Goal: Task Accomplishment & Management: Manage account settings

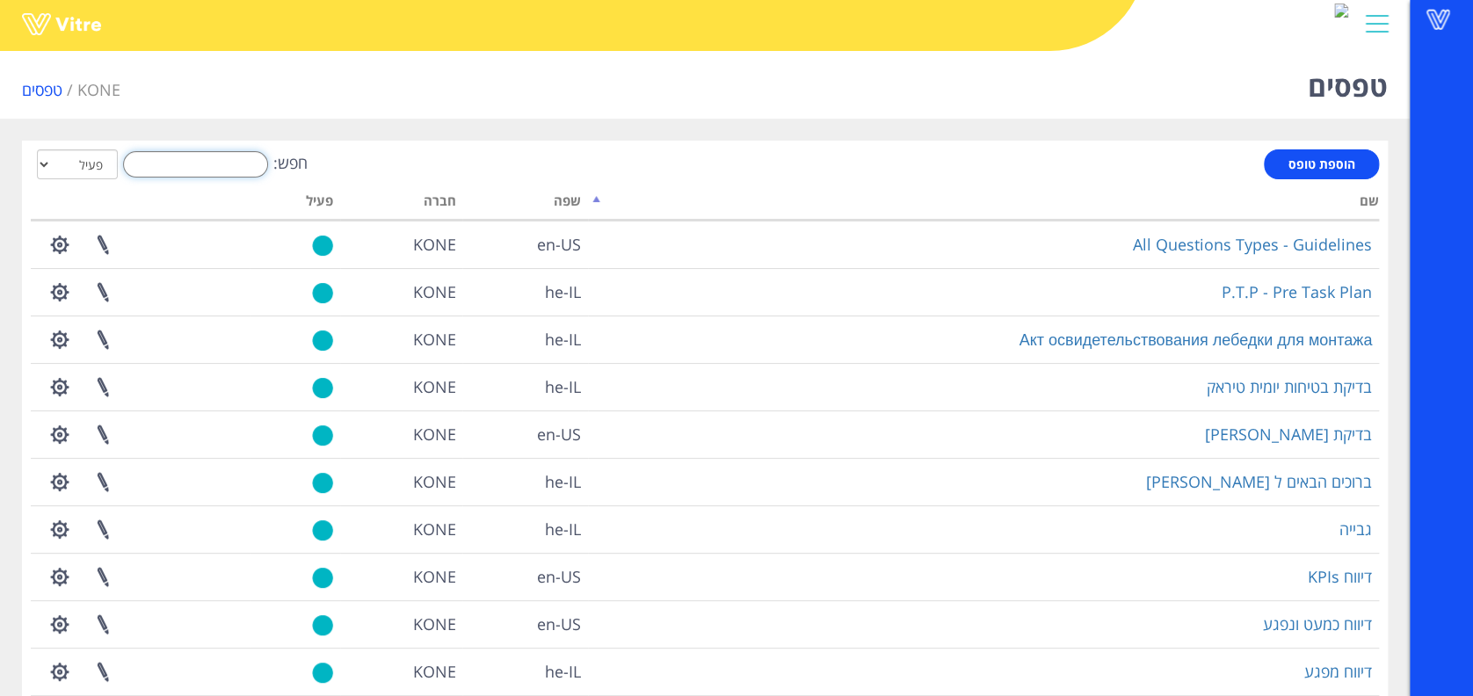
click at [186, 163] on input "חפש:" at bounding box center [195, 164] width 145 height 26
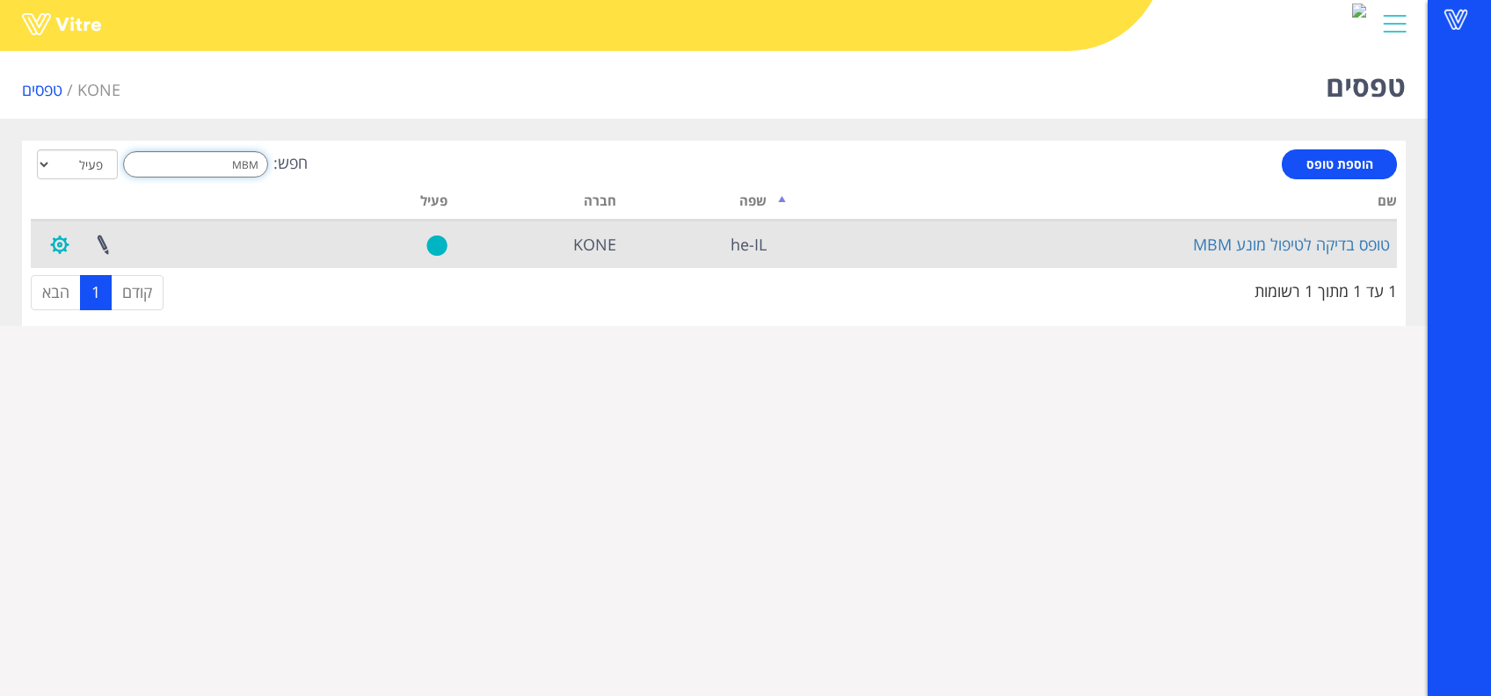
type input "MBM"
click at [42, 239] on button "button" at bounding box center [60, 244] width 44 height 47
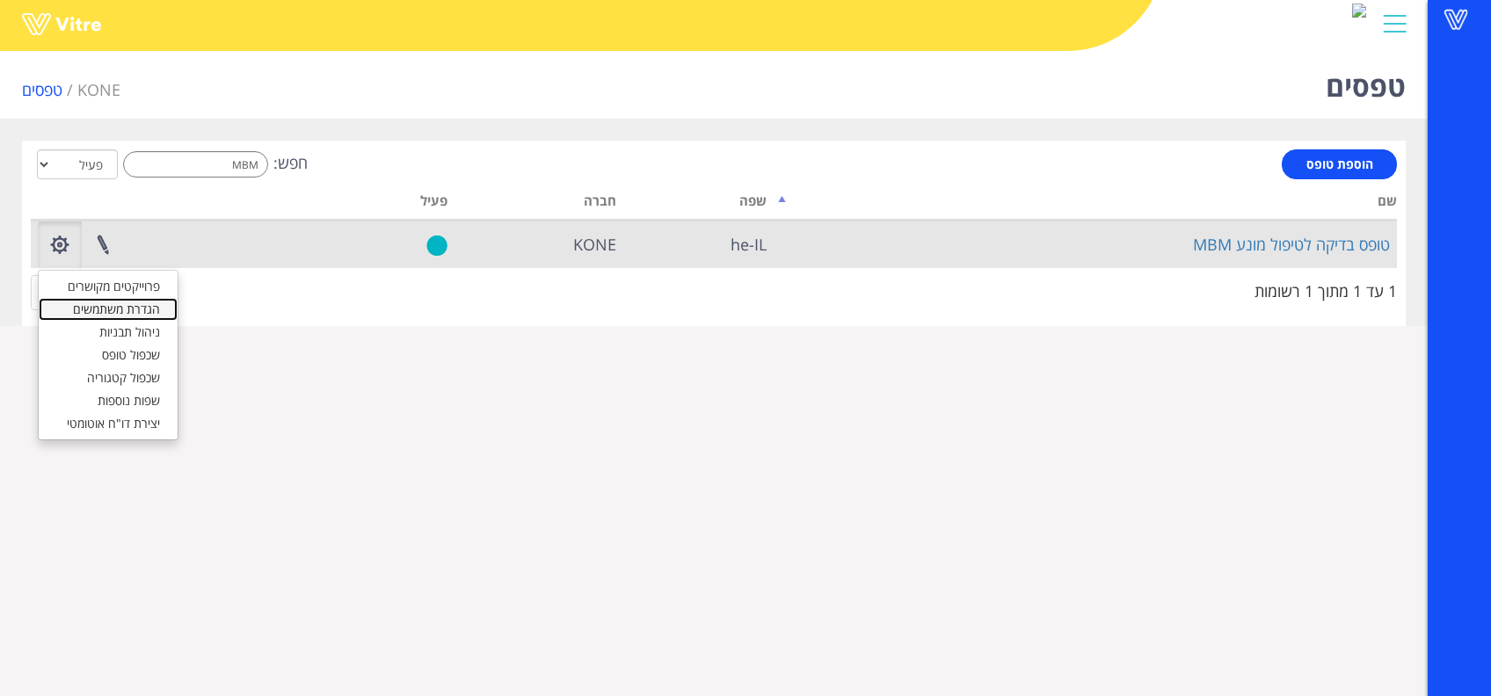
click at [143, 309] on link "הגדרת משתמשים" at bounding box center [108, 309] width 139 height 23
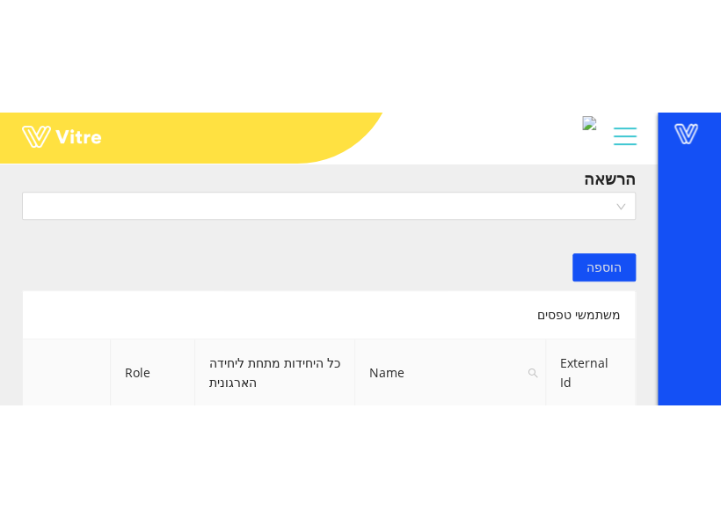
scroll to position [117, 0]
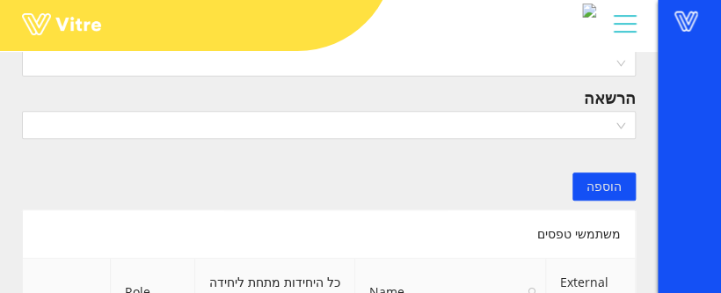
click at [363, 176] on html "Vitre הגדרת משתמשים KONE הגדרת משתמשים שם הרשאה הוספה משתמשי טפסים External Id …" at bounding box center [360, 29] width 721 height 293
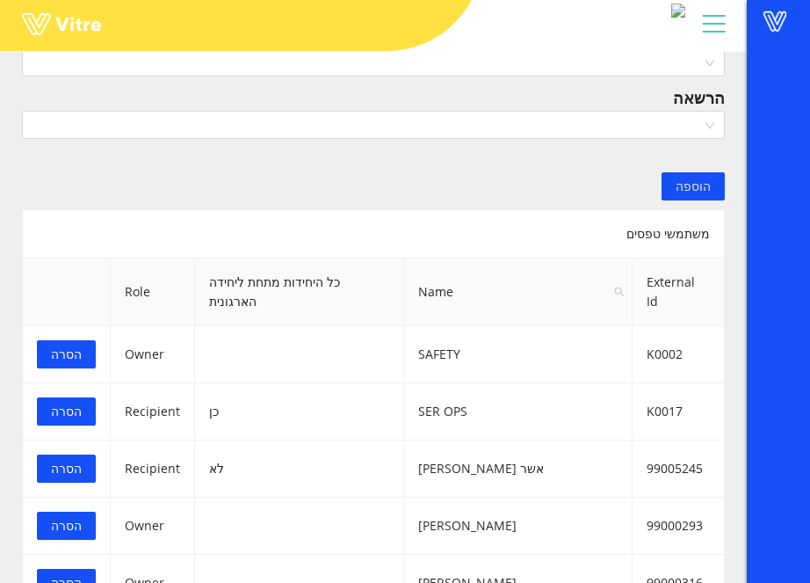
click at [460, 140] on div "שם הרשאה הוספה" at bounding box center [374, 112] width 730 height 177
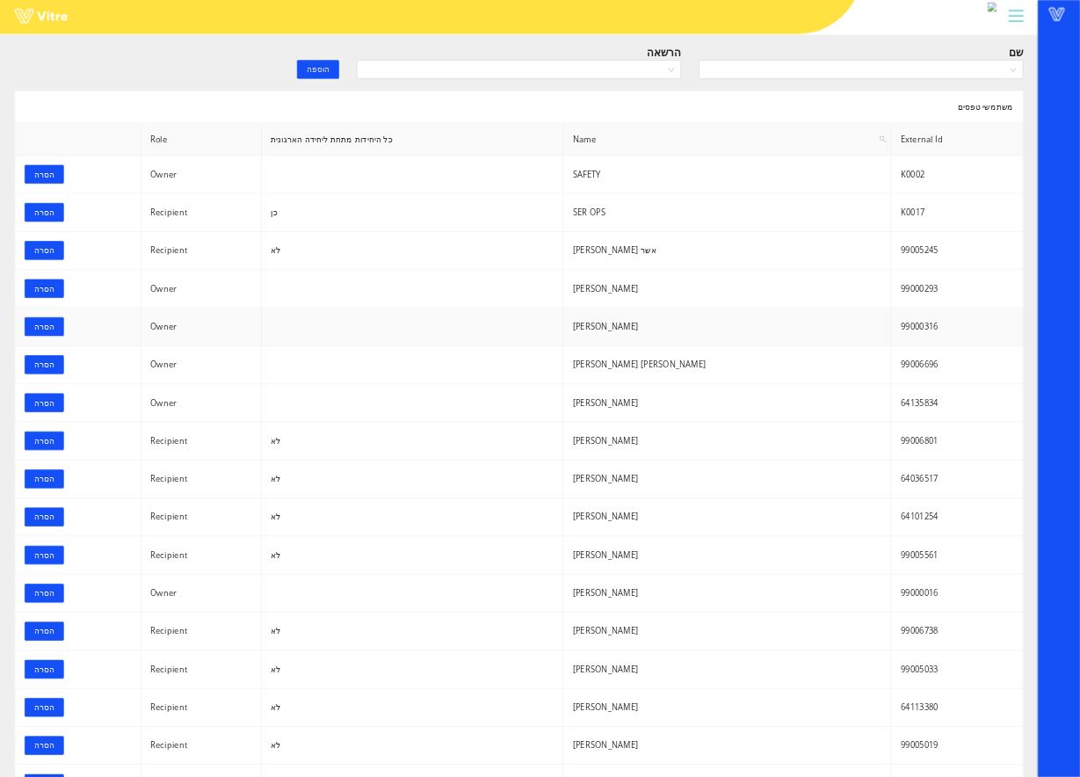
scroll to position [0, 0]
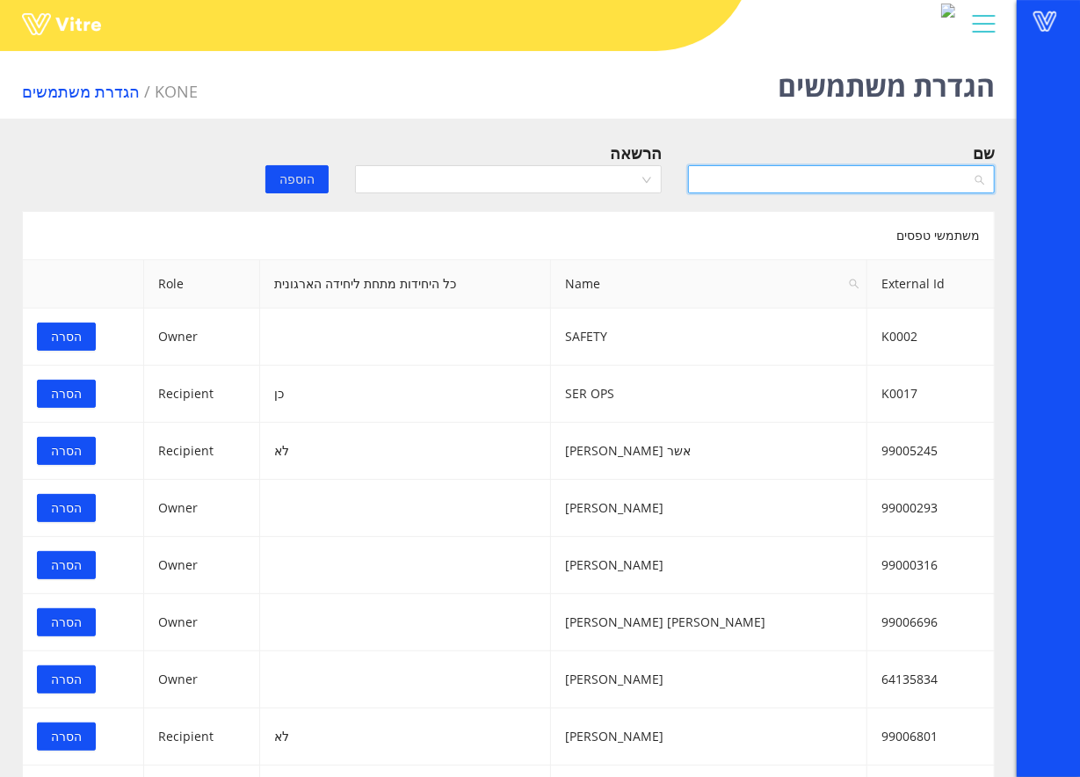
click at [759, 179] on input "search" at bounding box center [835, 179] width 273 height 26
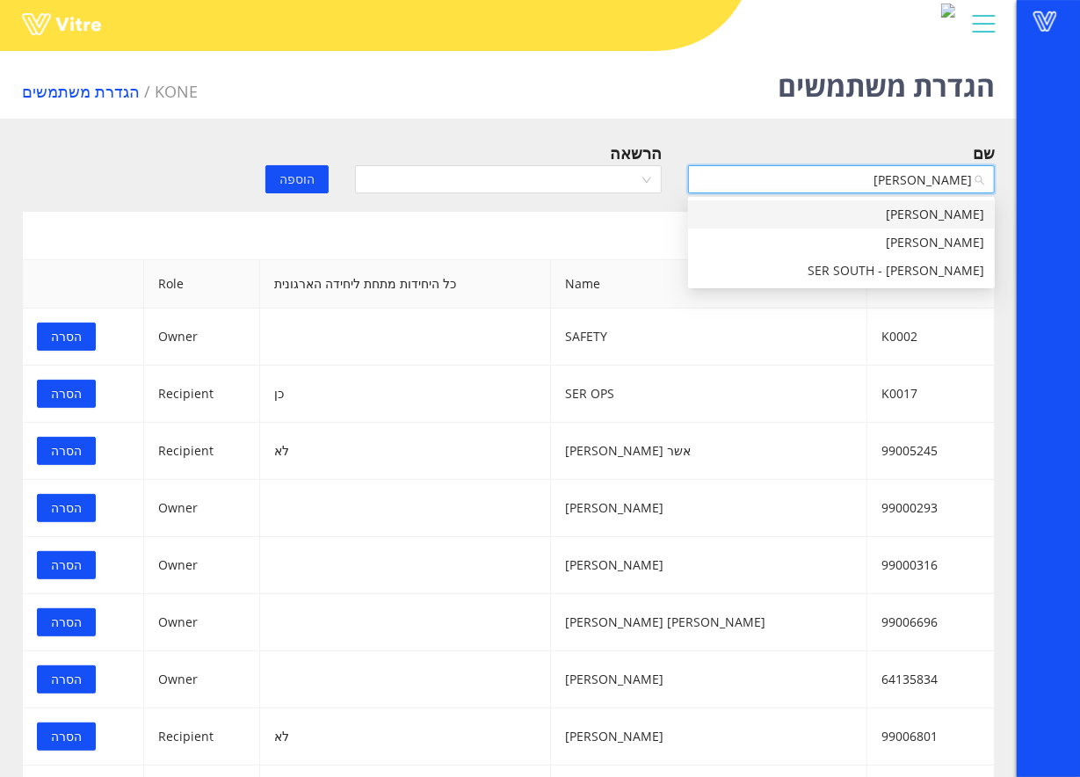
type input "יגאל"
click at [977, 238] on div "יגאל ונה" at bounding box center [842, 242] width 286 height 19
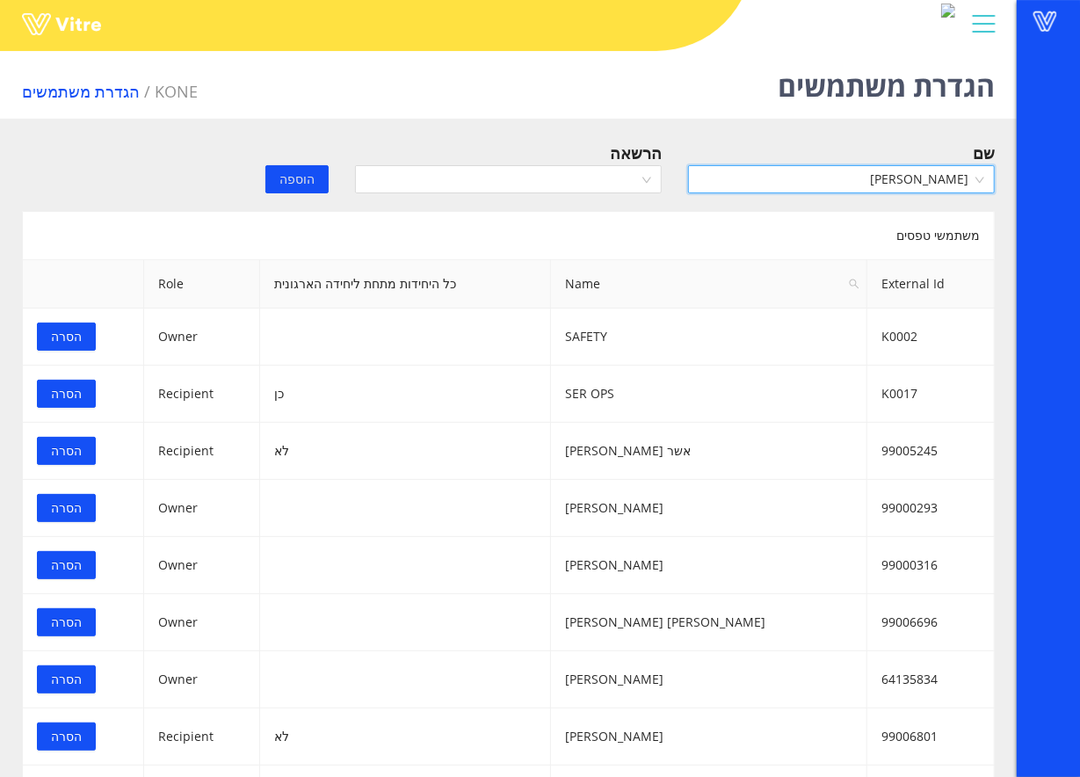
click at [547, 162] on div "הרשאה" at bounding box center [508, 153] width 307 height 25
click at [546, 178] on input "search" at bounding box center [502, 179] width 273 height 26
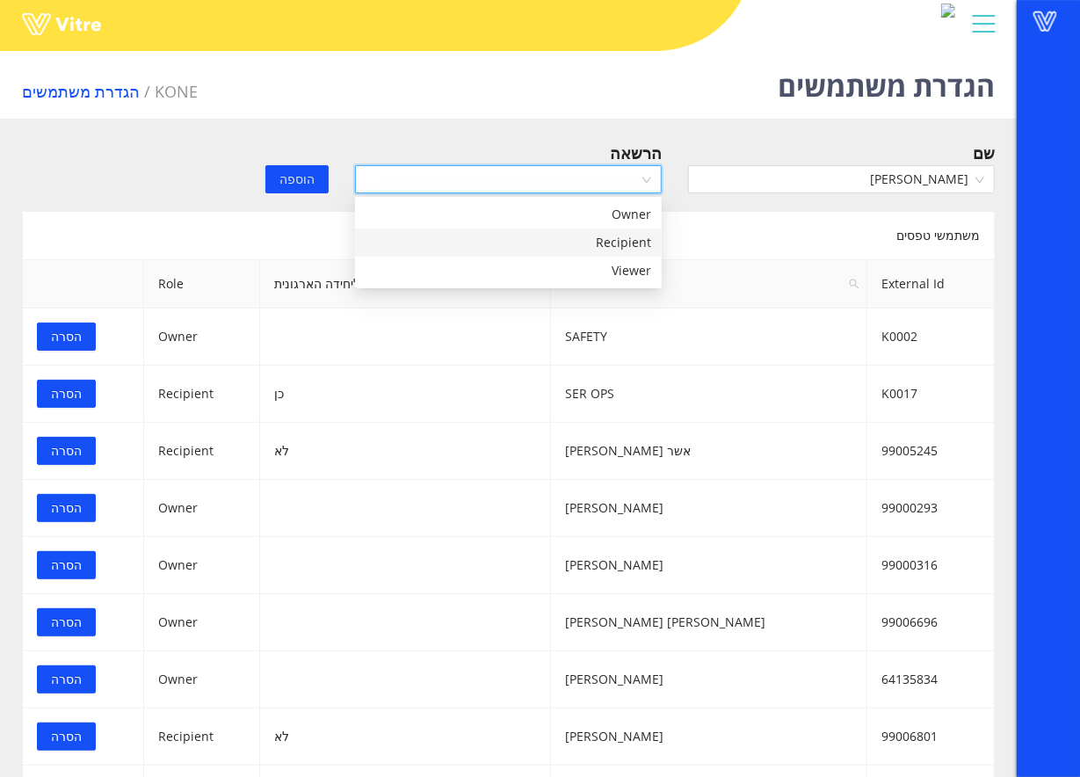
click at [538, 244] on div "Recipient" at bounding box center [509, 242] width 286 height 19
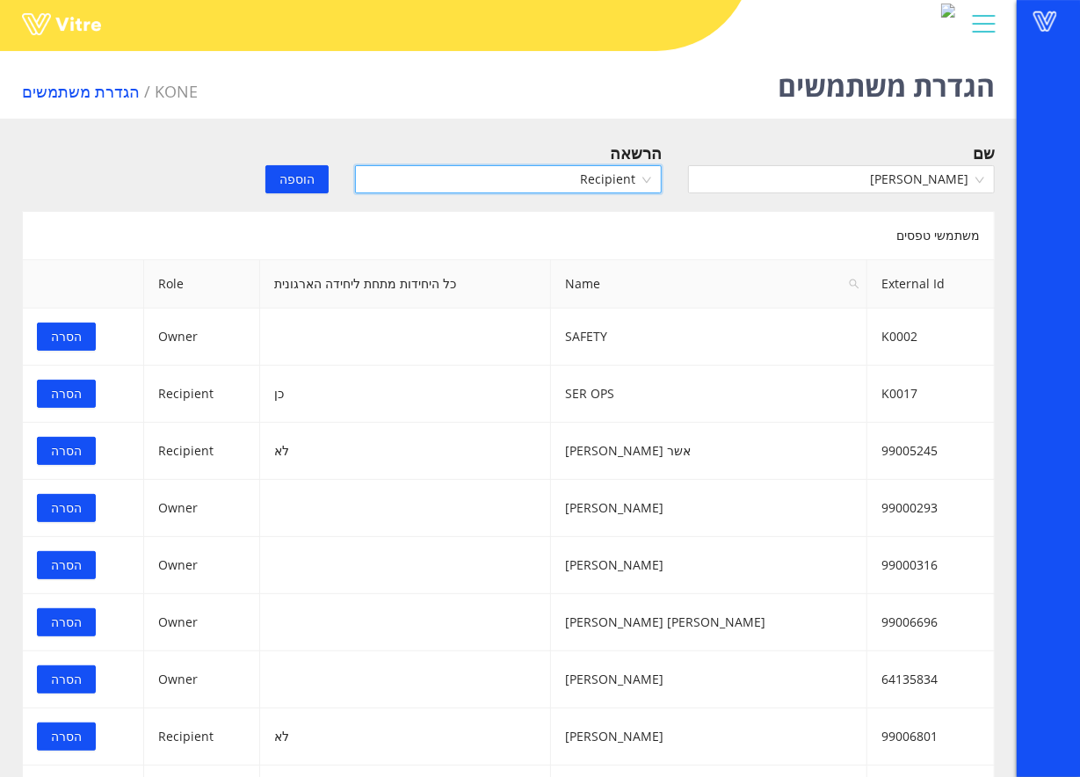
click at [288, 176] on span "הוספה" at bounding box center [297, 179] width 35 height 19
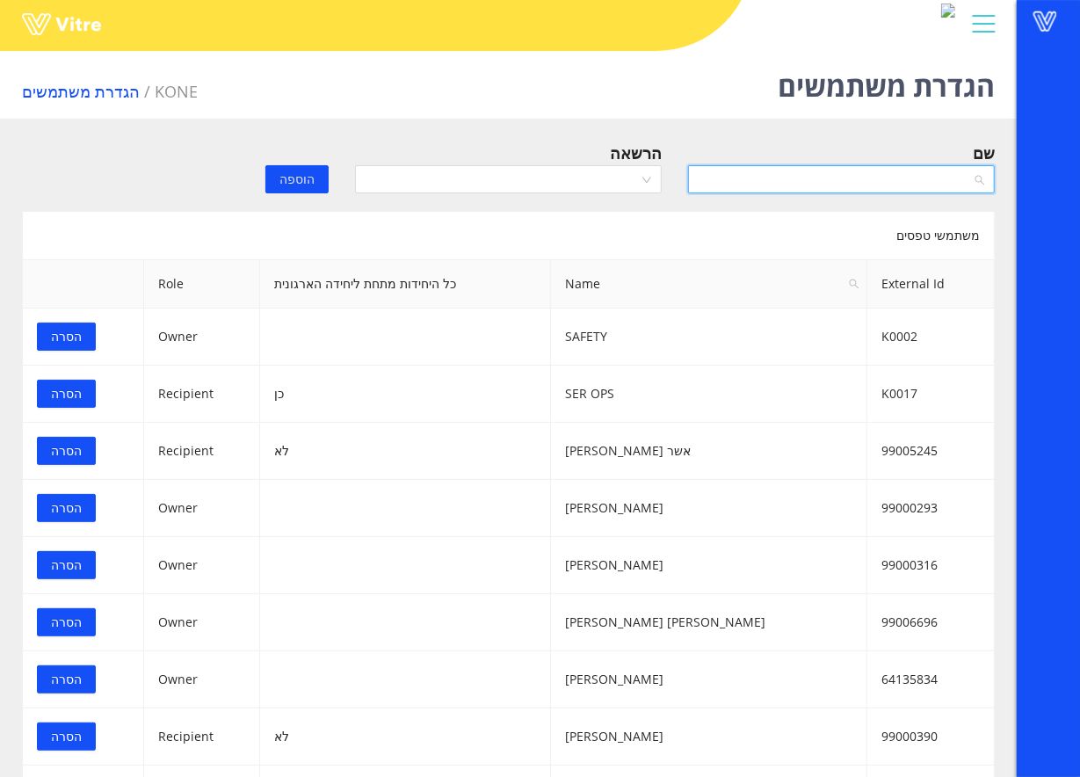
click at [860, 178] on input "search" at bounding box center [835, 179] width 273 height 26
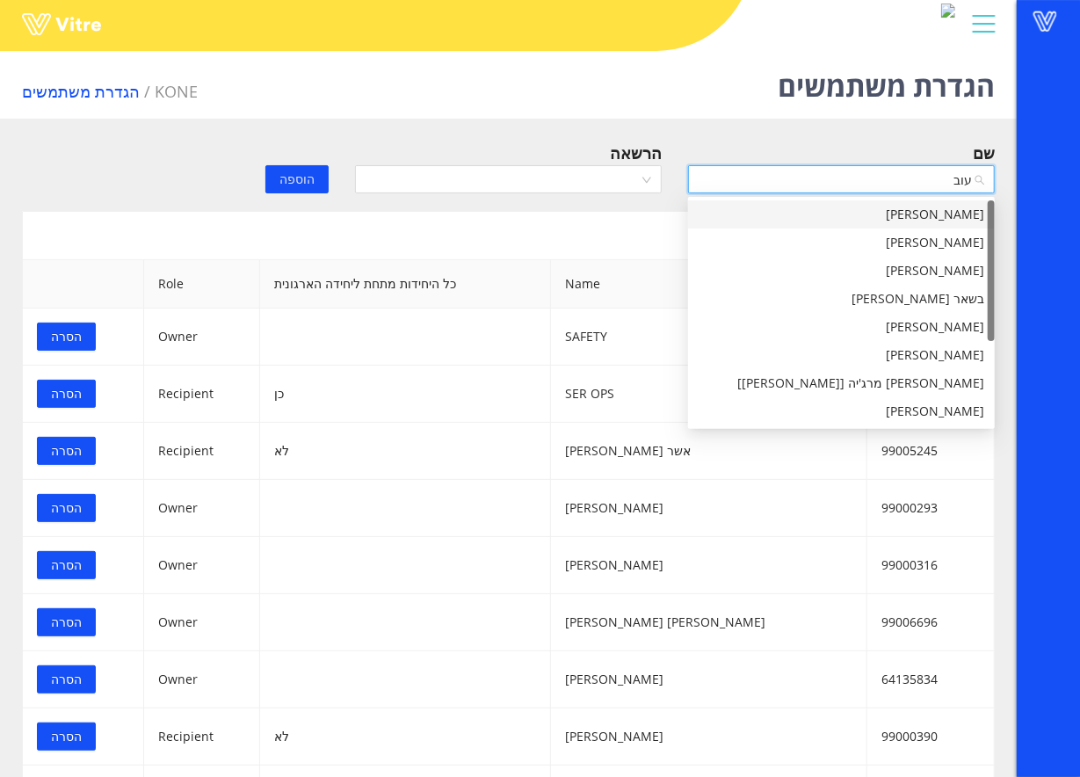
type input "עובד"
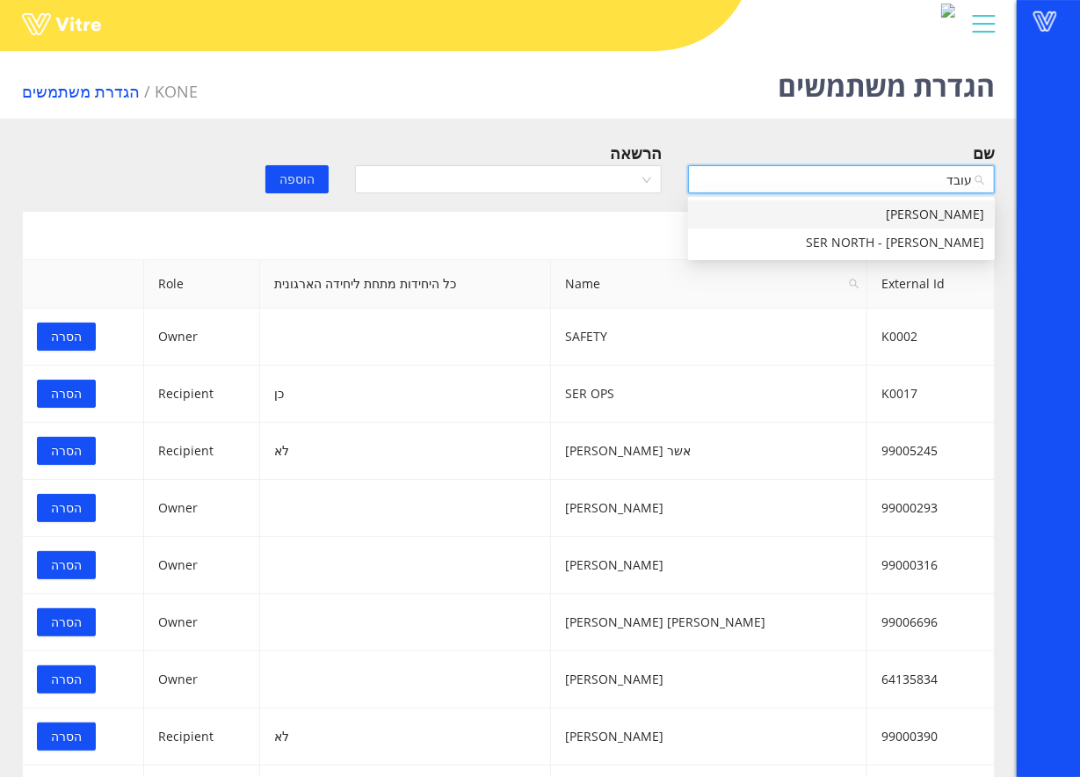
click at [919, 216] on div "עובדיה צח" at bounding box center [842, 214] width 286 height 19
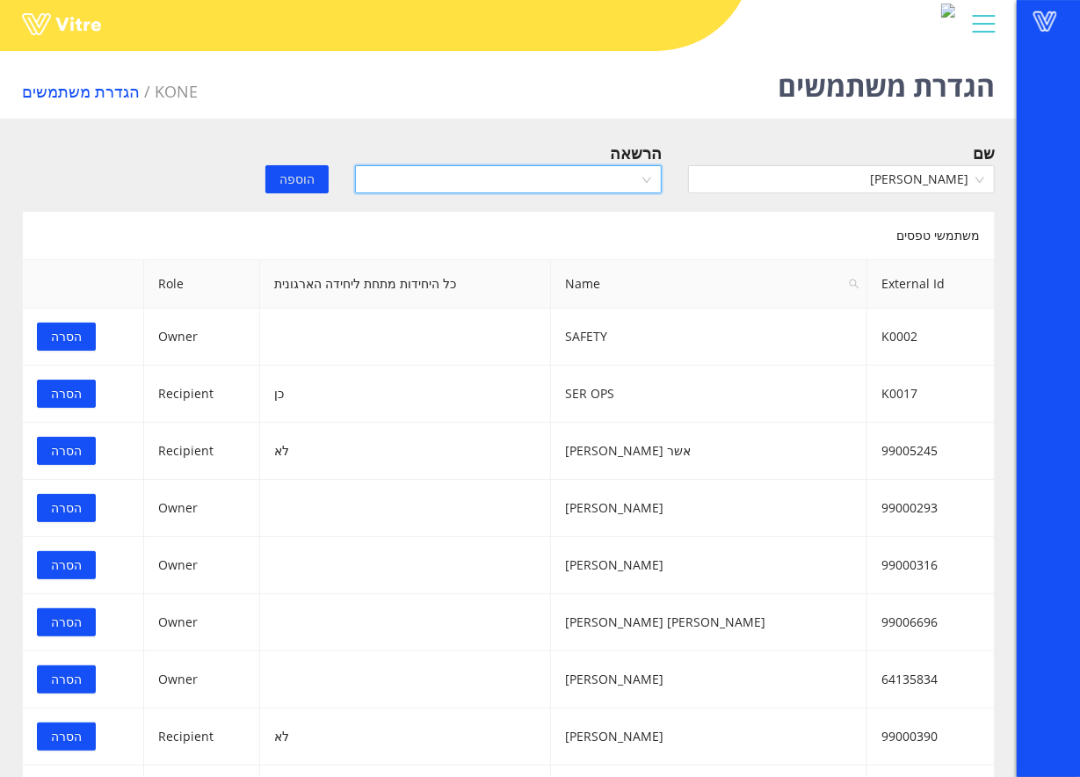
click at [588, 185] on input "search" at bounding box center [502, 179] width 273 height 26
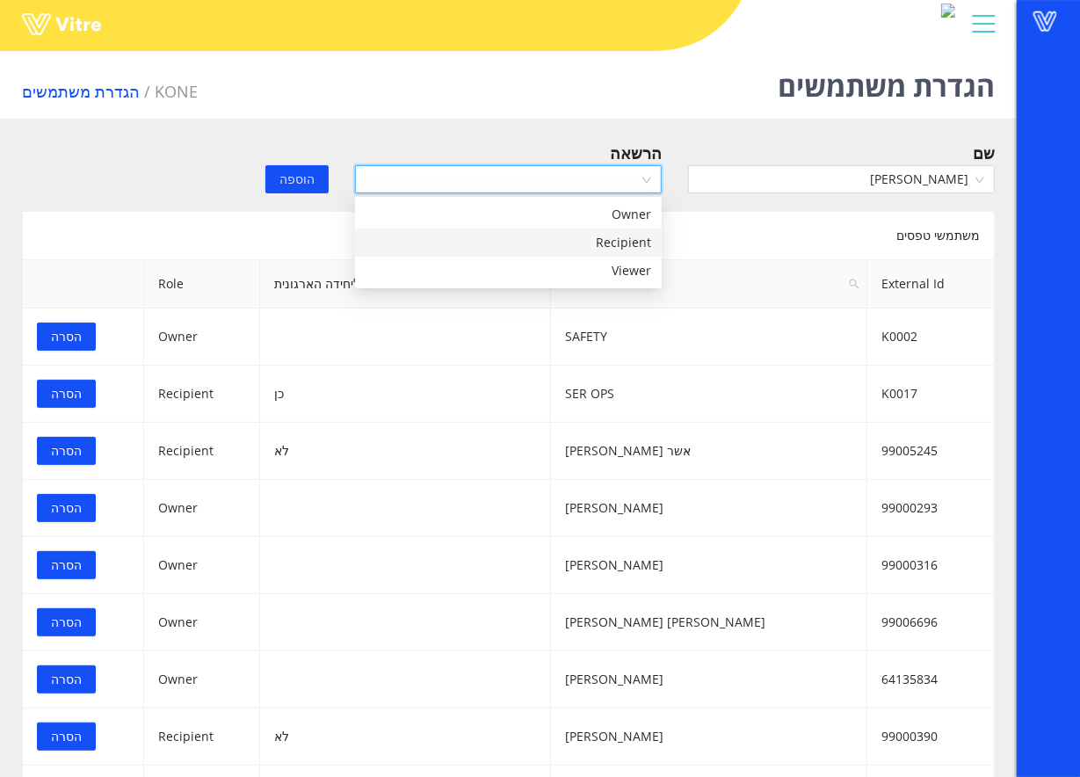
click at [563, 233] on div "Recipient" at bounding box center [509, 242] width 286 height 19
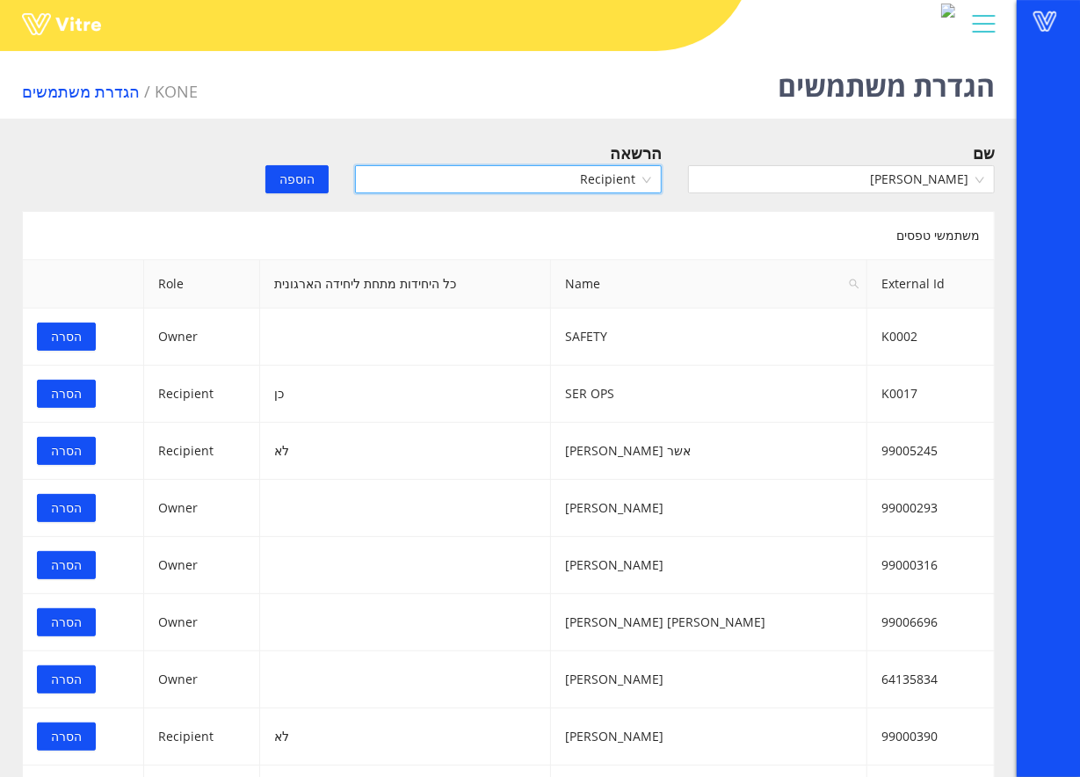
click at [300, 176] on span "הוספה" at bounding box center [297, 179] width 35 height 19
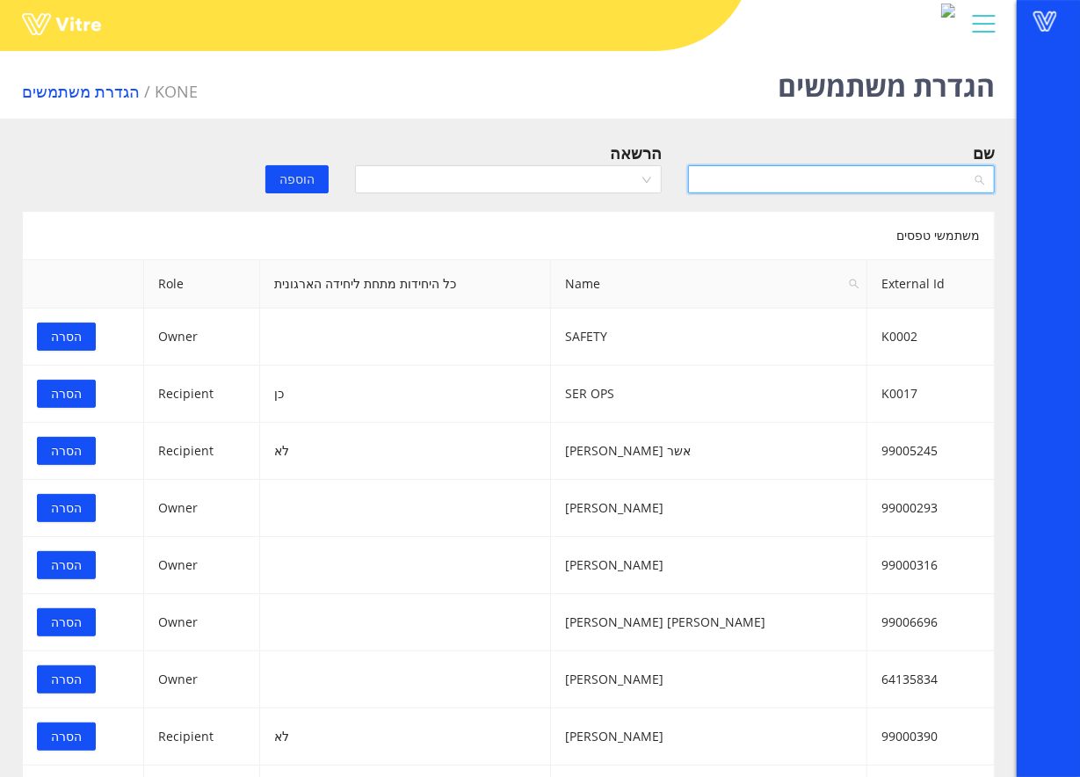
click at [758, 185] on input "search" at bounding box center [835, 179] width 273 height 26
type input "ר"
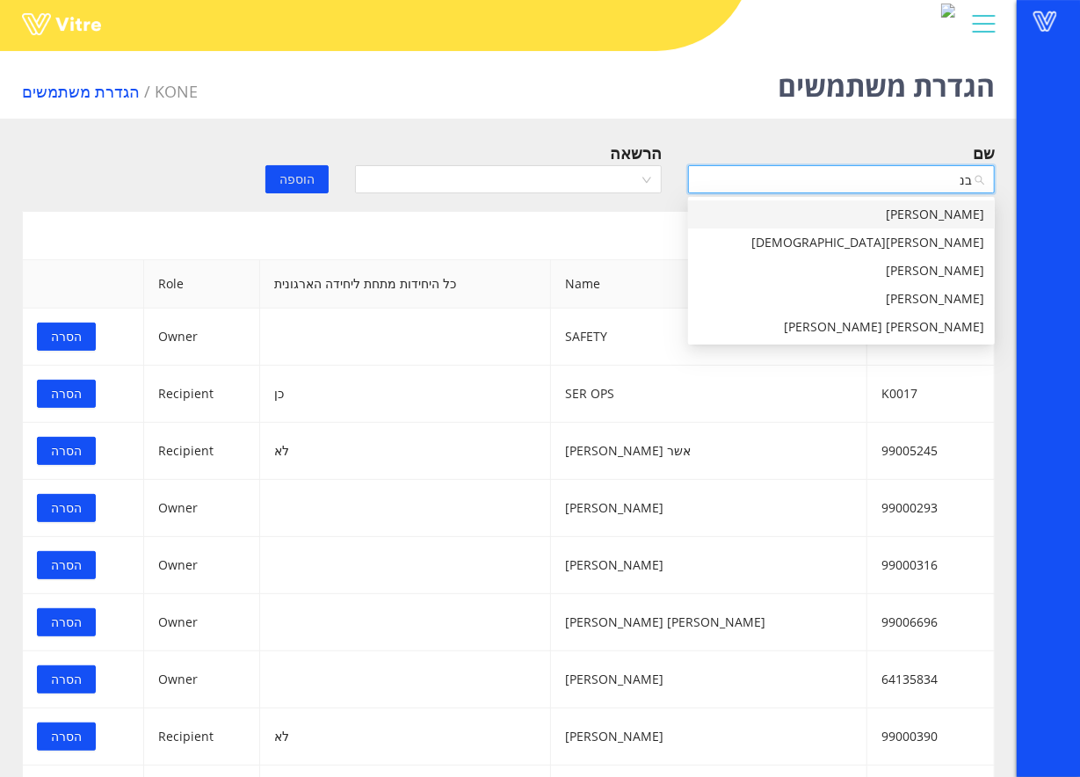
type input "ב"
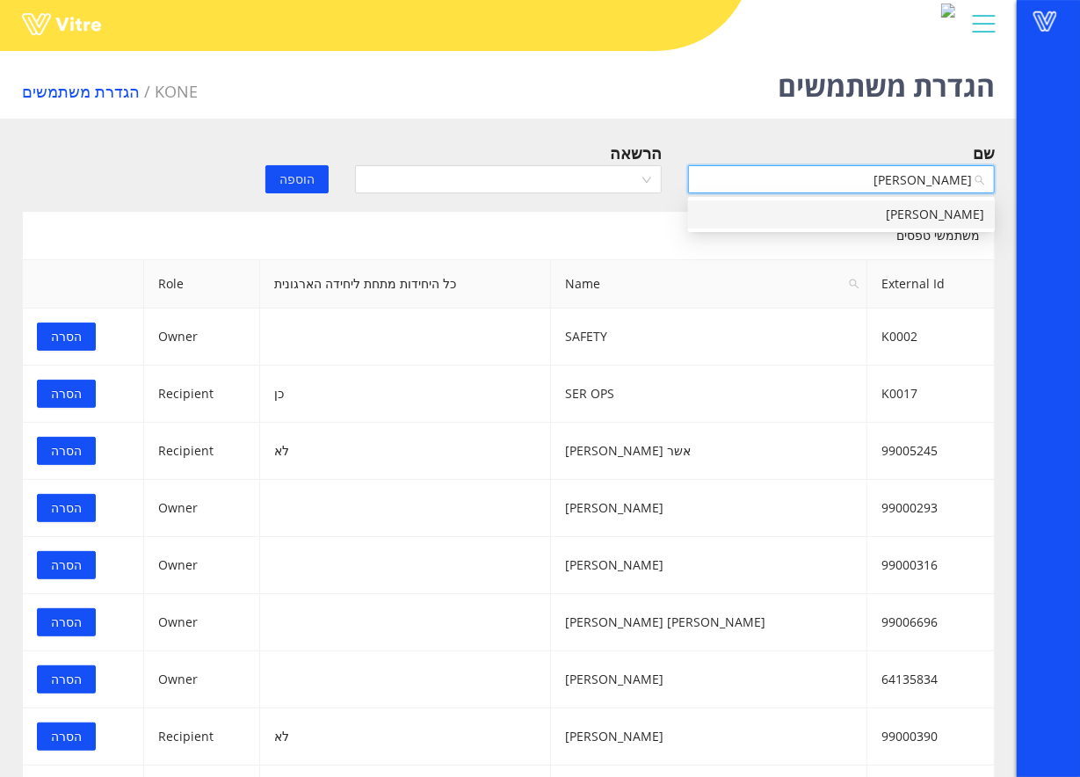
type input "טל אלדן"
click at [983, 213] on div "טל אלדן" at bounding box center [842, 214] width 286 height 19
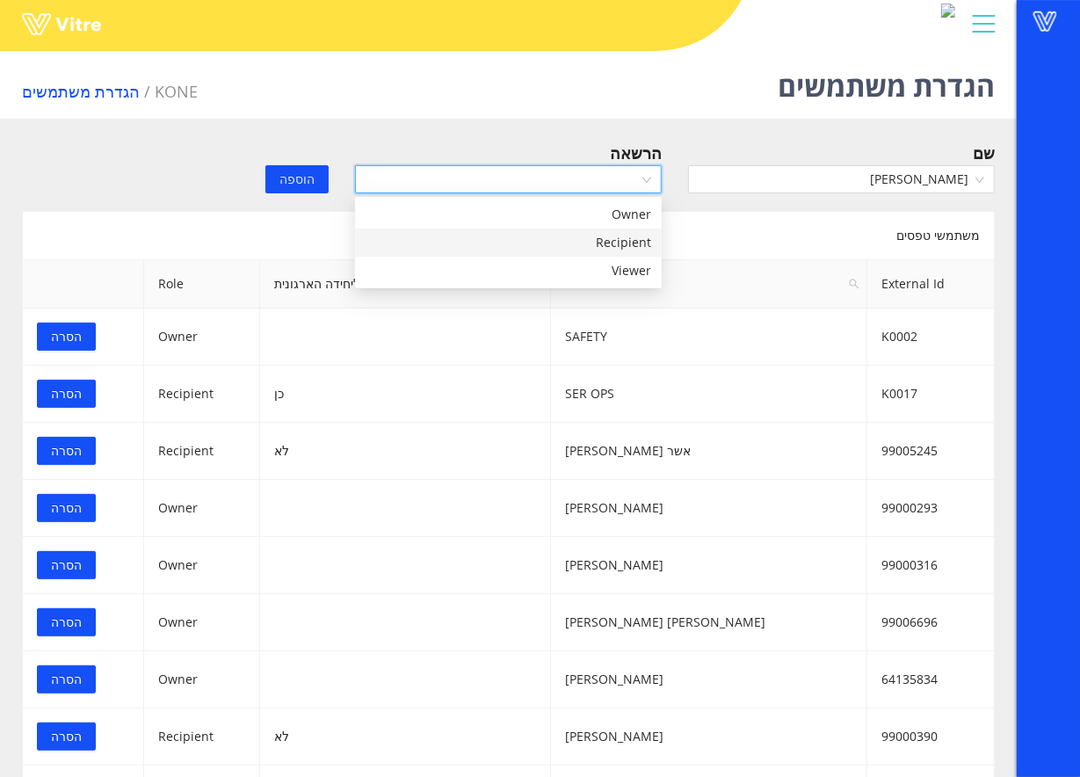
click at [633, 185] on input "search" at bounding box center [502, 179] width 273 height 26
click at [540, 252] on div "Recipient" at bounding box center [508, 243] width 307 height 28
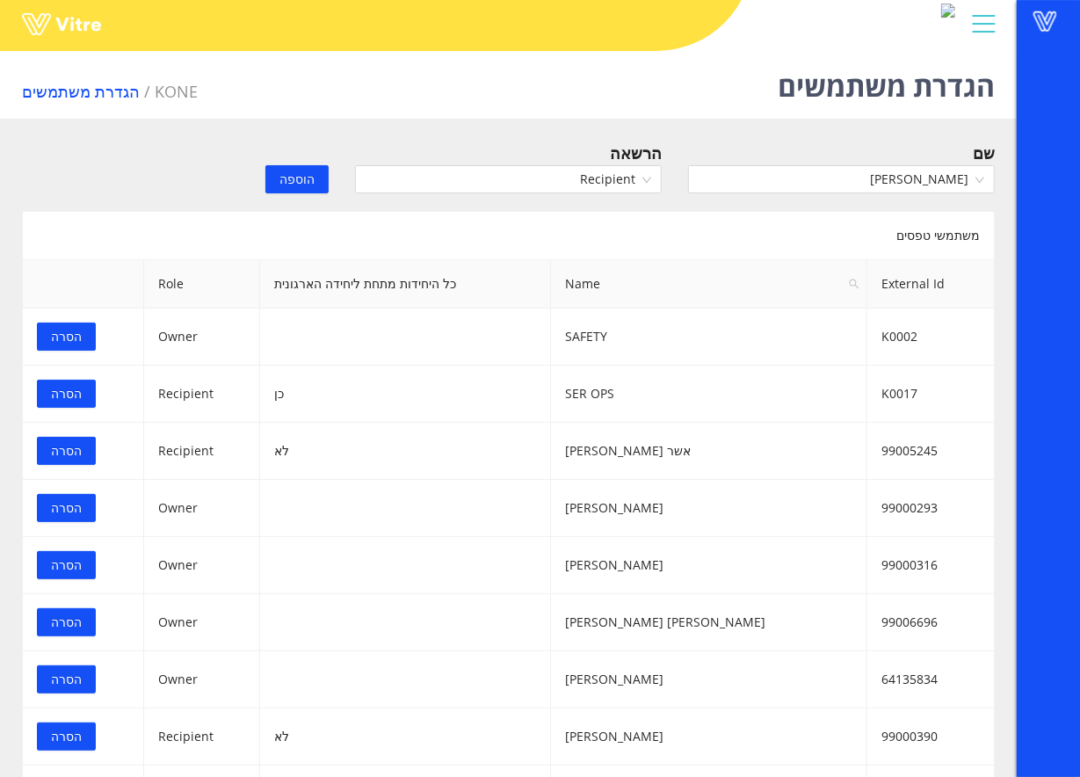
click at [267, 172] on div "הוספה" at bounding box center [259, 167] width 167 height 53
click at [276, 178] on button "הוספה" at bounding box center [296, 179] width 63 height 28
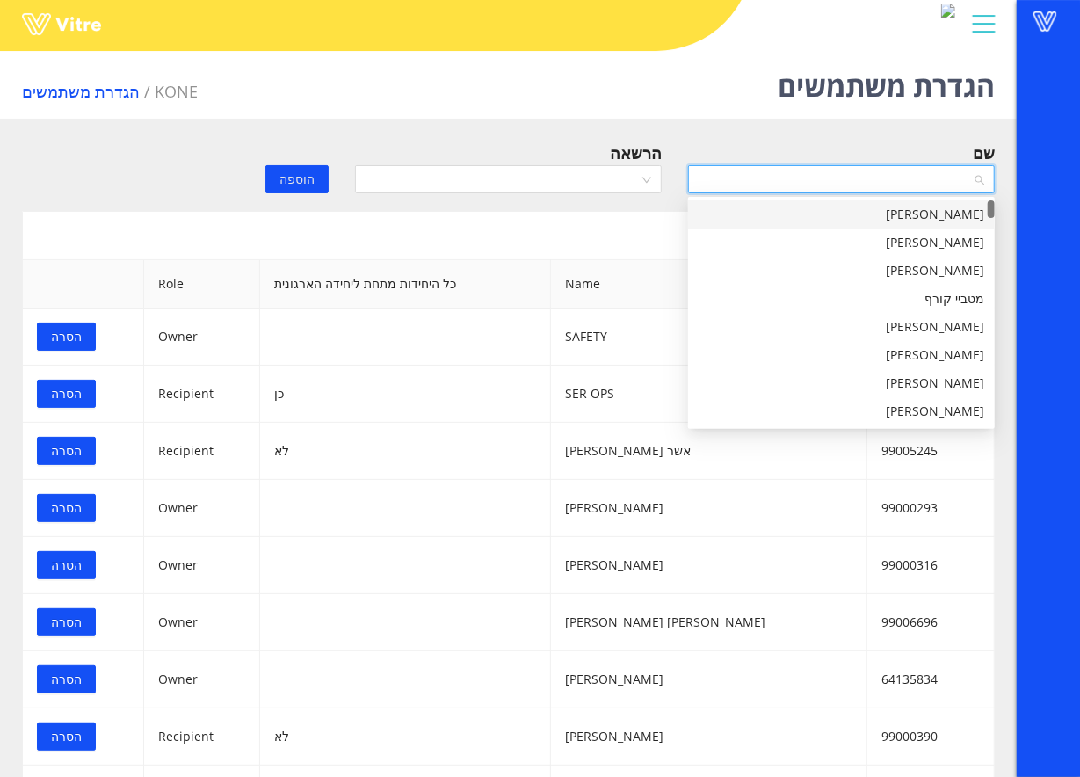
click at [889, 172] on input "search" at bounding box center [835, 179] width 273 height 26
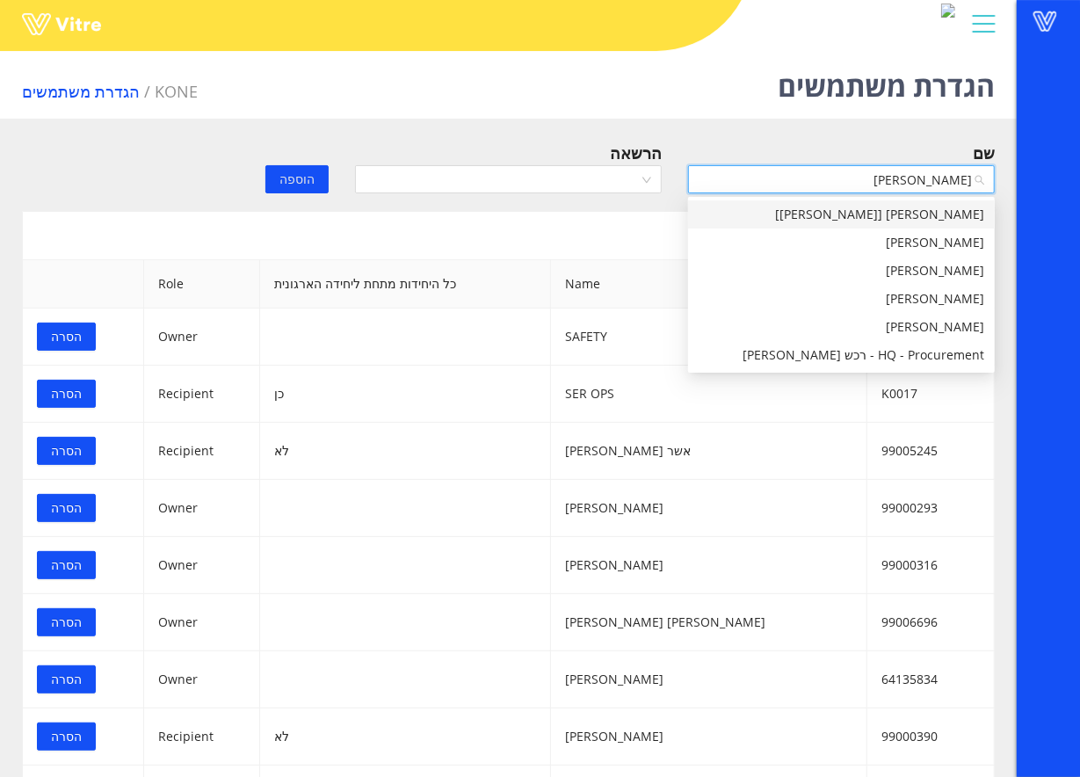
type input "אלכסנדר"
click at [851, 298] on div "[PERSON_NAME]" at bounding box center [842, 298] width 286 height 19
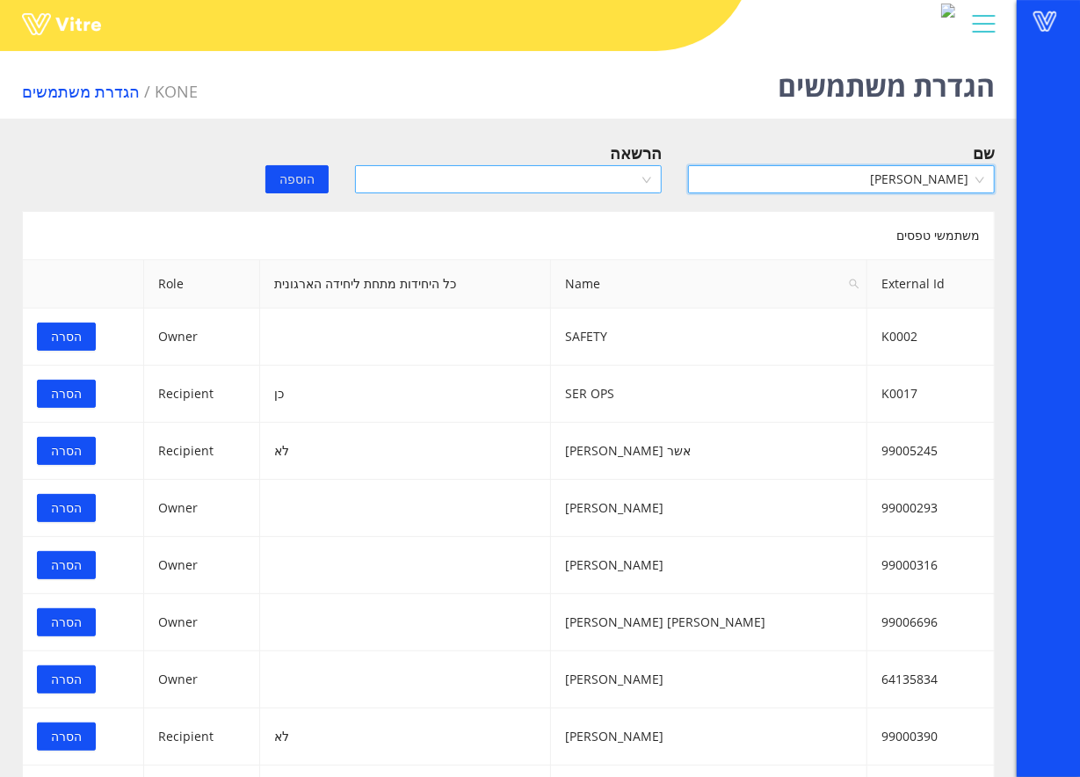
click at [606, 189] on input "search" at bounding box center [502, 179] width 273 height 26
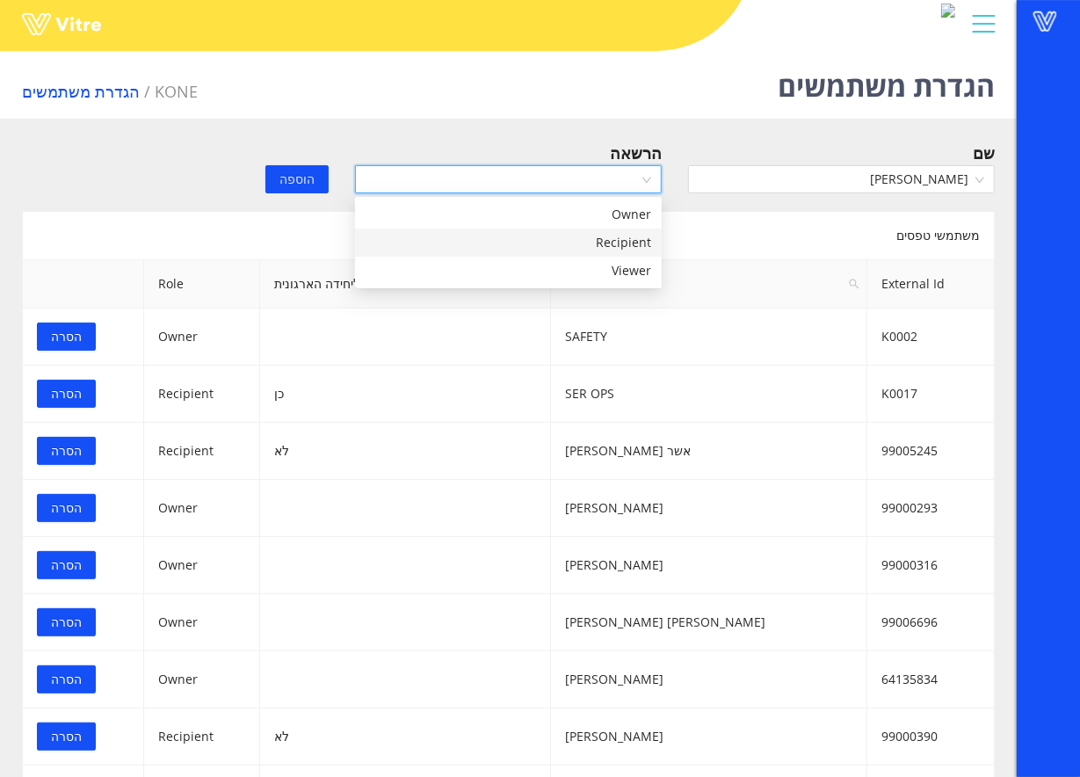
click at [574, 234] on div "Recipient" at bounding box center [509, 242] width 286 height 19
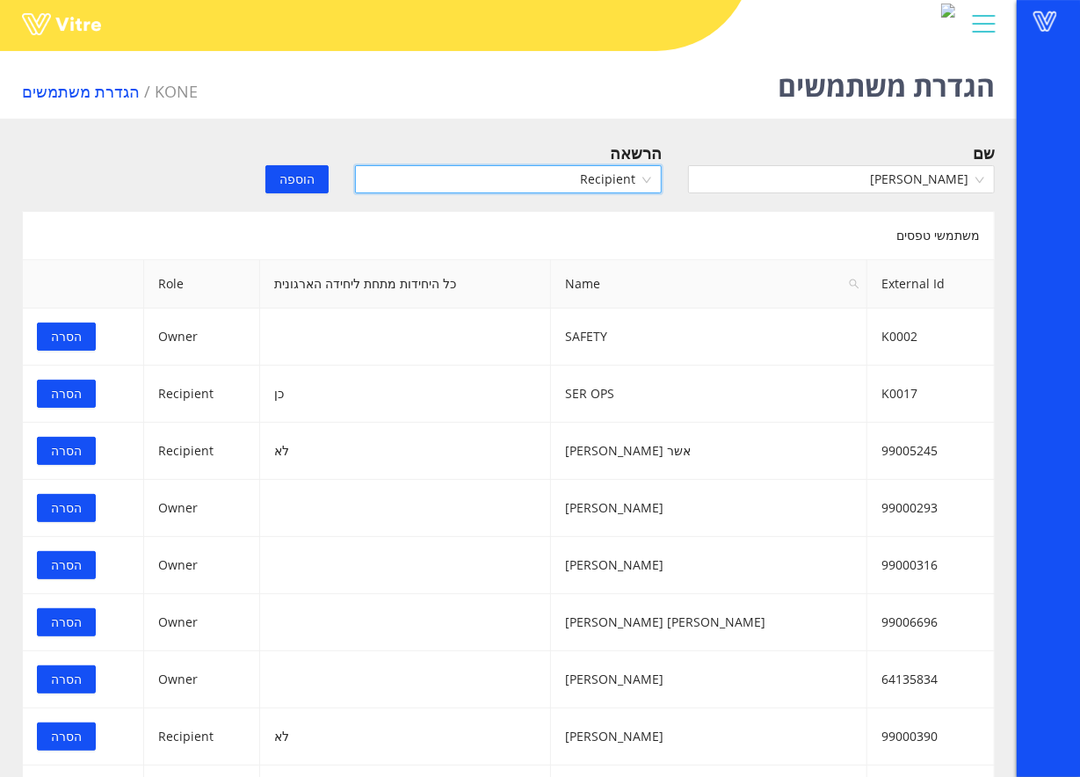
click at [283, 176] on span "הוספה" at bounding box center [297, 179] width 35 height 19
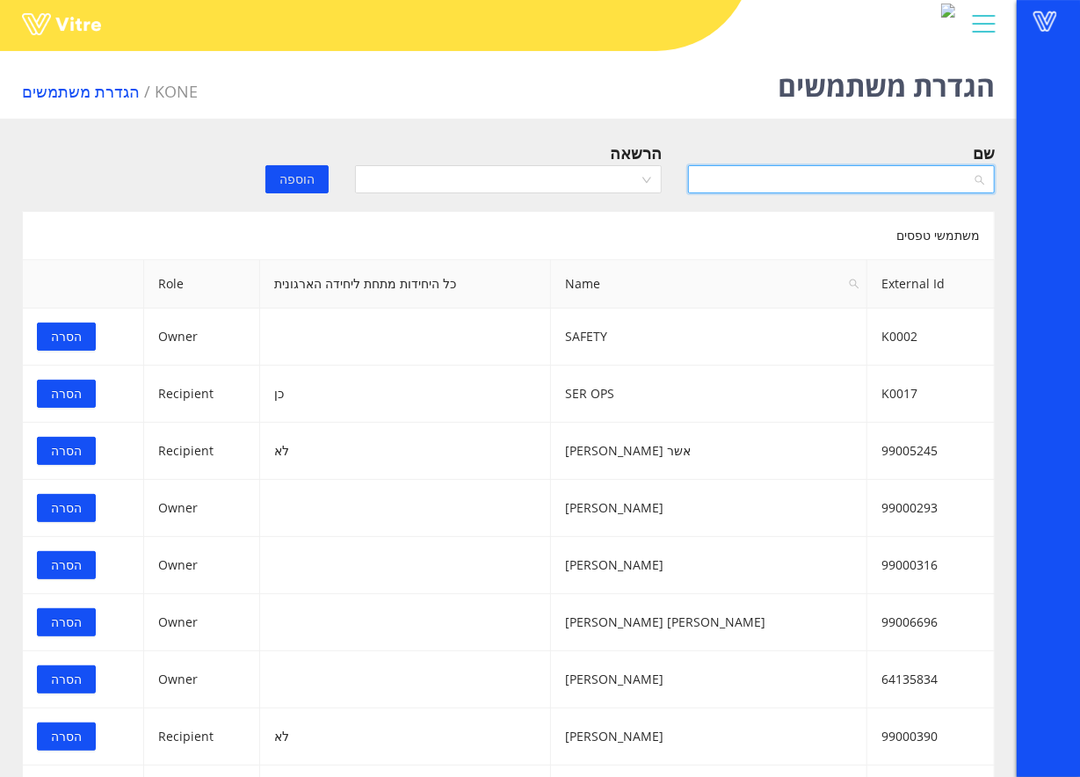
click at [935, 188] on input "search" at bounding box center [835, 179] width 273 height 26
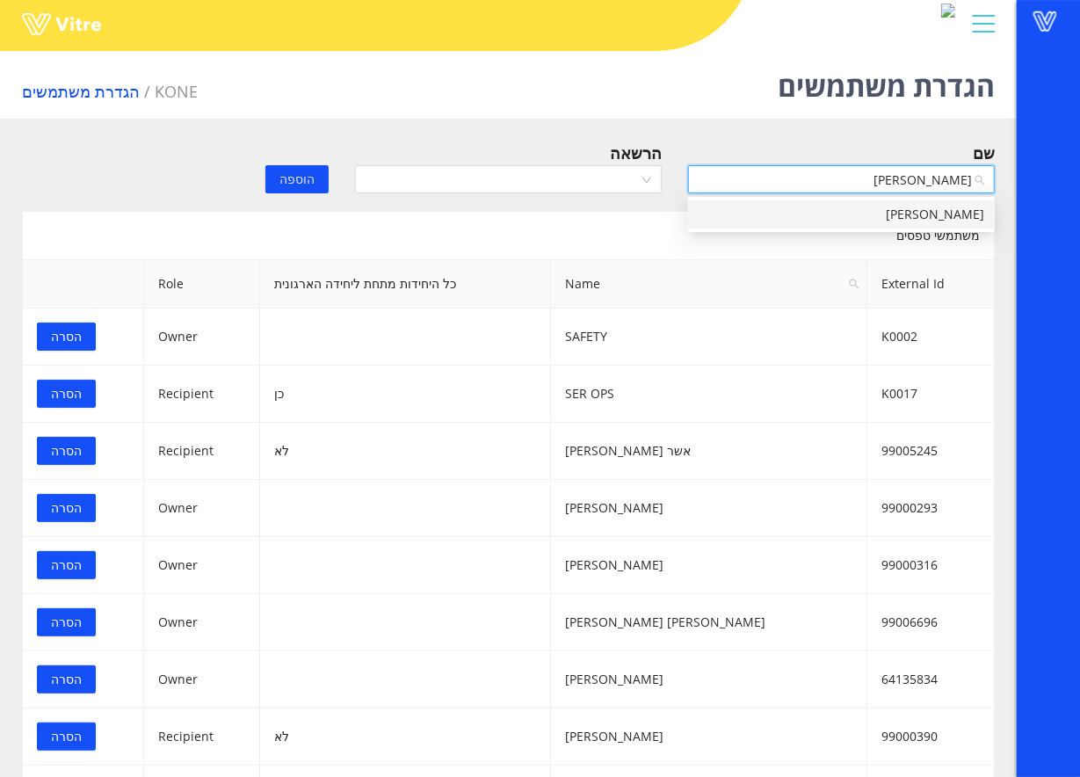
type input "פנינה"
click at [898, 224] on div "פנינה זרגרי" at bounding box center [841, 214] width 307 height 28
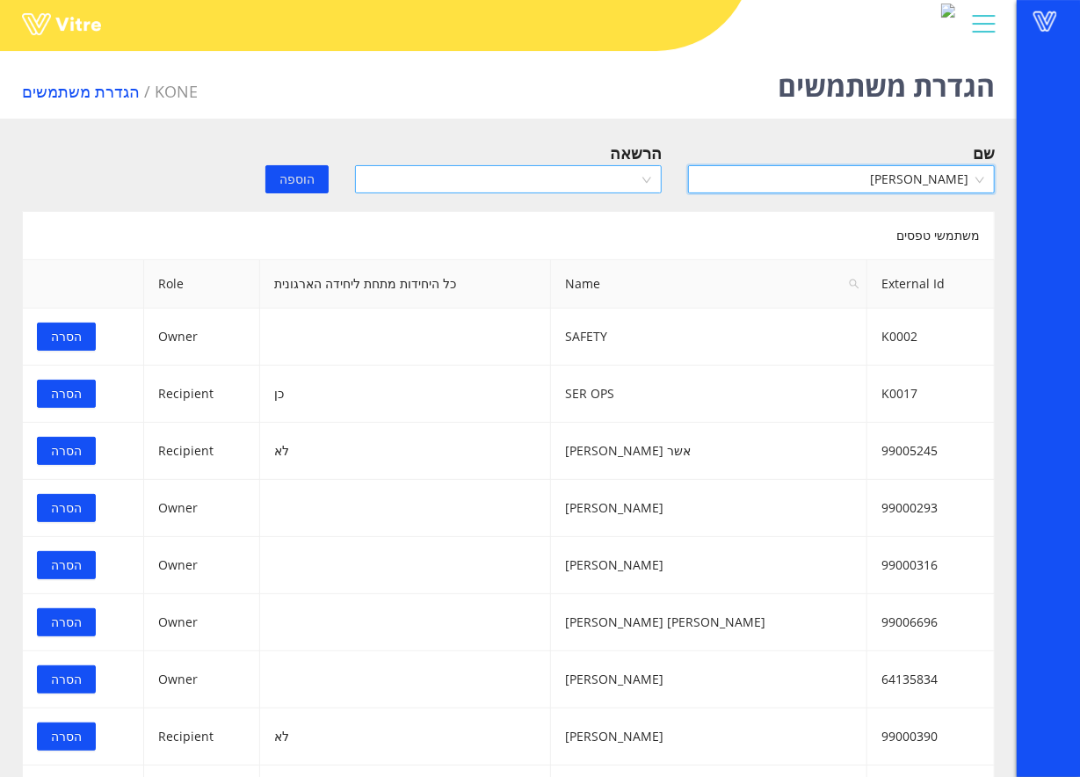
click at [553, 166] on input "search" at bounding box center [502, 179] width 273 height 26
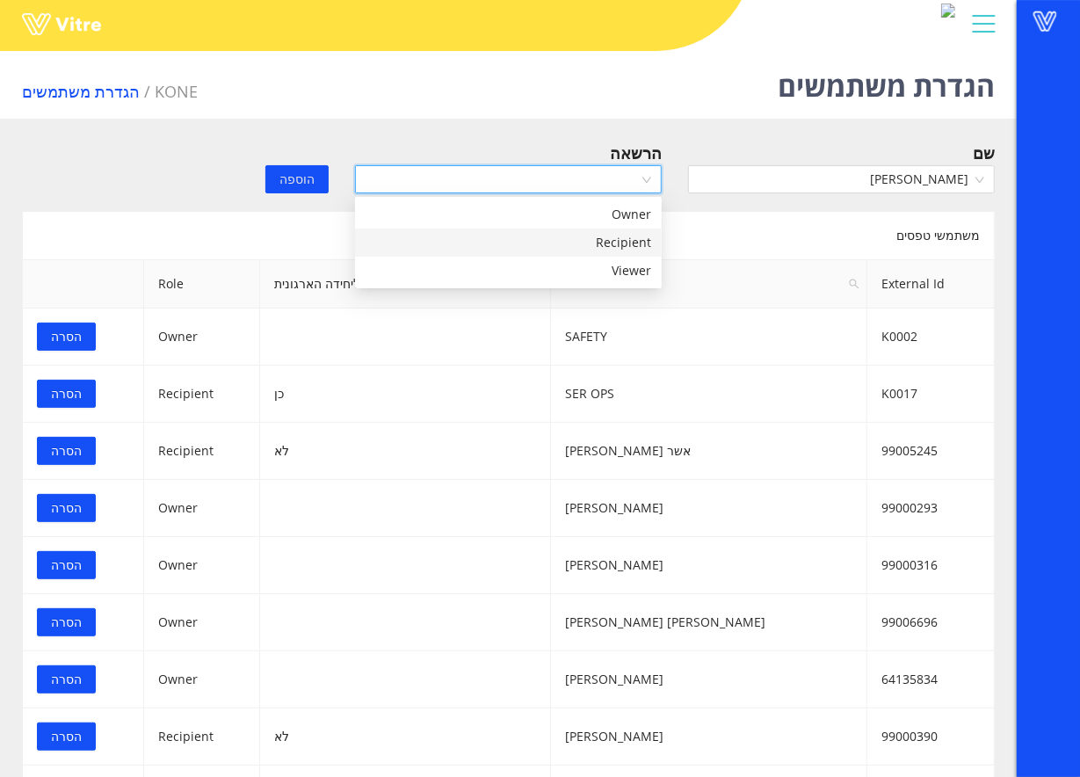
click at [556, 231] on div "Recipient" at bounding box center [508, 243] width 307 height 28
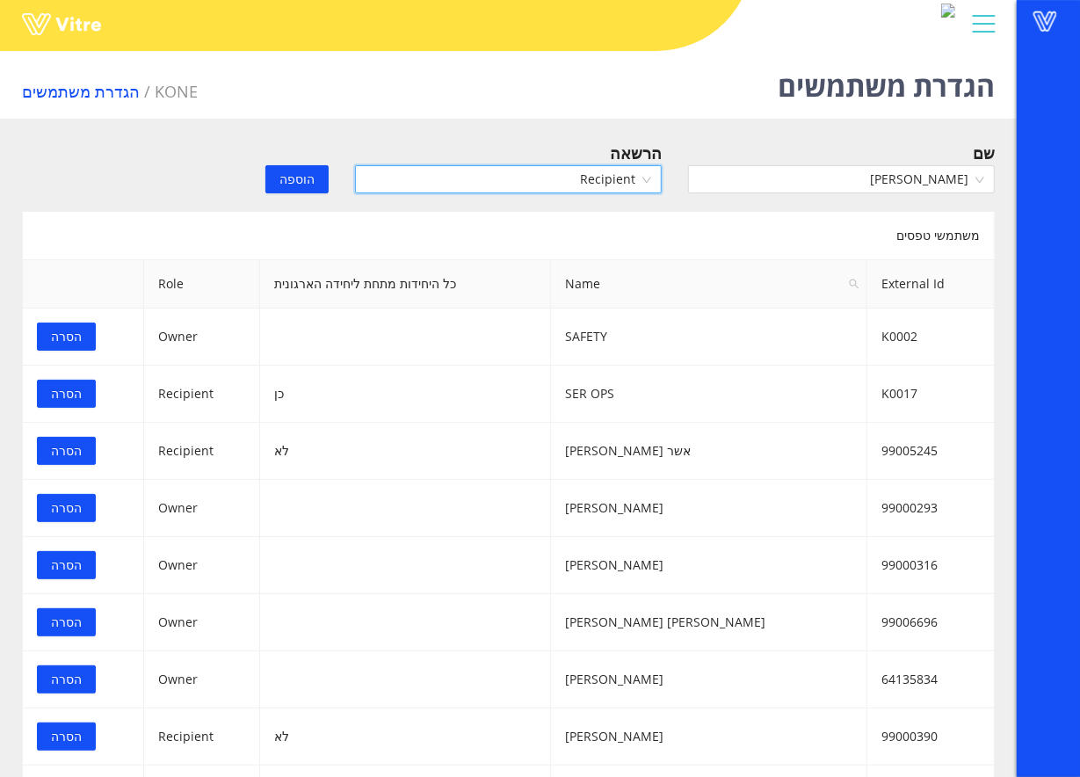
click at [309, 178] on span "הוספה" at bounding box center [297, 179] width 35 height 19
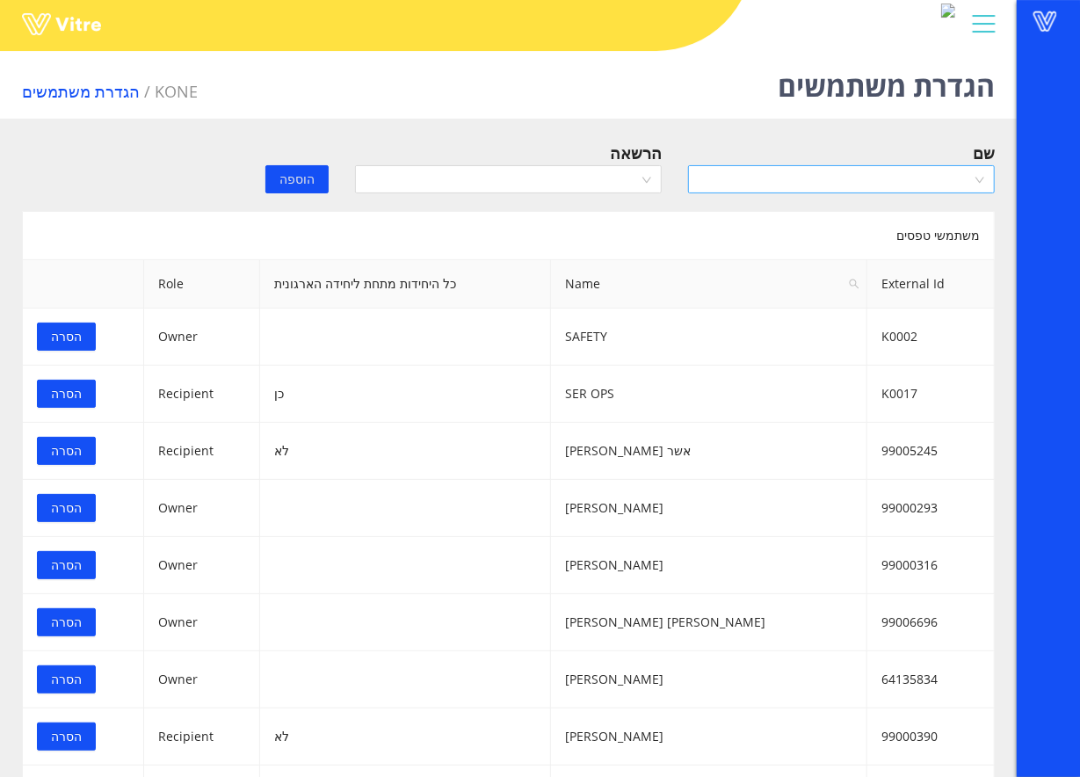
click at [777, 185] on input "search" at bounding box center [835, 179] width 273 height 26
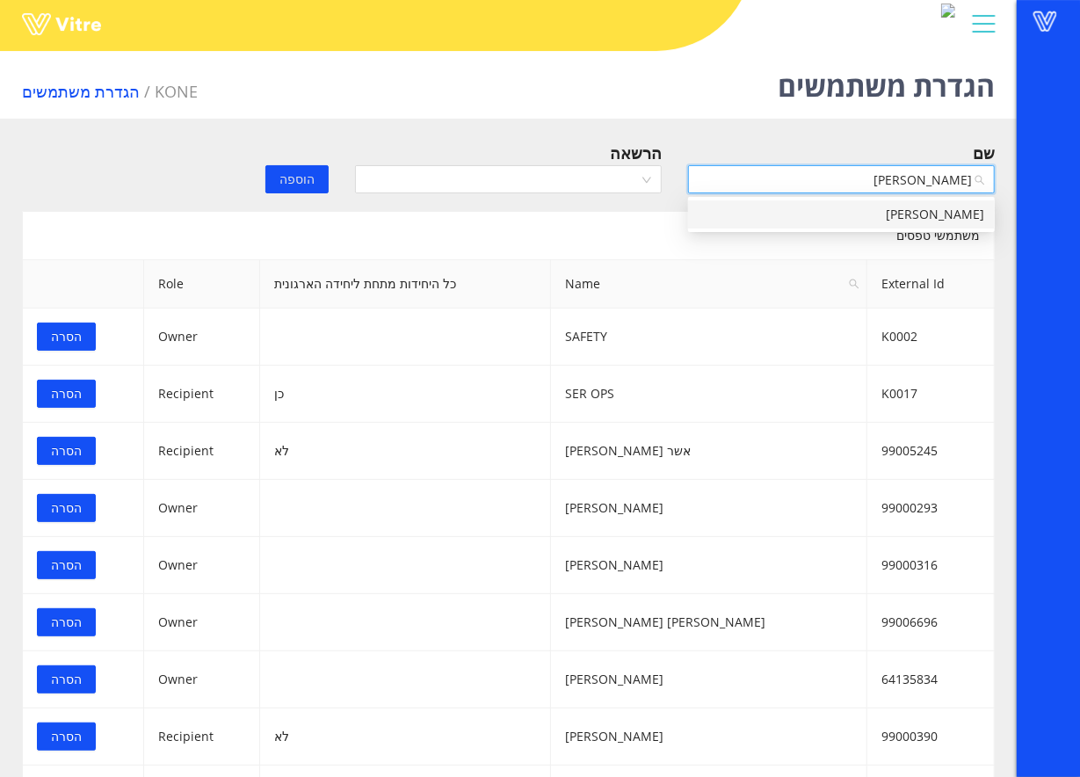
type input "יעל גו"
click at [925, 207] on div "יעל גולן" at bounding box center [842, 214] width 286 height 19
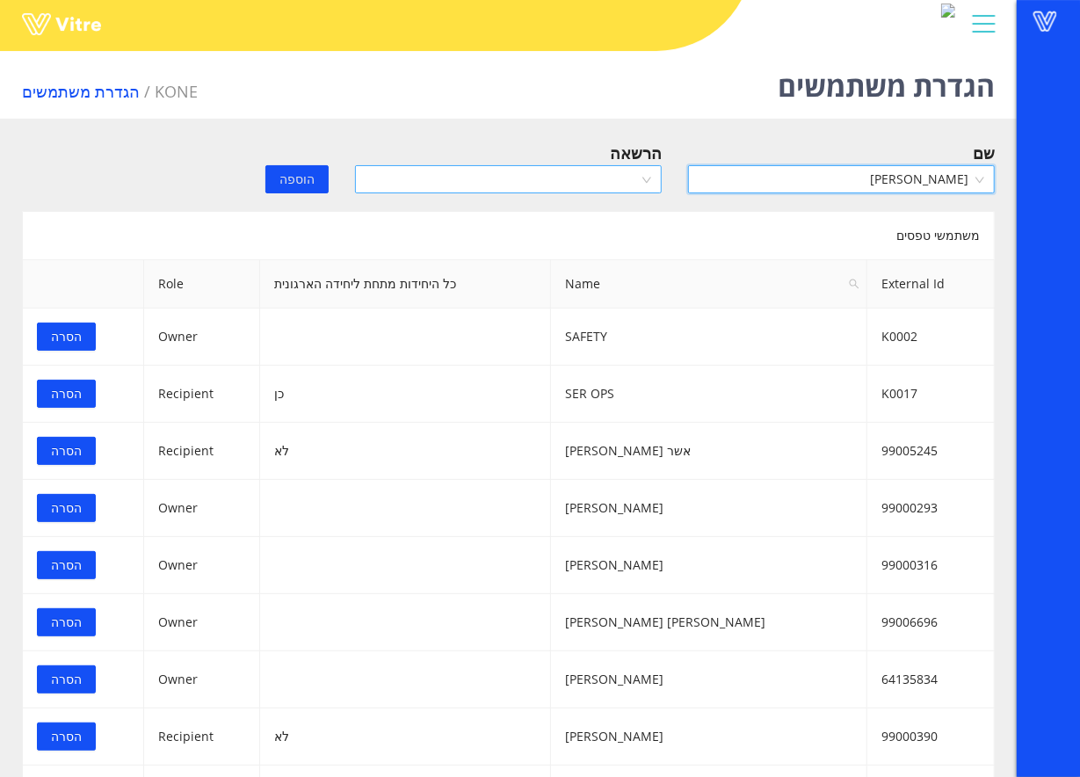
click at [623, 175] on input "search" at bounding box center [502, 179] width 273 height 26
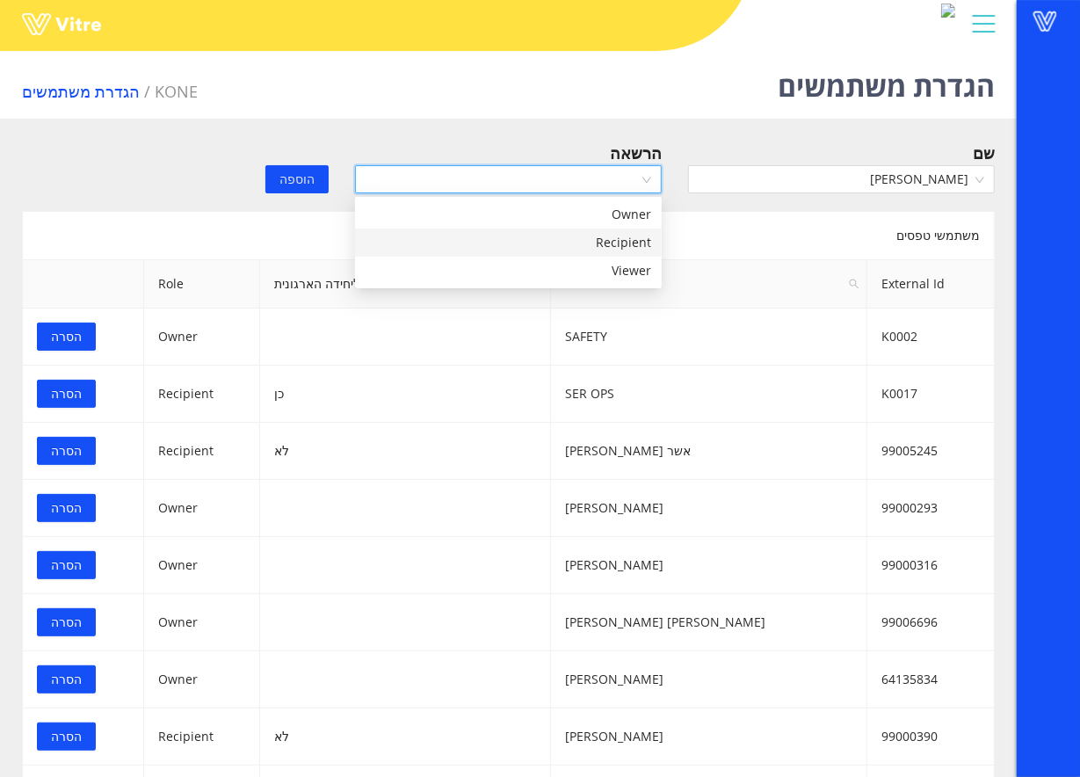
click at [577, 233] on div "Recipient" at bounding box center [509, 242] width 286 height 19
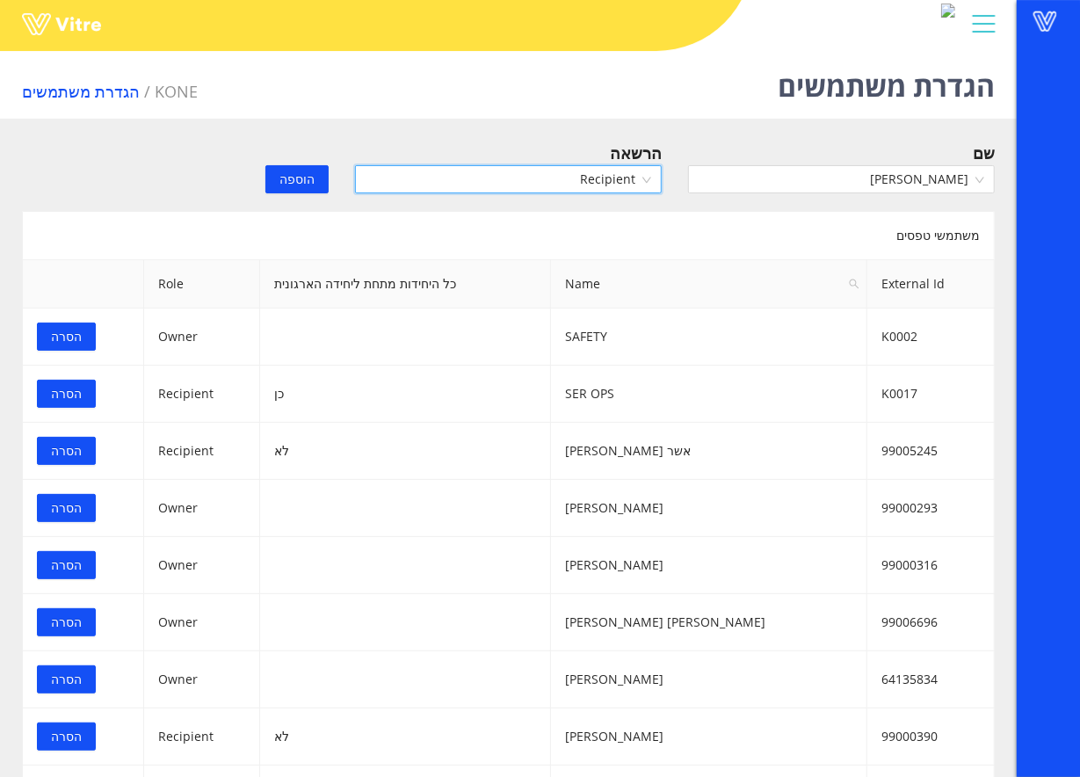
click at [308, 175] on span "הוספה" at bounding box center [297, 179] width 35 height 19
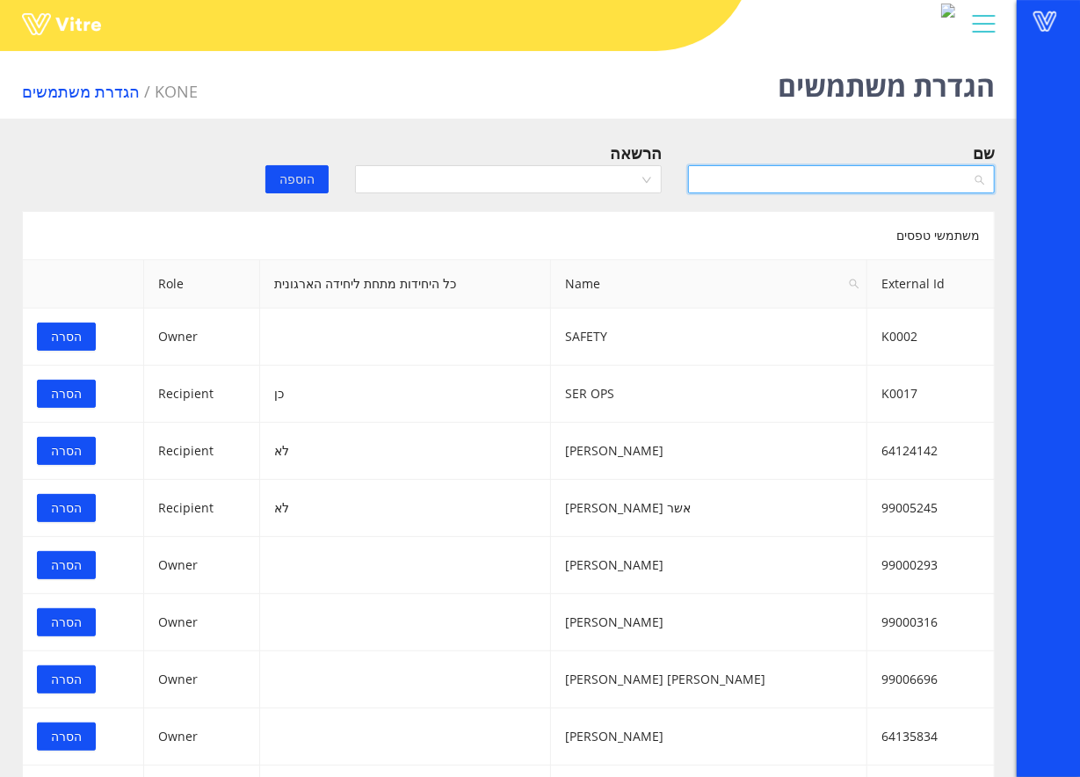
click at [861, 175] on input "search" at bounding box center [835, 179] width 273 height 26
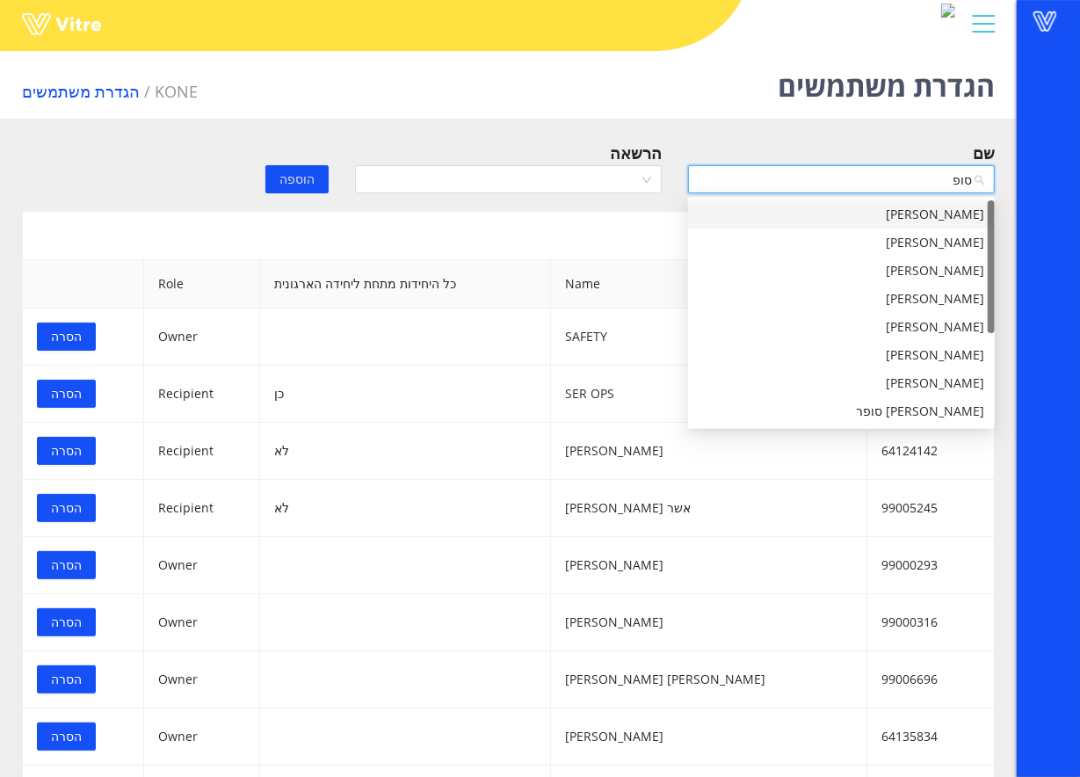
type input "סופי"
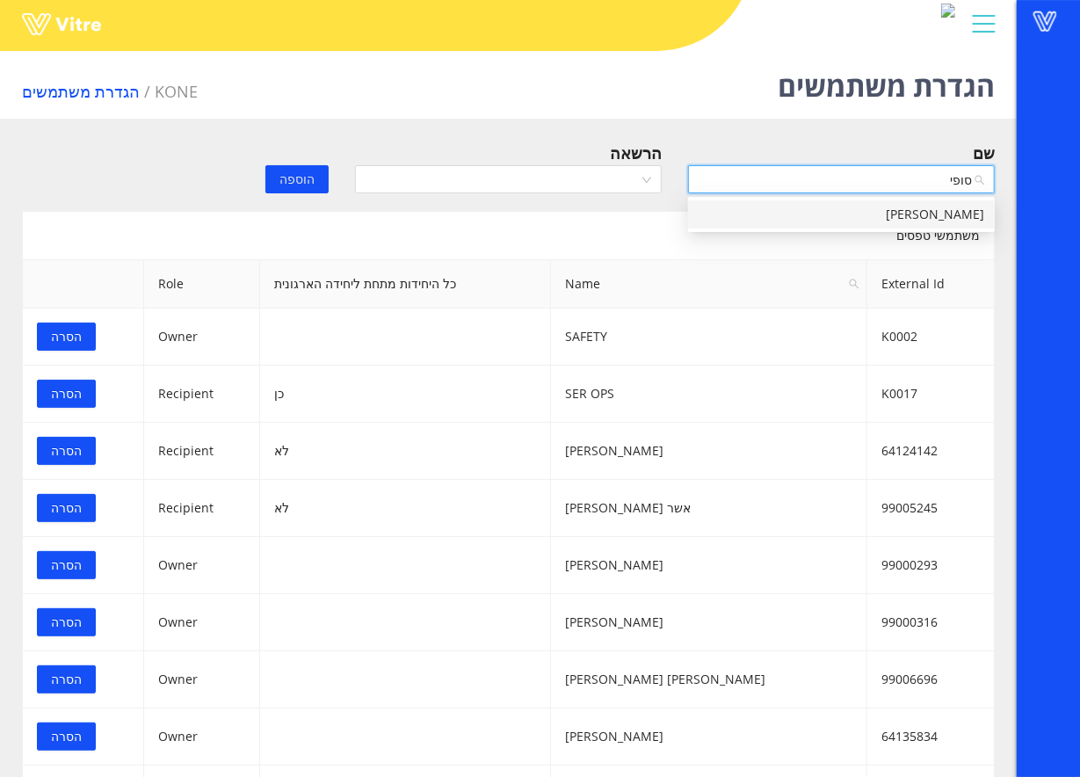
click at [904, 221] on div "[PERSON_NAME]" at bounding box center [842, 214] width 286 height 19
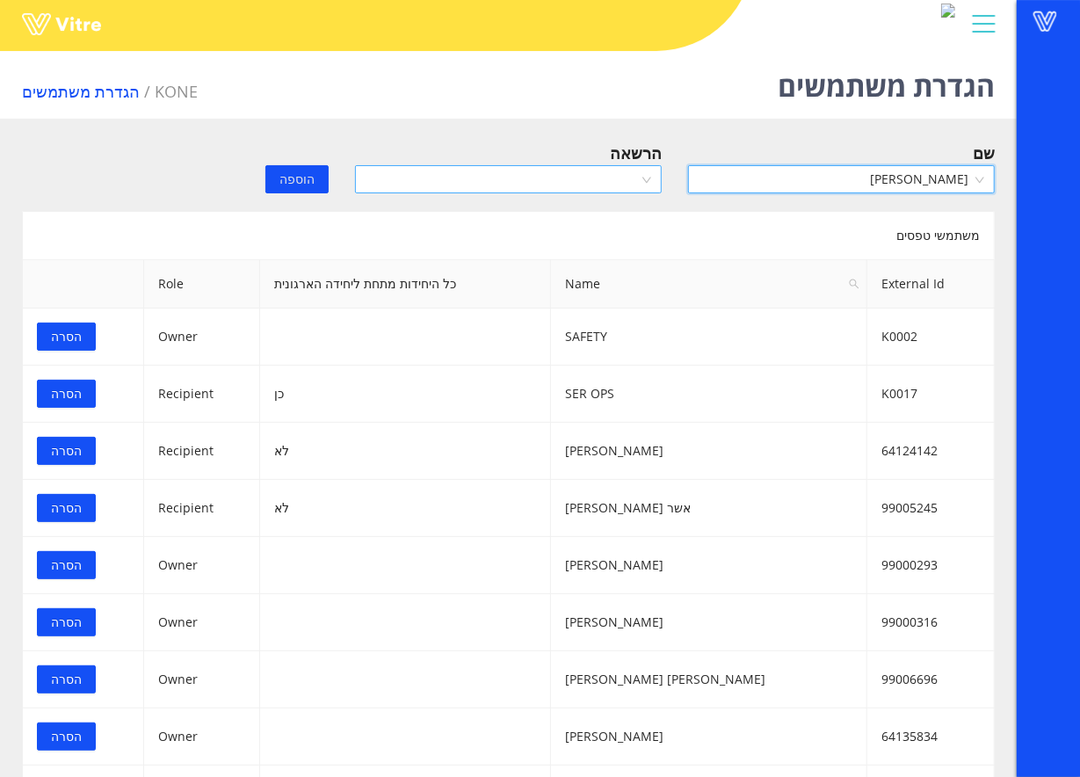
click at [507, 182] on input "search" at bounding box center [502, 179] width 273 height 26
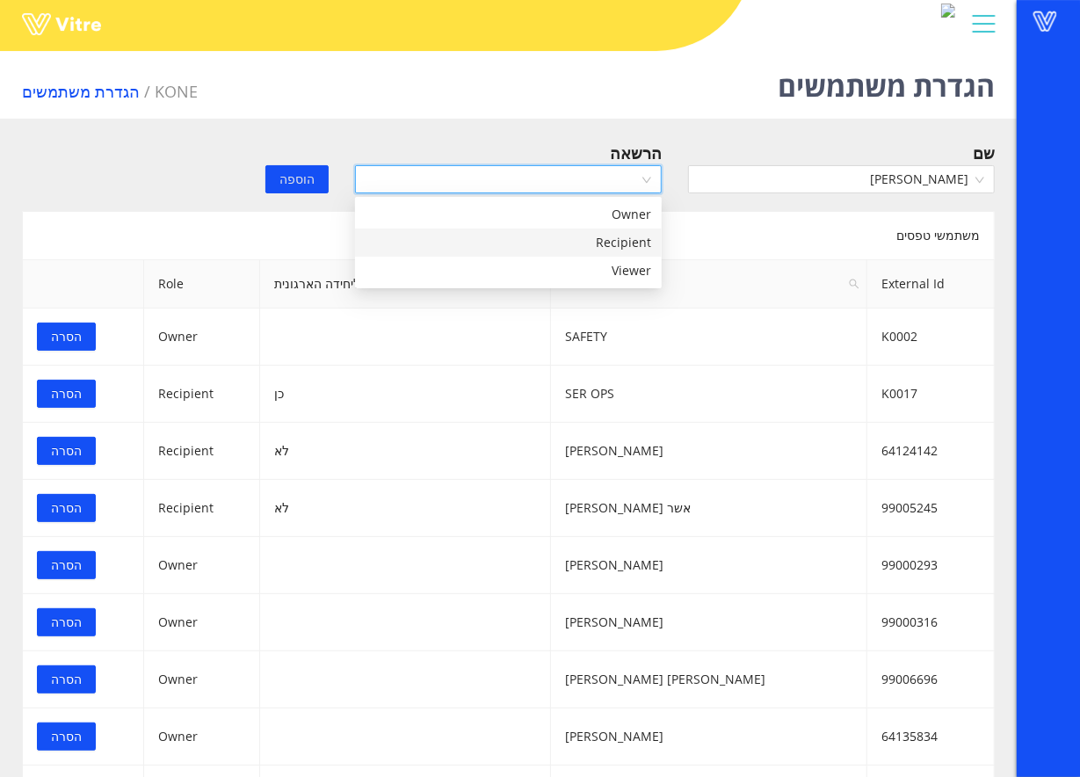
click at [542, 236] on div "Recipient" at bounding box center [509, 242] width 286 height 19
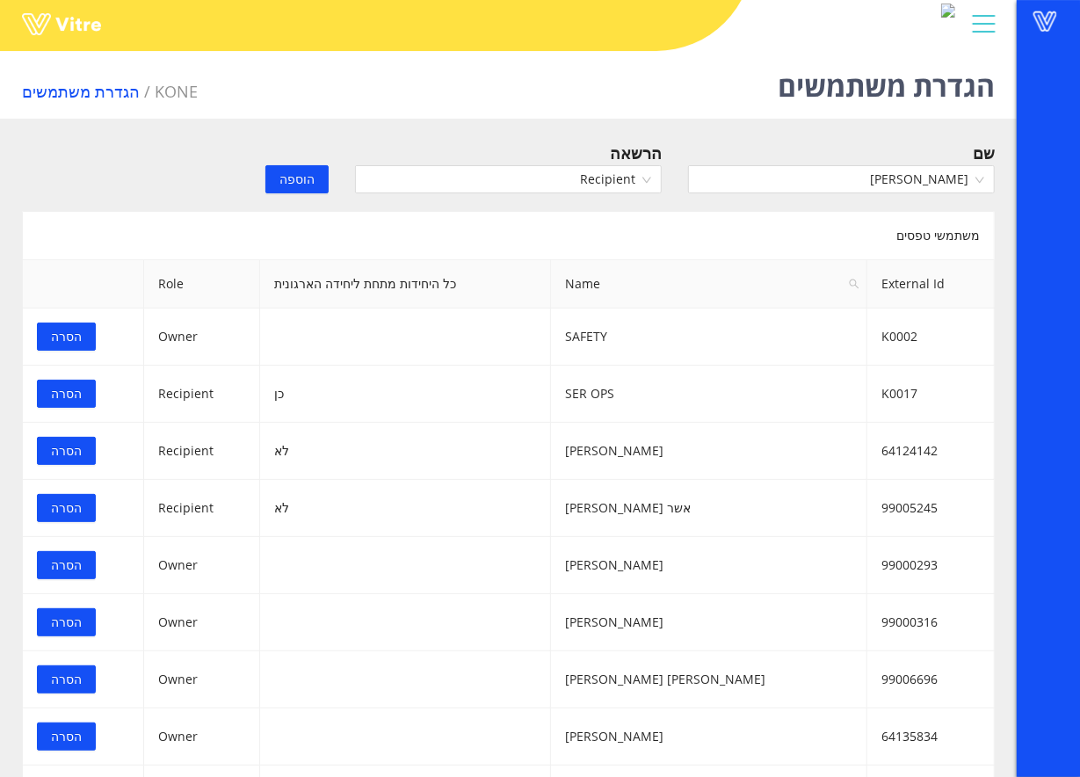
click at [304, 174] on span "הוספה" at bounding box center [297, 179] width 35 height 19
click at [870, 188] on input "search" at bounding box center [835, 179] width 273 height 26
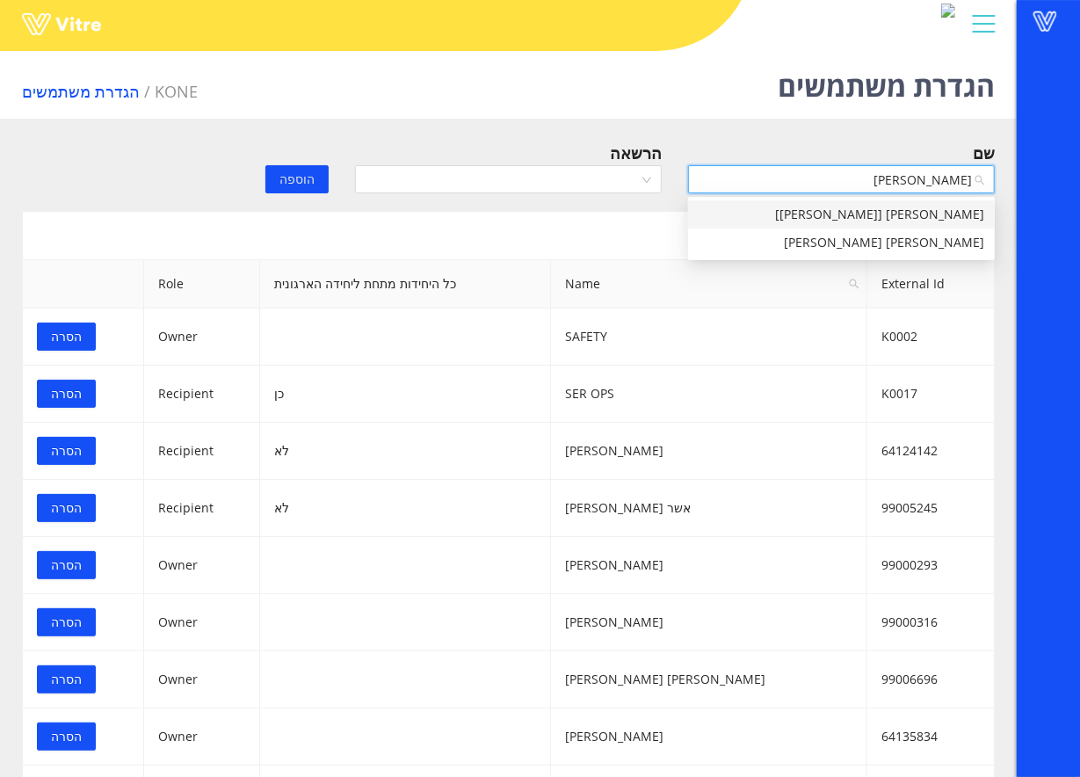
type input "גלעד"
click at [956, 236] on div "גלעד משה פלג" at bounding box center [842, 242] width 286 height 19
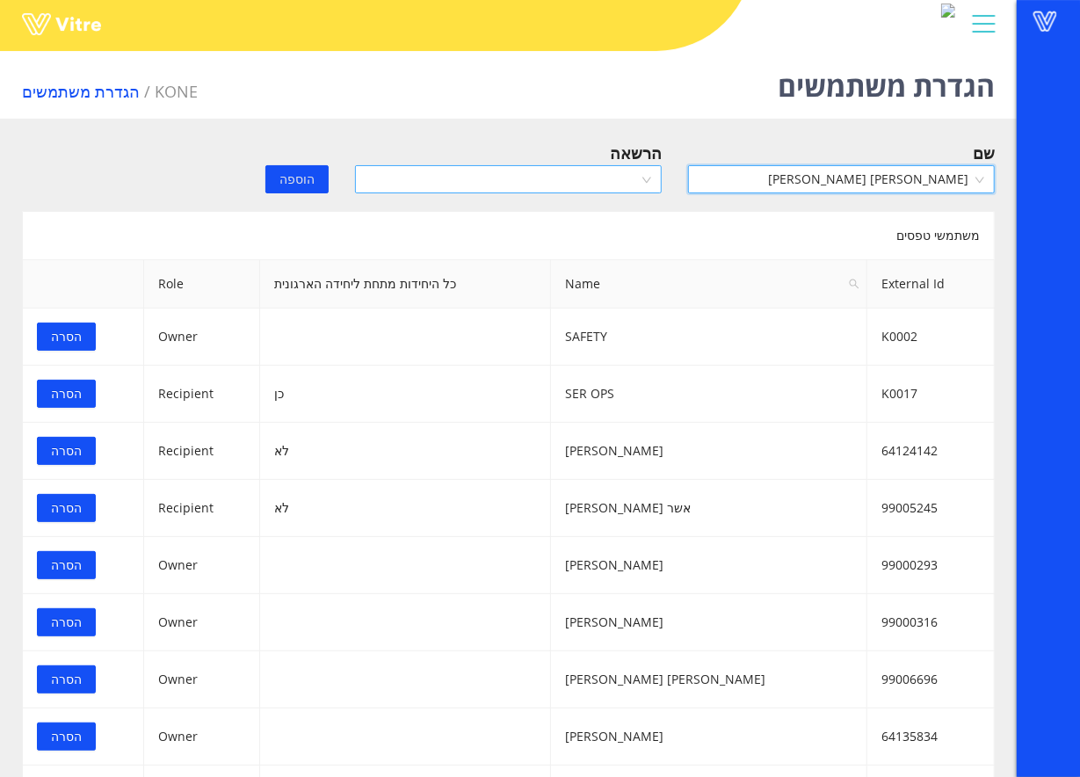
click at [548, 171] on input "search" at bounding box center [502, 179] width 273 height 26
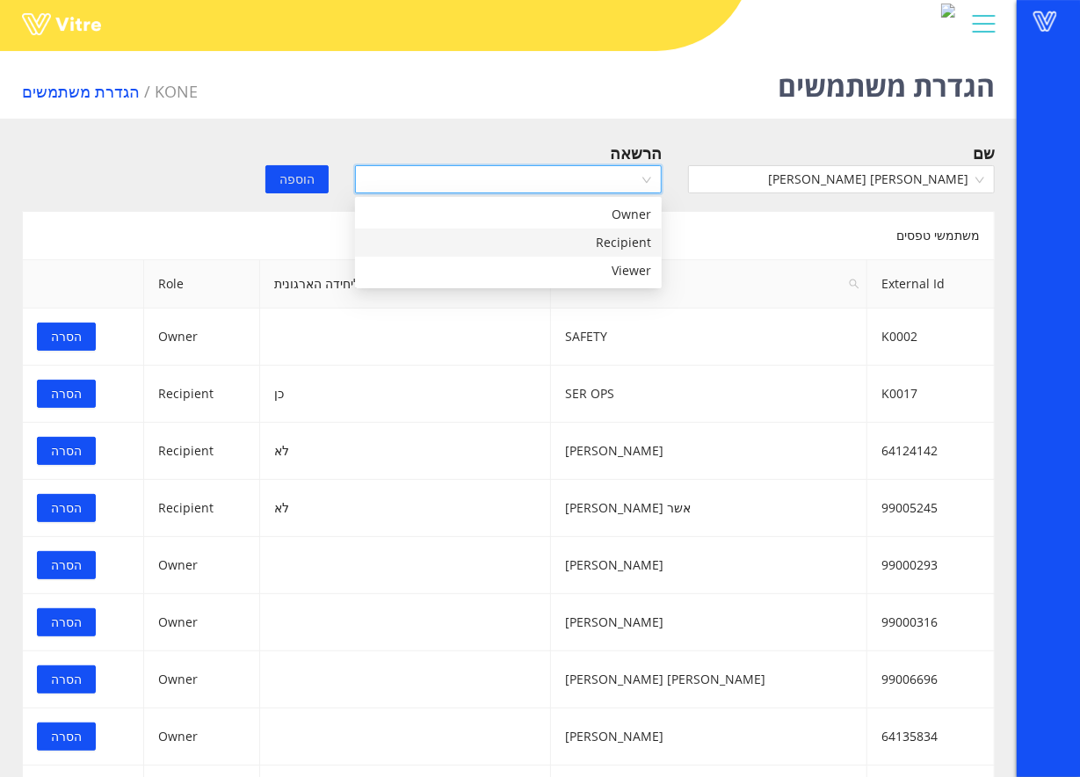
click at [548, 241] on div "Recipient" at bounding box center [509, 242] width 286 height 19
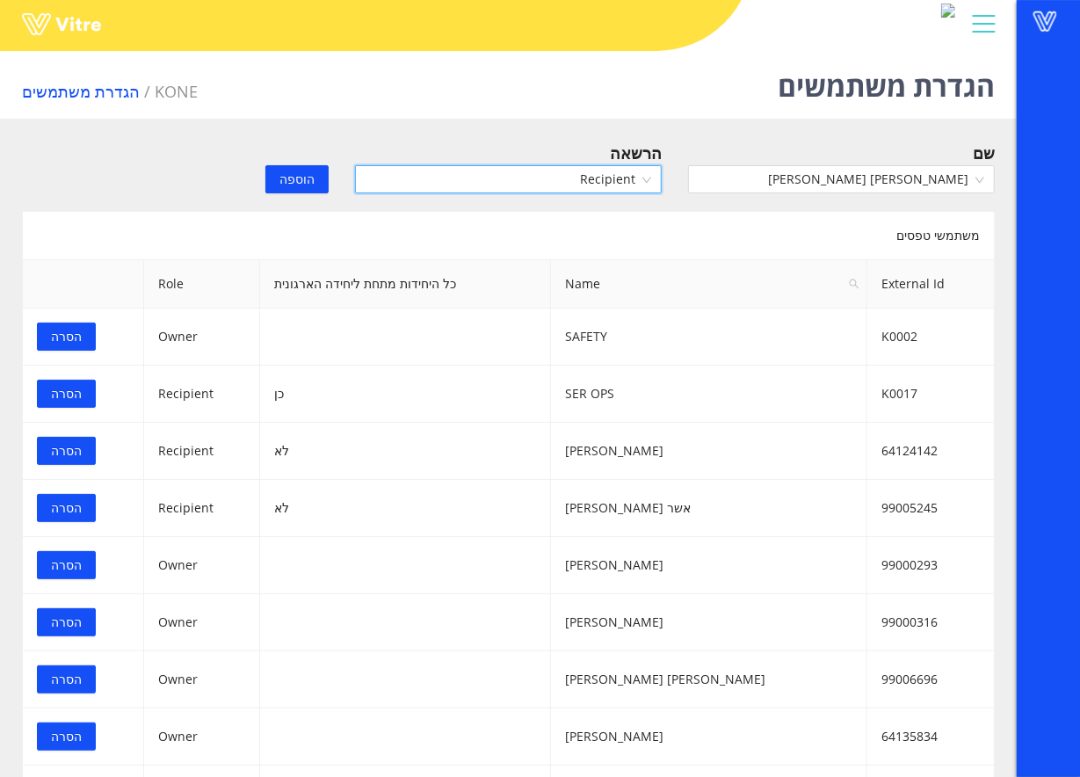
click at [315, 181] on button "הוספה" at bounding box center [296, 179] width 63 height 28
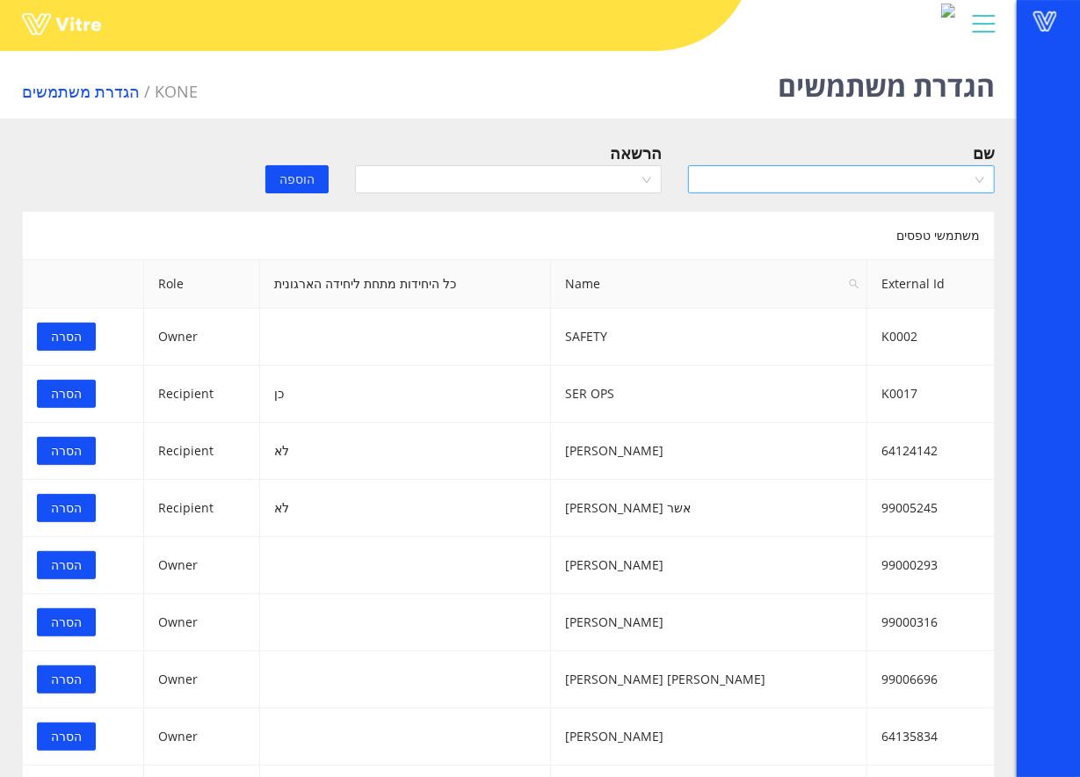
click at [940, 185] on input "search" at bounding box center [835, 179] width 273 height 26
type input "ב"
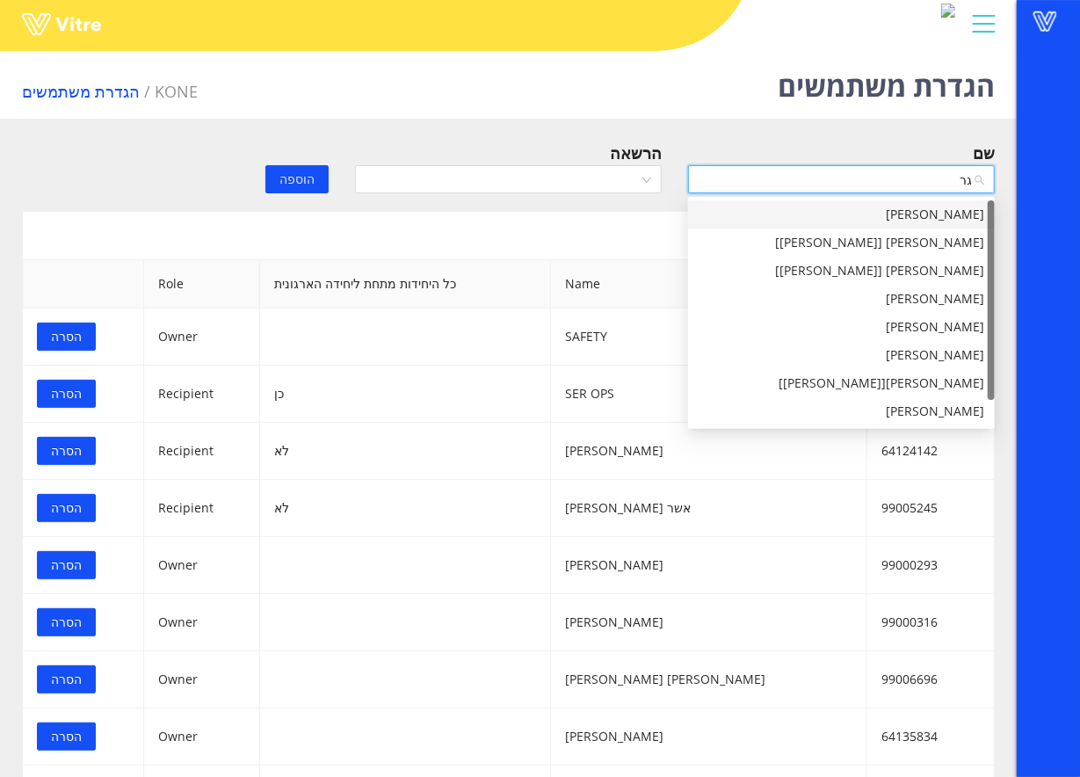
type input "ג"
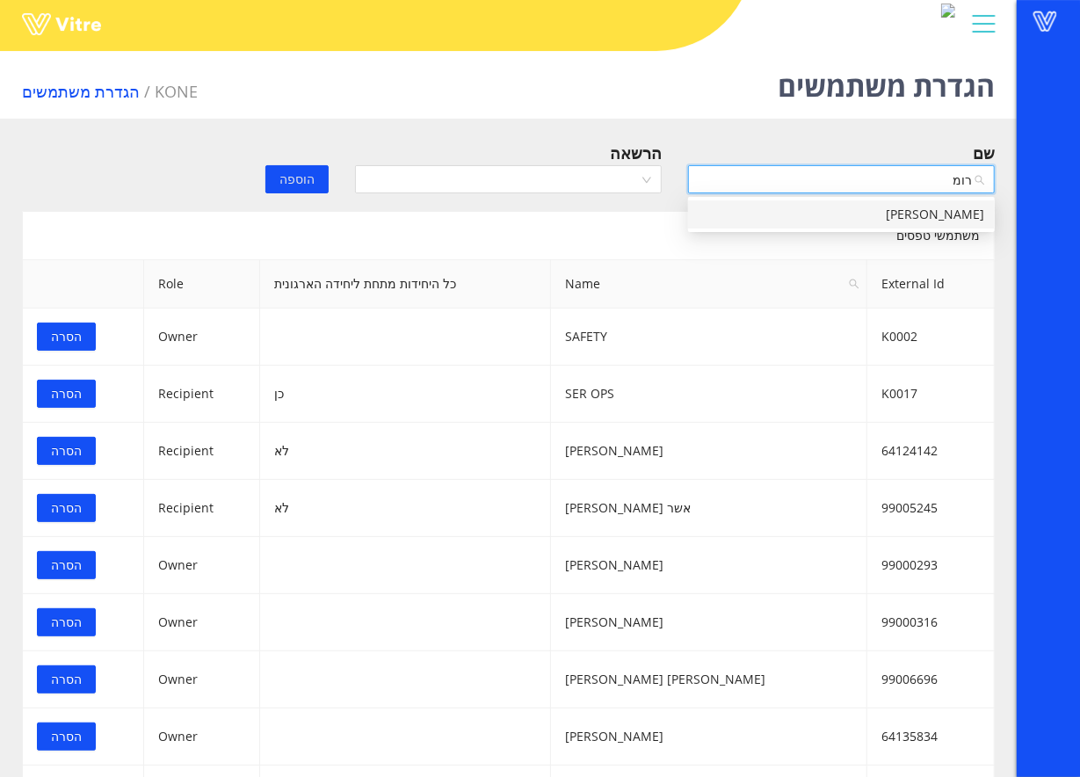
type input "רומן"
click at [936, 209] on div "[PERSON_NAME]" at bounding box center [842, 214] width 286 height 19
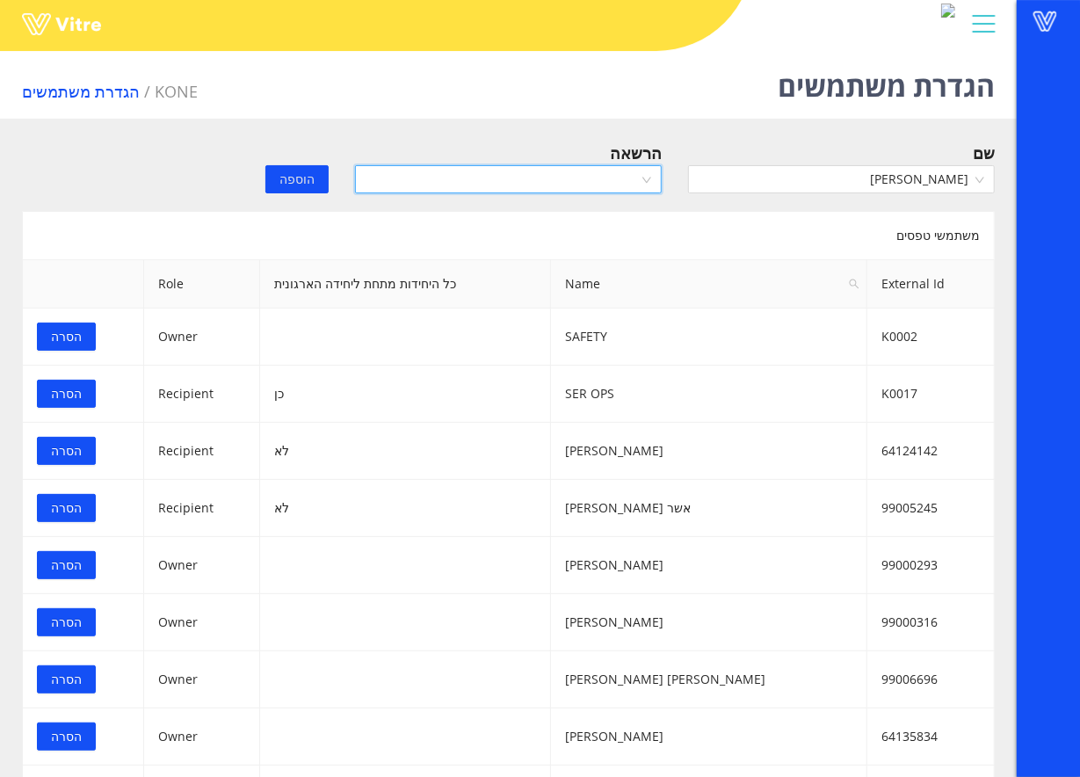
click at [577, 178] on input "search" at bounding box center [502, 179] width 273 height 26
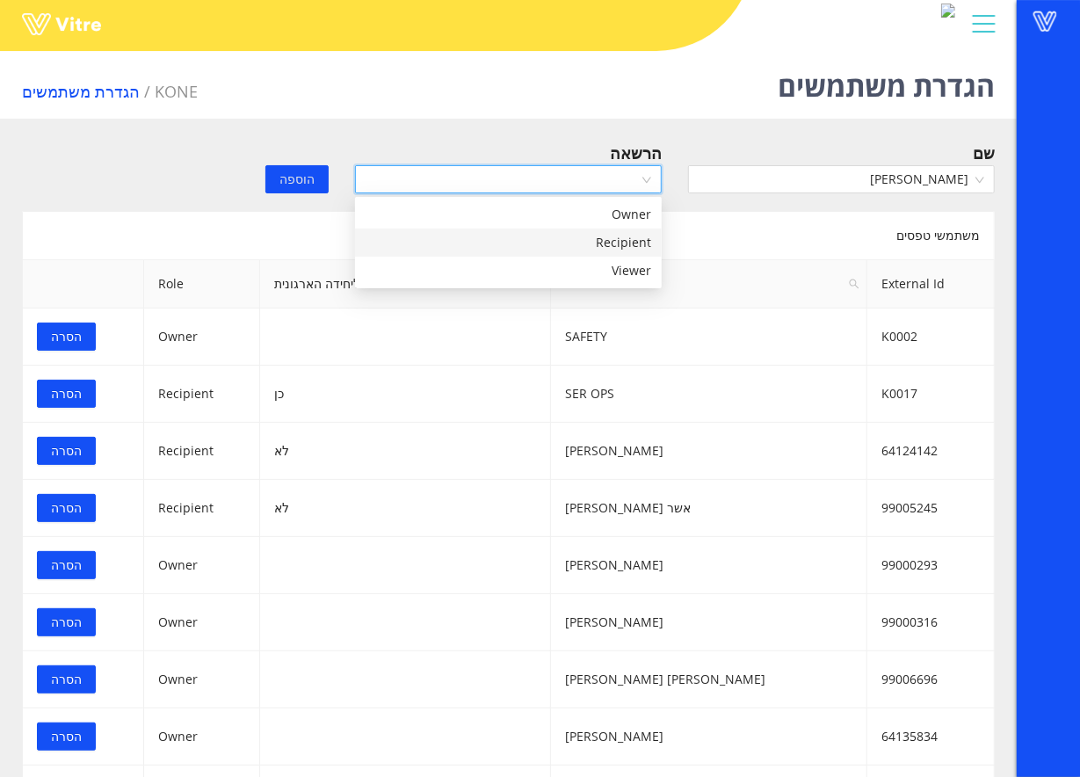
click at [566, 236] on div "Recipient" at bounding box center [509, 242] width 286 height 19
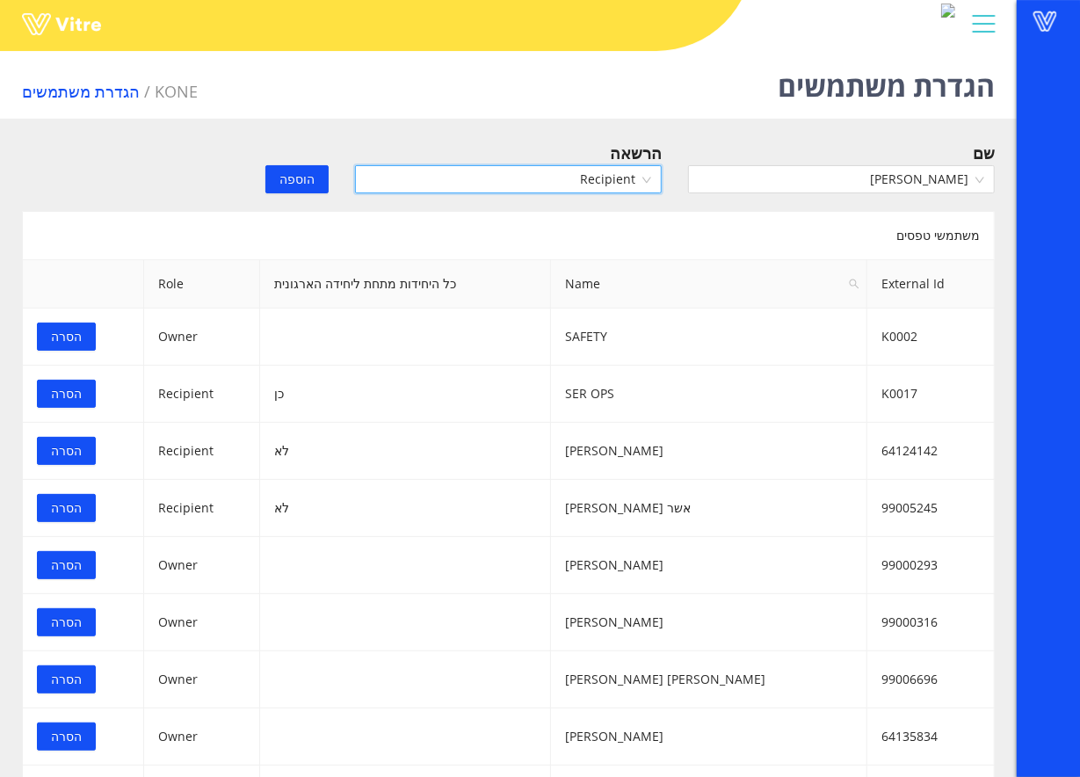
click at [288, 183] on span "הוספה" at bounding box center [297, 179] width 35 height 19
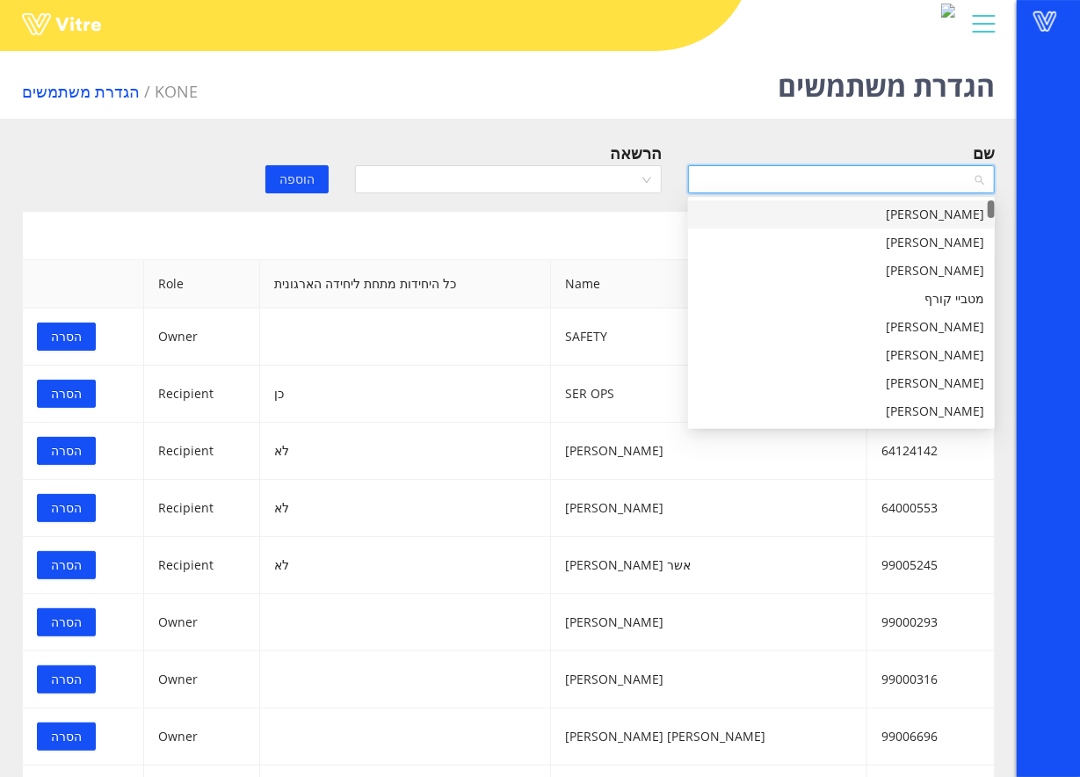
click at [935, 176] on input "search" at bounding box center [835, 179] width 273 height 26
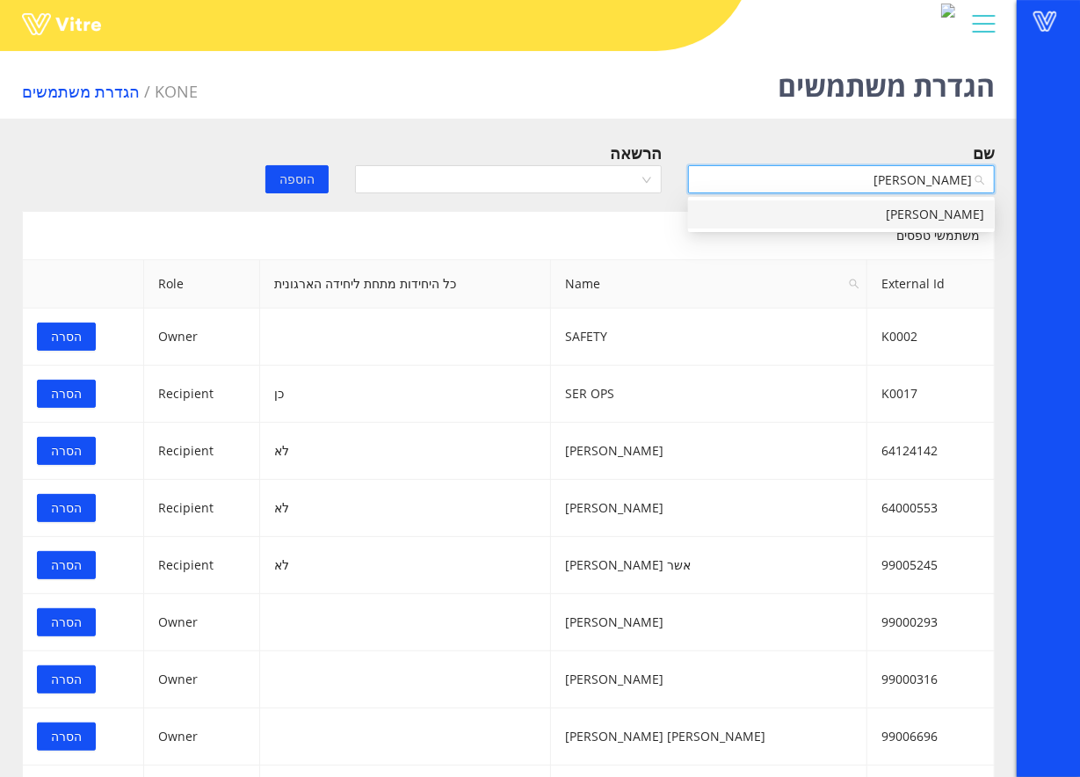
type input "[PERSON_NAME]"
click at [946, 209] on div "[PERSON_NAME]" at bounding box center [842, 214] width 286 height 19
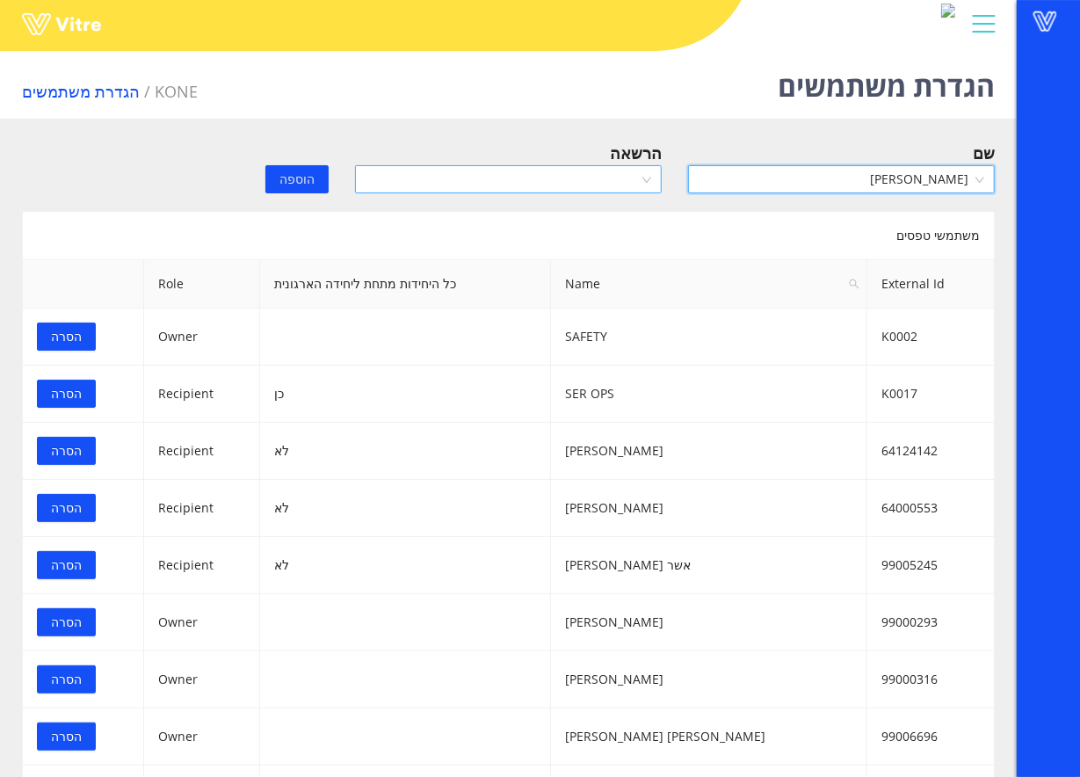
click at [584, 172] on input "search" at bounding box center [502, 179] width 273 height 26
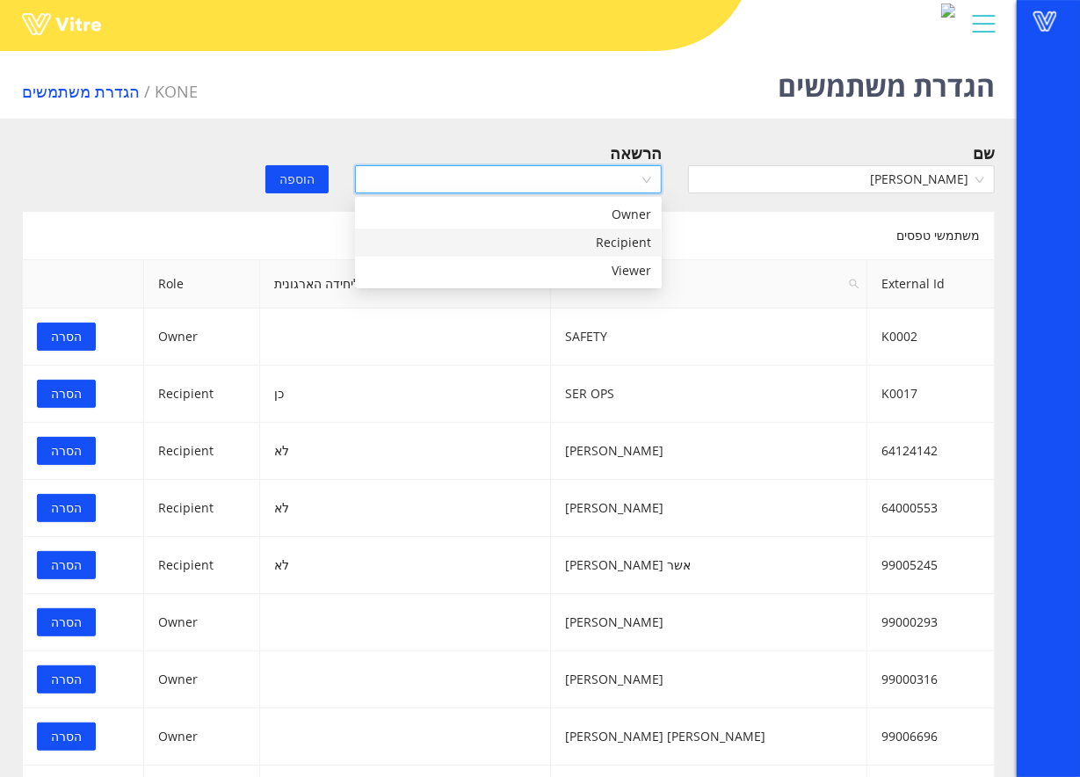
click at [546, 241] on div "Recipient" at bounding box center [509, 242] width 286 height 19
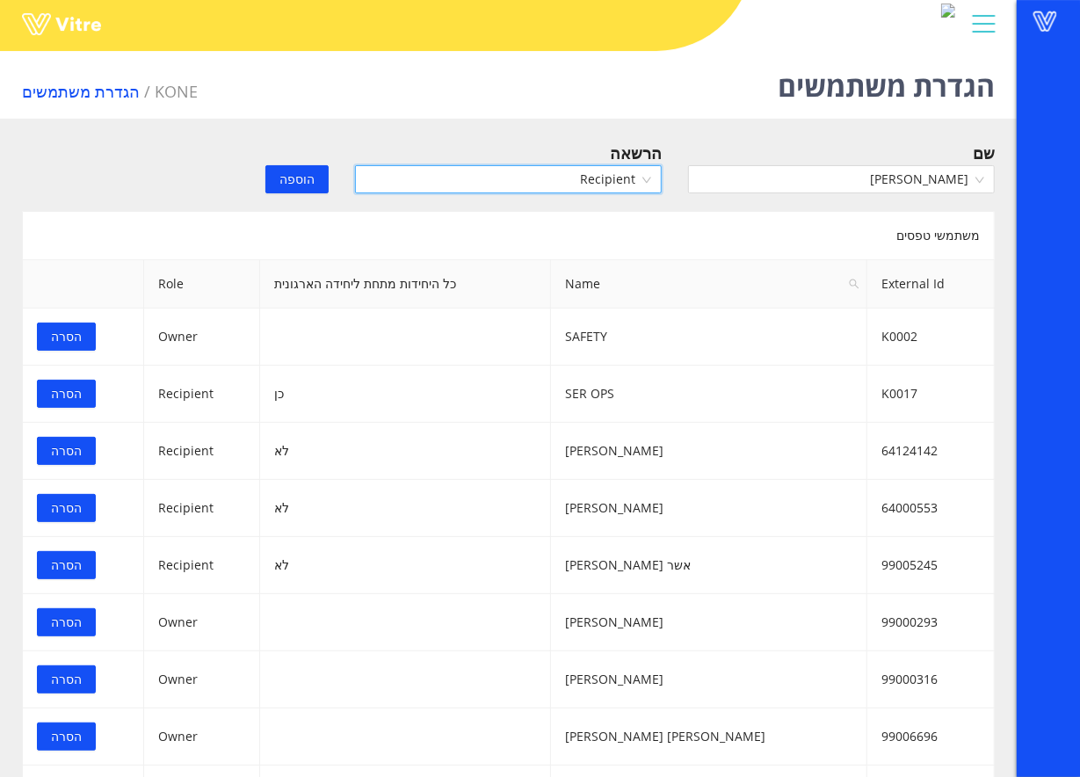
click at [280, 181] on button "הוספה" at bounding box center [296, 179] width 63 height 28
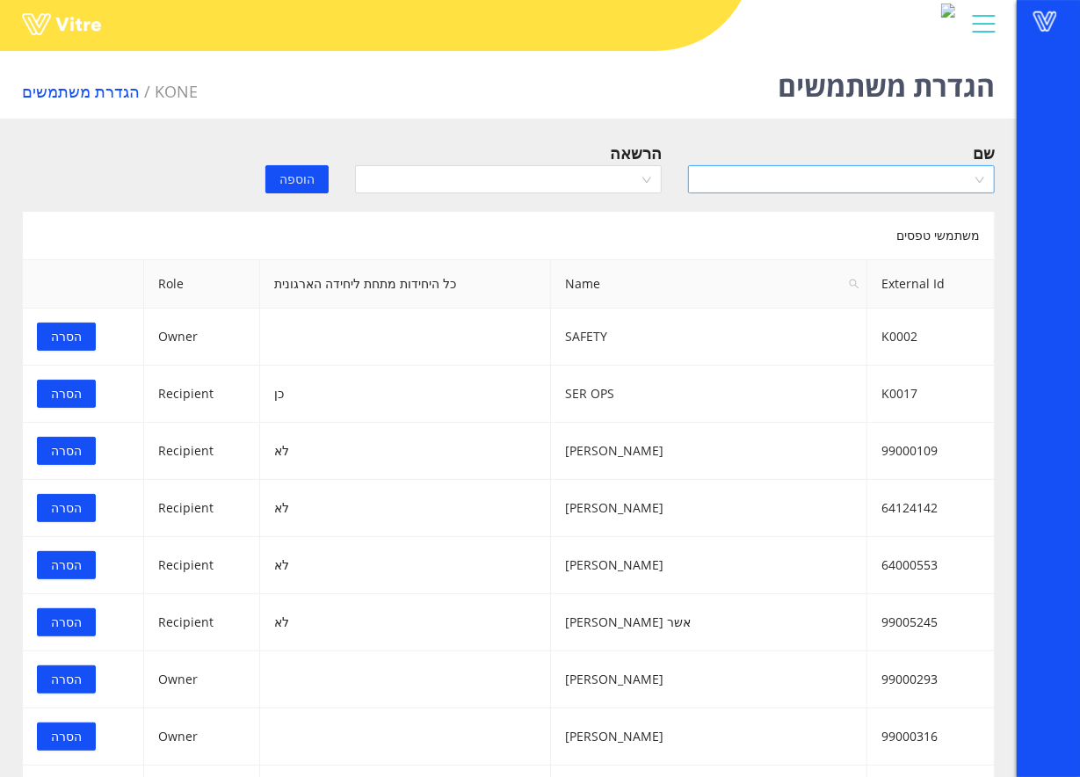
click at [725, 172] on input "search" at bounding box center [835, 179] width 273 height 26
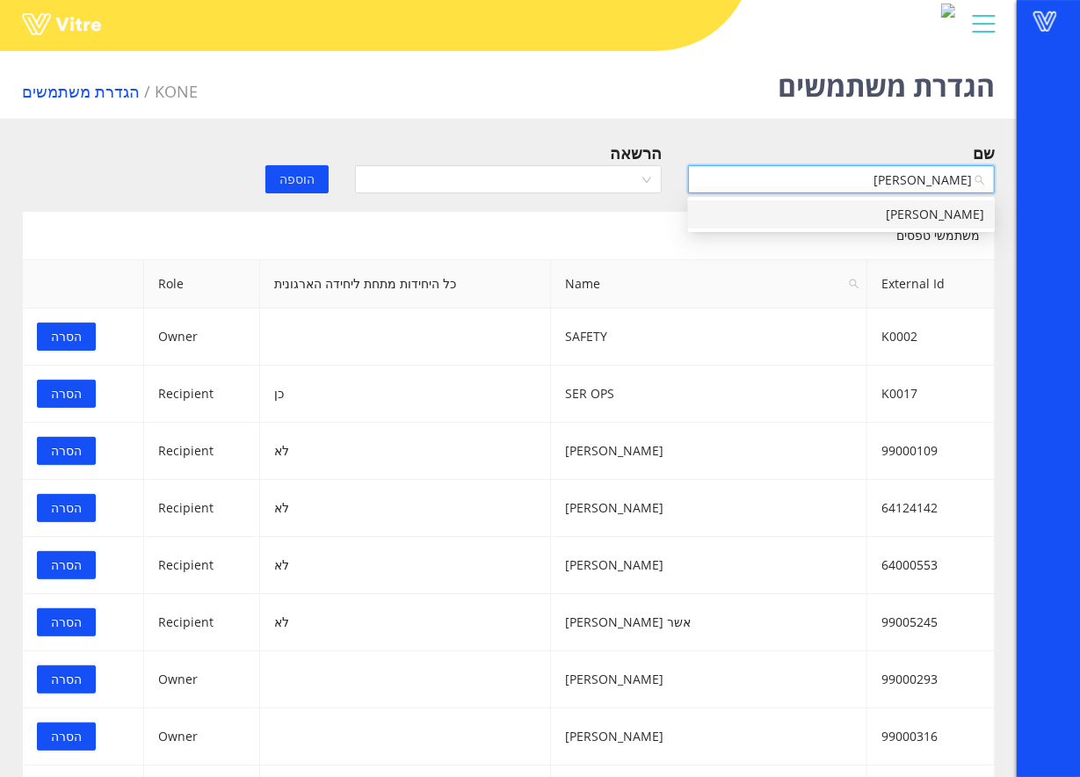
type input "משה טו"
click at [956, 200] on div "[PERSON_NAME]" at bounding box center [841, 214] width 307 height 28
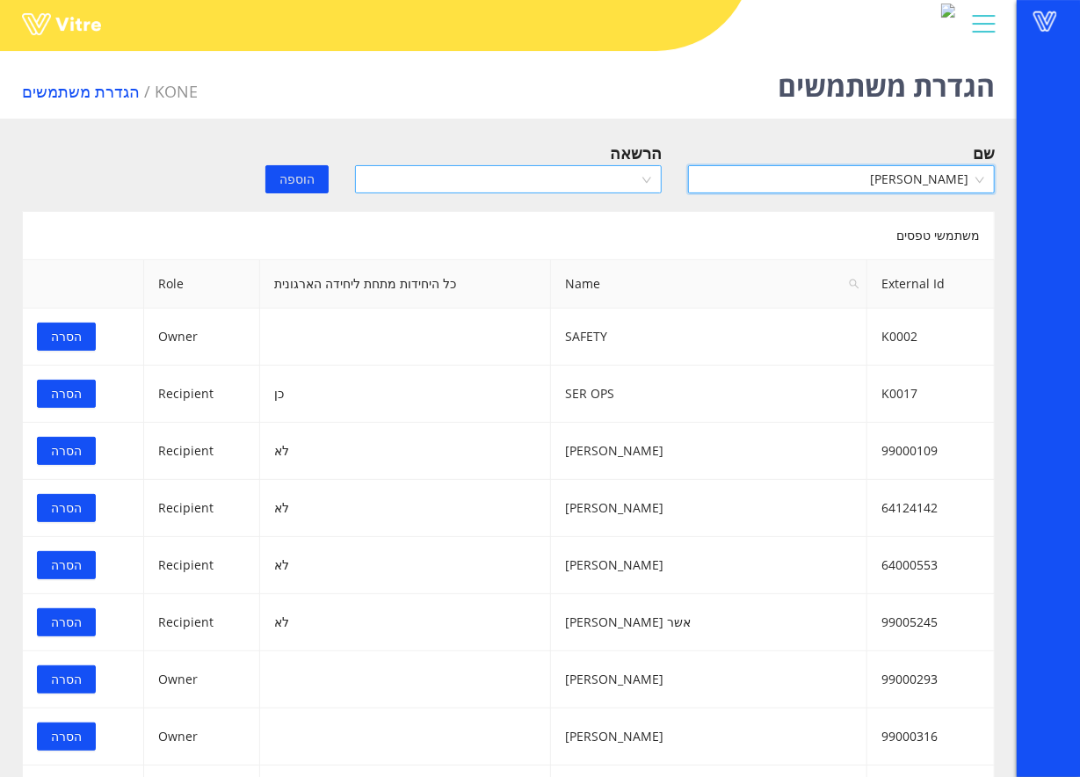
click at [542, 172] on input "search" at bounding box center [502, 179] width 273 height 26
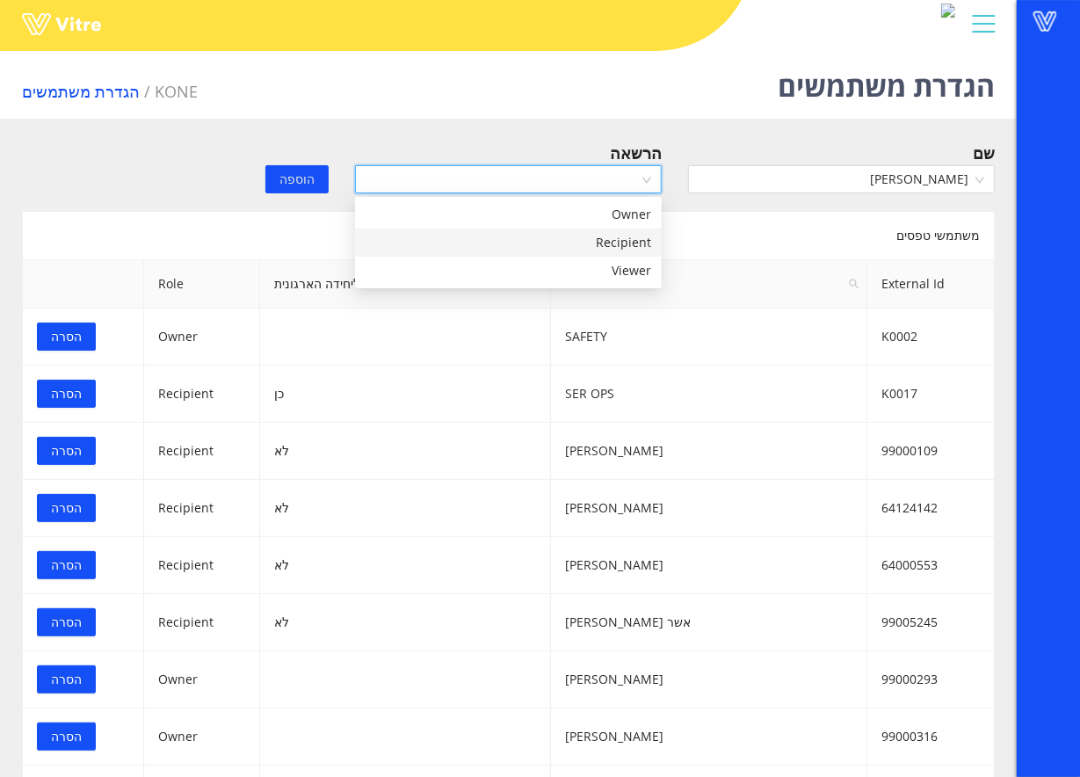
click at [552, 237] on div "Recipient" at bounding box center [509, 242] width 286 height 19
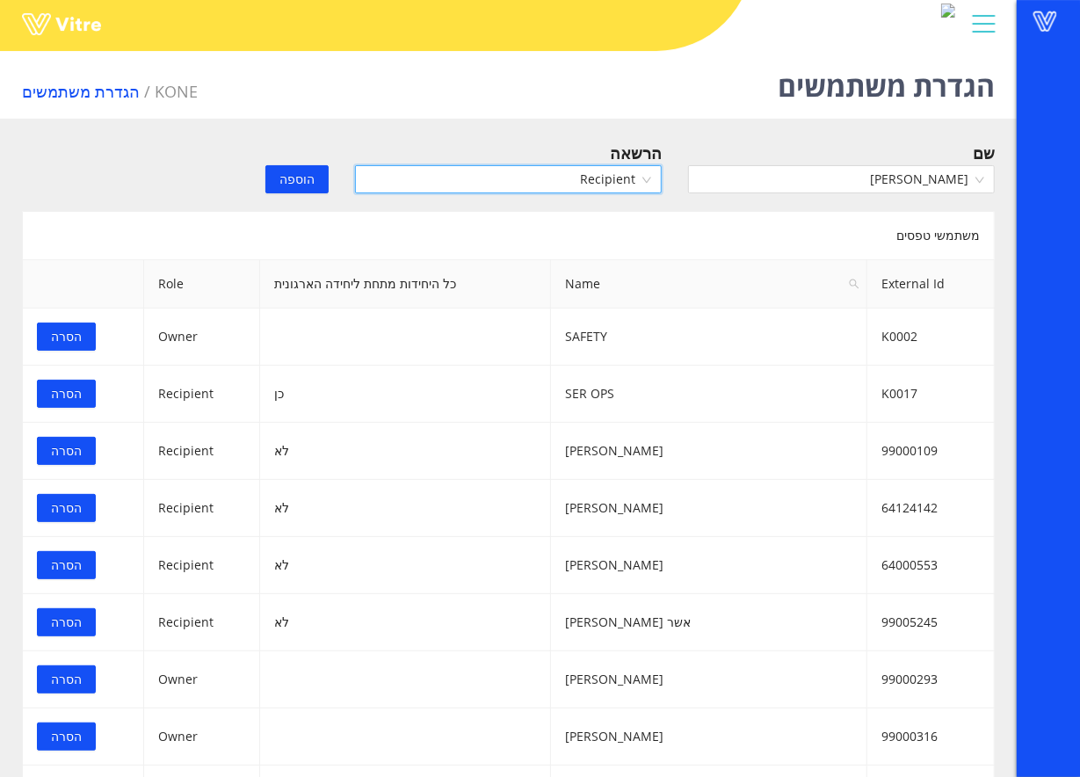
click at [308, 168] on button "הוספה" at bounding box center [296, 179] width 63 height 28
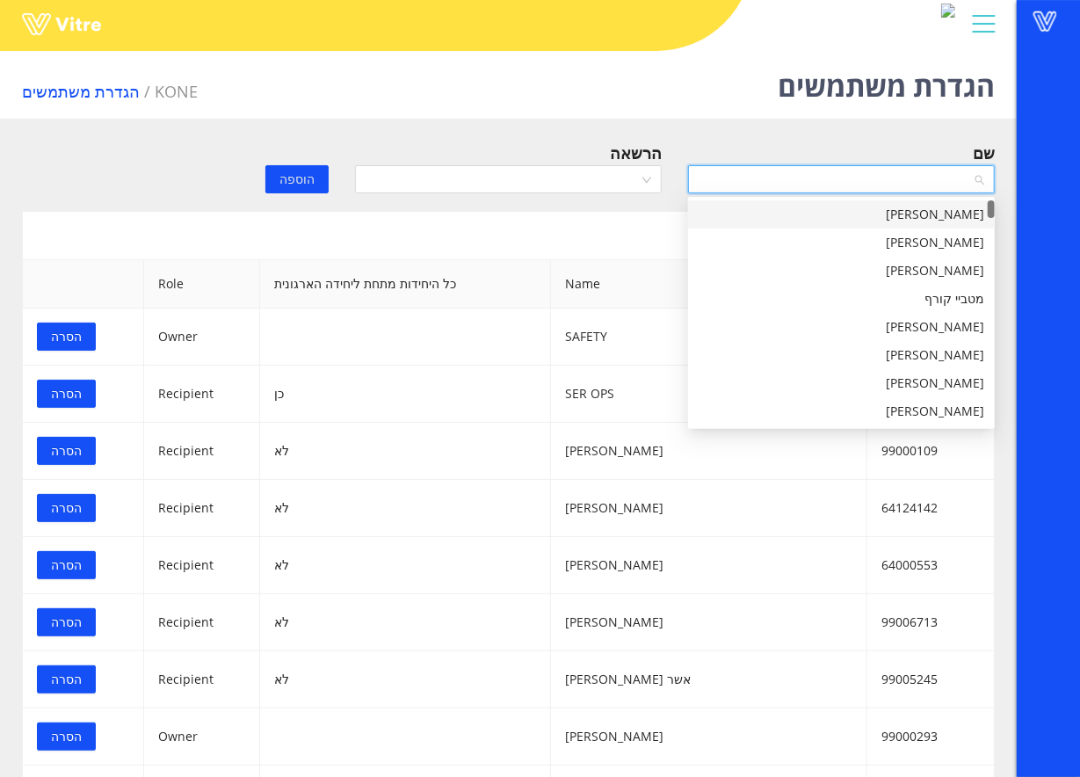
click at [778, 186] on input "search" at bounding box center [835, 179] width 273 height 26
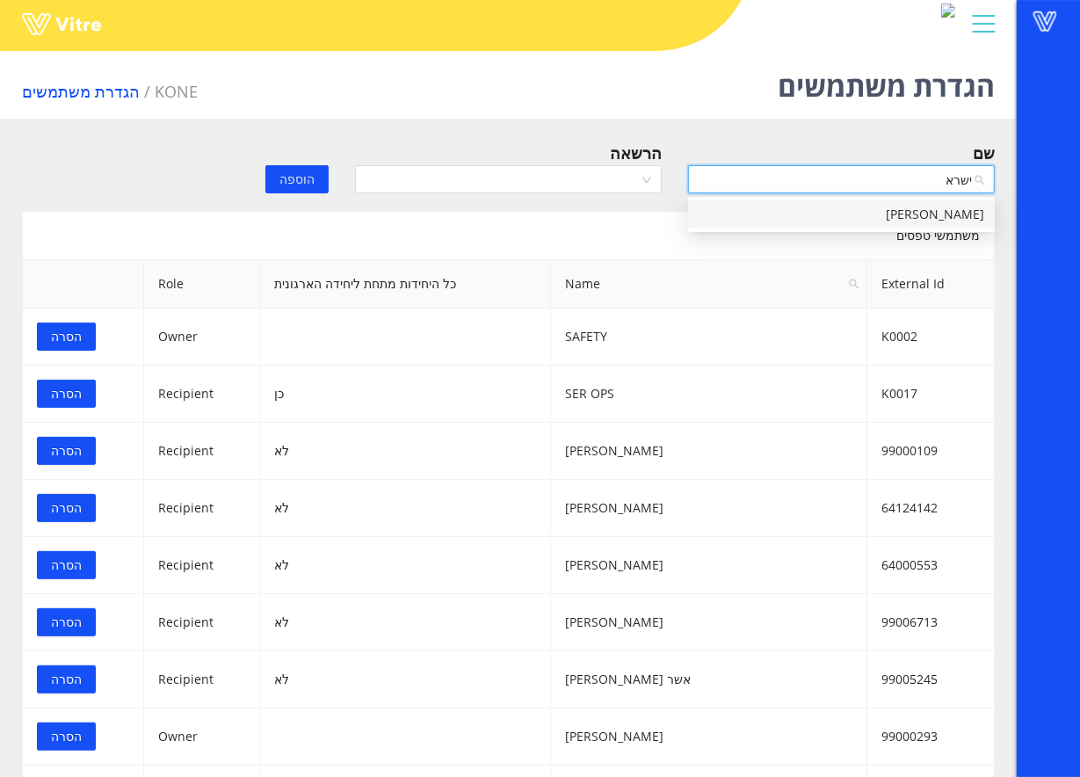
type input "ישראל"
click at [753, 209] on div "[PERSON_NAME]" at bounding box center [842, 214] width 286 height 19
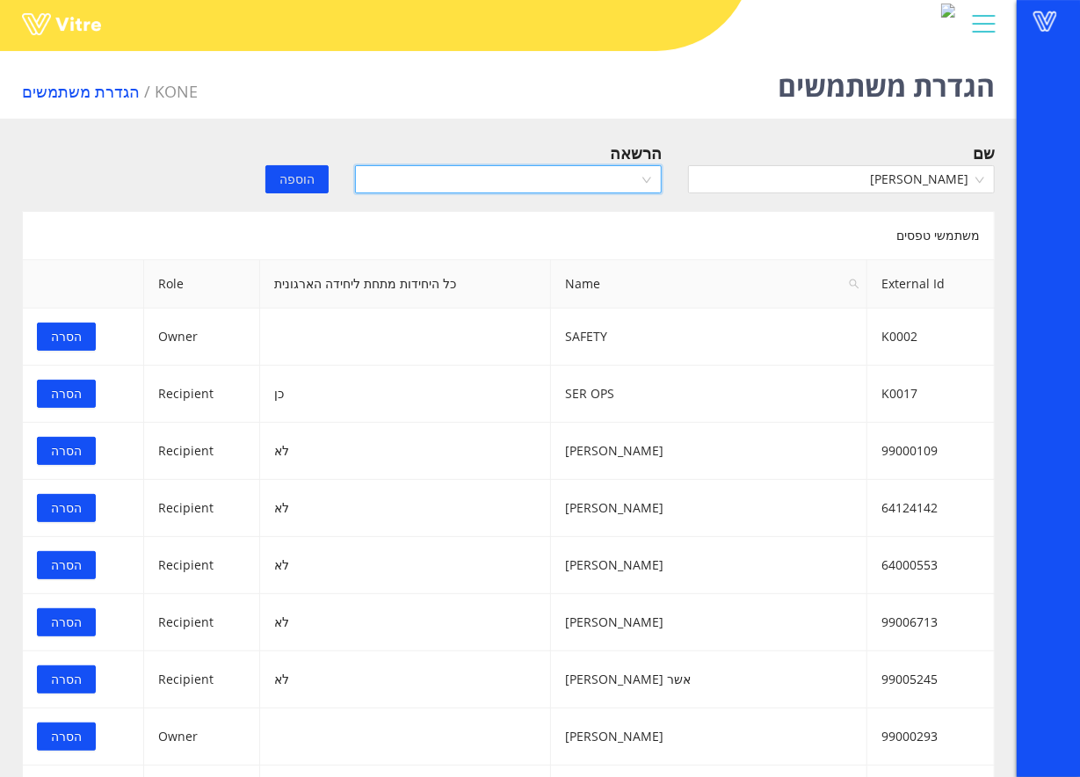
click at [570, 168] on input "search" at bounding box center [502, 179] width 273 height 26
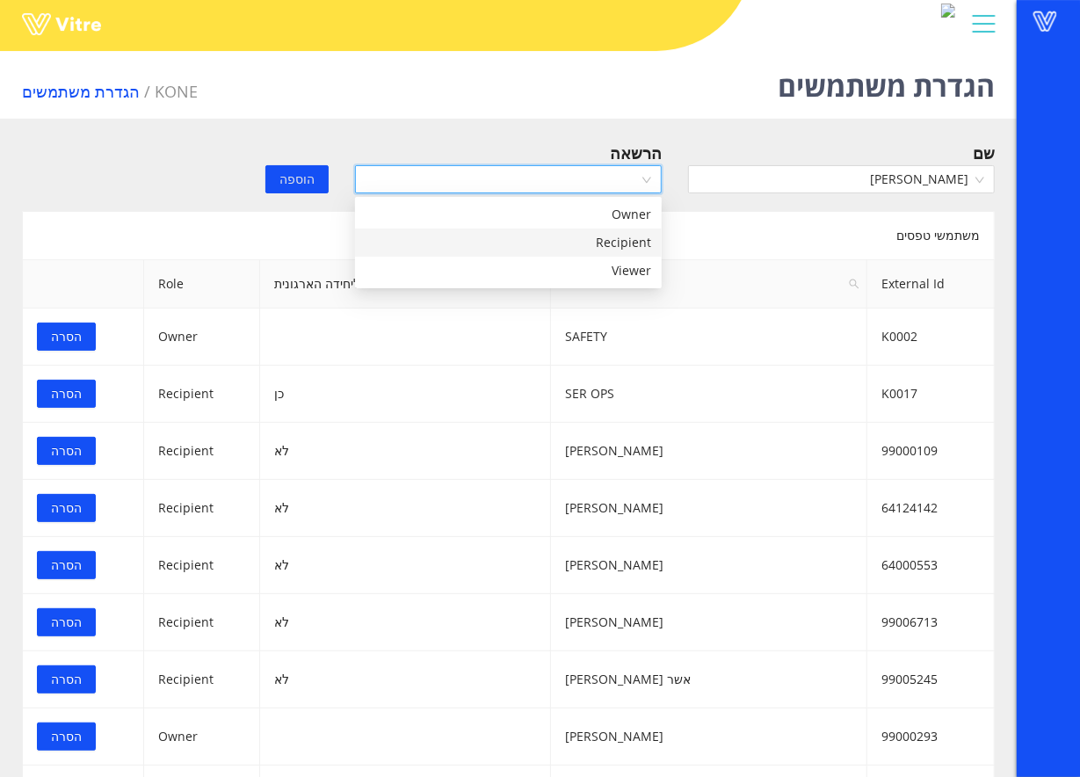
click at [574, 243] on div "Recipient" at bounding box center [509, 242] width 286 height 19
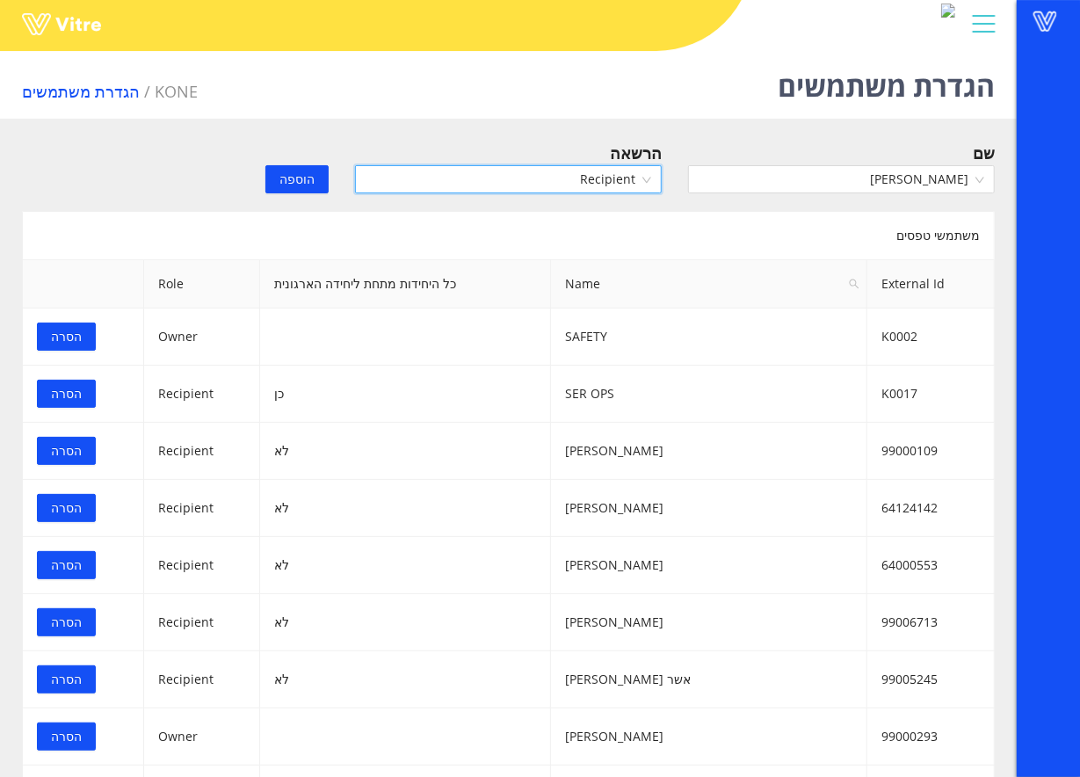
click at [297, 179] on span "הוספה" at bounding box center [297, 179] width 35 height 19
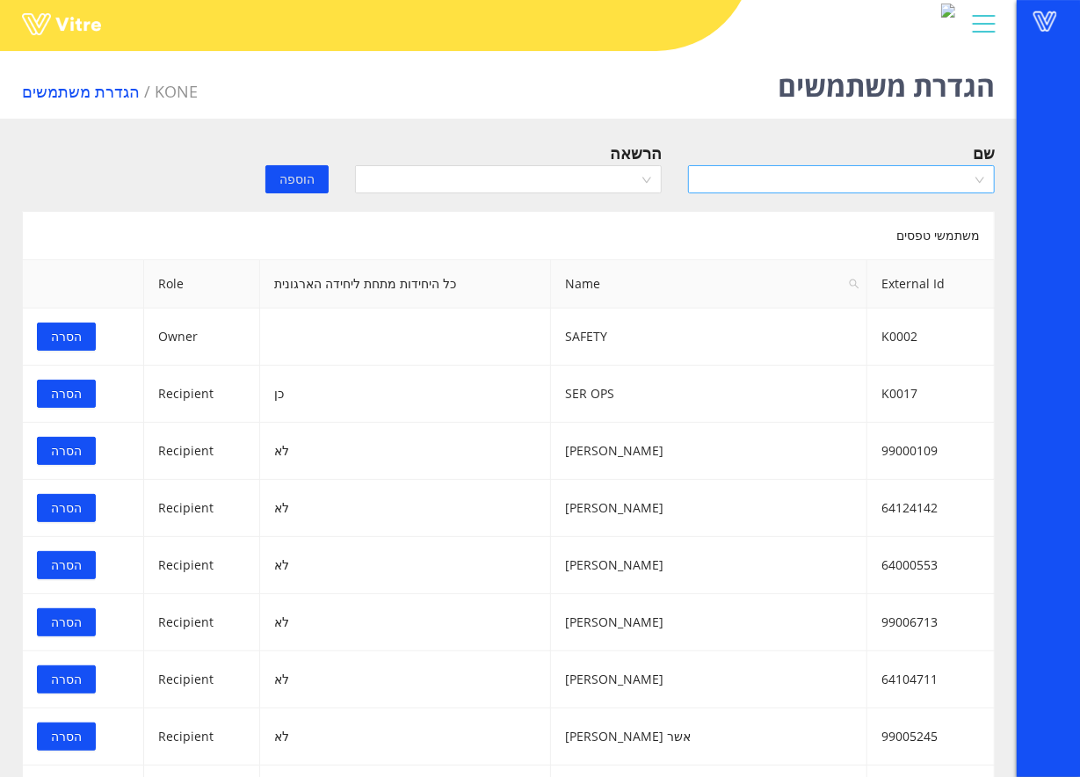
click at [897, 178] on input "search" at bounding box center [835, 179] width 273 height 26
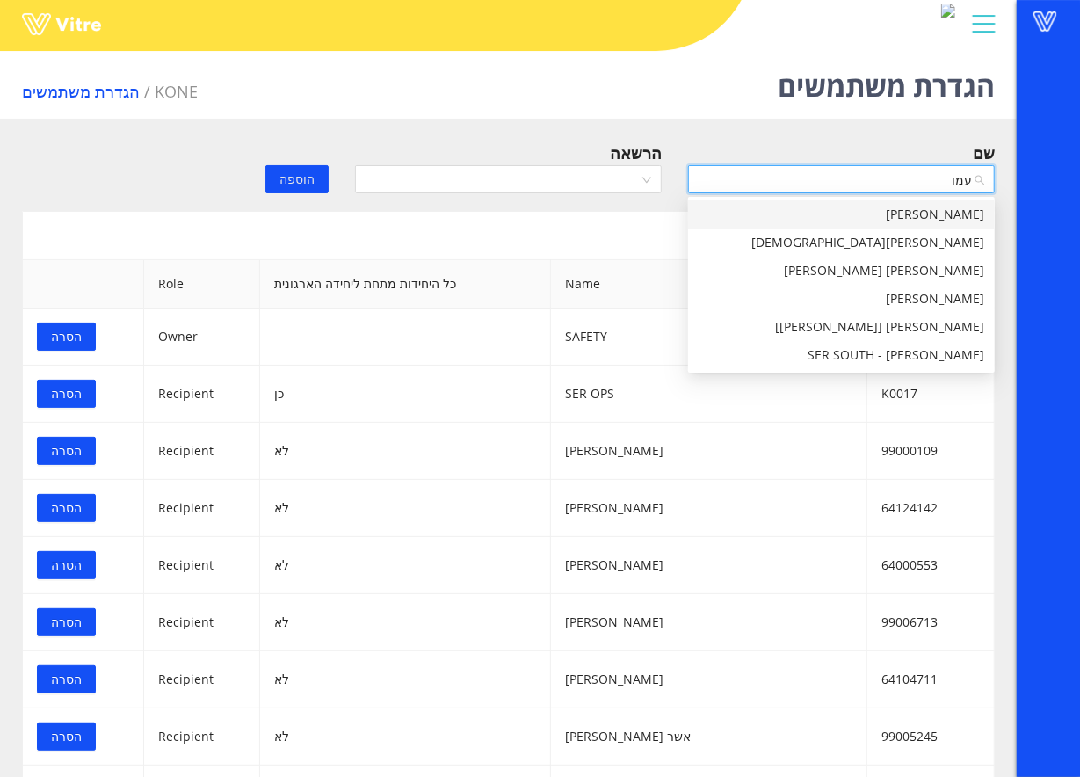
type input "עמוס"
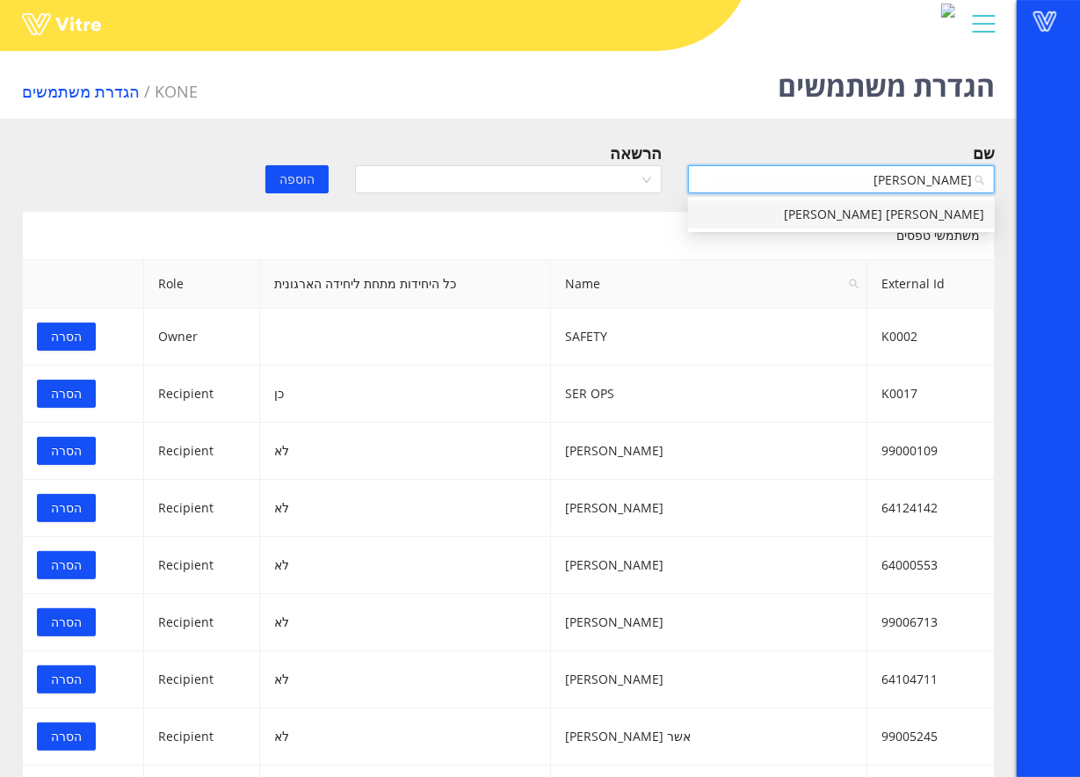
click at [898, 211] on div "[PERSON_NAME] [PERSON_NAME]" at bounding box center [842, 214] width 286 height 19
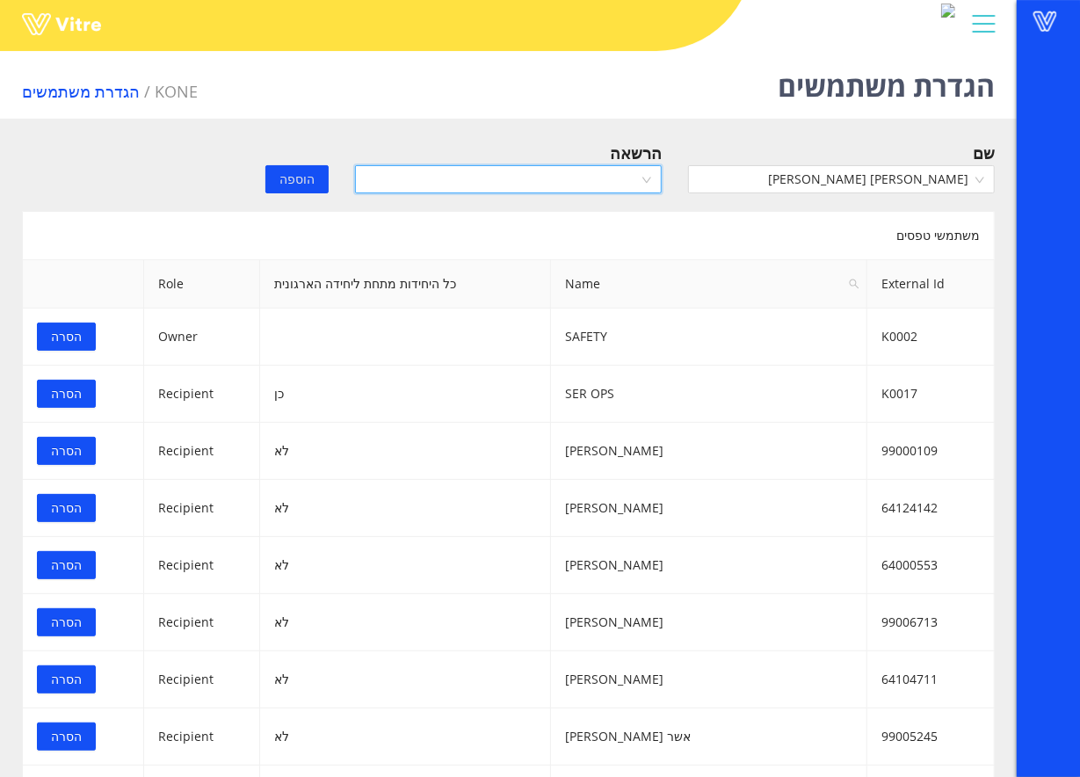
click at [606, 188] on input "search" at bounding box center [502, 179] width 273 height 26
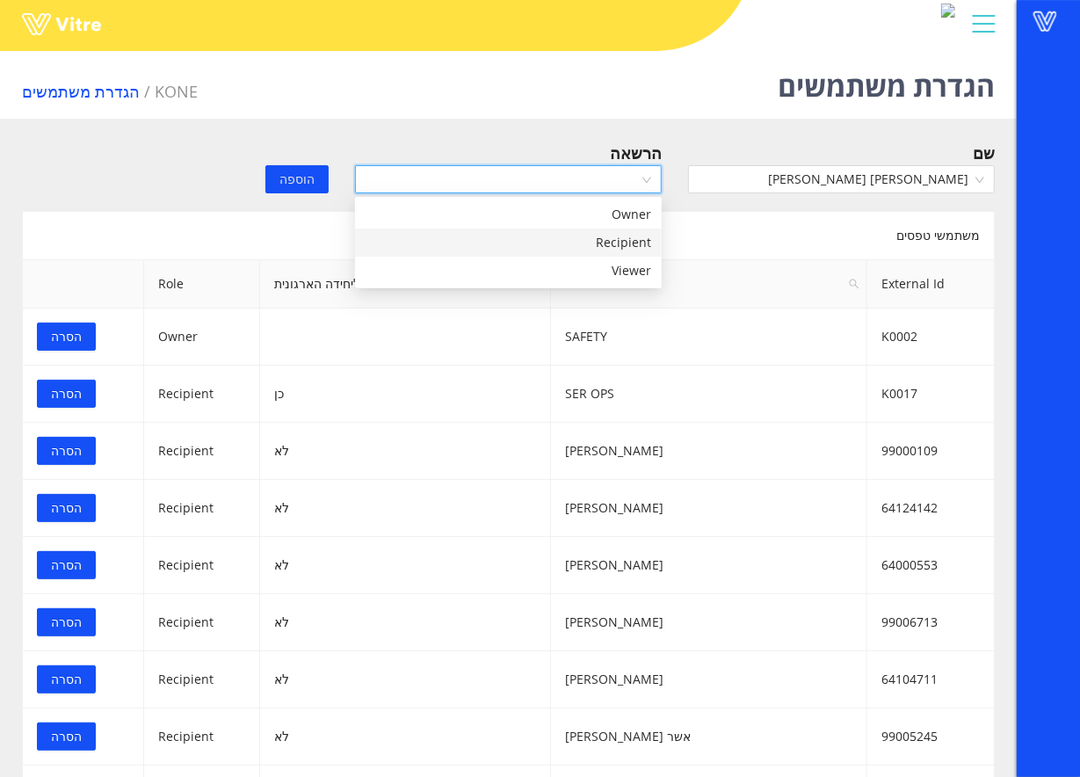
click at [588, 248] on div "Recipient" at bounding box center [509, 242] width 286 height 19
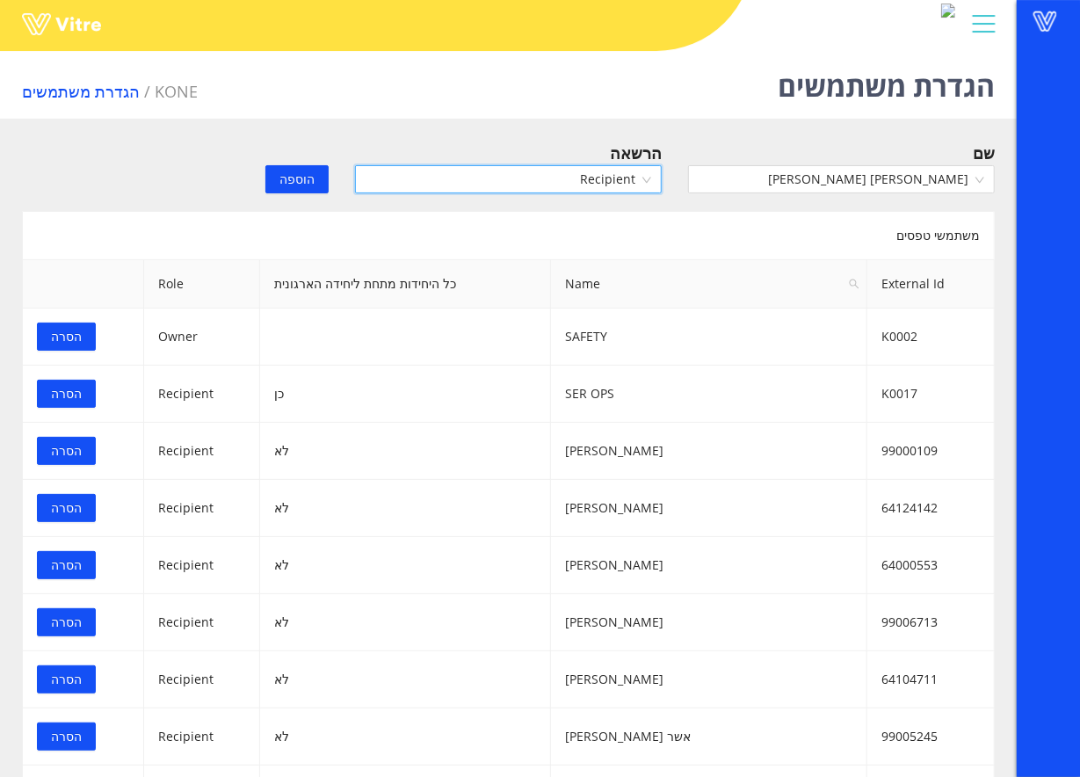
click at [306, 179] on span "הוספה" at bounding box center [297, 179] width 35 height 19
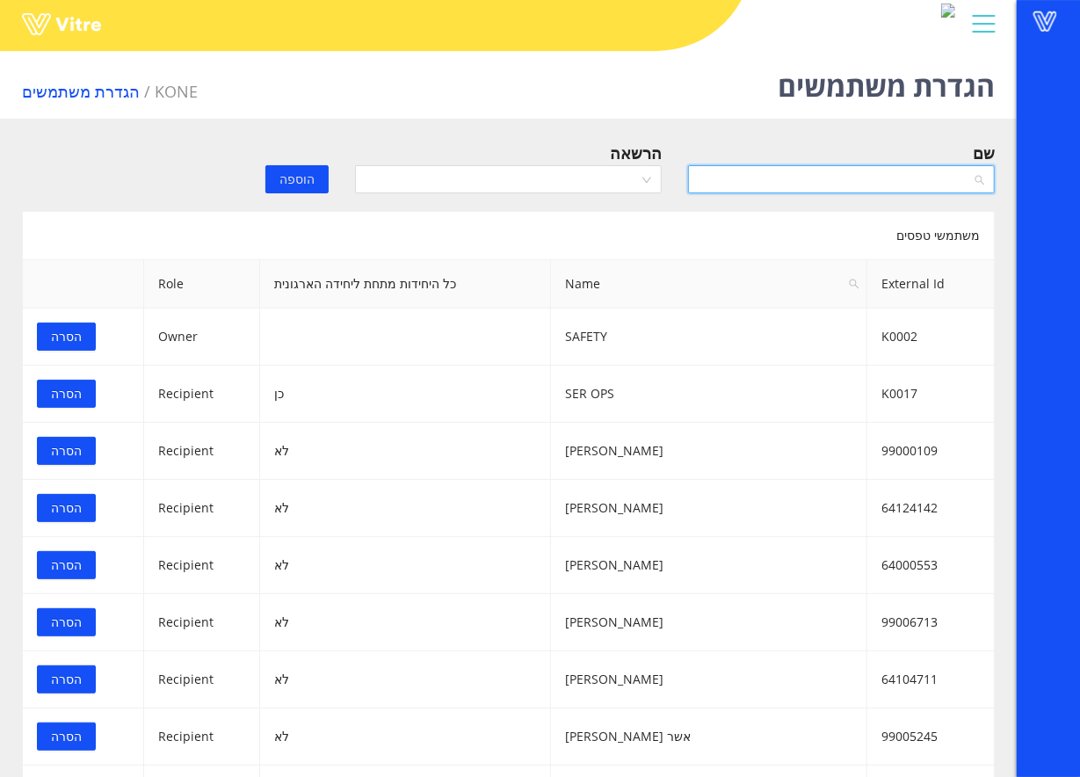
click at [890, 178] on input "search" at bounding box center [835, 179] width 273 height 26
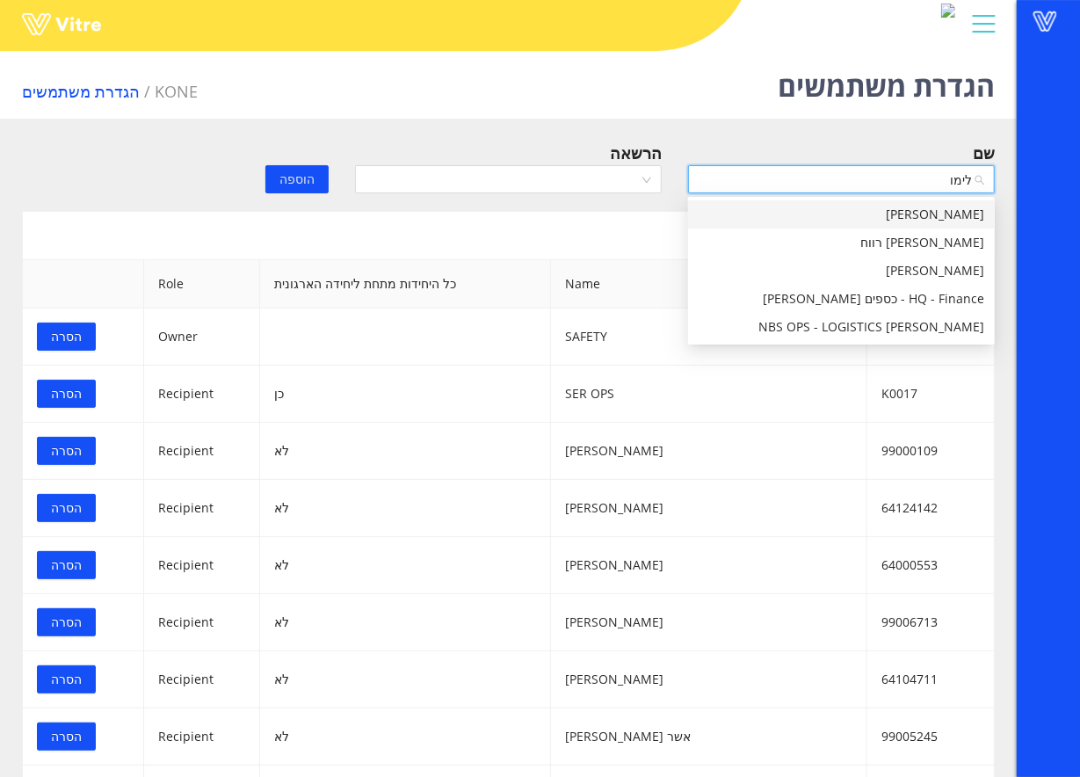
type input "לימור"
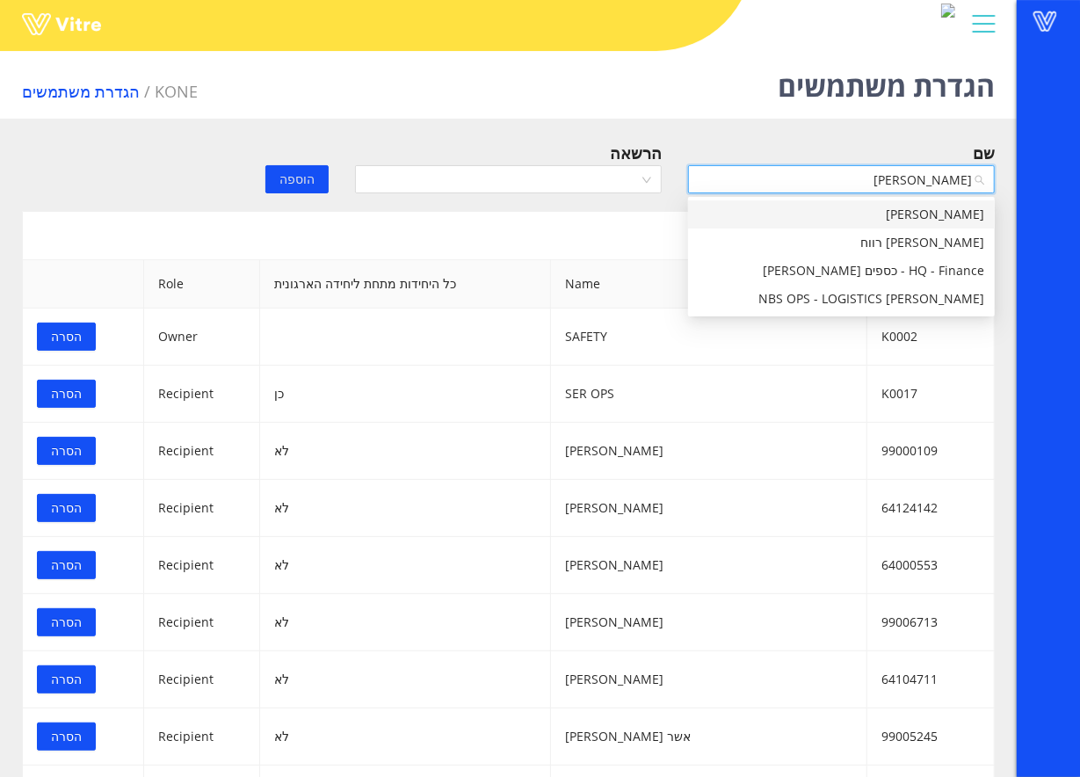
click at [886, 211] on div "[PERSON_NAME]" at bounding box center [842, 214] width 286 height 19
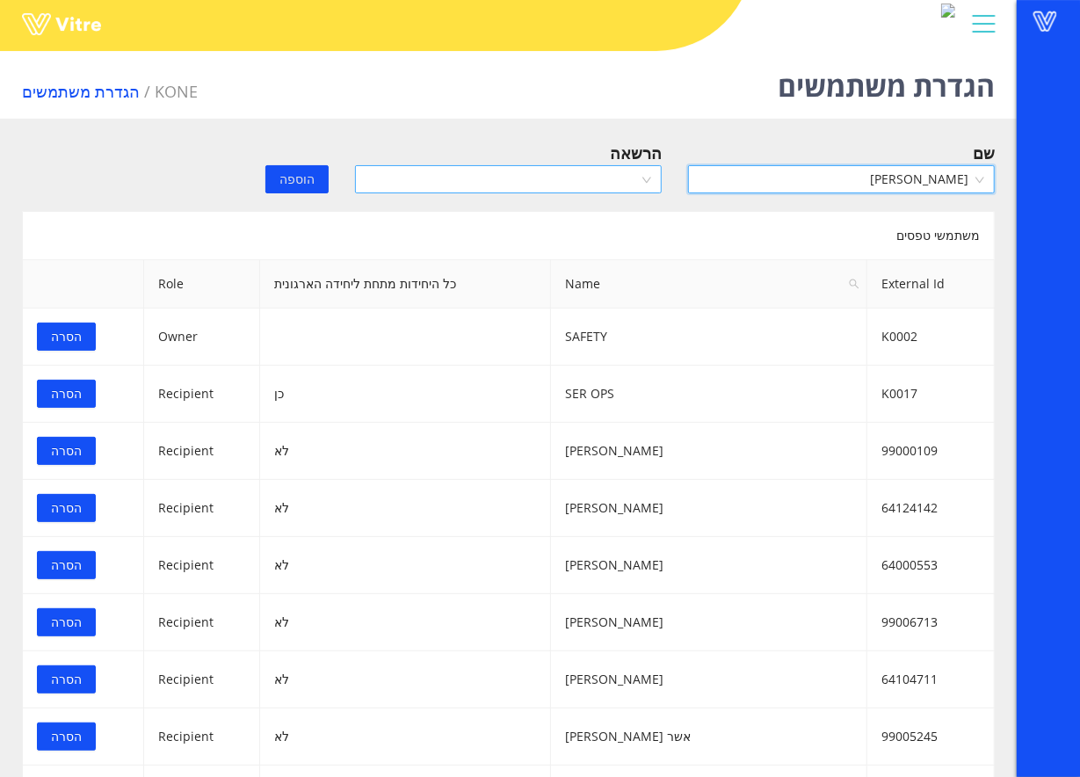
click at [622, 178] on input "search" at bounding box center [502, 179] width 273 height 26
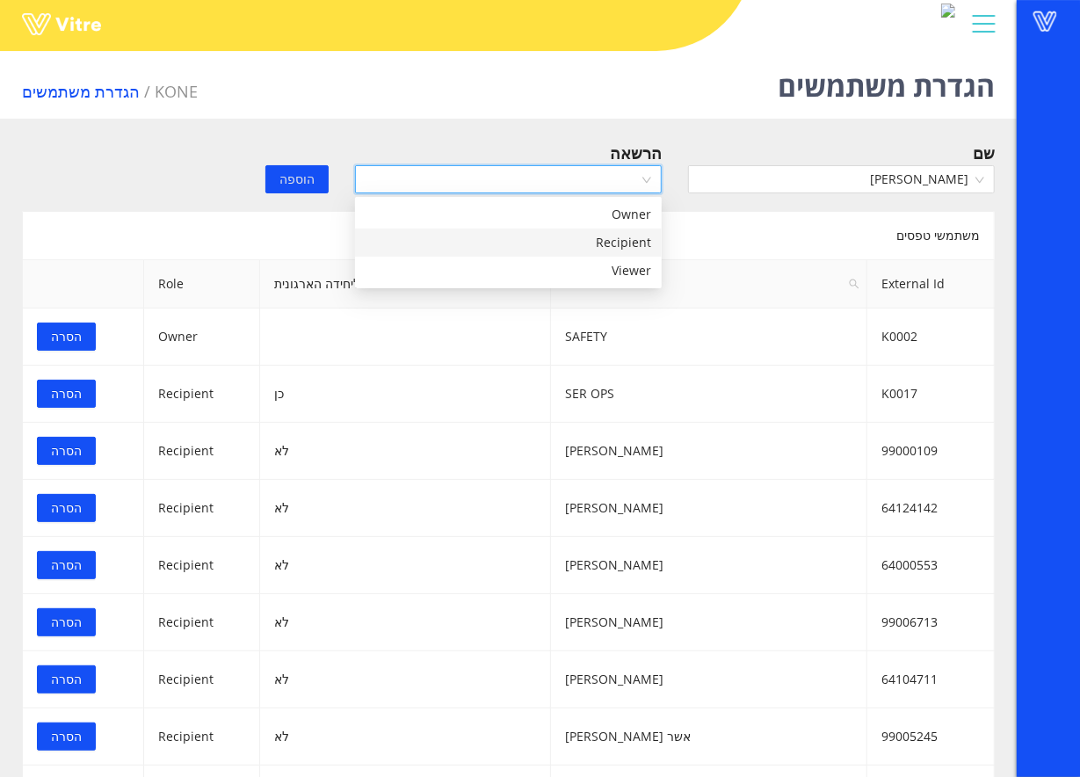
click at [592, 239] on div "Recipient" at bounding box center [509, 242] width 286 height 19
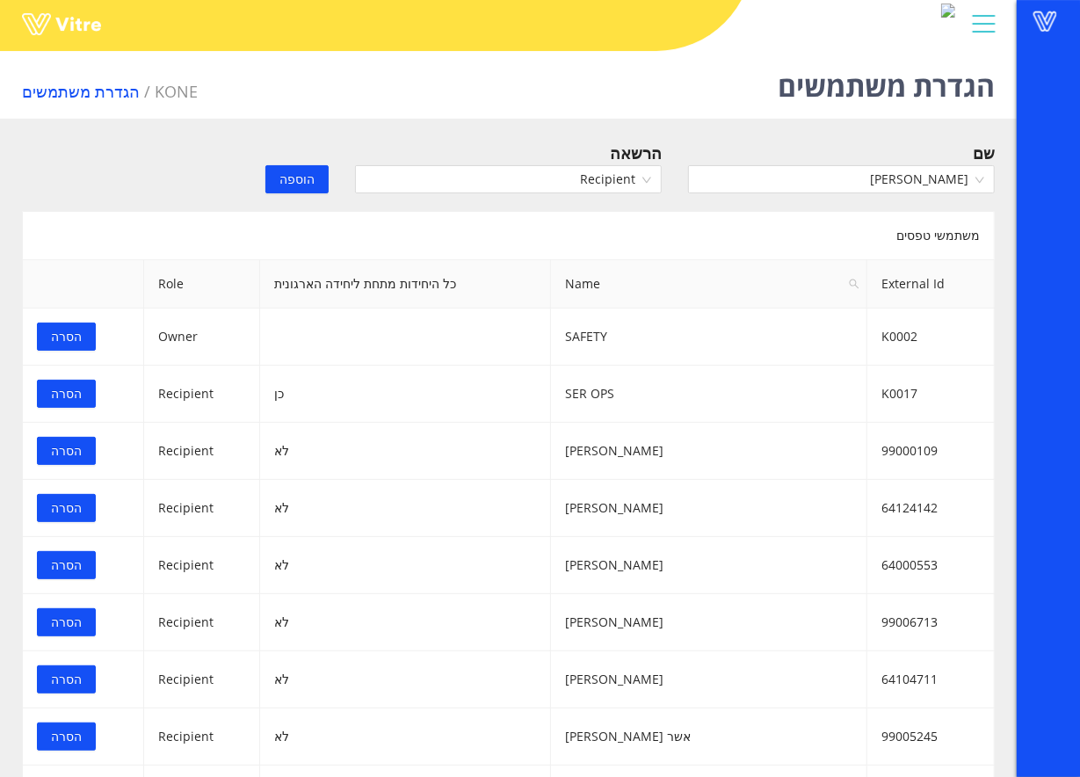
click at [285, 174] on span "הוספה" at bounding box center [297, 179] width 35 height 19
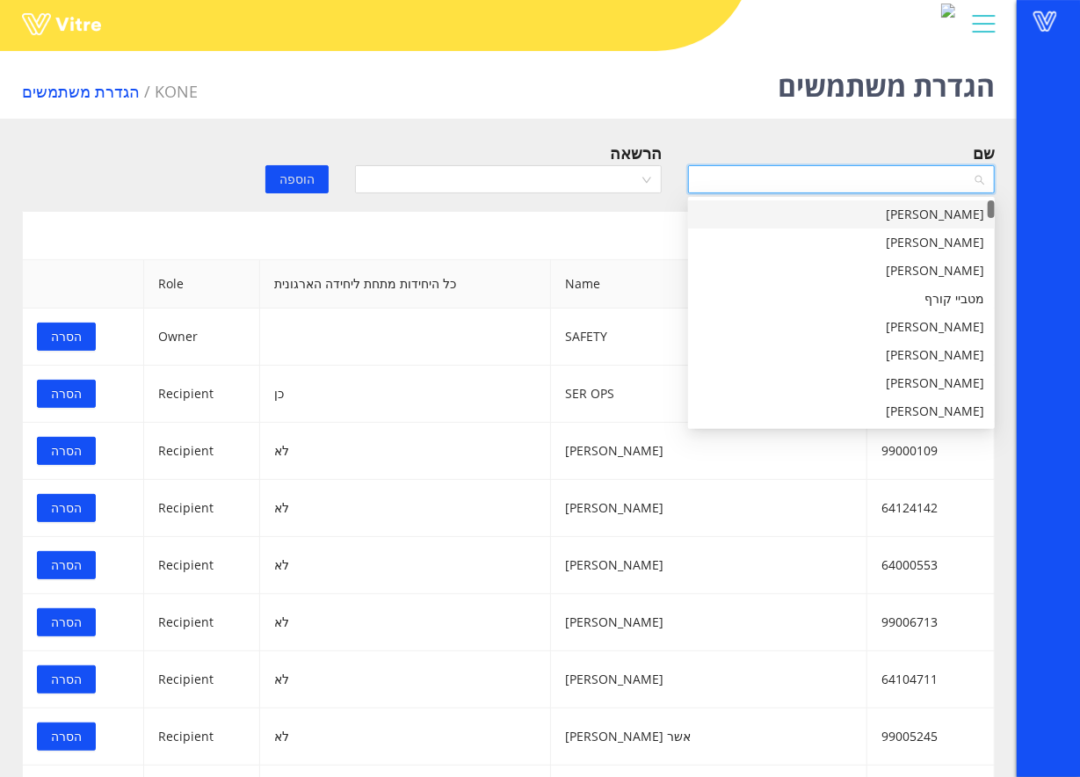
click at [858, 176] on input "search" at bounding box center [835, 179] width 273 height 26
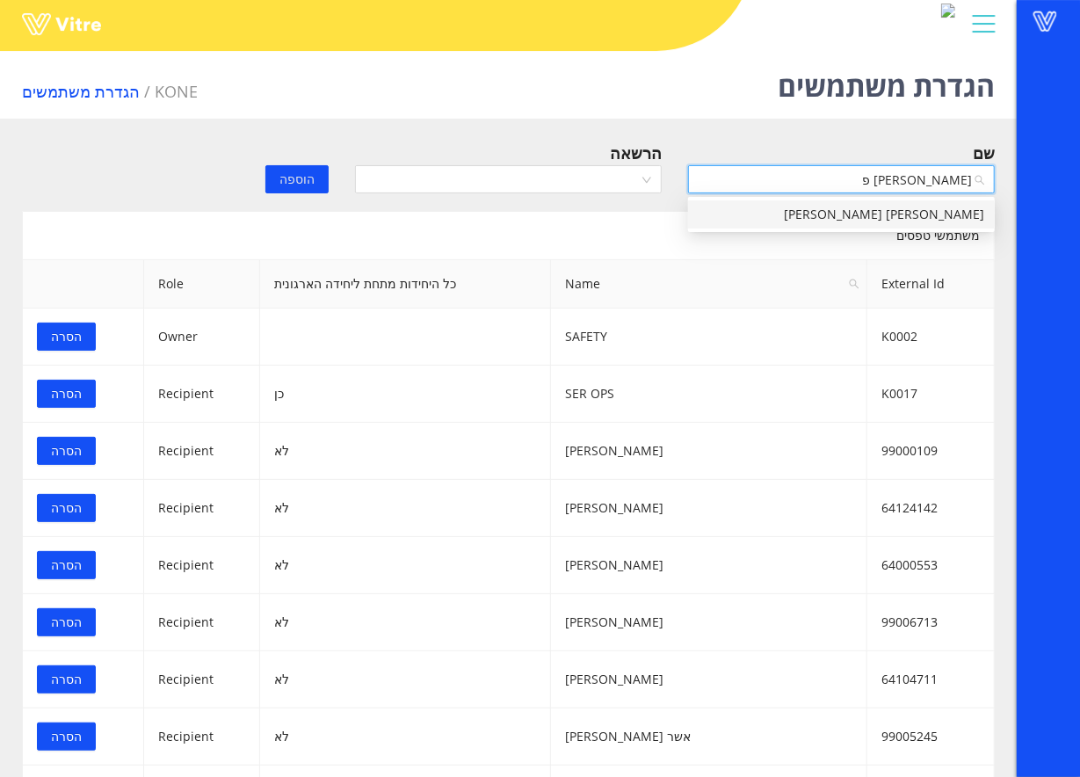
type input "נוי פח"
drag, startPoint x: 792, startPoint y: 206, endPoint x: 779, endPoint y: 204, distance: 13.3
click at [793, 206] on div "[PERSON_NAME] [PERSON_NAME]" at bounding box center [842, 214] width 286 height 19
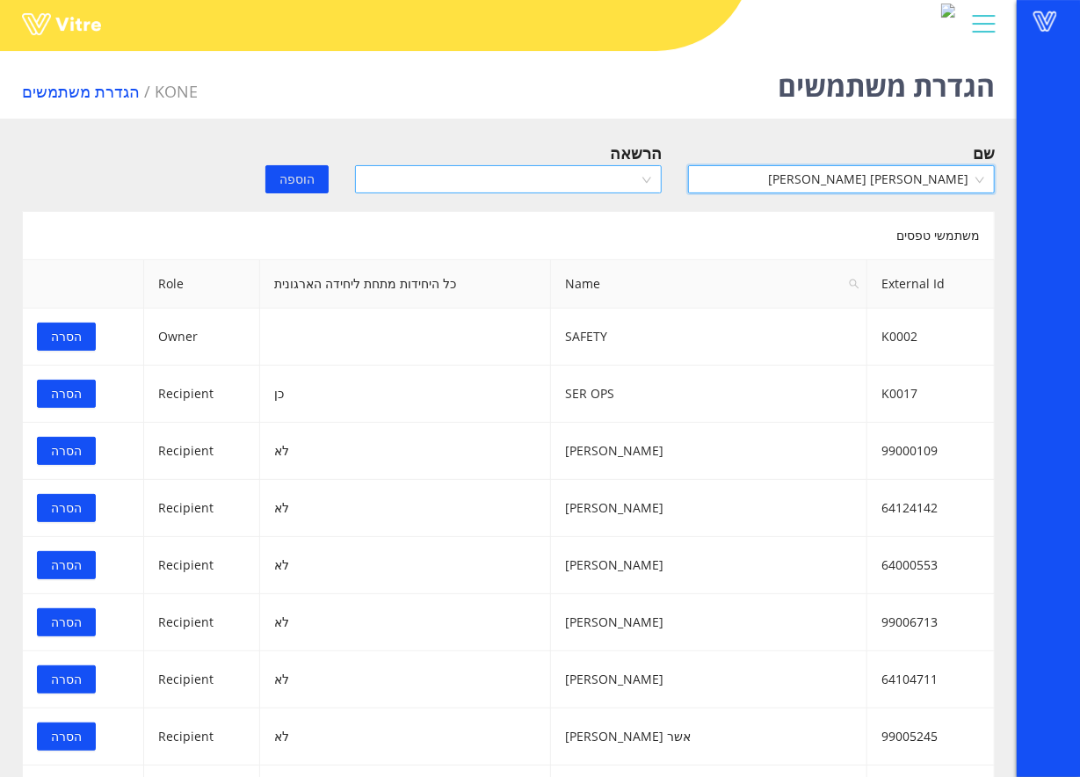
click at [592, 172] on input "search" at bounding box center [502, 179] width 273 height 26
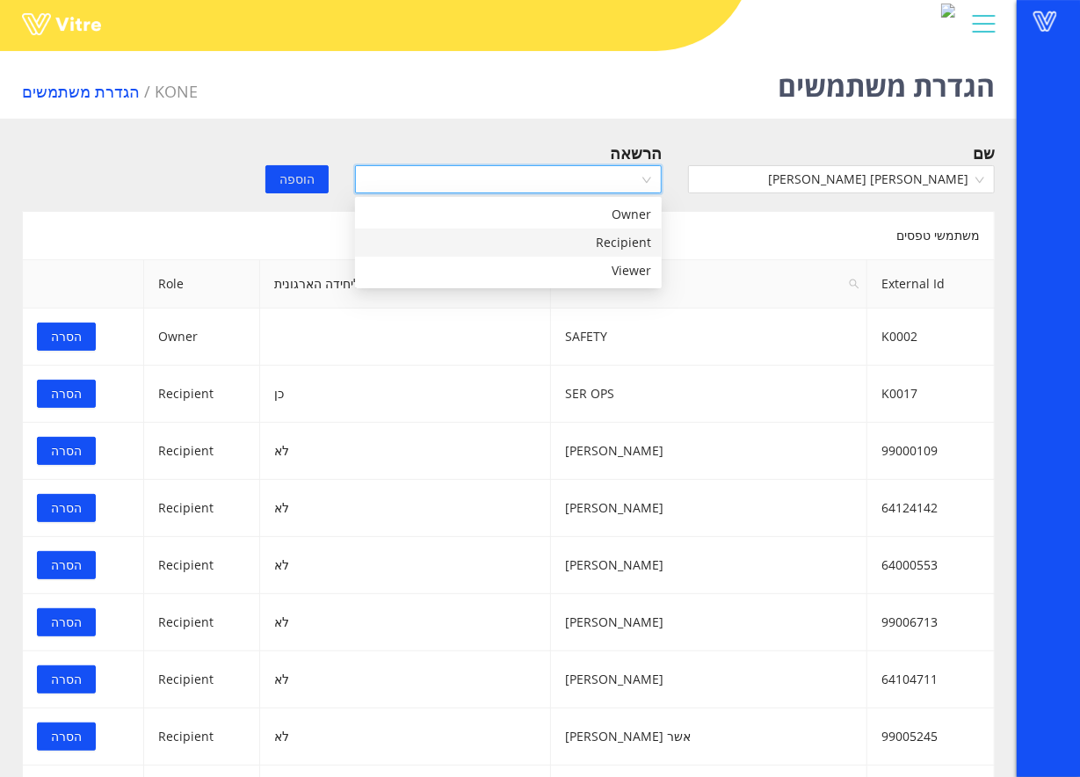
drag, startPoint x: 563, startPoint y: 237, endPoint x: 546, endPoint y: 237, distance: 16.7
click at [561, 237] on div "Recipient" at bounding box center [509, 242] width 286 height 19
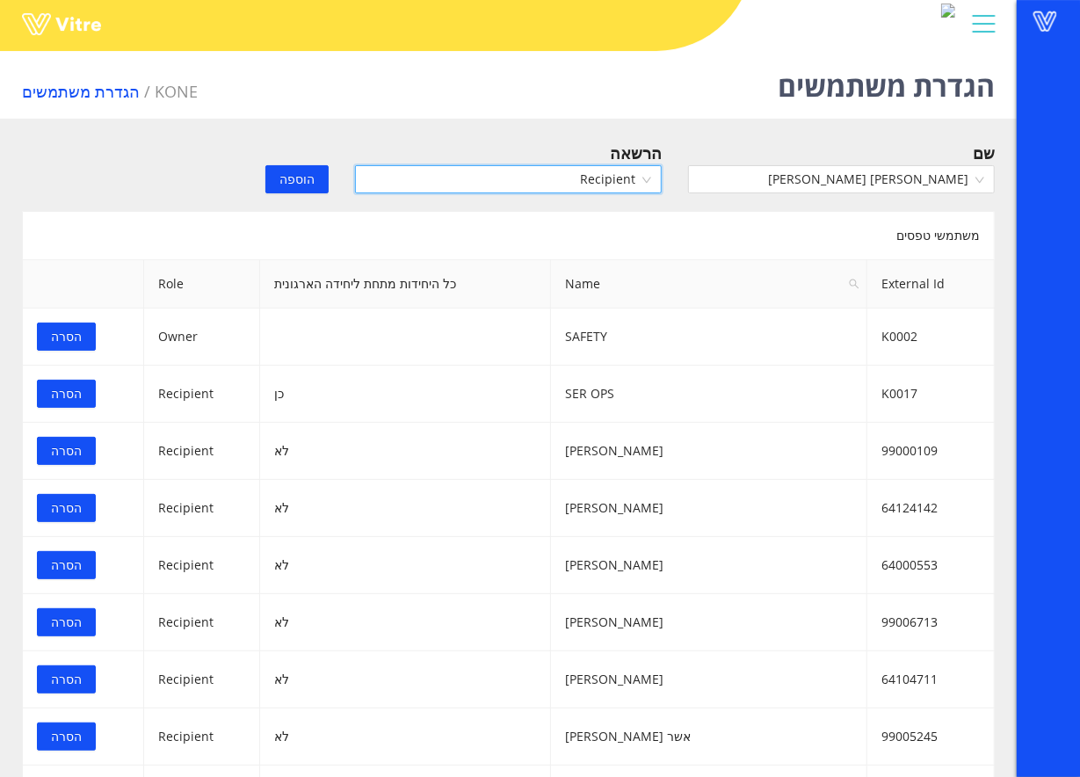
click at [293, 176] on span "הוספה" at bounding box center [297, 179] width 35 height 19
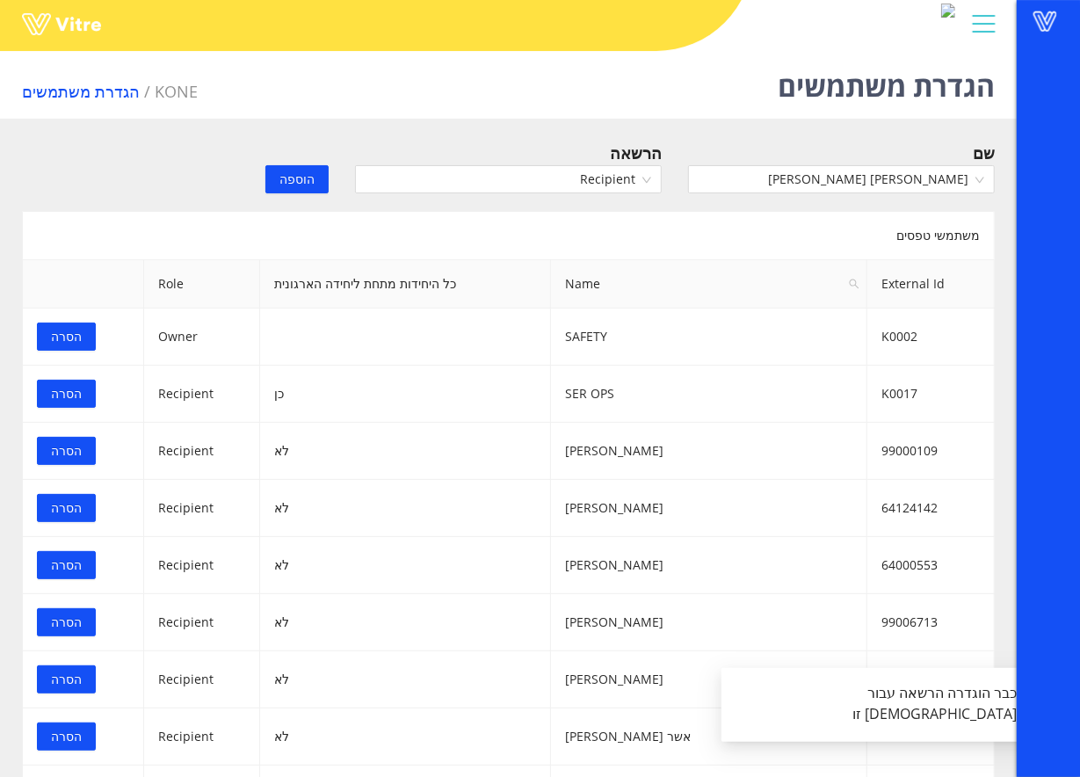
click at [310, 172] on span "הוספה" at bounding box center [297, 179] width 35 height 19
click at [736, 179] on span "[PERSON_NAME] [PERSON_NAME]" at bounding box center [842, 179] width 286 height 26
click at [737, 179] on span "[PERSON_NAME] [PERSON_NAME]" at bounding box center [842, 179] width 286 height 26
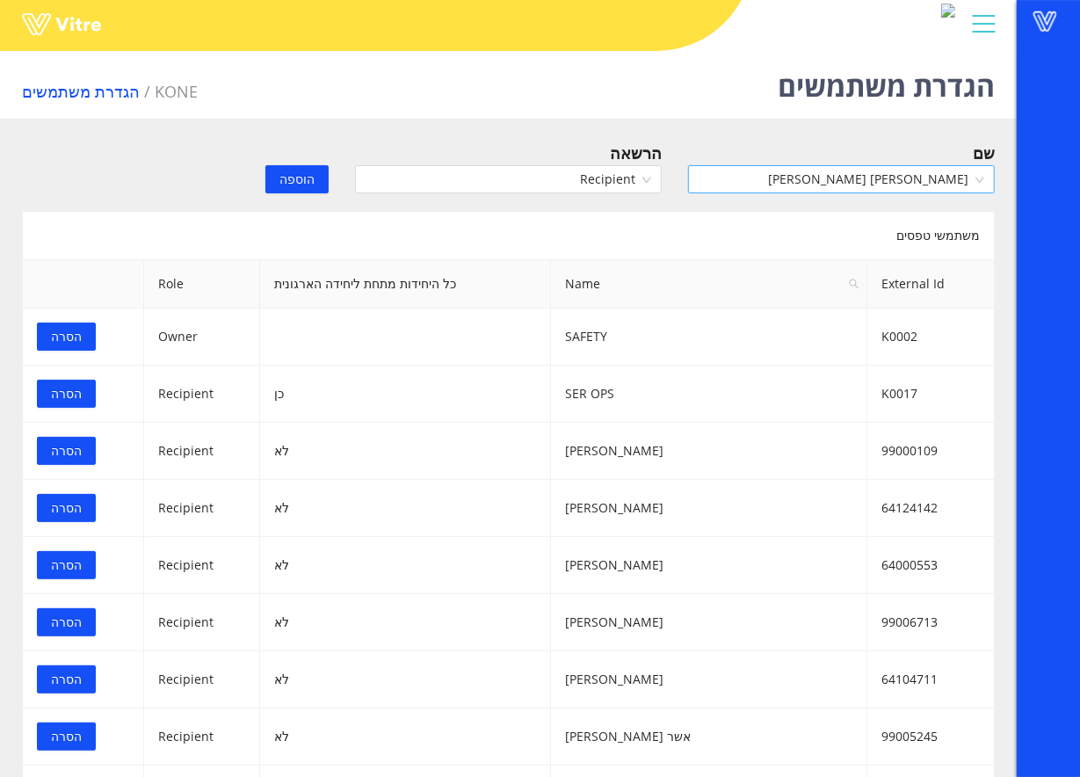
click at [837, 171] on span "[PERSON_NAME] [PERSON_NAME]" at bounding box center [842, 179] width 286 height 26
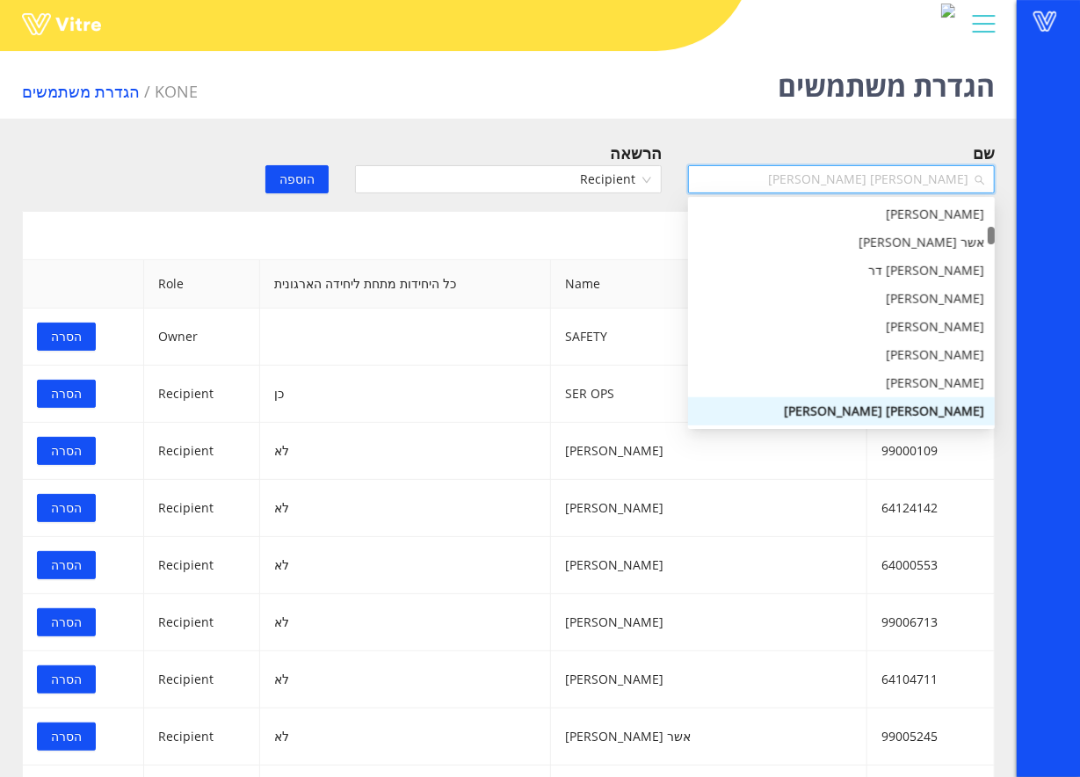
click at [837, 171] on span "[PERSON_NAME] [PERSON_NAME]" at bounding box center [842, 179] width 286 height 26
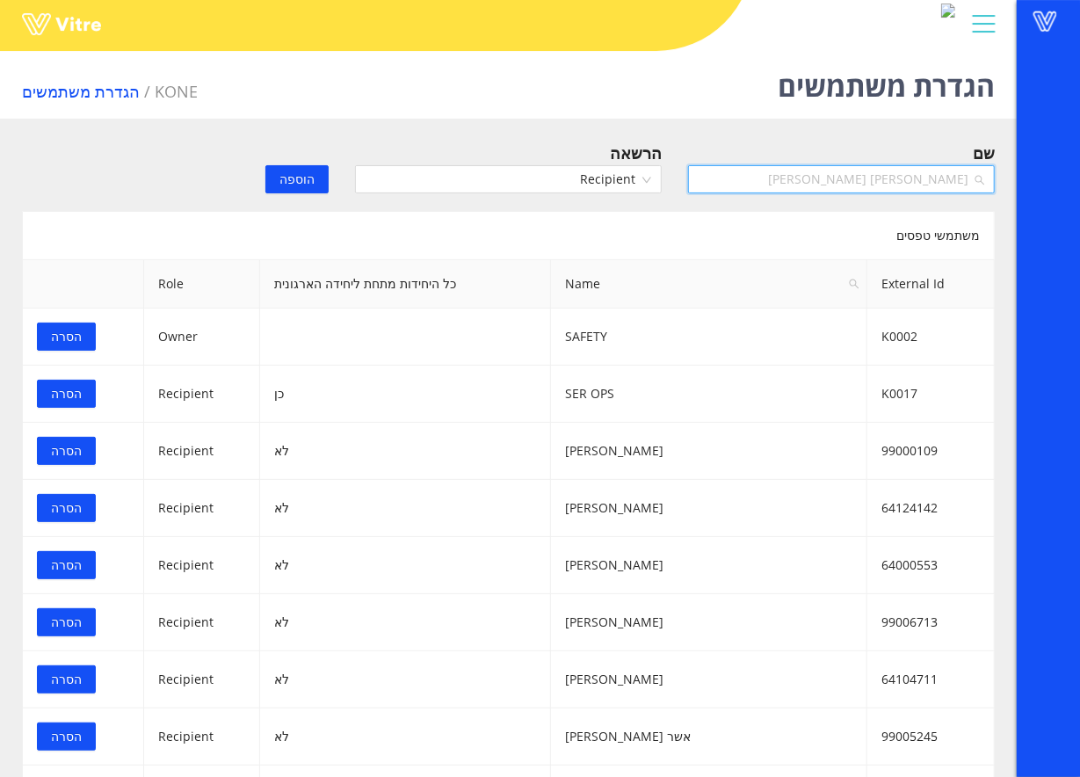
click at [837, 171] on span "[PERSON_NAME] [PERSON_NAME]" at bounding box center [842, 179] width 286 height 26
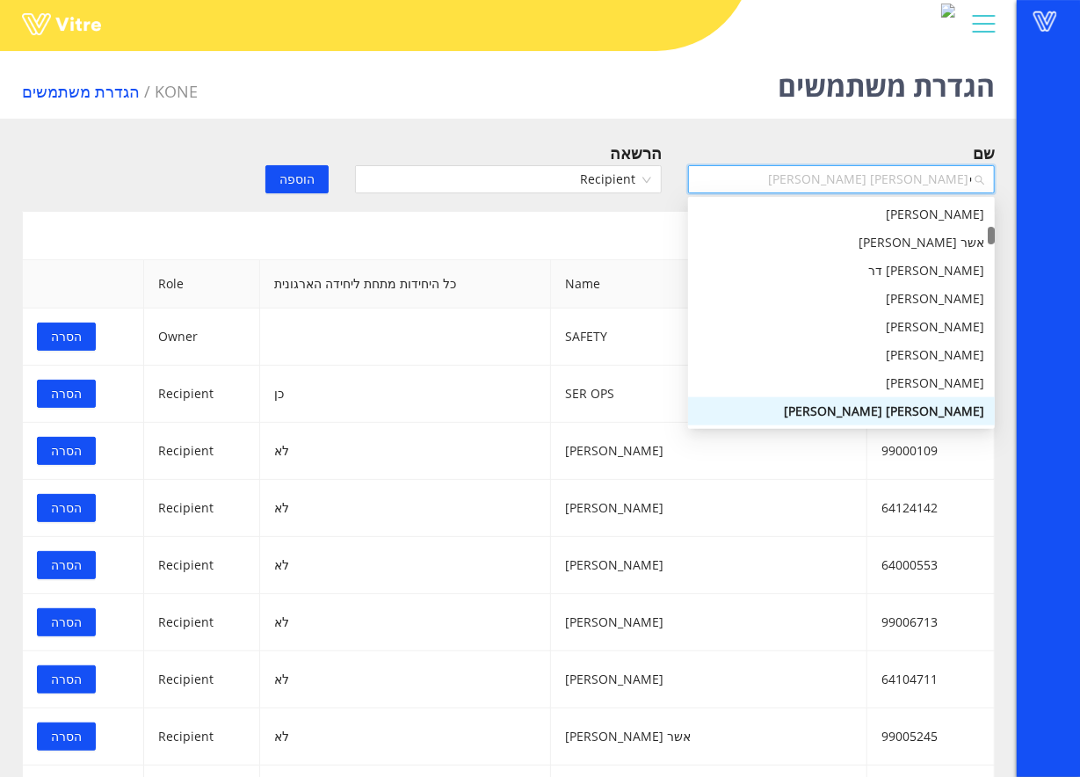
scroll to position [0, 0]
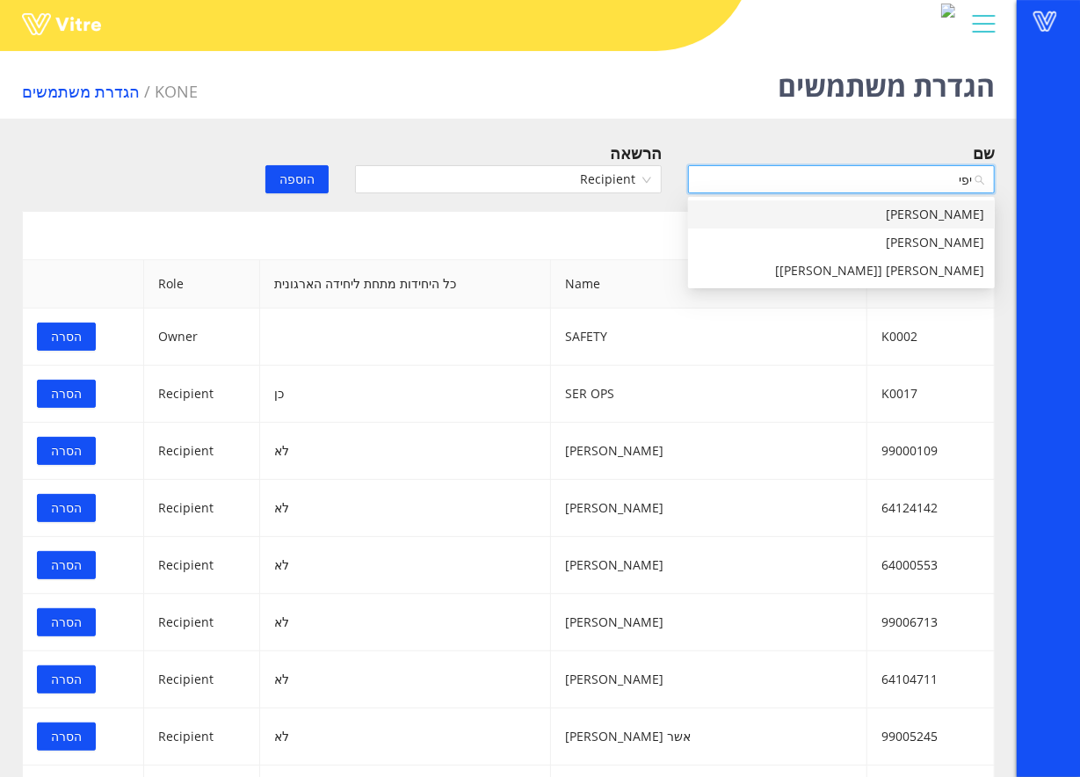
type input "יפית"
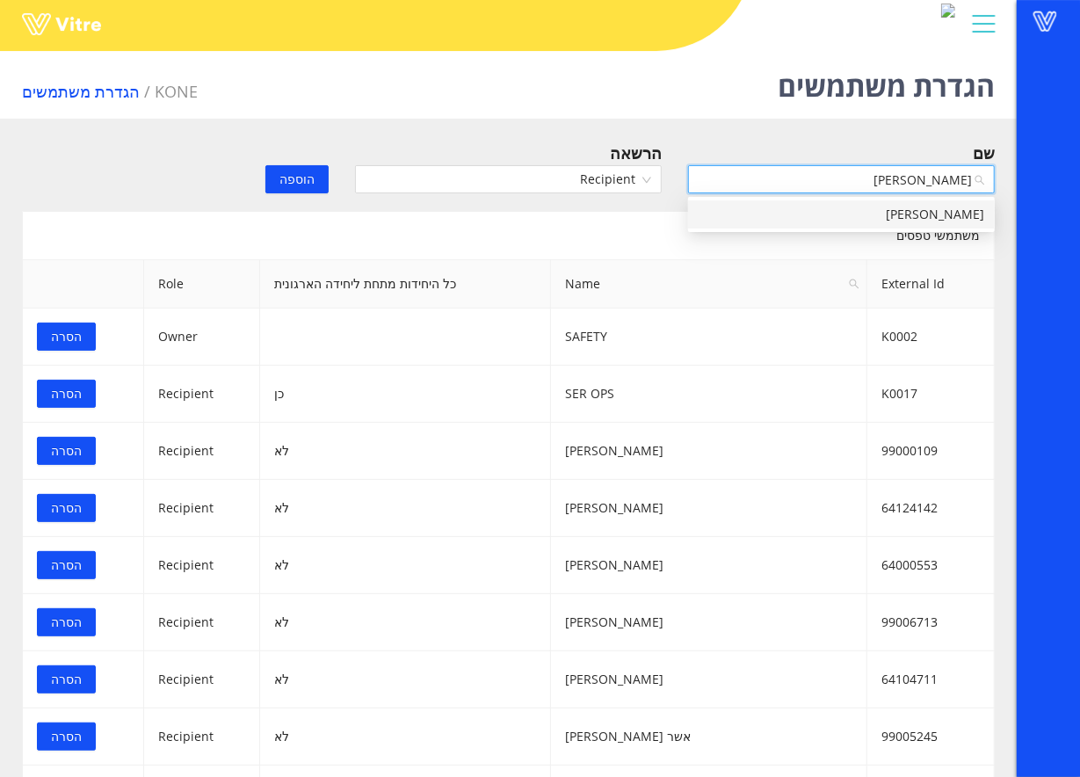
click at [975, 220] on div "[PERSON_NAME]" at bounding box center [842, 214] width 286 height 19
click at [274, 186] on button "הוספה" at bounding box center [296, 179] width 63 height 28
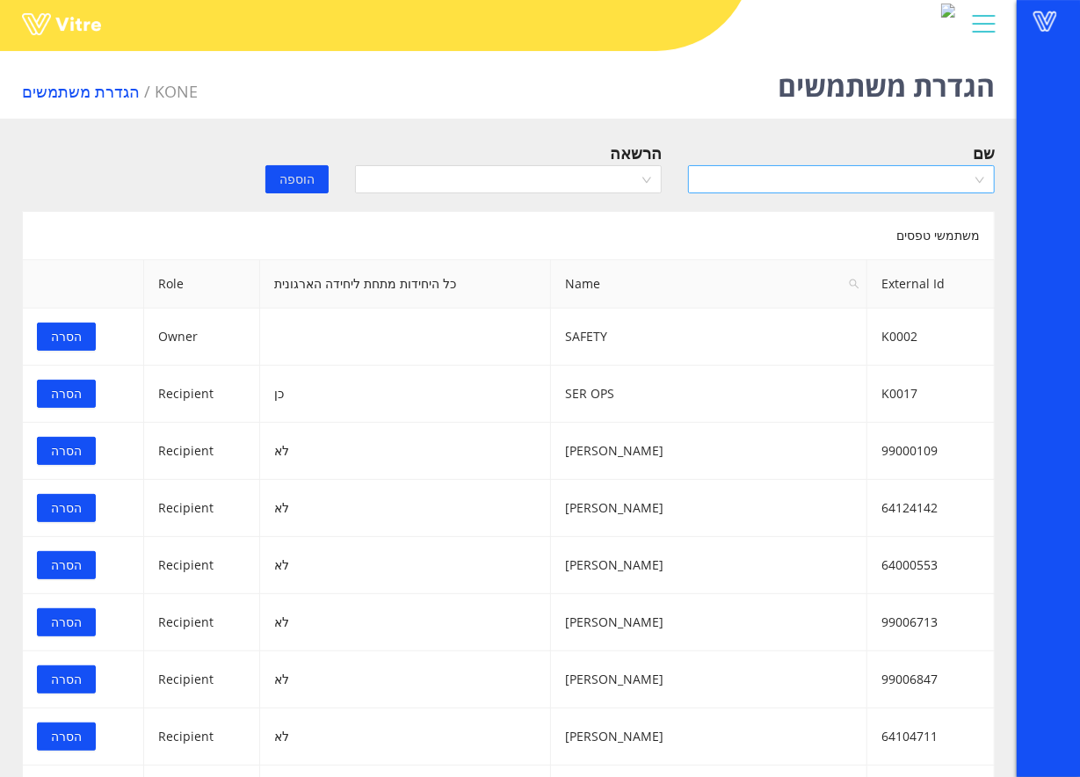
click at [821, 169] on input "search" at bounding box center [835, 179] width 273 height 26
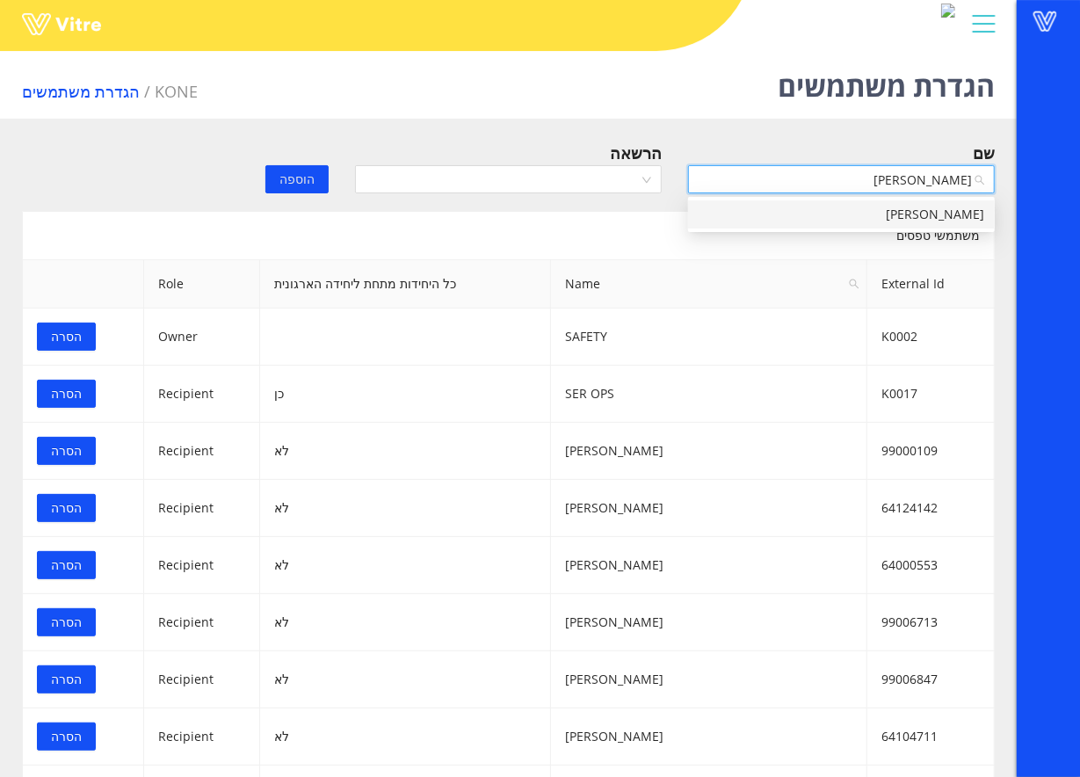
type input "נמרוד"
click at [939, 206] on div "[PERSON_NAME]" at bounding box center [842, 214] width 286 height 19
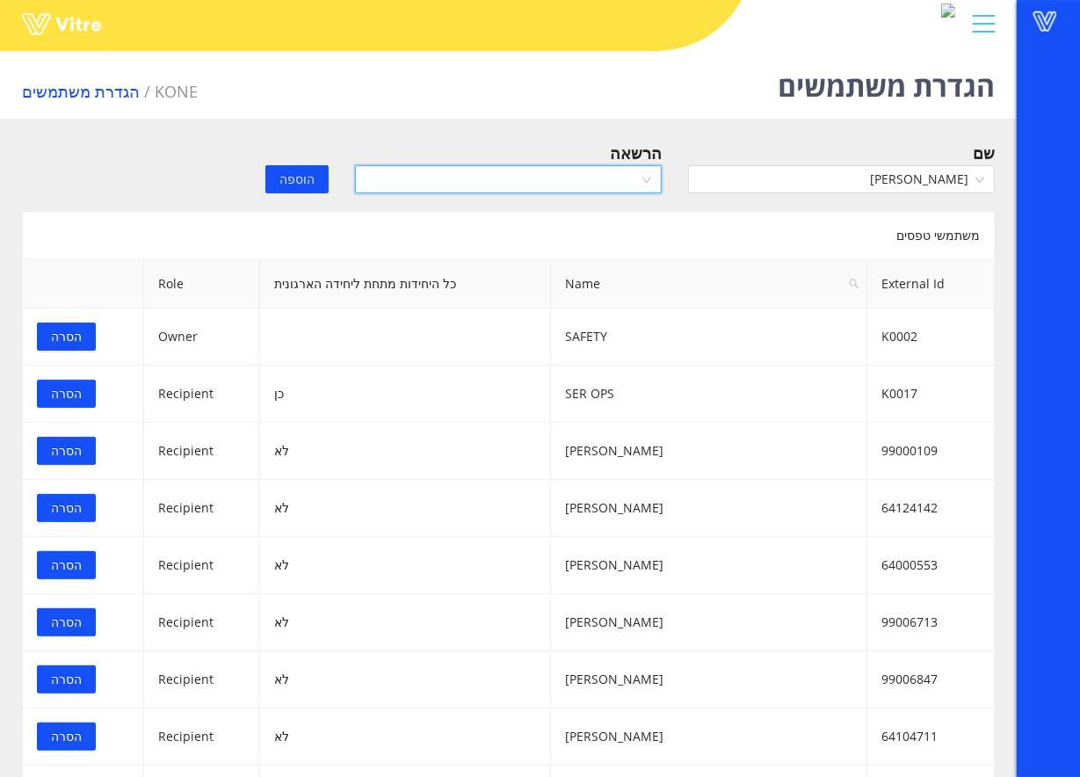
click at [614, 175] on input "search" at bounding box center [502, 179] width 273 height 26
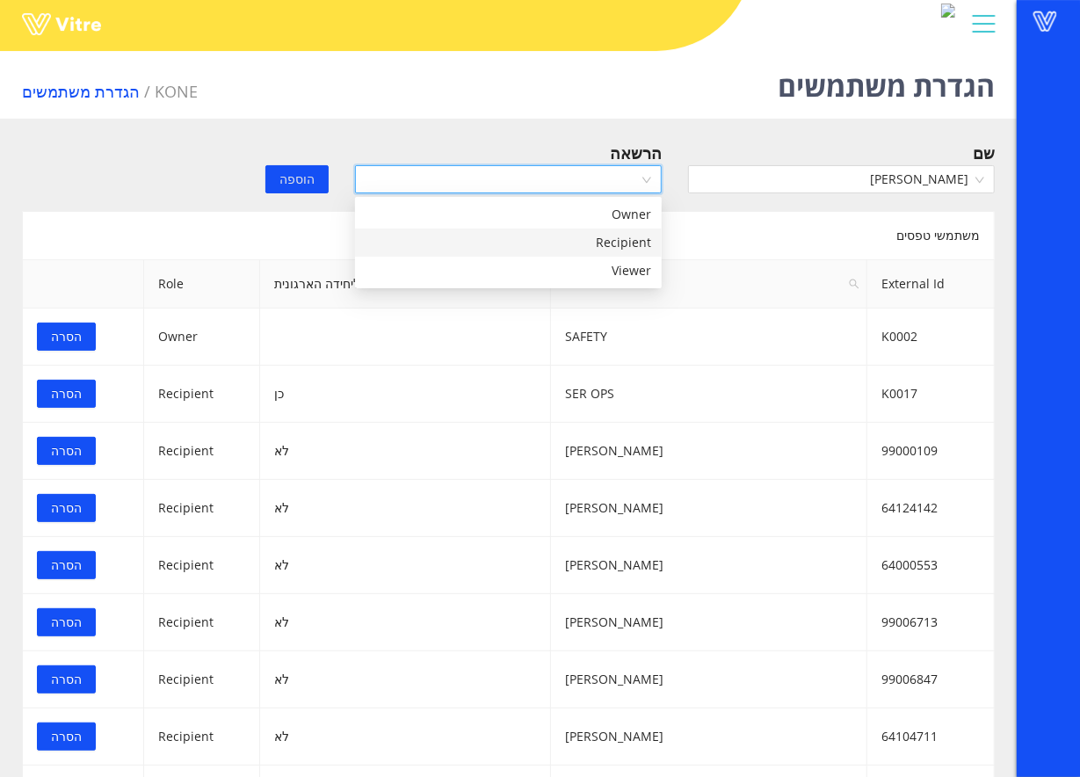
click at [563, 243] on div "Recipient" at bounding box center [509, 242] width 286 height 19
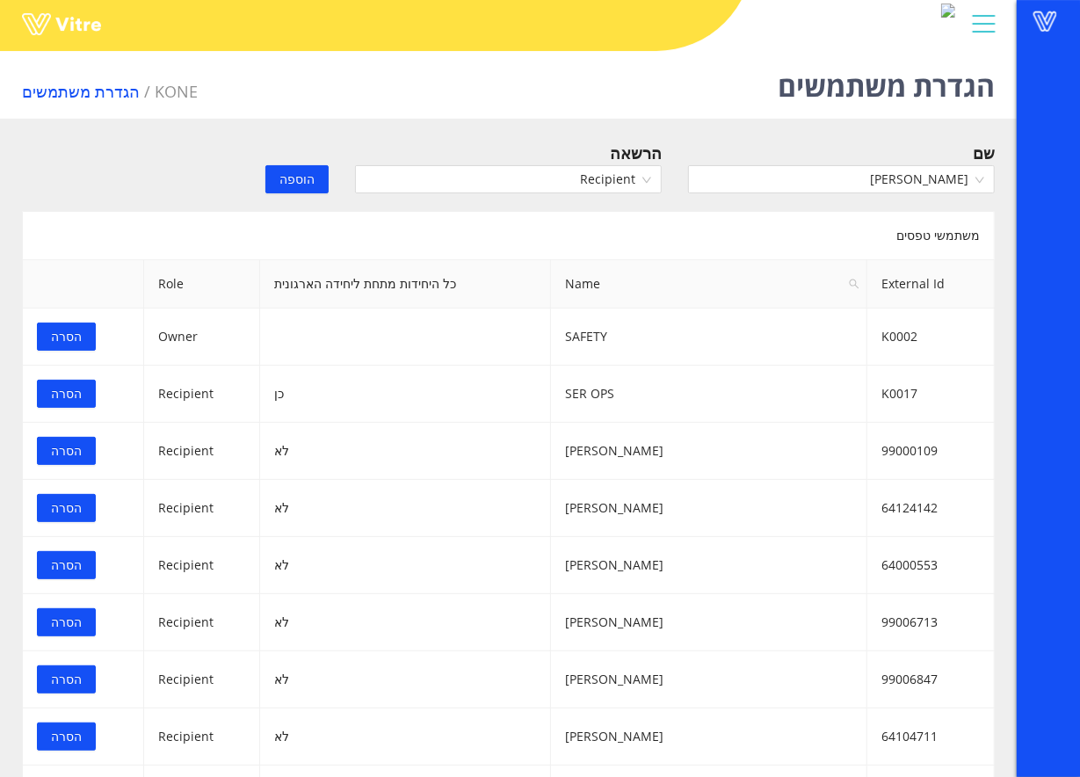
click at [304, 178] on span "הוספה" at bounding box center [297, 179] width 35 height 19
click at [826, 178] on input "search" at bounding box center [835, 179] width 273 height 26
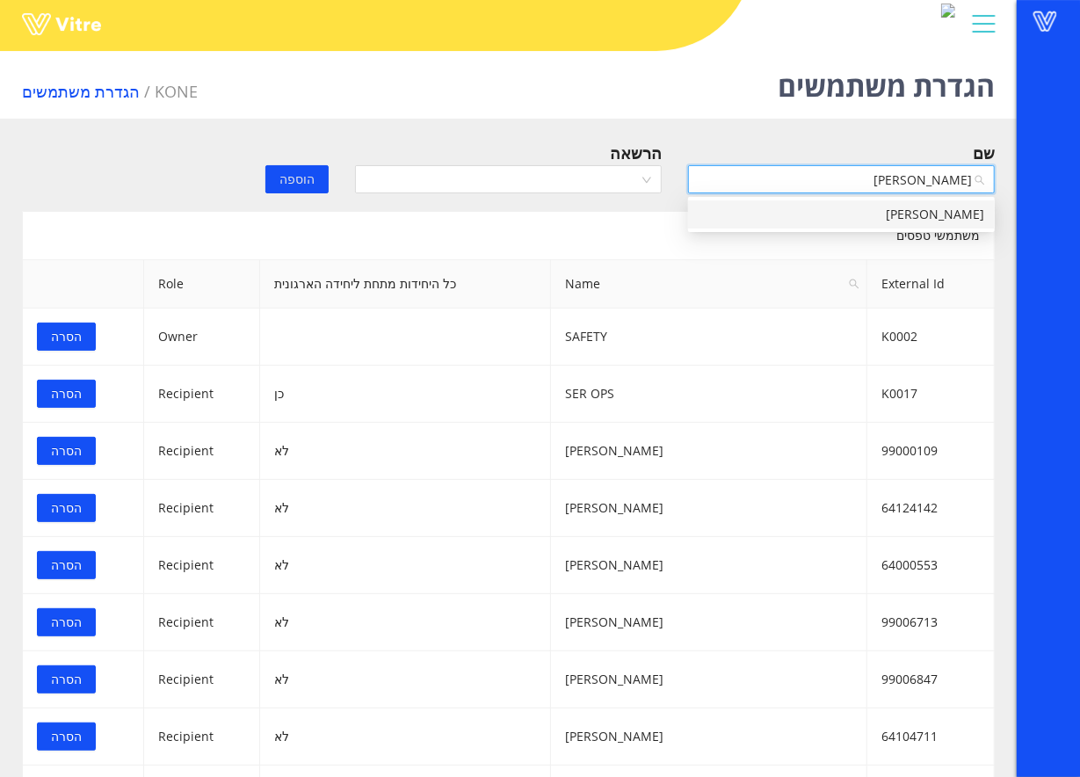
type input "דני"
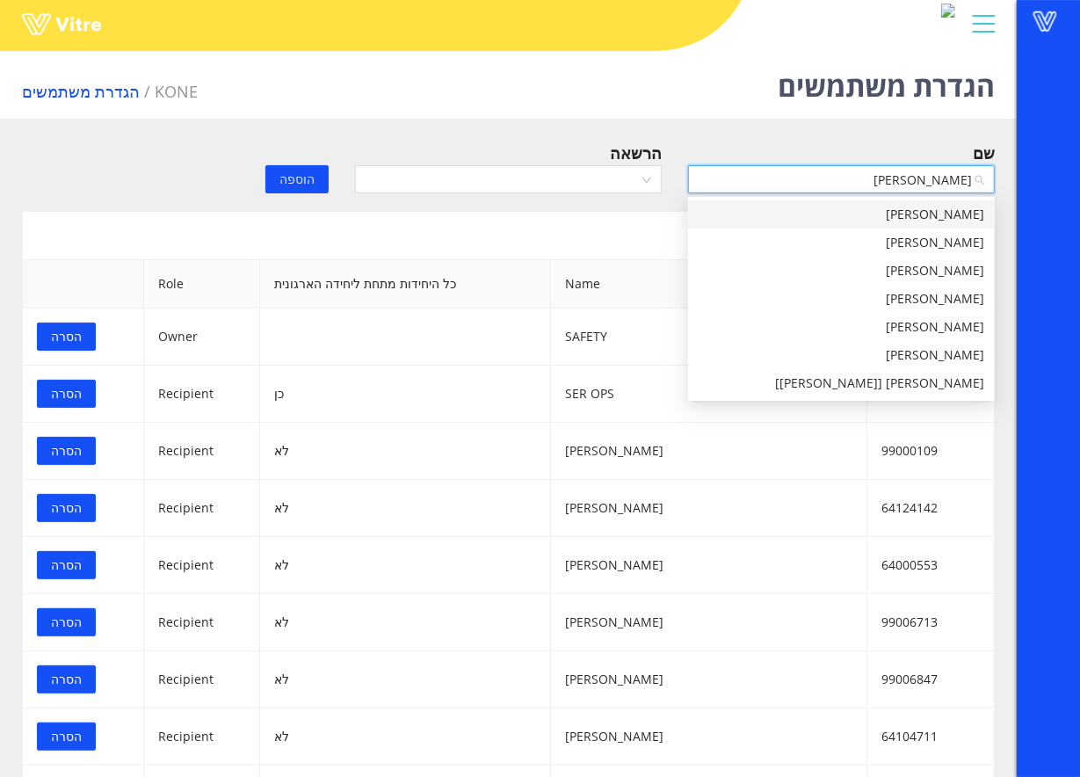
click at [935, 216] on div "[PERSON_NAME]" at bounding box center [842, 214] width 286 height 19
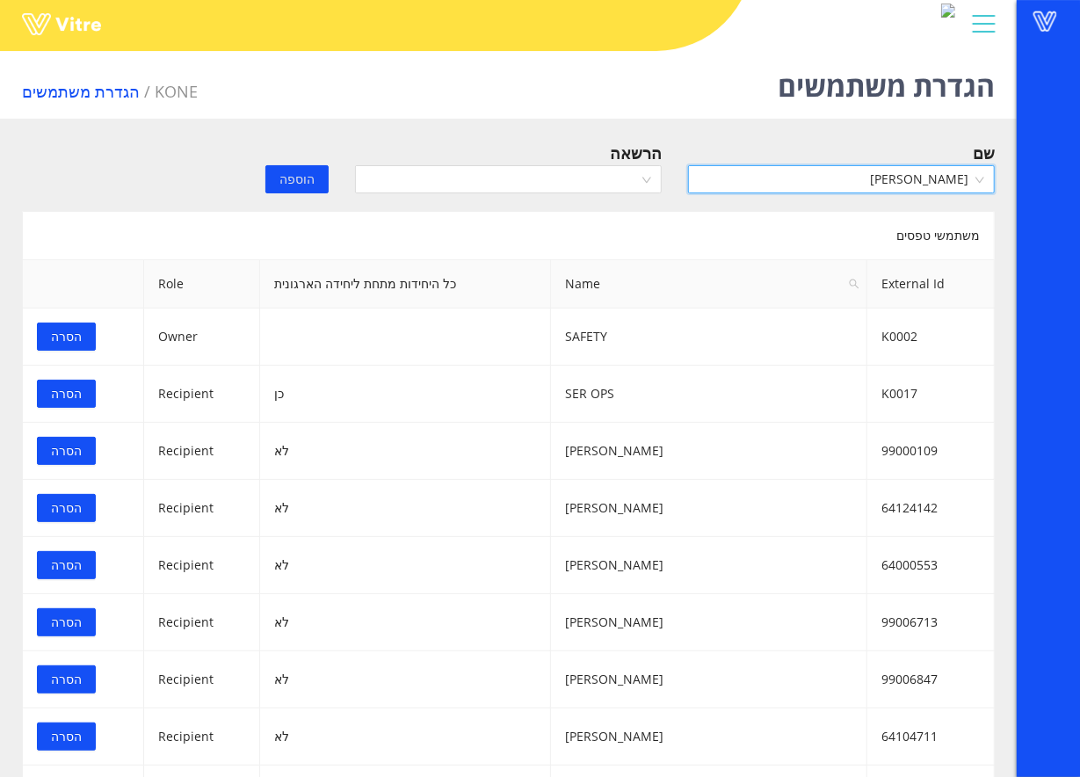
click at [793, 174] on span "[PERSON_NAME]" at bounding box center [842, 179] width 286 height 26
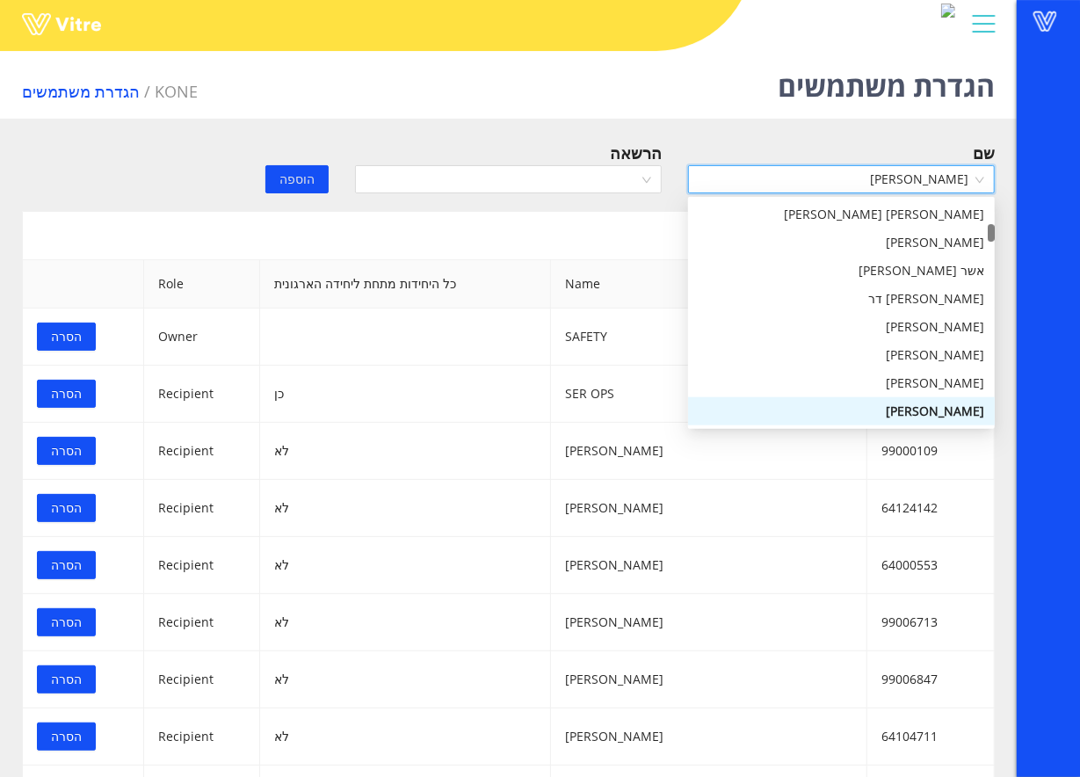
click at [793, 174] on span "[PERSON_NAME]" at bounding box center [842, 179] width 286 height 26
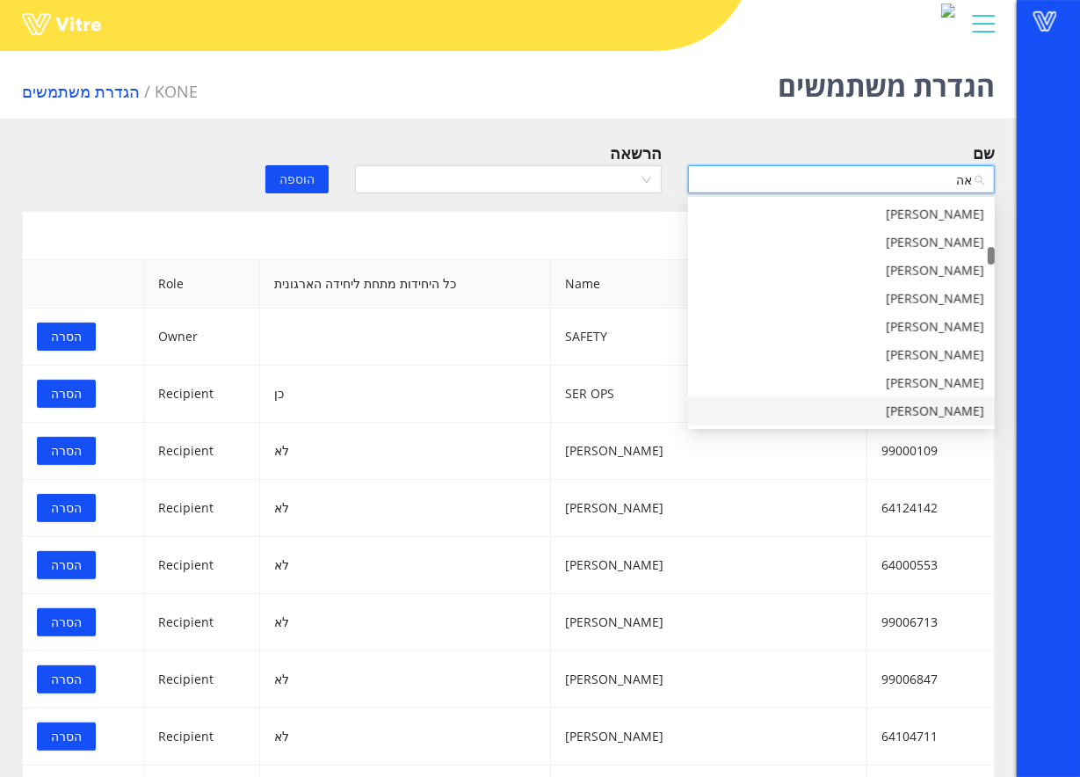
scroll to position [0, 0]
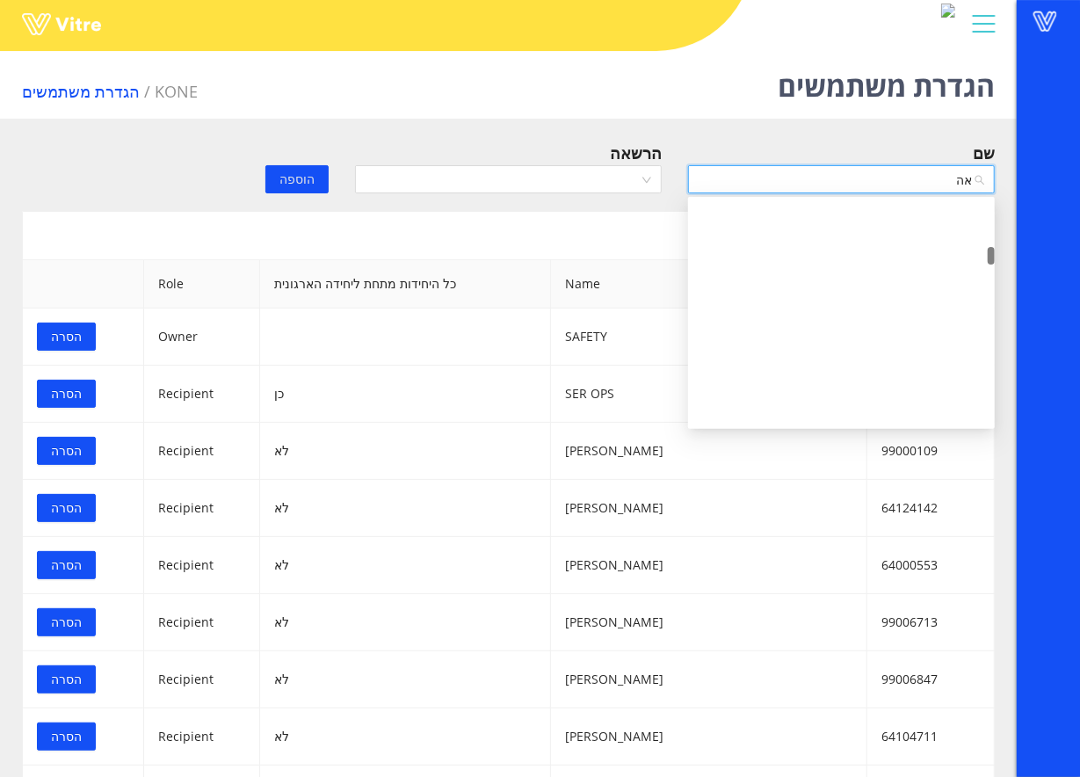
type input "אהד"
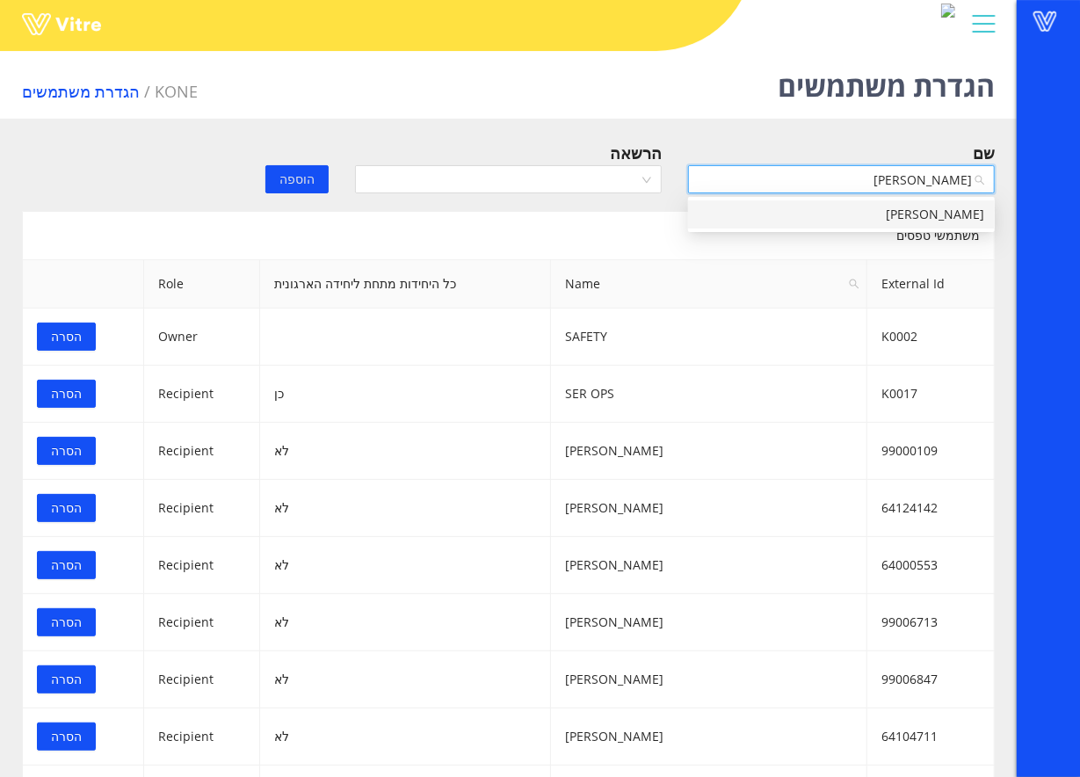
click at [861, 207] on div "[PERSON_NAME]" at bounding box center [842, 214] width 286 height 19
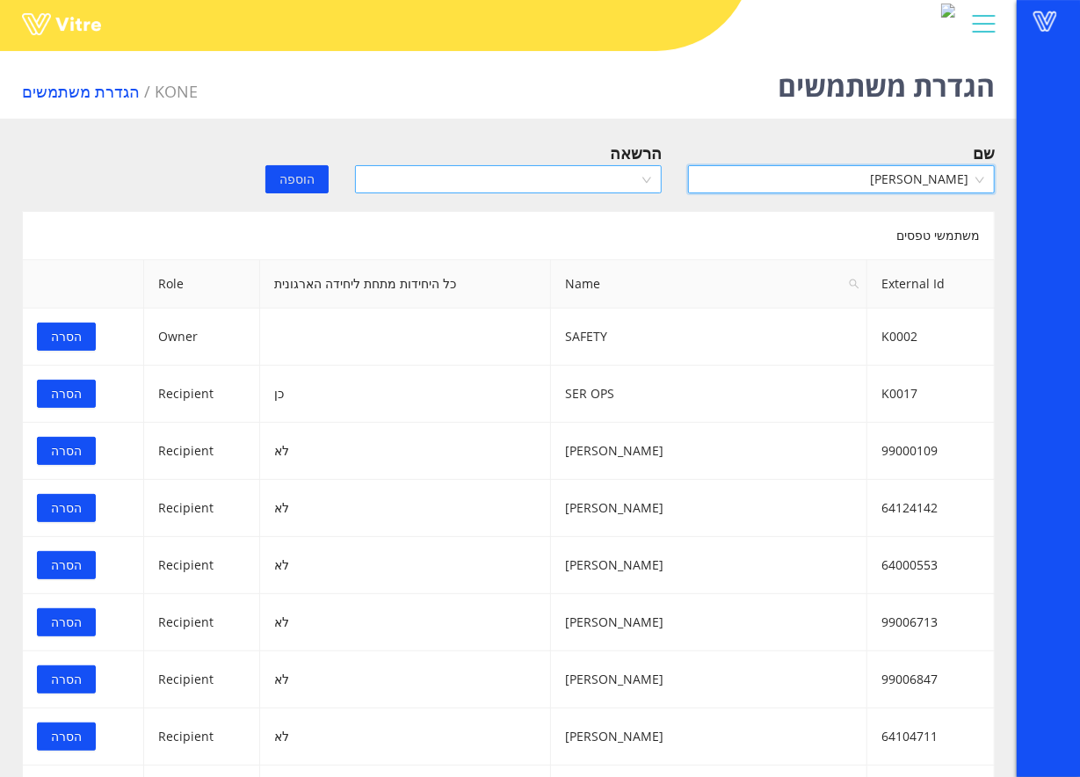
click at [636, 174] on input "search" at bounding box center [502, 179] width 273 height 26
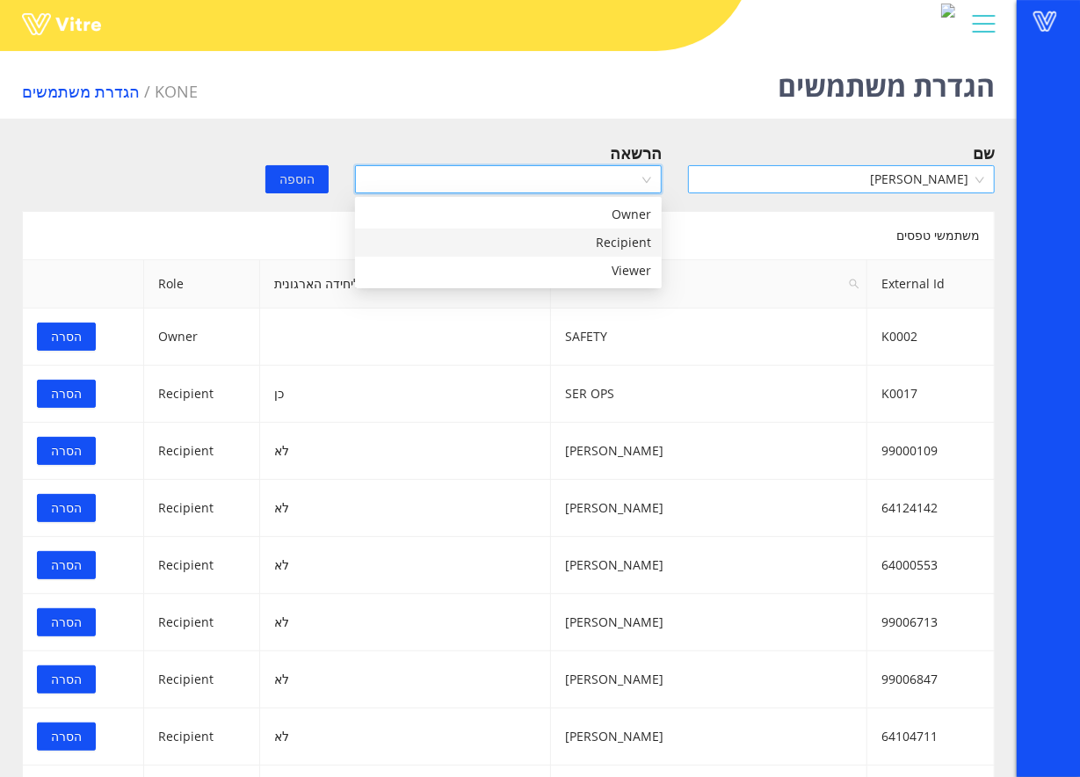
click at [556, 241] on div "Recipient" at bounding box center [509, 242] width 286 height 19
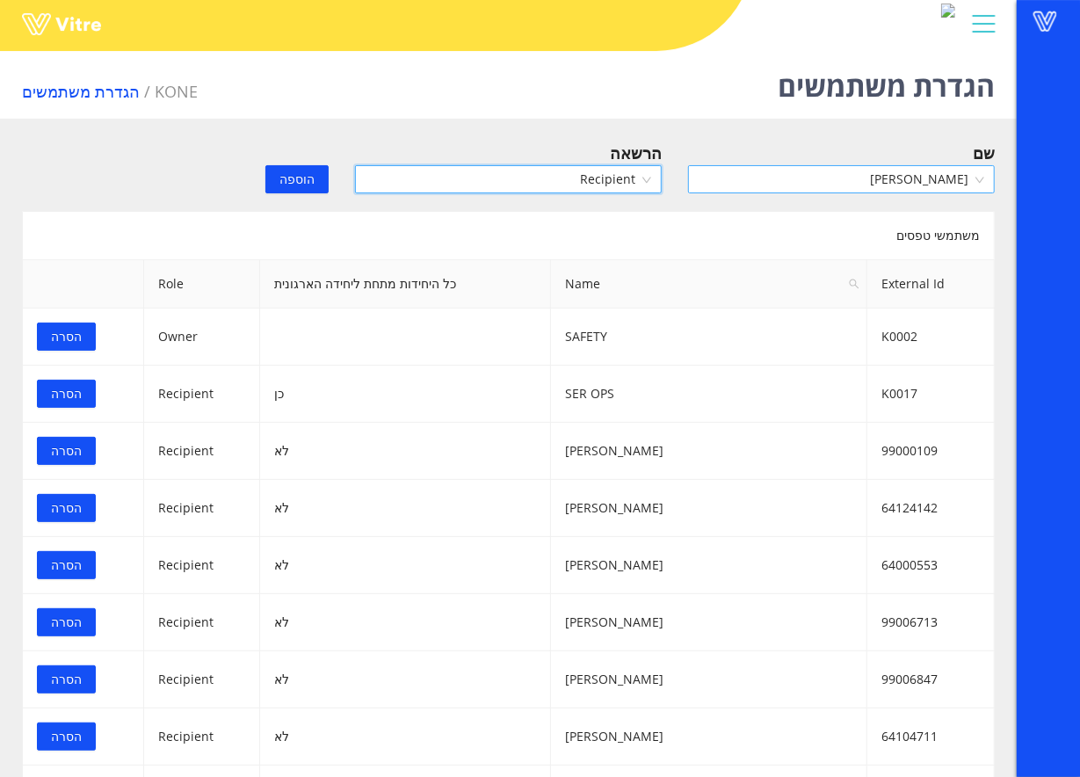
click at [306, 181] on span "הוספה" at bounding box center [297, 179] width 35 height 19
click at [914, 176] on input "search" at bounding box center [835, 179] width 273 height 26
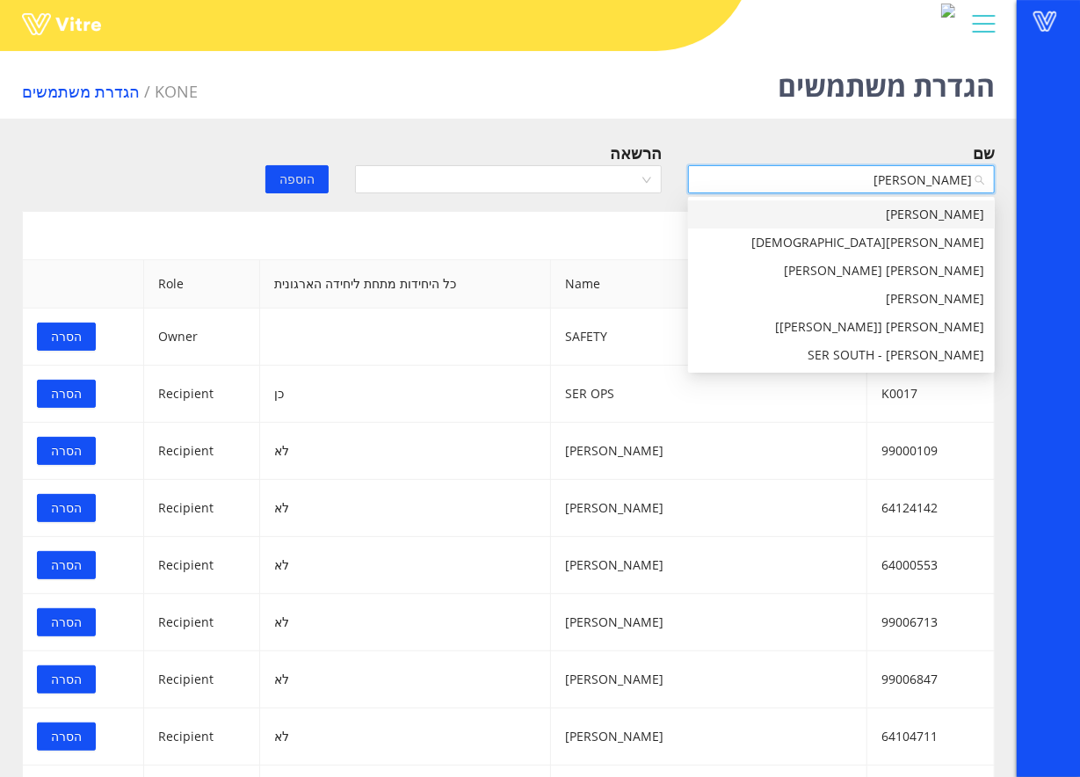
type input "עמית"
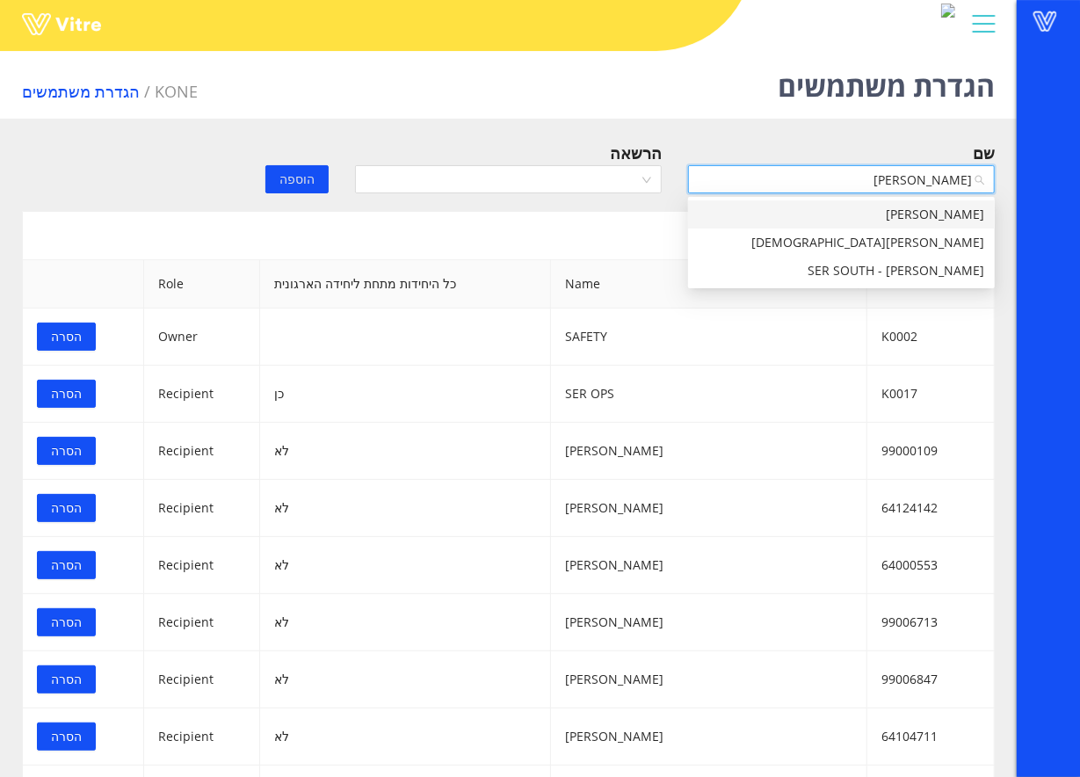
click at [907, 217] on div "אליאור עמית" at bounding box center [842, 214] width 286 height 19
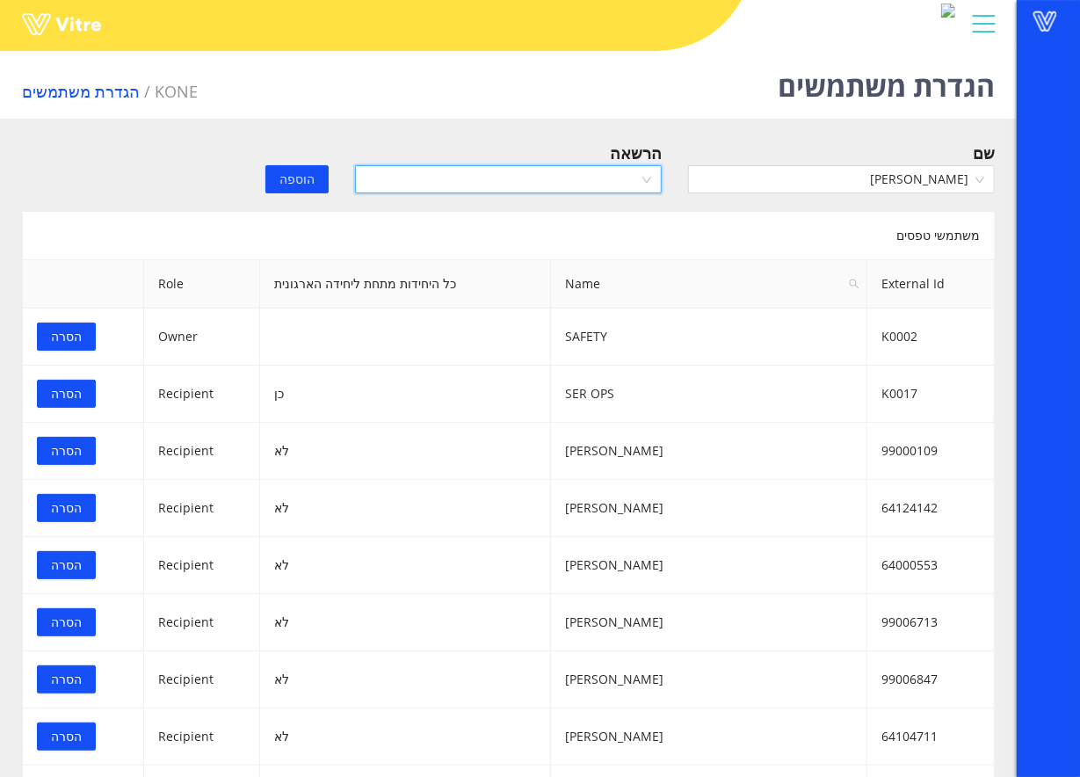
click at [622, 182] on input "search" at bounding box center [502, 179] width 273 height 26
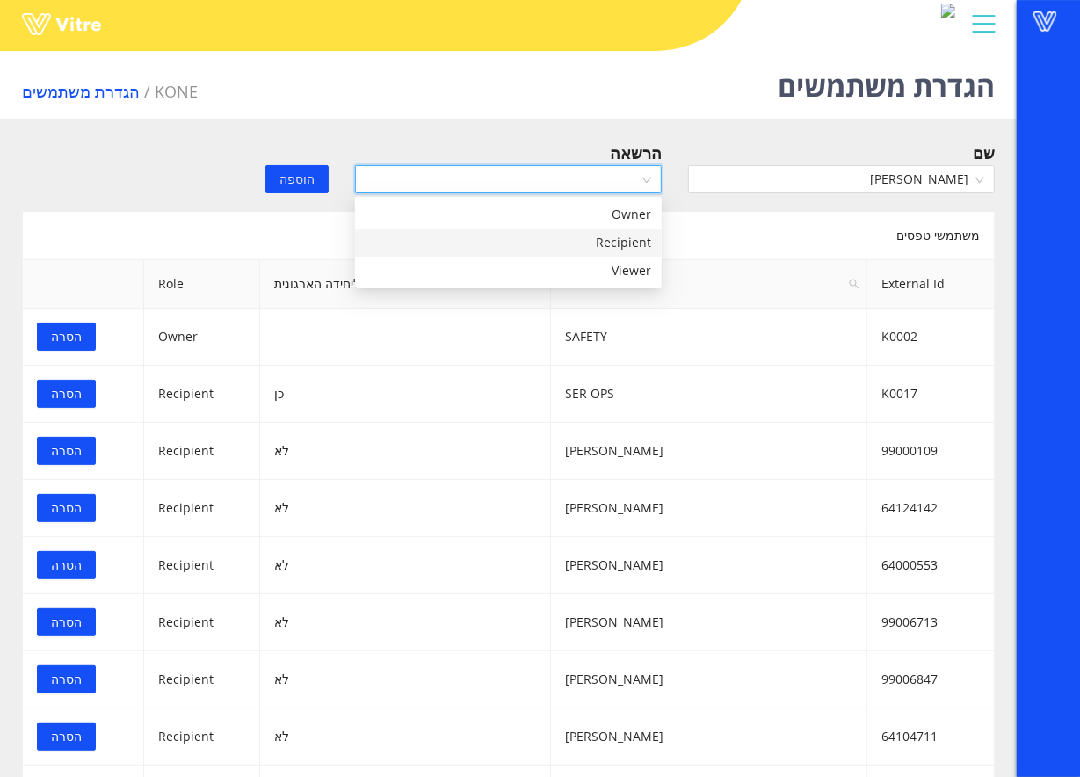
click at [580, 233] on div "Recipient" at bounding box center [509, 242] width 286 height 19
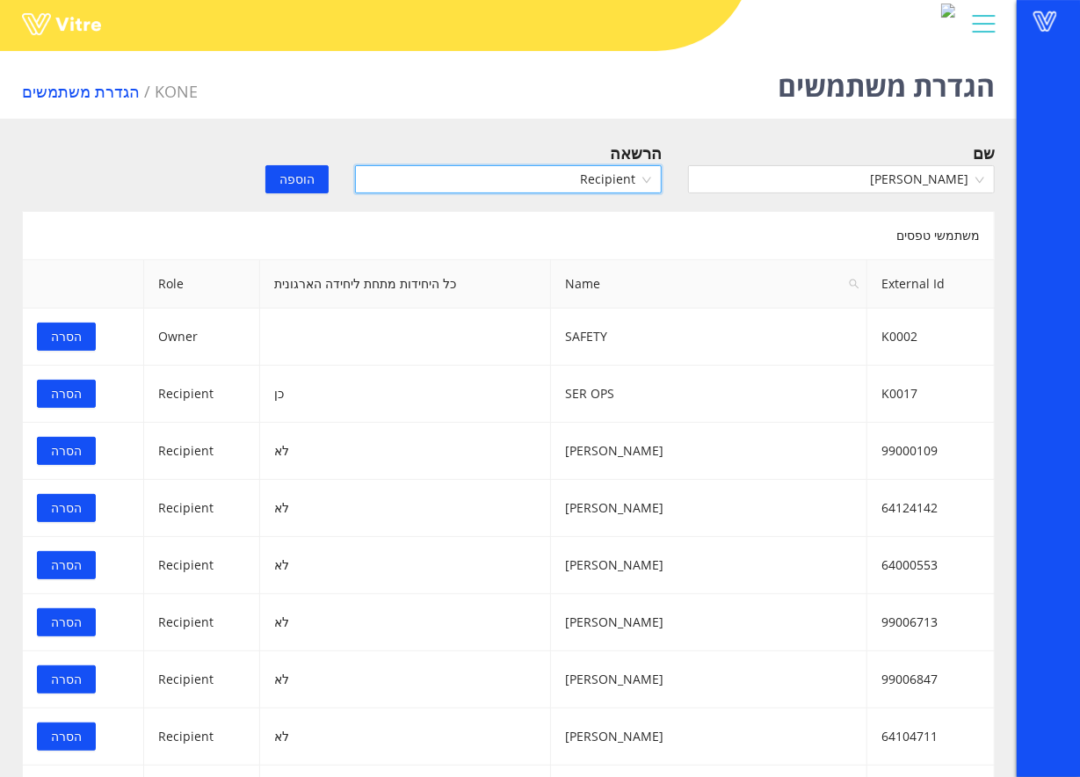
click at [289, 171] on span "הוספה" at bounding box center [297, 179] width 35 height 19
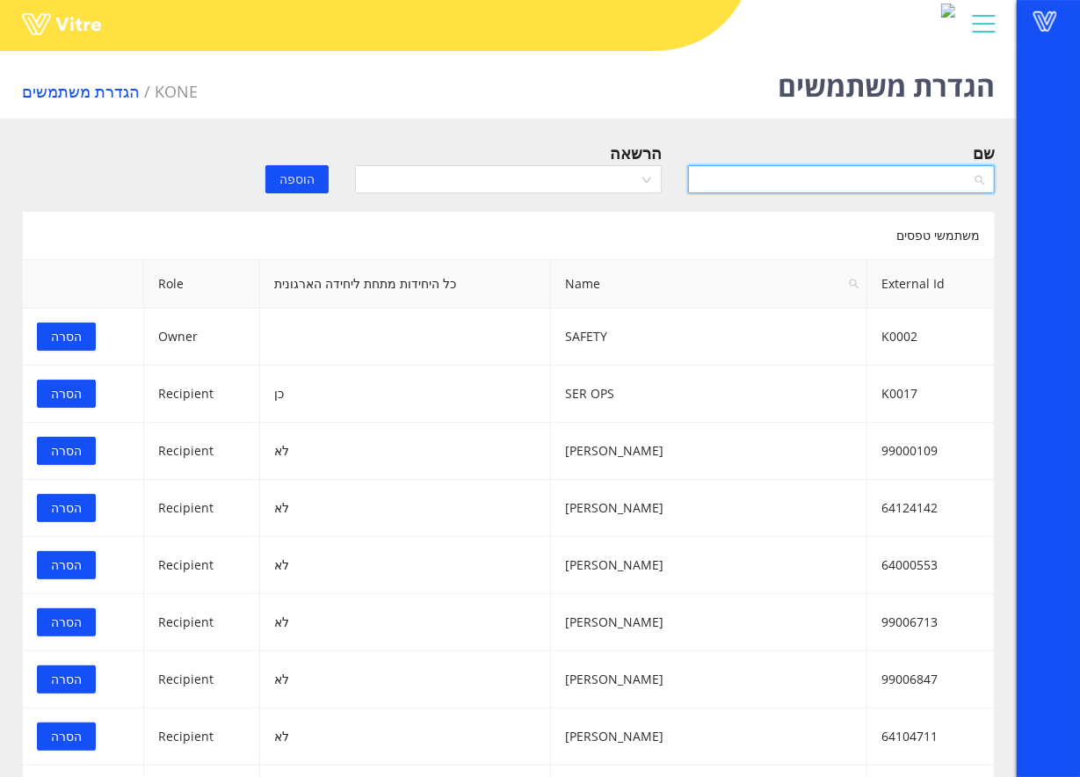
click at [806, 174] on input "search" at bounding box center [835, 179] width 273 height 26
click at [781, 171] on input "search" at bounding box center [835, 179] width 273 height 26
type input "יבגני"
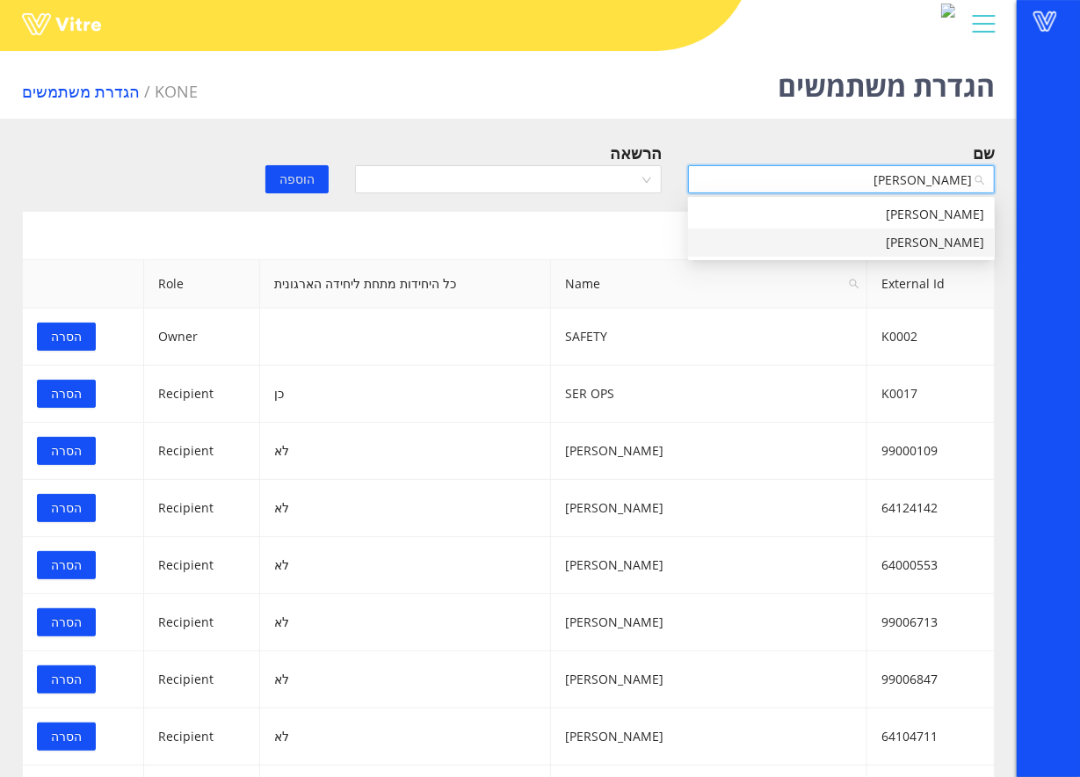
click at [921, 239] on div "[PERSON_NAME]" at bounding box center [842, 242] width 286 height 19
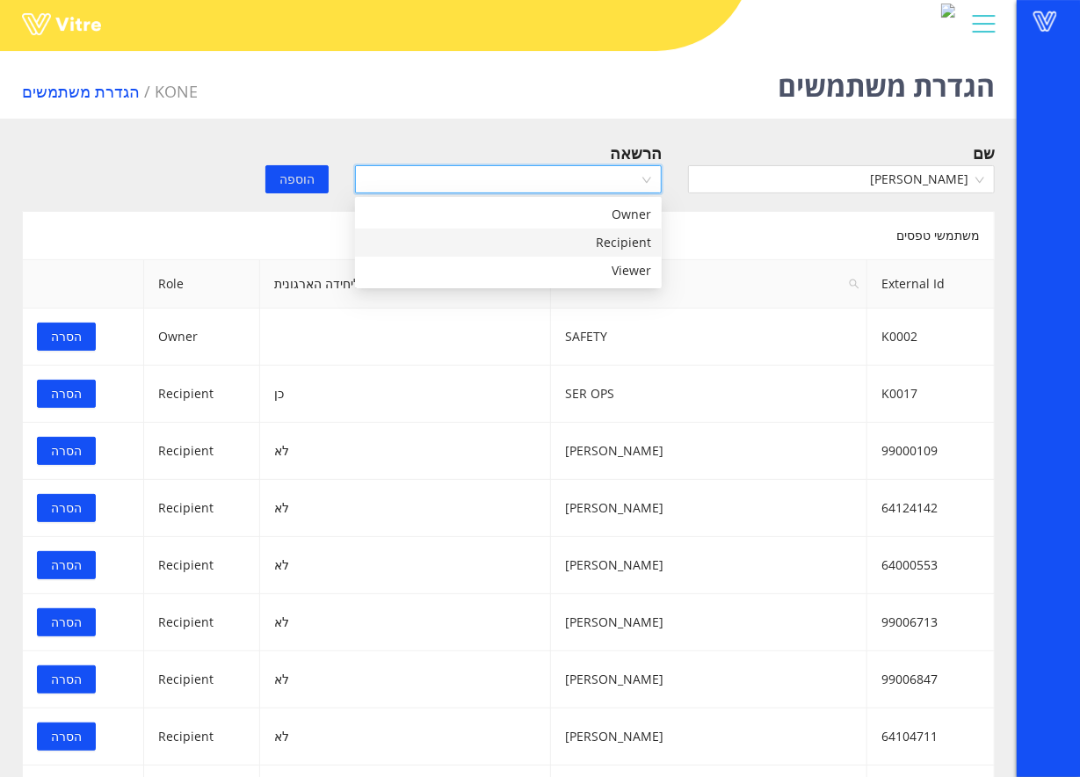
click at [540, 190] on input "search" at bounding box center [502, 179] width 273 height 26
click at [534, 237] on div "Recipient" at bounding box center [509, 242] width 286 height 19
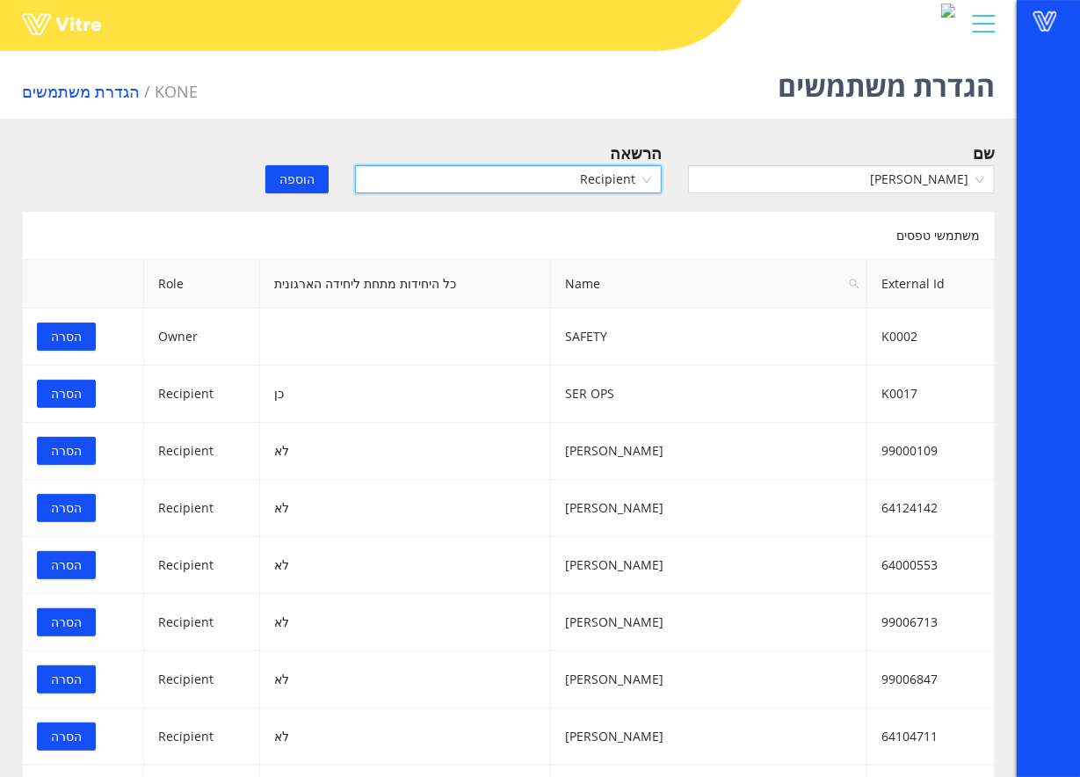
click at [288, 178] on span "הוספה" at bounding box center [297, 179] width 35 height 19
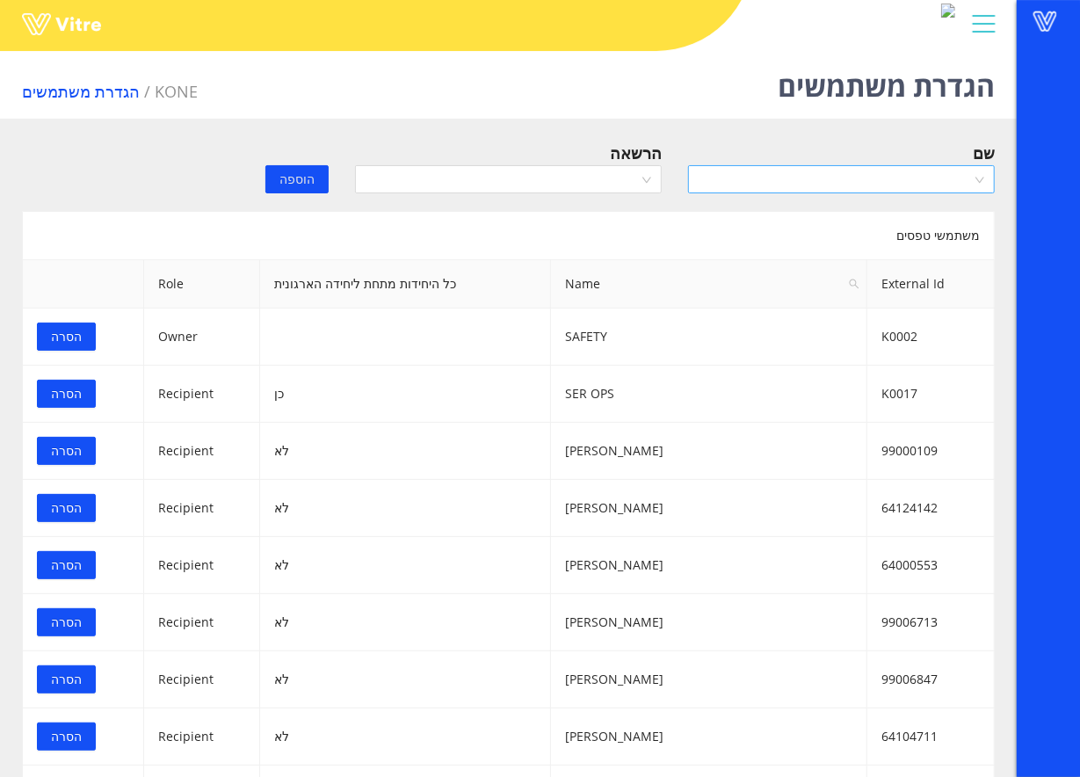
click at [837, 183] on input "search" at bounding box center [835, 179] width 273 height 26
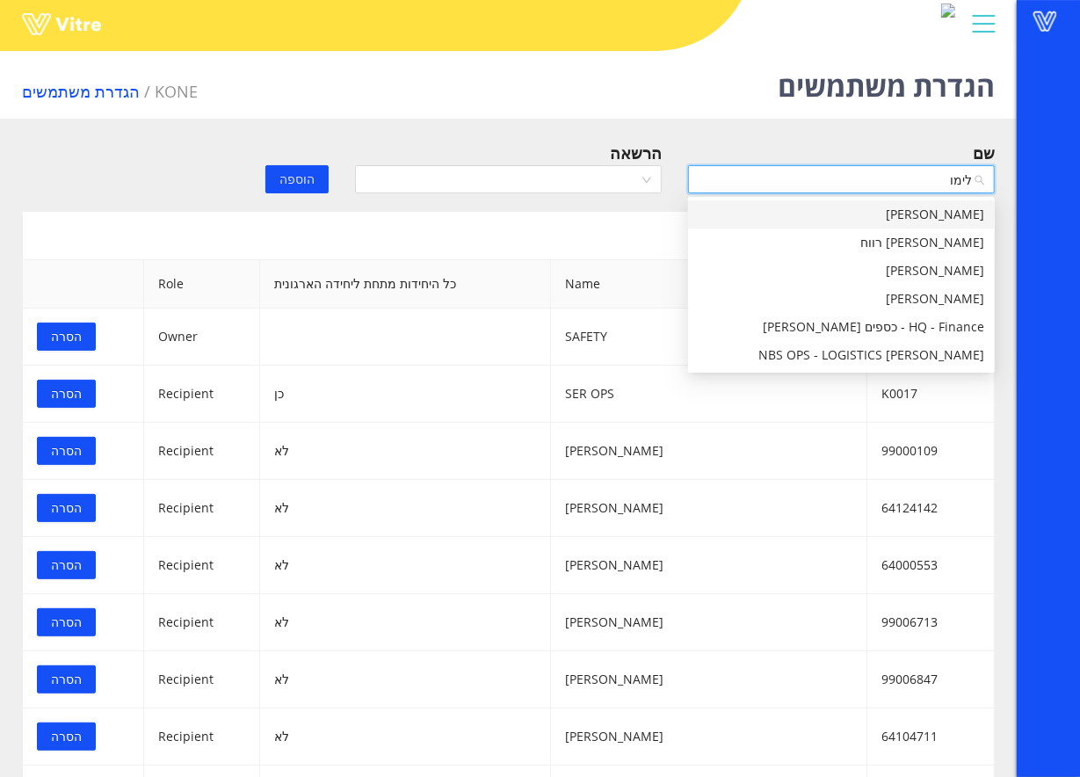
type input "לימור"
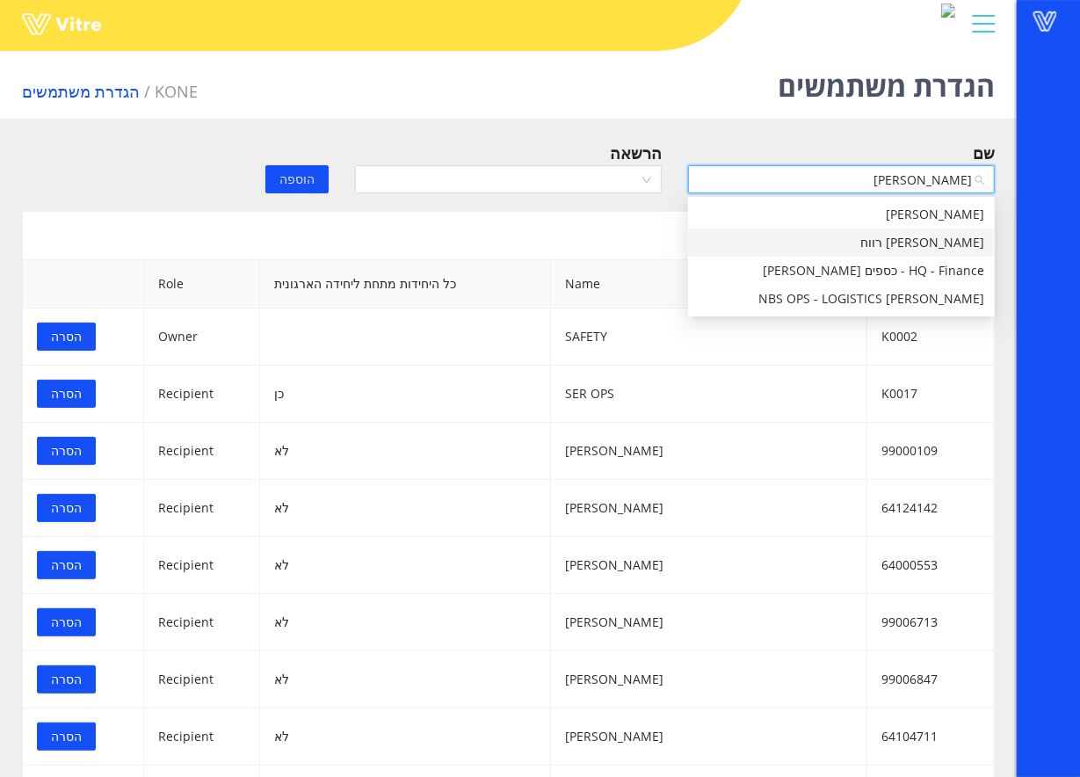
click at [856, 235] on div "[PERSON_NAME] רווח" at bounding box center [842, 242] width 286 height 19
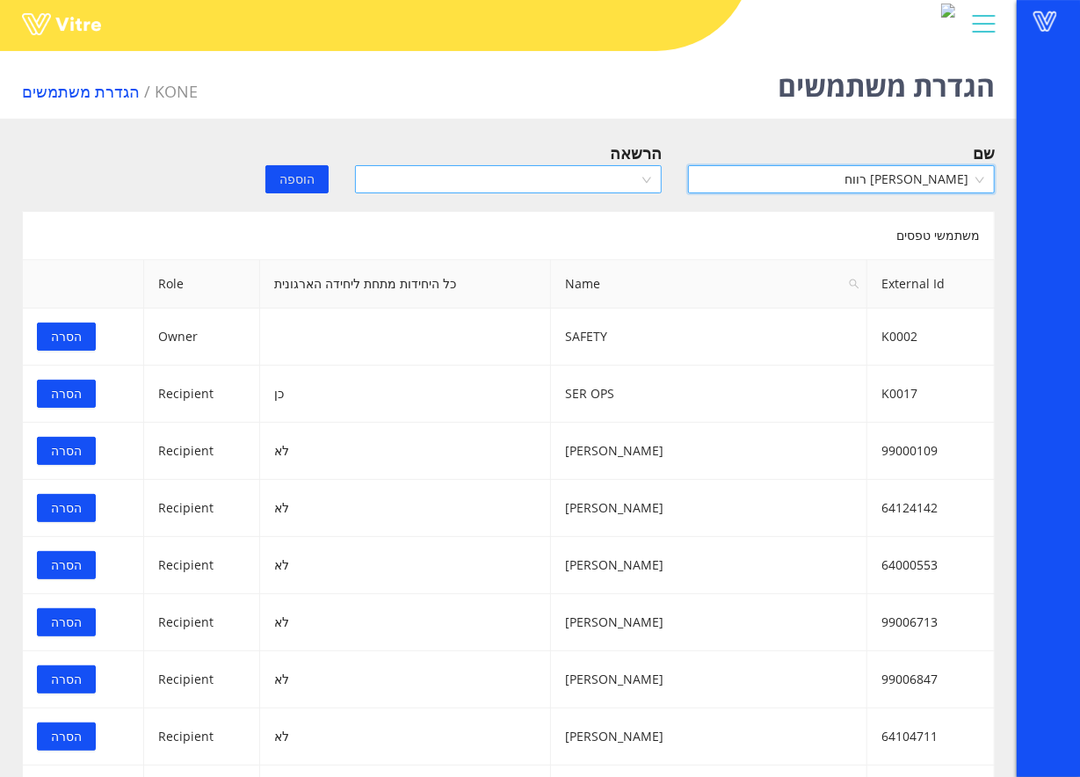
click at [557, 172] on input "search" at bounding box center [502, 179] width 273 height 26
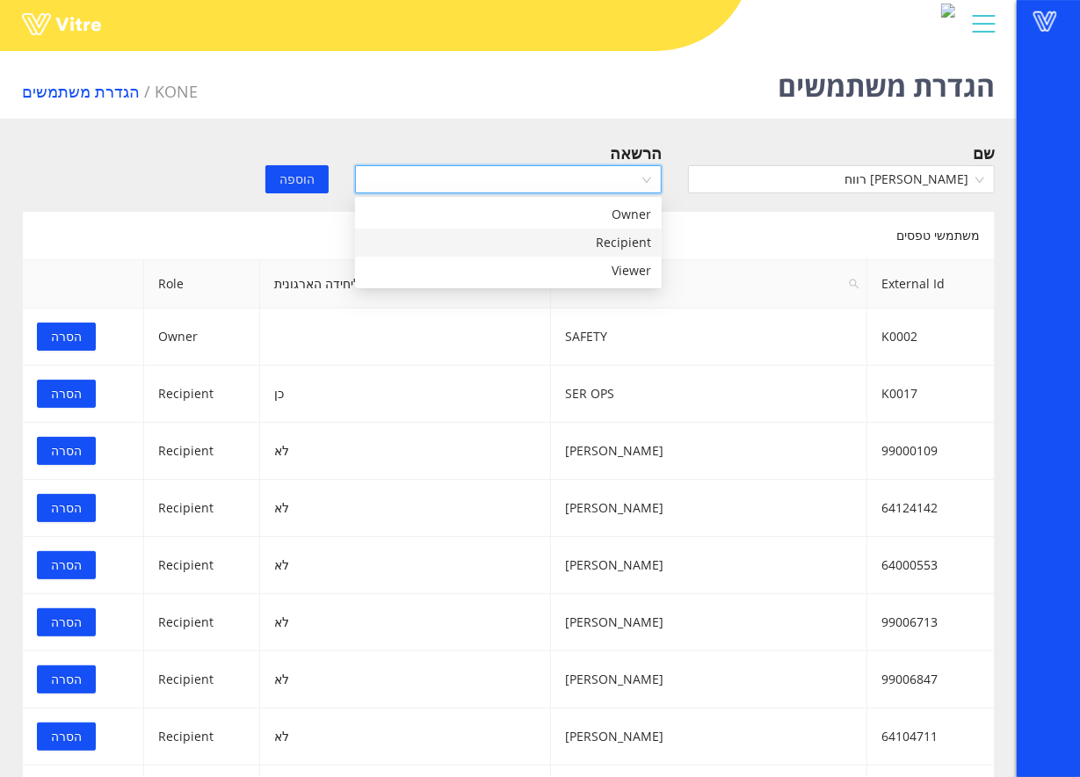
click at [584, 245] on div "Recipient" at bounding box center [509, 242] width 286 height 19
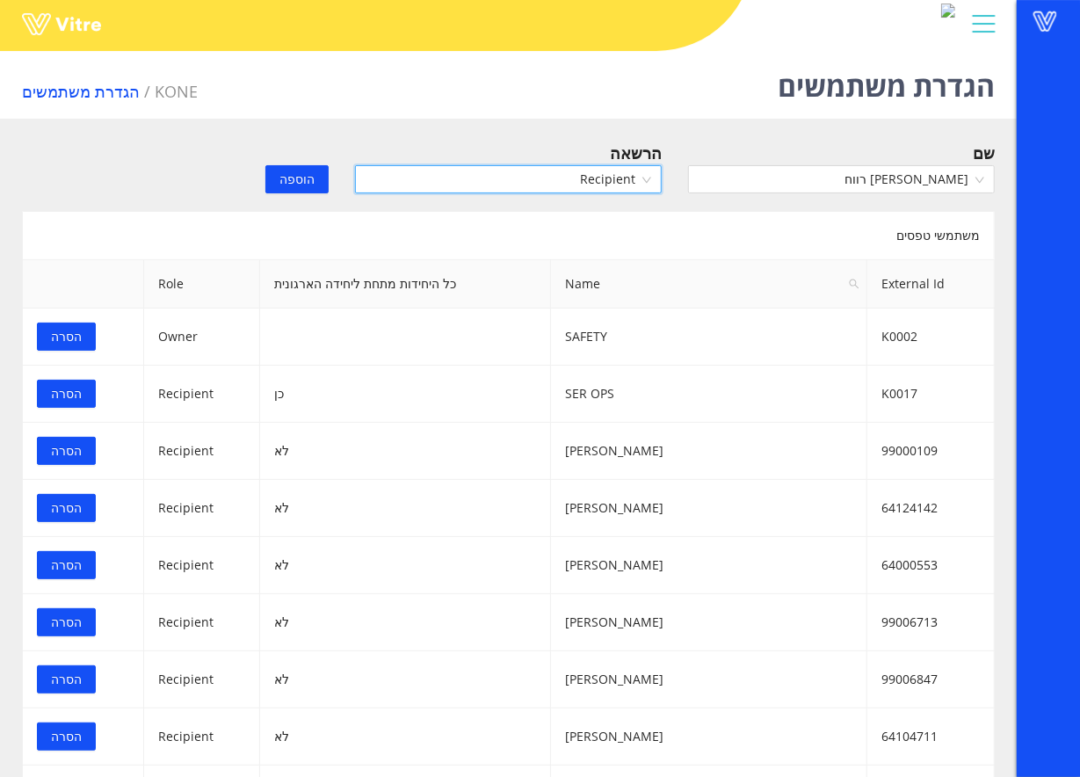
click at [303, 171] on span "הוספה" at bounding box center [297, 179] width 35 height 19
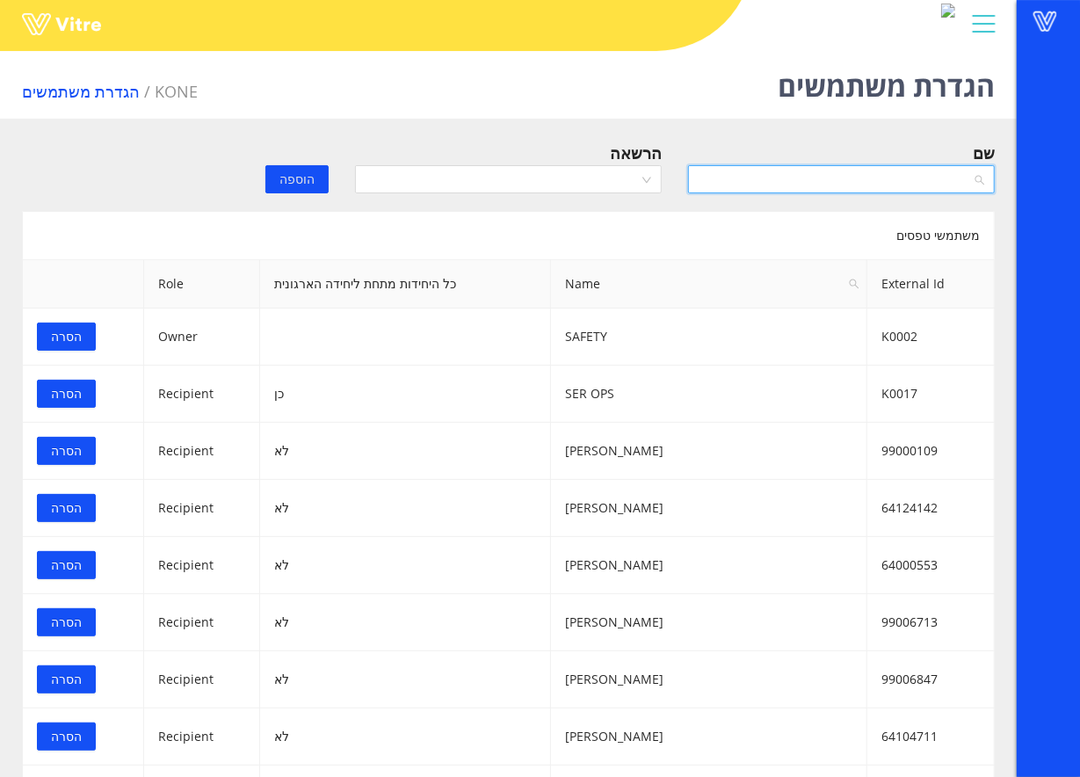
click at [911, 179] on input "search" at bounding box center [835, 179] width 273 height 26
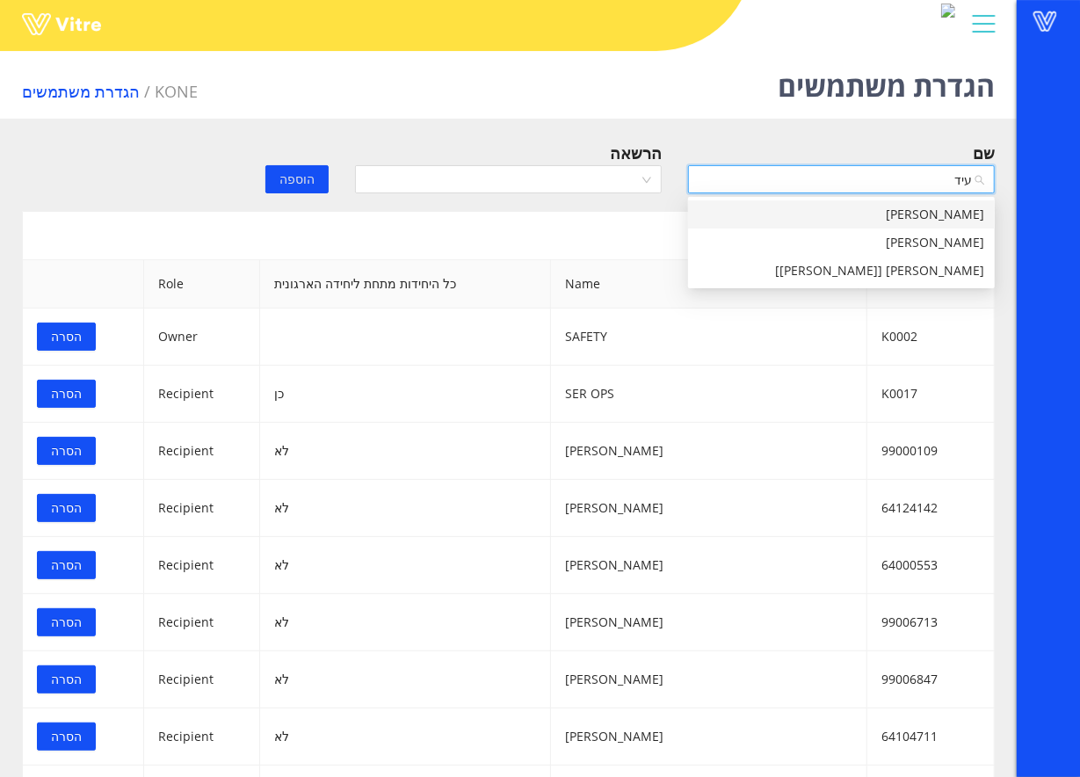
type input "עידן"
click at [883, 216] on div "[PERSON_NAME]" at bounding box center [842, 214] width 286 height 19
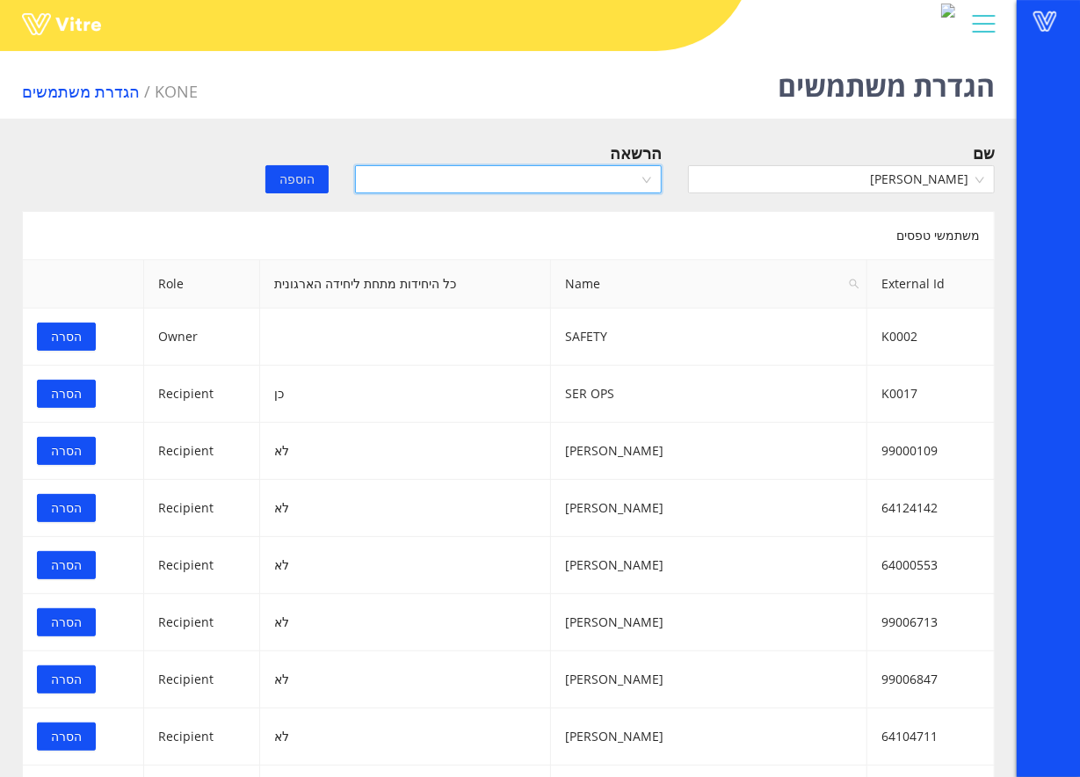
click at [525, 182] on input "search" at bounding box center [502, 179] width 273 height 26
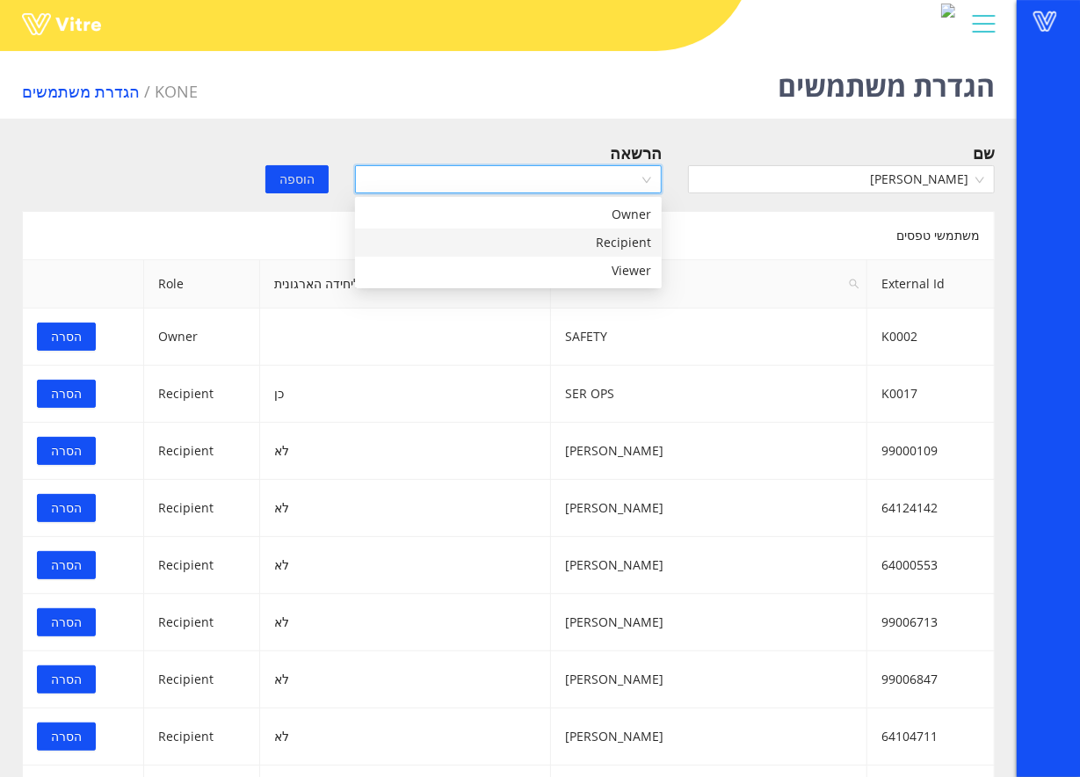
click at [525, 243] on div "Recipient" at bounding box center [509, 242] width 286 height 19
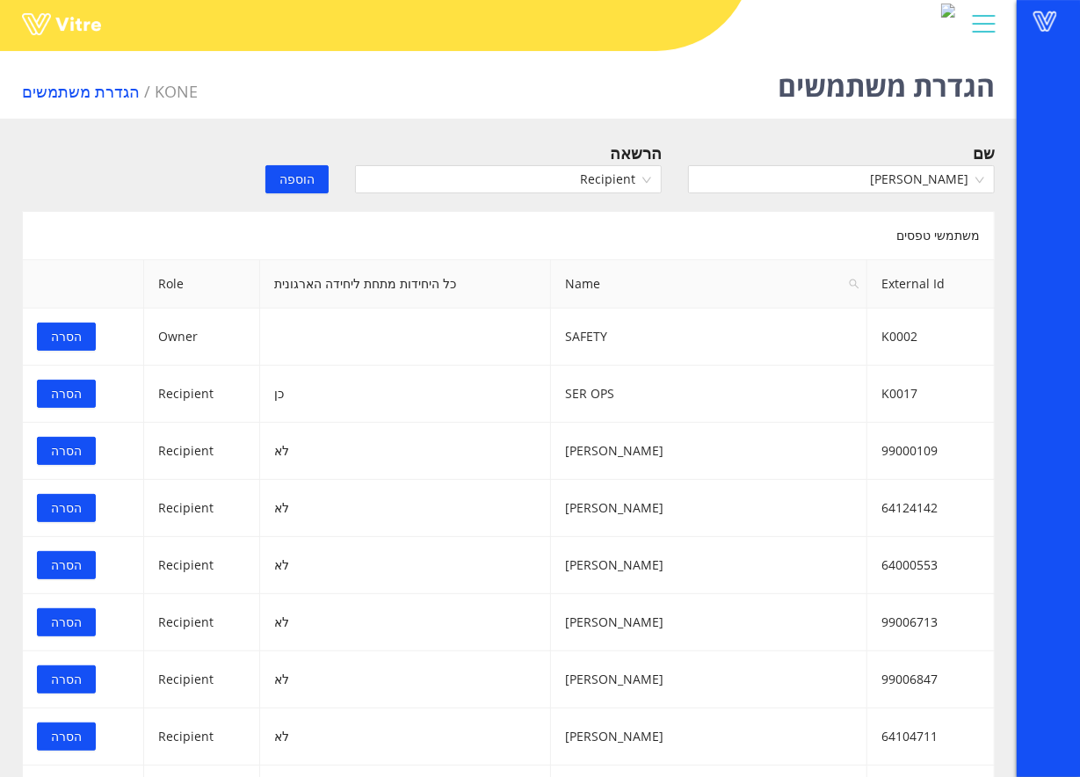
click at [311, 183] on span "הוספה" at bounding box center [297, 179] width 35 height 19
click at [849, 185] on input "search" at bounding box center [835, 179] width 273 height 26
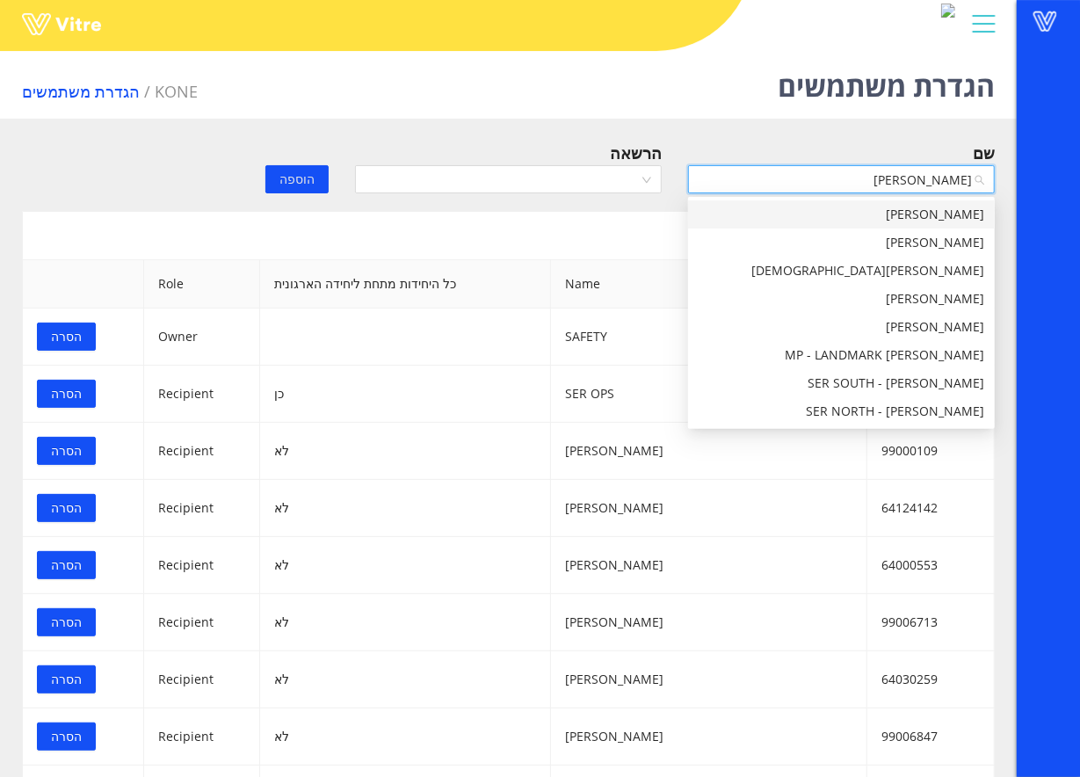
type input "ליאור"
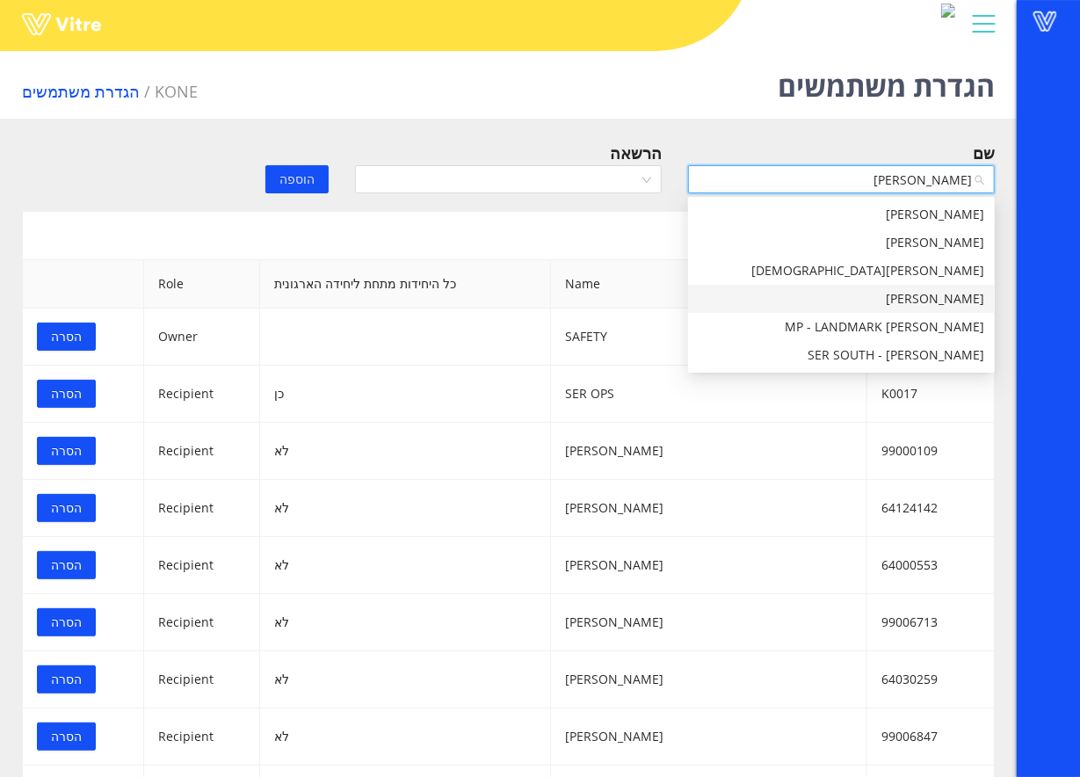
click at [879, 298] on div "[PERSON_NAME]" at bounding box center [842, 298] width 286 height 19
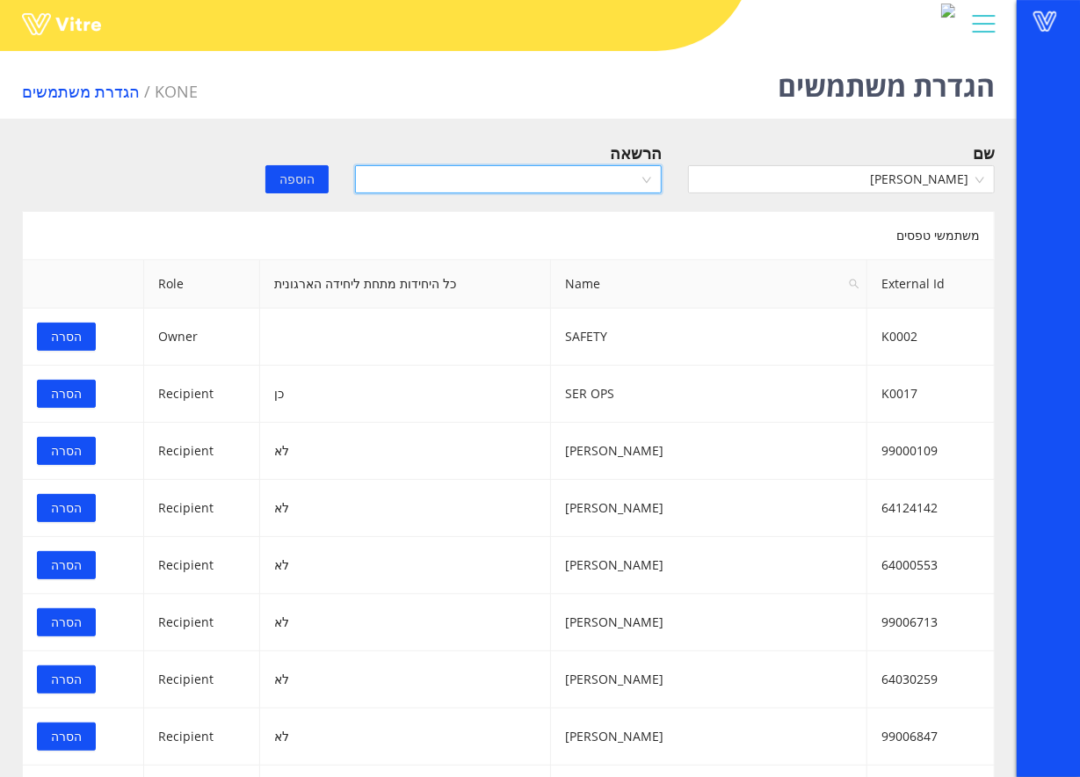
click at [613, 185] on input "search" at bounding box center [502, 179] width 273 height 26
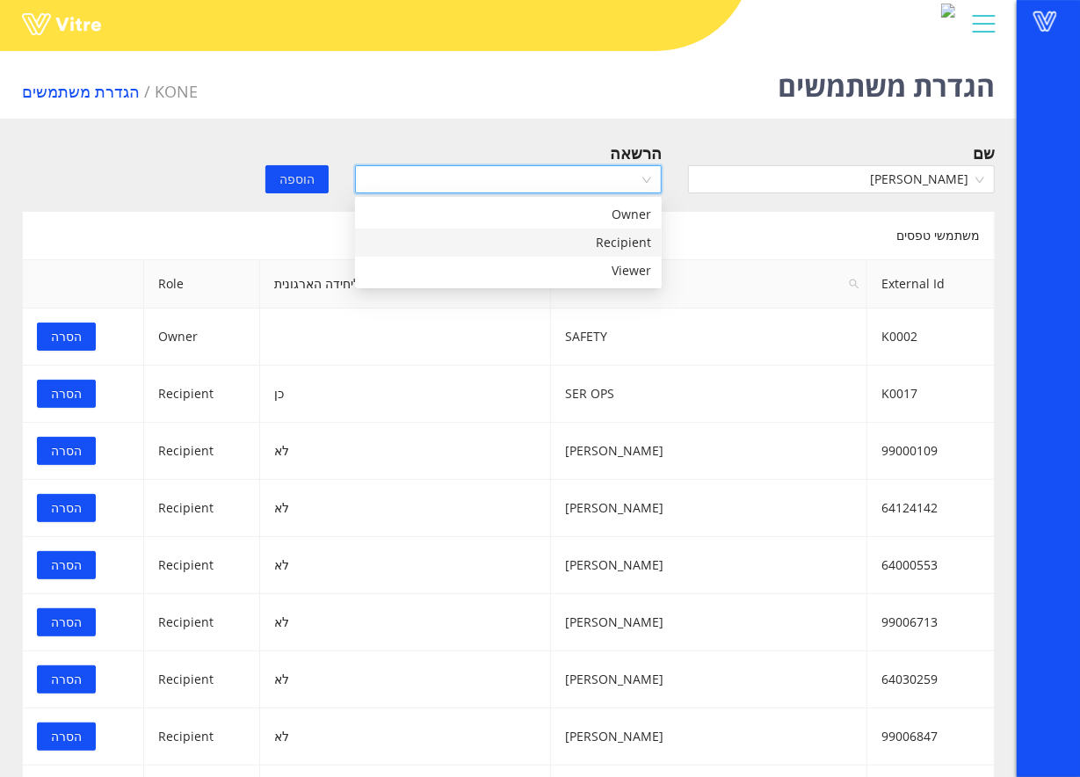
click at [581, 235] on div "Recipient" at bounding box center [509, 242] width 286 height 19
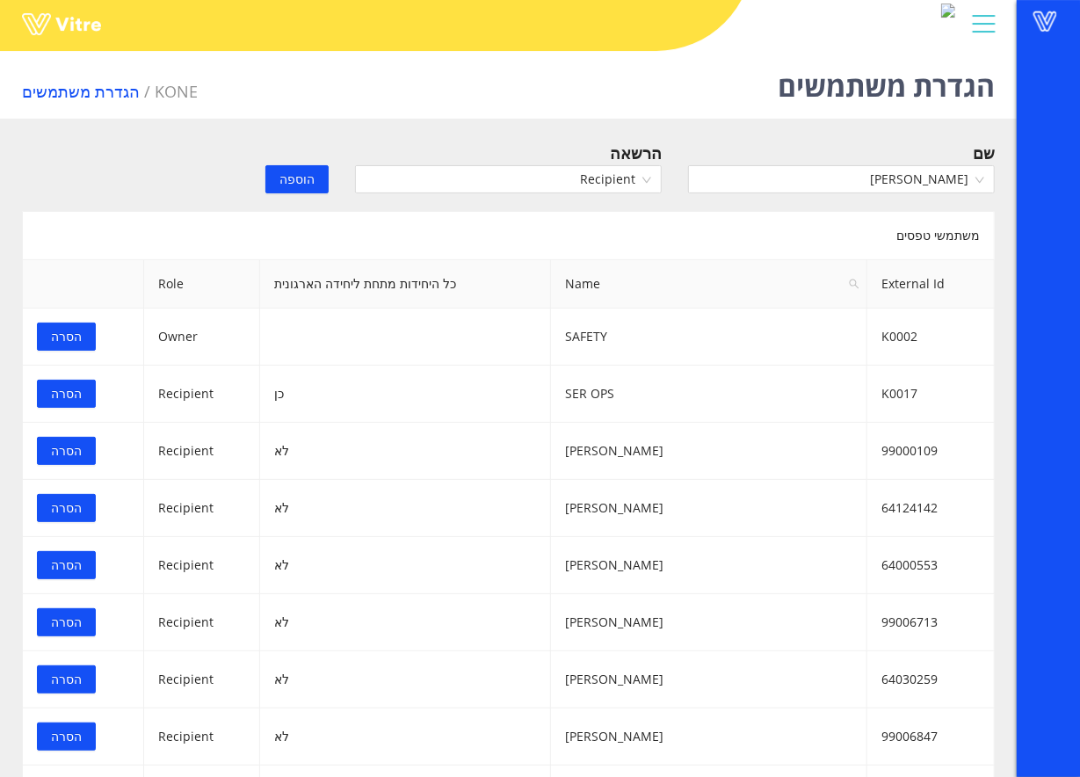
click at [307, 183] on span "הוספה" at bounding box center [297, 179] width 35 height 19
click at [893, 178] on input "search" at bounding box center [835, 179] width 273 height 26
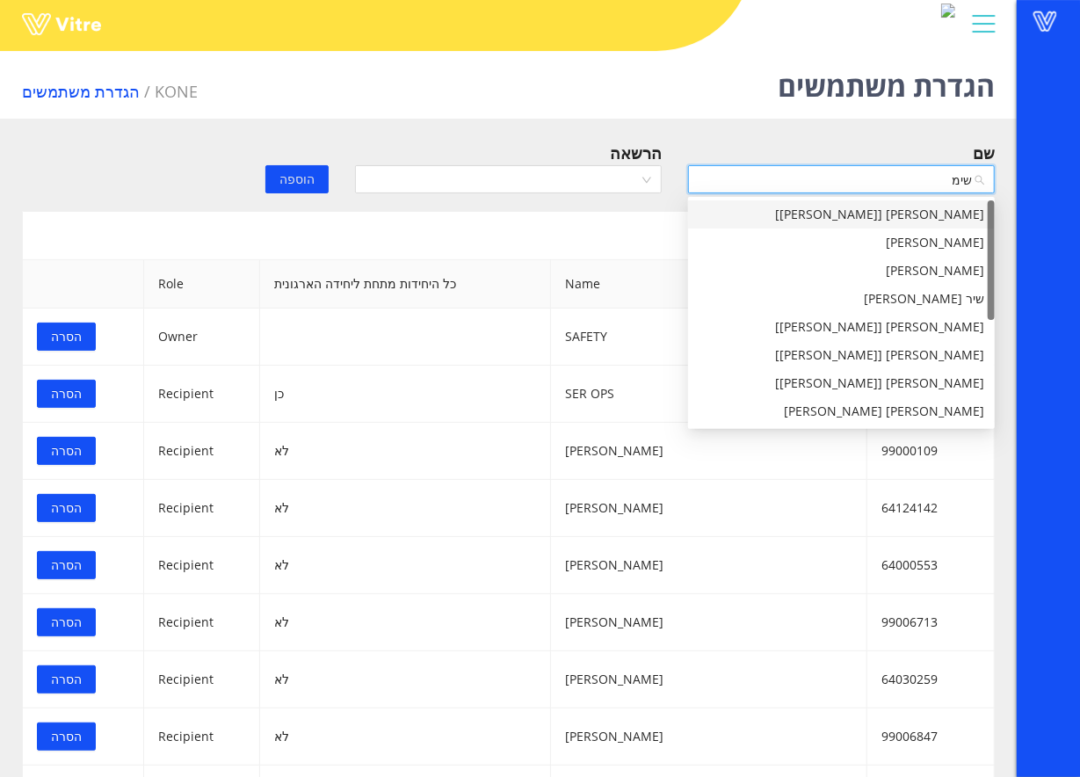
type input "שימי"
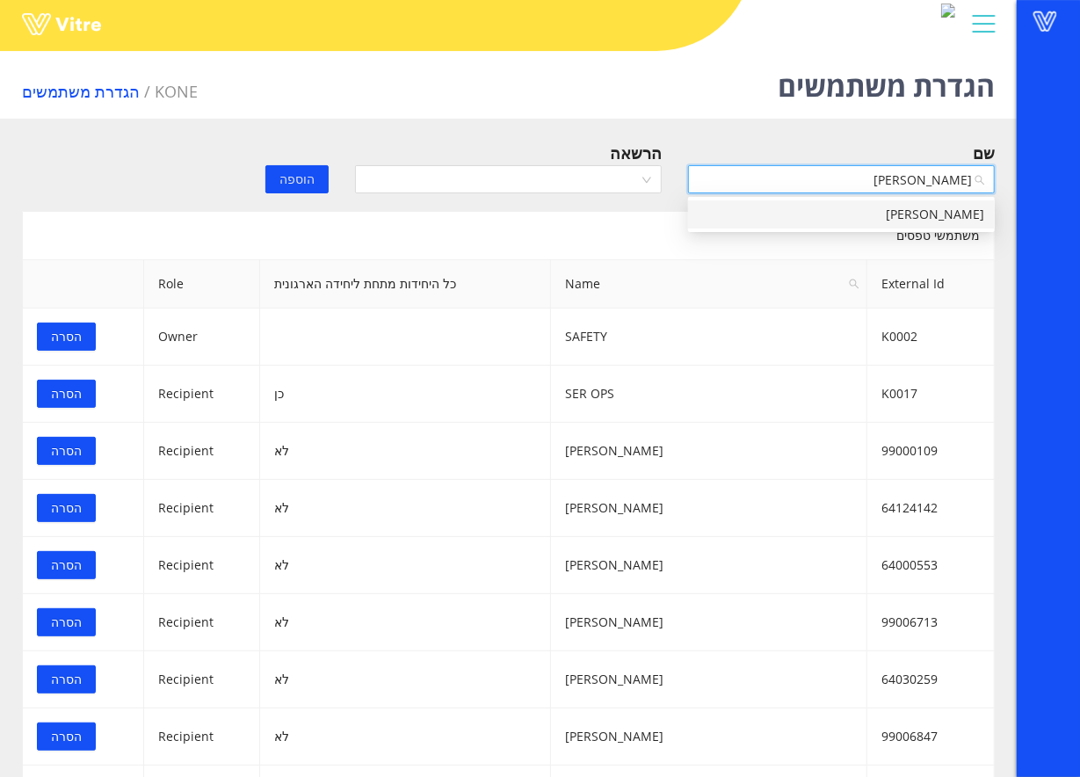
click at [853, 205] on div "[PERSON_NAME]" at bounding box center [842, 214] width 286 height 19
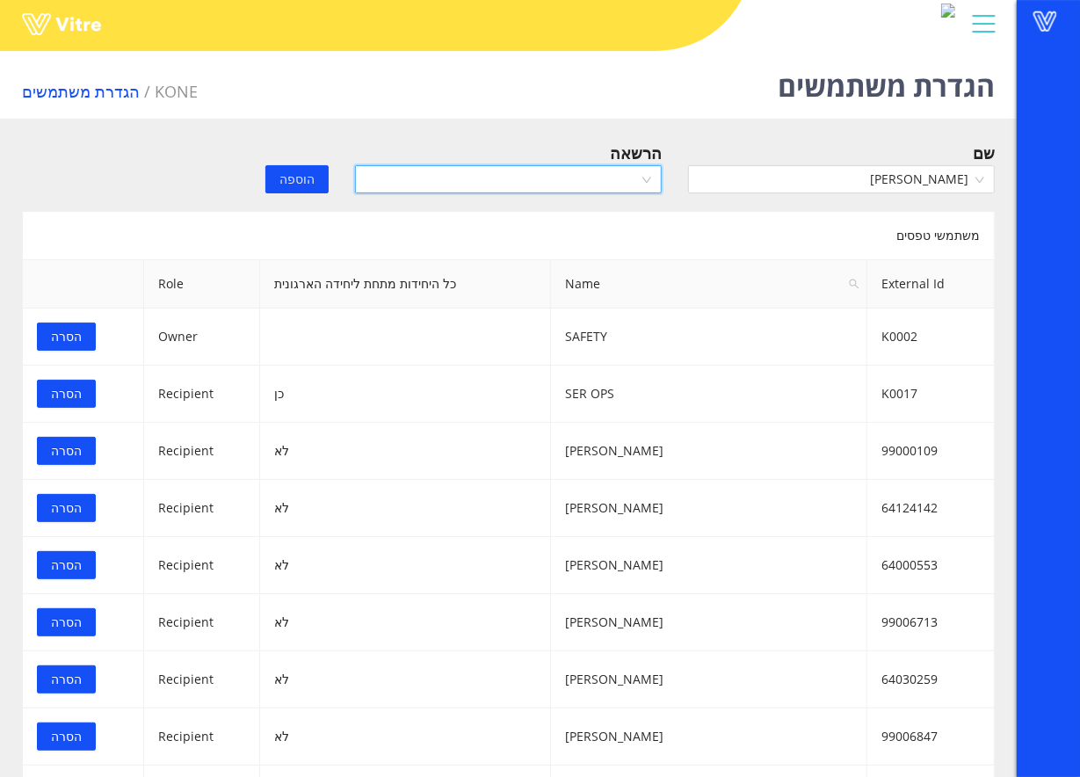
click at [601, 190] on input "search" at bounding box center [502, 179] width 273 height 26
click at [534, 213] on div "Owner" at bounding box center [509, 214] width 286 height 19
click at [297, 185] on span "הוספה" at bounding box center [297, 179] width 35 height 19
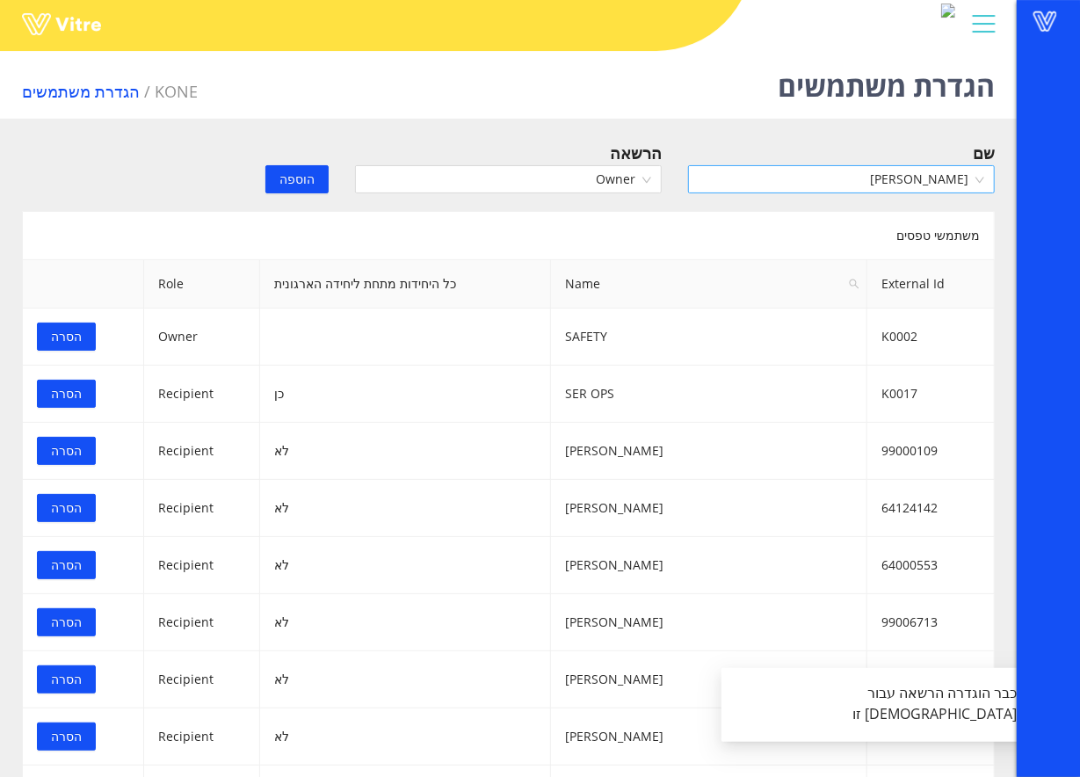
click at [839, 178] on span "[PERSON_NAME]" at bounding box center [842, 179] width 286 height 26
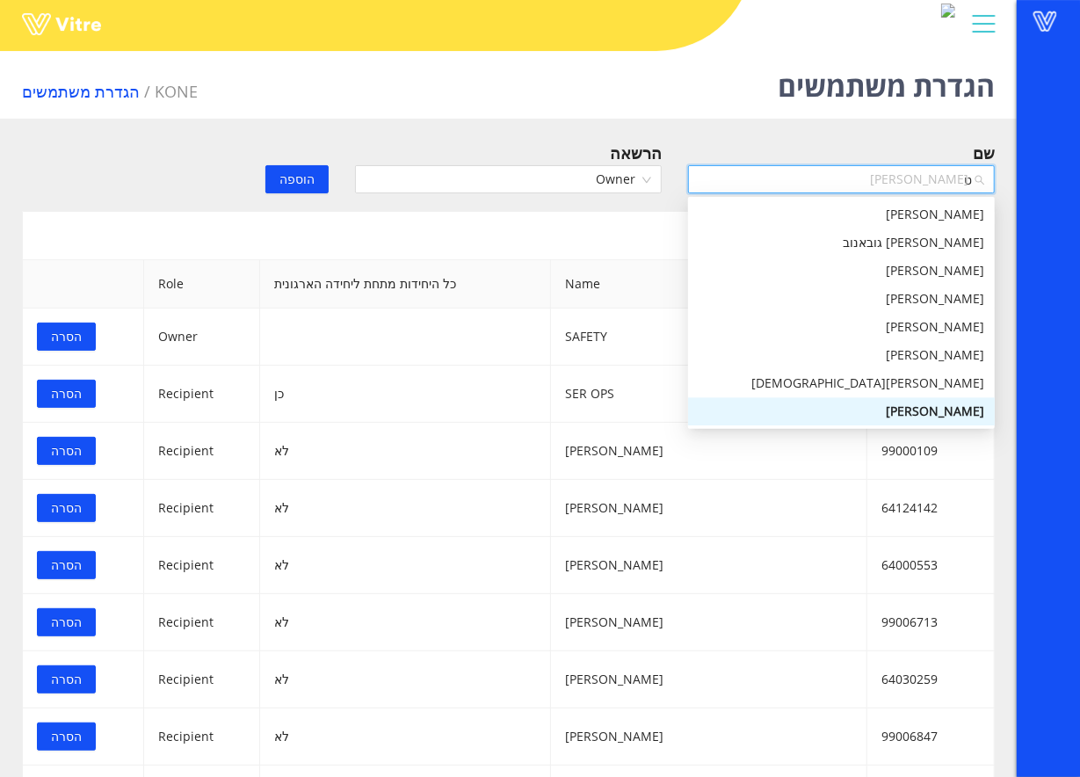
scroll to position [0, 0]
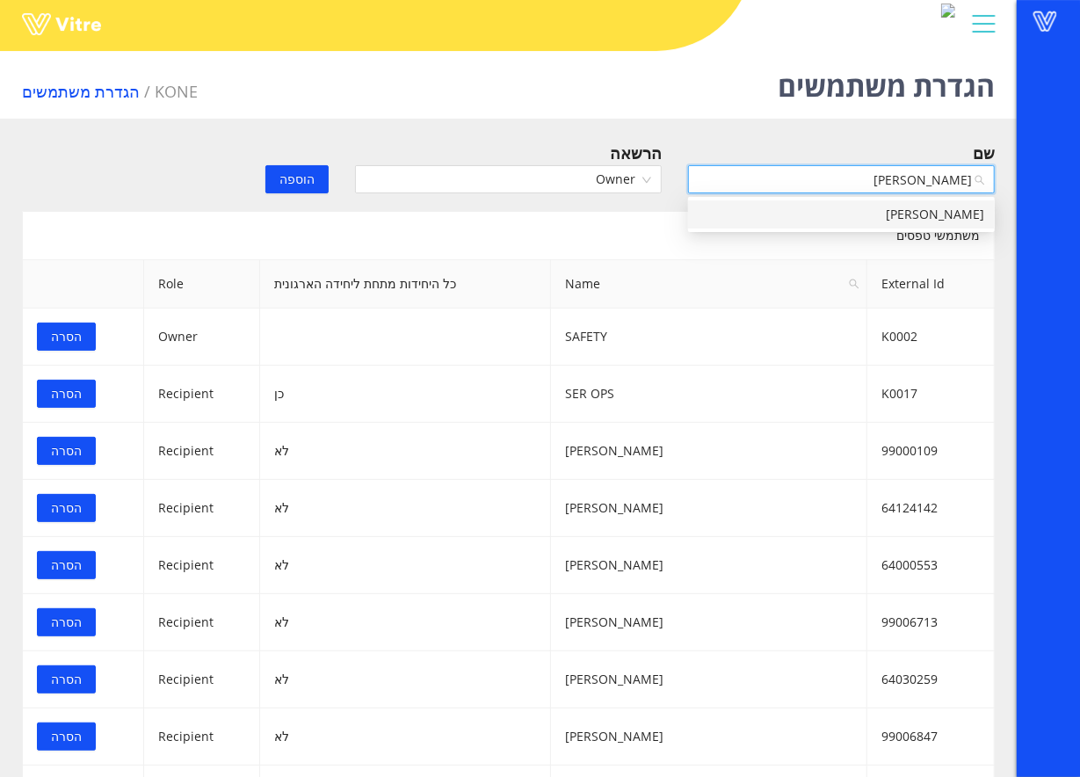
type input "טל פמ"
click at [875, 211] on div "[PERSON_NAME]" at bounding box center [842, 214] width 286 height 19
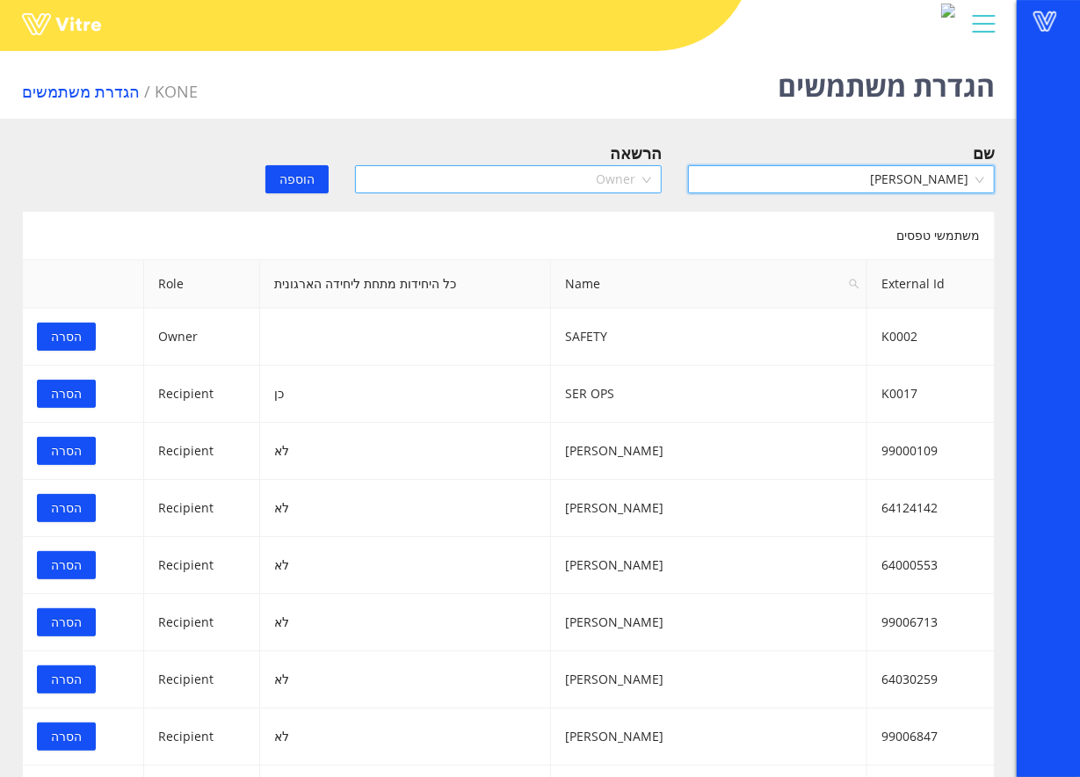
click at [531, 185] on span "Owner" at bounding box center [509, 179] width 286 height 26
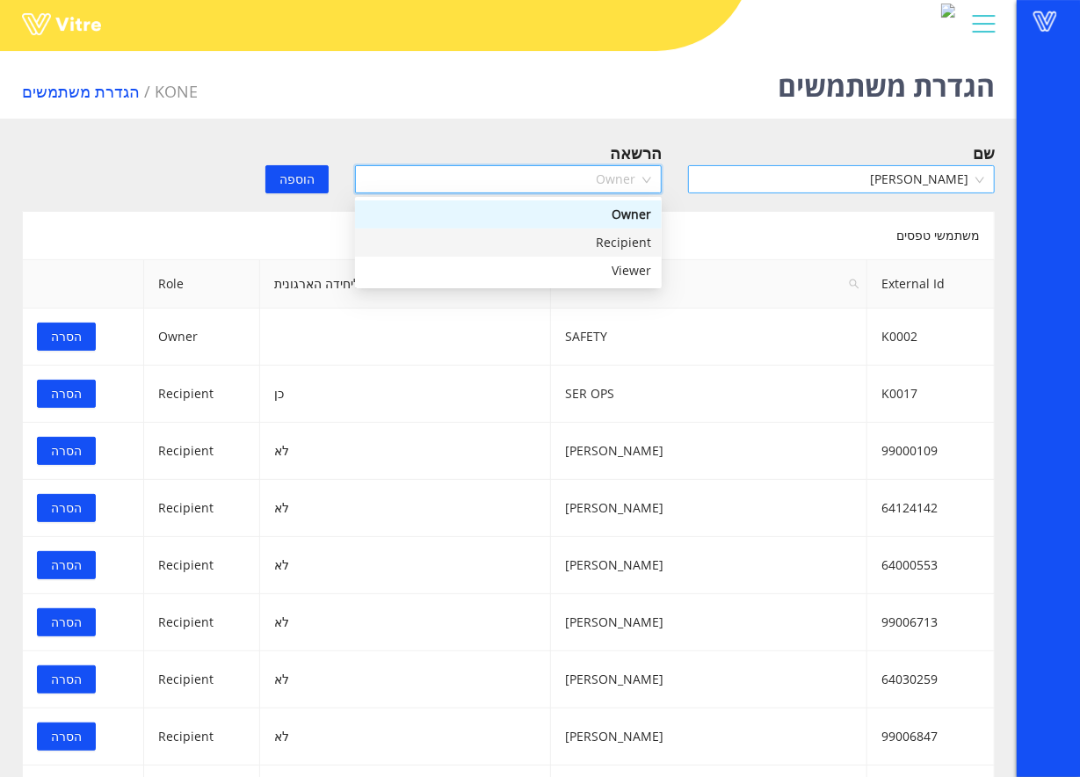
click at [514, 237] on div "Recipient" at bounding box center [509, 242] width 286 height 19
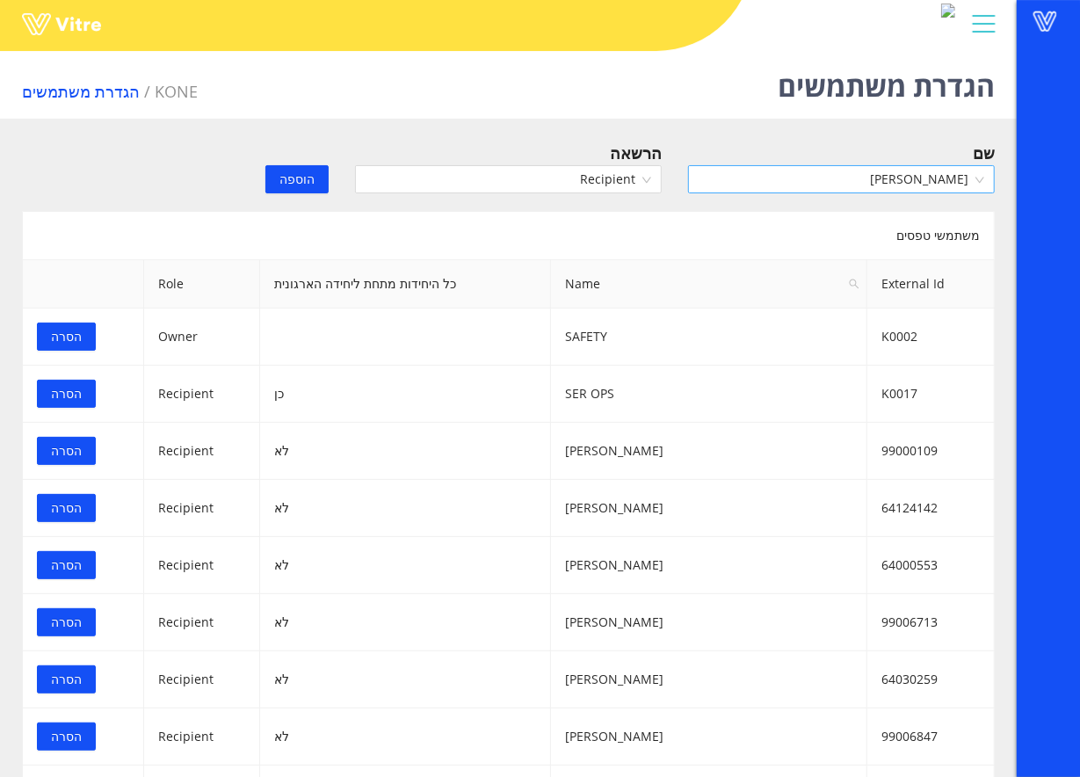
click at [306, 170] on span "הוספה" at bounding box center [297, 179] width 35 height 19
click at [775, 168] on input "search" at bounding box center [835, 179] width 273 height 26
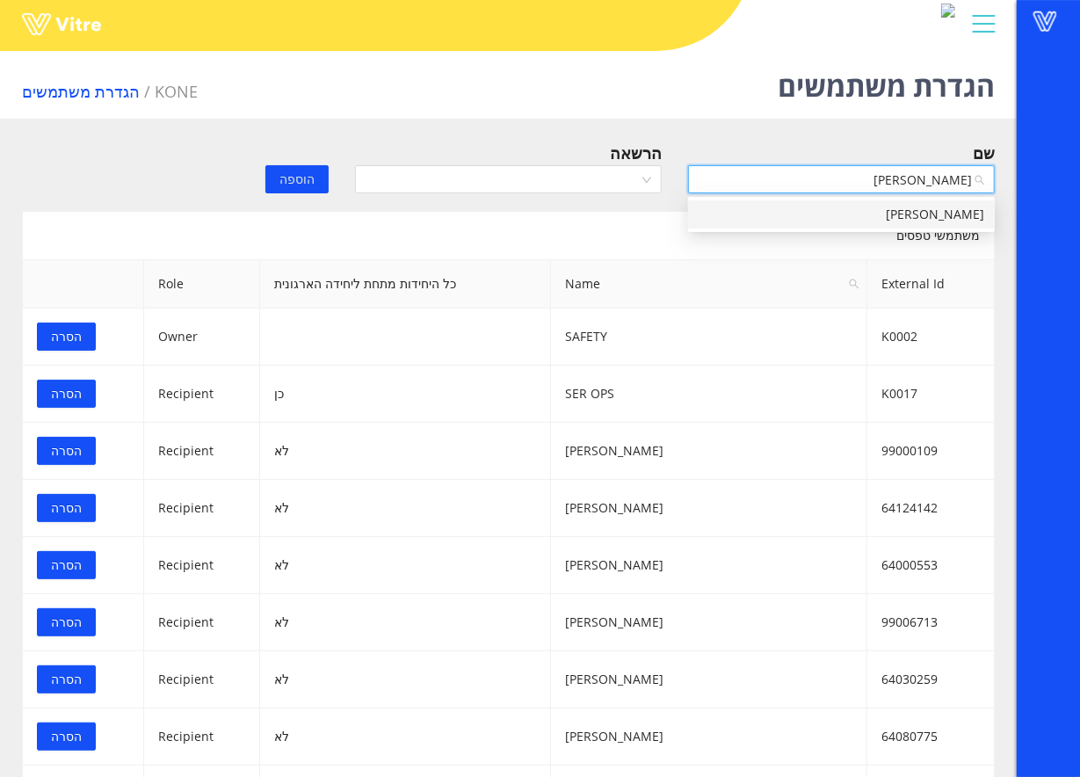
type input "אידית"
click at [802, 202] on div "[PERSON_NAME]" at bounding box center [841, 214] width 307 height 28
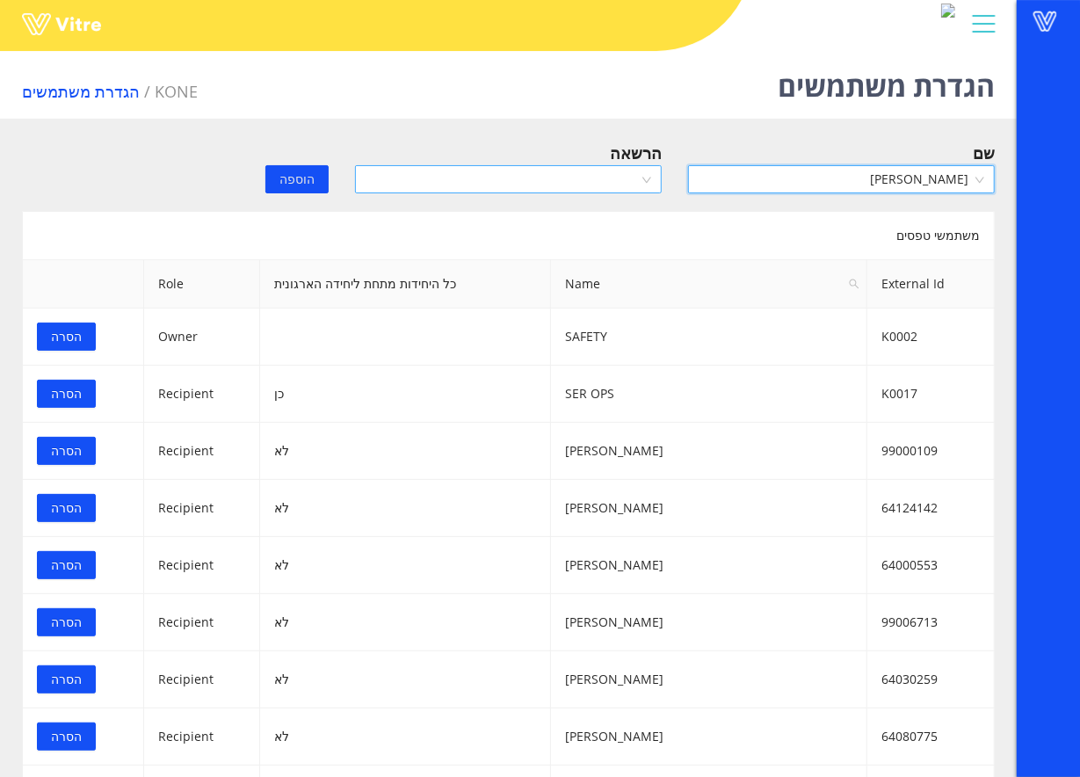
click at [563, 169] on input "search" at bounding box center [502, 179] width 273 height 26
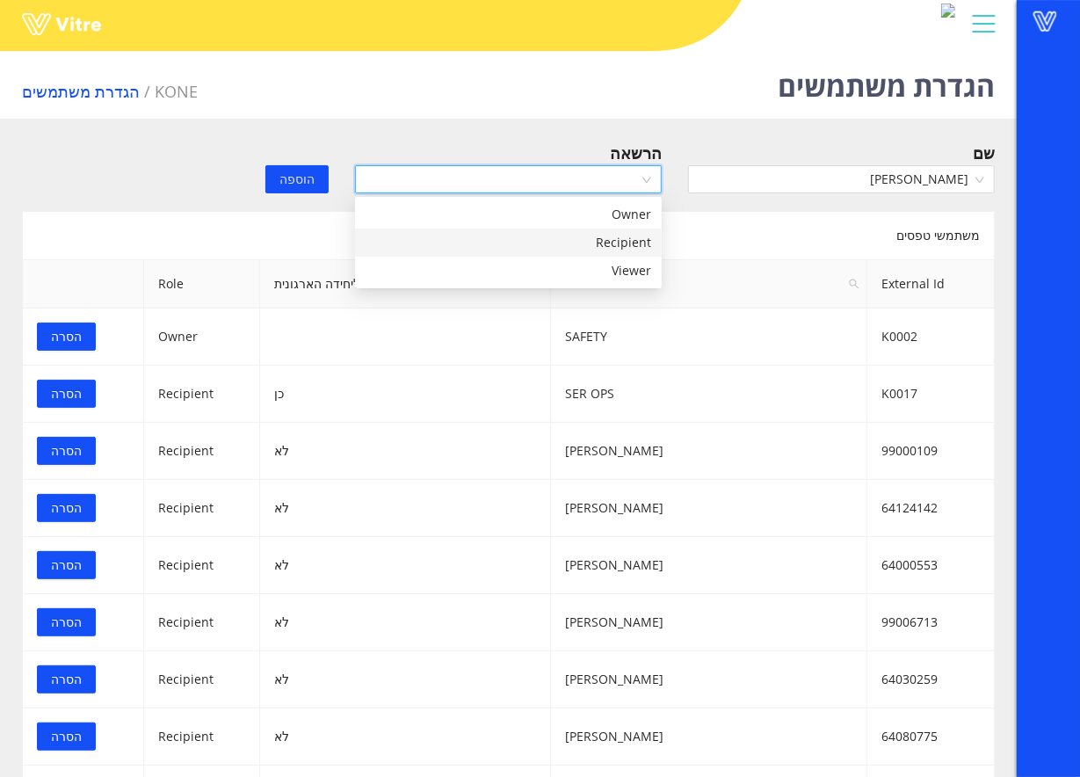
click at [568, 238] on div "Recipient" at bounding box center [509, 242] width 286 height 19
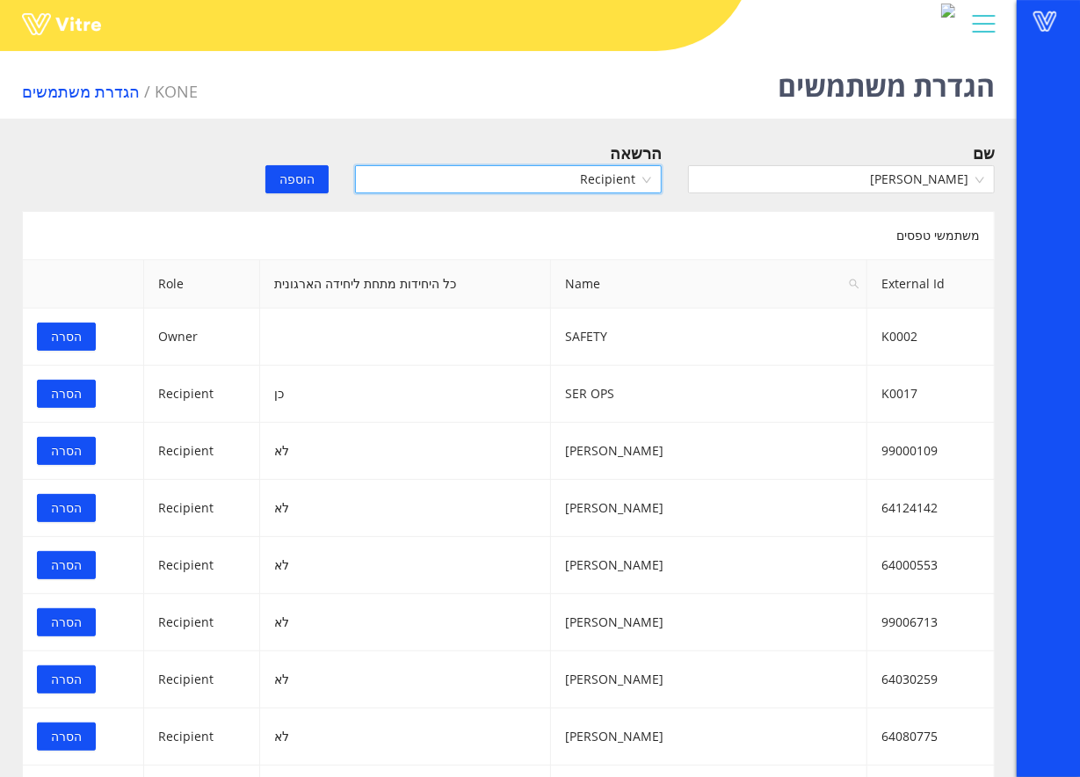
click at [286, 172] on span "הוספה" at bounding box center [297, 179] width 35 height 19
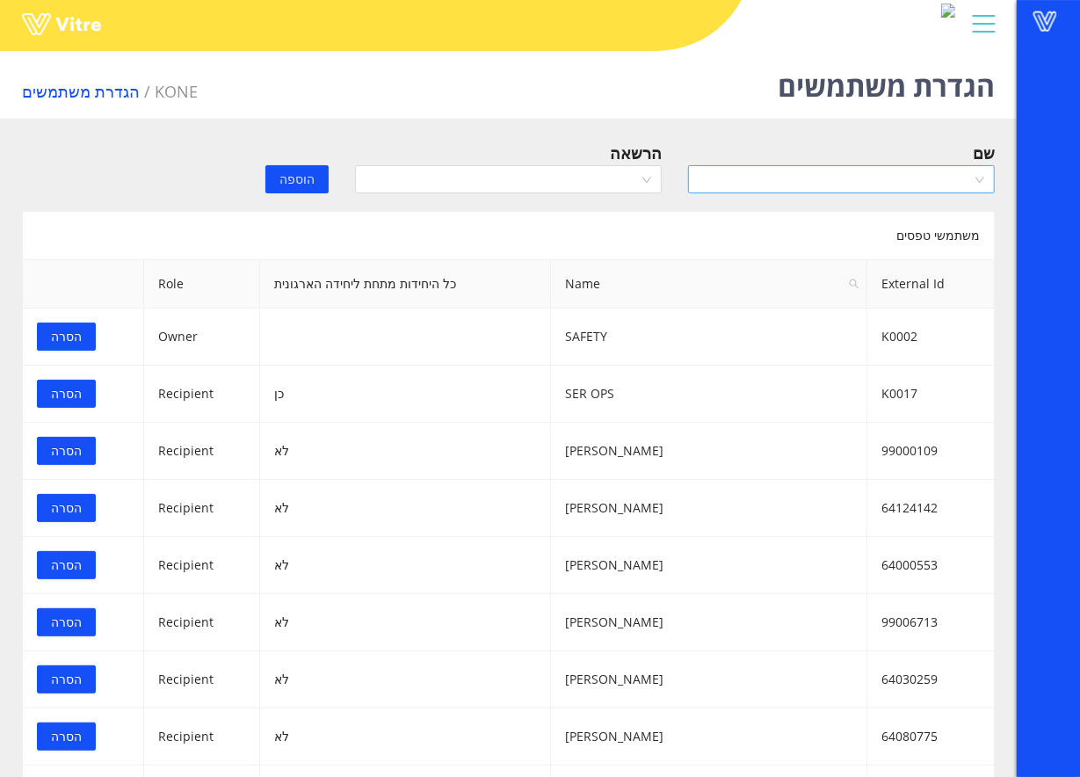
click at [793, 166] on input "search" at bounding box center [835, 179] width 273 height 26
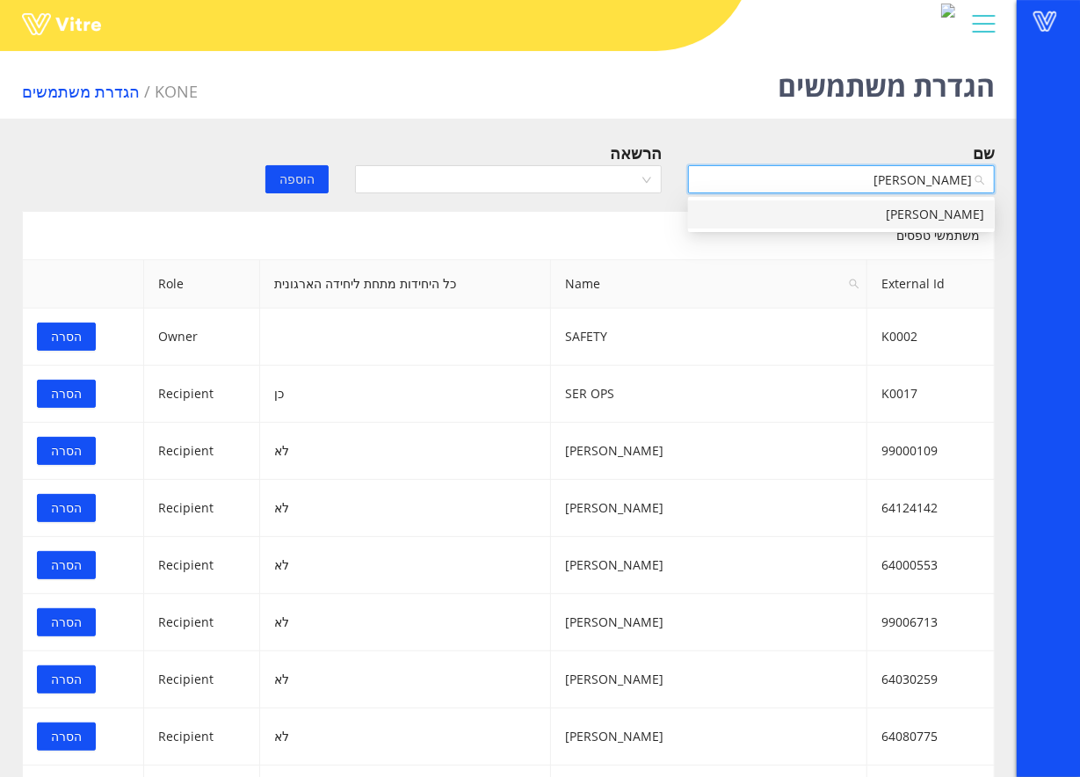
type input "נתלי"
click at [773, 216] on div "[PERSON_NAME]" at bounding box center [842, 214] width 286 height 19
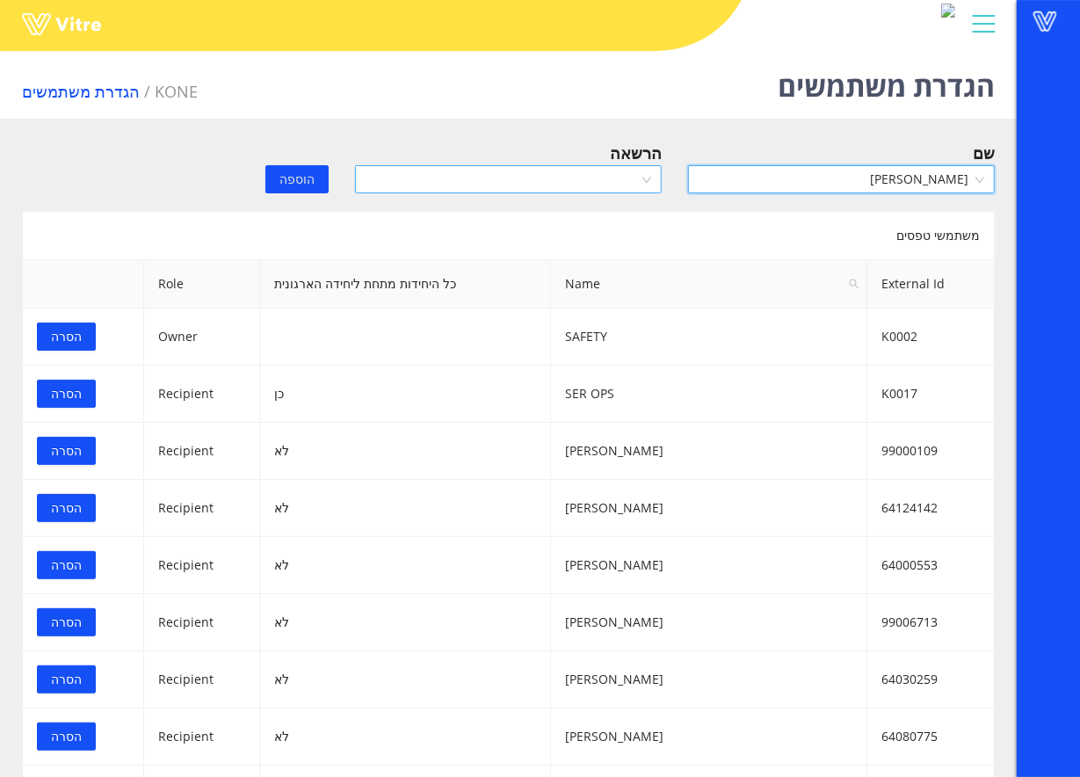
click at [555, 185] on input "search" at bounding box center [502, 179] width 273 height 26
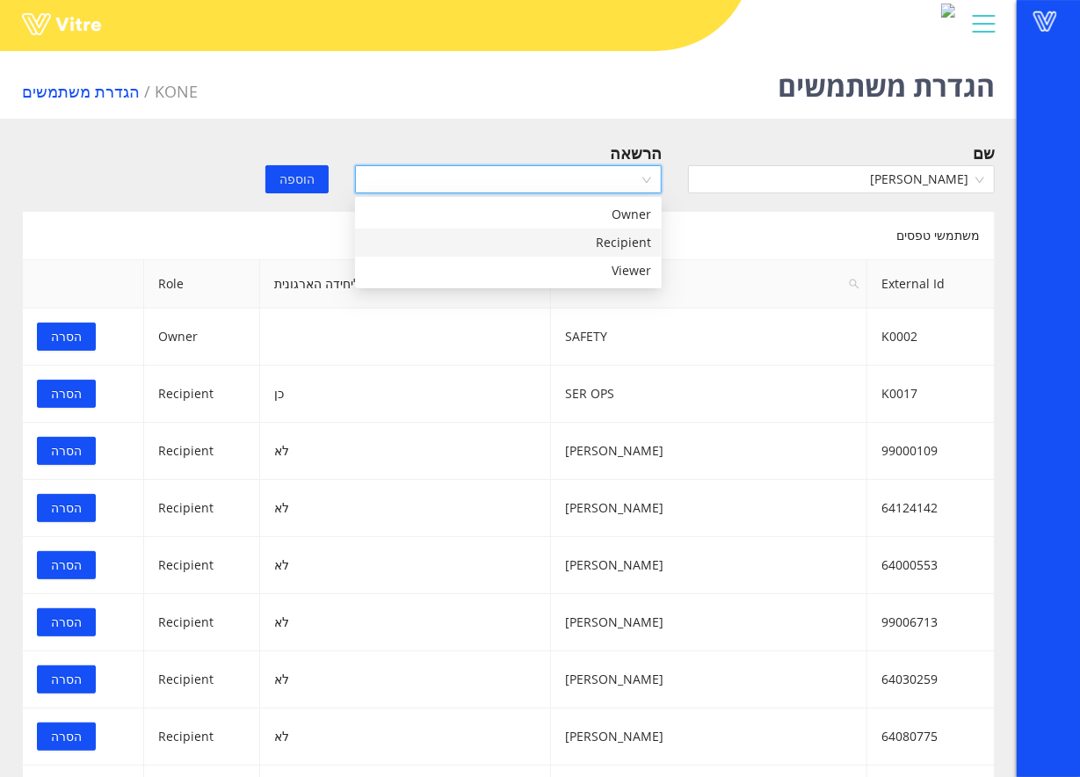
drag, startPoint x: 556, startPoint y: 227, endPoint x: 545, endPoint y: 251, distance: 27.1
click at [545, 251] on div "Owner Recipient Viewer" at bounding box center [508, 242] width 307 height 84
click at [547, 241] on div "Recipient" at bounding box center [509, 242] width 286 height 19
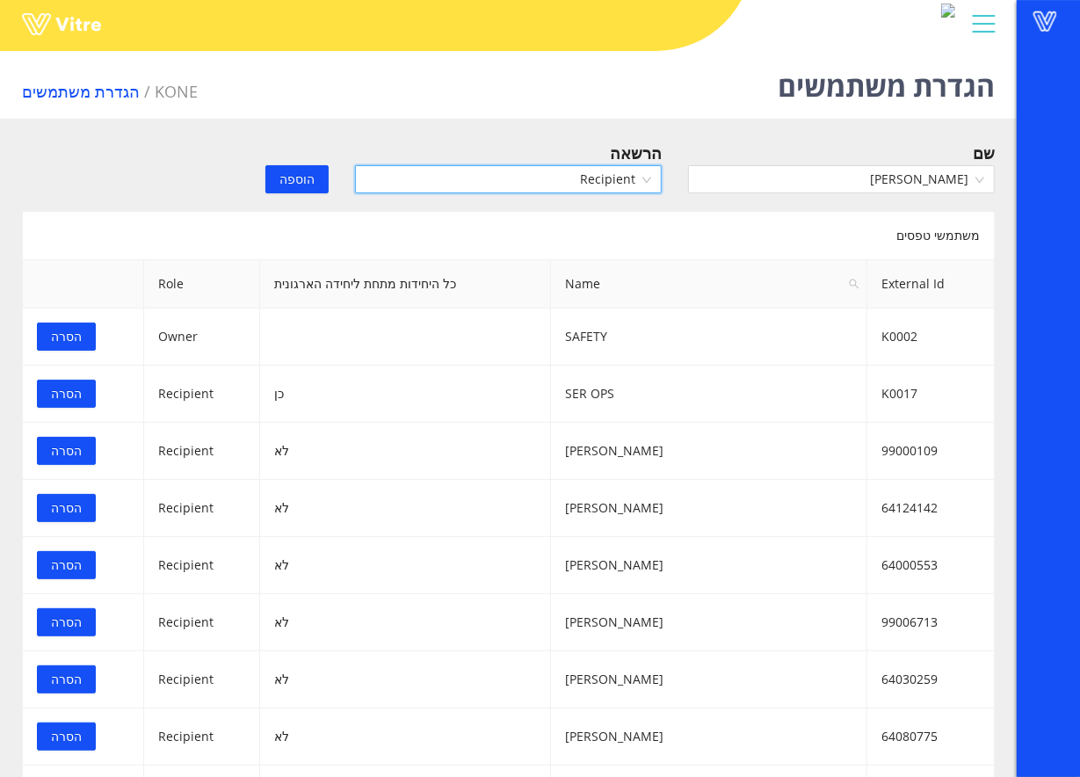
click at [280, 183] on button "הוספה" at bounding box center [296, 179] width 63 height 28
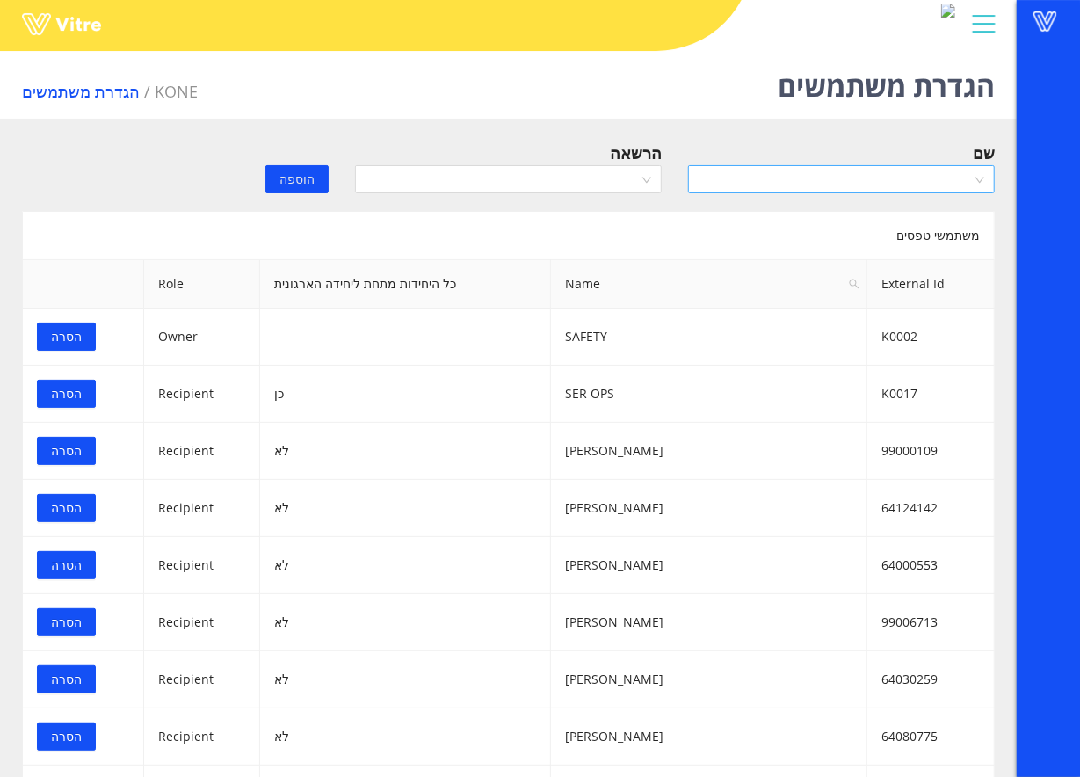
click at [759, 185] on input "search" at bounding box center [835, 179] width 273 height 26
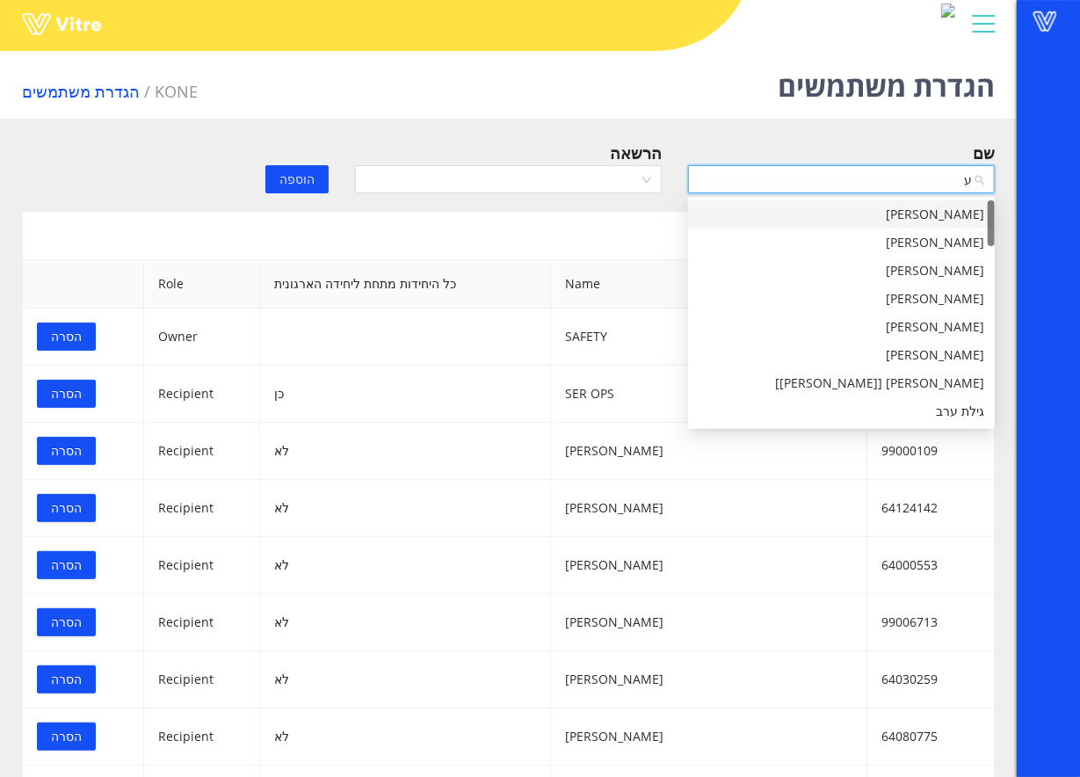
type input "ער"
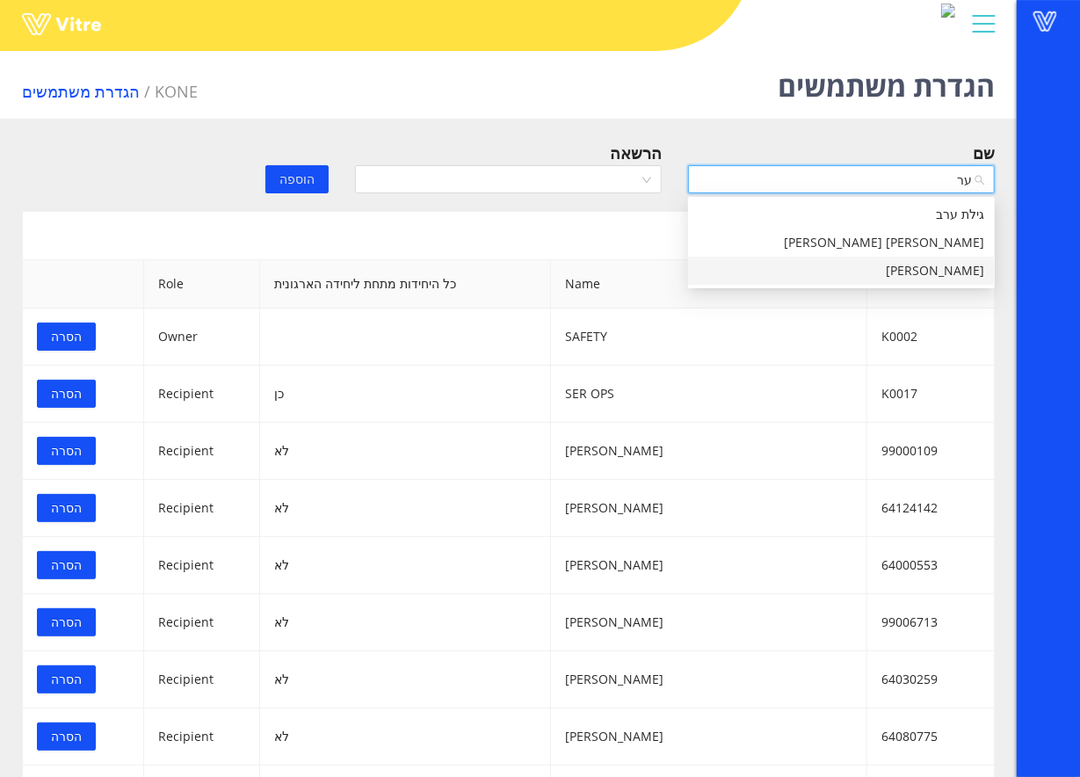
click at [869, 269] on div "[PERSON_NAME]" at bounding box center [842, 270] width 286 height 19
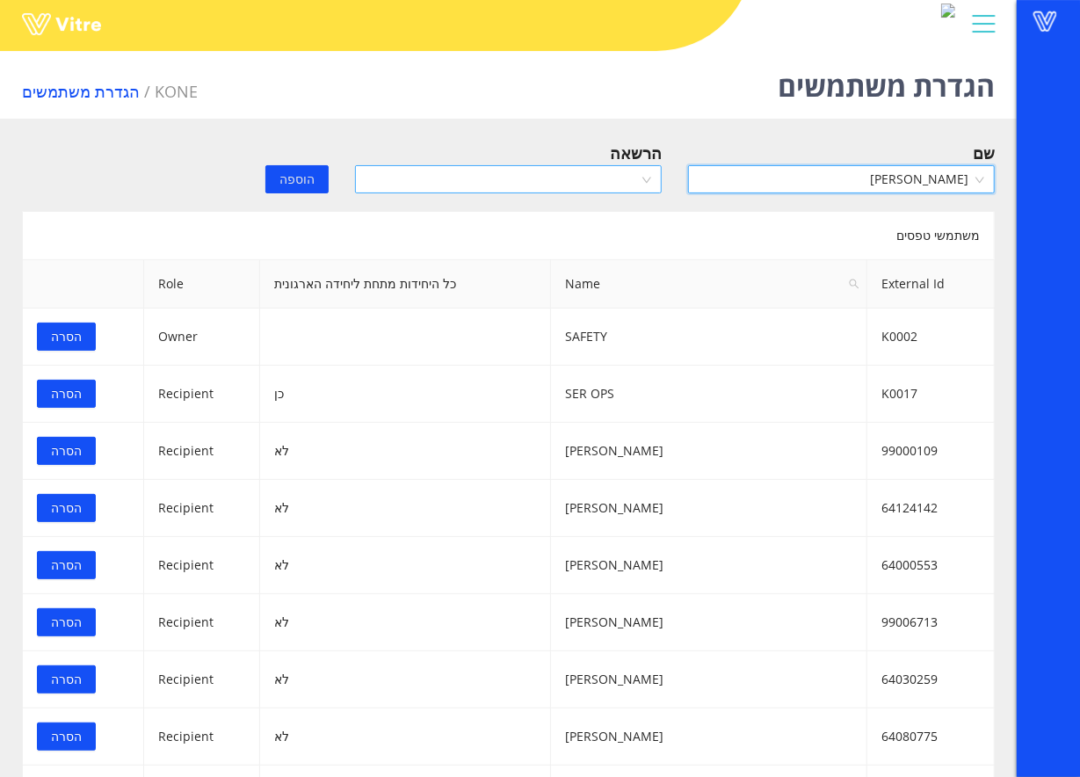
click at [585, 181] on input "search" at bounding box center [502, 179] width 273 height 26
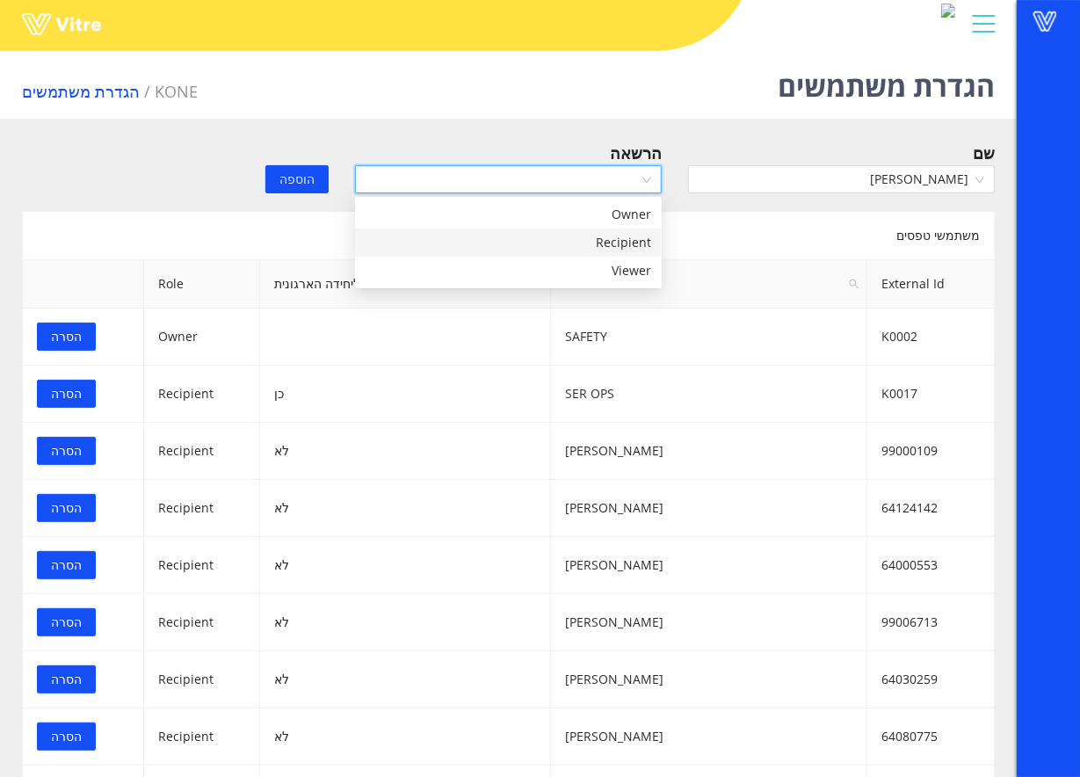
click at [553, 239] on div "Recipient" at bounding box center [509, 242] width 286 height 19
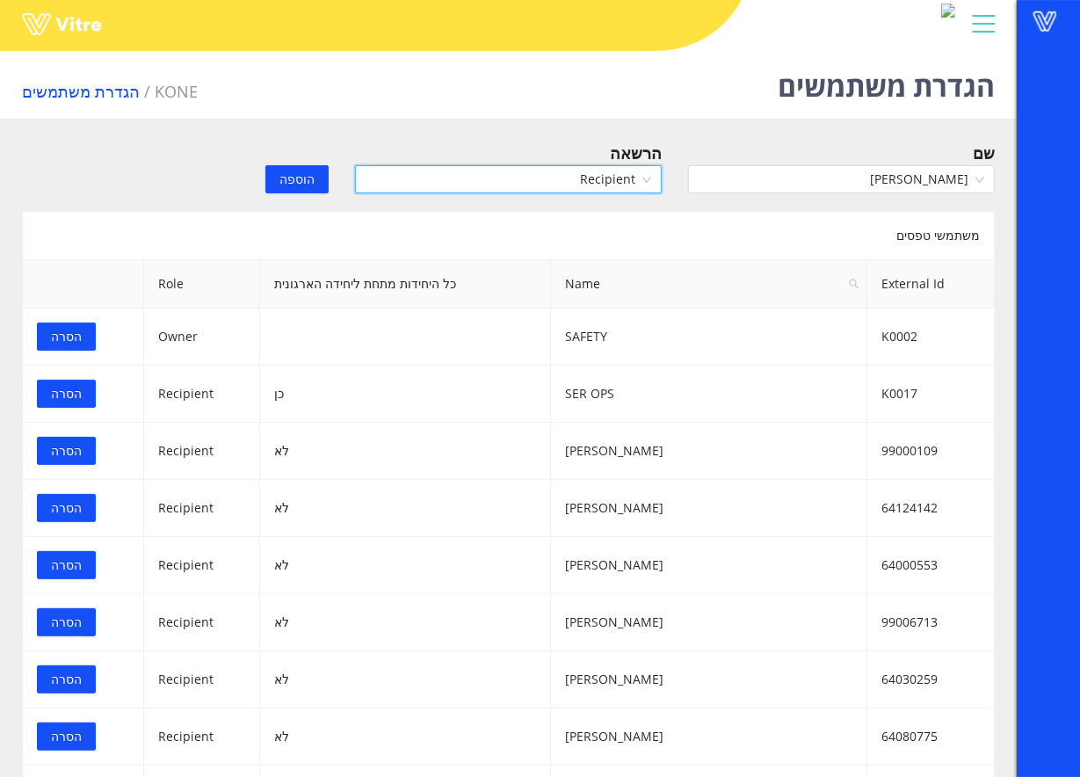
click at [290, 181] on span "הוספה" at bounding box center [297, 179] width 35 height 19
click at [84, 338] on button "הסרה" at bounding box center [66, 337] width 59 height 28
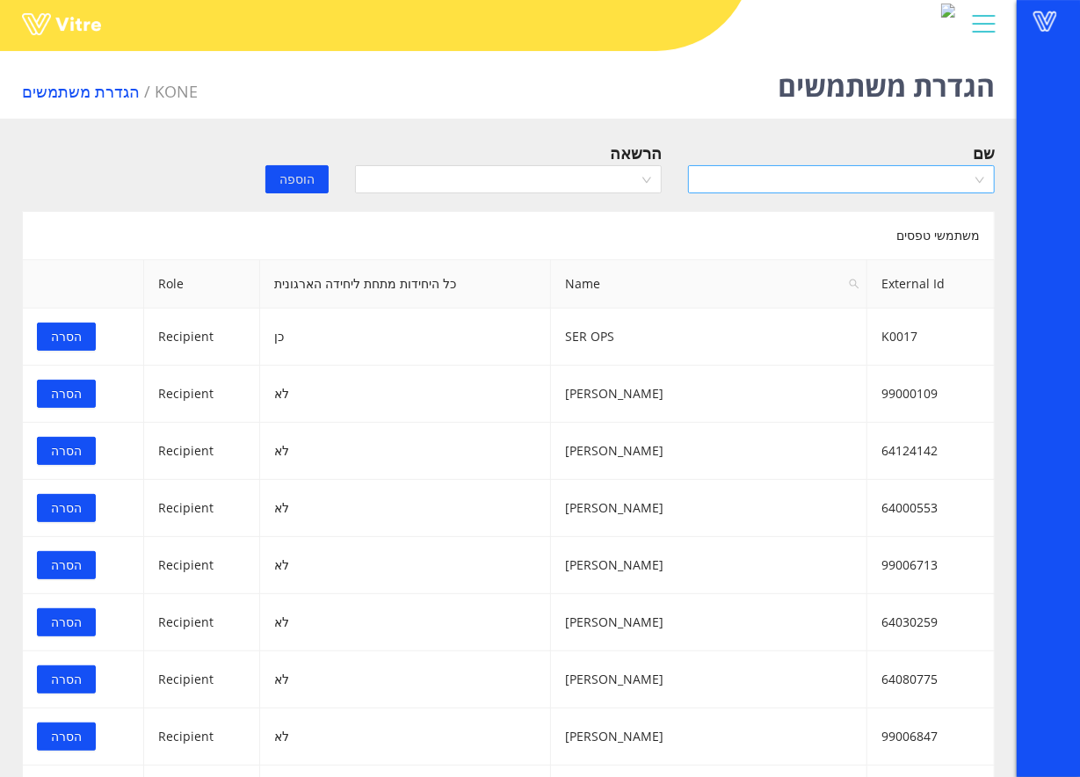
click at [911, 179] on input "search" at bounding box center [835, 179] width 273 height 26
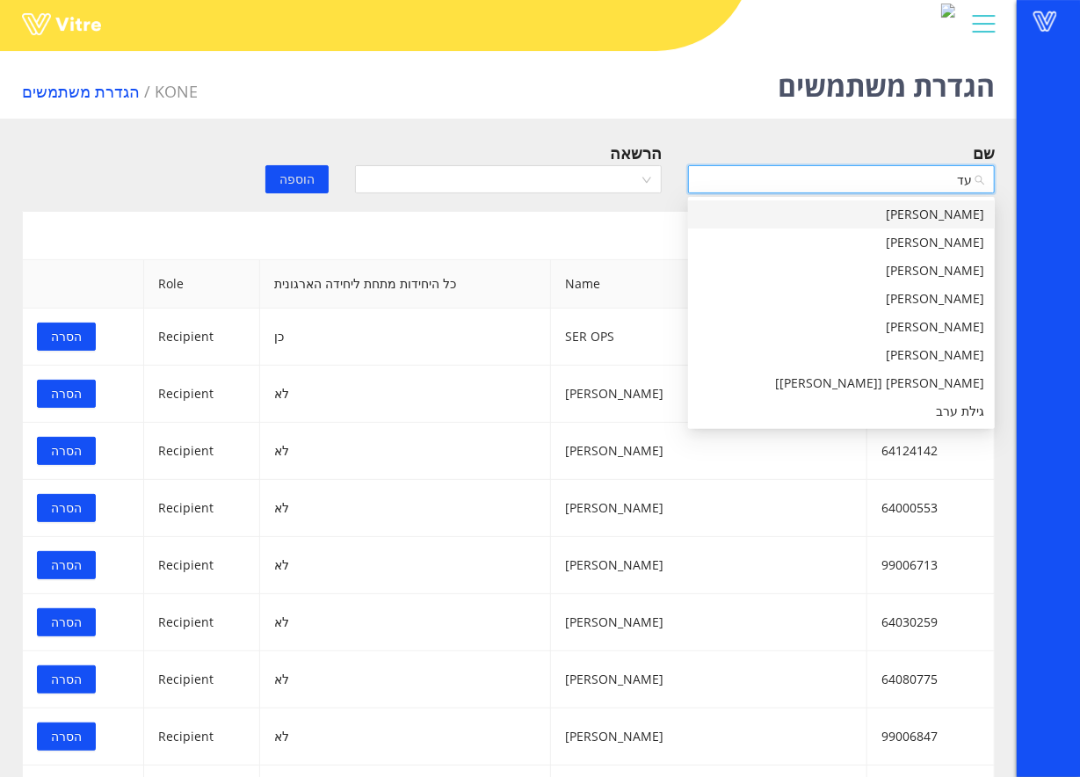
type input "עדי"
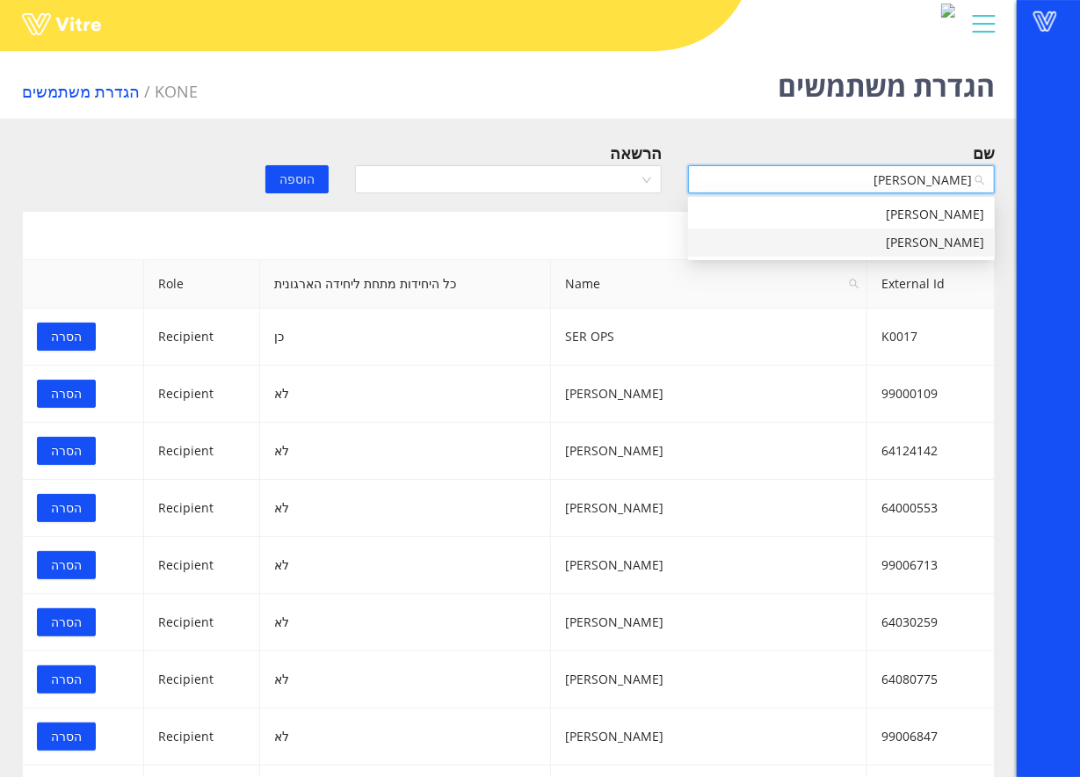
click at [897, 242] on div "עדי גואטה" at bounding box center [842, 242] width 286 height 19
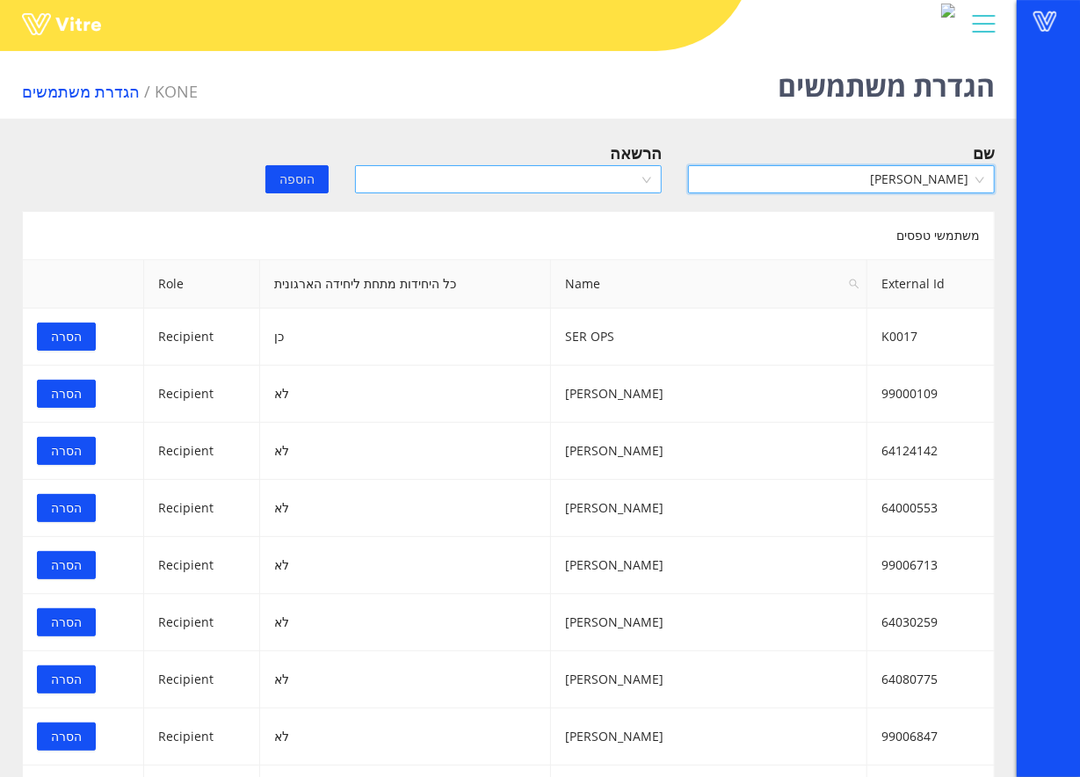
click at [614, 192] on input "search" at bounding box center [502, 179] width 273 height 26
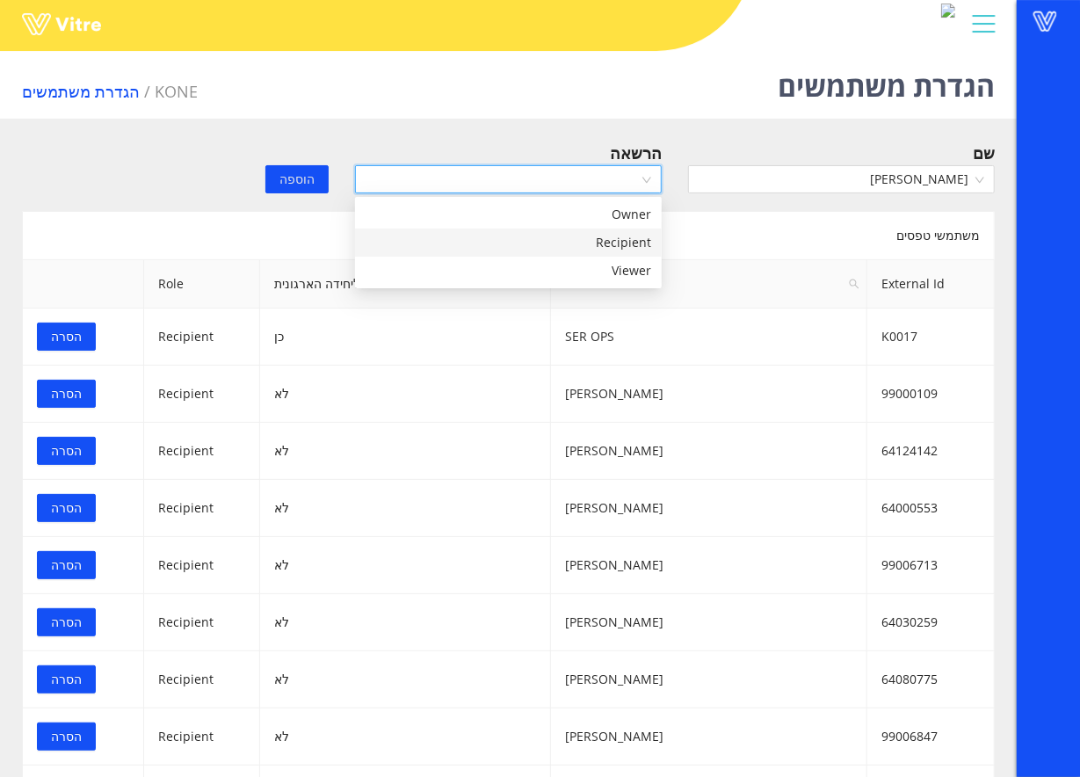
click at [580, 233] on div "Recipient" at bounding box center [509, 242] width 286 height 19
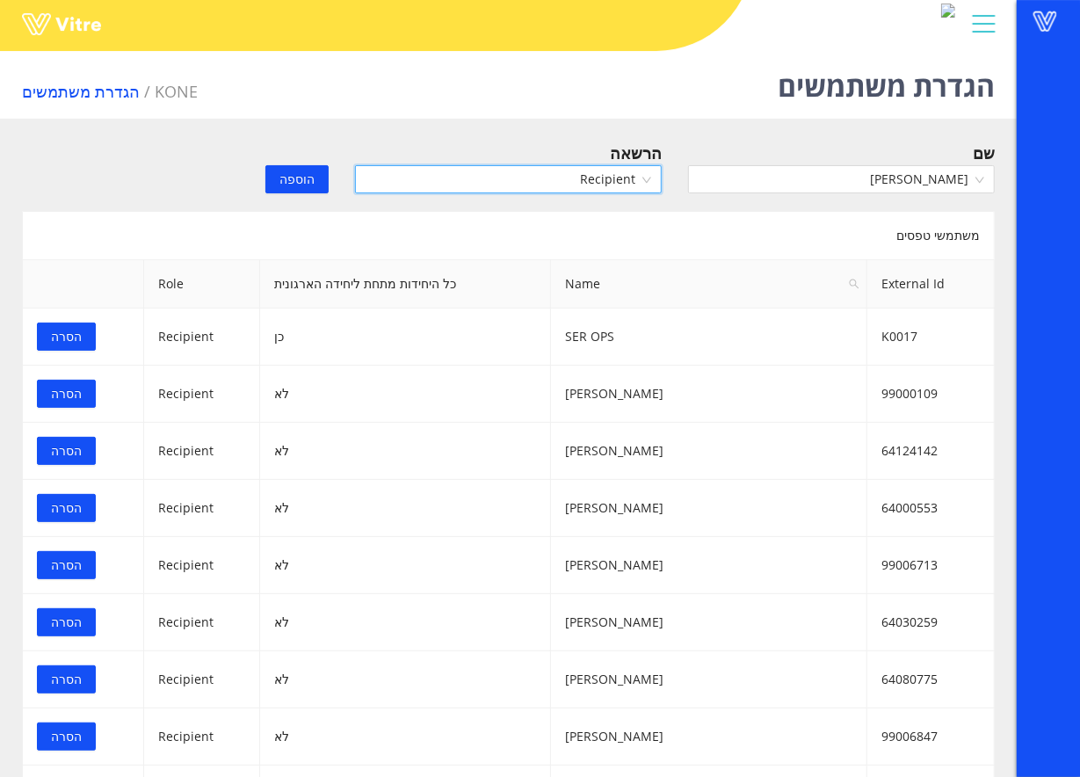
click at [282, 181] on span "הוספה" at bounding box center [297, 179] width 35 height 19
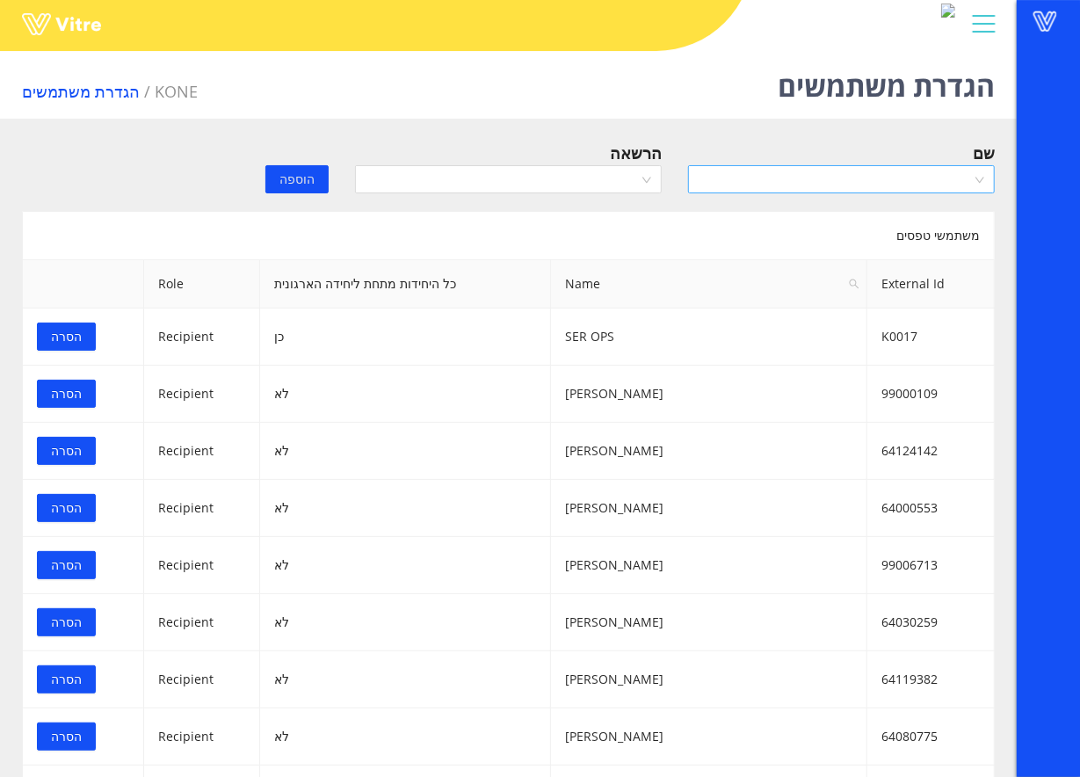
click at [792, 175] on input "search" at bounding box center [835, 179] width 273 height 26
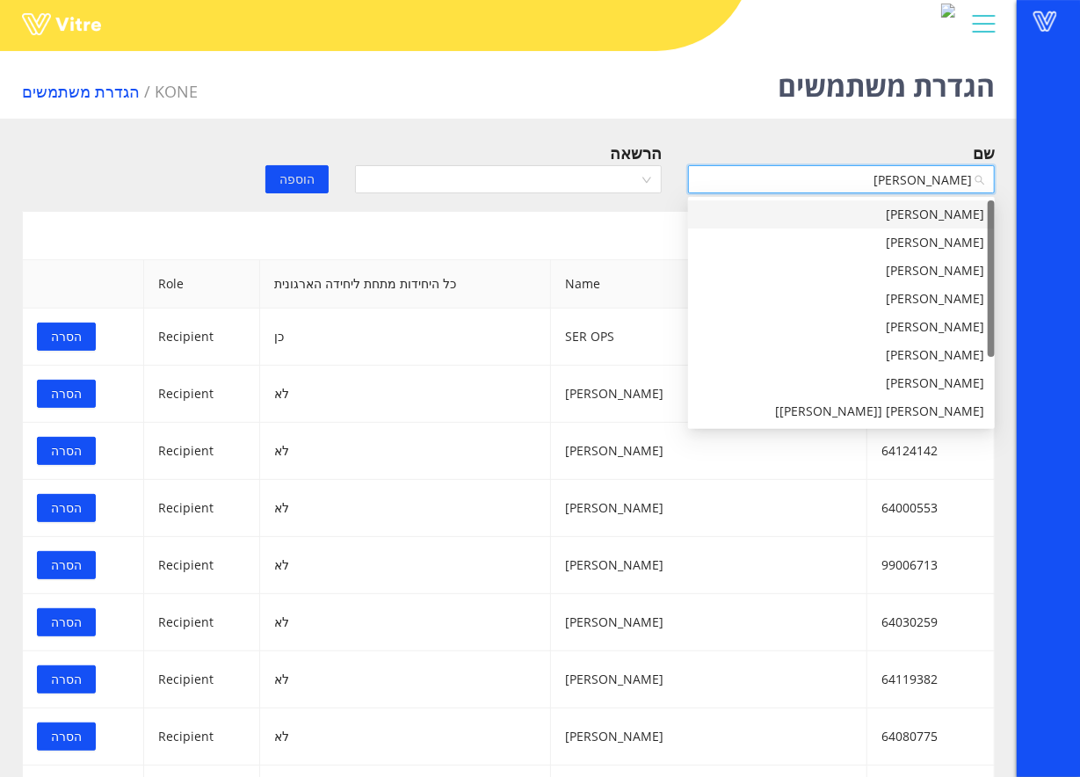
type input "יוסי"
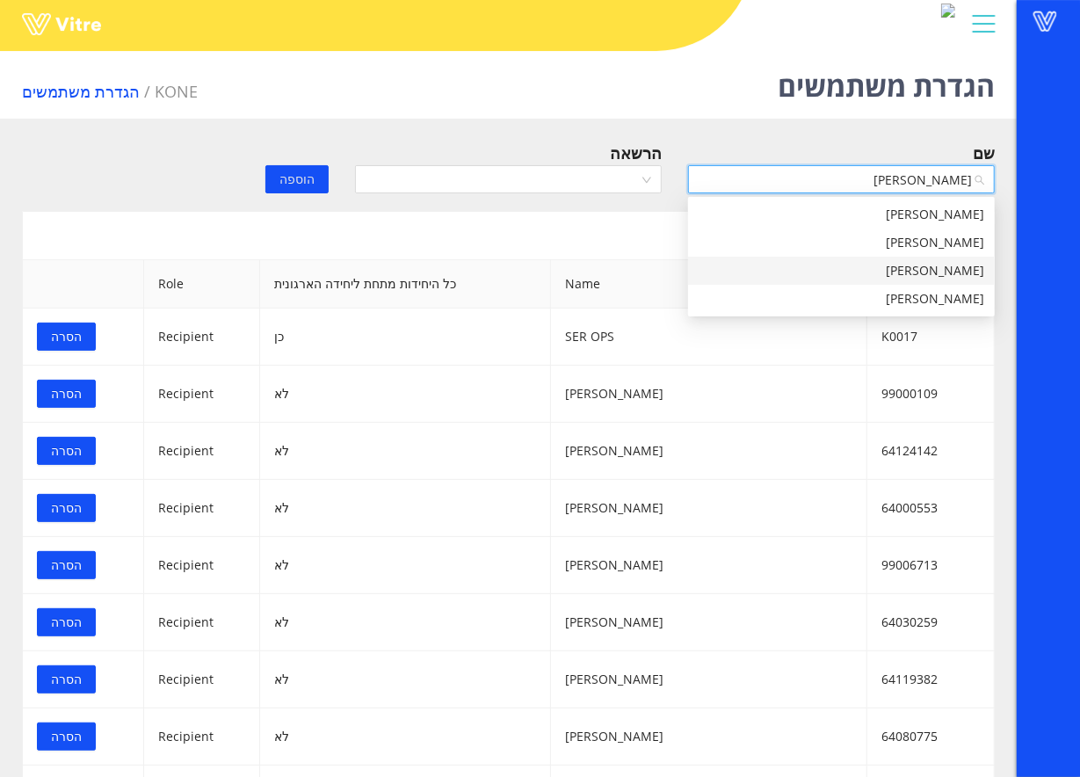
click at [859, 272] on div "יוסי חקאק" at bounding box center [842, 270] width 286 height 19
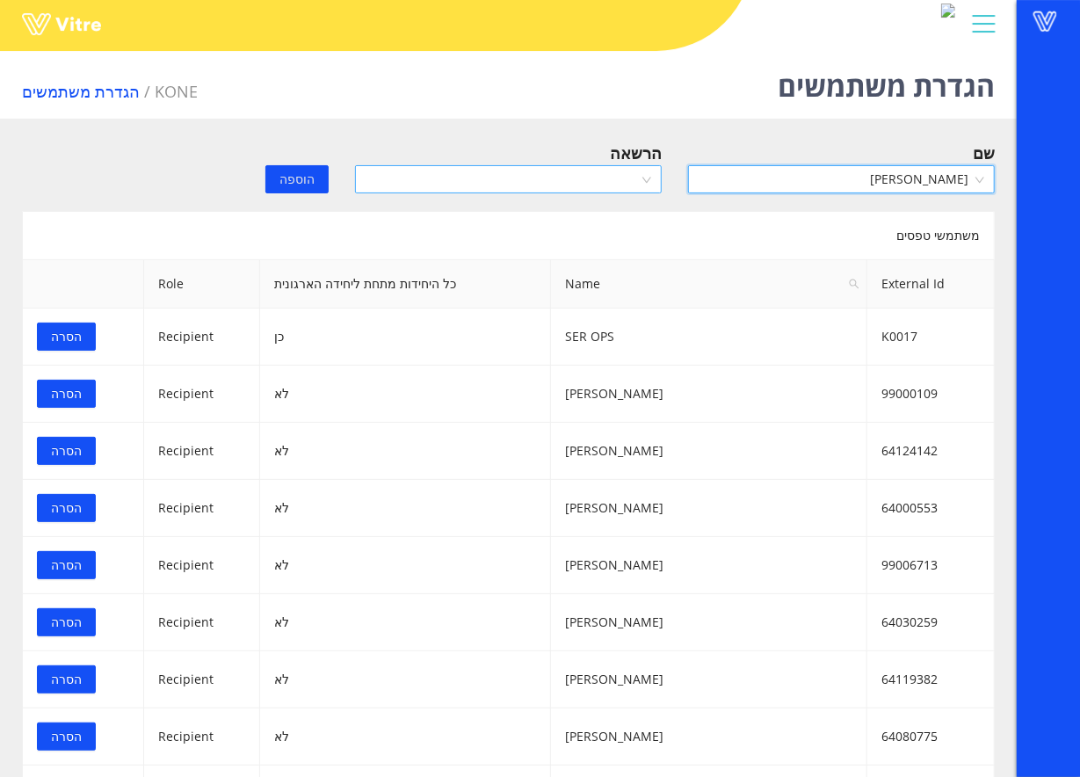
click at [610, 182] on input "search" at bounding box center [502, 179] width 273 height 26
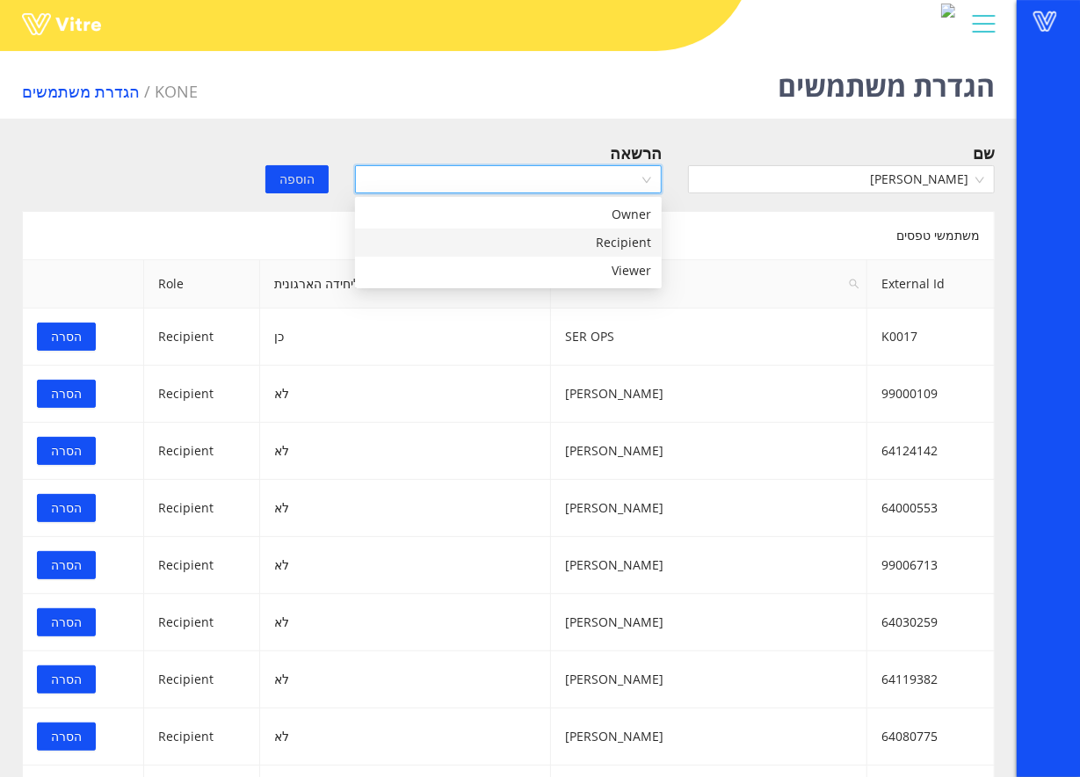
click at [599, 233] on div "Recipient" at bounding box center [509, 242] width 286 height 19
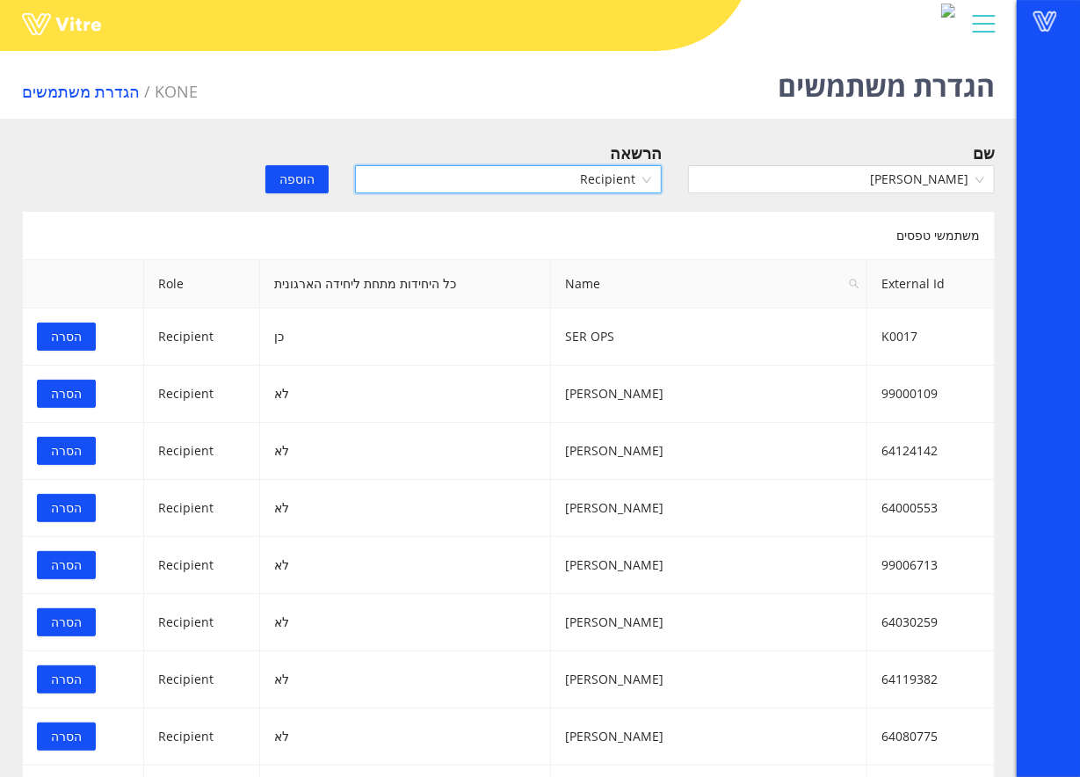
click at [309, 176] on span "הוספה" at bounding box center [297, 179] width 35 height 19
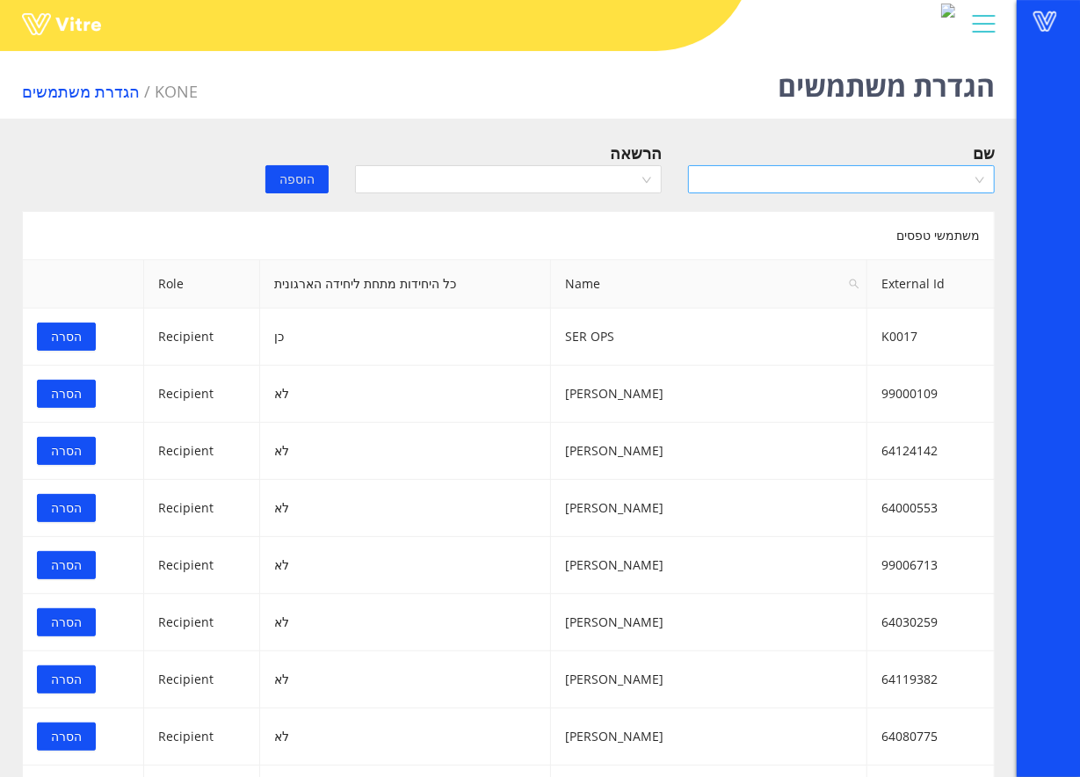
click at [802, 186] on input "search" at bounding box center [835, 179] width 273 height 26
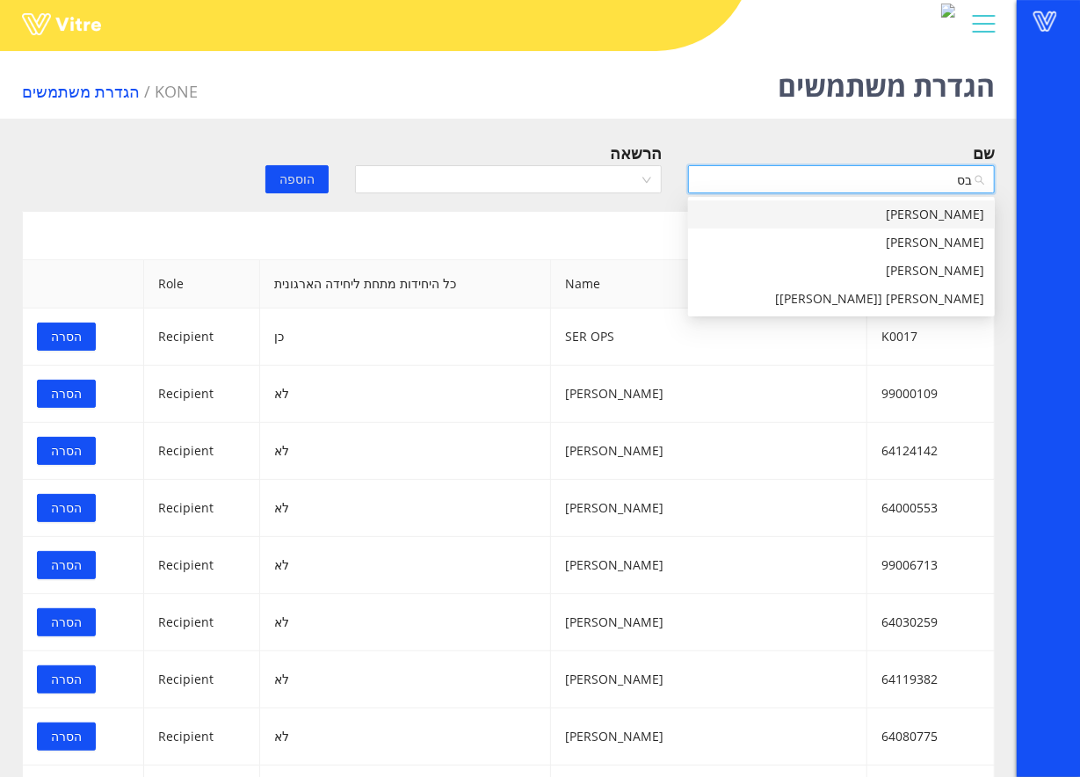
type input "ב"
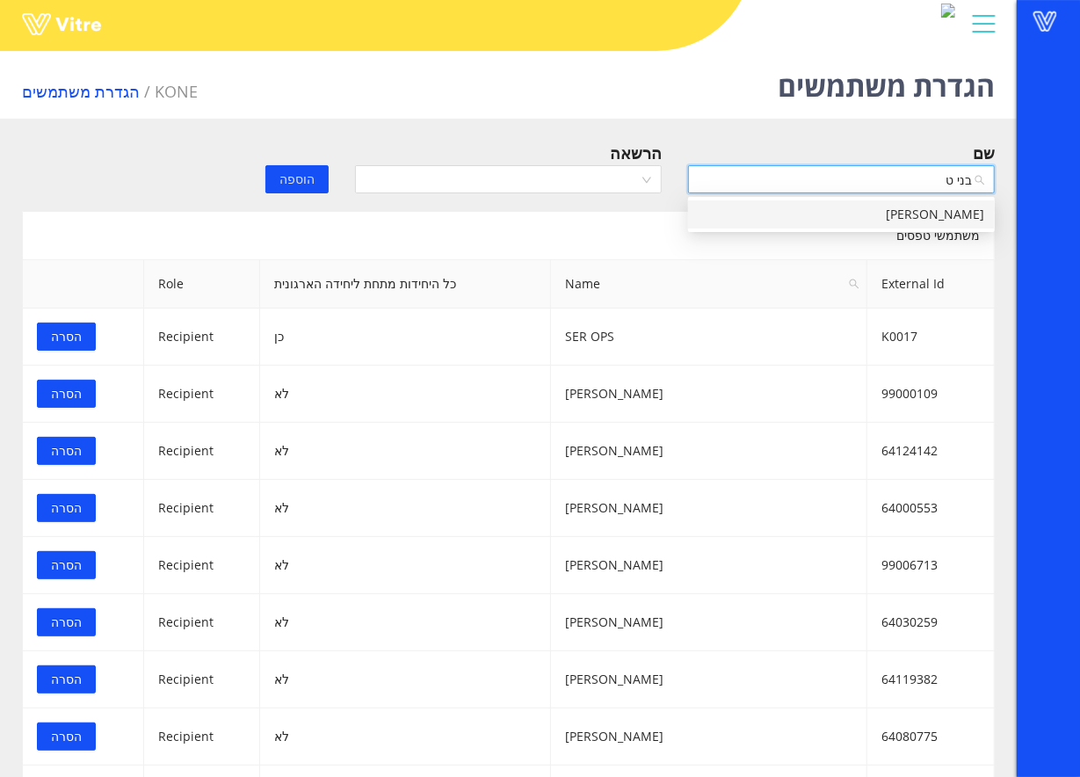
type input "בני טו"
click at [800, 210] on div "בני טויטו" at bounding box center [842, 214] width 286 height 19
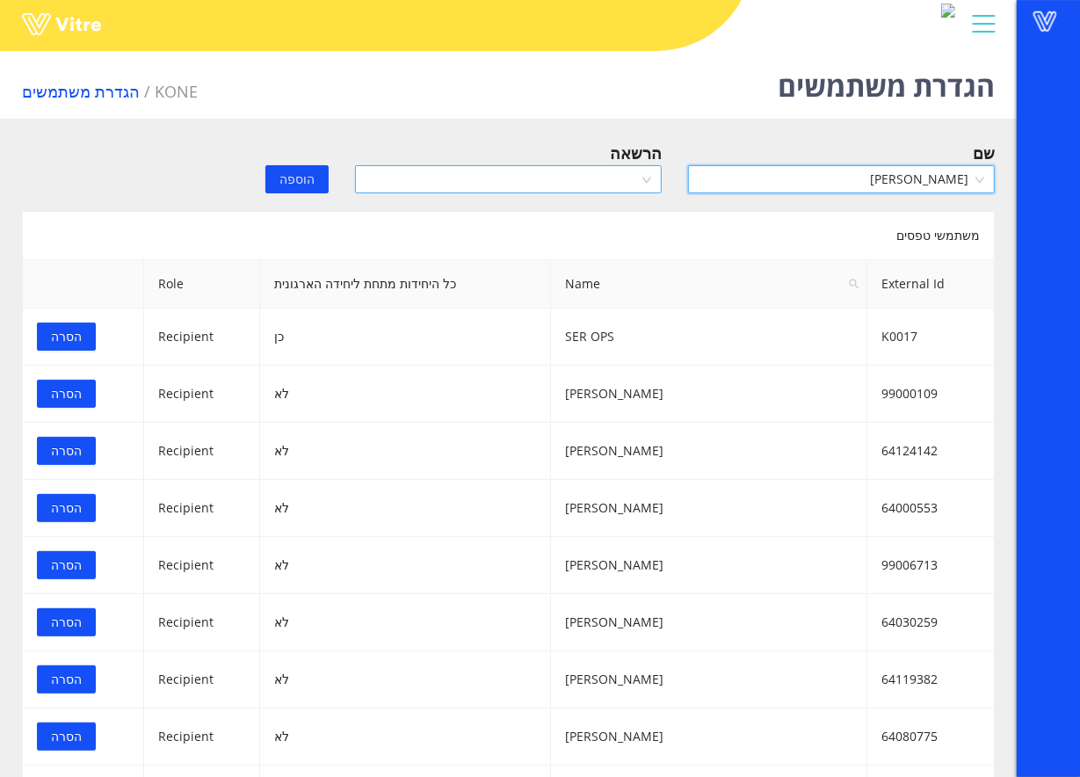
click at [549, 192] on div "הרשאה" at bounding box center [508, 172] width 333 height 62
click at [552, 185] on input "search" at bounding box center [502, 179] width 273 height 26
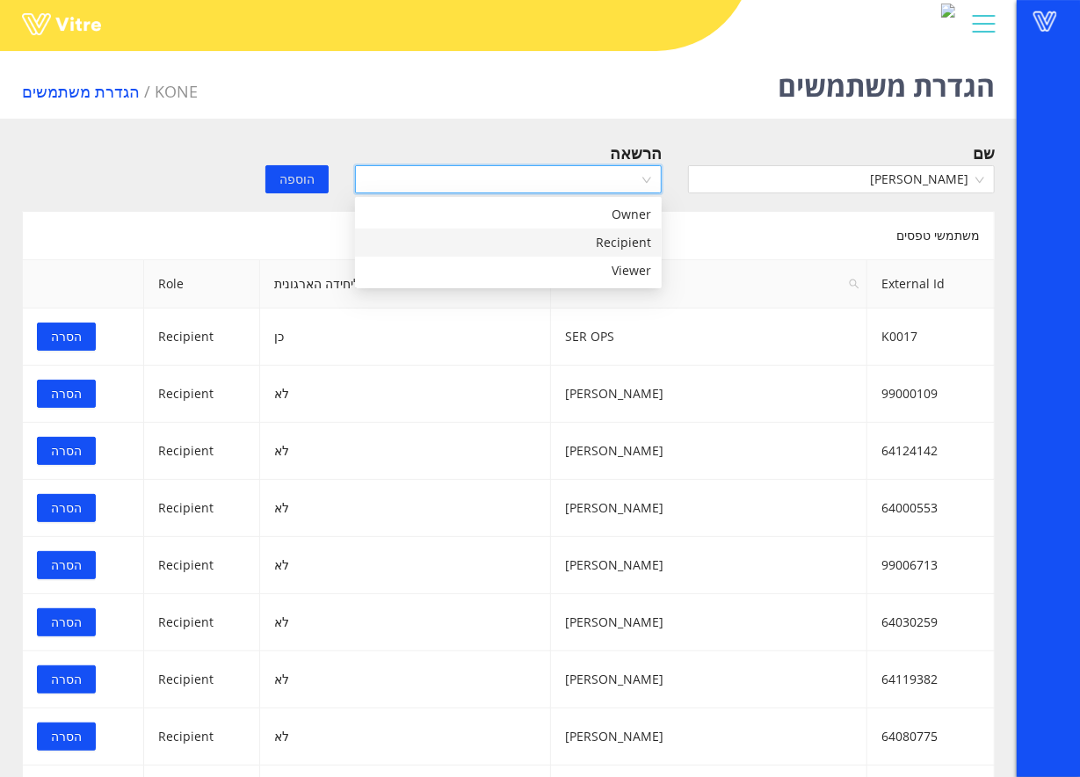
click at [566, 239] on div "Recipient" at bounding box center [509, 242] width 286 height 19
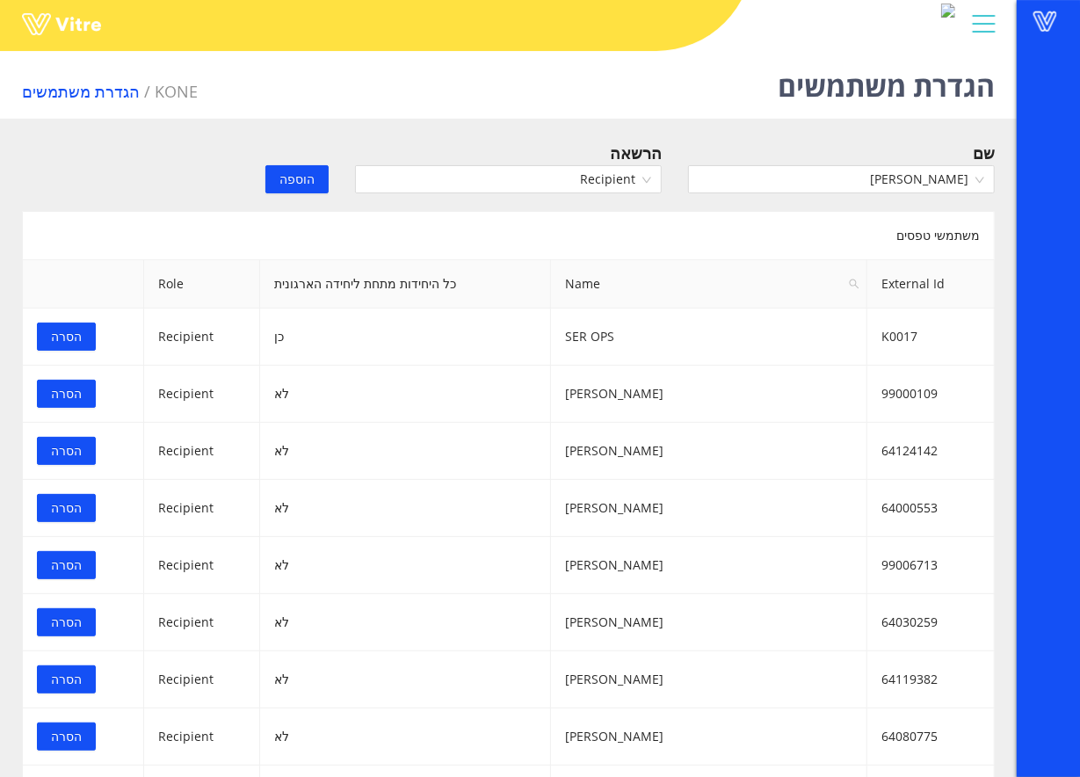
click at [290, 179] on span "הוספה" at bounding box center [297, 179] width 35 height 19
click at [943, 178] on input "search" at bounding box center [835, 179] width 273 height 26
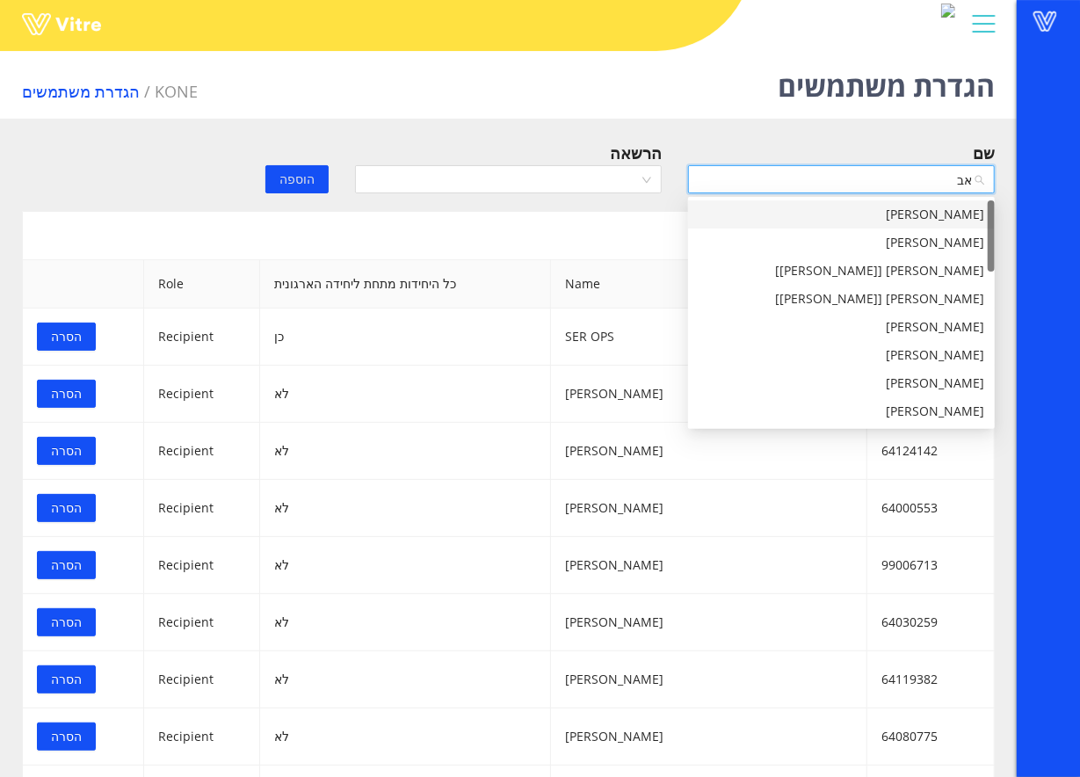
type input "א"
type input "גיד"
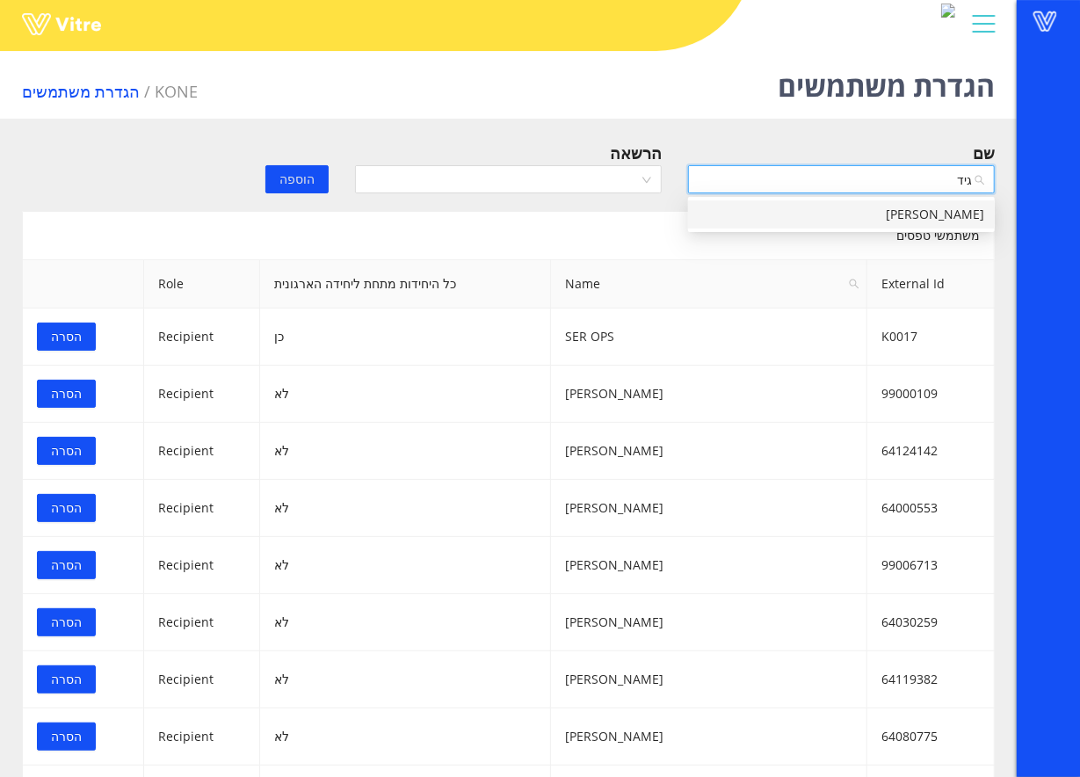
click at [792, 207] on div "ירון גידסי" at bounding box center [842, 214] width 286 height 19
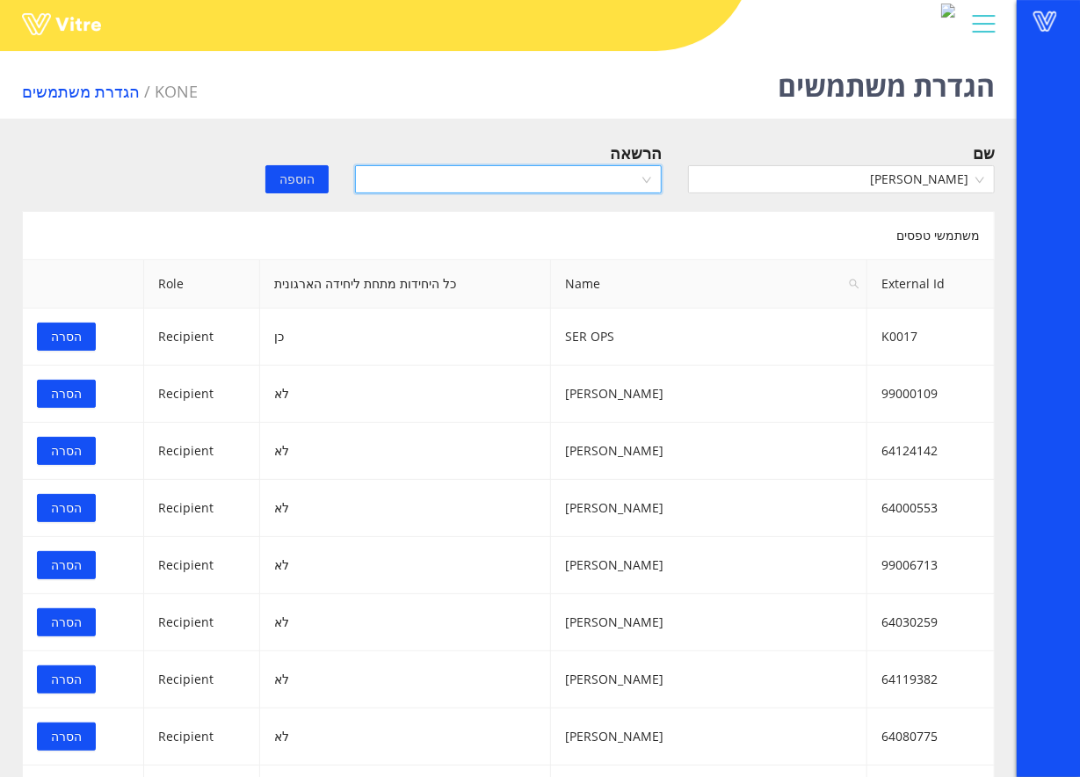
click at [577, 175] on input "search" at bounding box center [502, 179] width 273 height 26
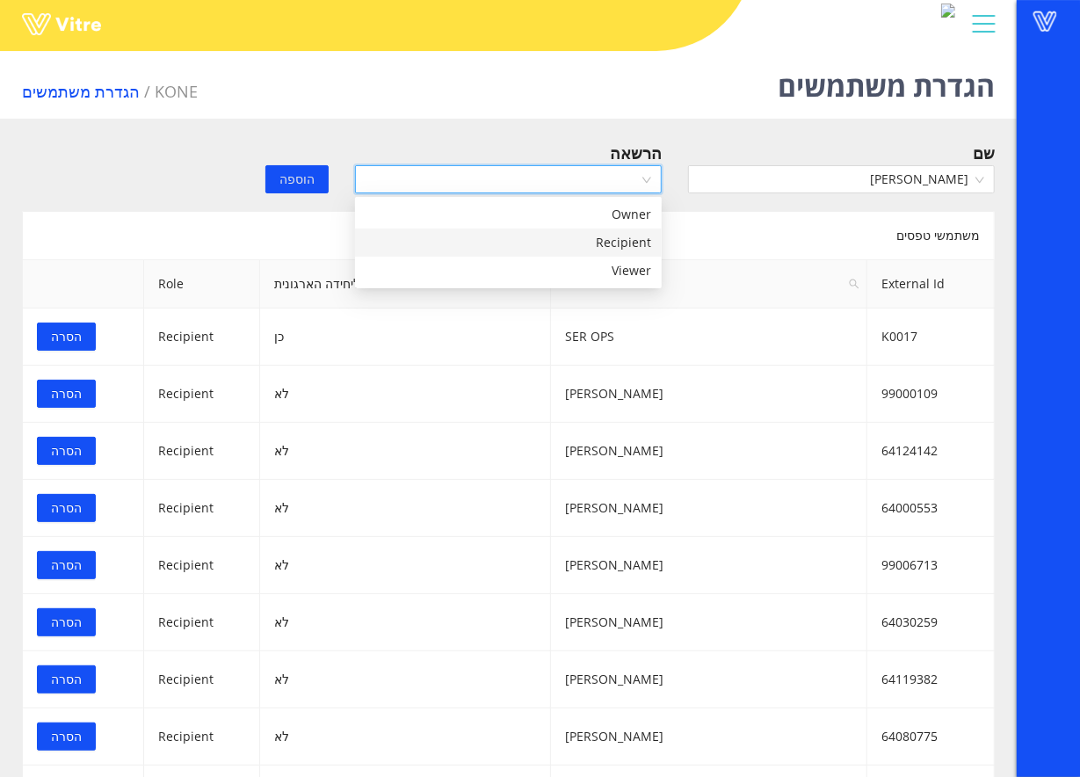
click at [570, 237] on div "Recipient" at bounding box center [509, 242] width 286 height 19
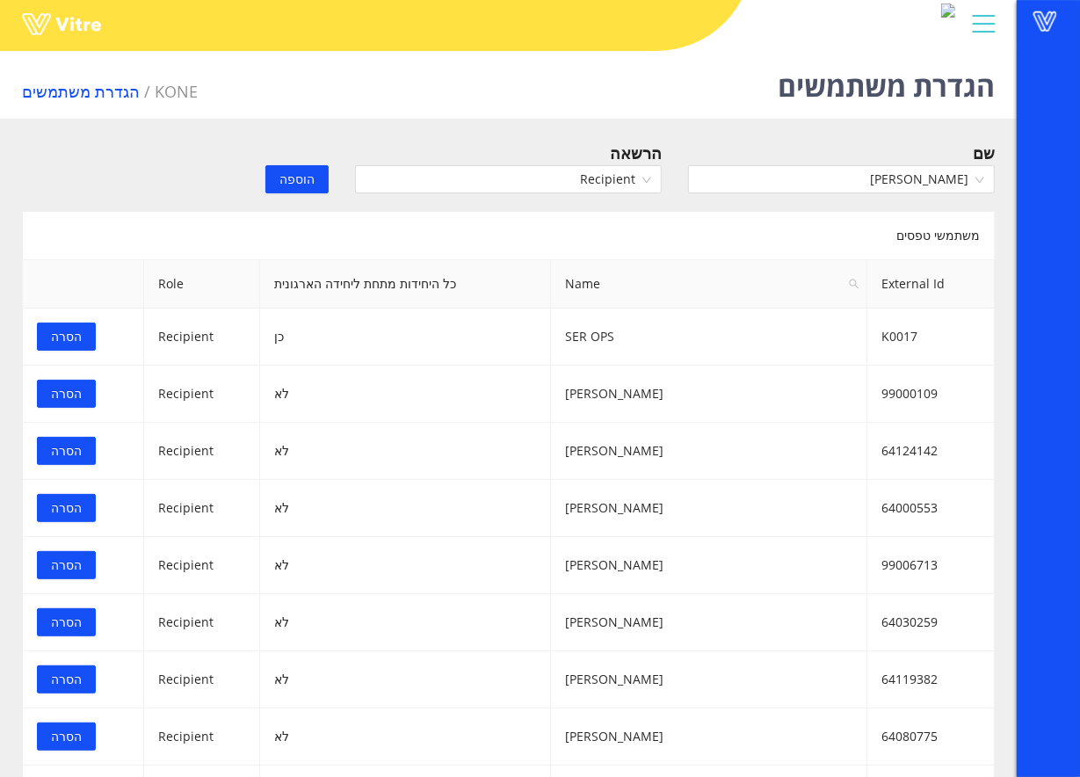
click at [288, 176] on span "הוספה" at bounding box center [297, 179] width 35 height 19
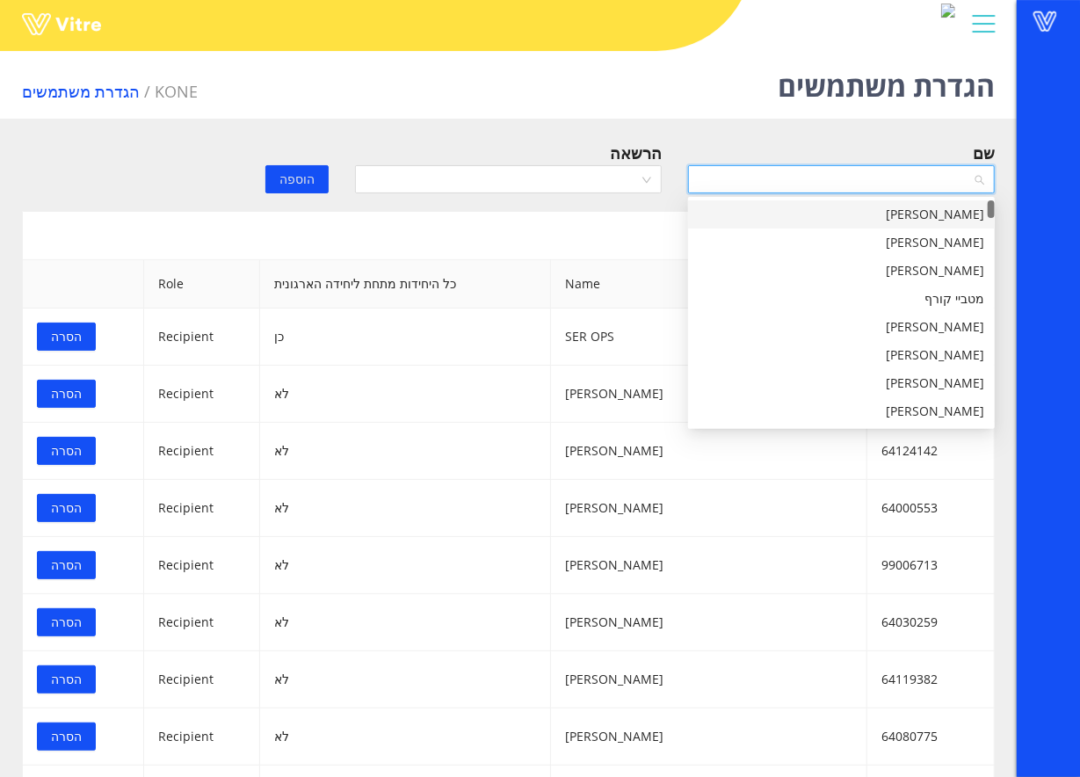
click at [730, 182] on input "search" at bounding box center [835, 179] width 273 height 26
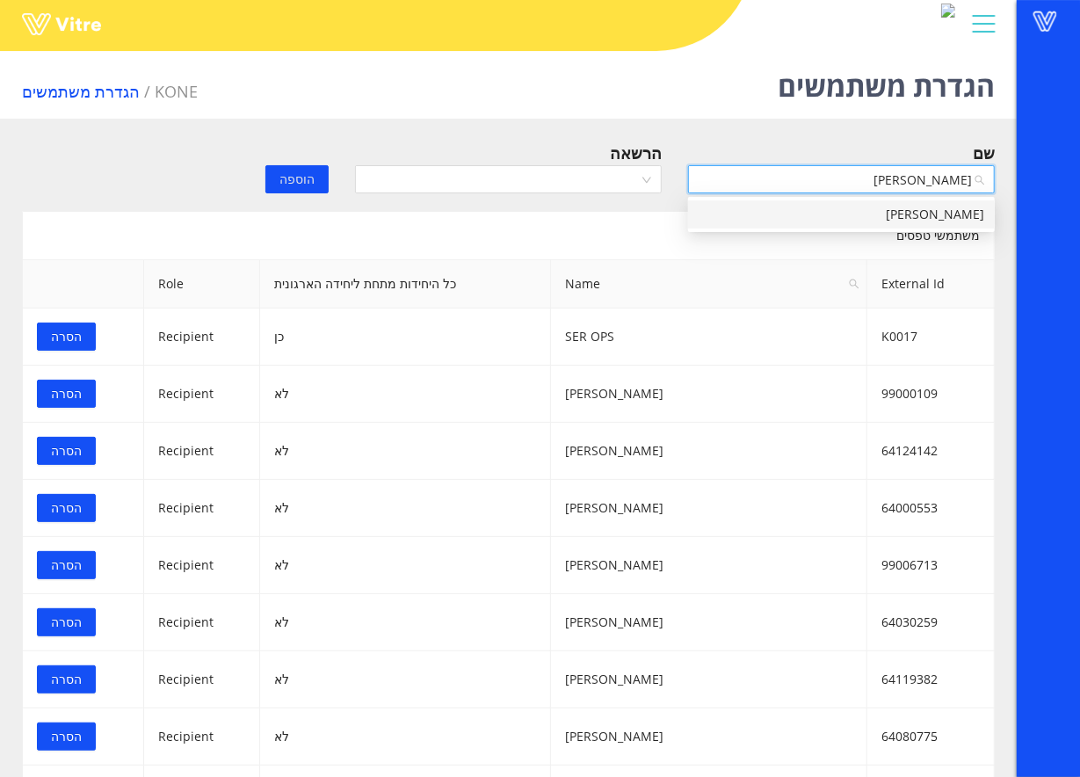
type input "רוסלן"
click at [865, 210] on div "[PERSON_NAME]" at bounding box center [842, 214] width 286 height 19
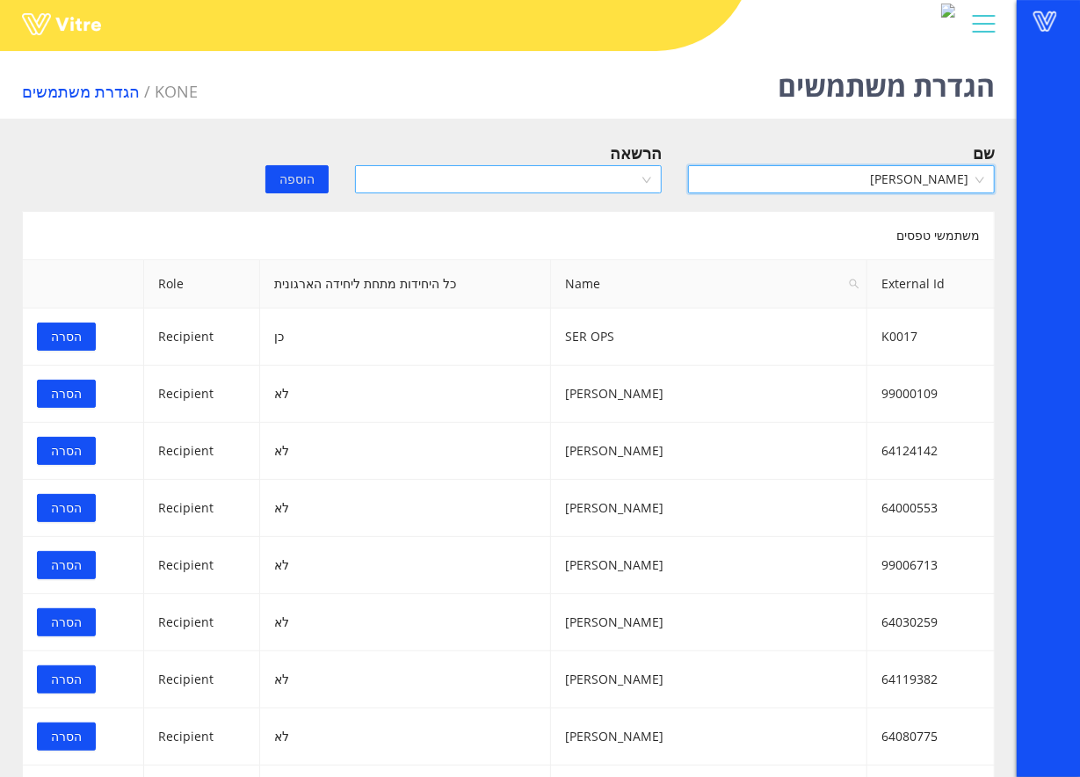
click at [601, 179] on input "search" at bounding box center [502, 179] width 273 height 26
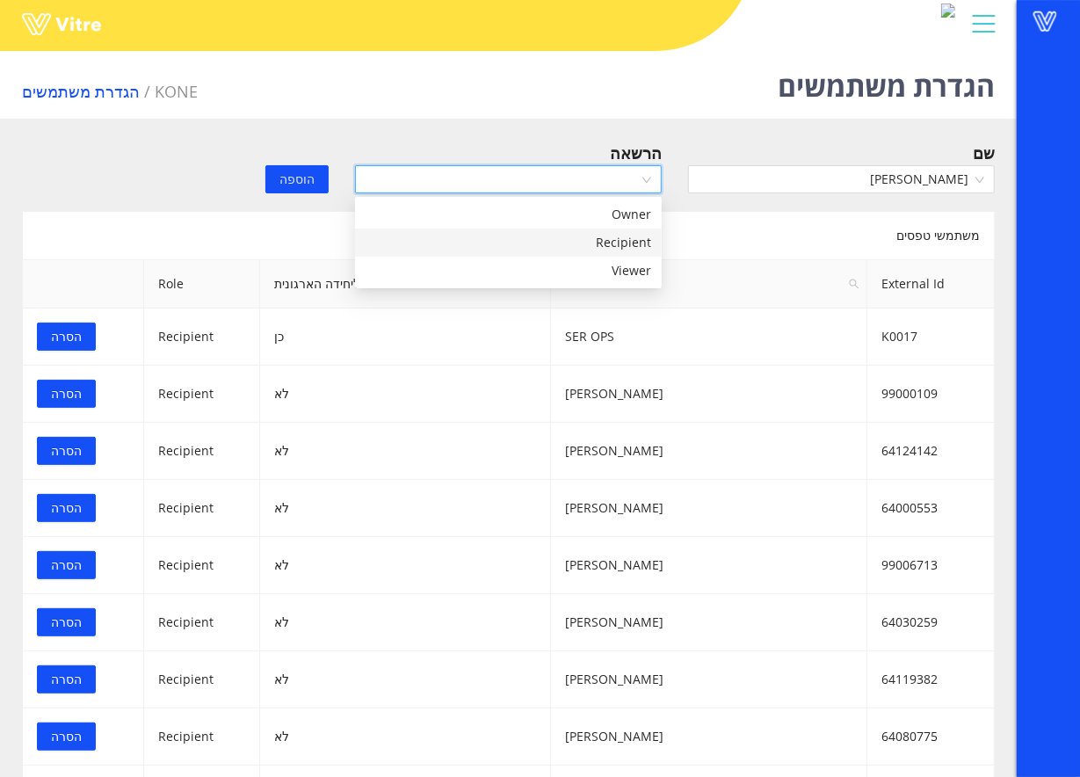
click at [563, 241] on div "Recipient" at bounding box center [509, 242] width 286 height 19
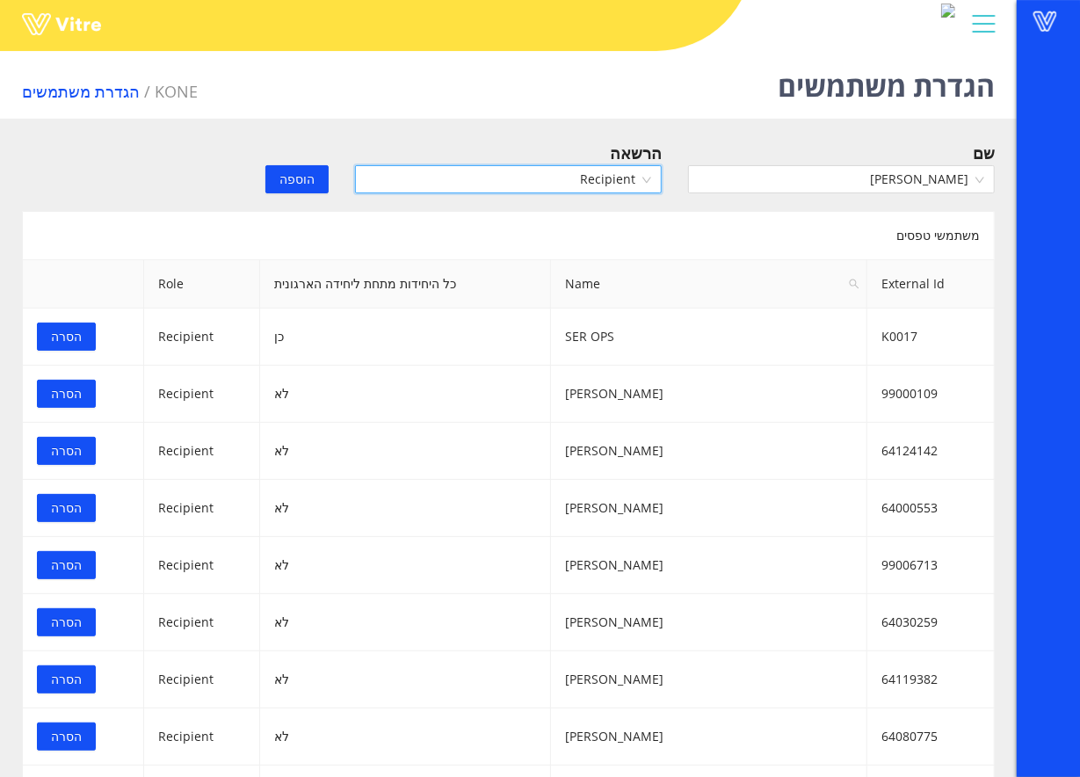
click at [295, 183] on span "הוספה" at bounding box center [297, 179] width 35 height 19
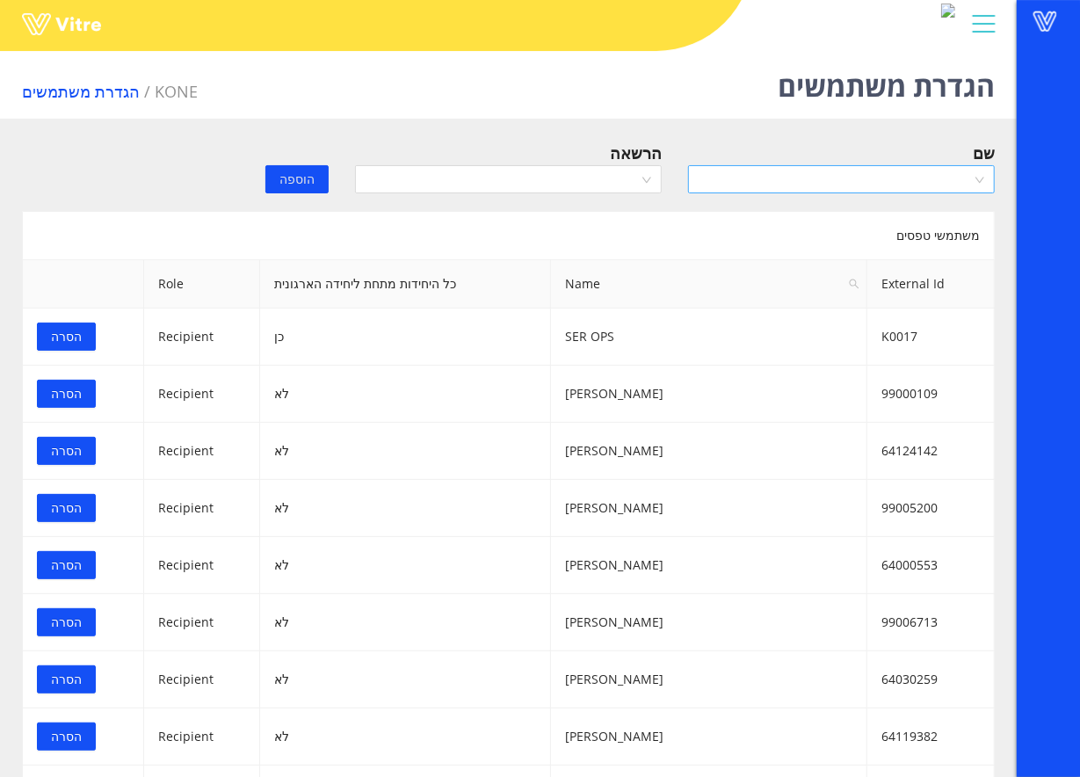
click at [711, 167] on input "search" at bounding box center [835, 179] width 273 height 26
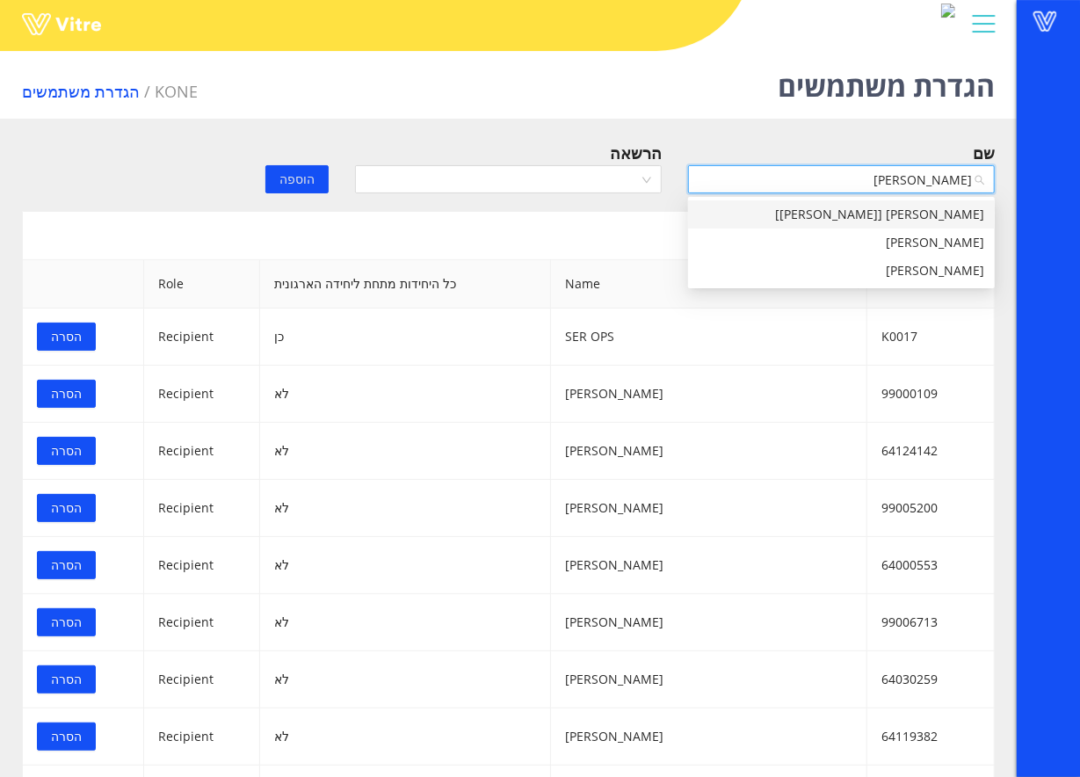
type input "ויטלי"
click at [866, 234] on div "ויטלי קנטושוב" at bounding box center [842, 242] width 286 height 19
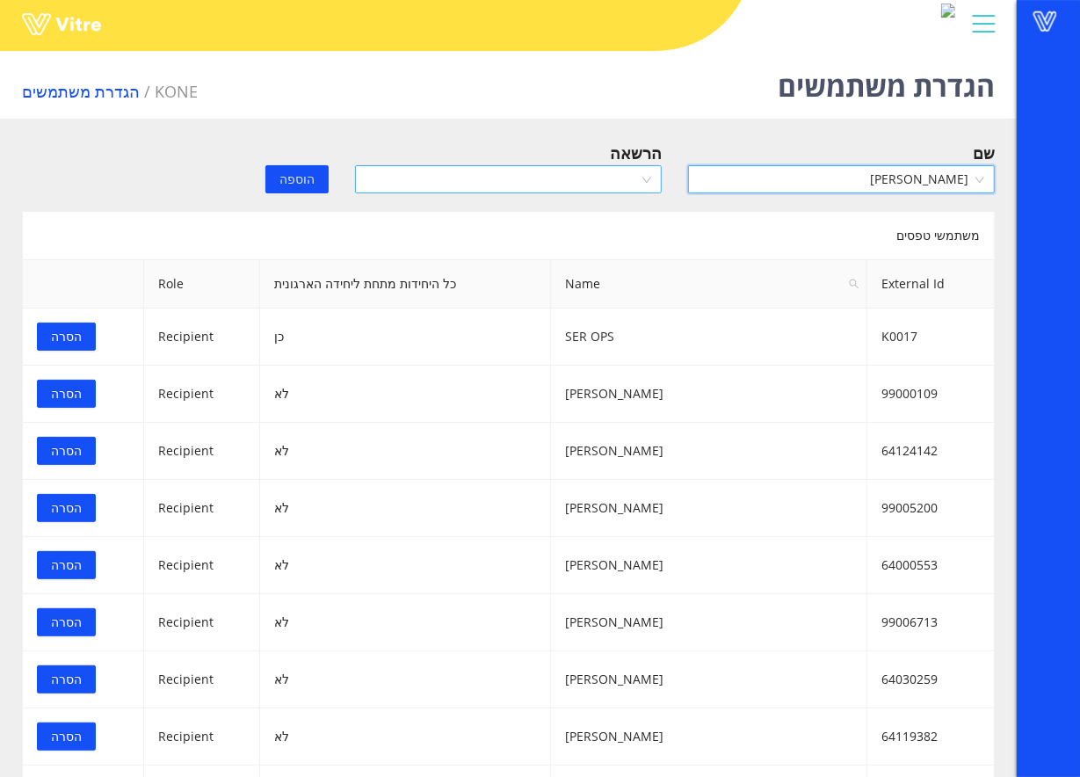
click at [626, 188] on input "search" at bounding box center [502, 179] width 273 height 26
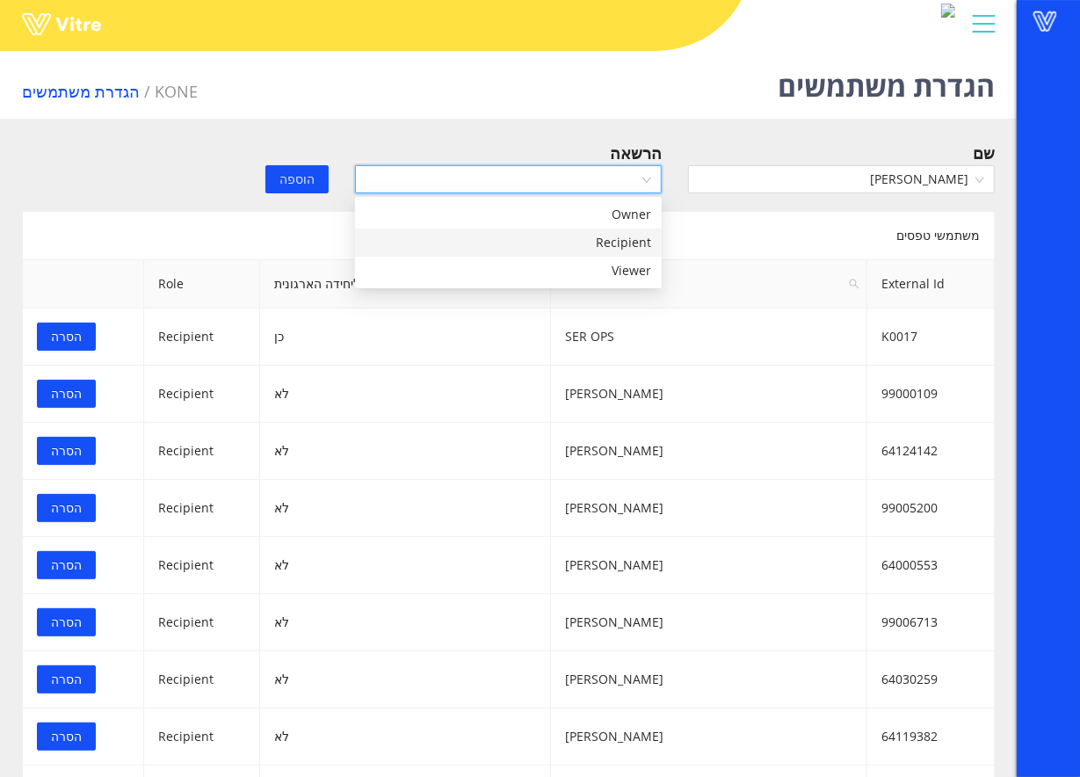
click at [585, 248] on div "Recipient" at bounding box center [509, 242] width 286 height 19
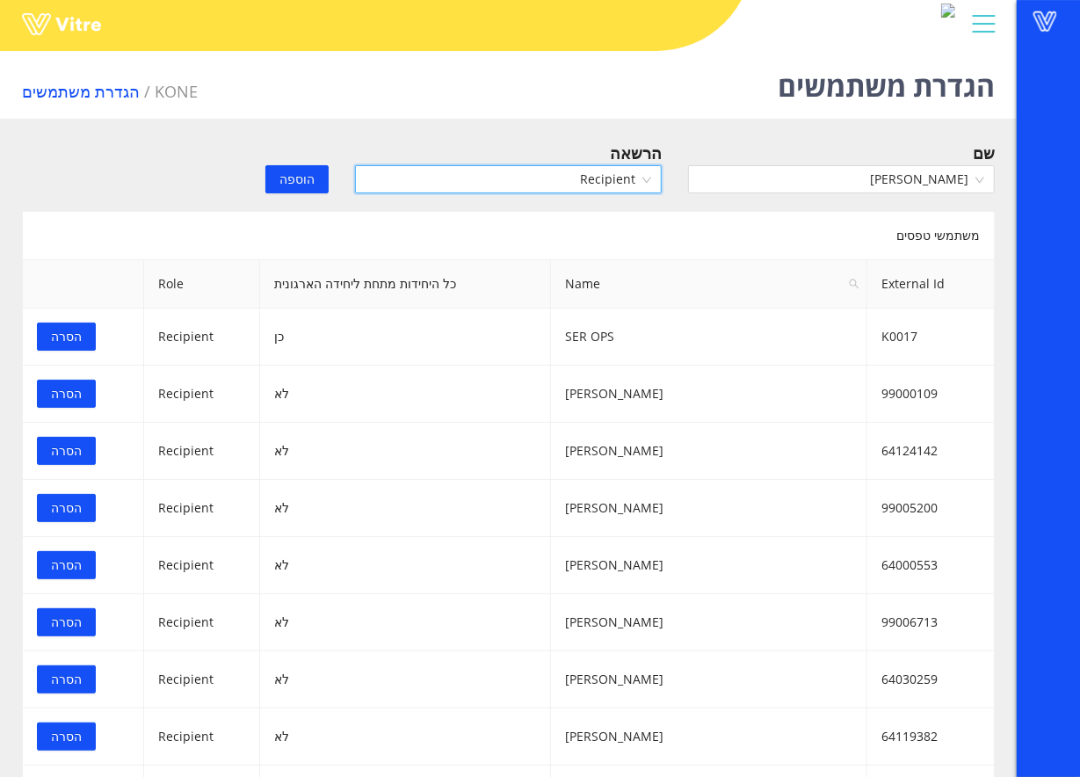
click at [309, 172] on span "הוספה" at bounding box center [297, 179] width 35 height 19
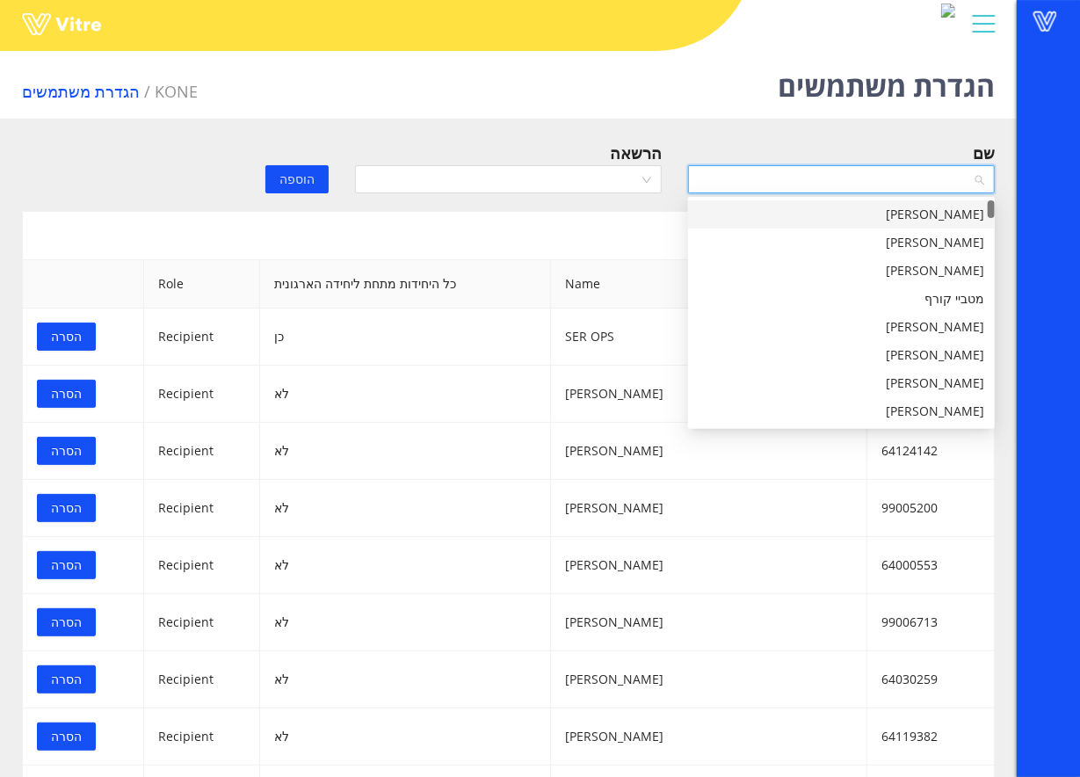
click at [826, 185] on input "search" at bounding box center [835, 179] width 273 height 26
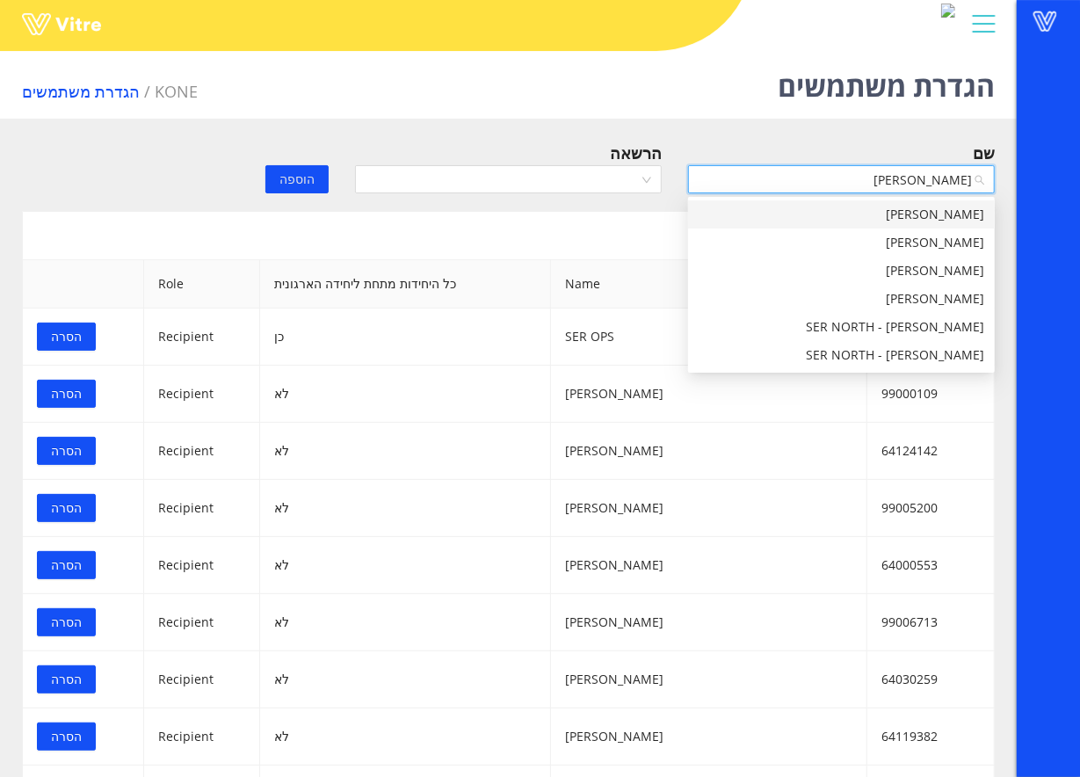
type input "רונן ח"
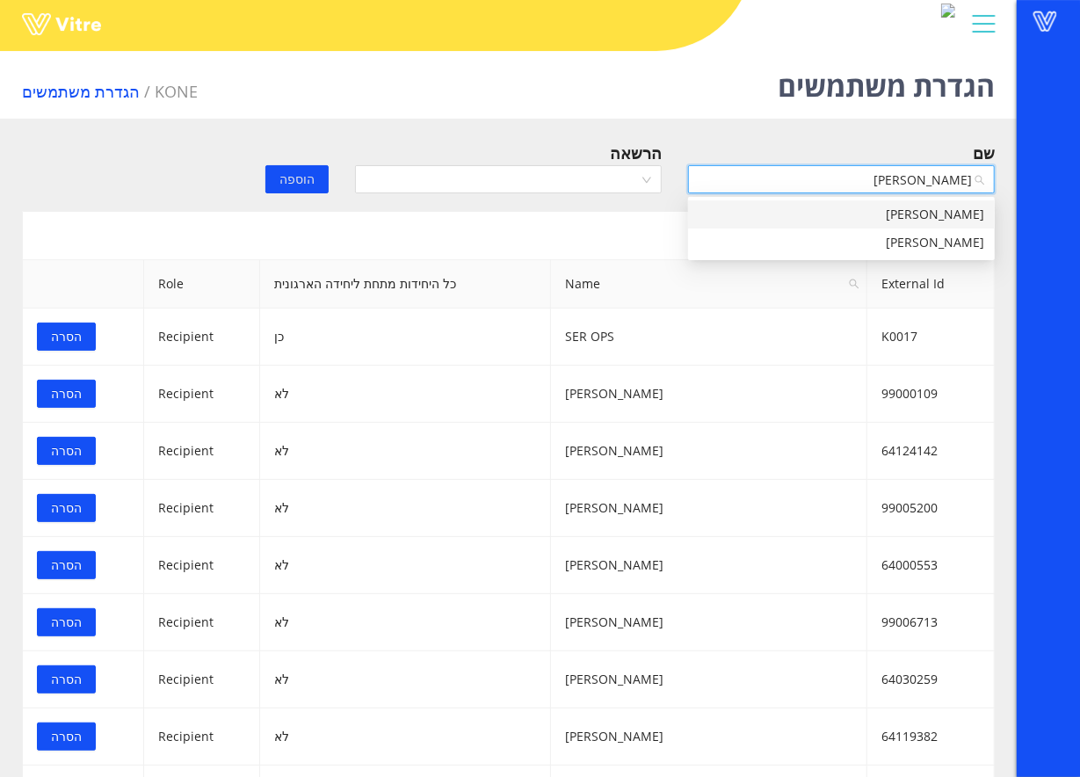
click at [909, 202] on div "רונן חבורה" at bounding box center [841, 214] width 307 height 28
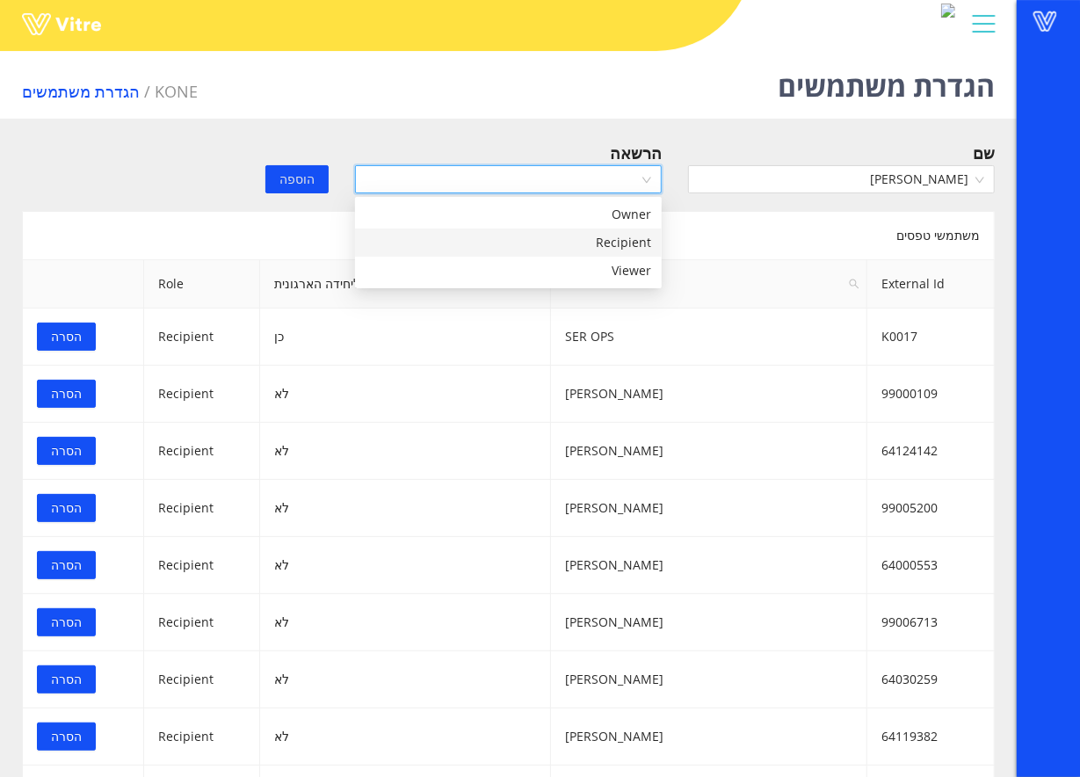
click at [581, 185] on input "search" at bounding box center [502, 179] width 273 height 26
click at [552, 229] on div "Recipient" at bounding box center [508, 243] width 307 height 28
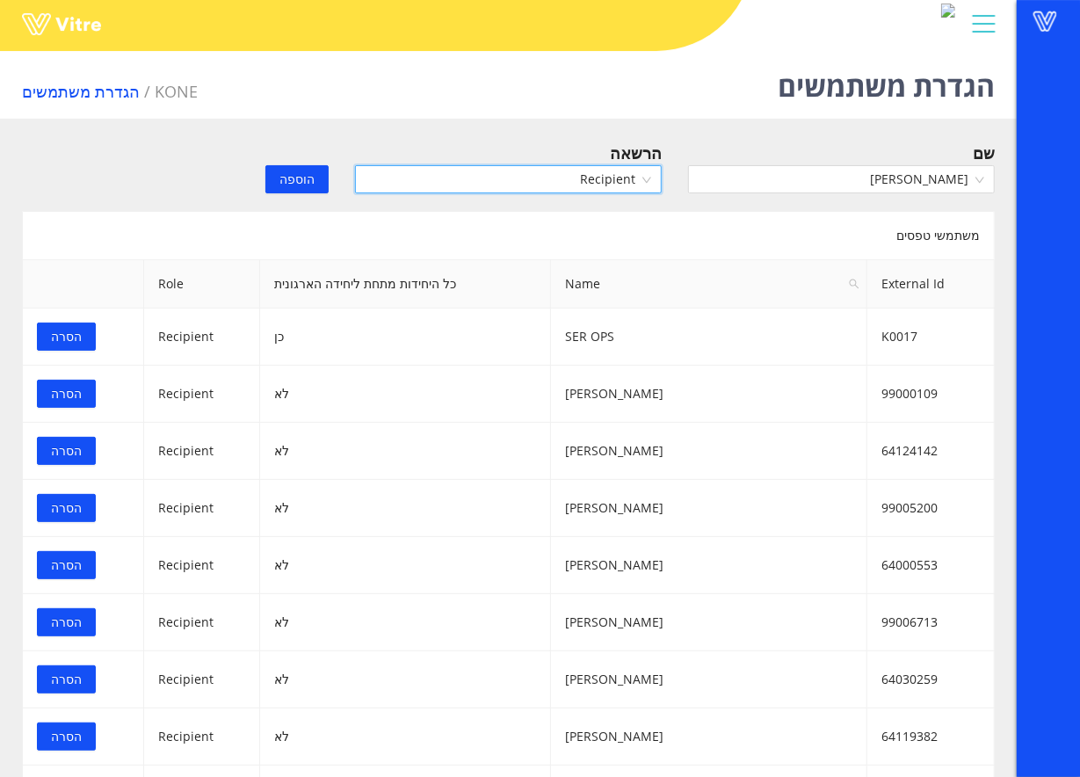
click at [563, 186] on span "Recipient" at bounding box center [509, 179] width 286 height 26
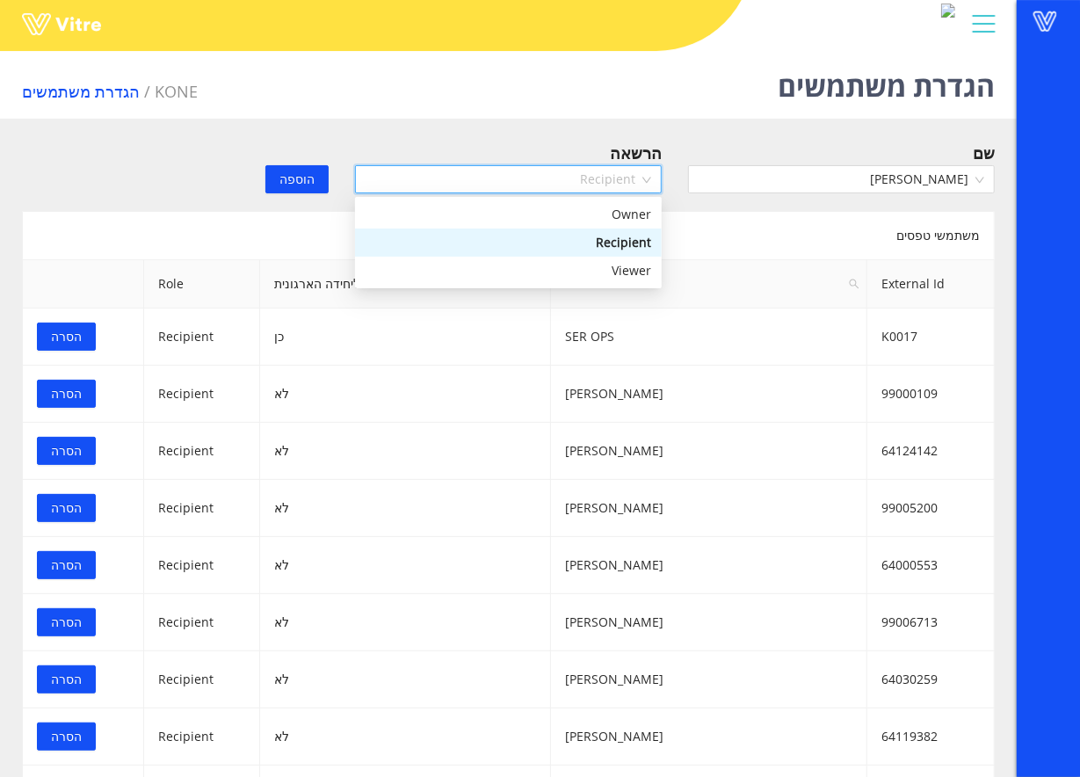
click at [532, 243] on div "Recipient" at bounding box center [509, 242] width 286 height 19
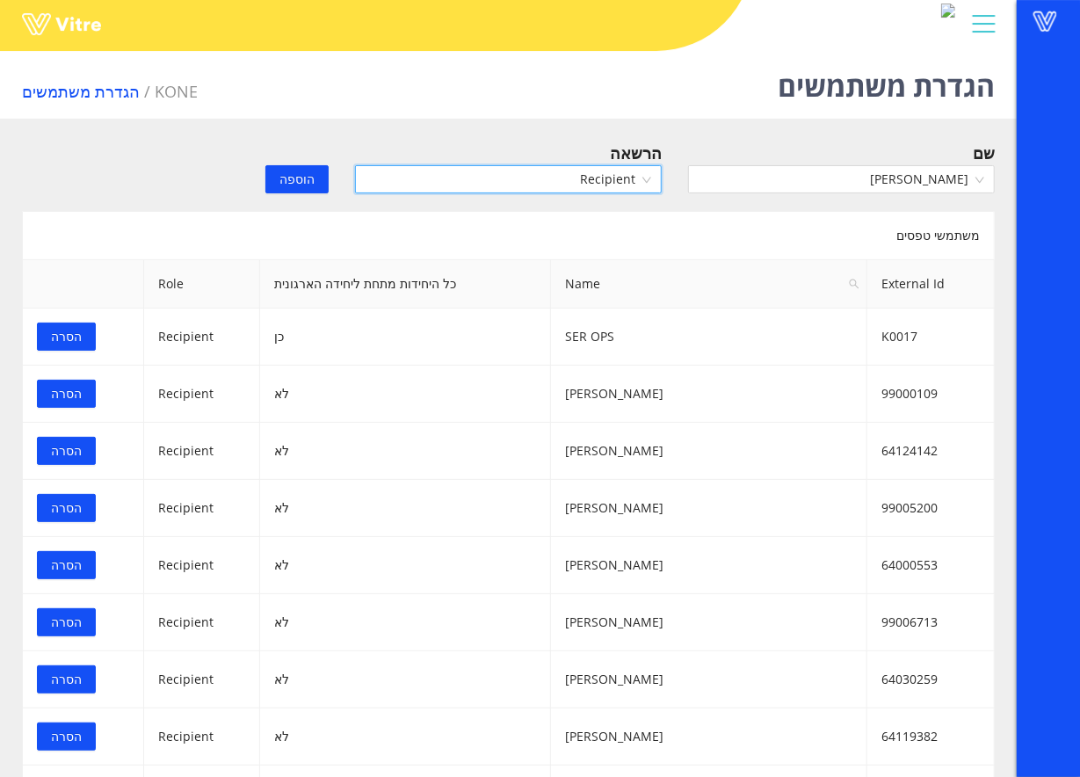
click at [304, 183] on span "הוספה" at bounding box center [297, 179] width 35 height 19
click at [840, 196] on div "שם" at bounding box center [841, 172] width 333 height 62
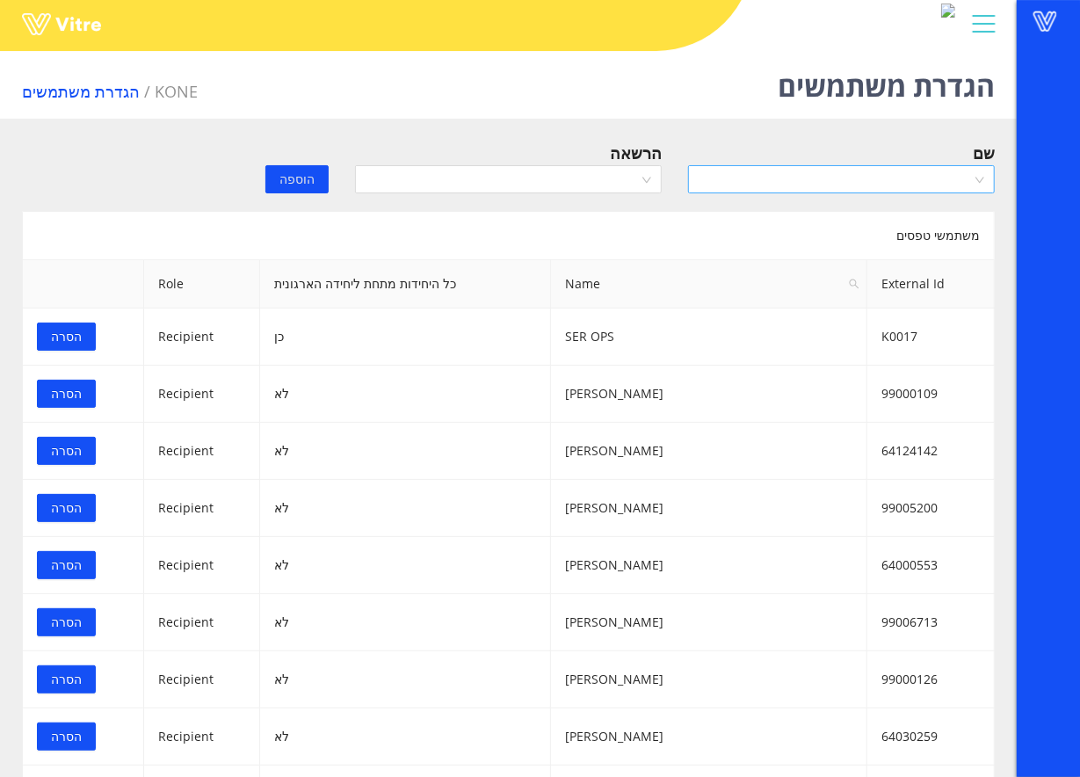
click at [849, 178] on input "search" at bounding box center [835, 179] width 273 height 26
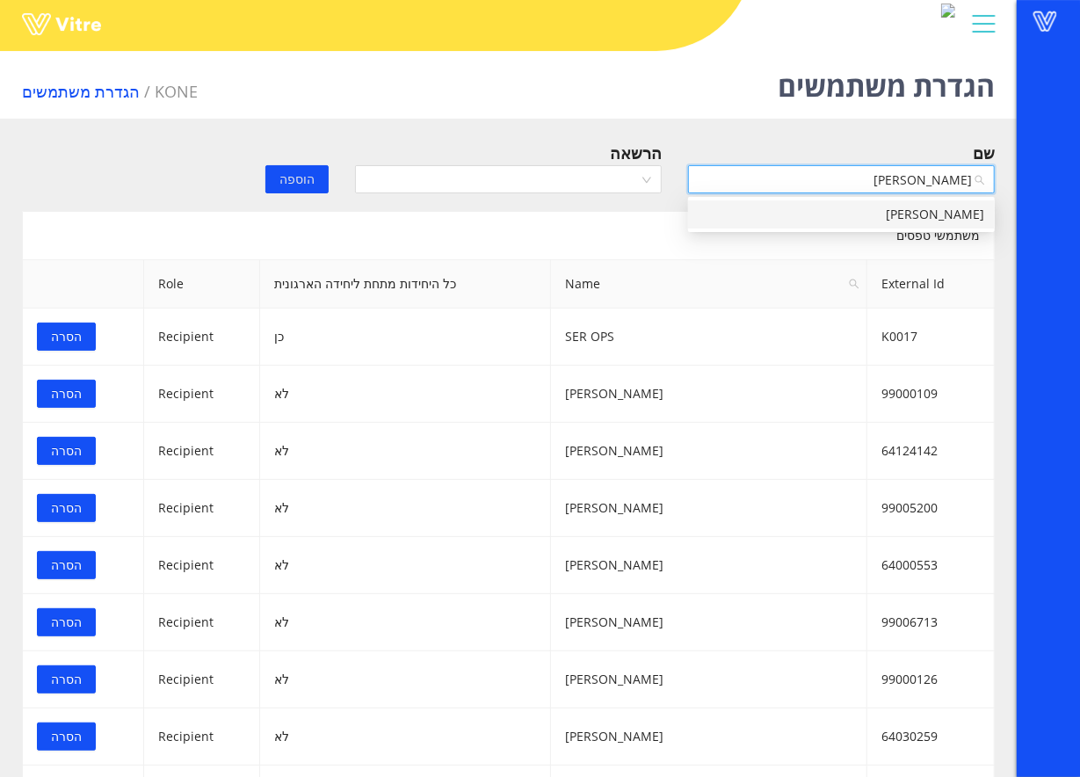
type input "אלי לבי"
drag, startPoint x: 824, startPoint y: 216, endPoint x: 813, endPoint y: 217, distance: 11.5
click at [824, 214] on div "אלי לביא" at bounding box center [842, 214] width 286 height 19
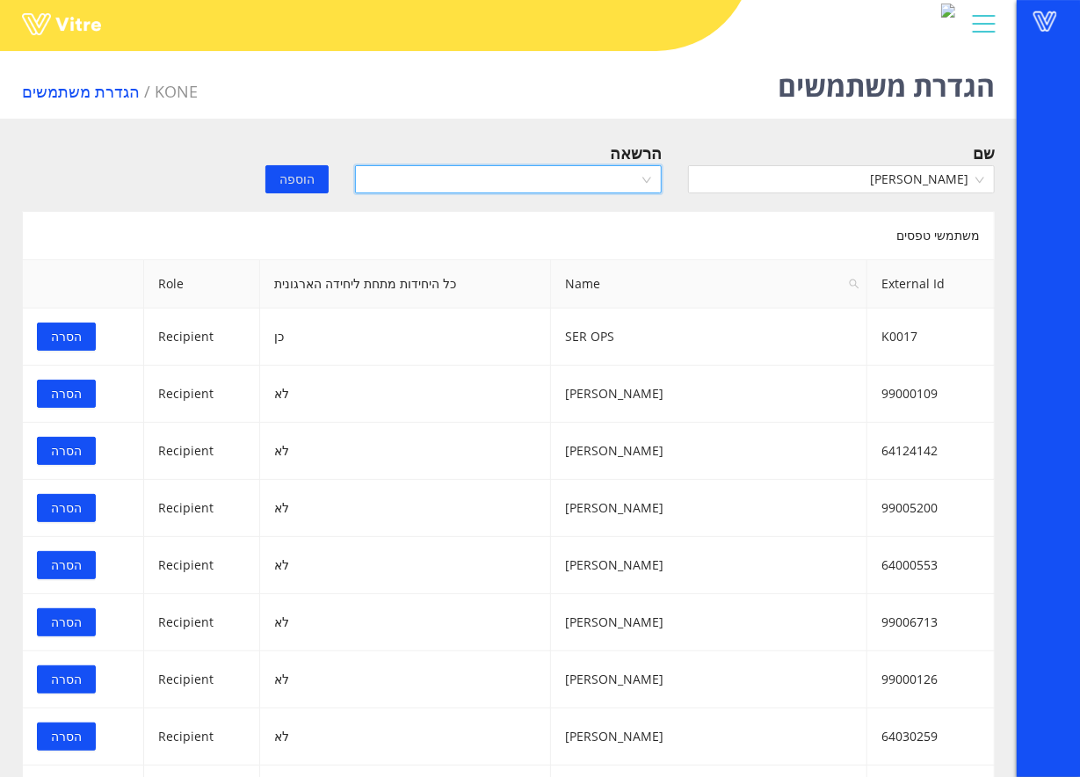
drag, startPoint x: 599, startPoint y: 168, endPoint x: 585, endPoint y: 182, distance: 19.3
click at [596, 168] on input "search" at bounding box center [502, 179] width 273 height 26
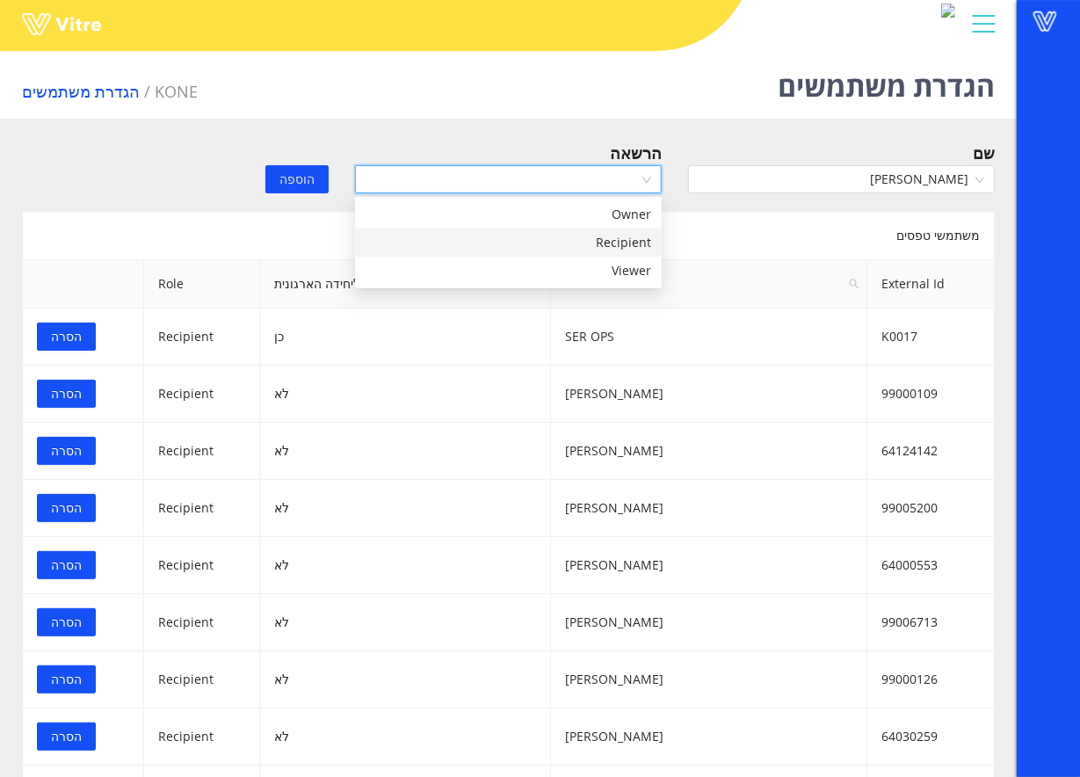
click at [557, 234] on div "Recipient" at bounding box center [508, 243] width 307 height 28
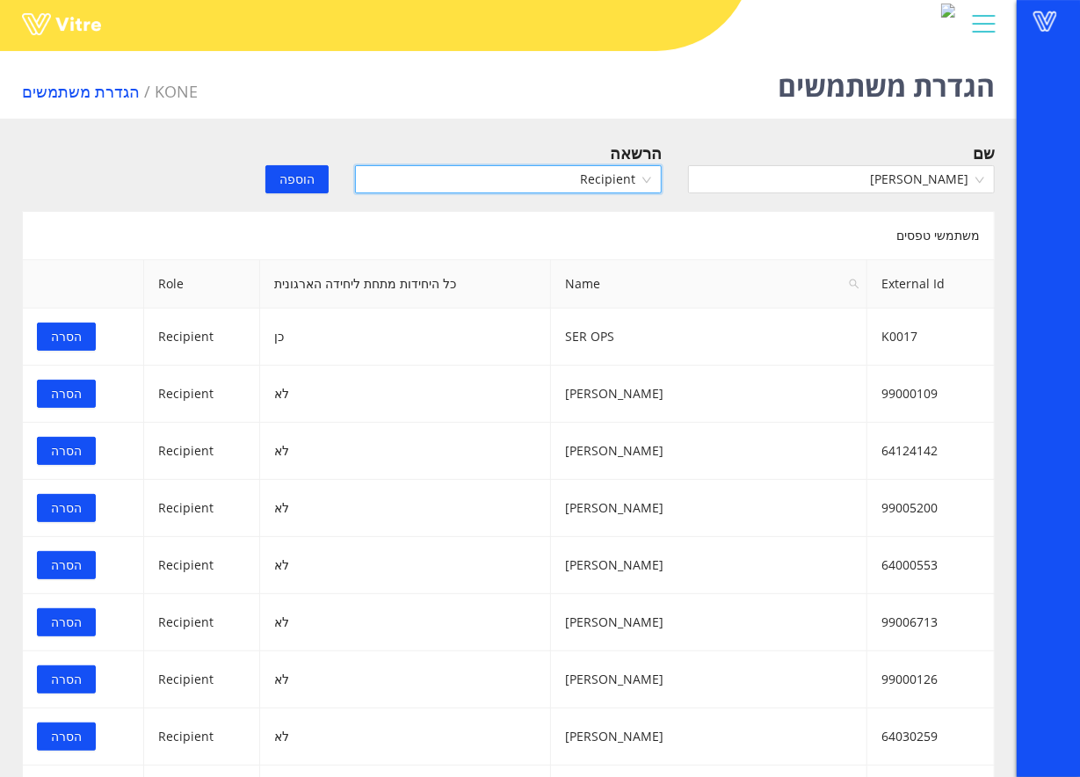
click at [290, 176] on span "הוספה" at bounding box center [297, 179] width 35 height 19
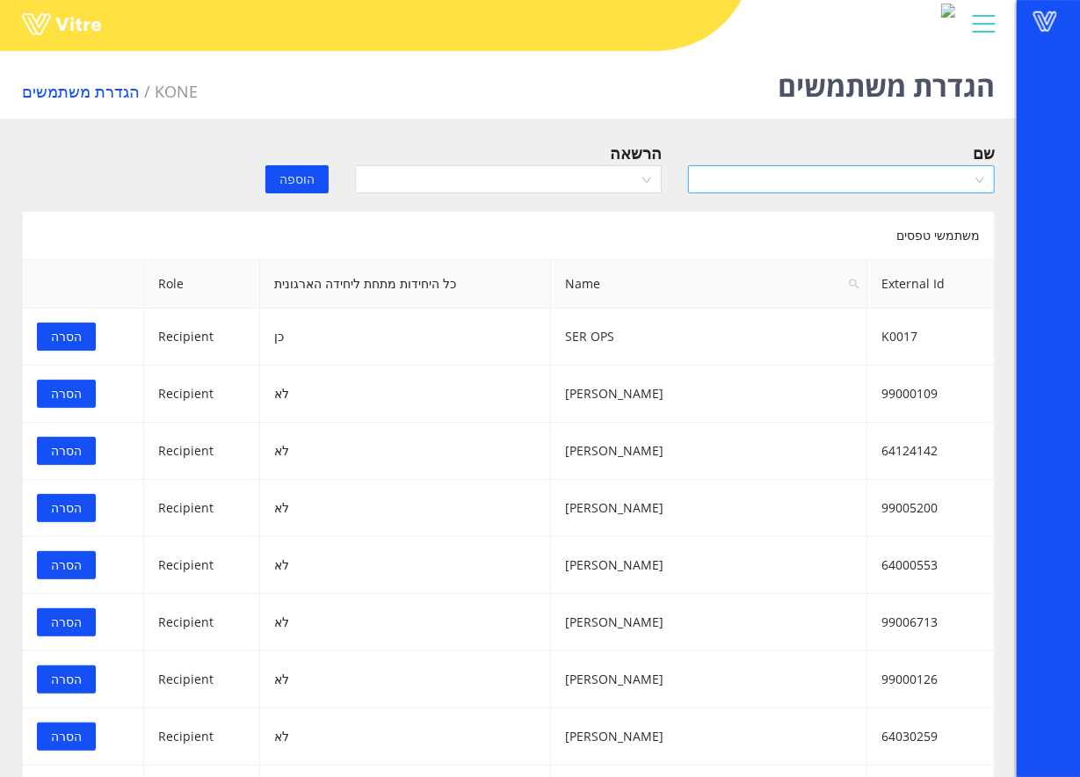
click at [821, 183] on input "search" at bounding box center [835, 179] width 273 height 26
type input "מ"
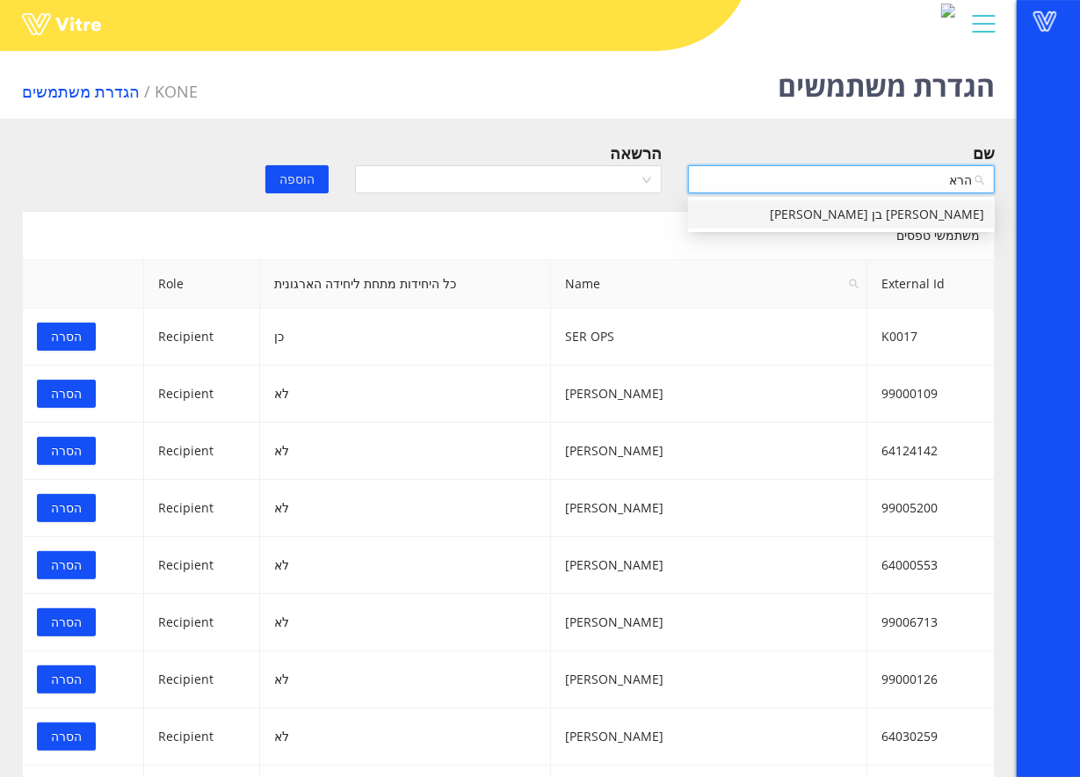
type input "הראל"
click at [802, 207] on div "הראל בן חמו" at bounding box center [842, 214] width 286 height 19
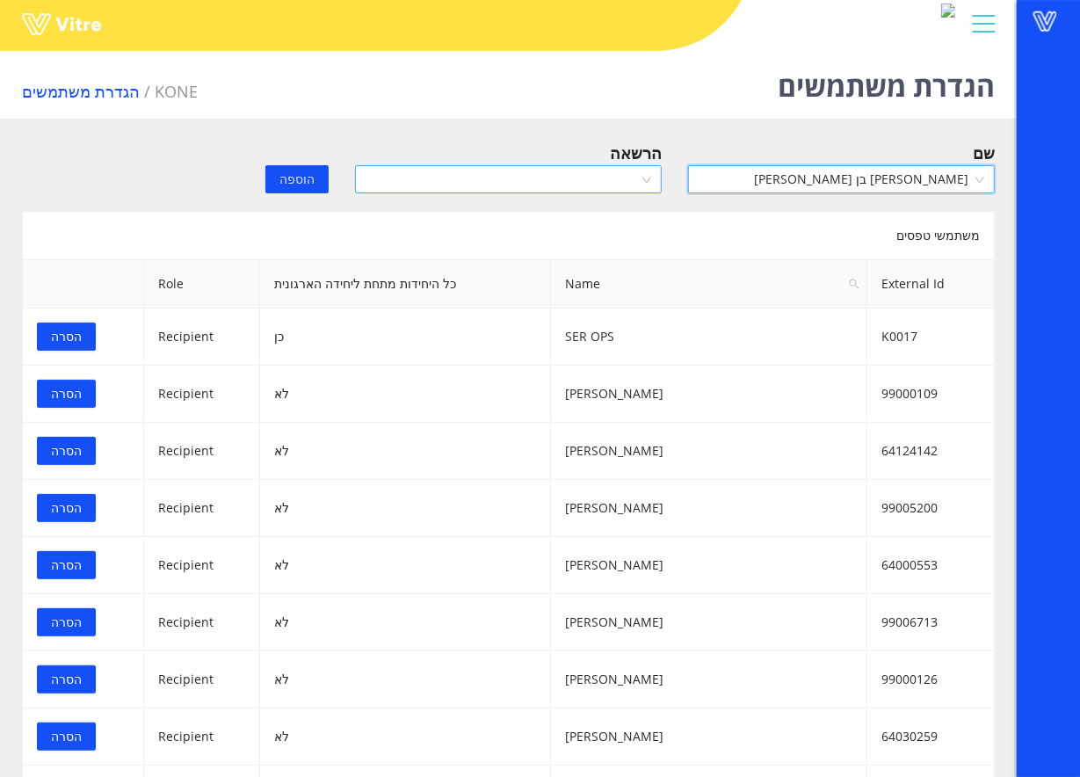
click at [616, 189] on input "search" at bounding box center [502, 179] width 273 height 26
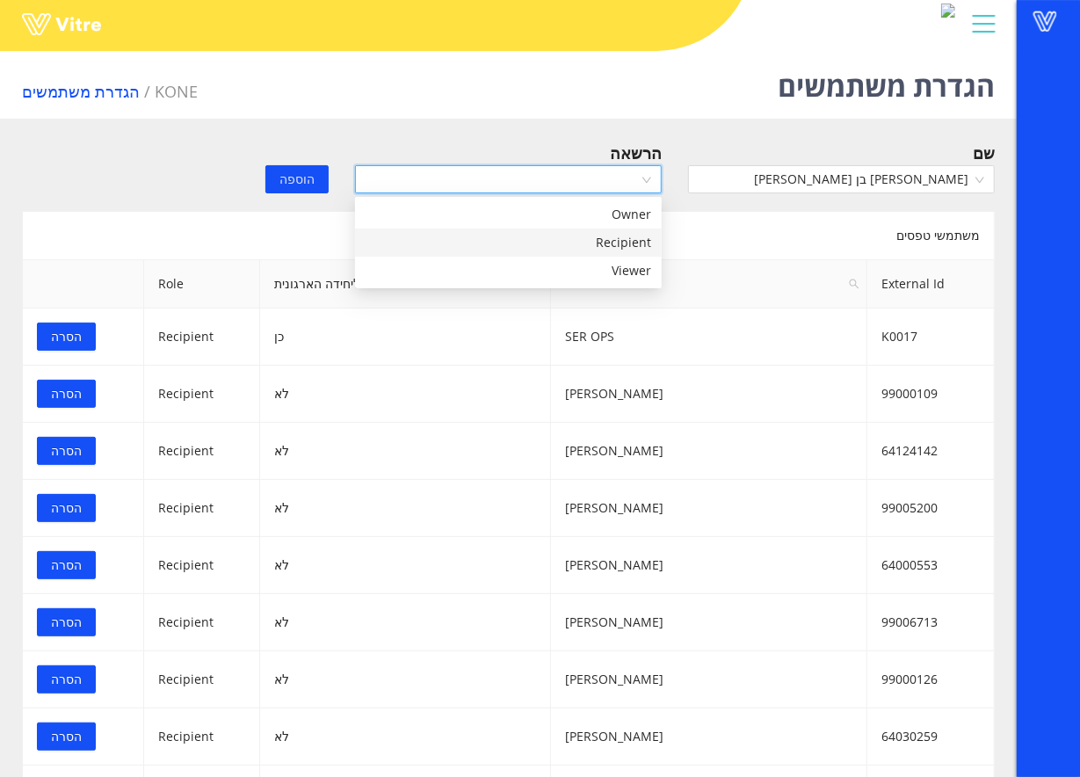
click at [592, 231] on div "Recipient" at bounding box center [508, 243] width 307 height 28
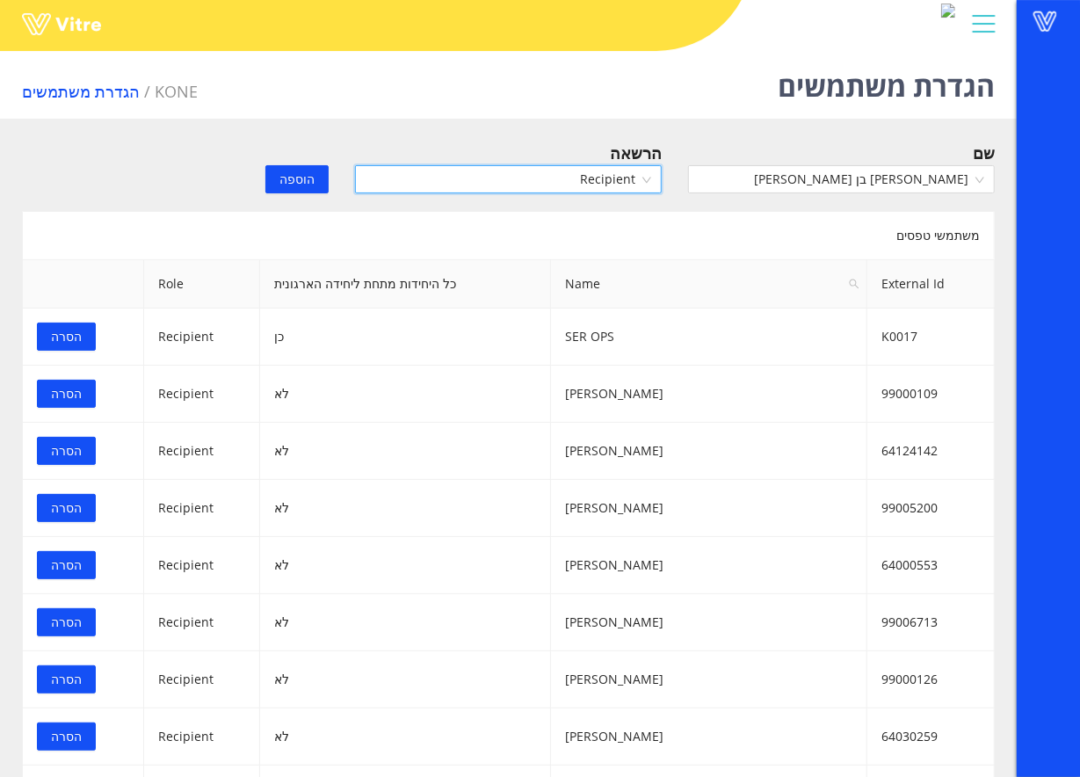
click at [301, 176] on span "הוספה" at bounding box center [297, 179] width 35 height 19
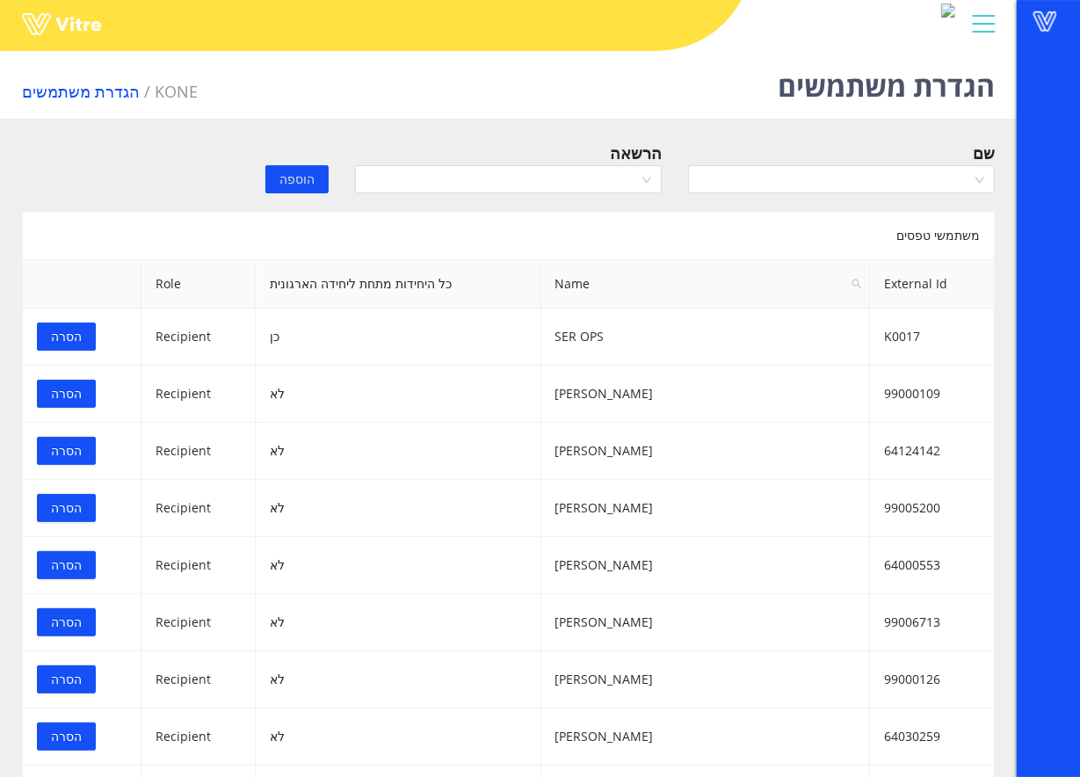
click at [923, 199] on div "שם" at bounding box center [841, 172] width 333 height 62
click at [921, 185] on input "search" at bounding box center [835, 179] width 273 height 26
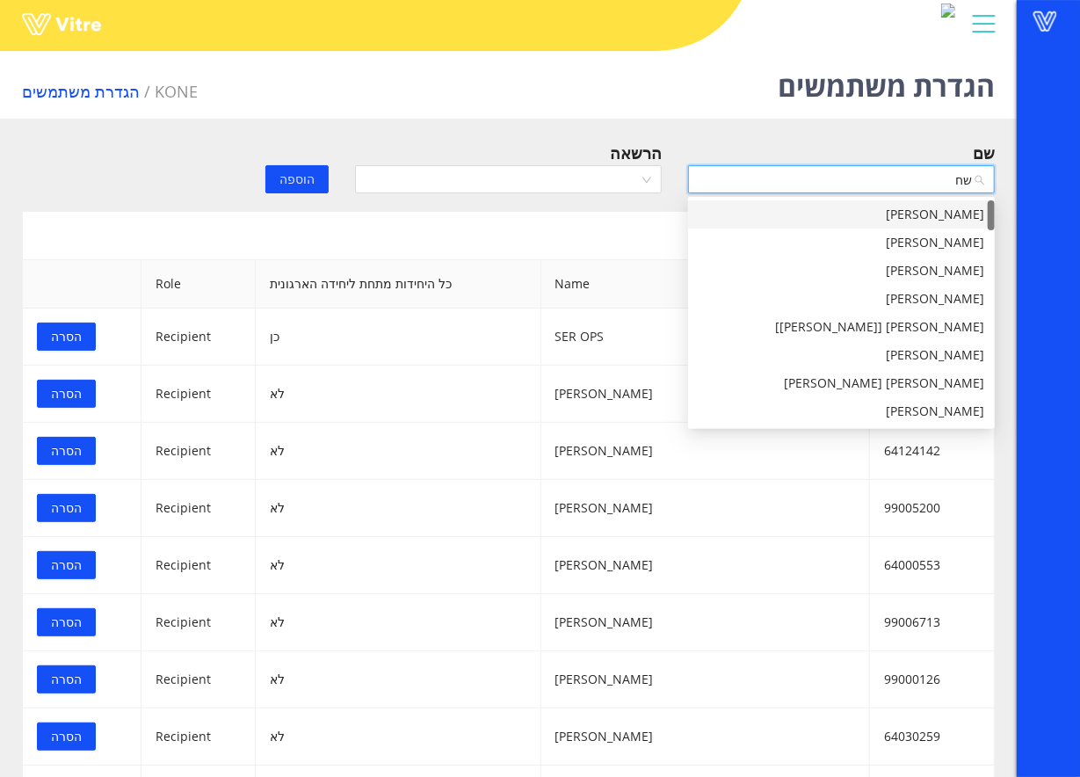
type input "שחר"
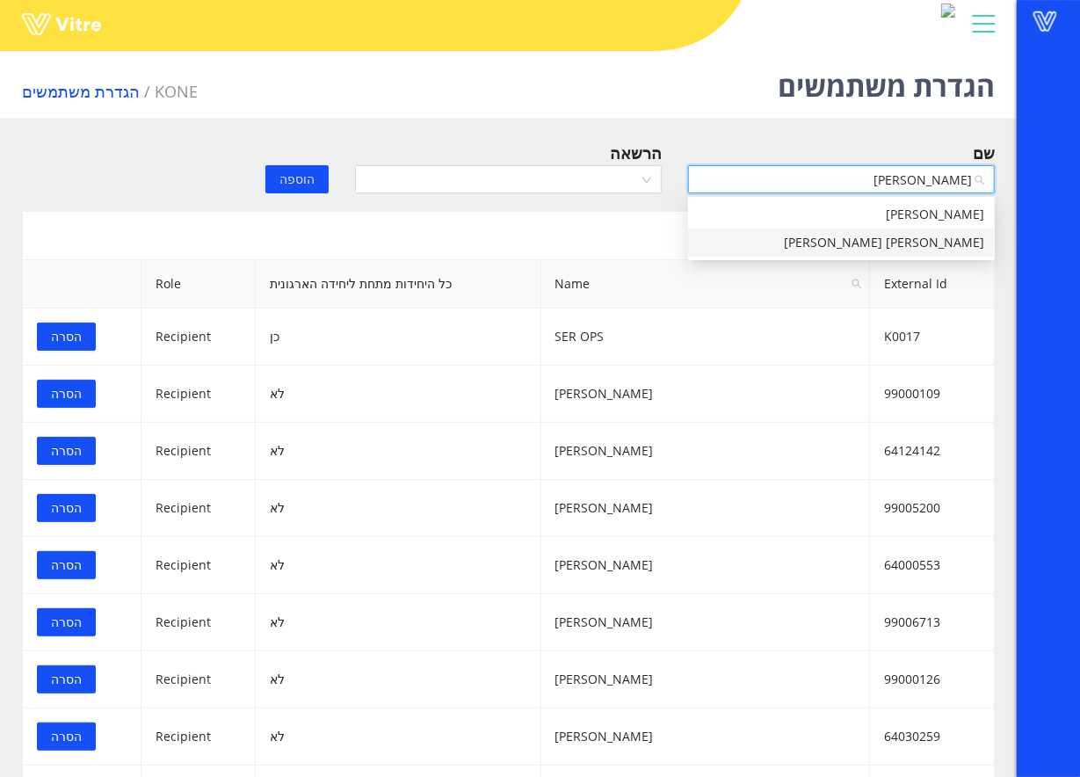
click at [904, 235] on div "שחר בוחבוט" at bounding box center [842, 242] width 286 height 19
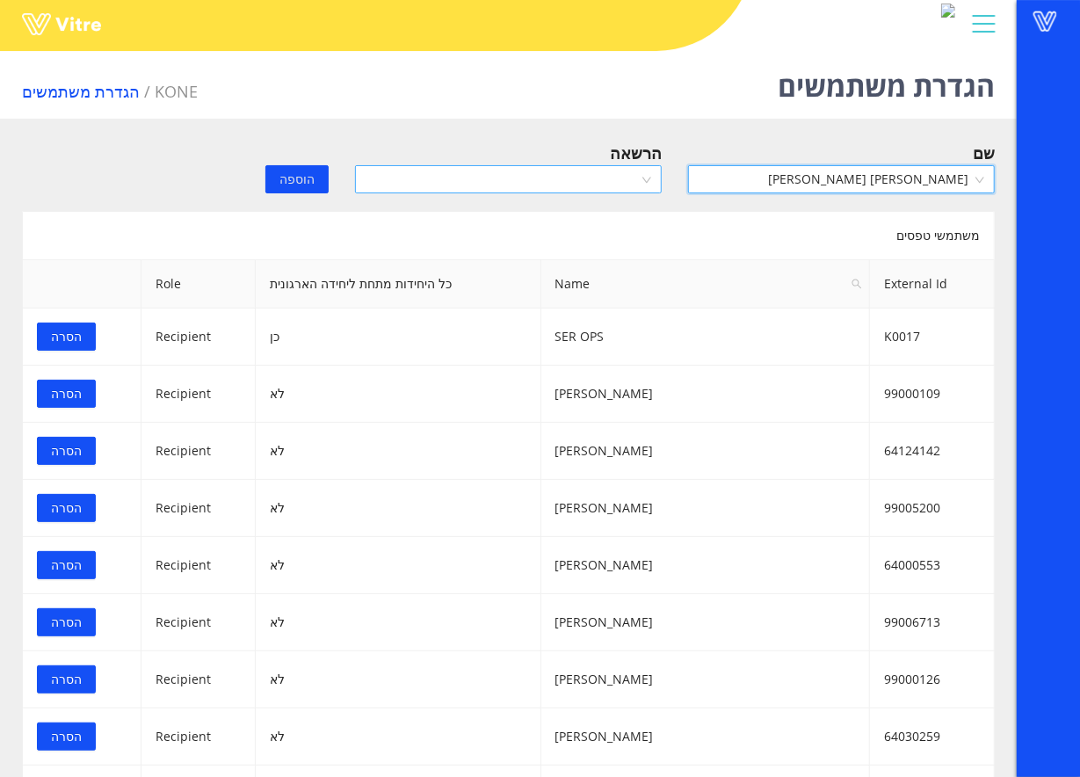
click at [573, 178] on input "search" at bounding box center [502, 179] width 273 height 26
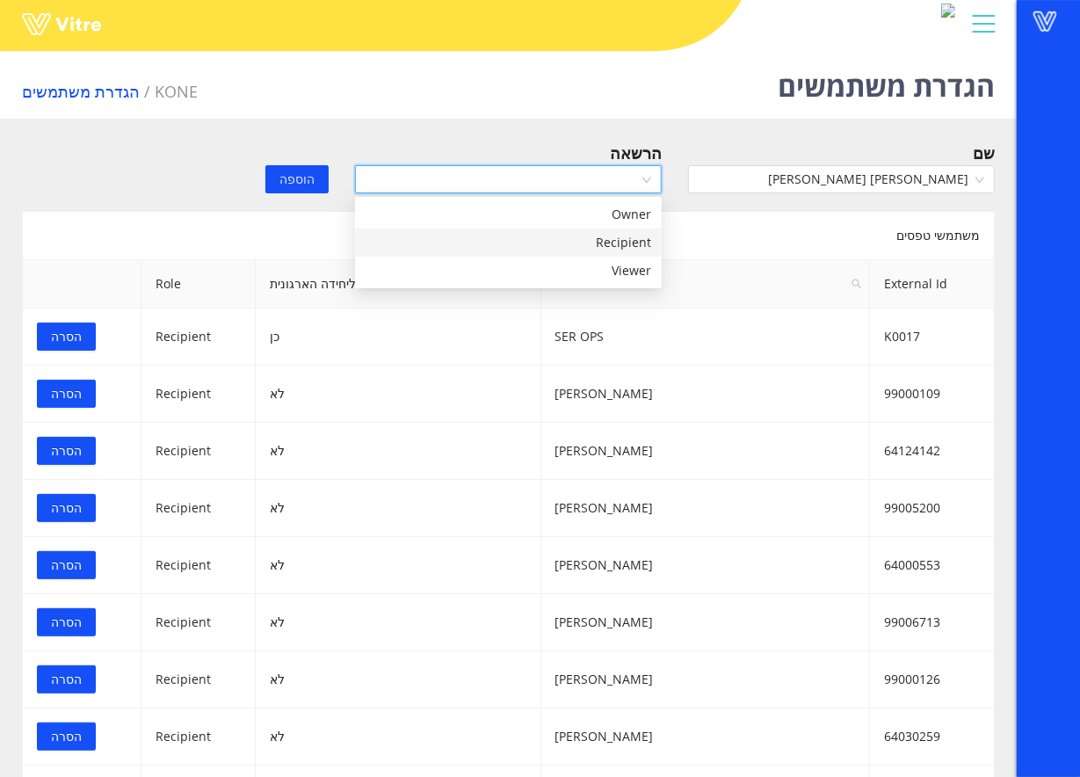
click at [564, 234] on div "Recipient" at bounding box center [509, 242] width 286 height 19
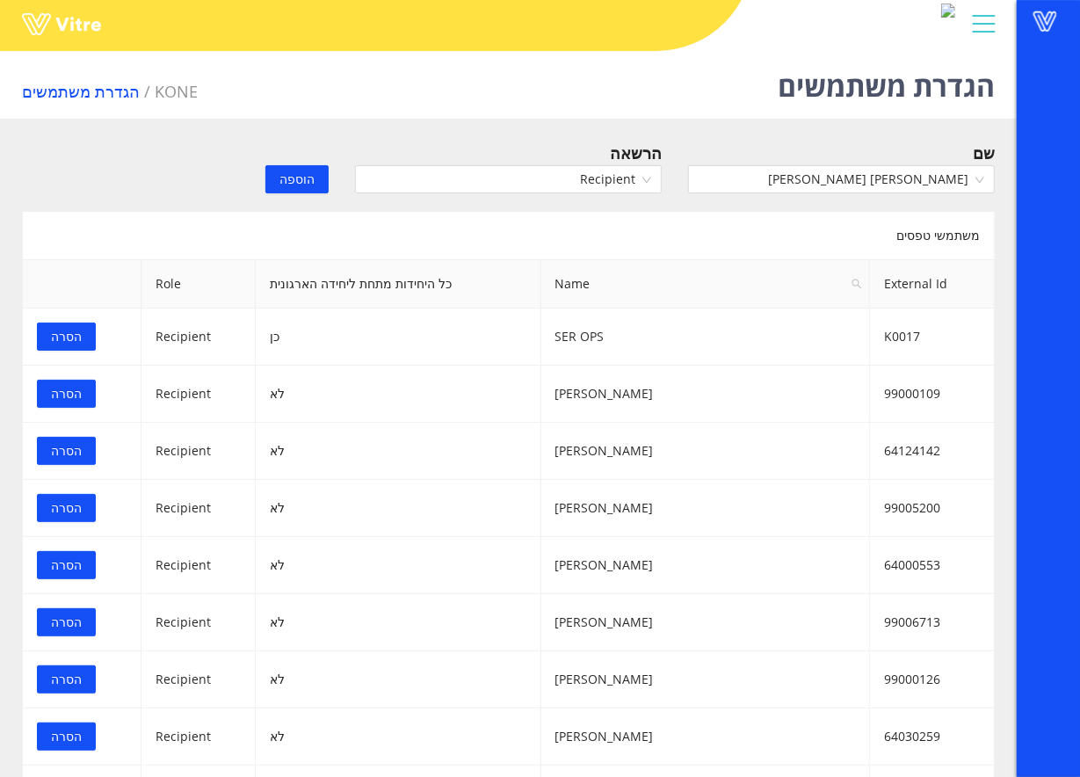
click at [301, 179] on span "הוספה" at bounding box center [297, 179] width 35 height 19
click at [846, 172] on input "search" at bounding box center [835, 179] width 273 height 26
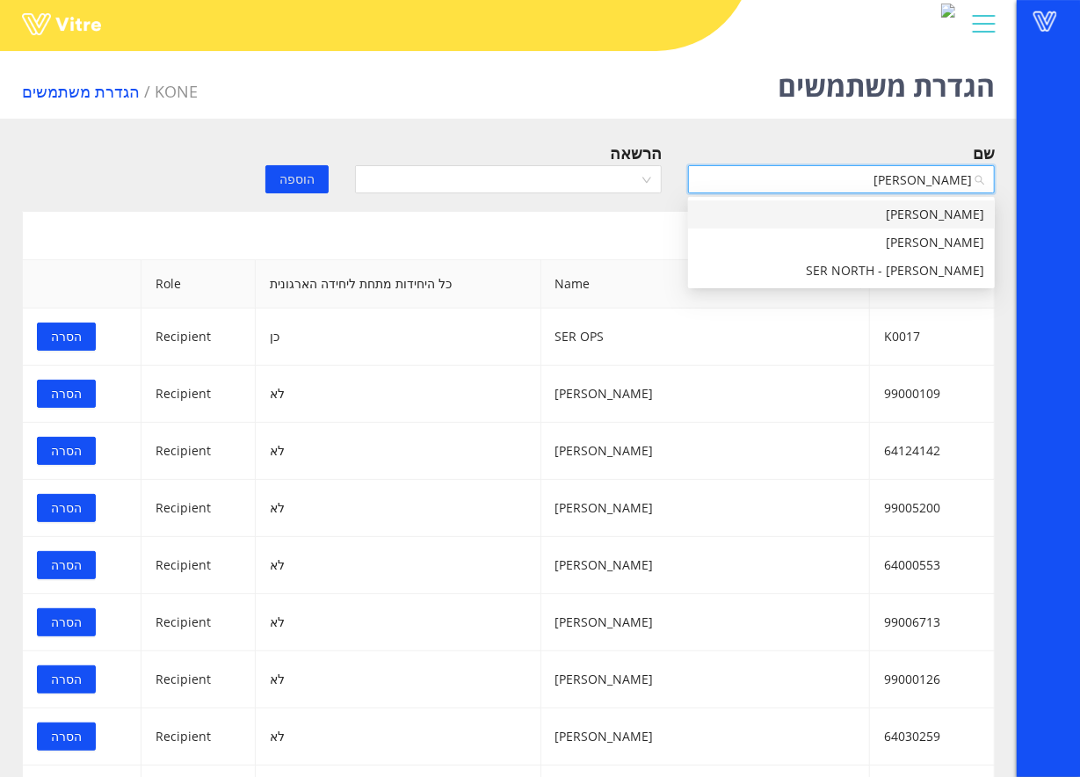
type input "דדוש"
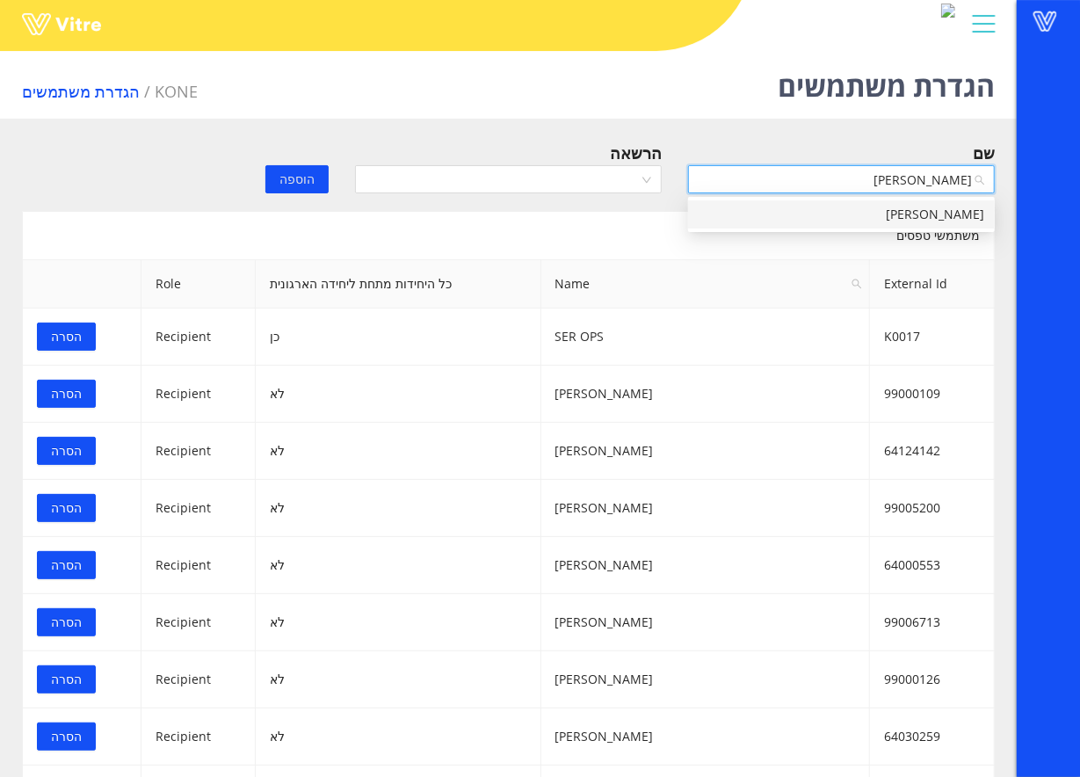
click at [905, 205] on div "[PERSON_NAME]" at bounding box center [842, 214] width 286 height 19
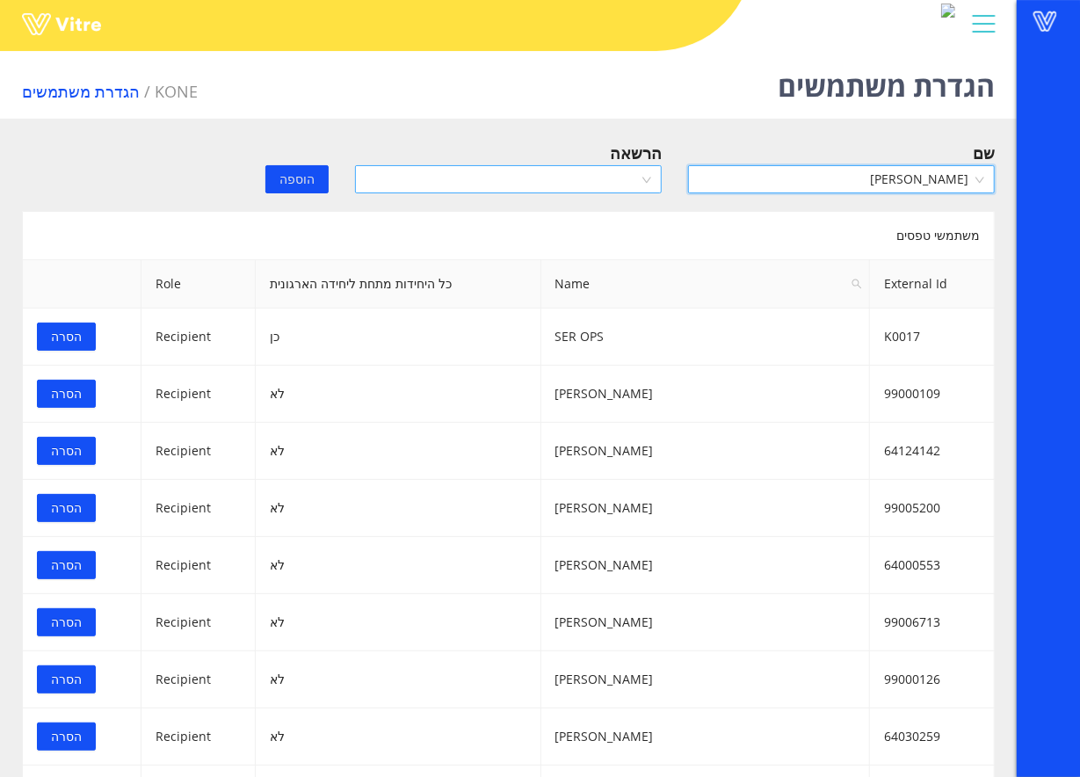
drag, startPoint x: 634, startPoint y: 176, endPoint x: 628, endPoint y: 185, distance: 10.7
click at [634, 178] on input "search" at bounding box center [502, 179] width 273 height 26
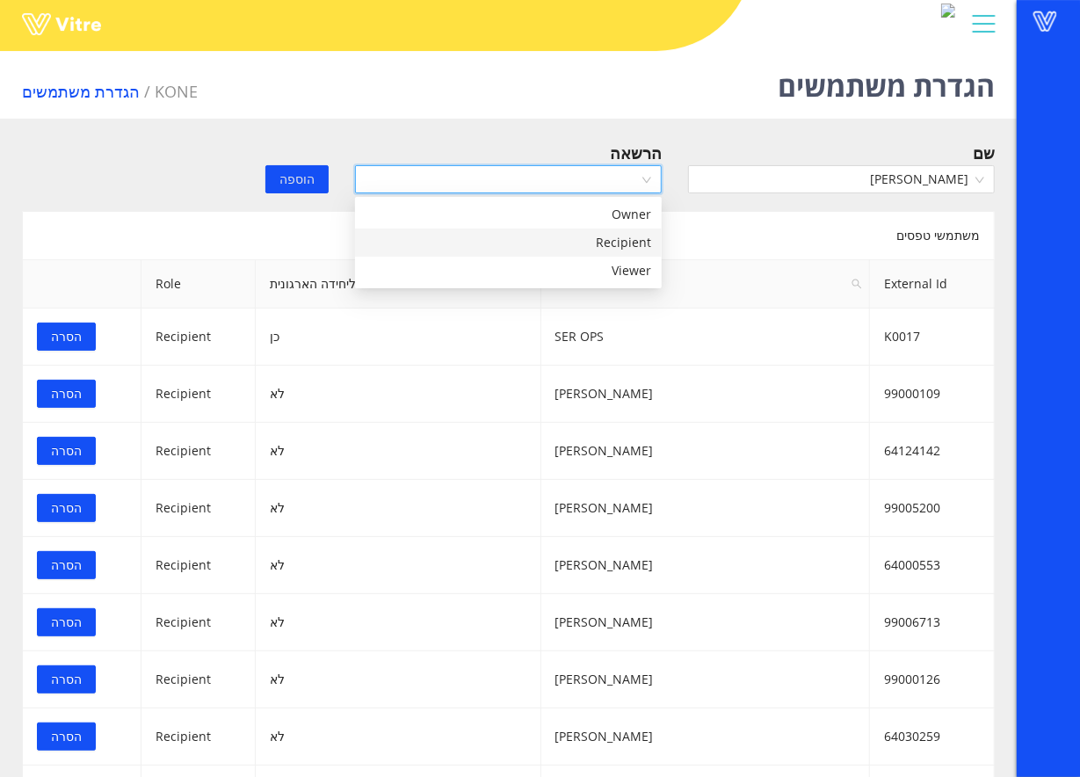
click at [587, 239] on div "Recipient" at bounding box center [509, 242] width 286 height 19
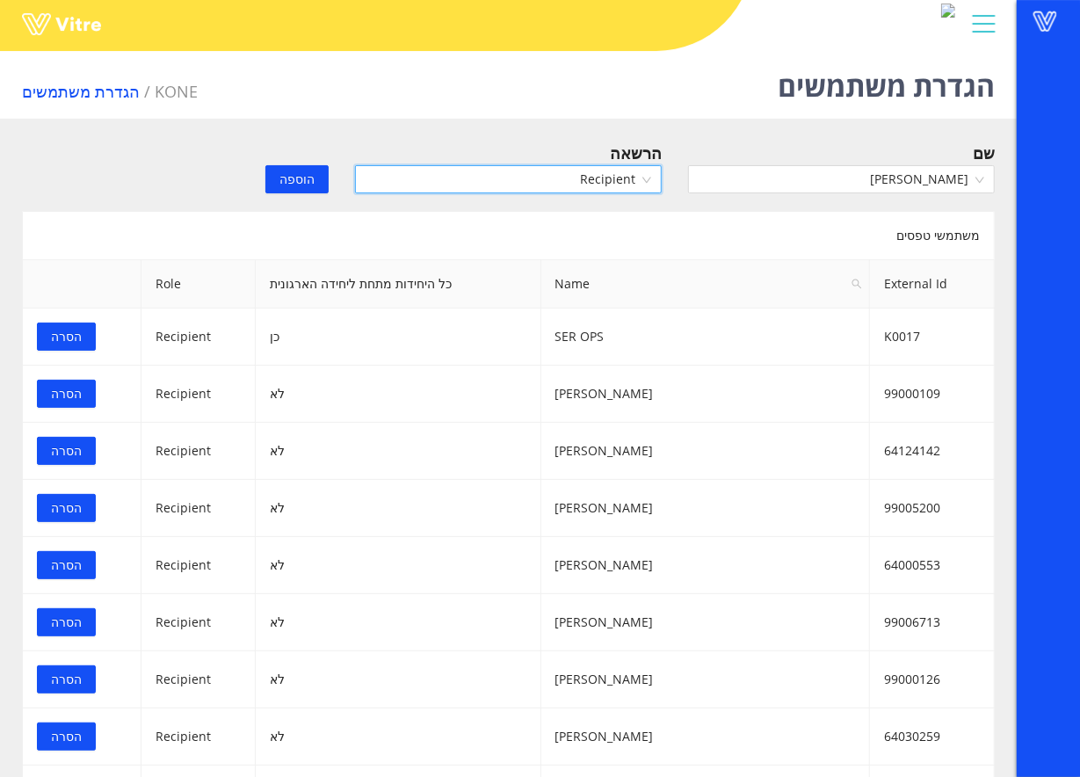
click at [294, 178] on span "הוספה" at bounding box center [297, 179] width 35 height 19
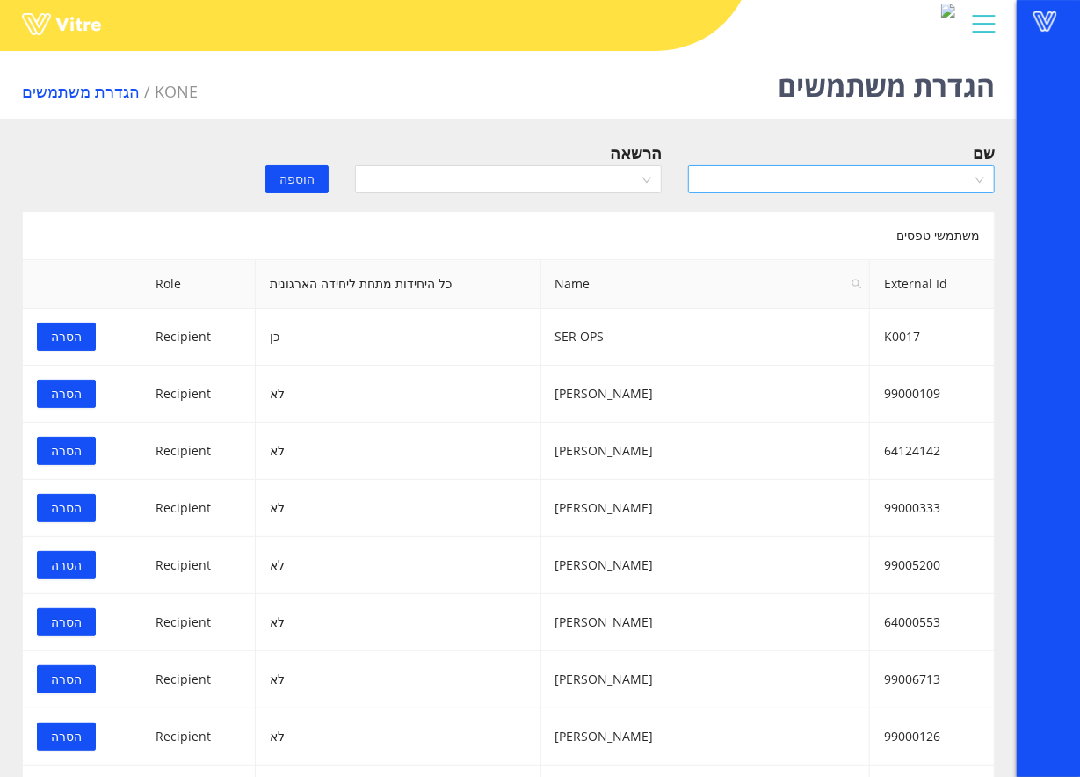
click at [810, 181] on input "search" at bounding box center [835, 179] width 273 height 26
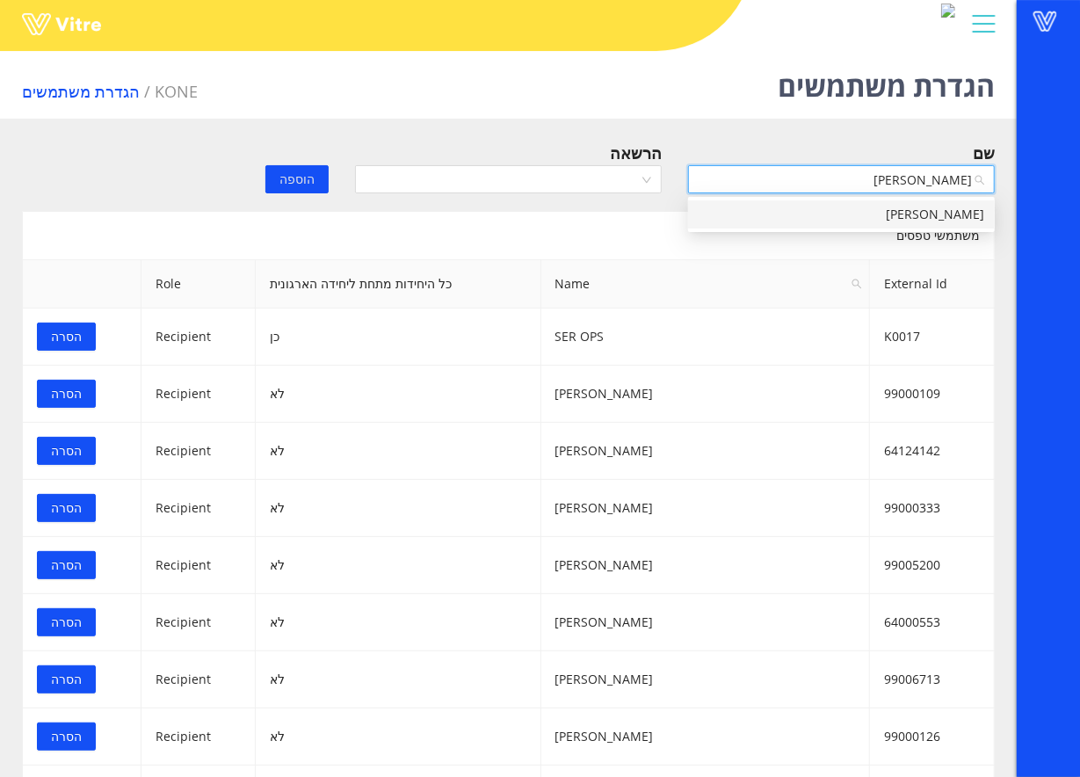
type input "אברהם גב"
click at [823, 203] on div "אברהם גבריאלי" at bounding box center [841, 214] width 307 height 28
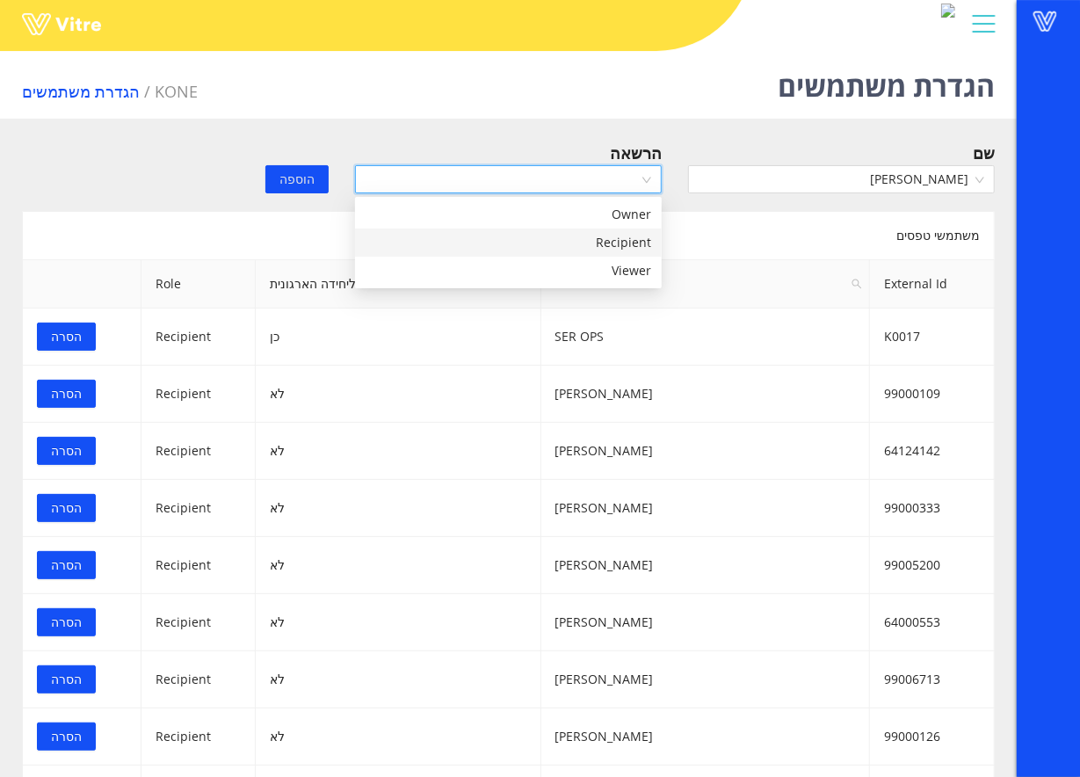
click at [609, 168] on input "search" at bounding box center [502, 179] width 273 height 26
click at [584, 241] on div "Recipient" at bounding box center [509, 242] width 286 height 19
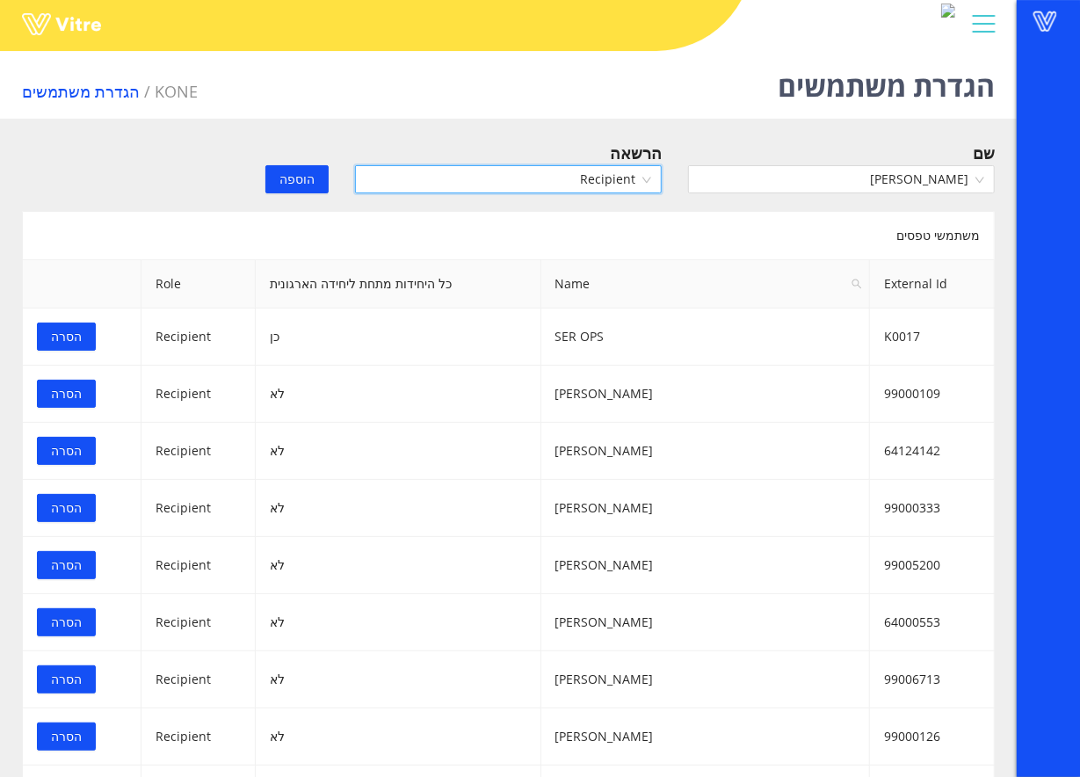
click at [269, 178] on button "הוספה" at bounding box center [296, 179] width 63 height 28
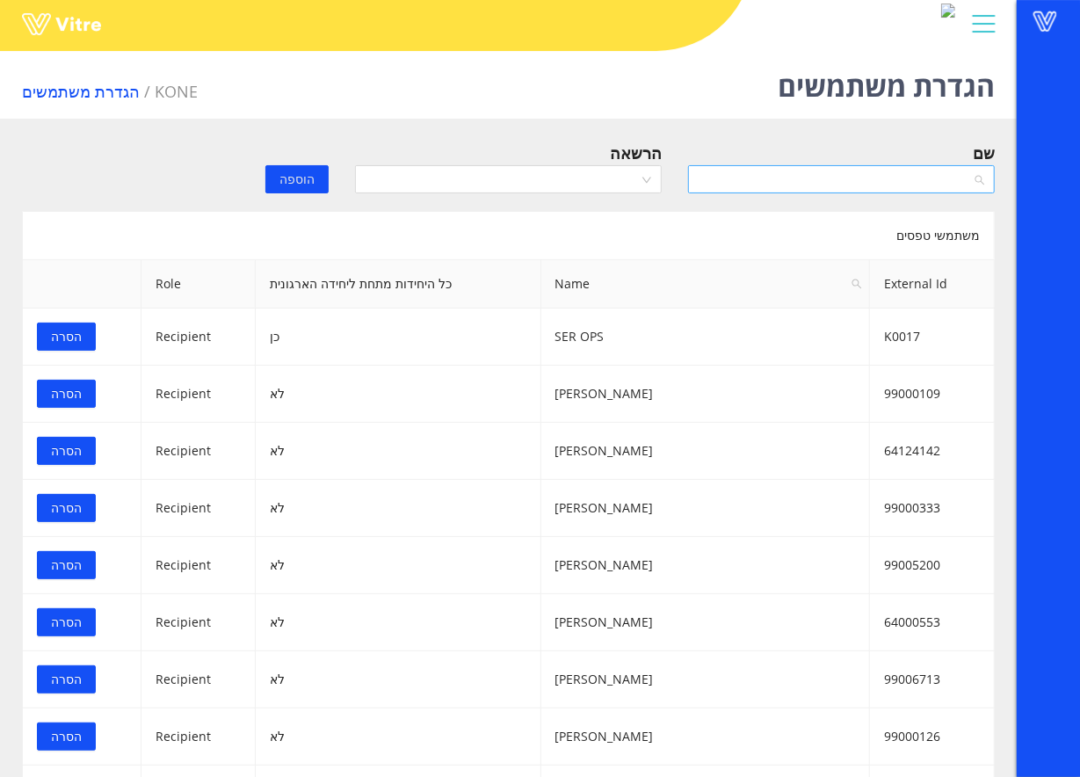
click at [949, 186] on input "search" at bounding box center [835, 179] width 273 height 26
type input "שרבל"
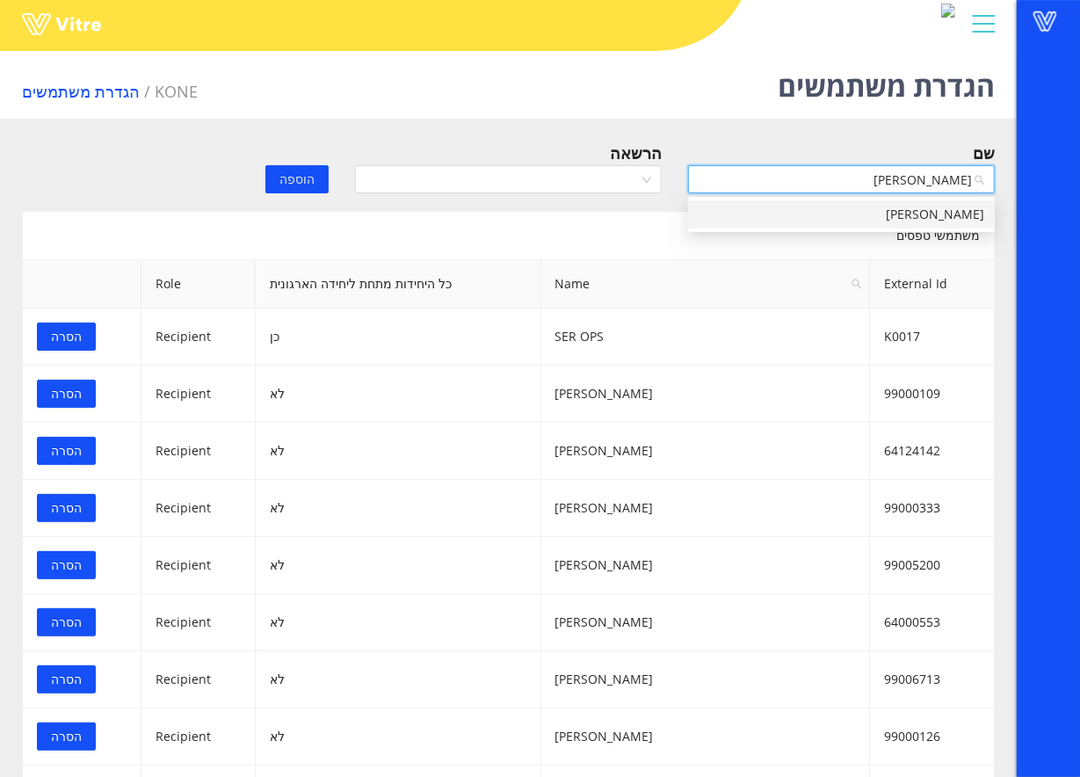
click at [851, 209] on div "שרבל האשול" at bounding box center [842, 214] width 286 height 19
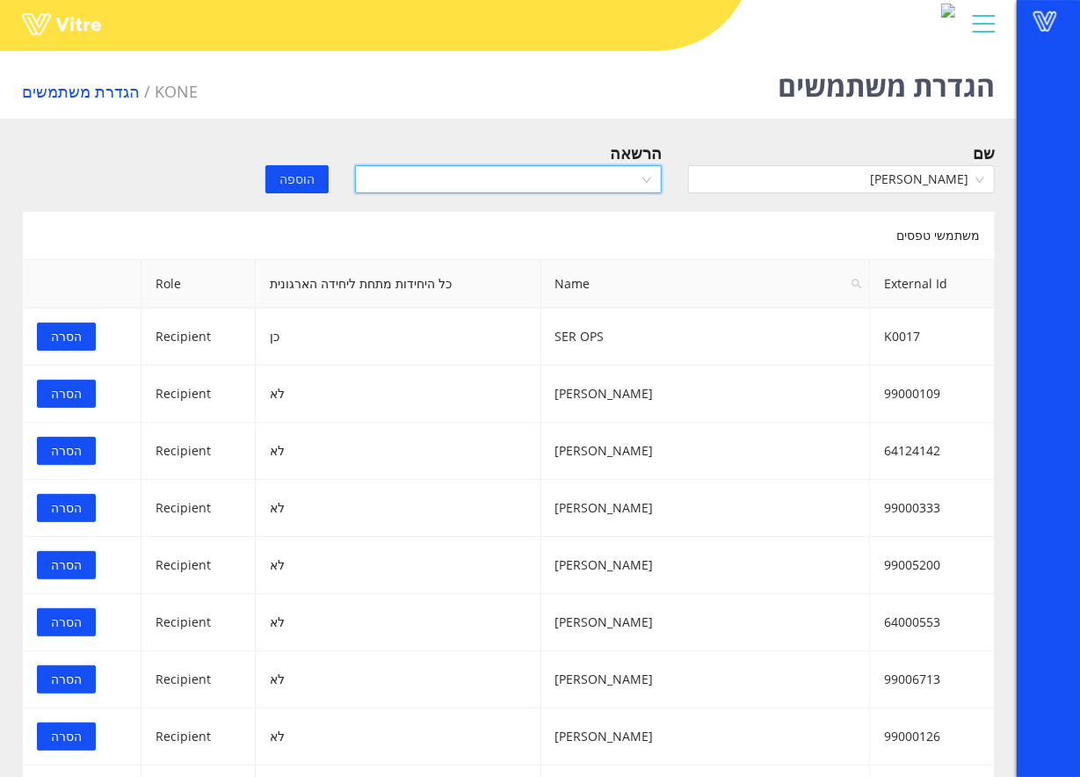
click at [525, 179] on input "search" at bounding box center [502, 179] width 273 height 26
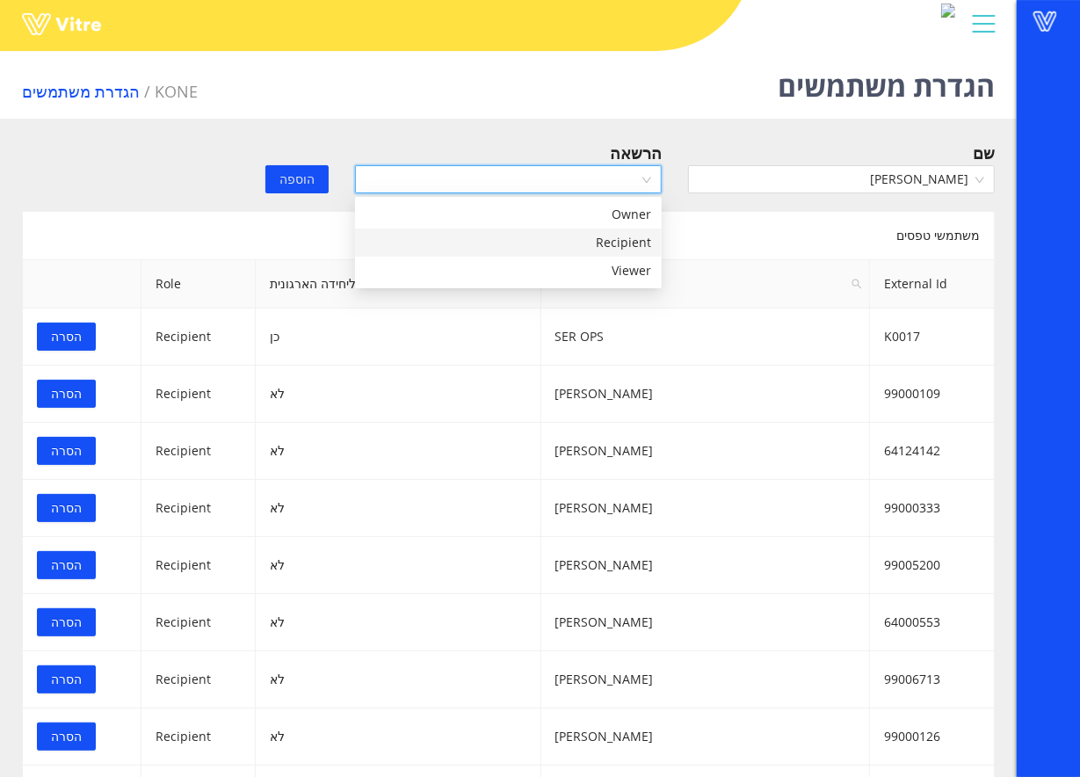
click at [517, 248] on div "Recipient" at bounding box center [509, 242] width 286 height 19
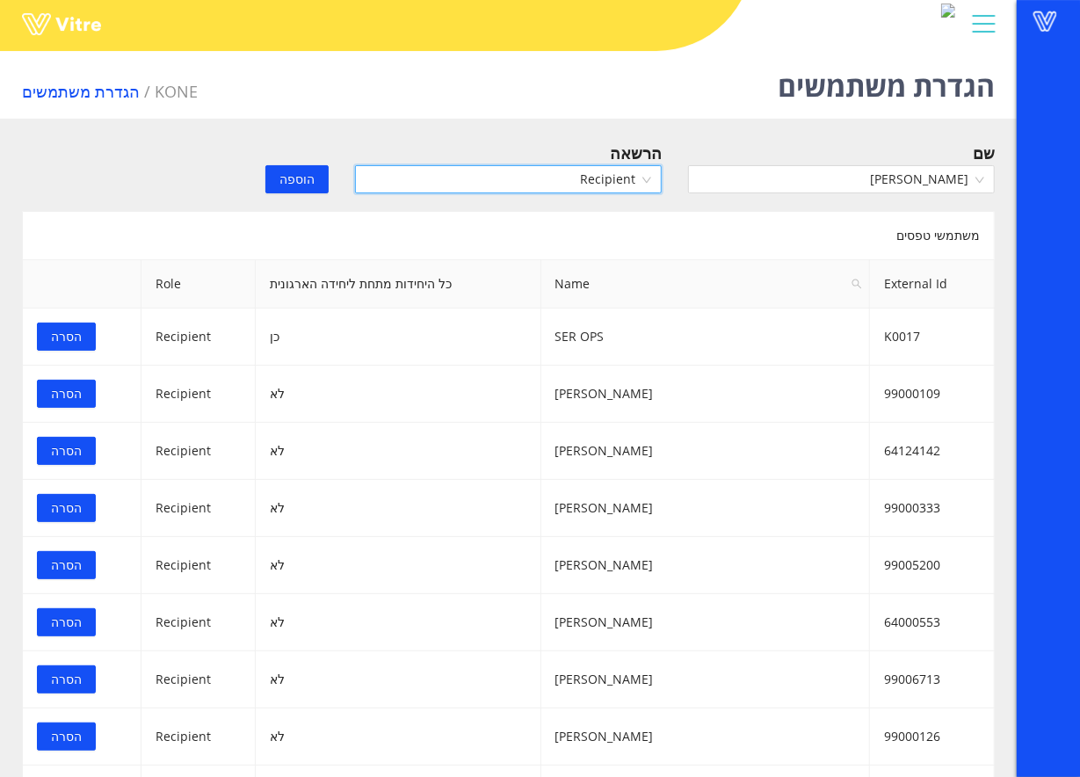
click at [275, 178] on button "הוספה" at bounding box center [296, 179] width 63 height 28
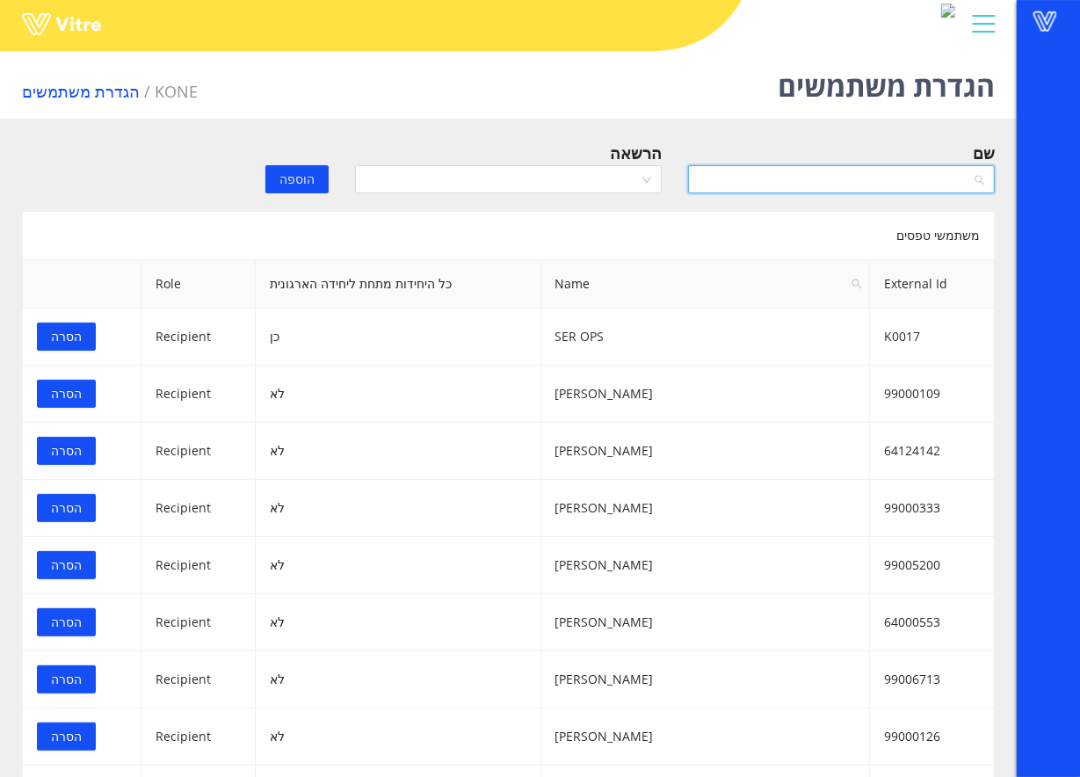
click at [742, 181] on input "search" at bounding box center [835, 179] width 273 height 26
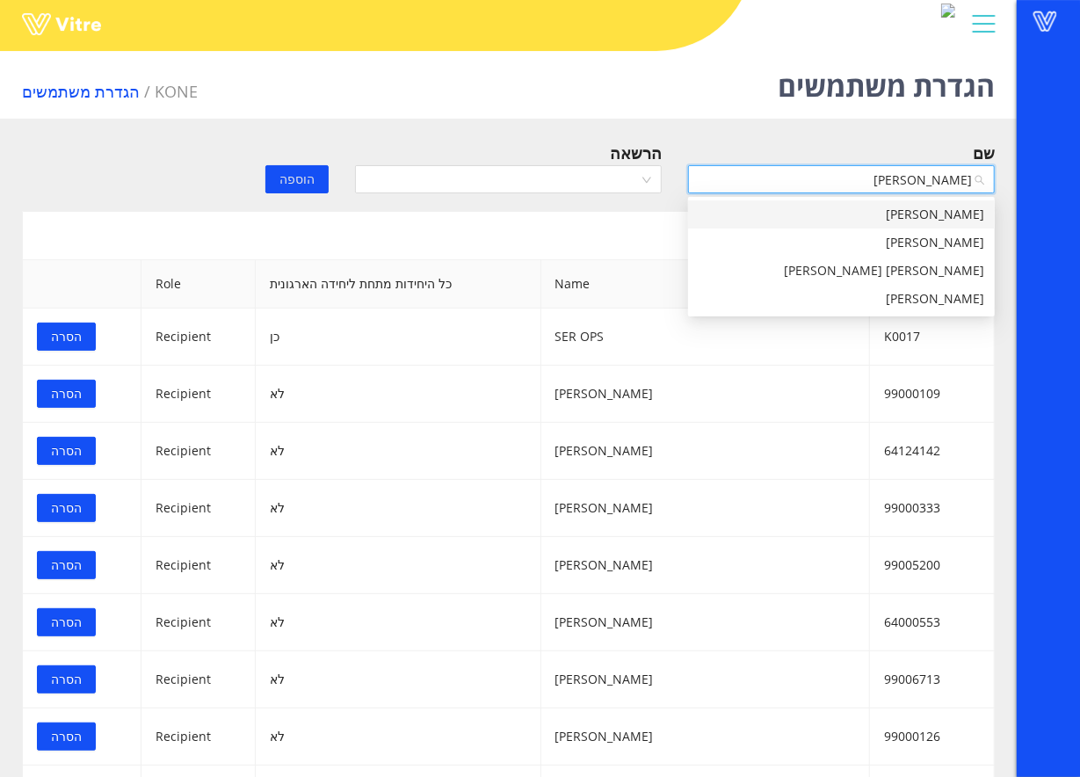
type input "משה נ"
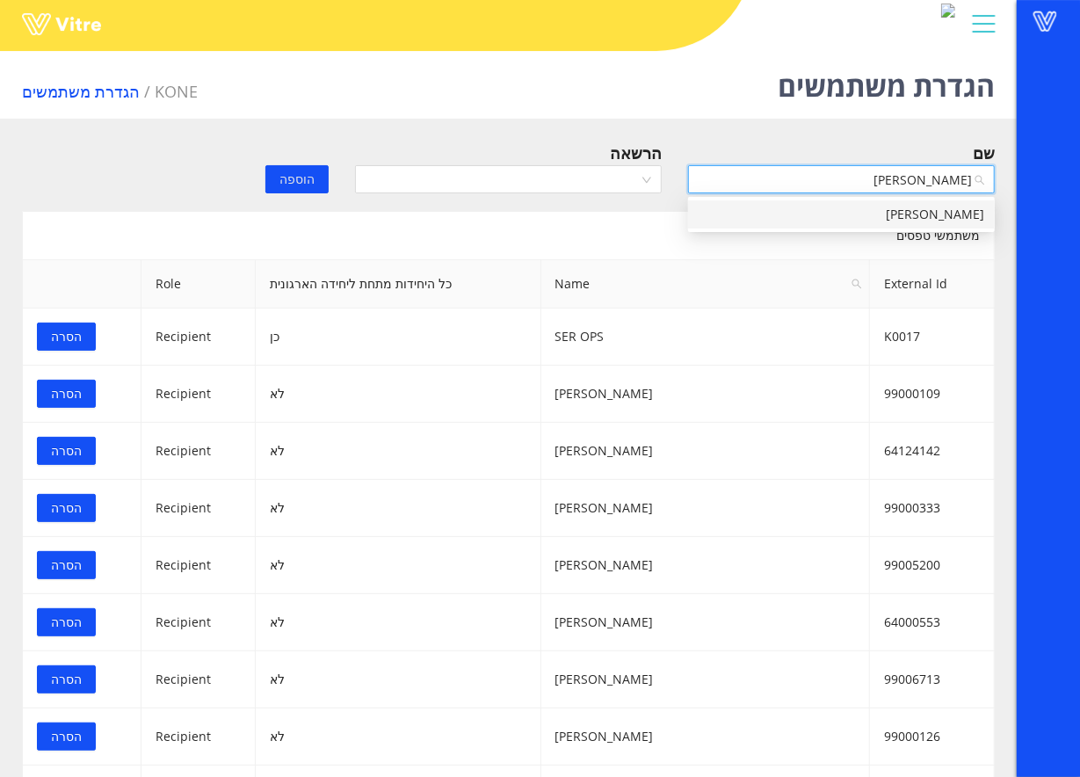
click at [926, 210] on div "משה נסים" at bounding box center [842, 214] width 286 height 19
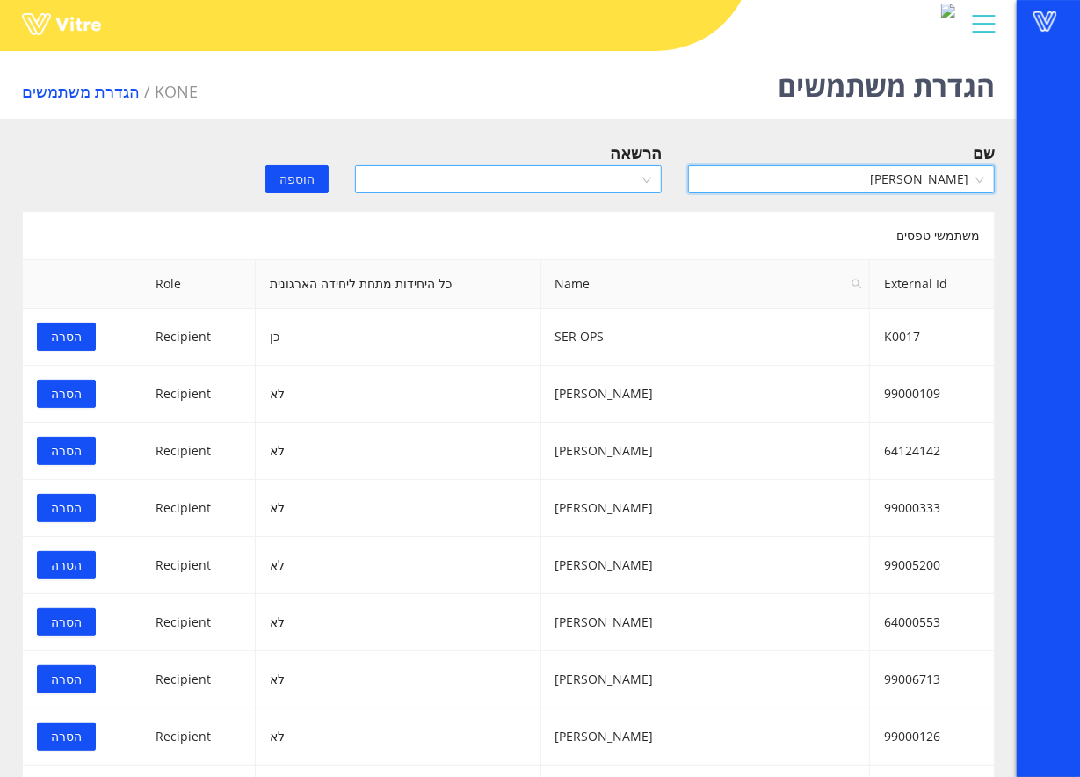
click at [615, 175] on input "search" at bounding box center [502, 179] width 273 height 26
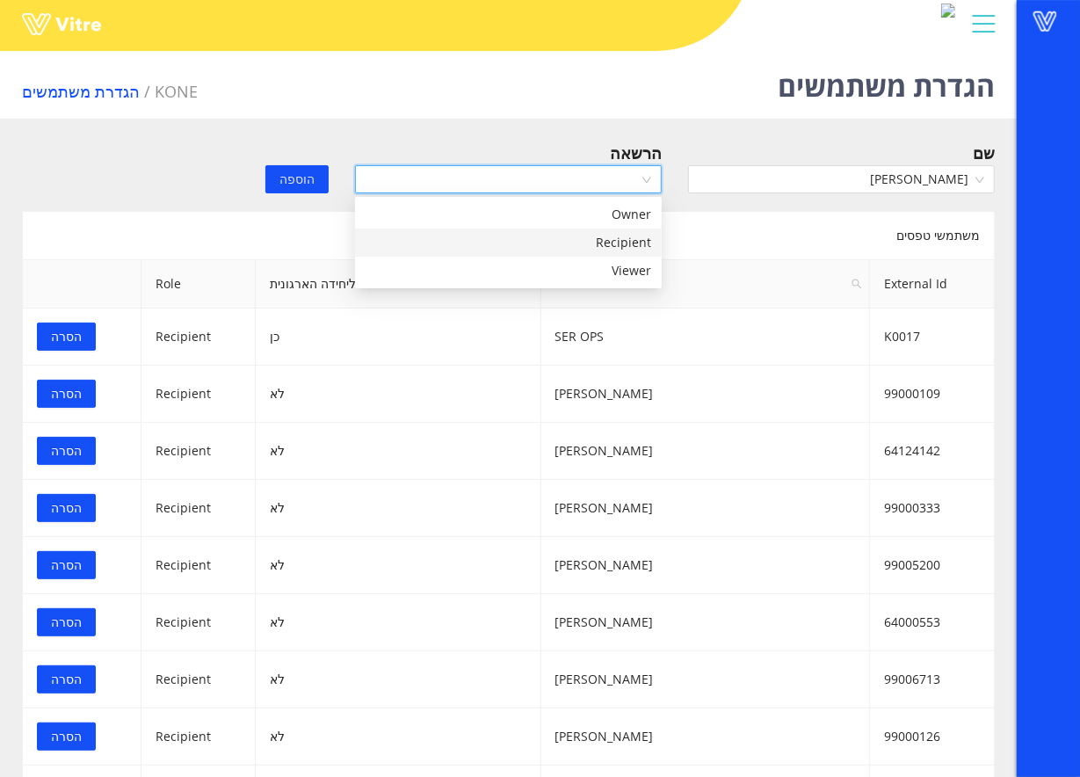
click at [584, 233] on div "Recipient" at bounding box center [509, 242] width 286 height 19
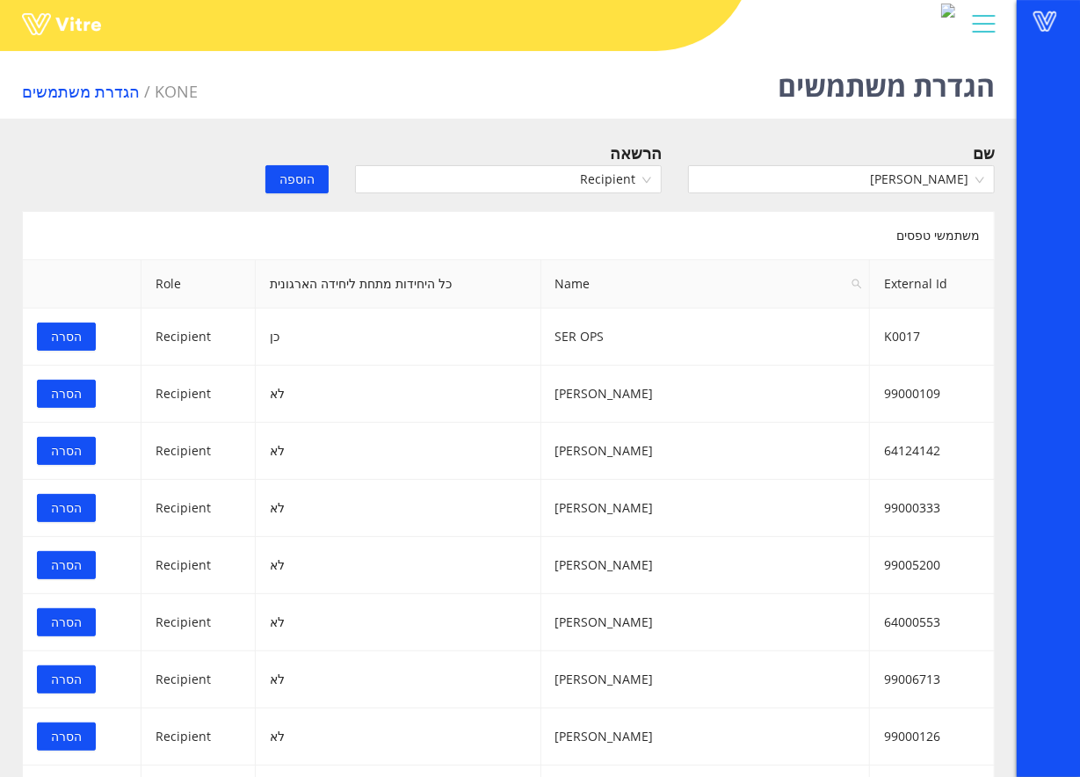
click at [294, 181] on span "הוספה" at bounding box center [297, 179] width 35 height 19
click at [750, 172] on input "search" at bounding box center [835, 179] width 273 height 26
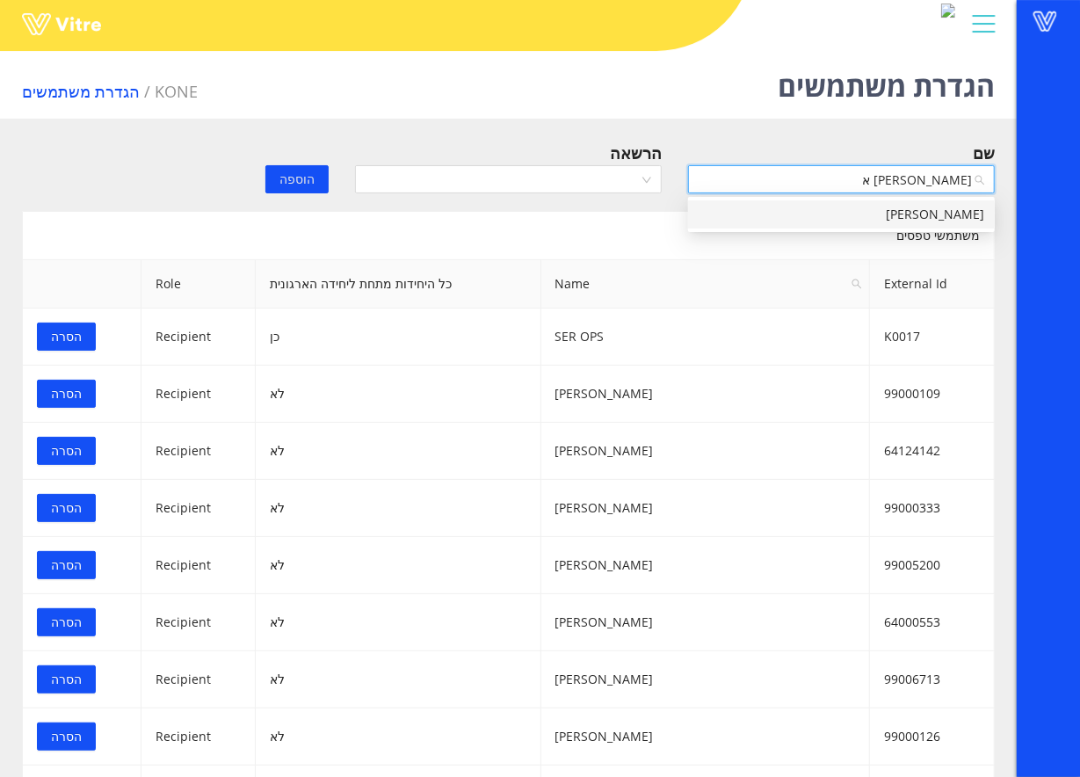
type input "צחי אי"
click at [746, 210] on div "צחי אינדיג" at bounding box center [842, 214] width 286 height 19
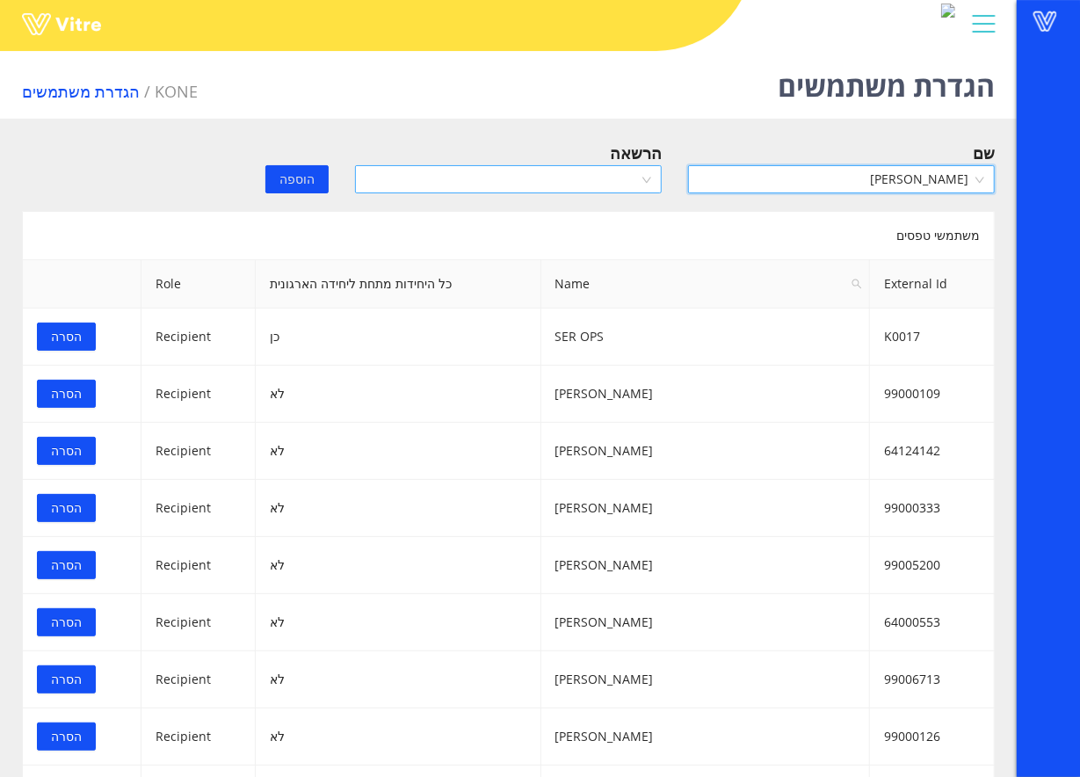
click at [549, 169] on input "search" at bounding box center [502, 179] width 273 height 26
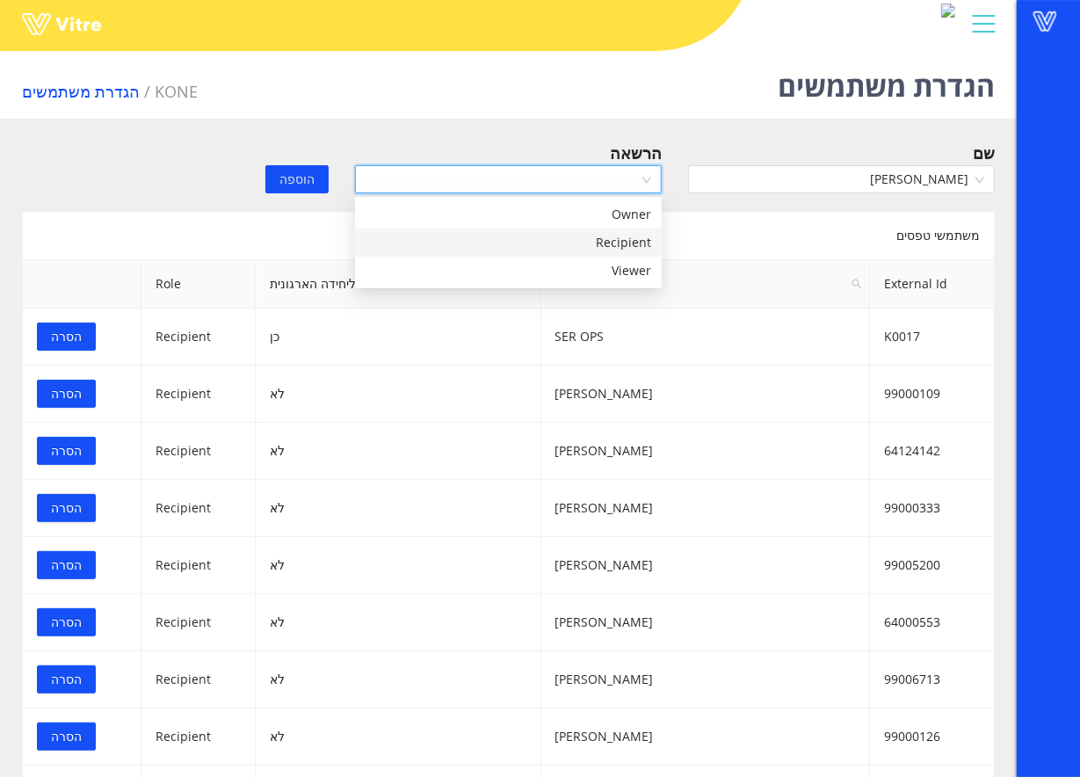
click at [528, 241] on div "Recipient" at bounding box center [509, 242] width 286 height 19
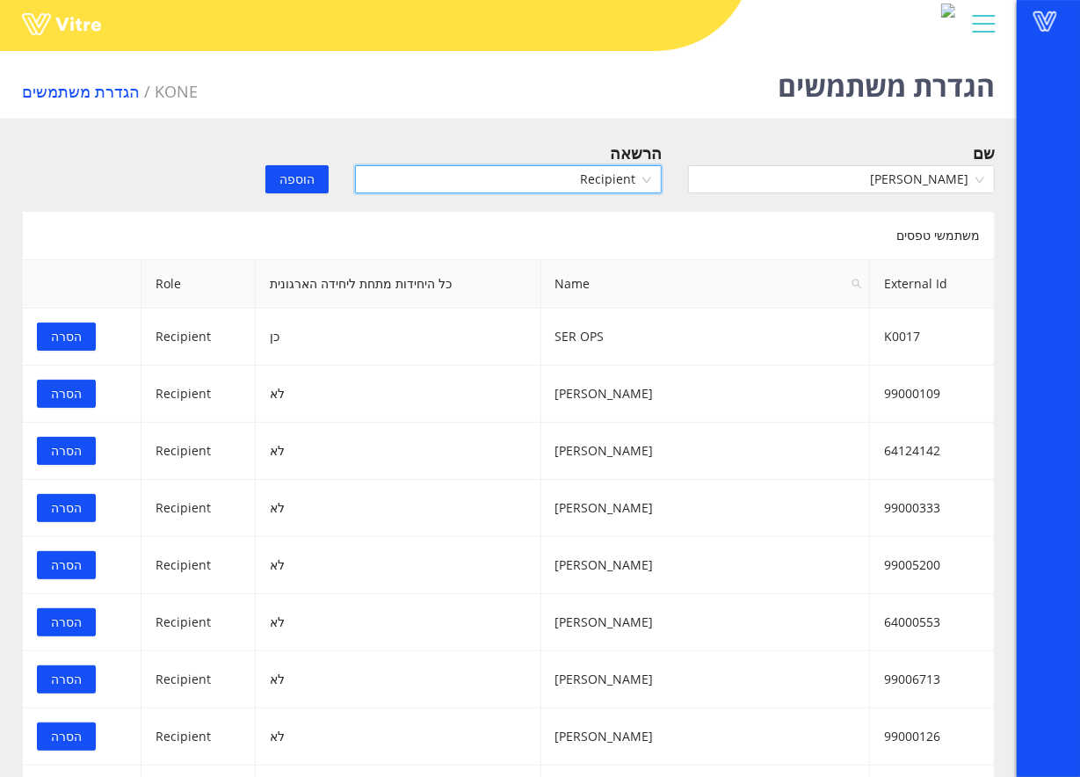
click at [288, 172] on span "הוספה" at bounding box center [297, 179] width 35 height 19
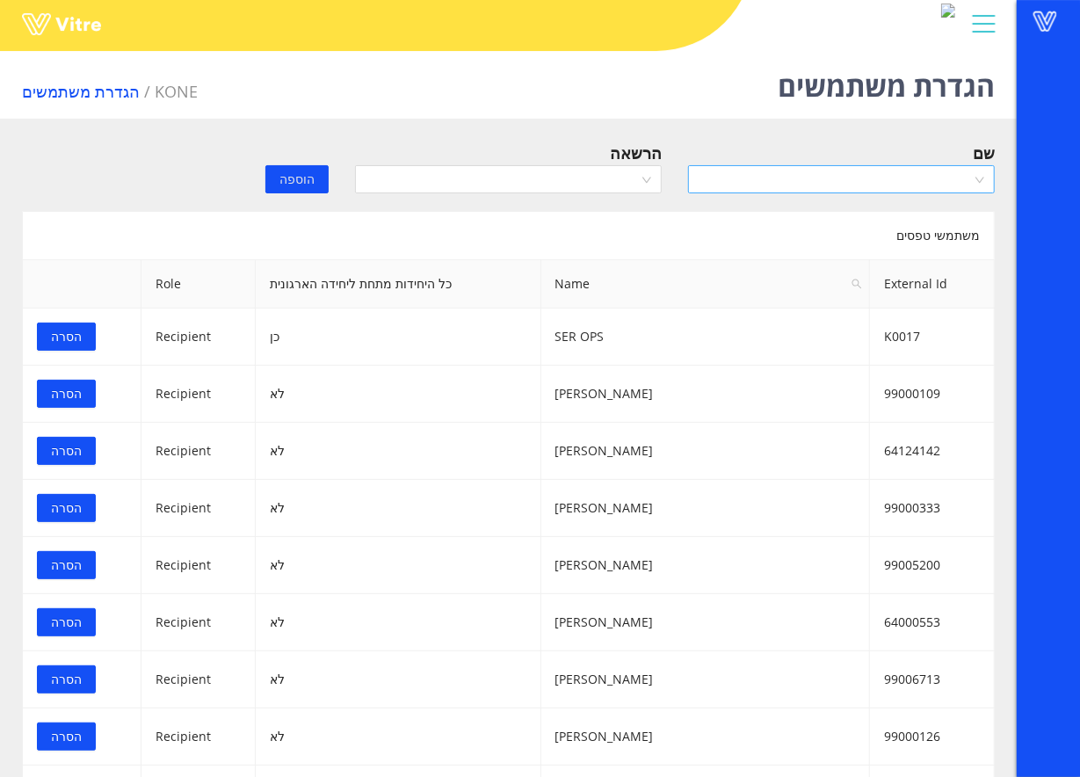
click at [926, 188] on input "search" at bounding box center [835, 179] width 273 height 26
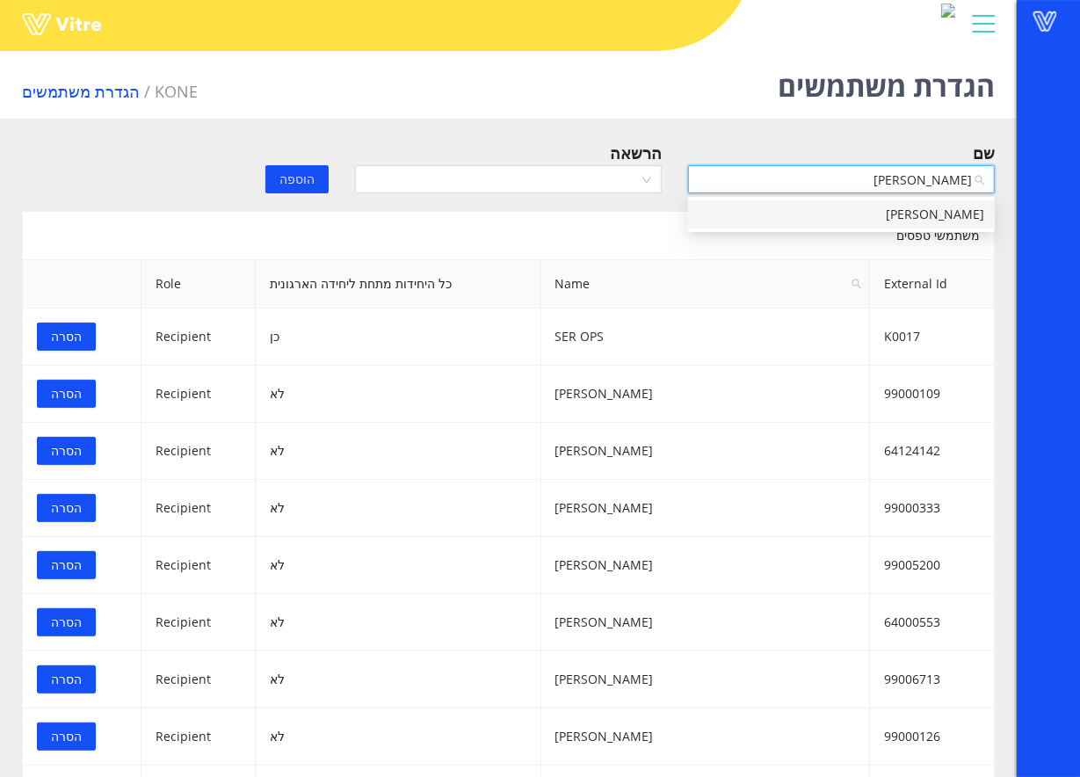
type input "מאור ר"
click at [926, 206] on div "מאור ריכמן" at bounding box center [842, 214] width 286 height 19
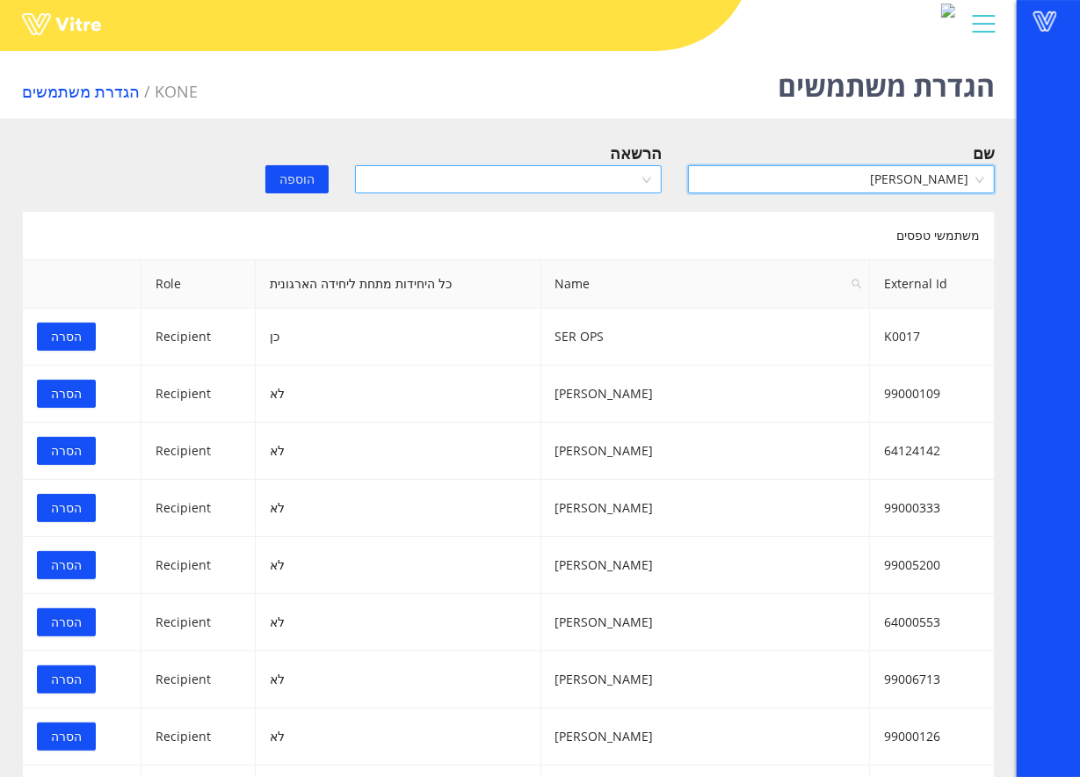
click at [598, 172] on input "search" at bounding box center [502, 179] width 273 height 26
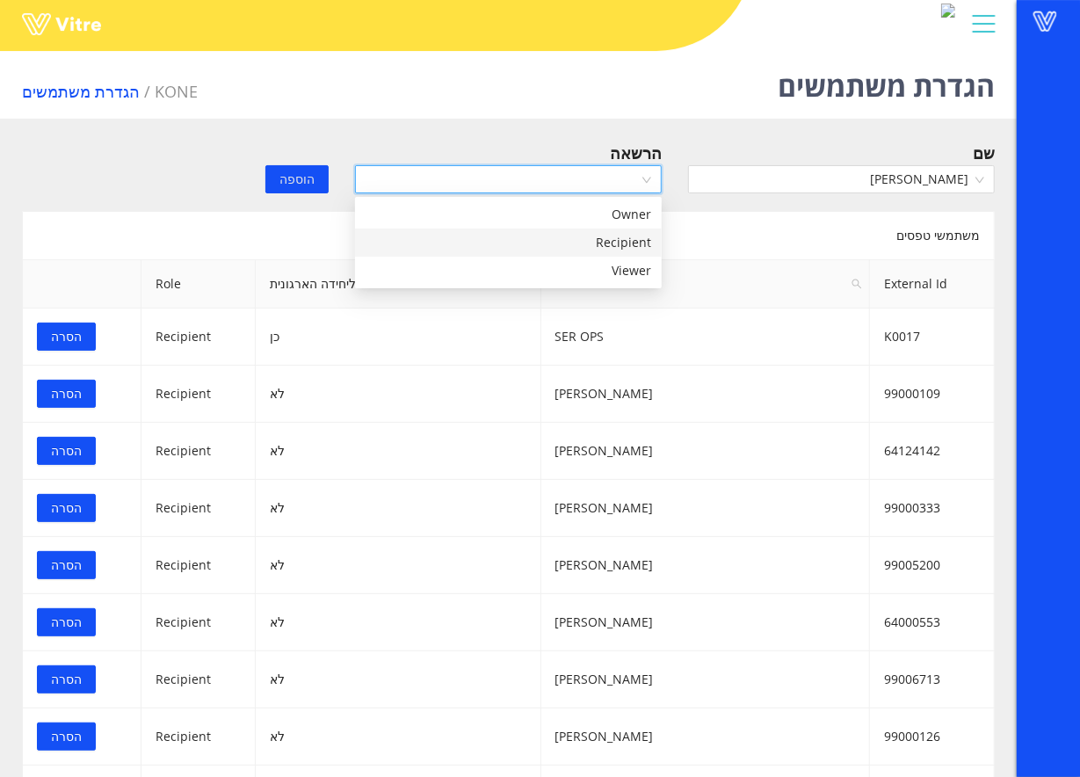
click at [605, 235] on div "Recipient" at bounding box center [509, 242] width 286 height 19
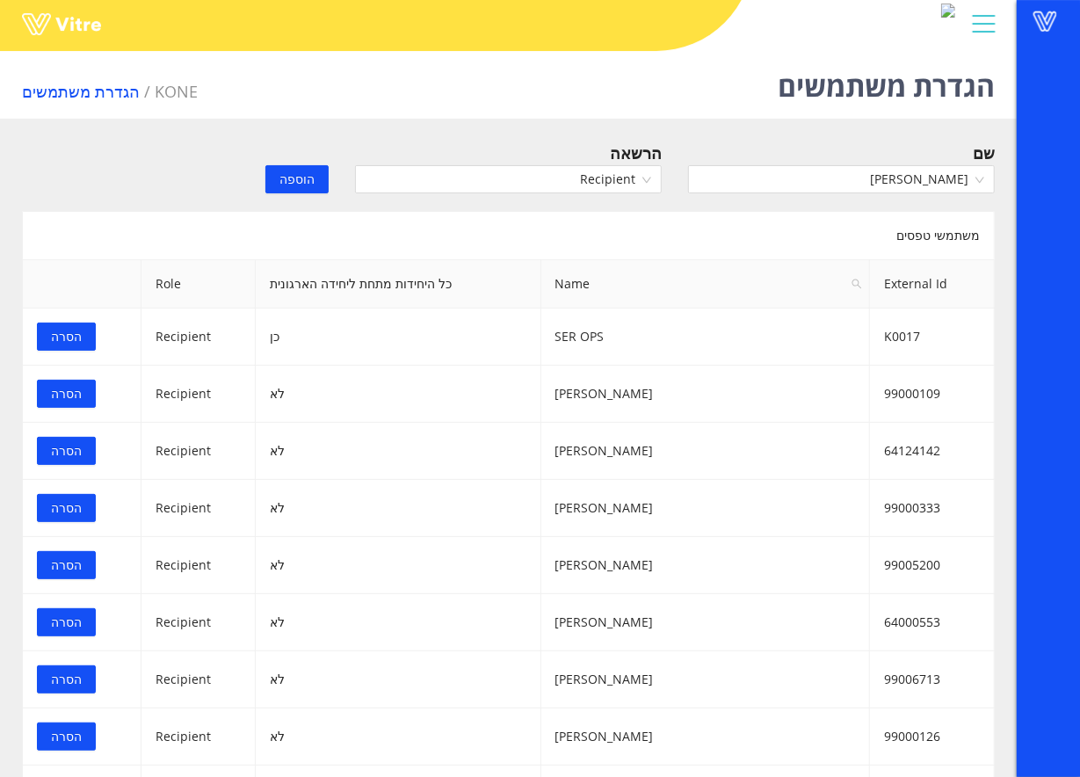
click at [304, 178] on span "הוספה" at bounding box center [297, 179] width 35 height 19
click at [914, 176] on input "search" at bounding box center [835, 179] width 273 height 26
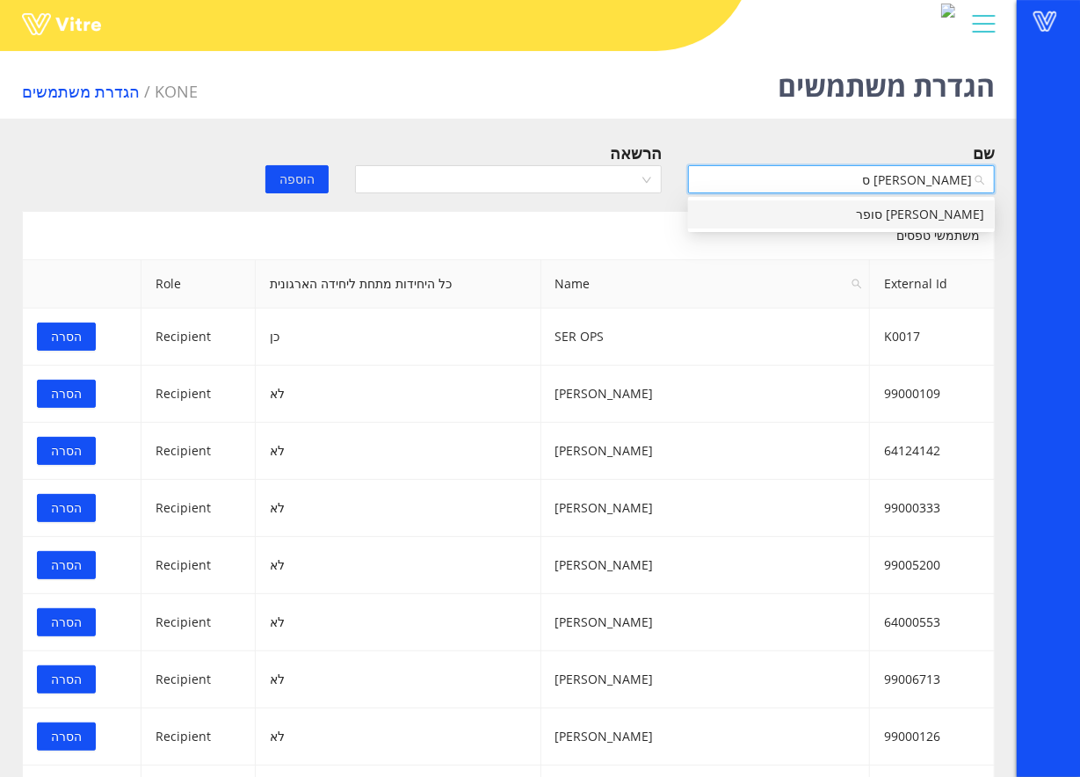
type input "שגיא סו"
click at [865, 213] on div "שגיא סופר" at bounding box center [842, 214] width 286 height 19
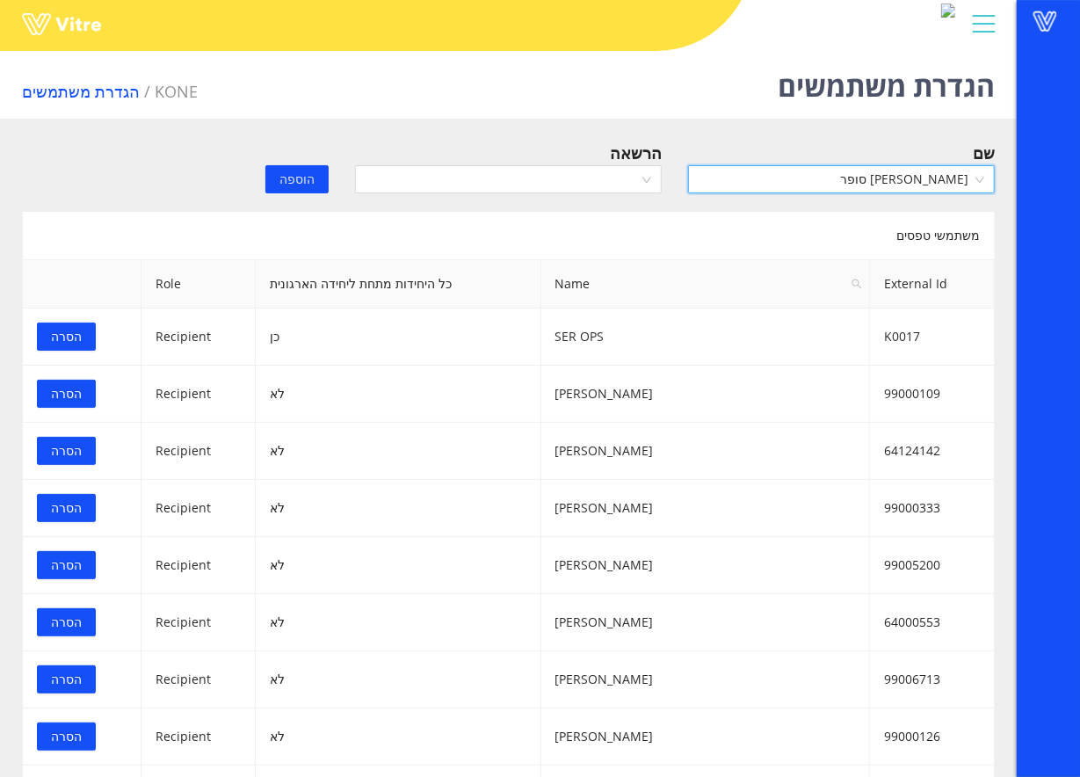
drag, startPoint x: 624, startPoint y: 185, endPoint x: 620, endPoint y: 195, distance: 10.6
click at [626, 181] on input "search" at bounding box center [502, 179] width 273 height 26
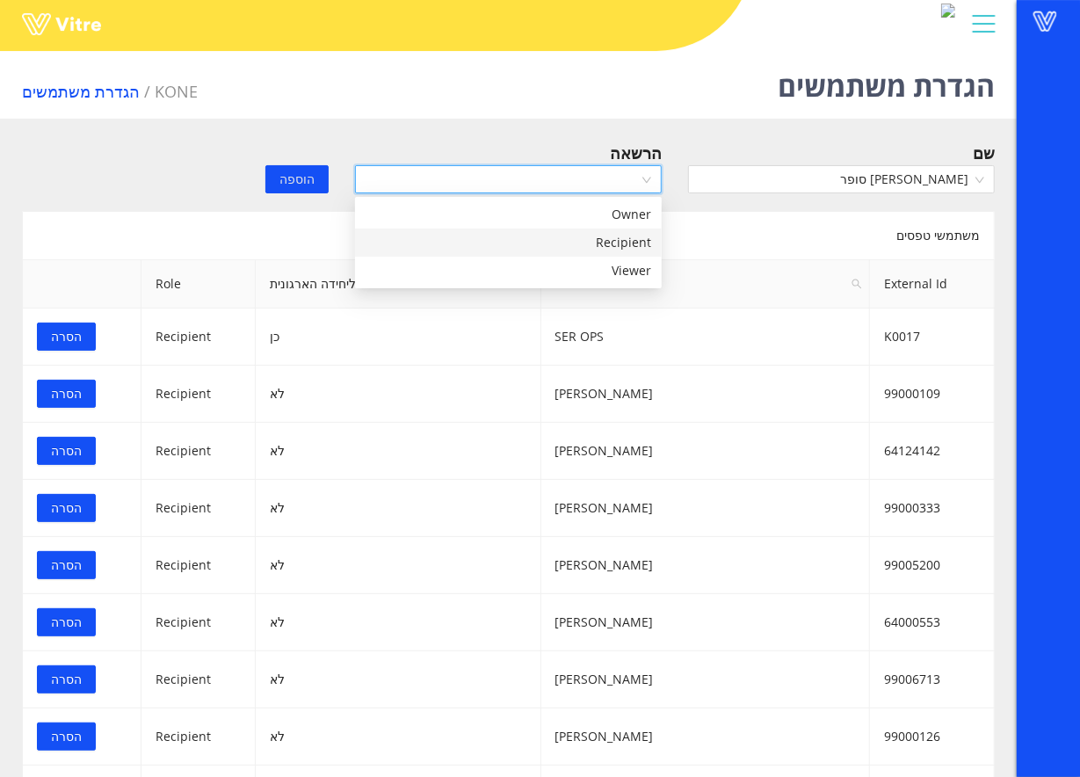
click at [606, 238] on div "Recipient" at bounding box center [509, 242] width 286 height 19
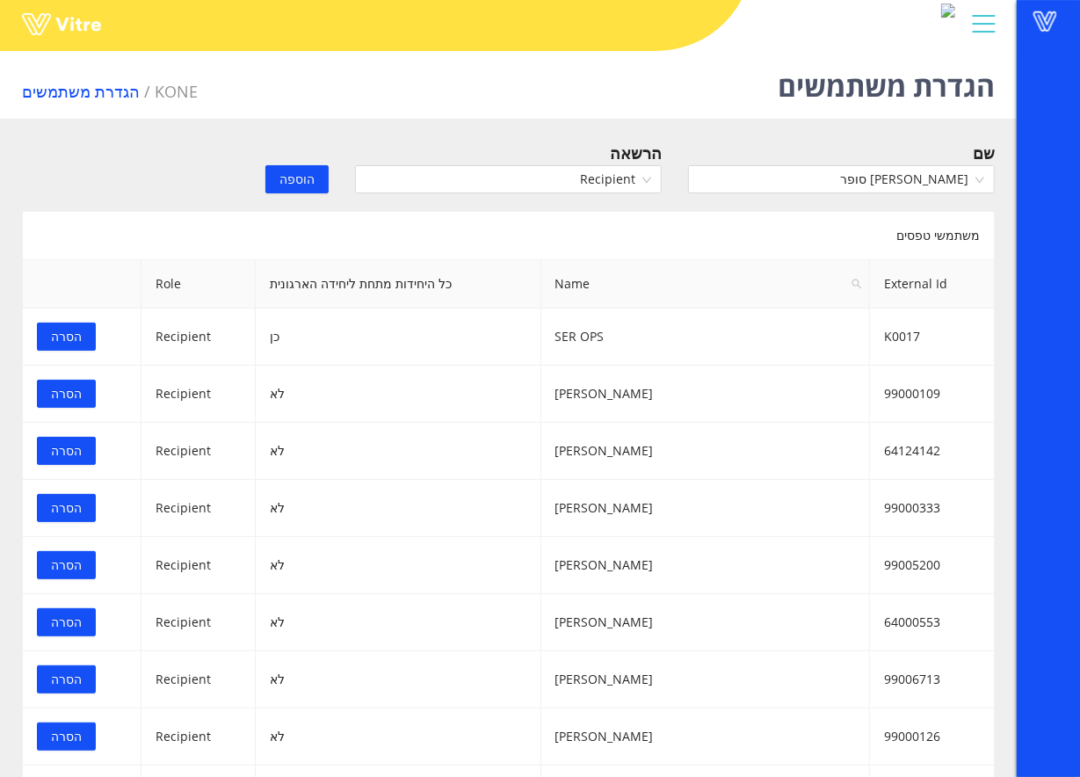
click at [318, 163] on div "הוספה" at bounding box center [259, 167] width 167 height 53
click at [314, 178] on span "הוספה" at bounding box center [297, 179] width 35 height 19
click at [874, 183] on input "search" at bounding box center [835, 179] width 273 height 26
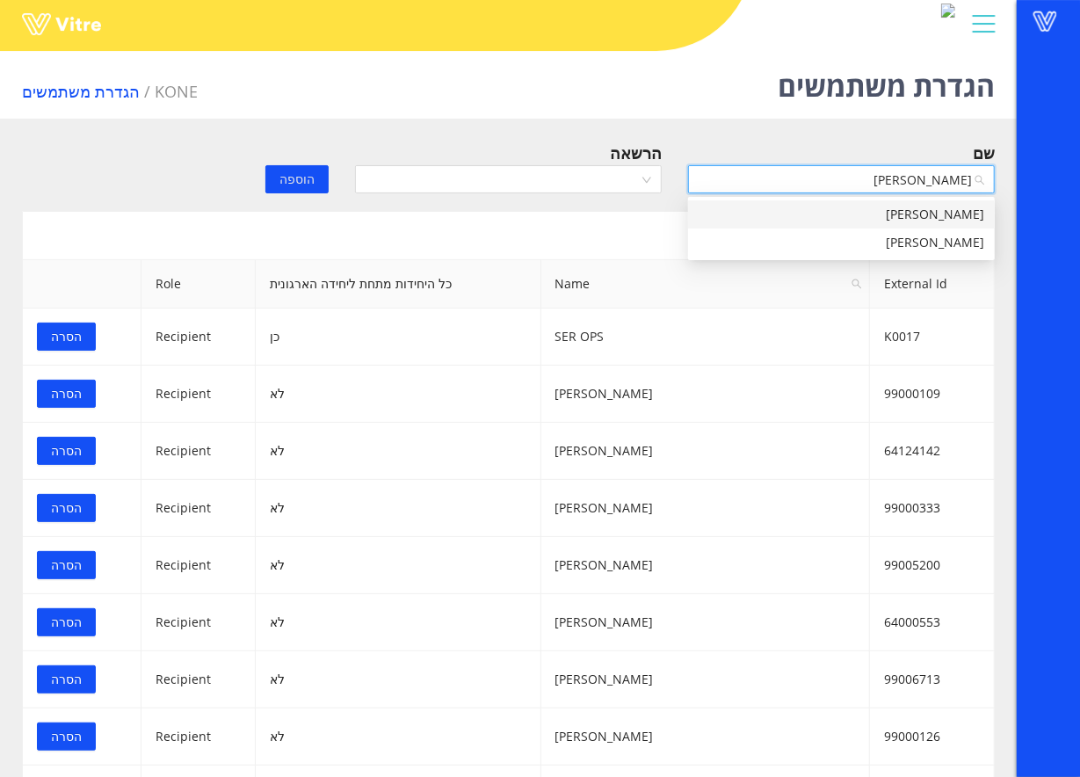
type input "אופיר ס"
click at [883, 221] on div "[PERSON_NAME]" at bounding box center [842, 214] width 286 height 19
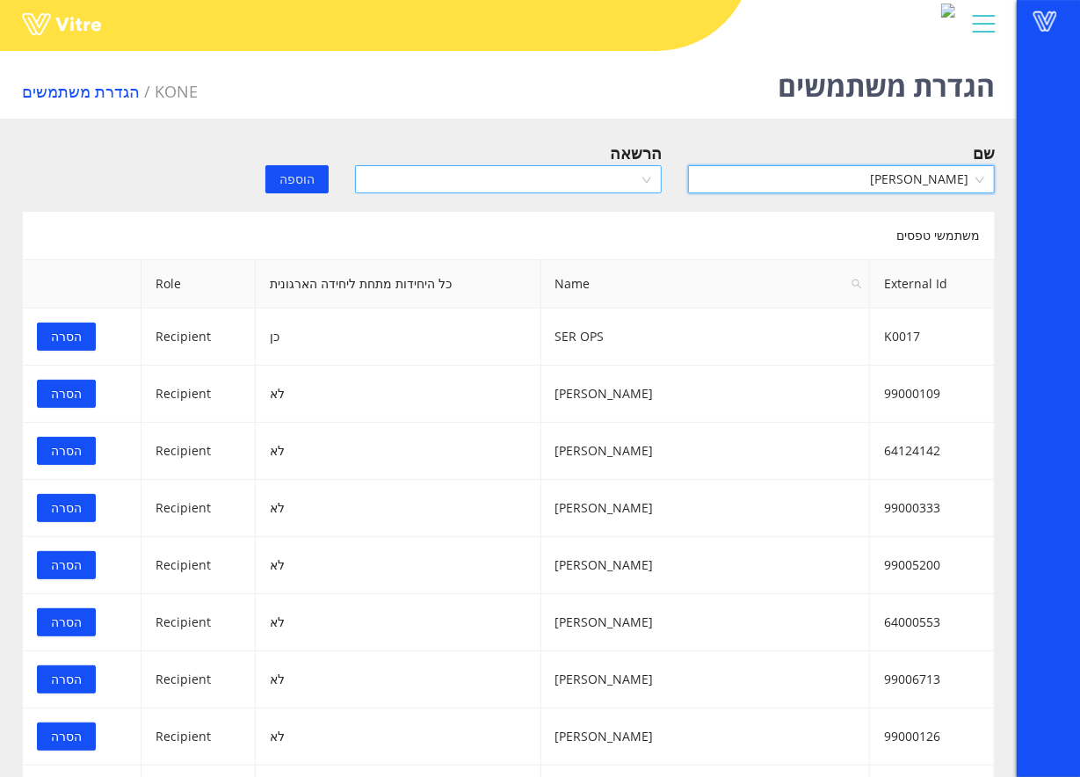
click at [566, 183] on input "search" at bounding box center [502, 179] width 273 height 26
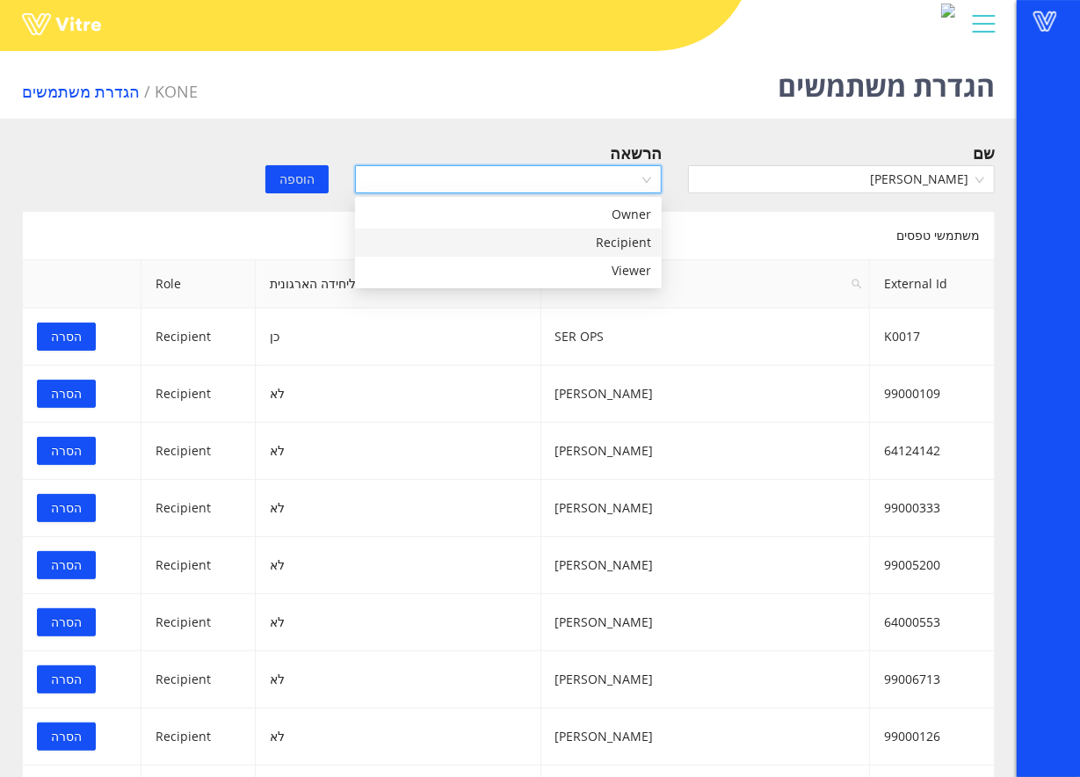
click at [563, 236] on div "Recipient" at bounding box center [509, 242] width 286 height 19
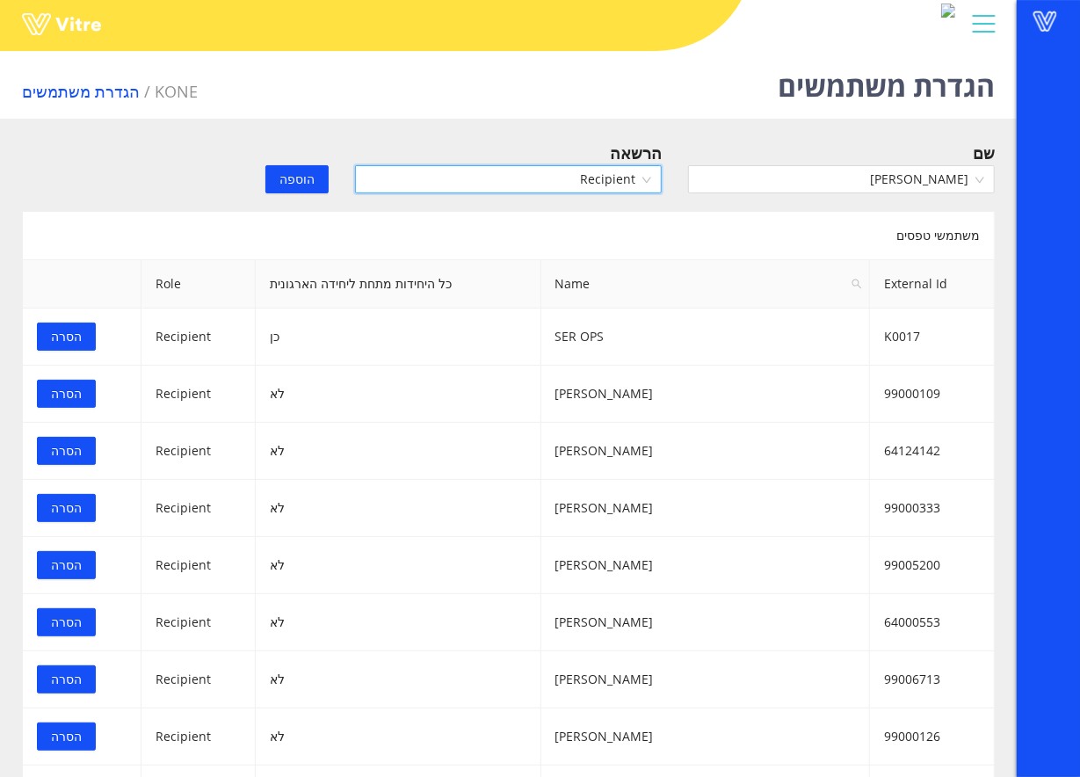
click at [303, 170] on span "הוספה" at bounding box center [297, 179] width 35 height 19
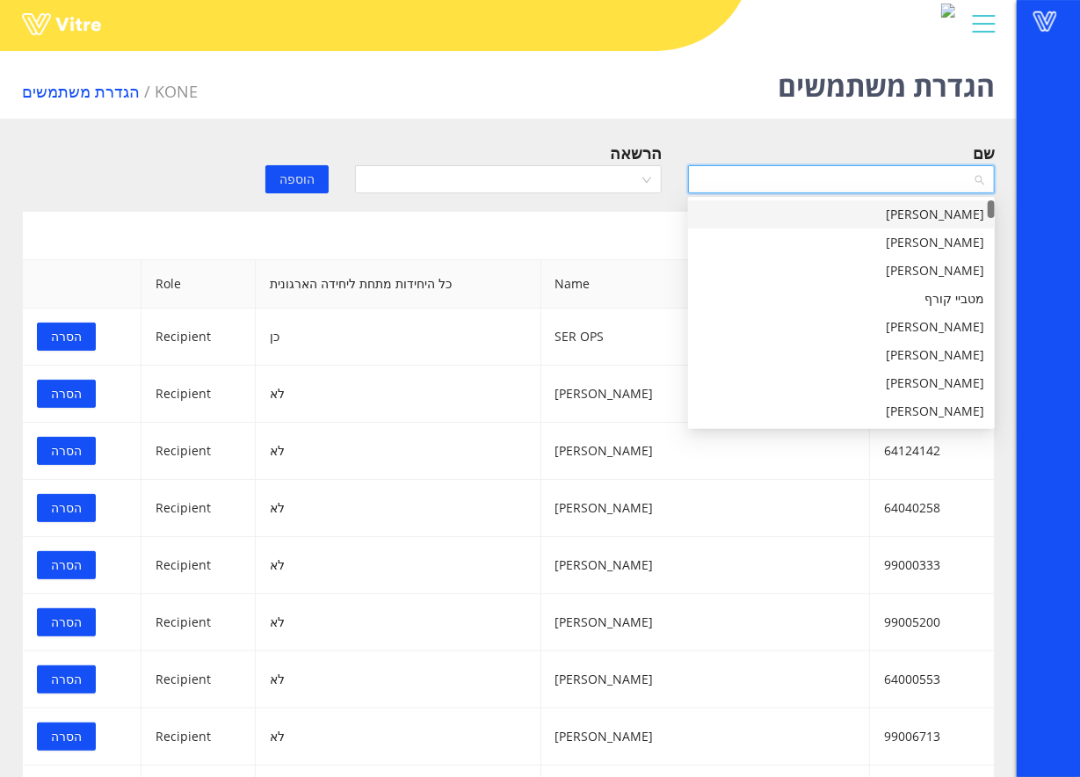
click at [859, 188] on input "search" at bounding box center [835, 179] width 273 height 26
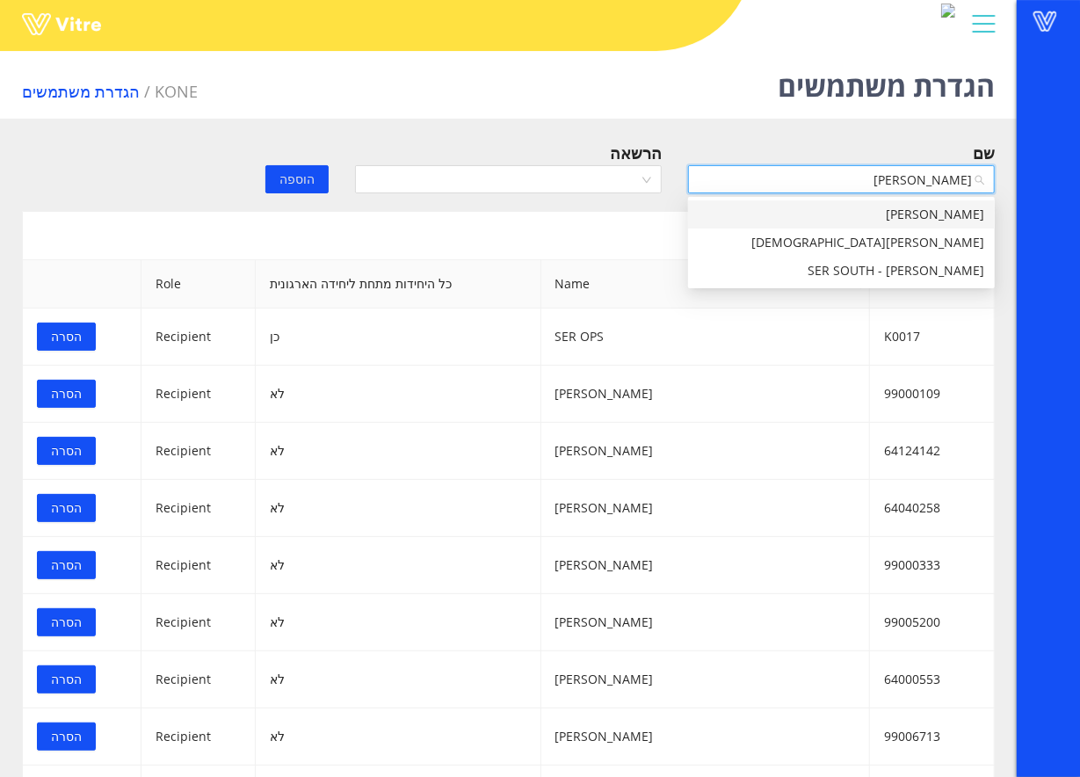
type input "עמית"
click at [904, 214] on div "אליאור עמית" at bounding box center [842, 214] width 286 height 19
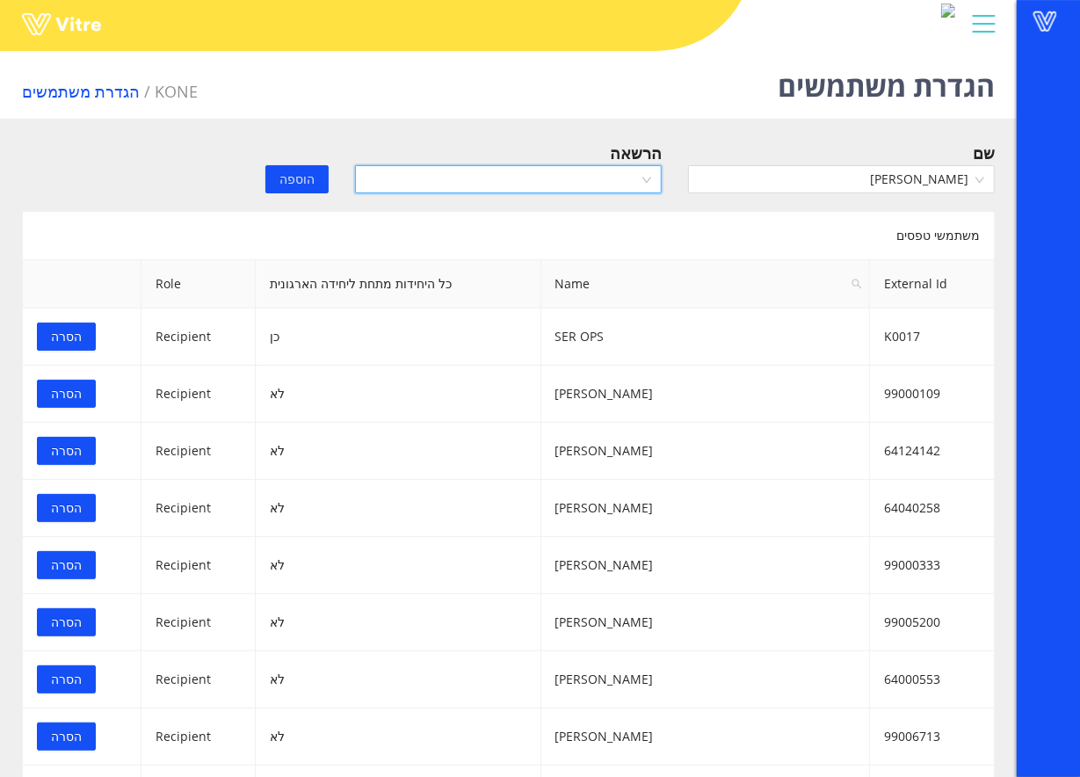
click at [563, 178] on input "search" at bounding box center [502, 179] width 273 height 26
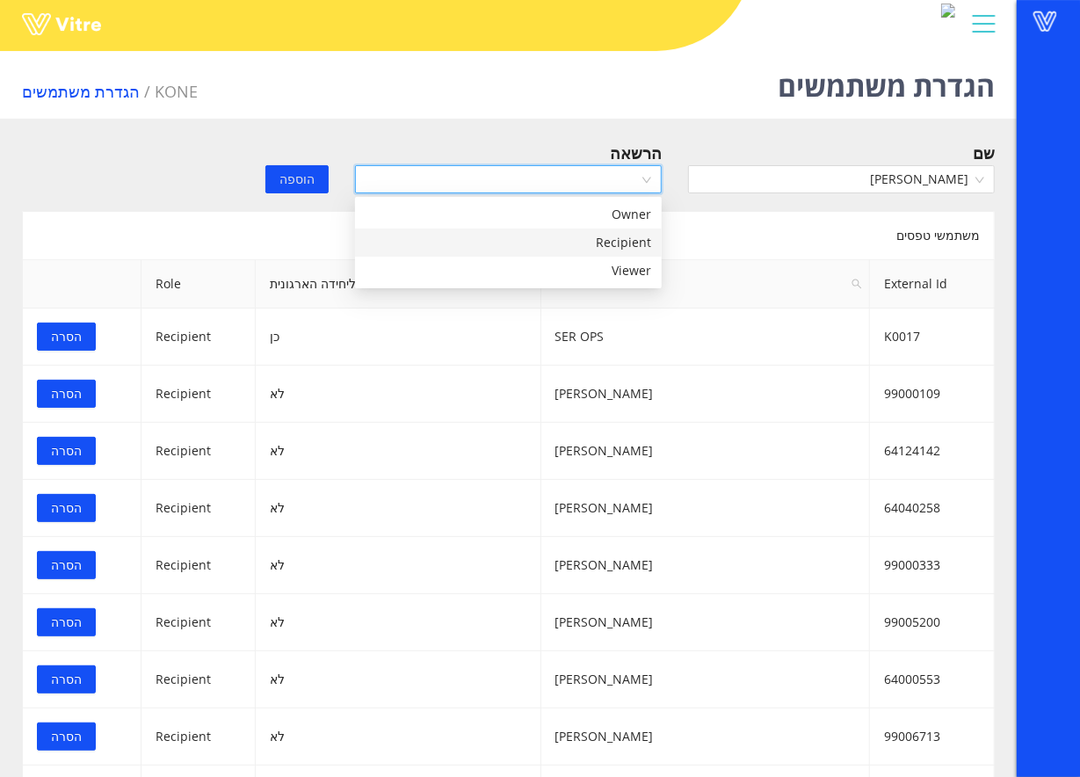
drag, startPoint x: 554, startPoint y: 244, endPoint x: 497, endPoint y: 227, distance: 58.9
click at [554, 244] on div "Recipient" at bounding box center [509, 242] width 286 height 19
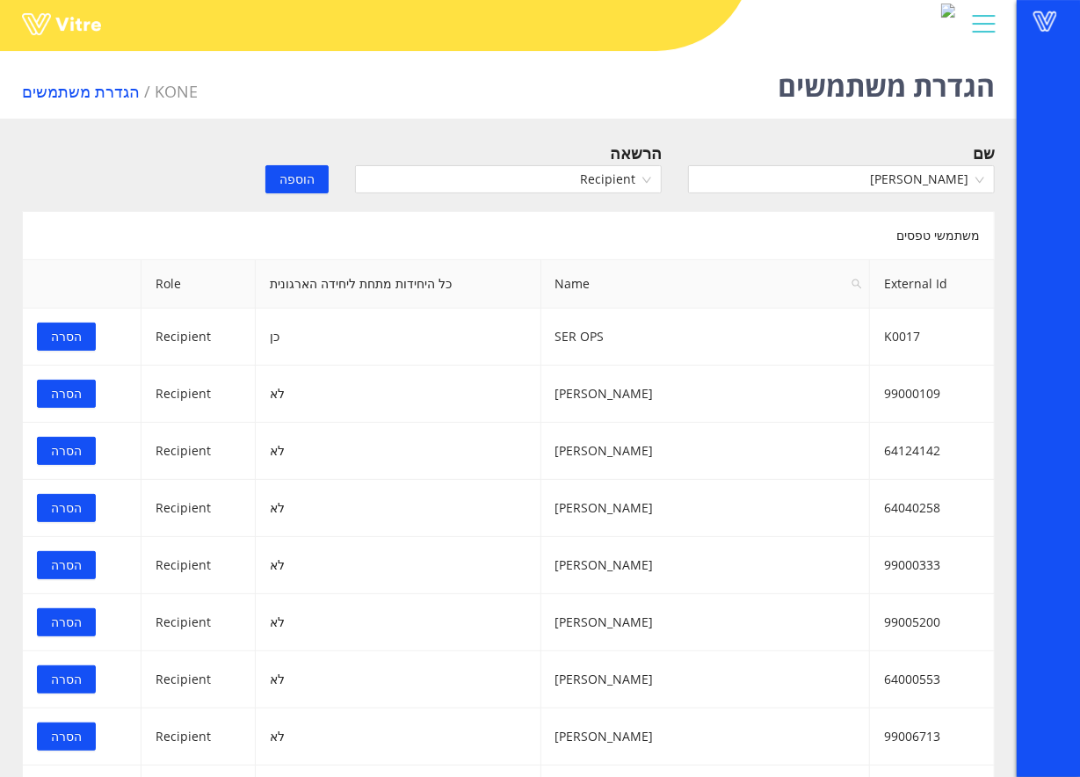
click at [272, 174] on button "הוספה" at bounding box center [296, 179] width 63 height 28
click at [301, 183] on span "הוספה" at bounding box center [297, 179] width 35 height 19
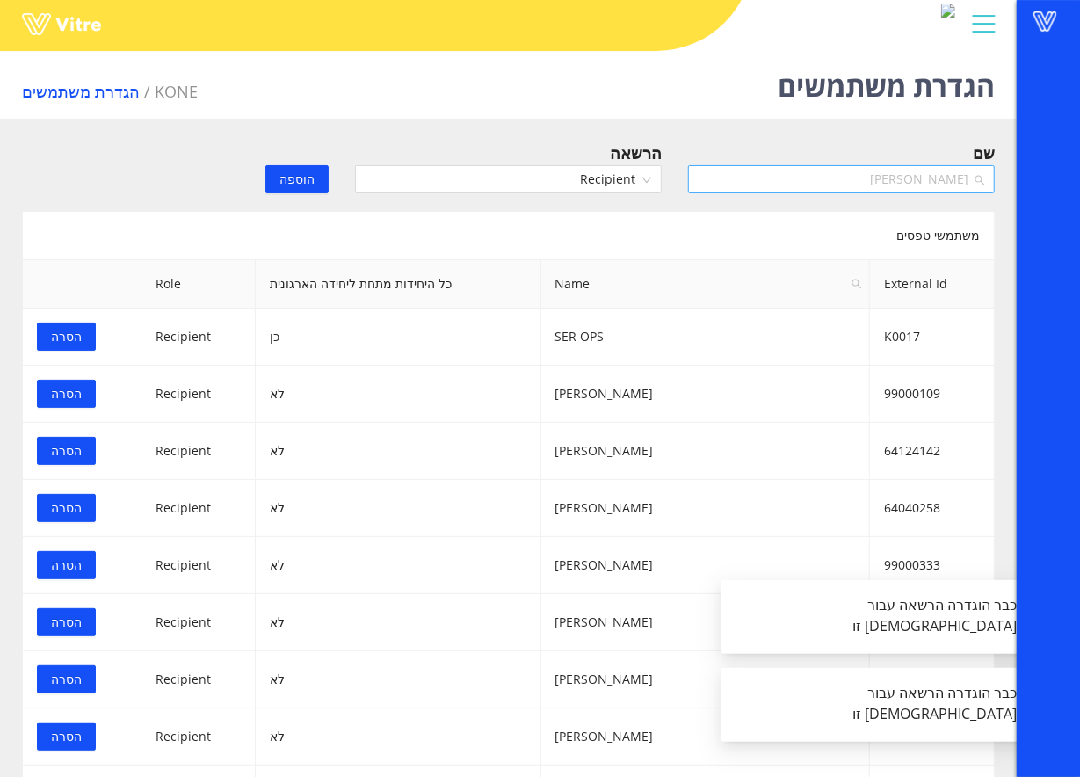
click at [802, 185] on span "אליאור עמית" at bounding box center [842, 179] width 286 height 26
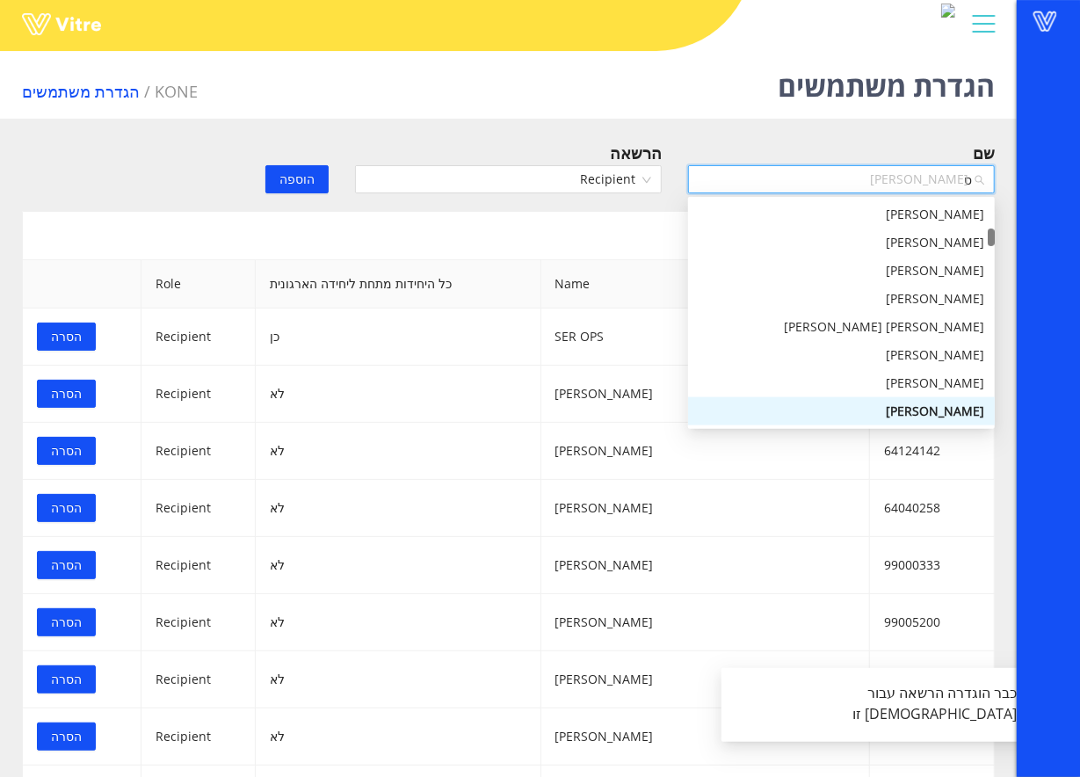
scroll to position [0, 0]
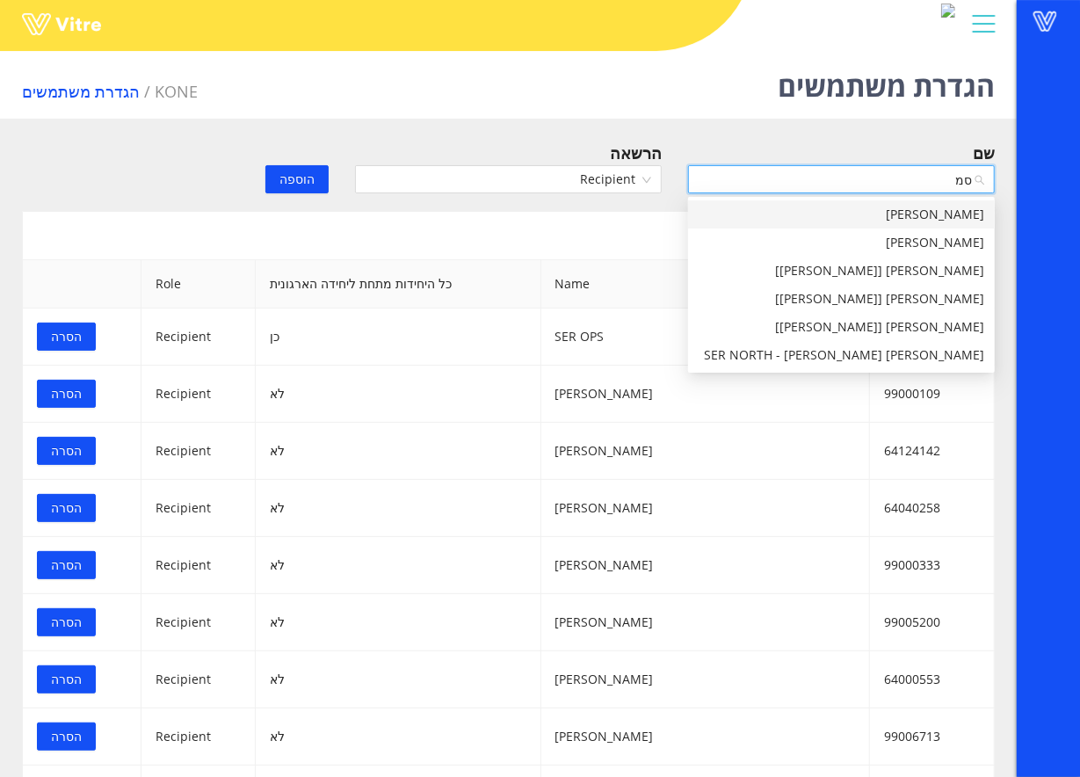
type input "סמי"
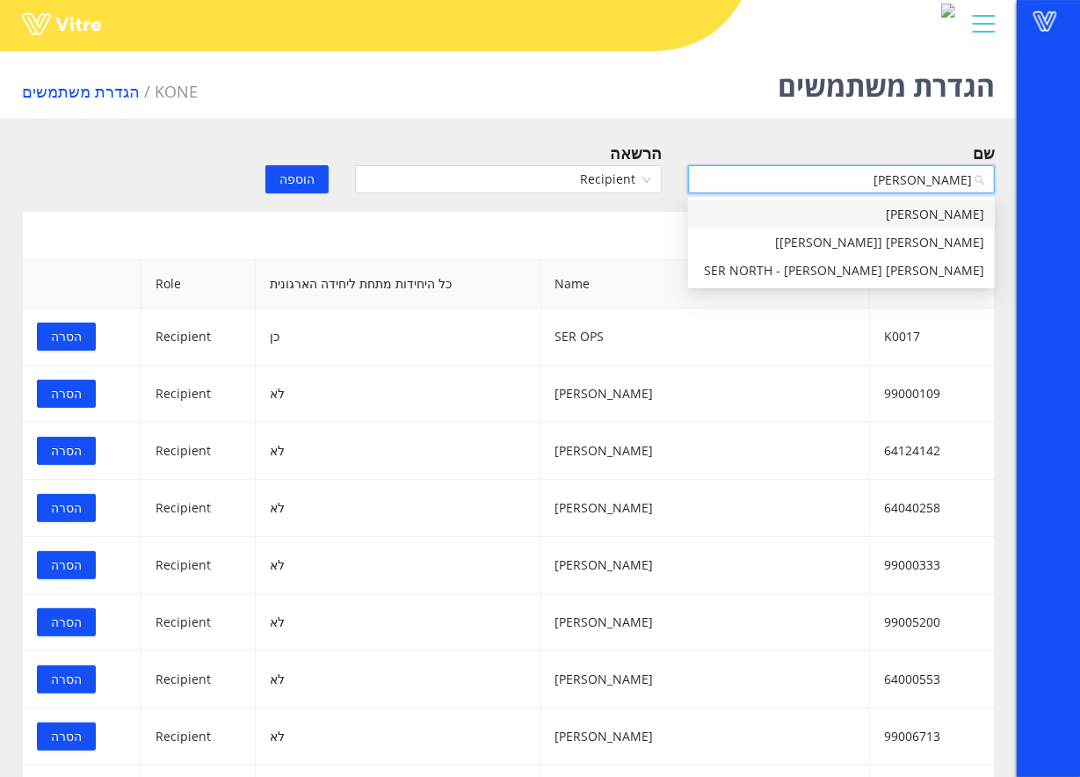
click at [793, 214] on div "שמואל סמי אמויאל" at bounding box center [842, 214] width 286 height 19
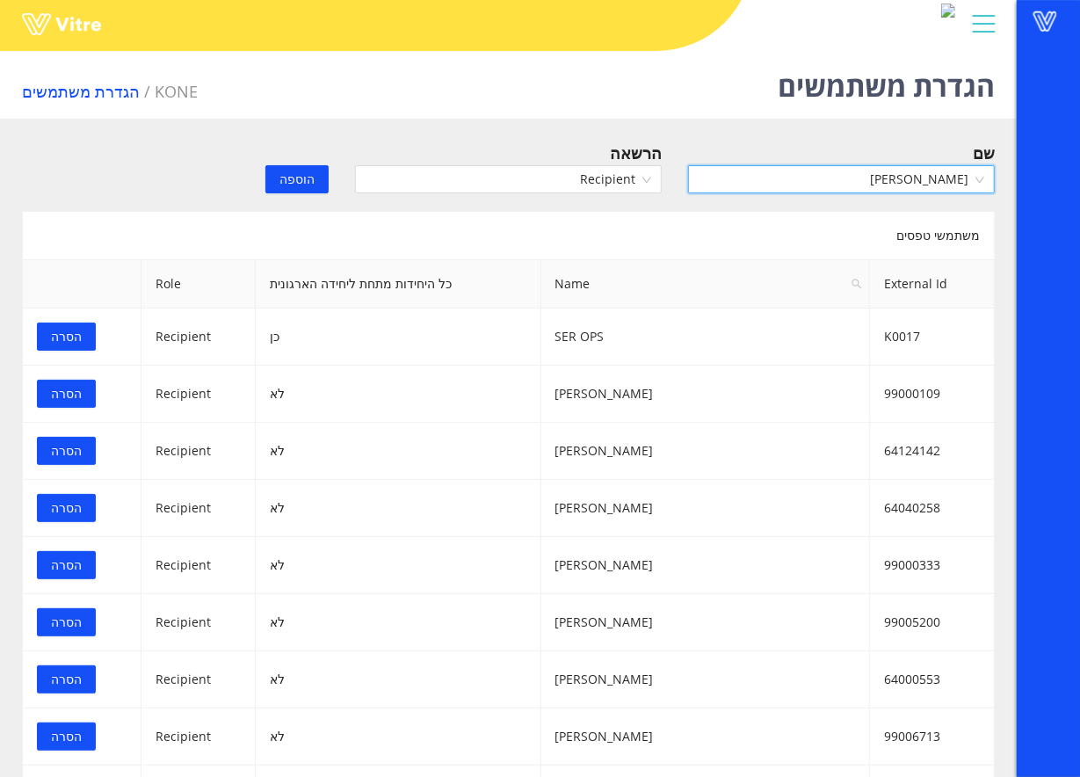
click at [295, 185] on span "הוספה" at bounding box center [297, 179] width 35 height 19
click at [810, 172] on input "search" at bounding box center [835, 179] width 273 height 26
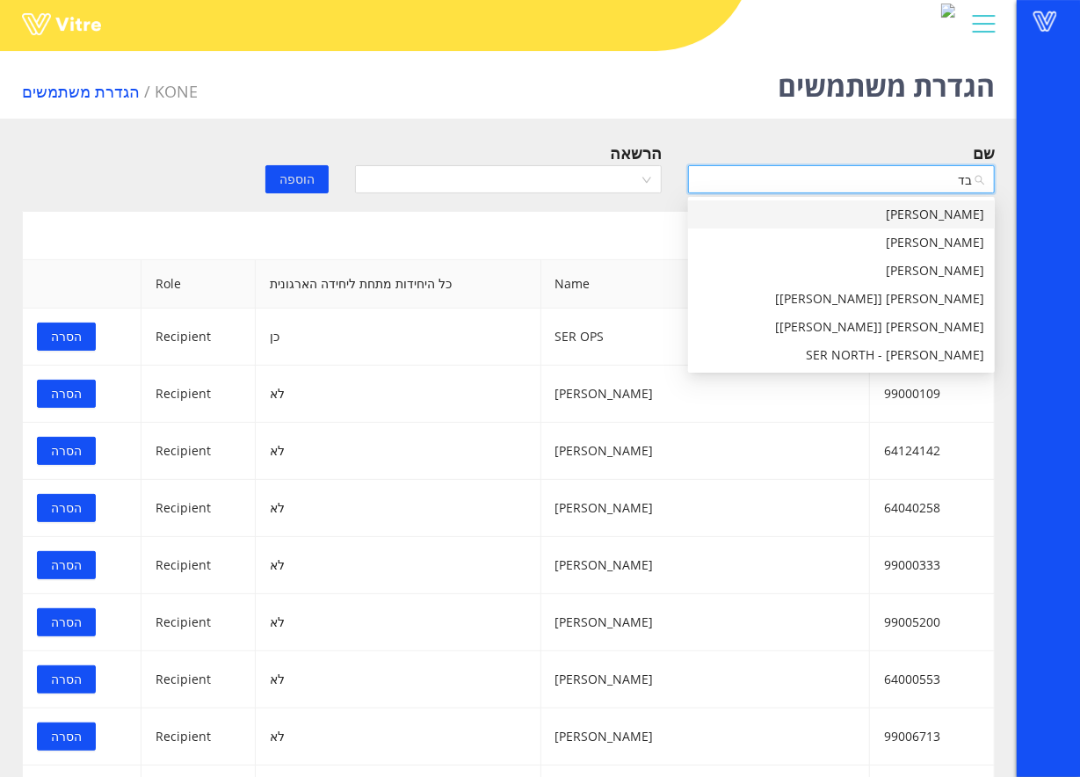
type input "בדש"
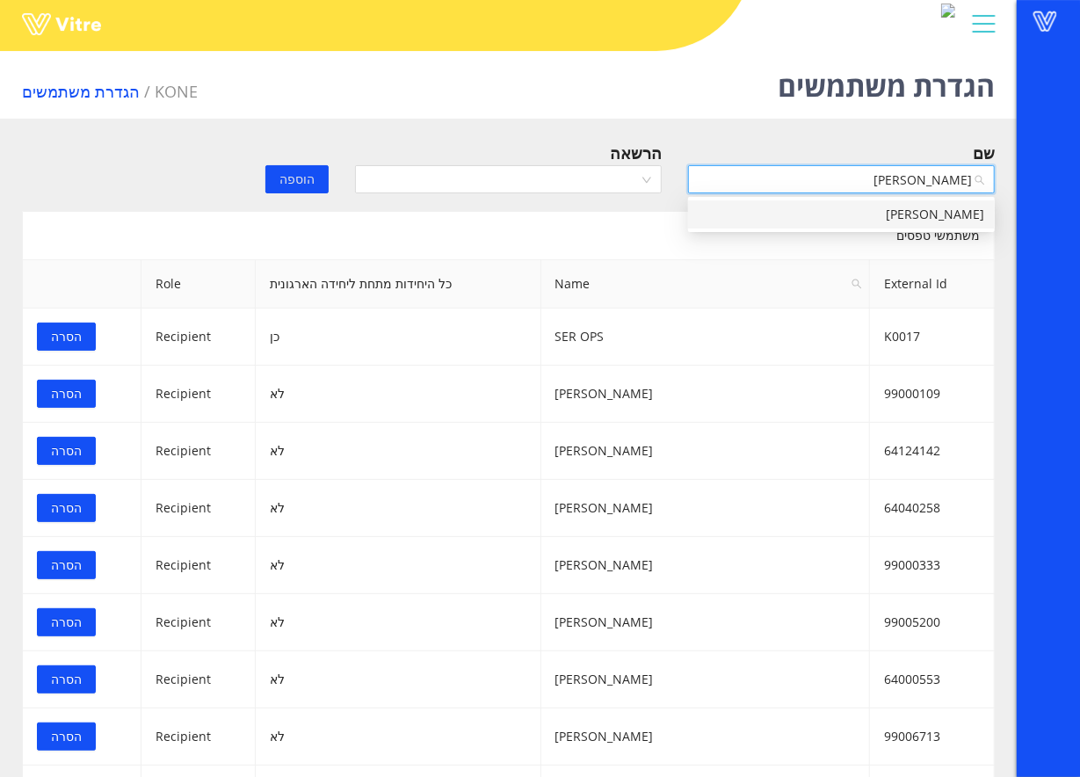
click at [845, 216] on div "[PERSON_NAME]" at bounding box center [842, 214] width 286 height 19
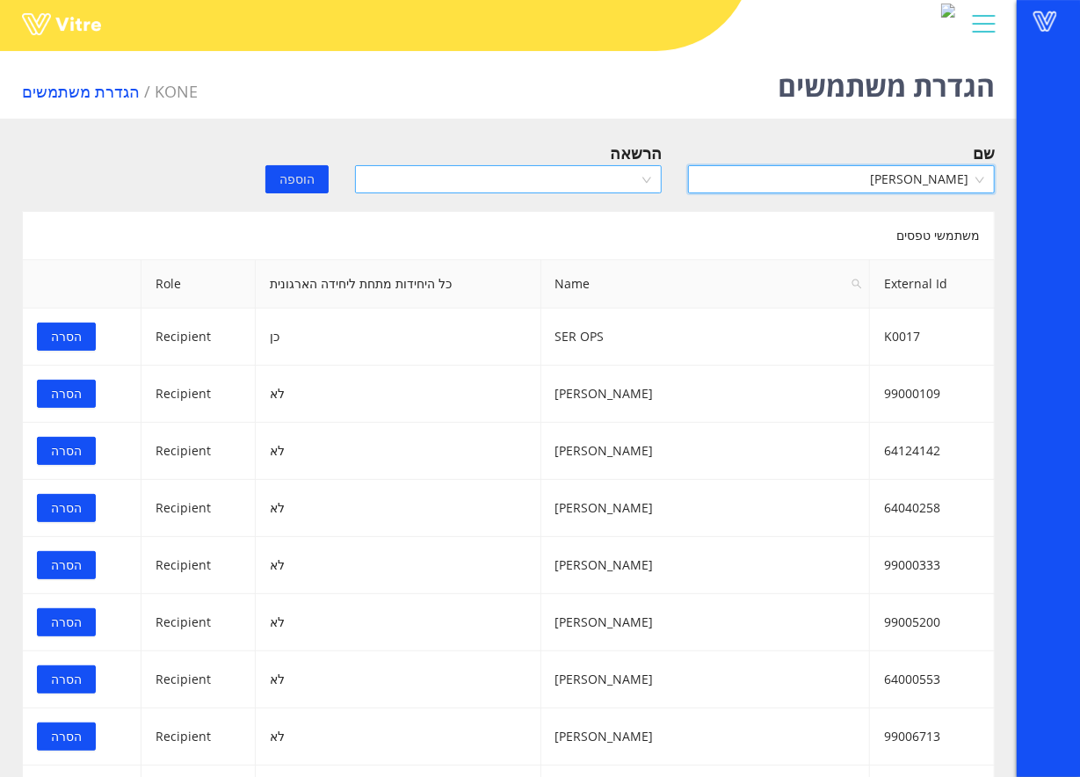
click at [608, 179] on input "search" at bounding box center [502, 179] width 273 height 26
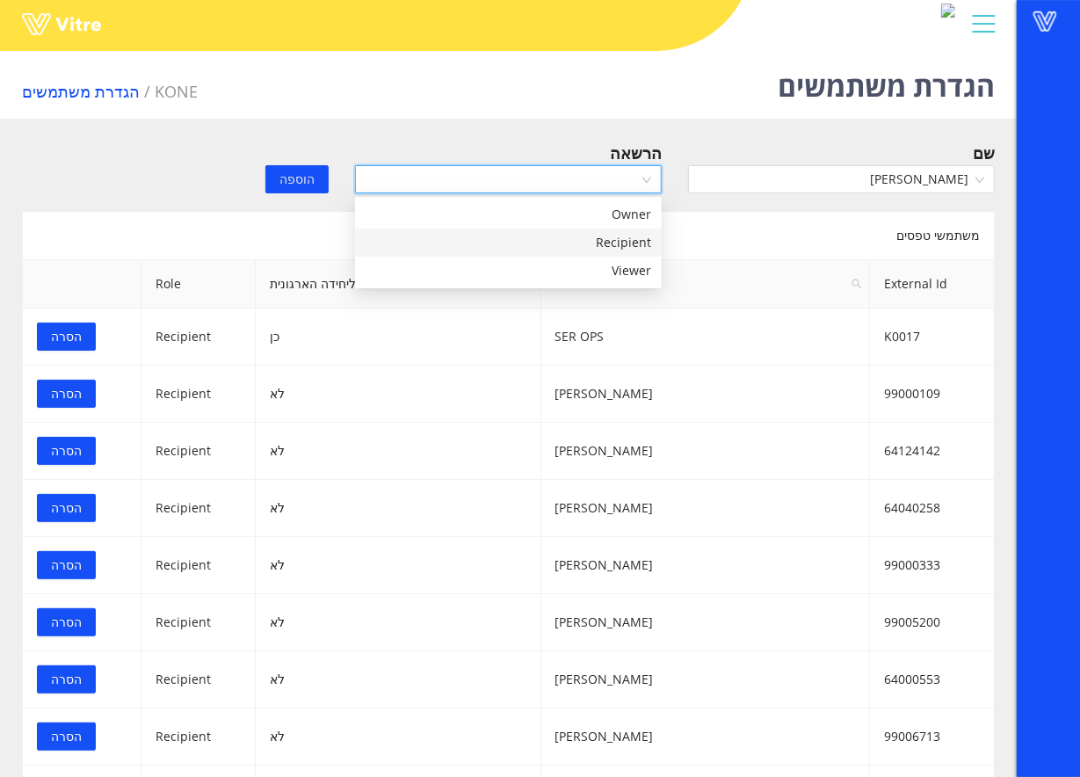
click at [568, 239] on div "Recipient" at bounding box center [509, 242] width 286 height 19
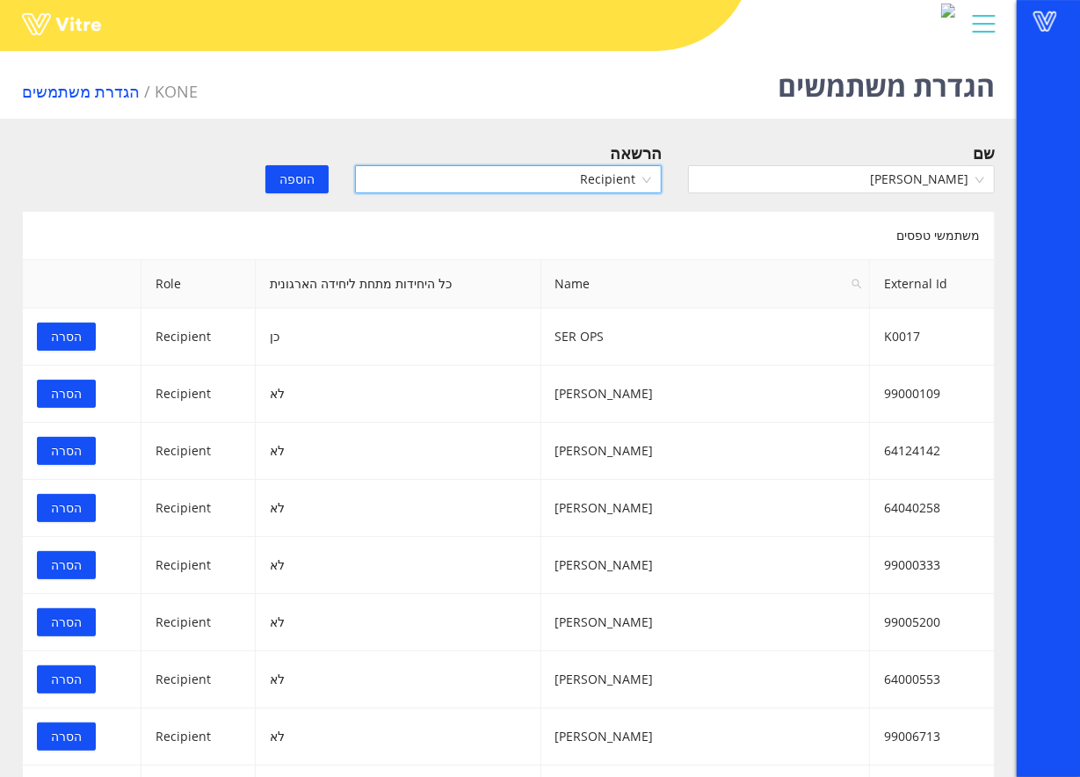
click at [278, 178] on button "הוספה" at bounding box center [296, 179] width 63 height 28
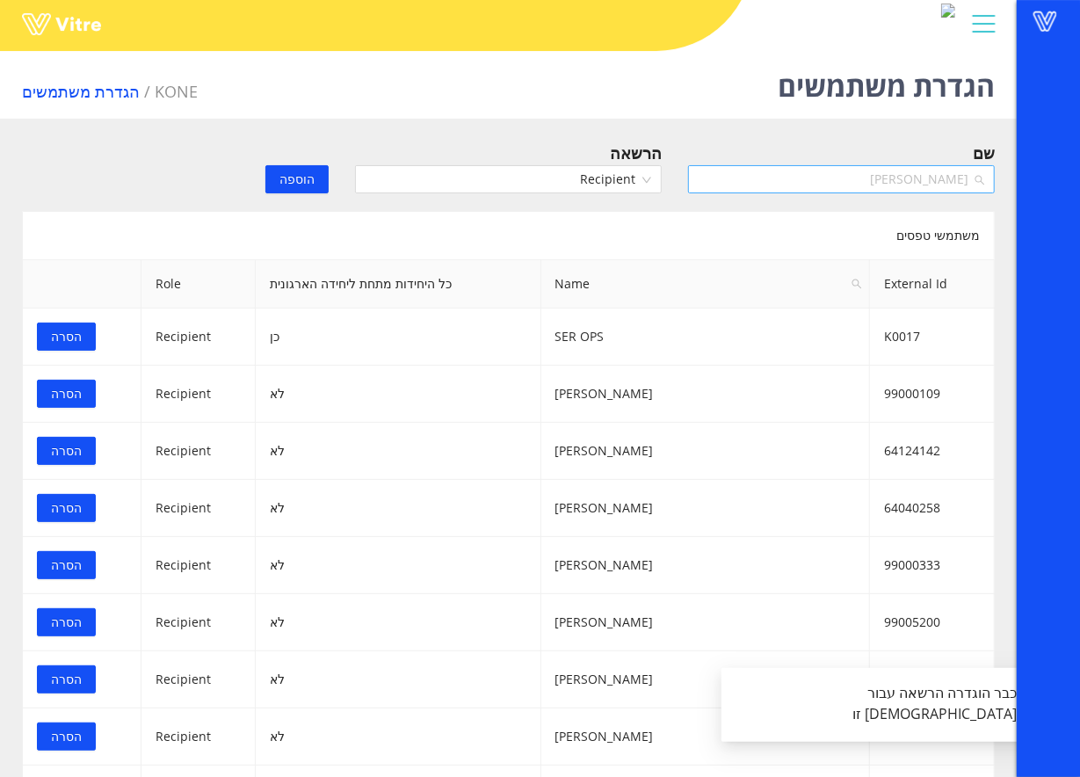
click at [856, 186] on span "[PERSON_NAME]" at bounding box center [842, 179] width 286 height 26
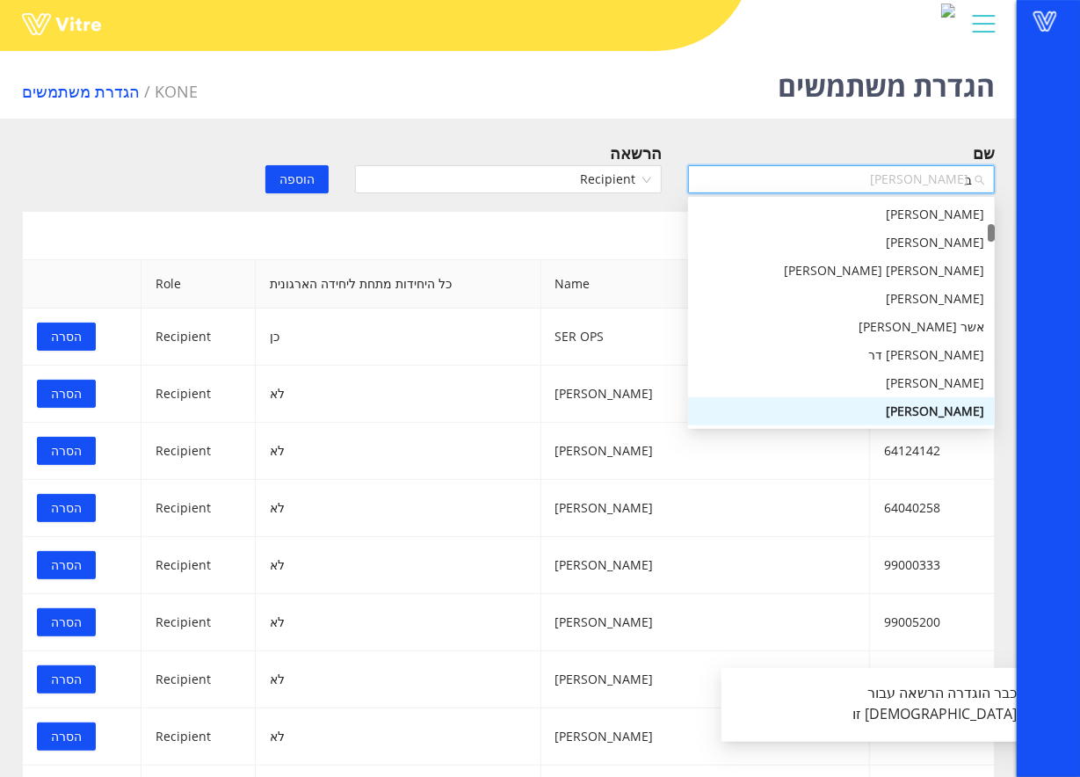
scroll to position [0, 0]
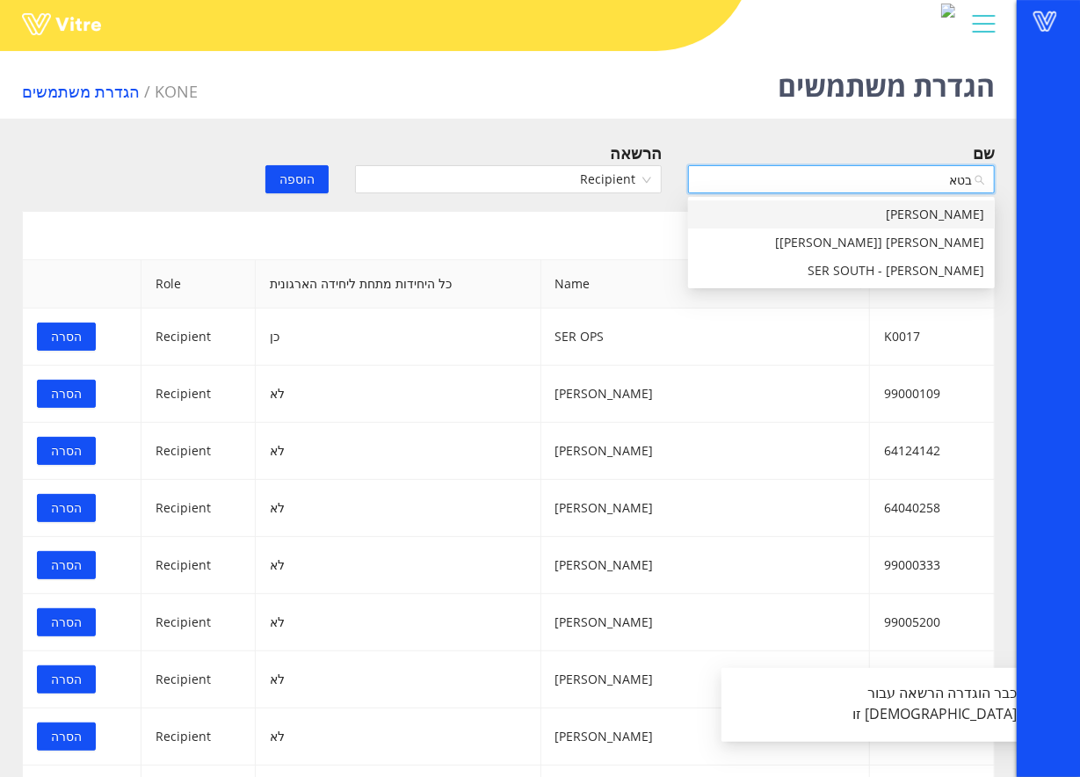
type input "בטאט"
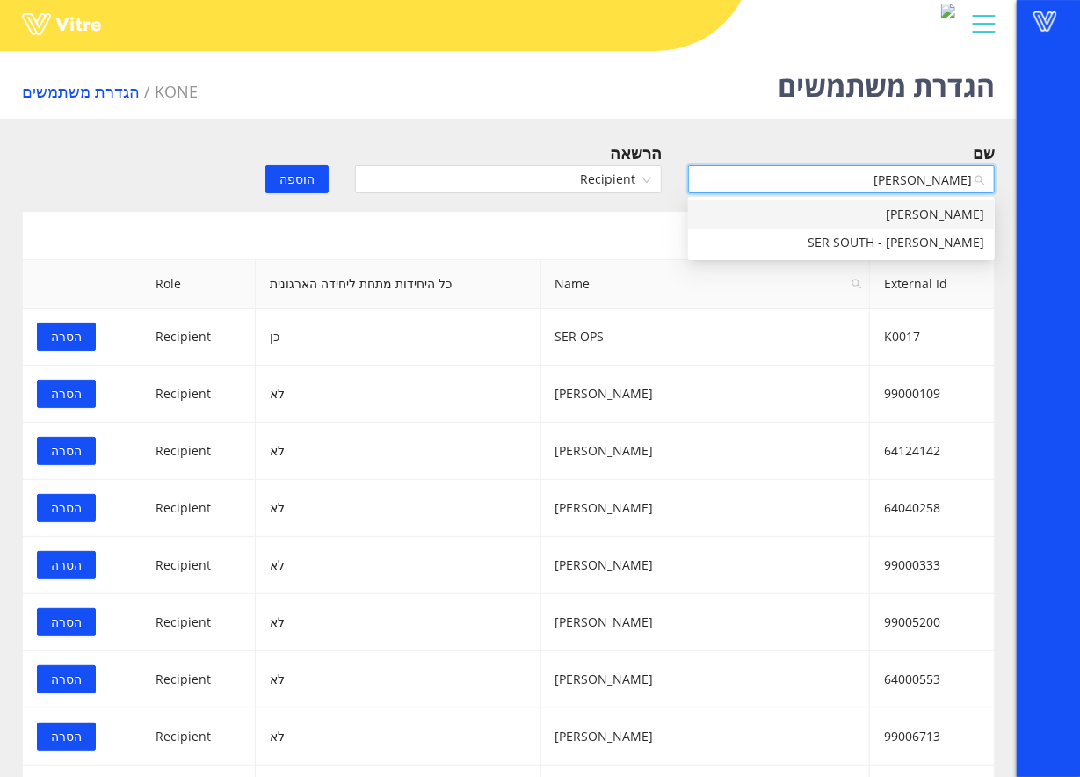
click at [827, 203] on div "אודי בטאט" at bounding box center [841, 214] width 307 height 28
click at [861, 168] on span "אודי בטאט" at bounding box center [842, 179] width 286 height 26
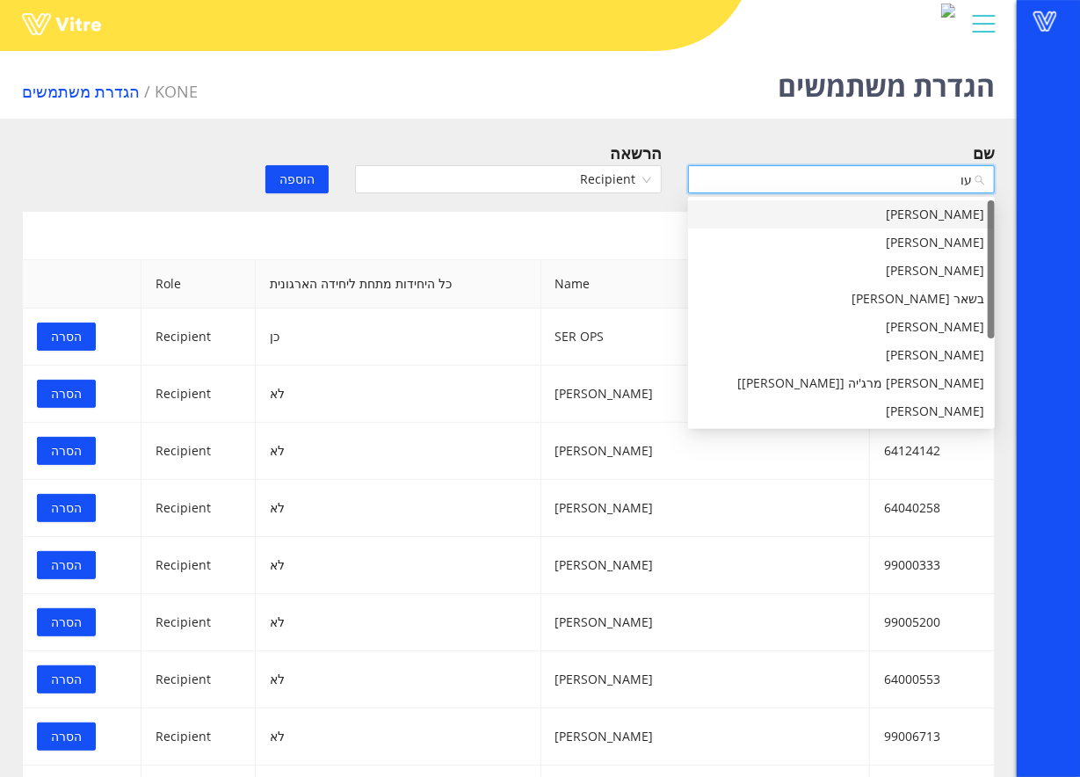
type input "ע"
type input "אודי"
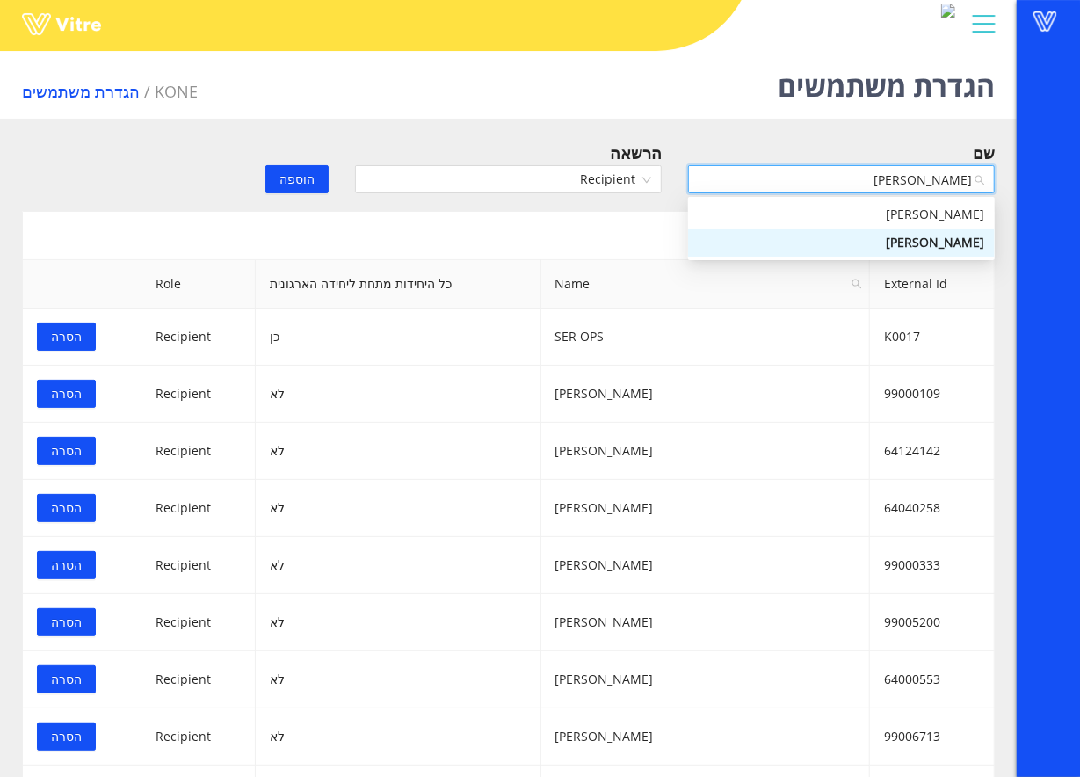
click at [901, 233] on div "אודי בטאט" at bounding box center [842, 242] width 286 height 19
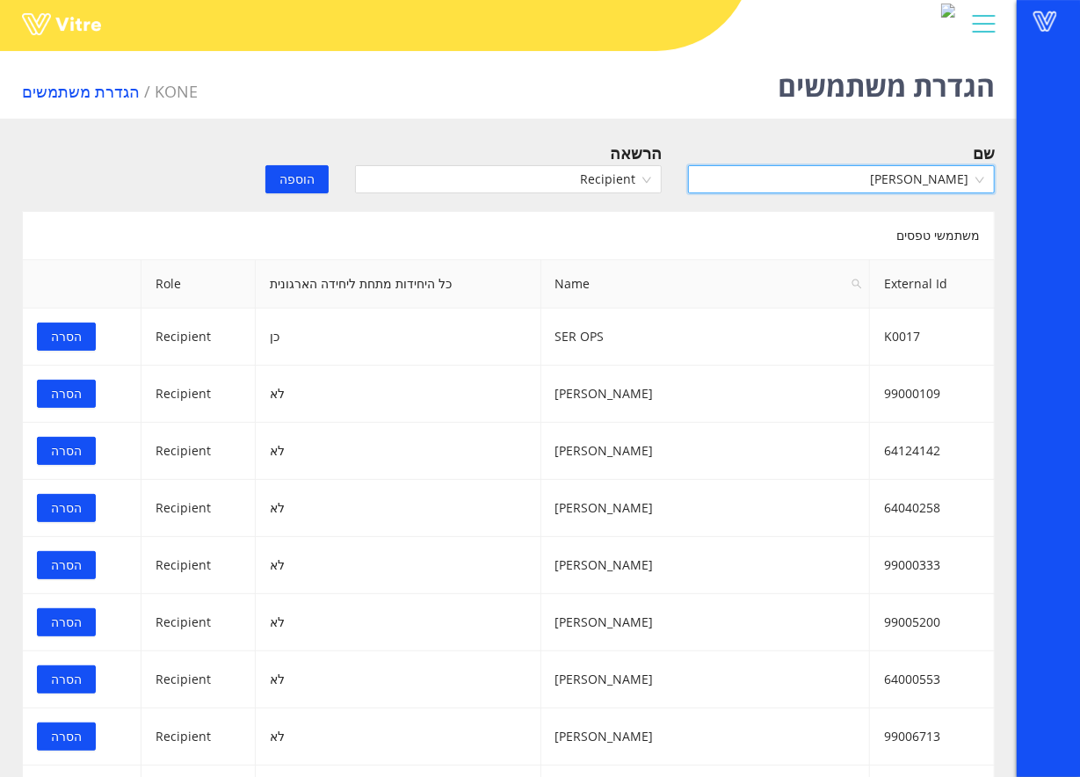
click at [260, 192] on div "הוספה" at bounding box center [259, 167] width 167 height 53
click at [290, 183] on span "הוספה" at bounding box center [297, 179] width 35 height 19
click at [775, 185] on input "search" at bounding box center [835, 179] width 273 height 26
click at [905, 174] on input "search" at bounding box center [835, 179] width 273 height 26
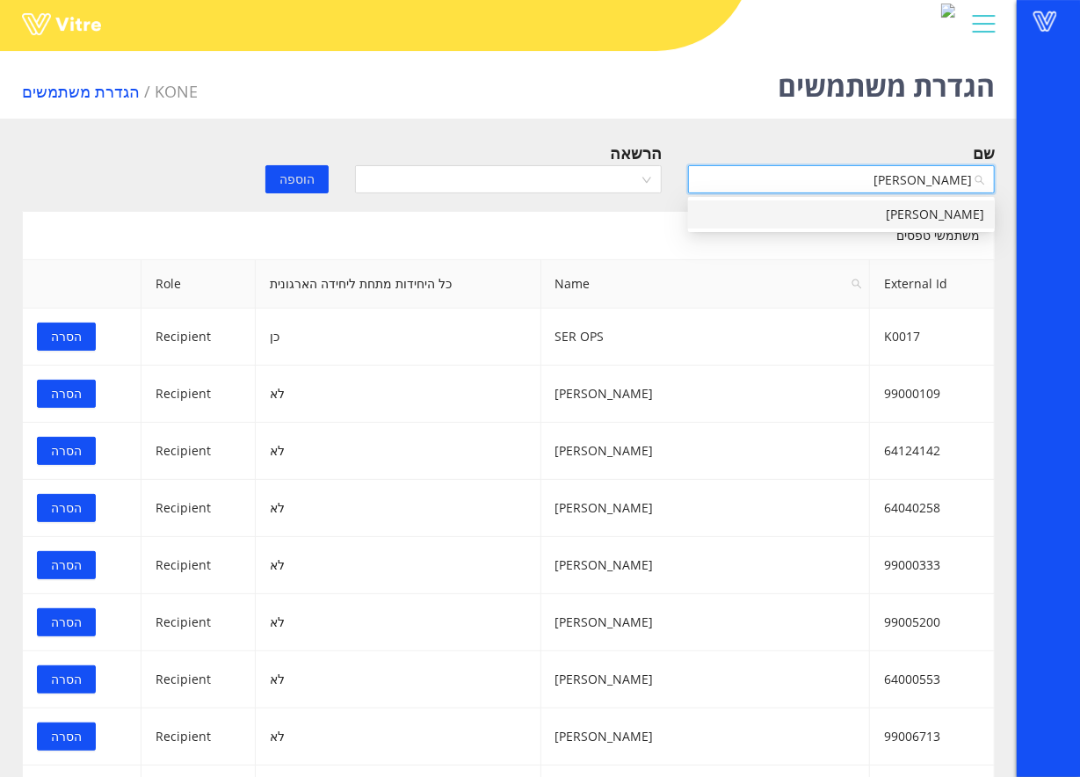
type input "אליהו"
click at [890, 210] on div "אליהו כהן" at bounding box center [842, 214] width 286 height 19
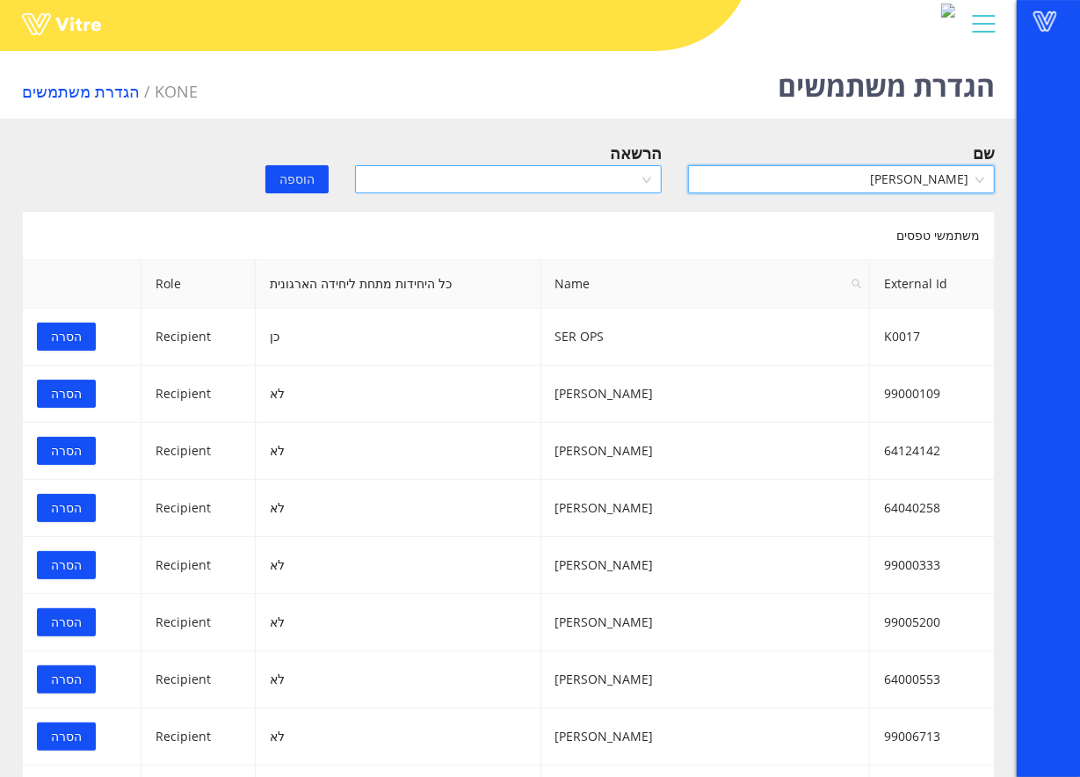
click at [608, 179] on input "search" at bounding box center [502, 179] width 273 height 26
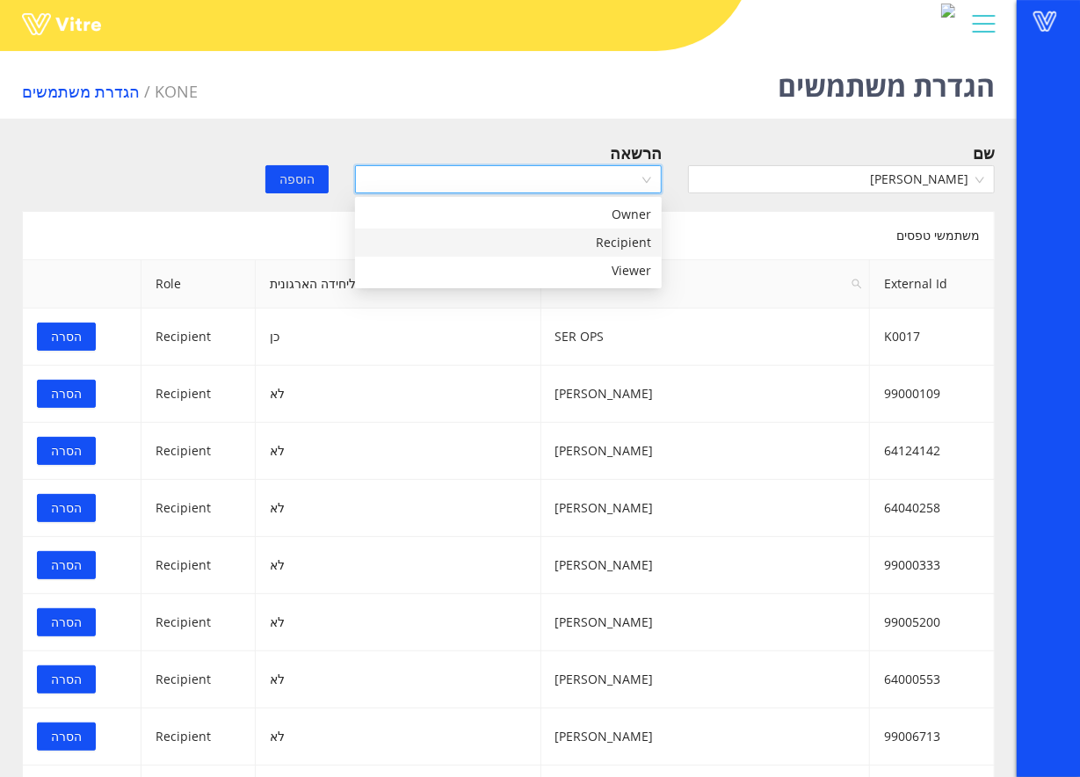
click at [575, 245] on div "Recipient" at bounding box center [509, 242] width 286 height 19
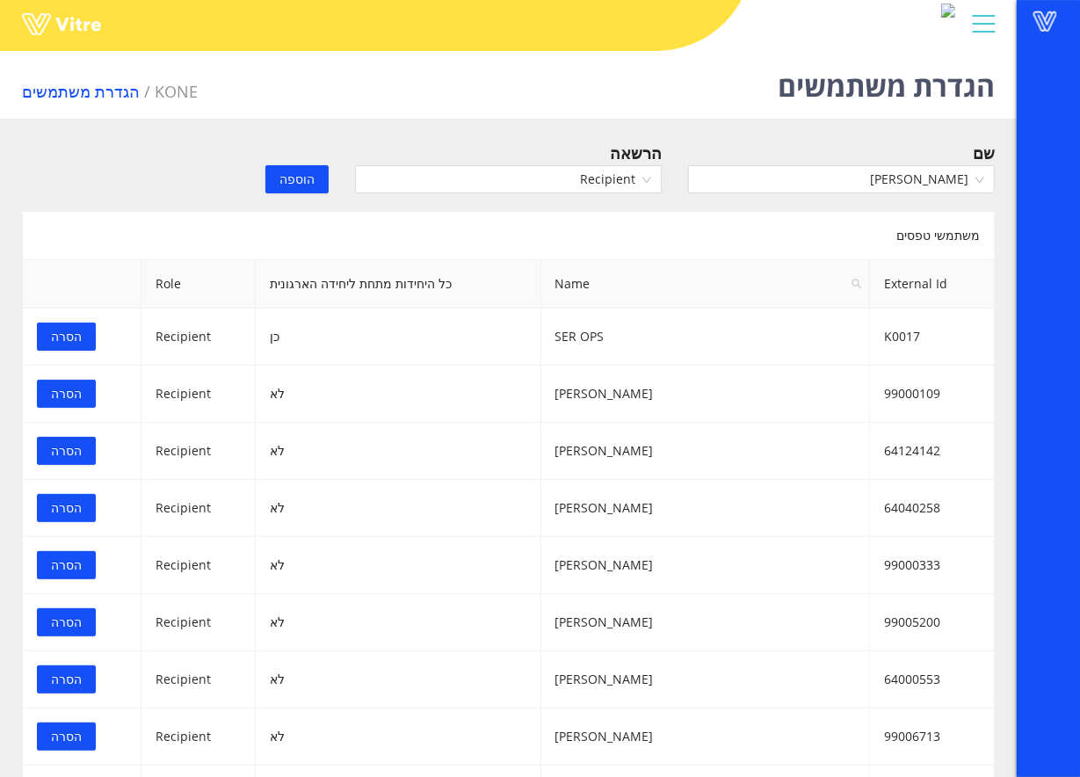
click at [287, 176] on span "הוספה" at bounding box center [297, 179] width 35 height 19
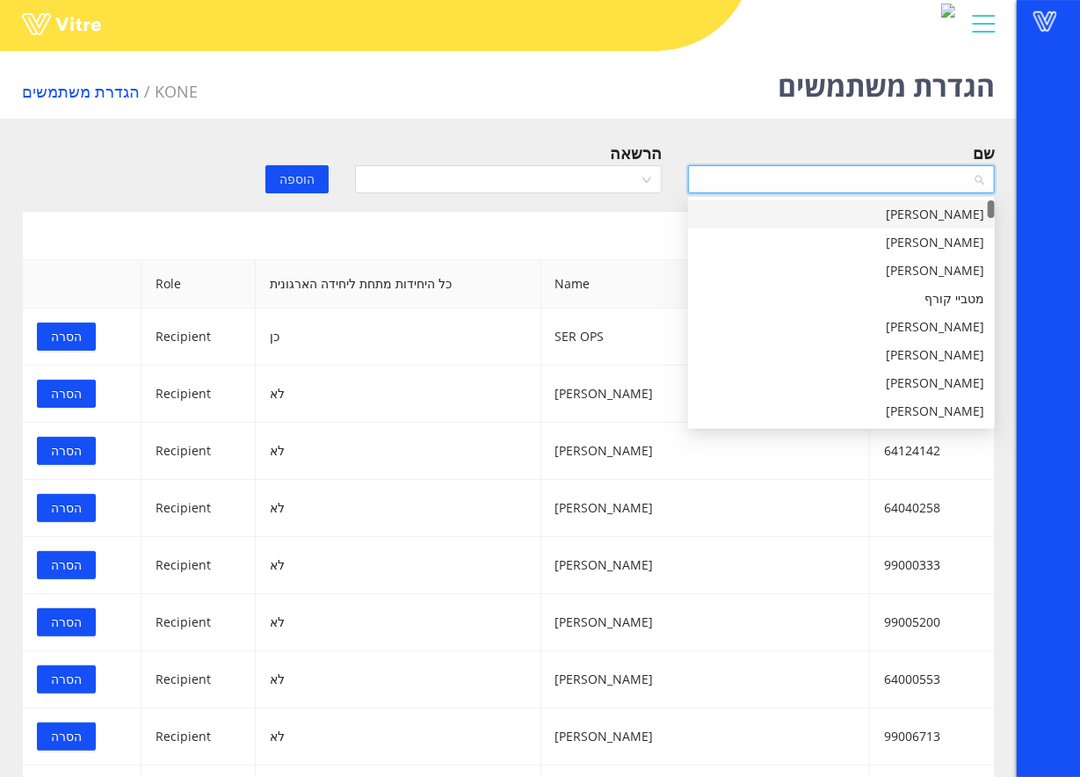
click at [887, 182] on input "search" at bounding box center [835, 179] width 273 height 26
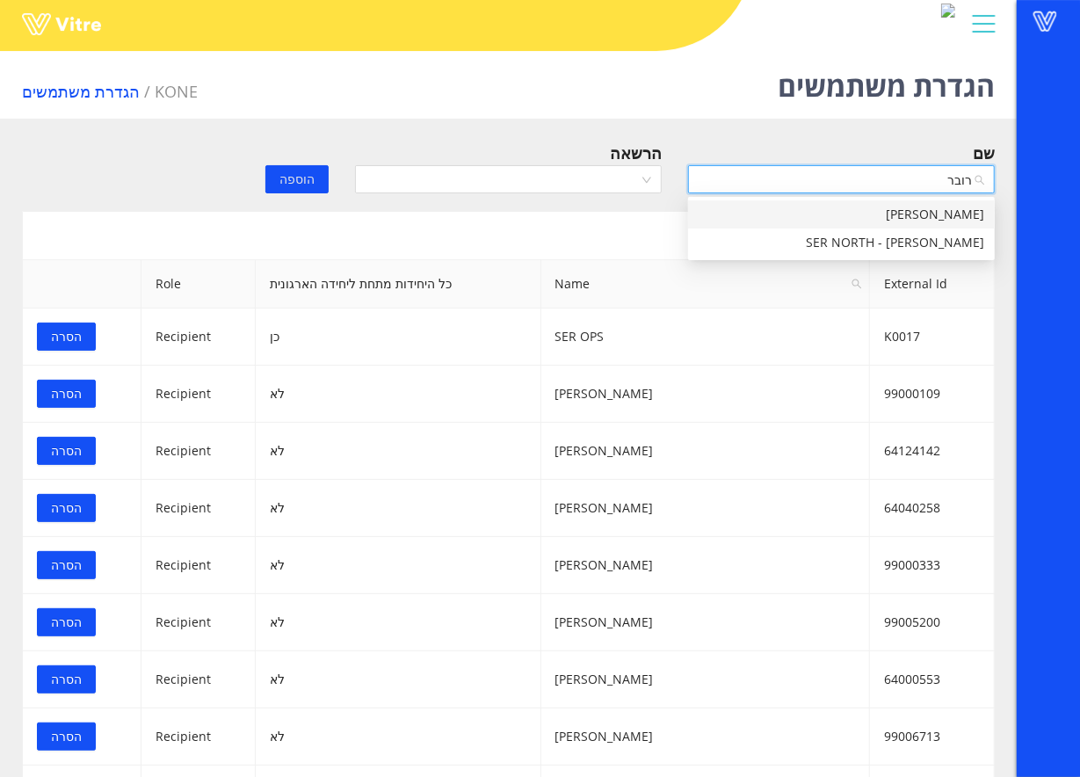
type input "רוברט"
click at [881, 202] on div "רוברט כץ" at bounding box center [841, 214] width 307 height 28
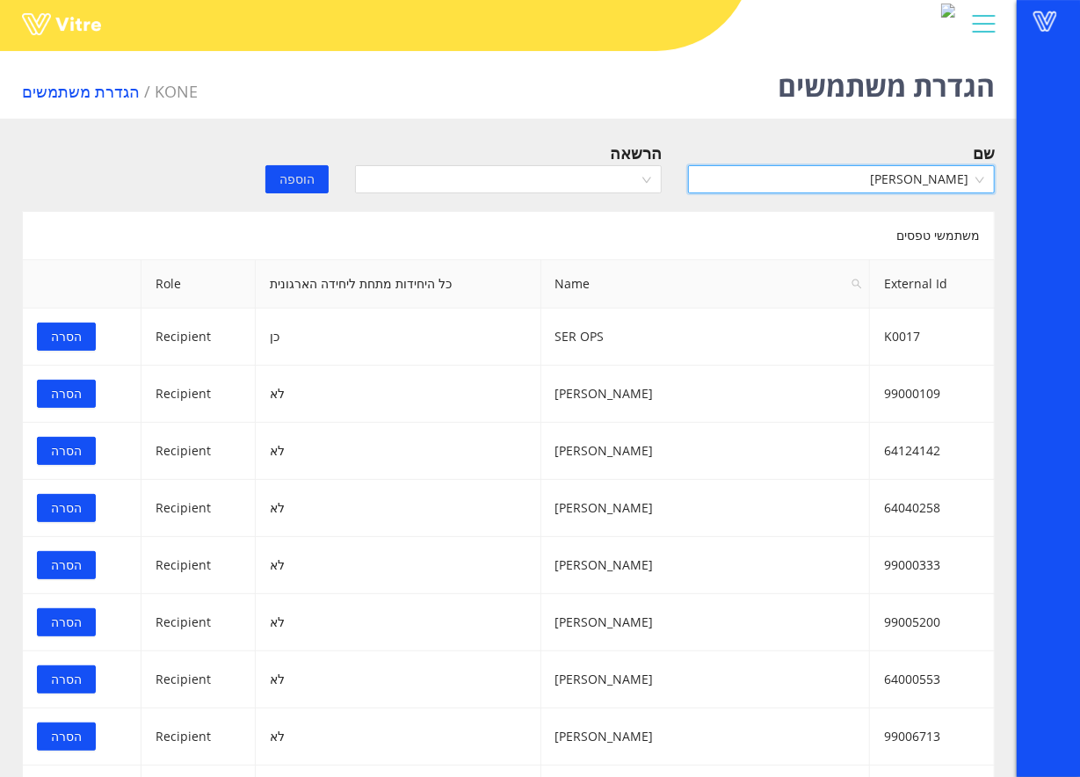
click at [610, 195] on div "הרשאה" at bounding box center [508, 172] width 333 height 62
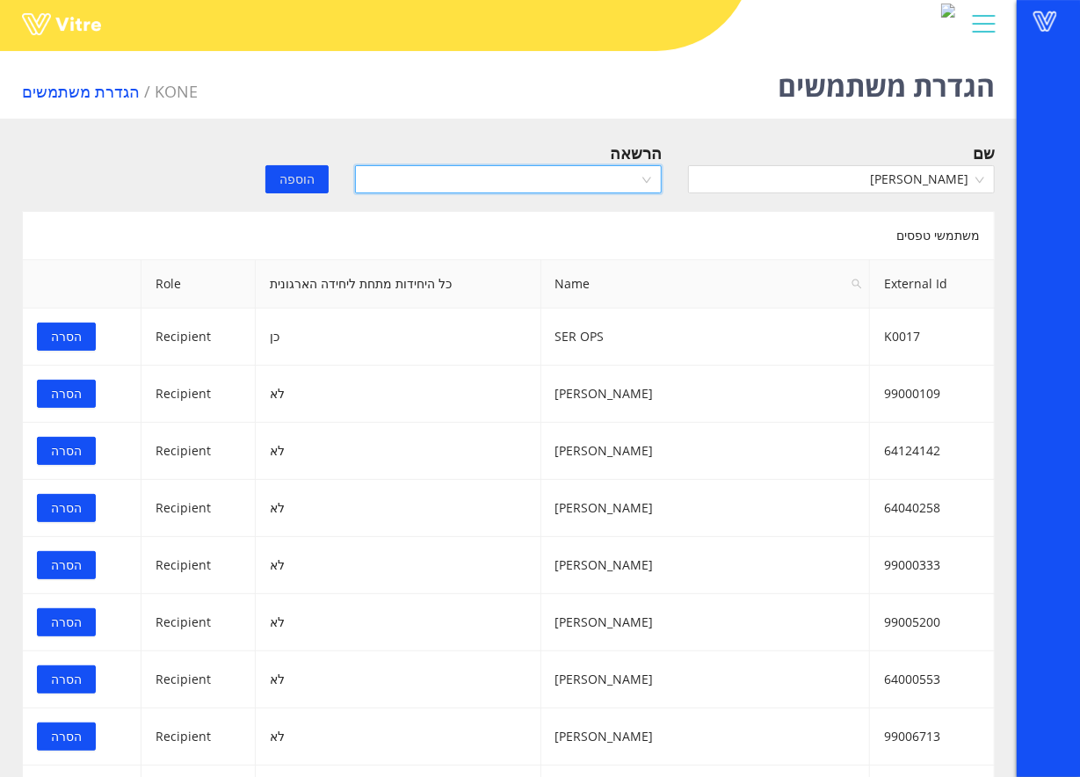
drag, startPoint x: 609, startPoint y: 175, endPoint x: 609, endPoint y: 188, distance: 13.2
click at [609, 178] on input "search" at bounding box center [502, 179] width 273 height 26
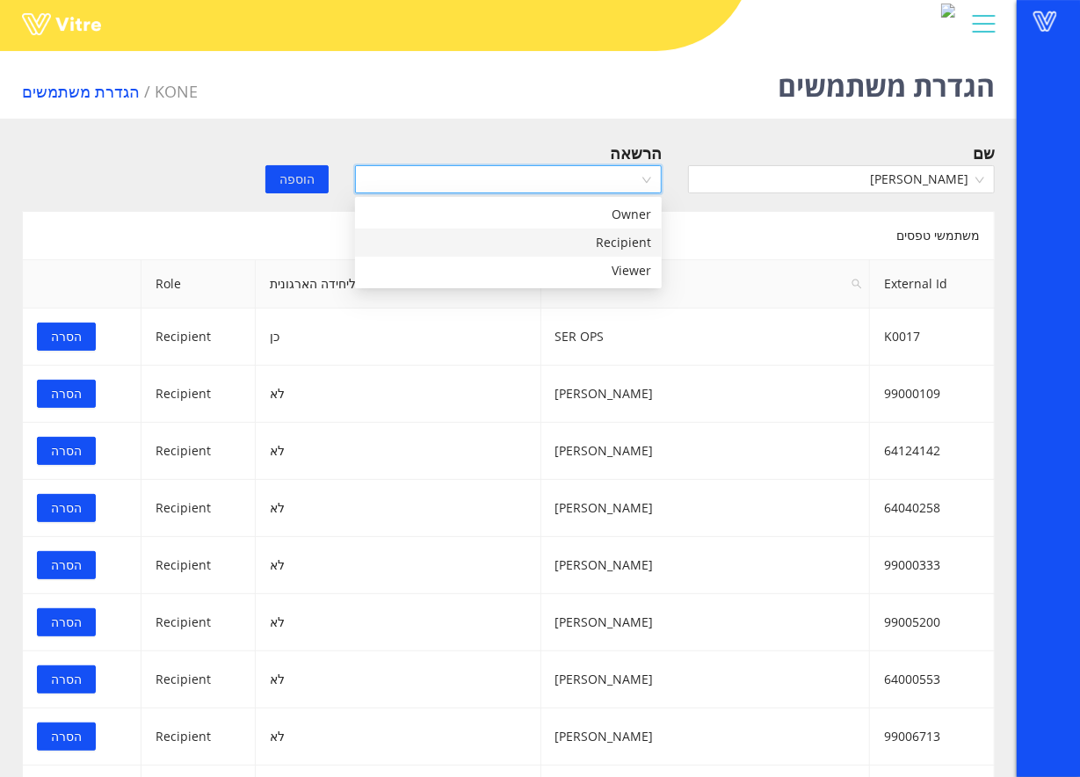
click at [605, 235] on div "Recipient" at bounding box center [509, 242] width 286 height 19
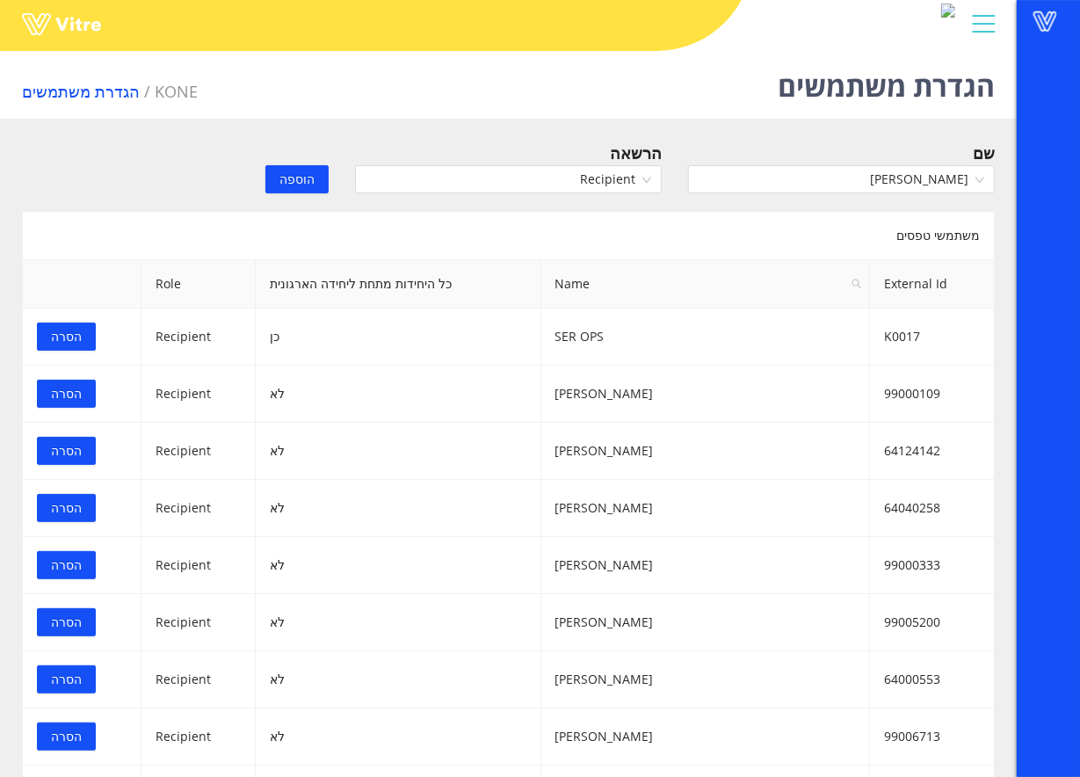
click at [299, 179] on span "הוספה" at bounding box center [297, 179] width 35 height 19
click at [802, 169] on input "search" at bounding box center [835, 179] width 273 height 26
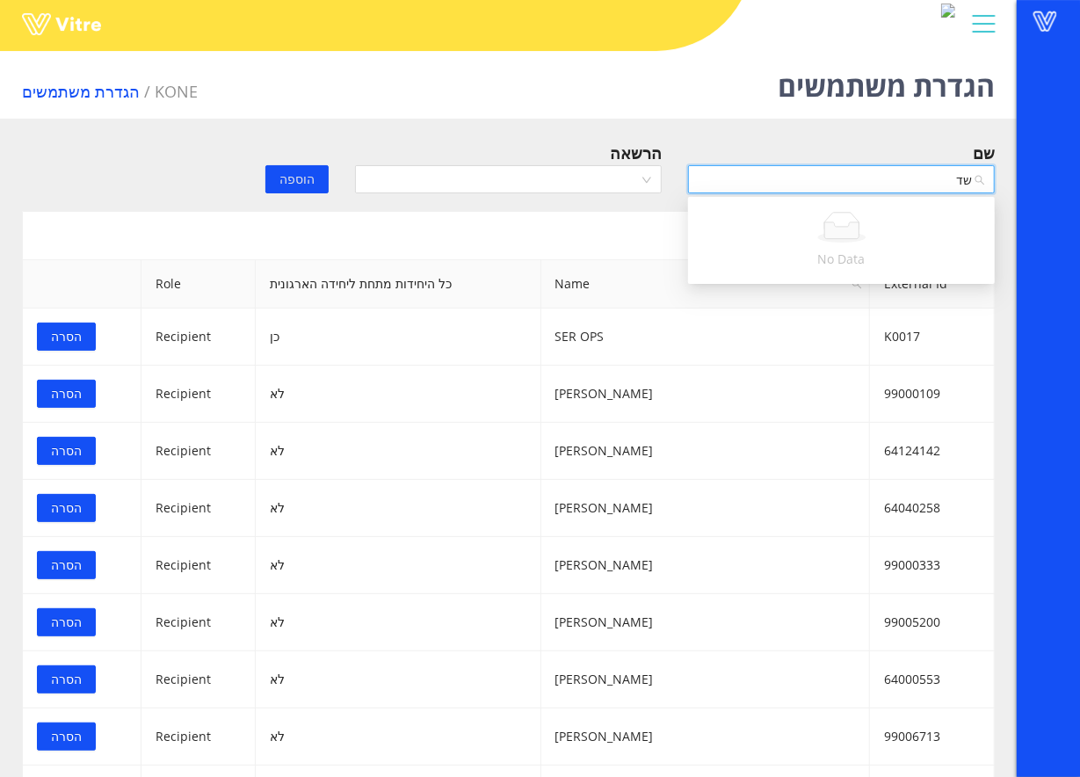
type input "ש"
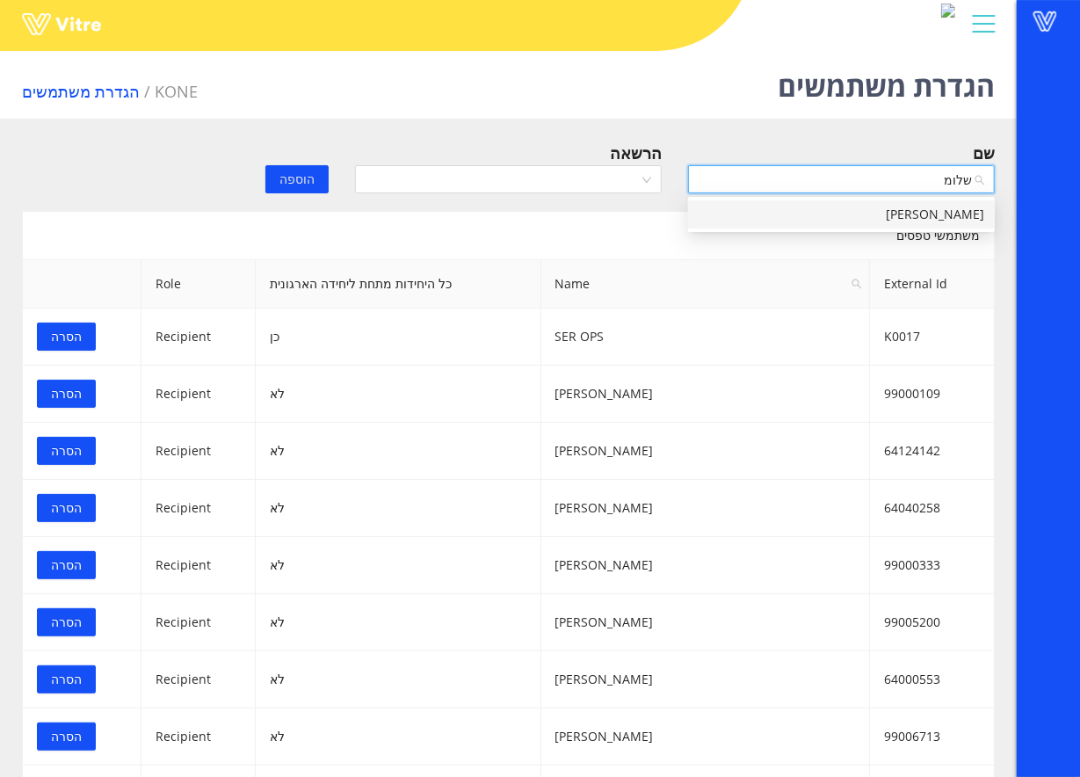
type input "שלומי"
click at [852, 210] on div "[PERSON_NAME]" at bounding box center [842, 214] width 286 height 19
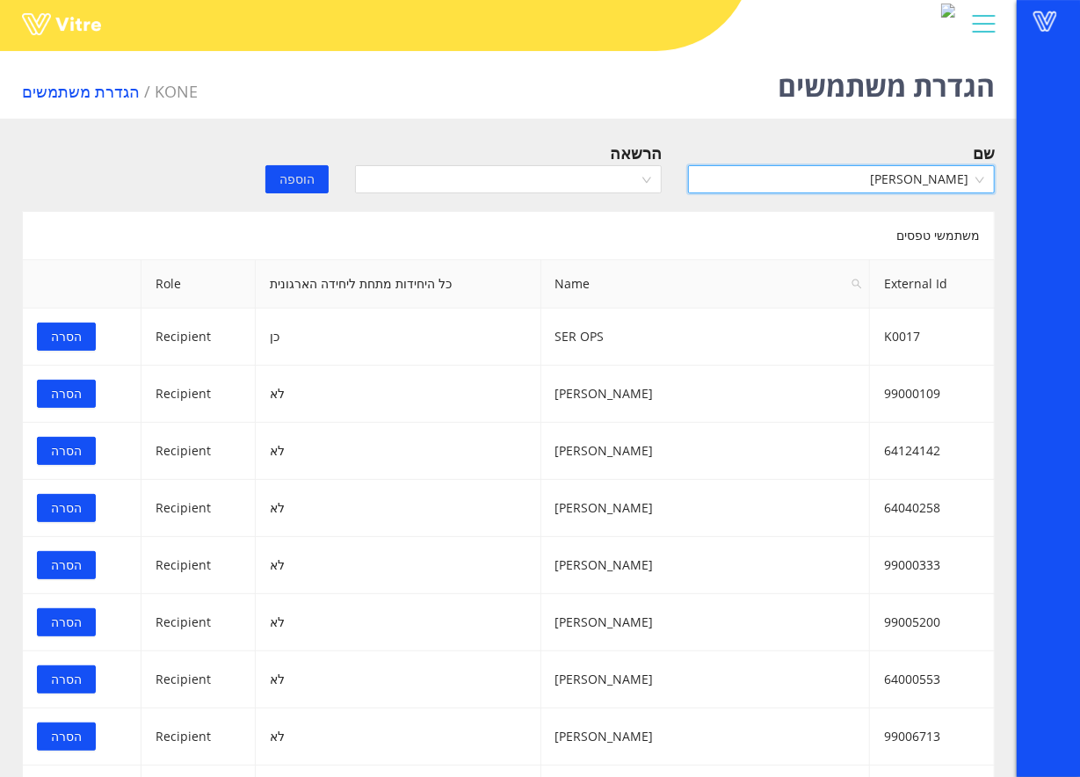
scroll to position [3818, 0]
click at [858, 178] on span "[PERSON_NAME]" at bounding box center [842, 179] width 286 height 26
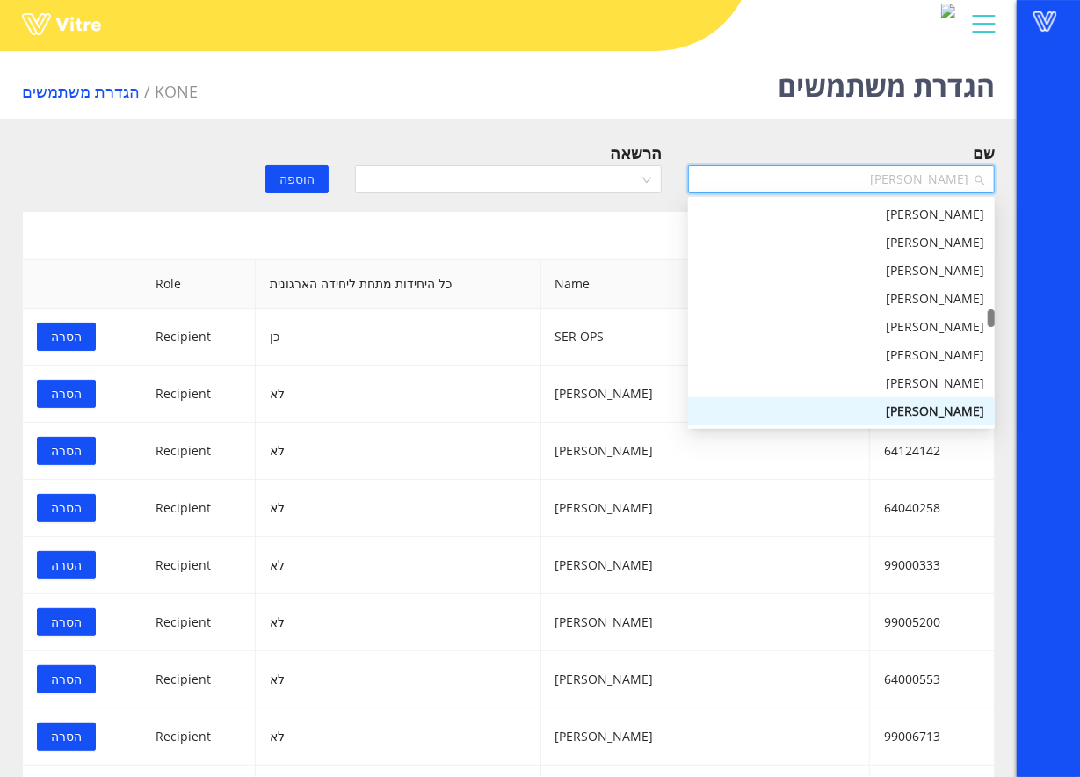
click at [858, 178] on span "[PERSON_NAME]" at bounding box center [842, 179] width 286 height 26
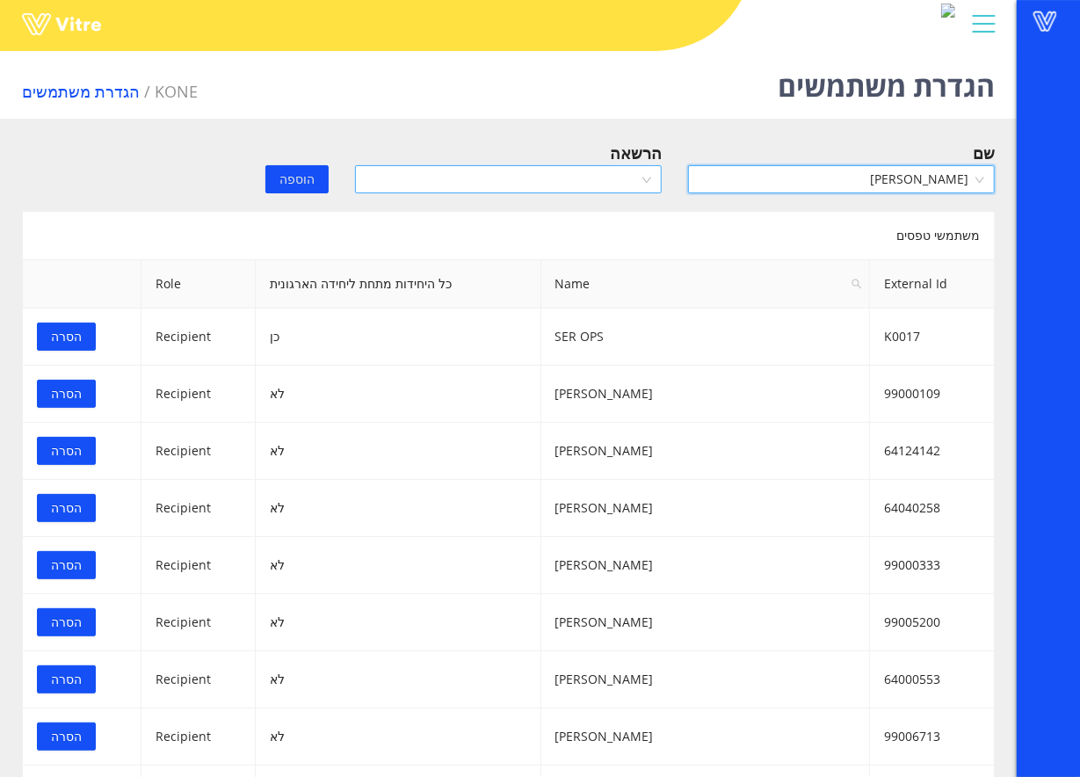
click at [624, 181] on input "search" at bounding box center [502, 179] width 273 height 26
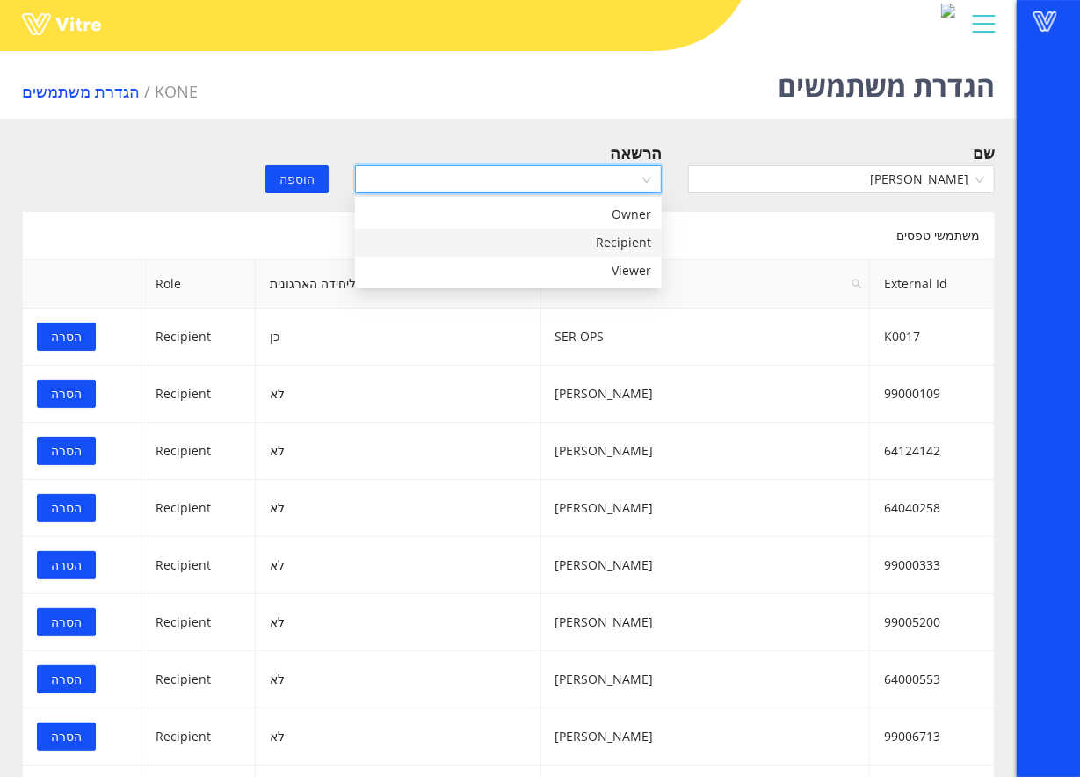
click at [602, 239] on div "Recipient" at bounding box center [509, 242] width 286 height 19
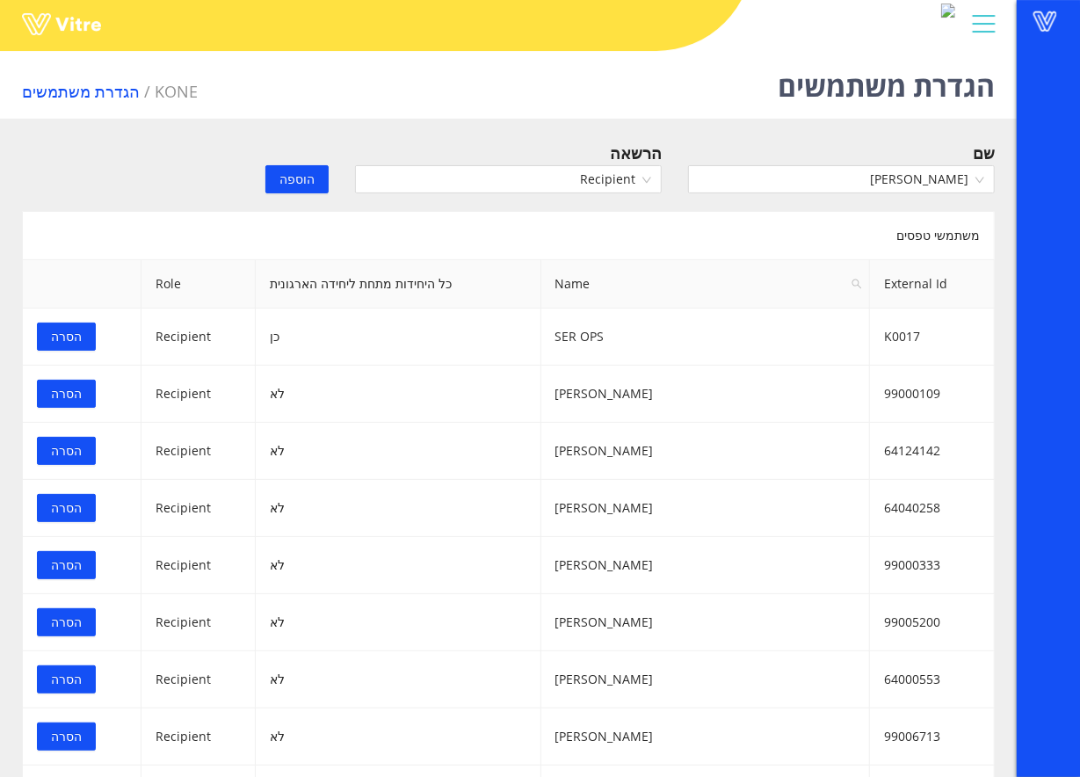
click at [286, 176] on span "הוספה" at bounding box center [297, 179] width 35 height 19
click at [800, 179] on input "search" at bounding box center [835, 179] width 273 height 26
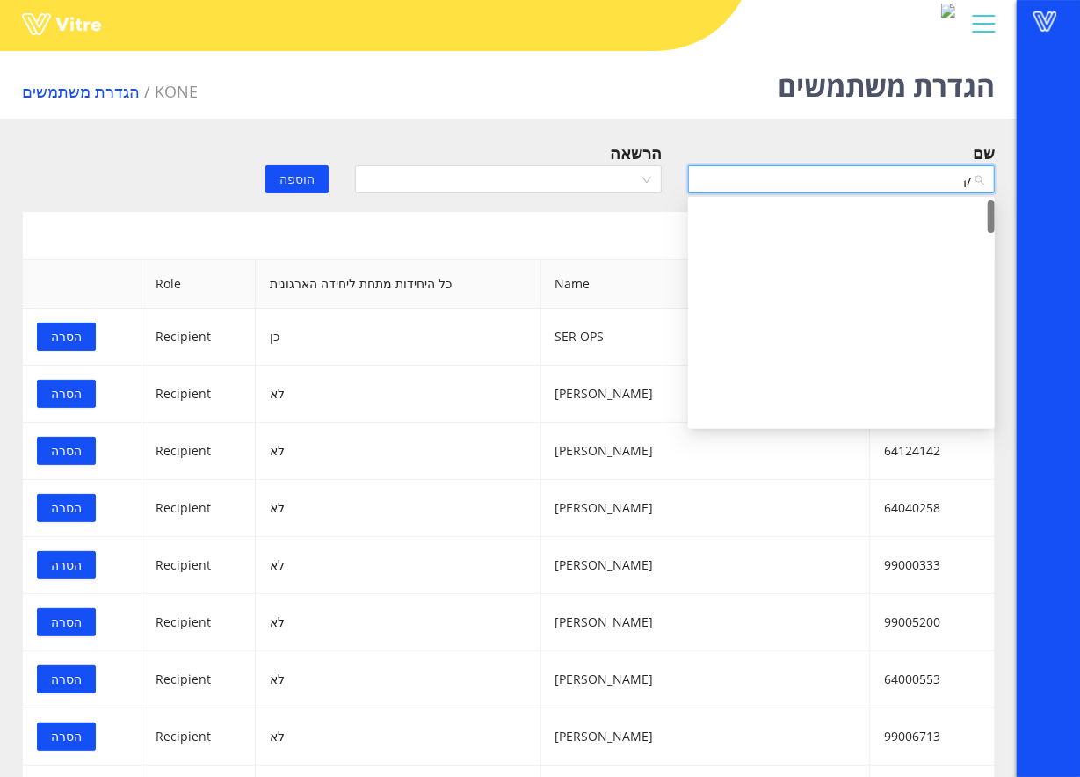
scroll to position [0, 0]
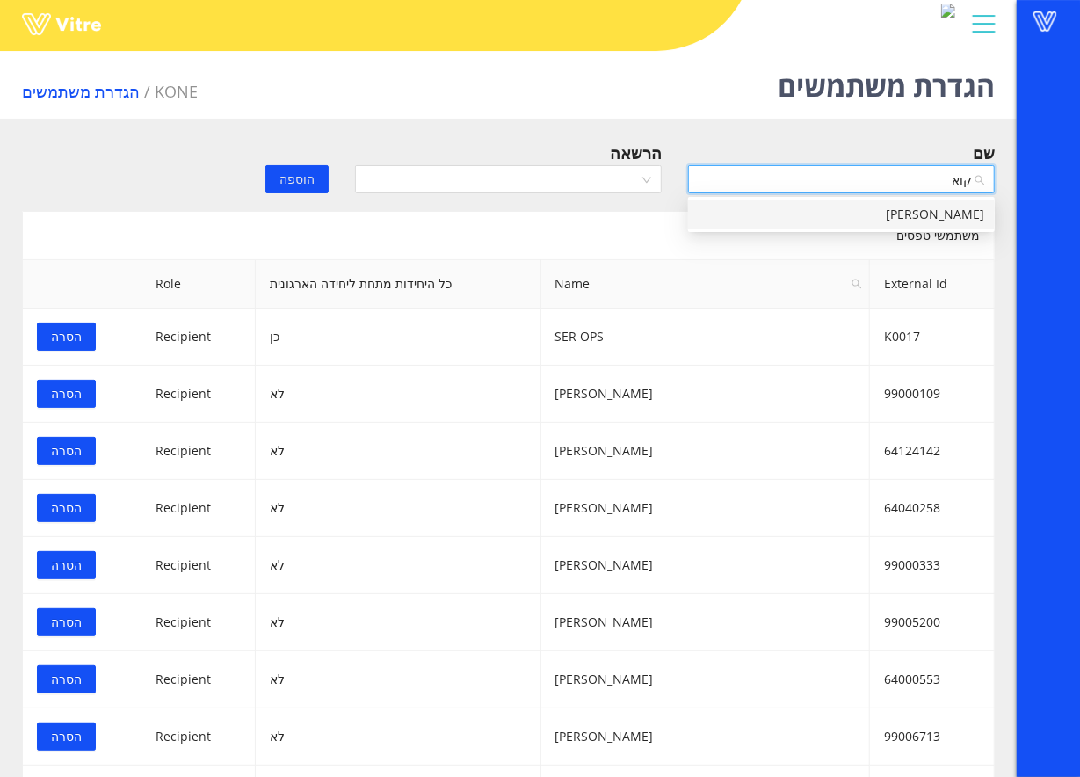
type input "קואן"
click at [893, 207] on div "שלמה קואן" at bounding box center [842, 214] width 286 height 19
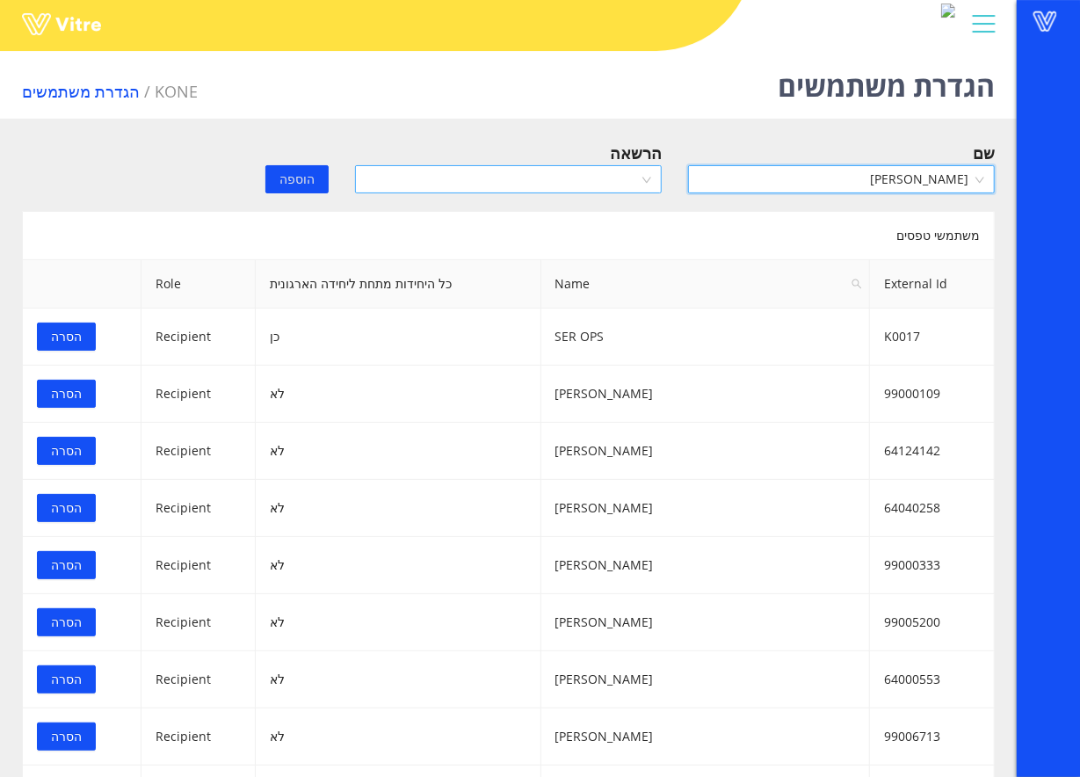
click at [574, 178] on input "search" at bounding box center [502, 179] width 273 height 26
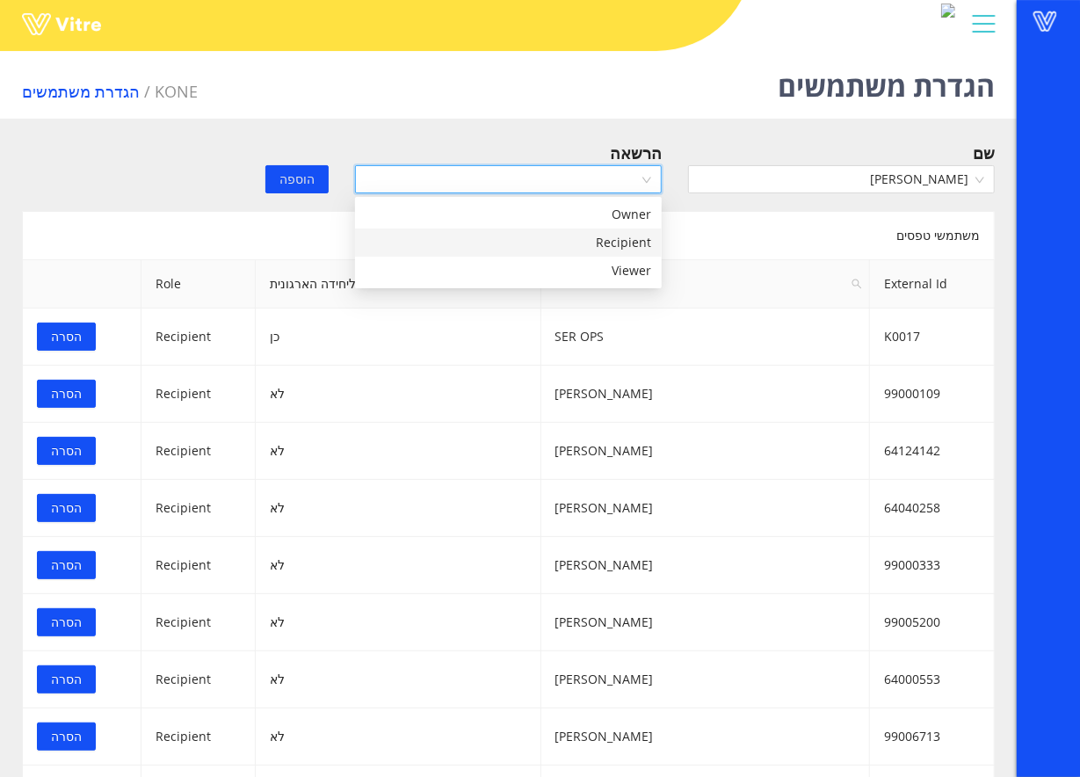
click at [581, 231] on div "Recipient" at bounding box center [508, 243] width 307 height 28
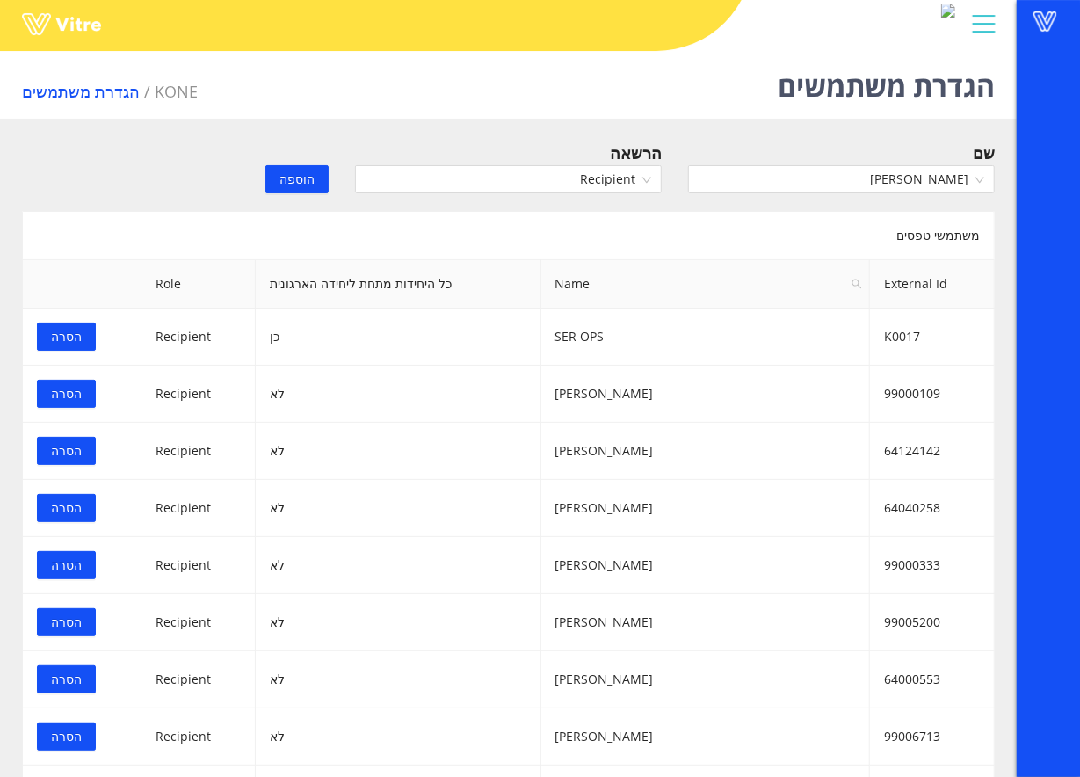
click at [287, 181] on span "הוספה" at bounding box center [297, 179] width 35 height 19
click at [835, 189] on input "search" at bounding box center [835, 179] width 273 height 26
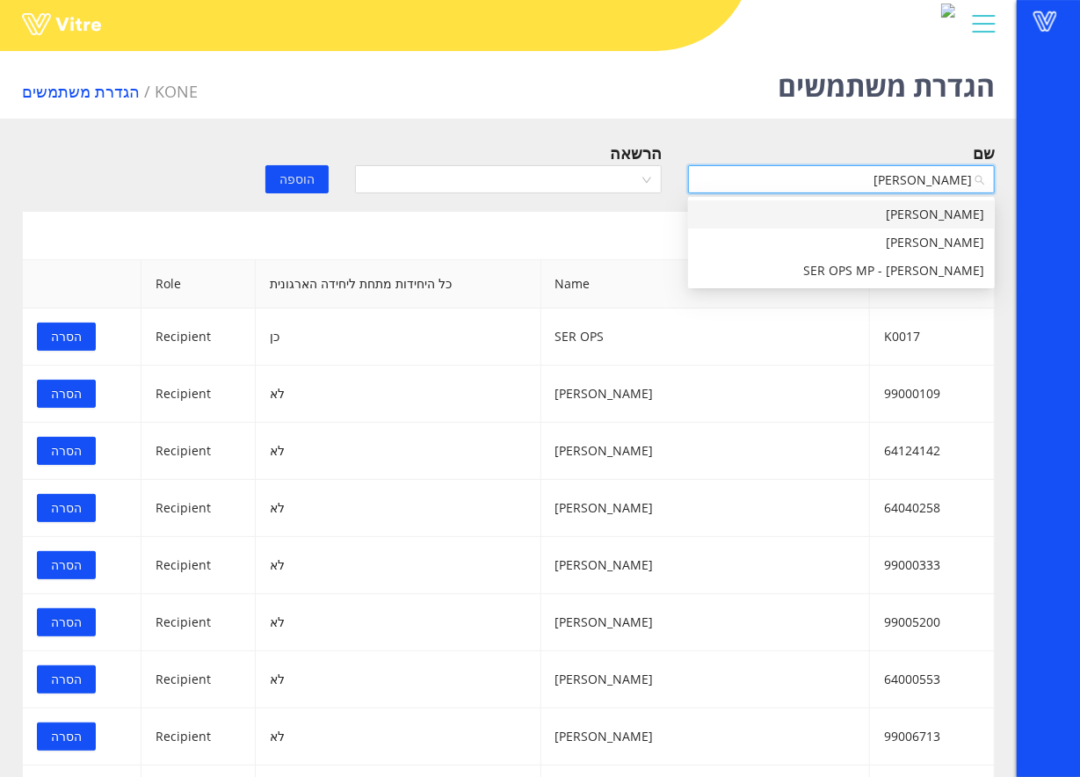
type input "גיא לוי"
click at [898, 238] on div "גיא לוי" at bounding box center [842, 242] width 286 height 19
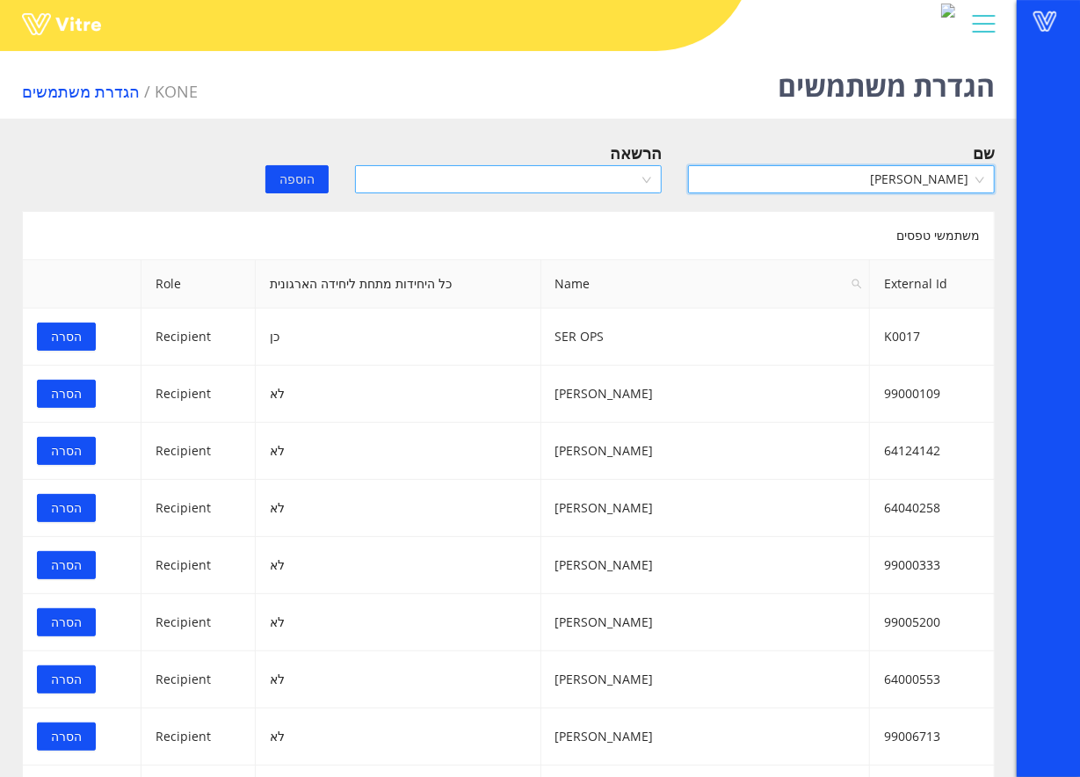
click at [584, 182] on input "search" at bounding box center [502, 179] width 273 height 26
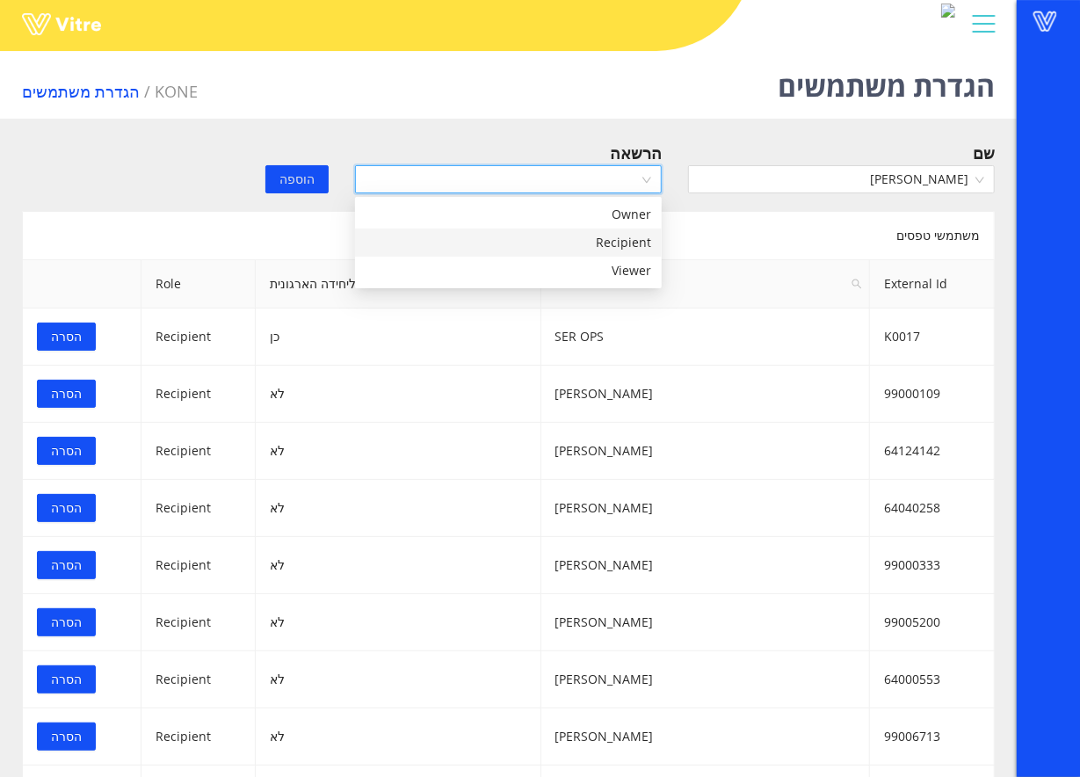
click at [580, 235] on div "Recipient" at bounding box center [509, 242] width 286 height 19
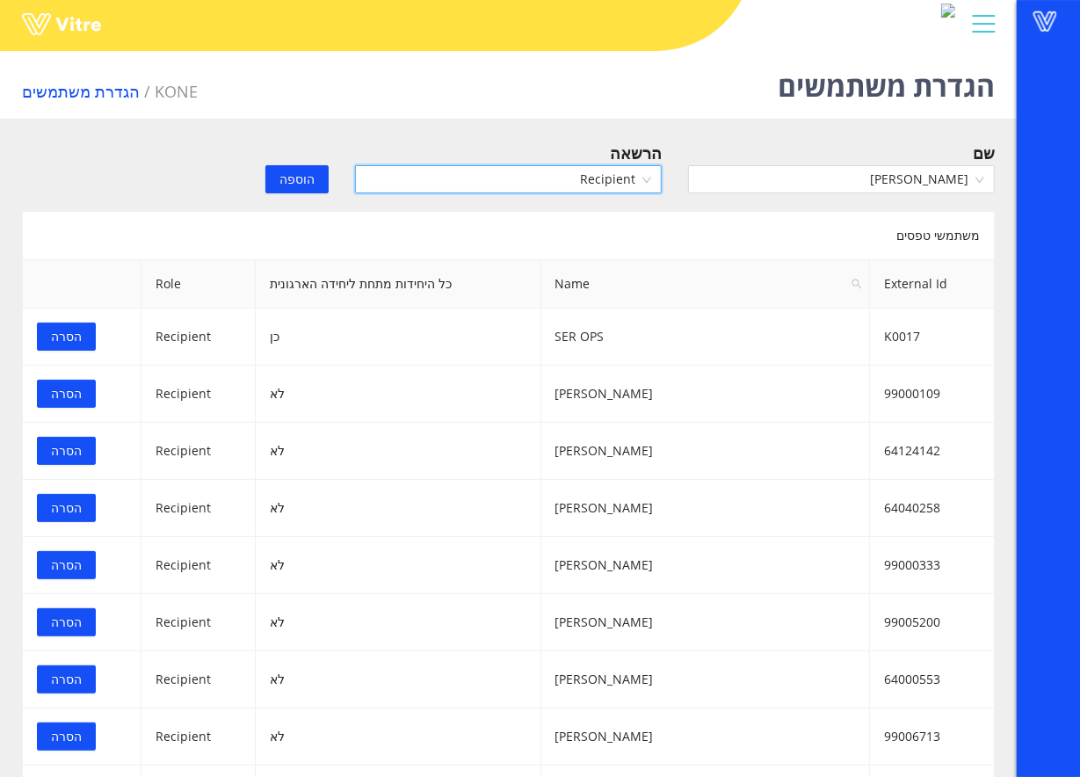
click at [307, 189] on button "הוספה" at bounding box center [296, 179] width 63 height 28
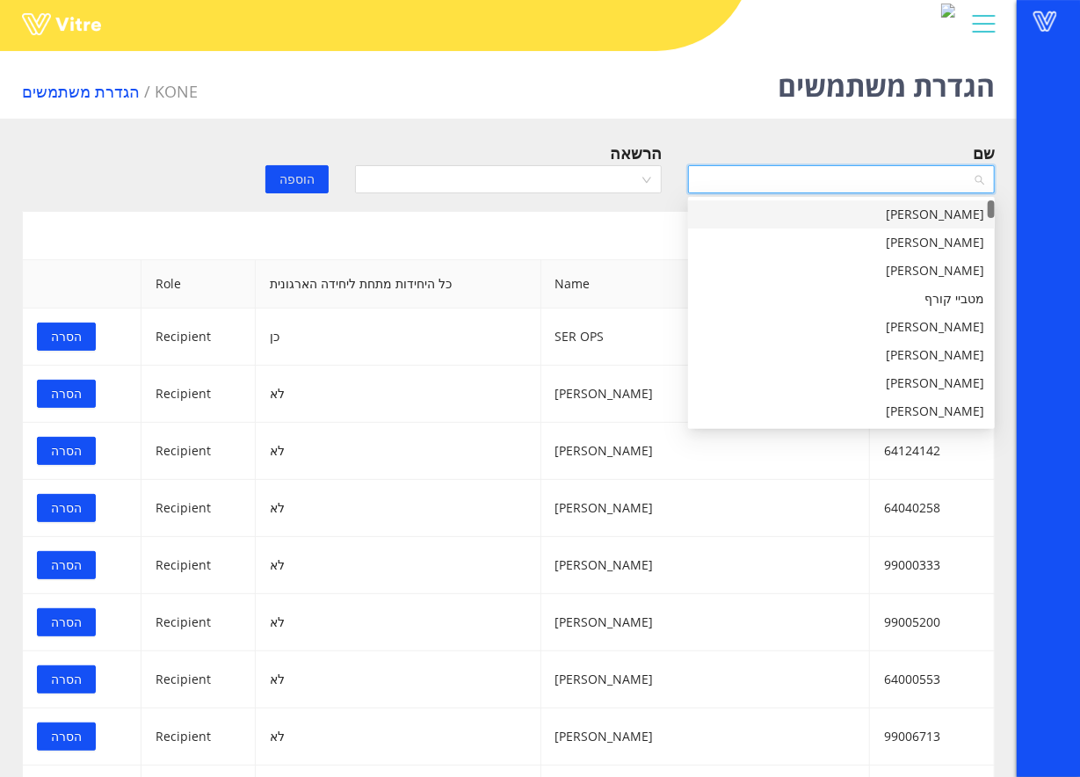
click at [940, 185] on input "search" at bounding box center [835, 179] width 273 height 26
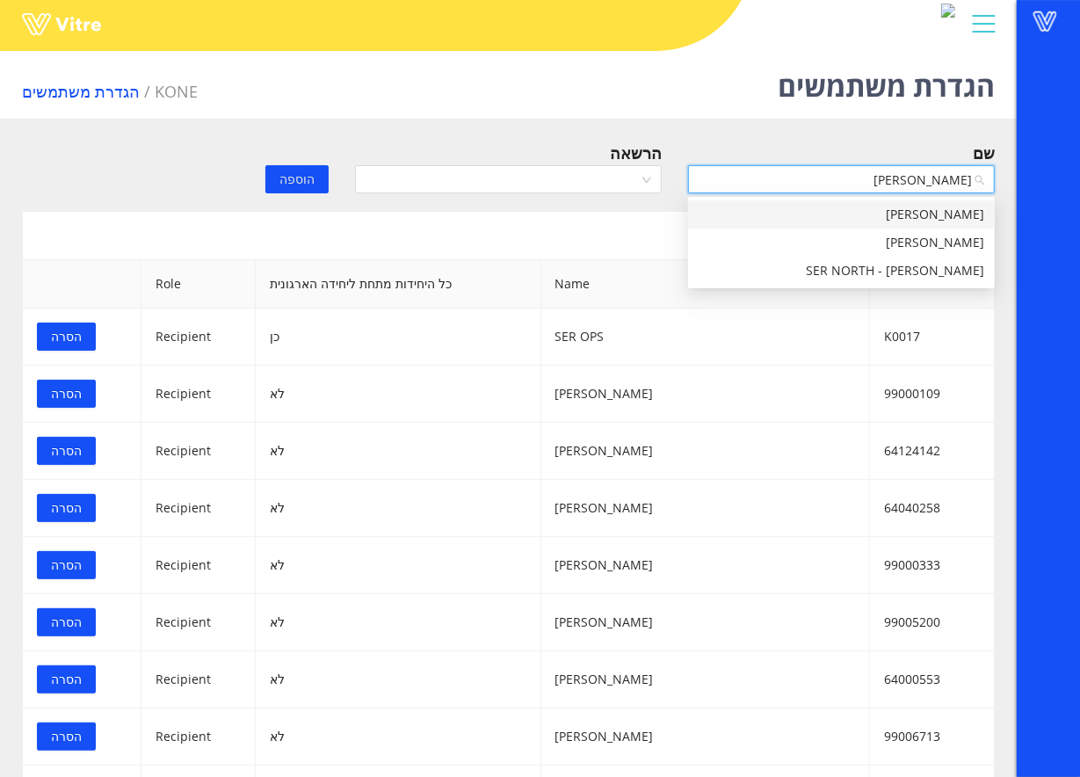
type input "דדון"
click at [904, 214] on div "ויקטור דדון" at bounding box center [842, 214] width 286 height 19
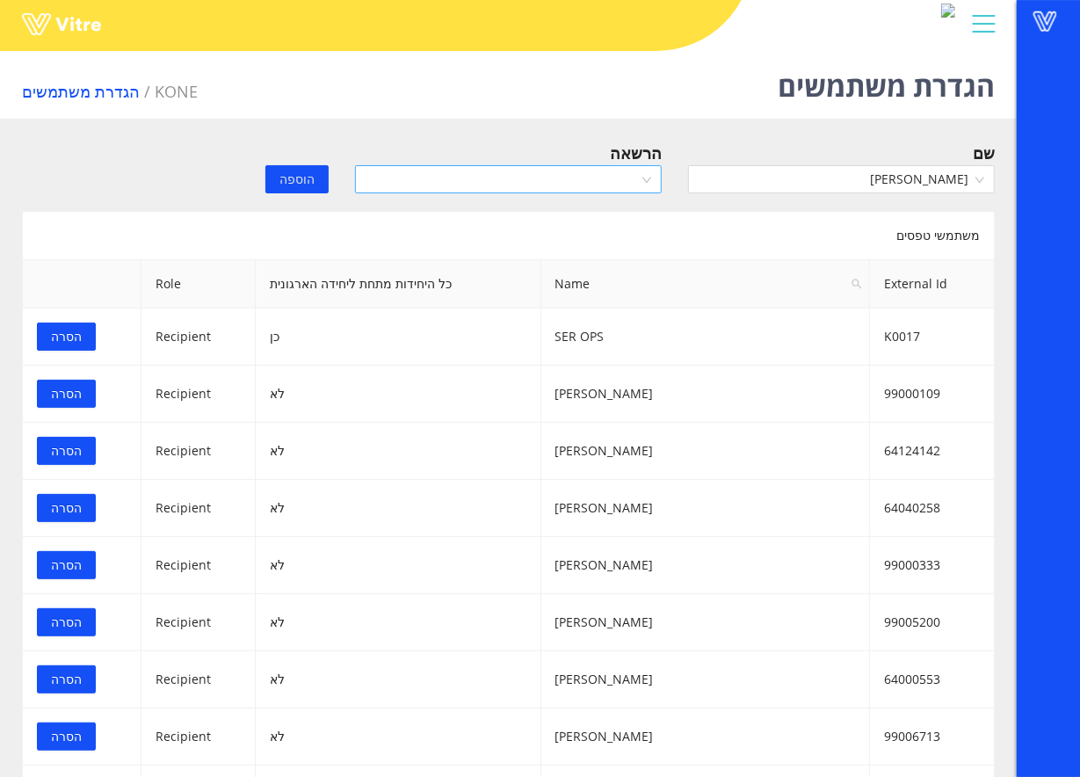
click at [515, 176] on input "search" at bounding box center [502, 179] width 273 height 26
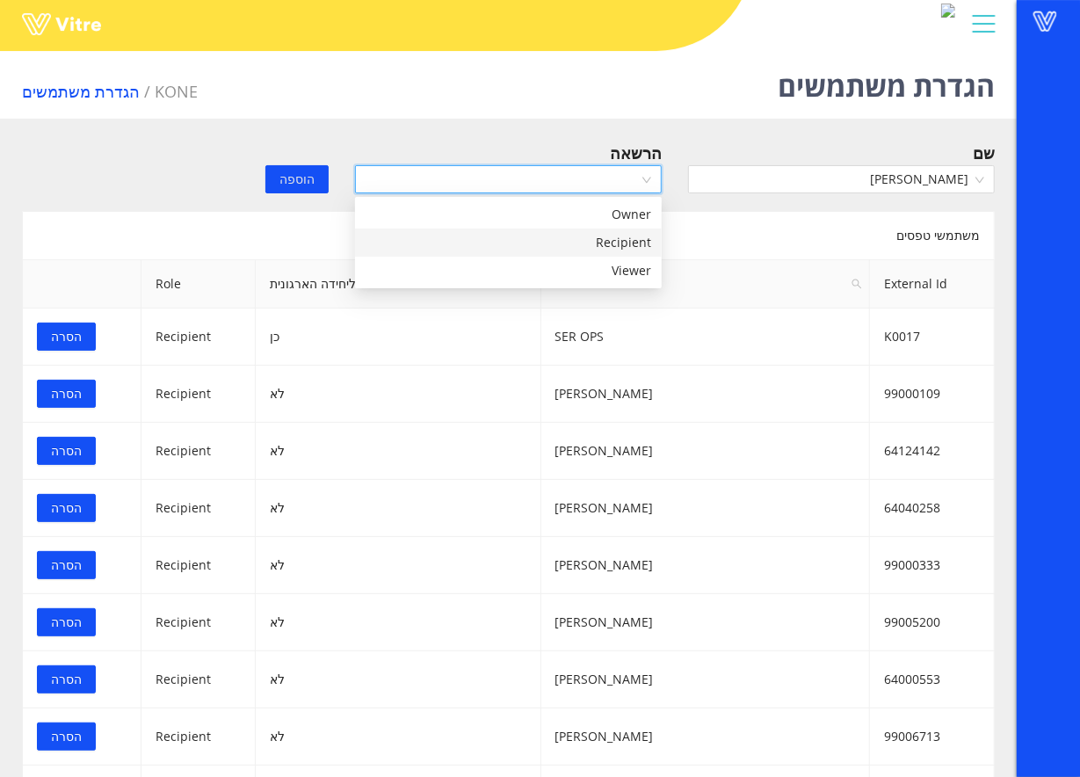
click at [515, 236] on div "Recipient" at bounding box center [509, 242] width 286 height 19
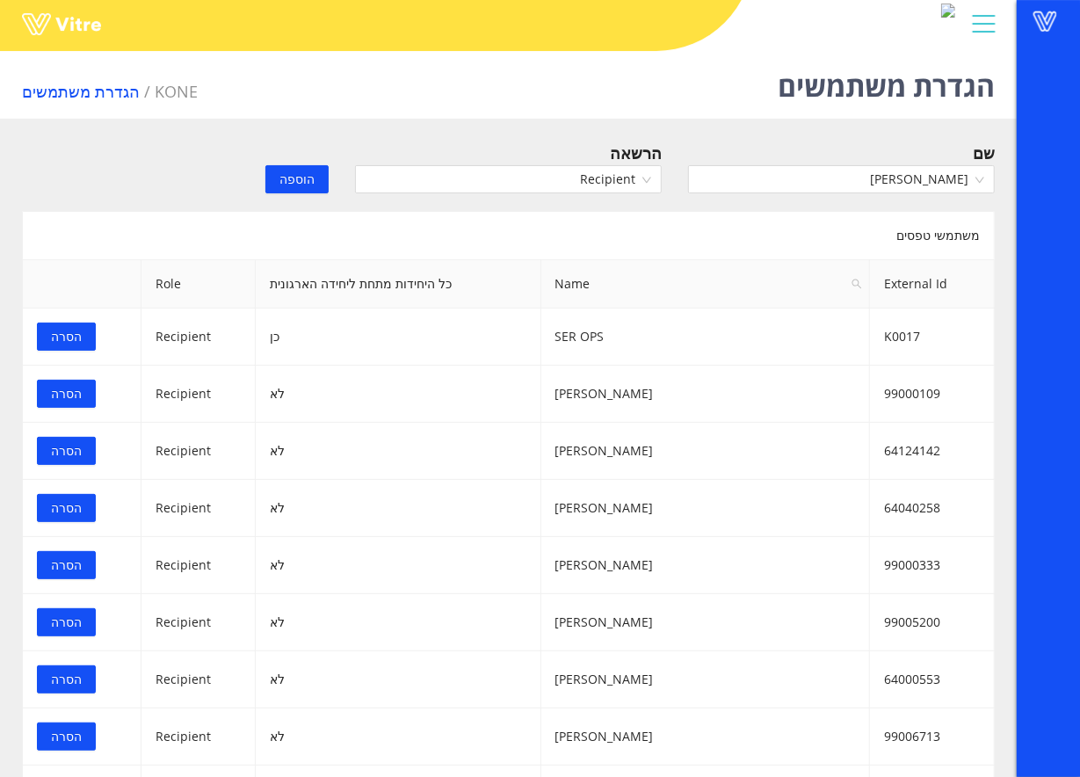
click at [303, 178] on span "הוספה" at bounding box center [297, 179] width 35 height 19
click at [922, 185] on input "search" at bounding box center [835, 179] width 273 height 26
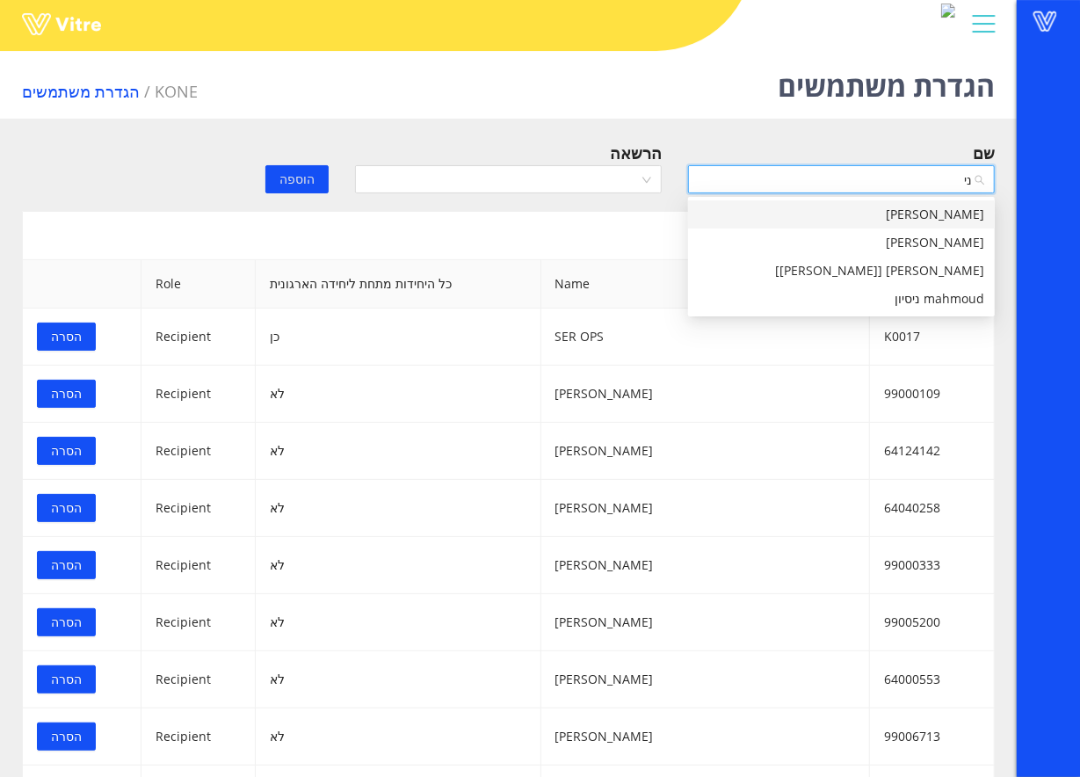
type input "נ"
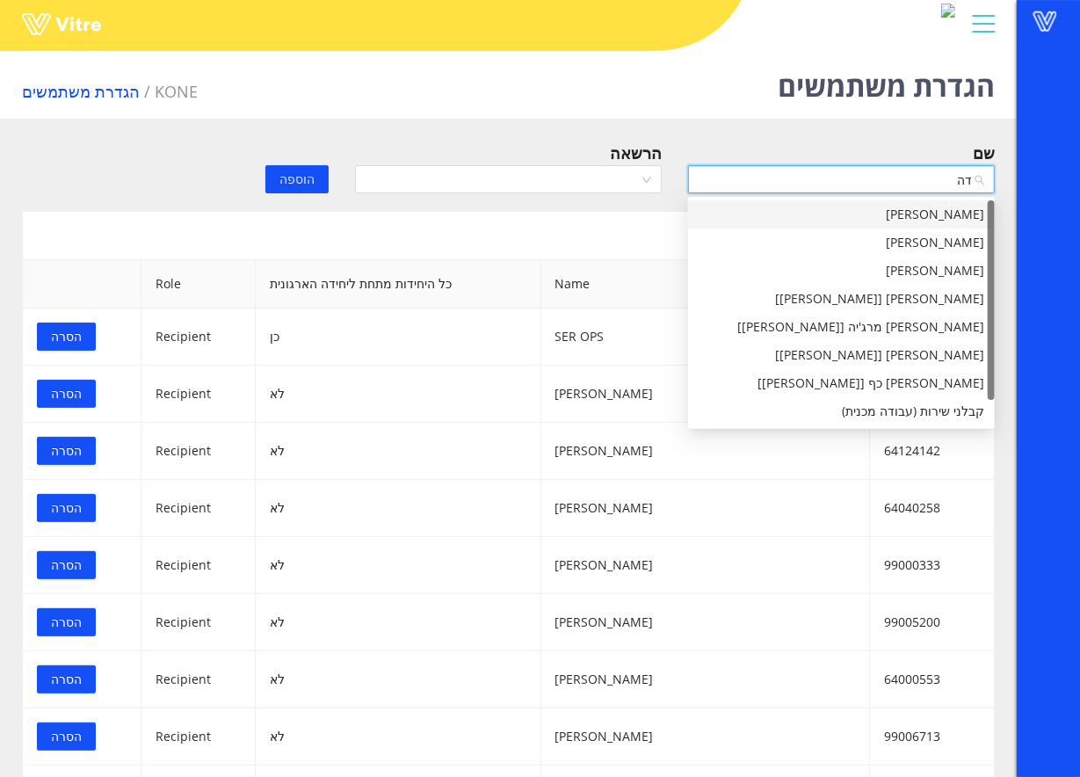
type input "דהן"
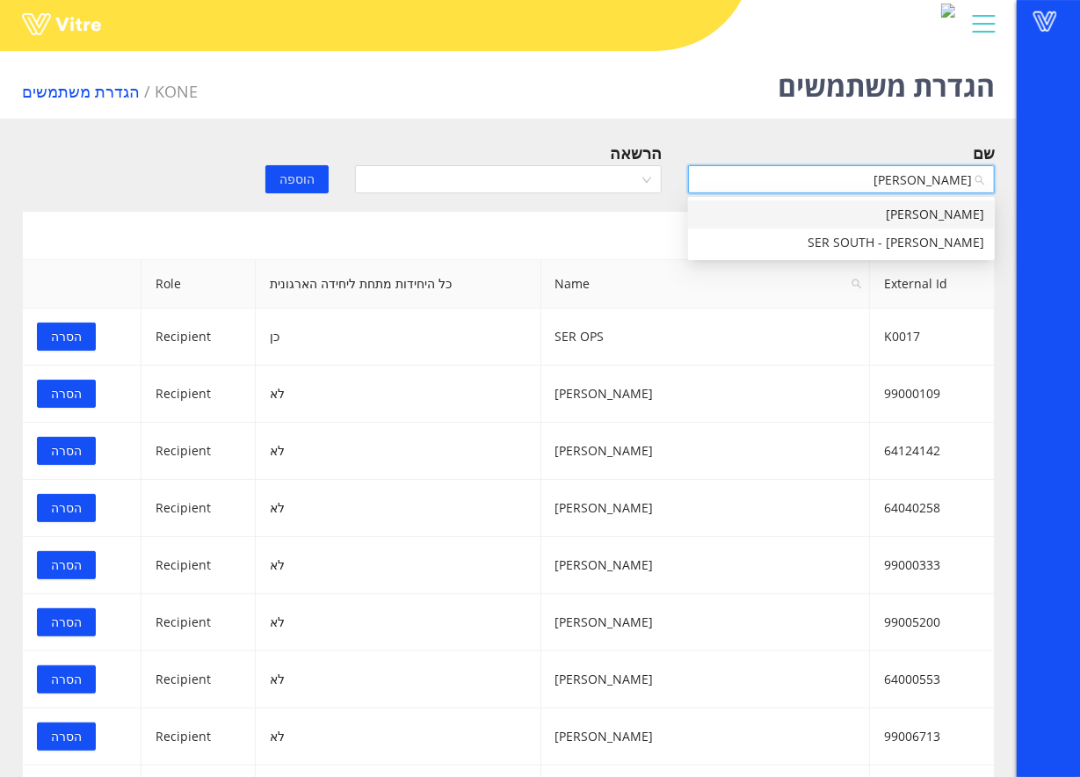
click at [914, 207] on div "נסים דהן" at bounding box center [842, 214] width 286 height 19
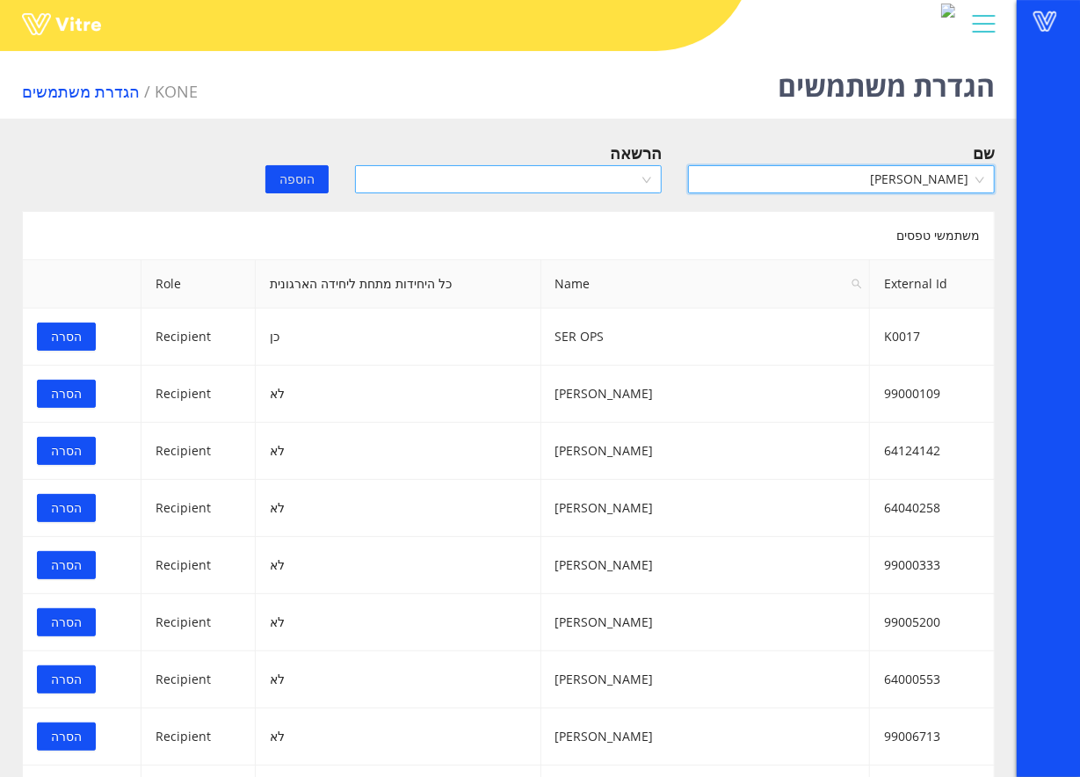
click at [589, 169] on input "search" at bounding box center [502, 179] width 273 height 26
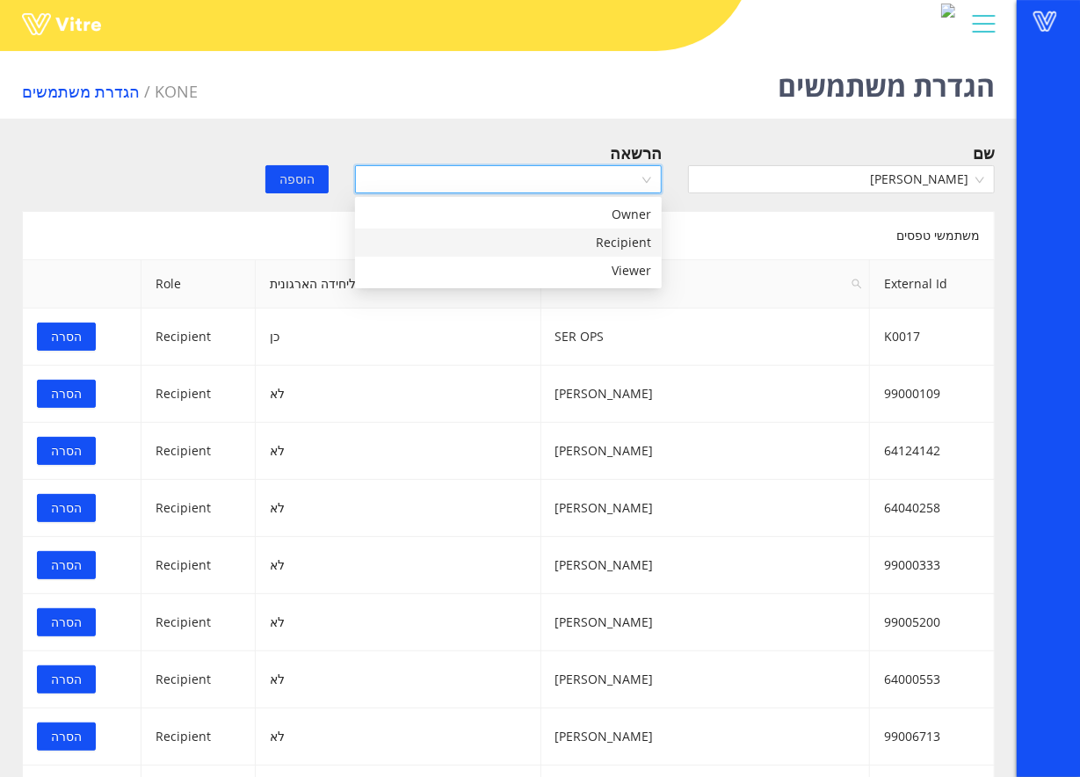
click at [573, 235] on div "Recipient" at bounding box center [509, 242] width 286 height 19
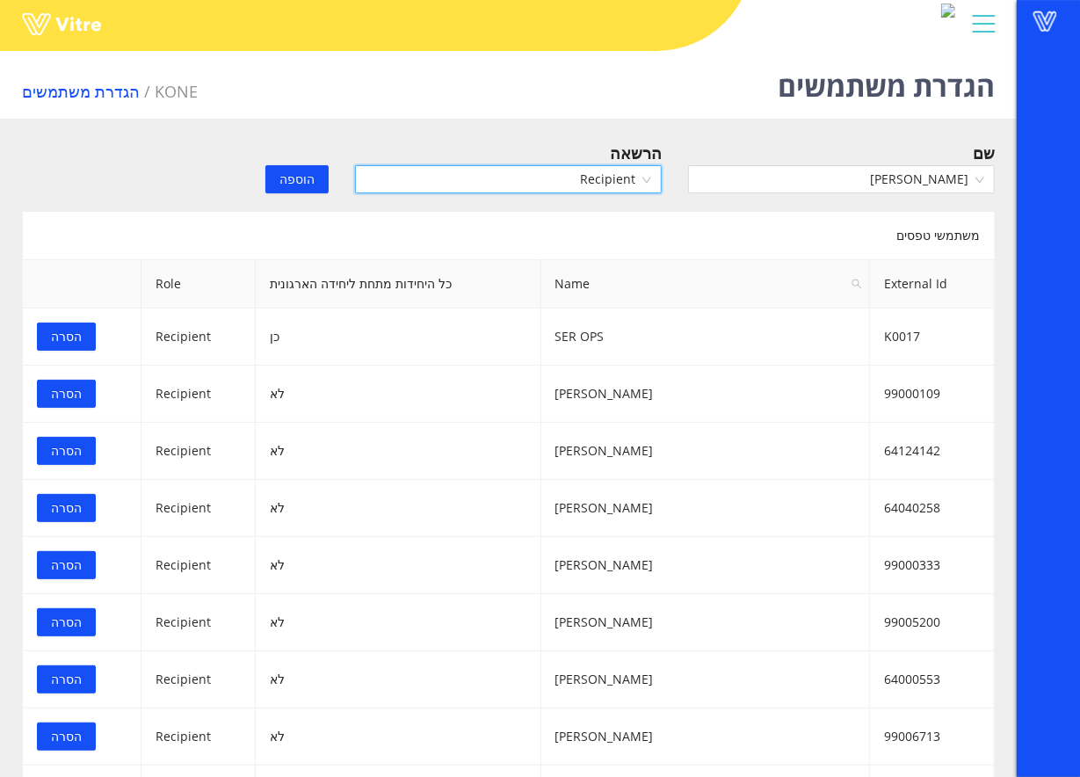
click at [308, 185] on span "הוספה" at bounding box center [297, 179] width 35 height 19
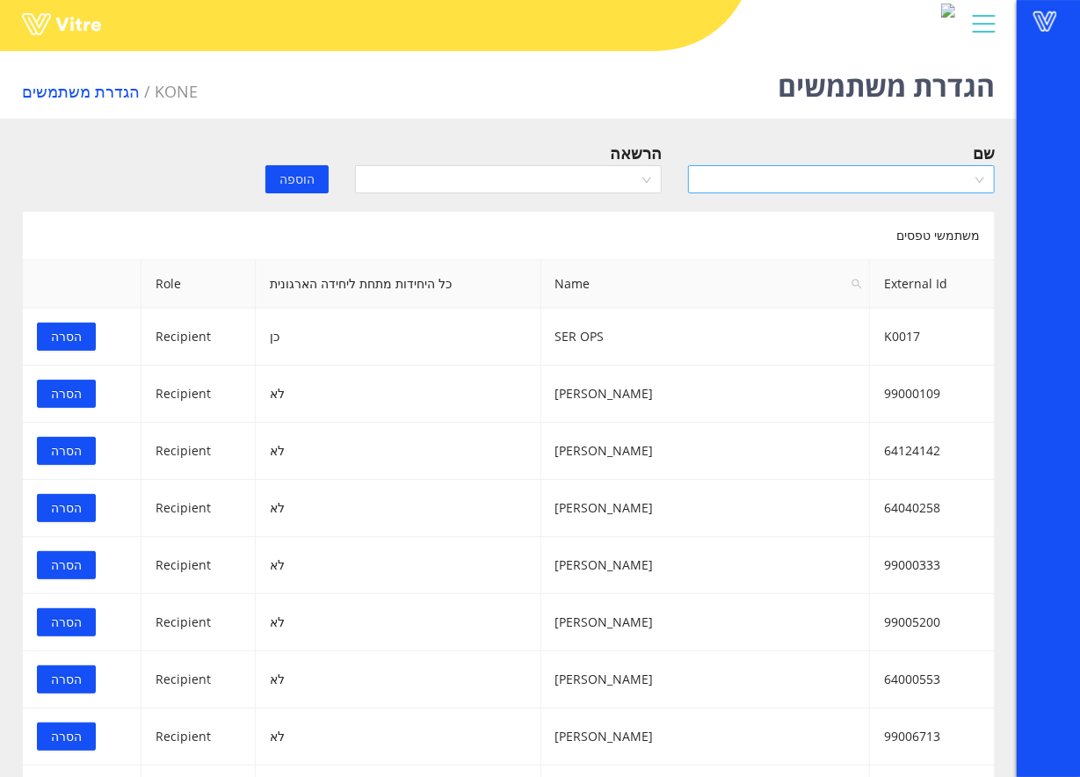
click at [889, 179] on input "search" at bounding box center [835, 179] width 273 height 26
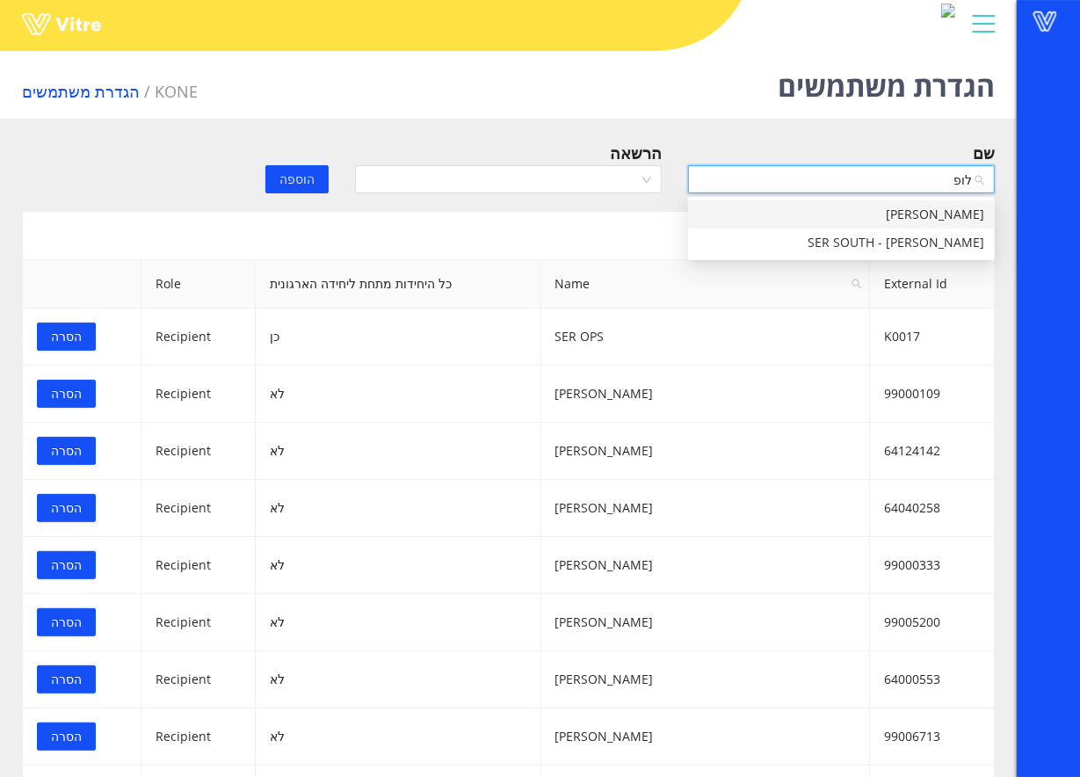
type input "לופו"
click at [921, 207] on div "צבי לופו" at bounding box center [842, 214] width 286 height 19
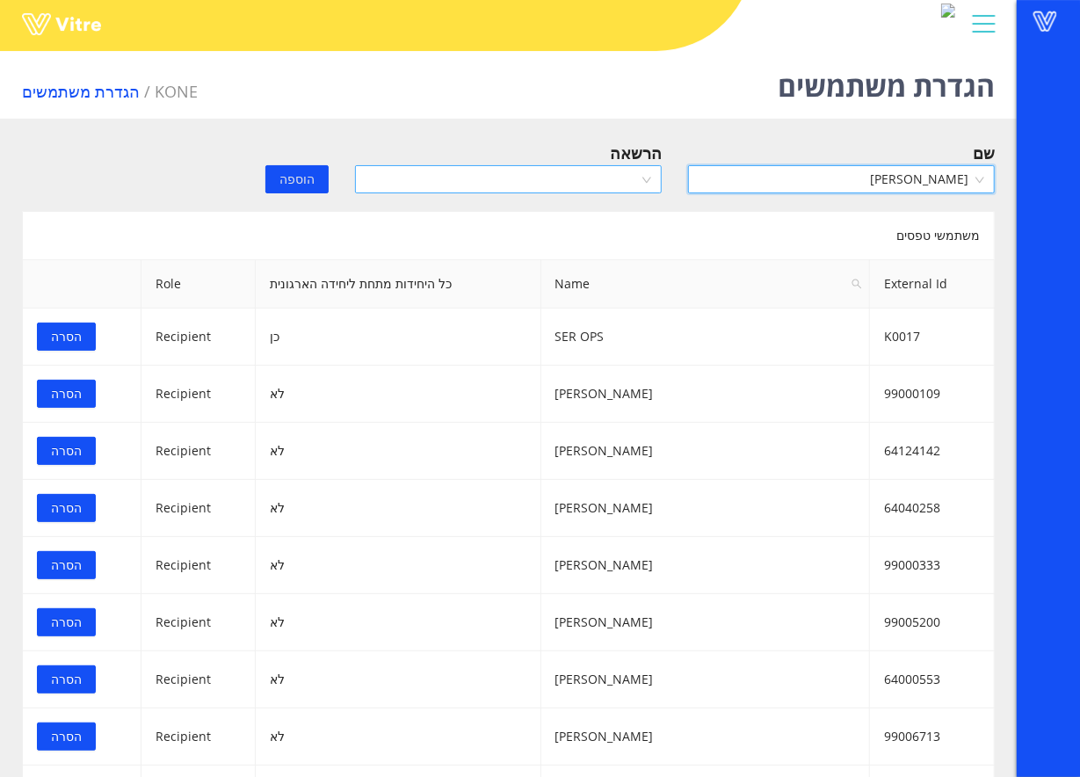
click at [595, 176] on input "search" at bounding box center [502, 179] width 273 height 26
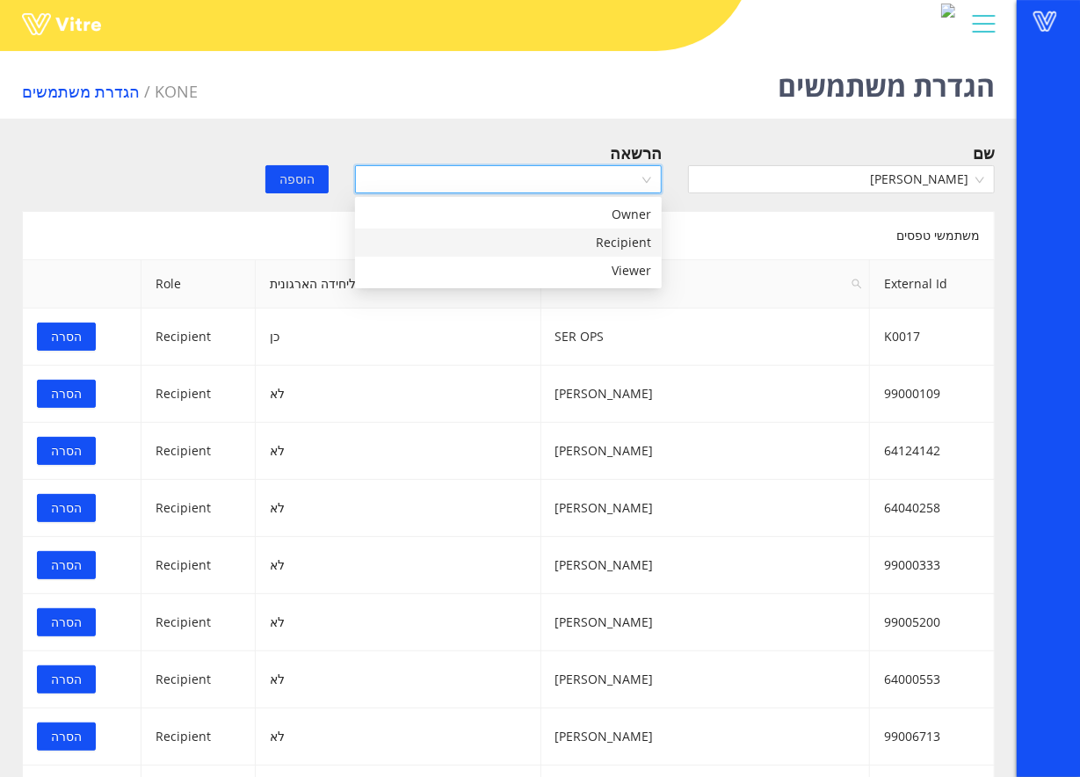
click at [601, 245] on div "Recipient" at bounding box center [509, 242] width 286 height 19
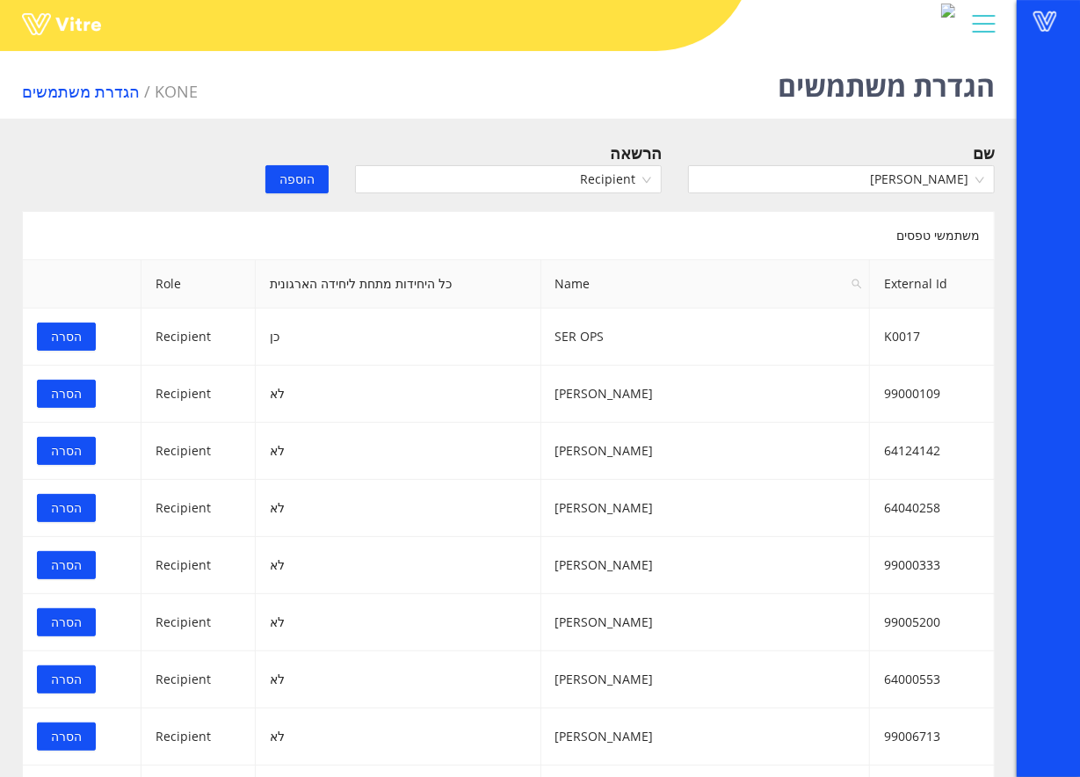
click at [293, 174] on span "הוספה" at bounding box center [297, 179] width 35 height 19
click at [759, 182] on input "search" at bounding box center [835, 179] width 273 height 26
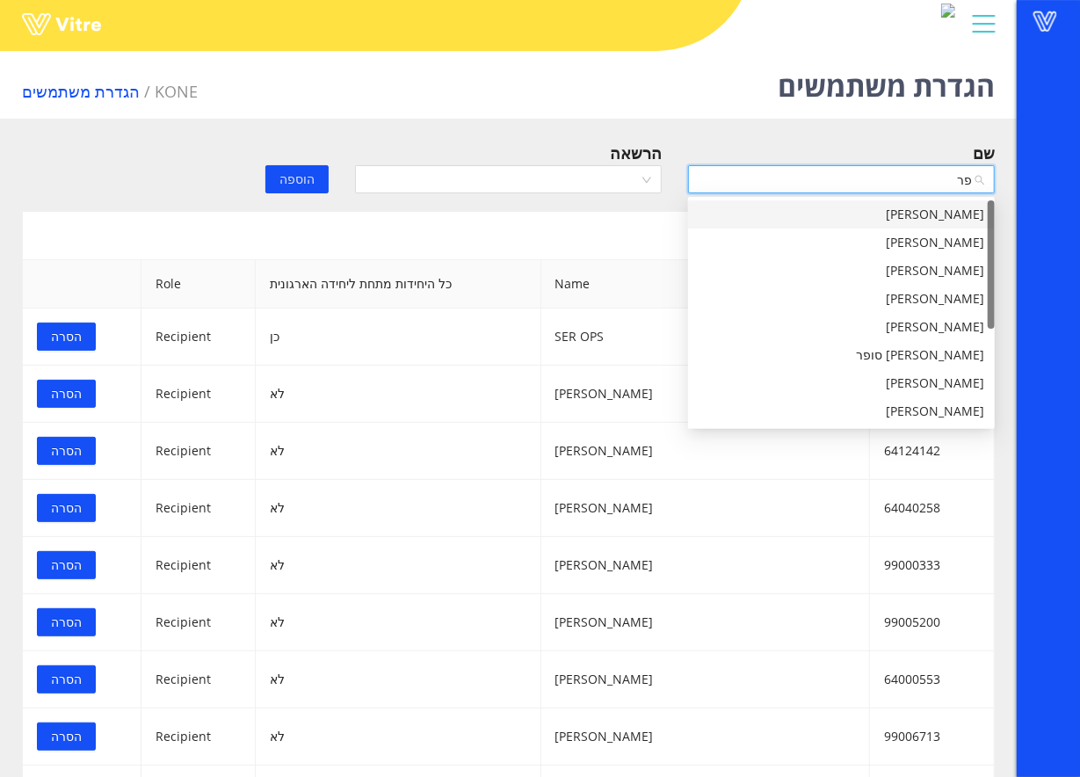
type input "פרץ"
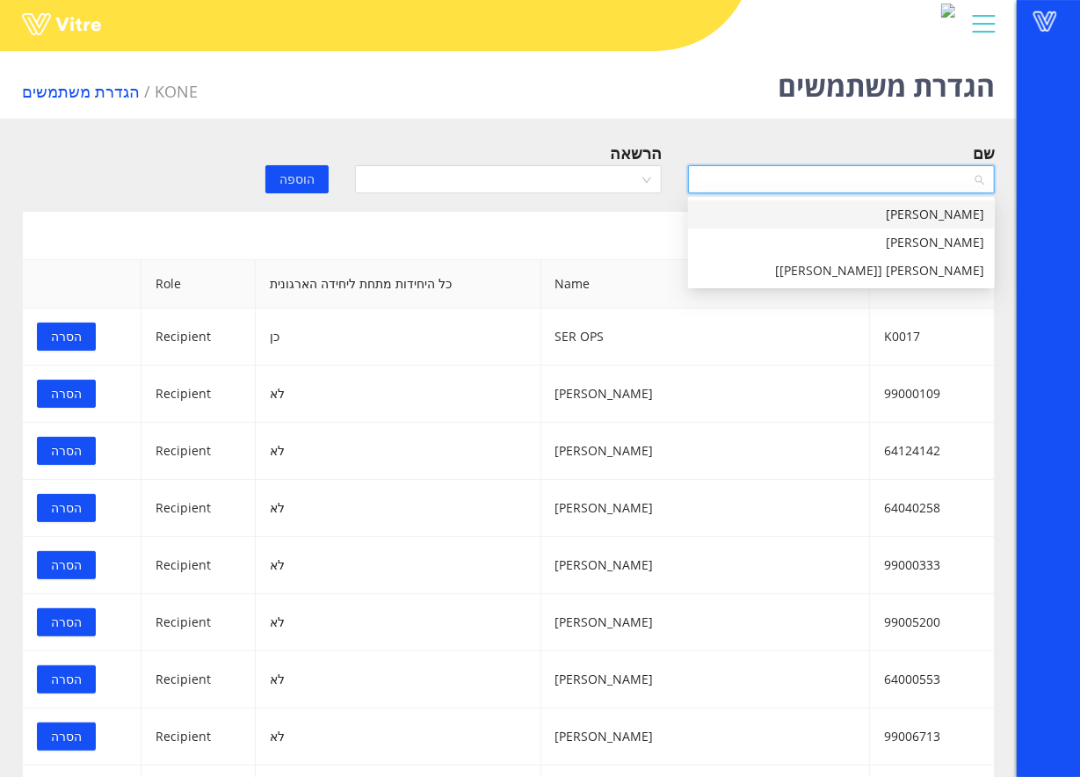
click at [915, 199] on body "Vitre הגדרת משתמשים KONE הגדרת משתמשים שם הרשאה הוספה משתמשי טפסים External Id …" at bounding box center [540, 432] width 1080 height 777
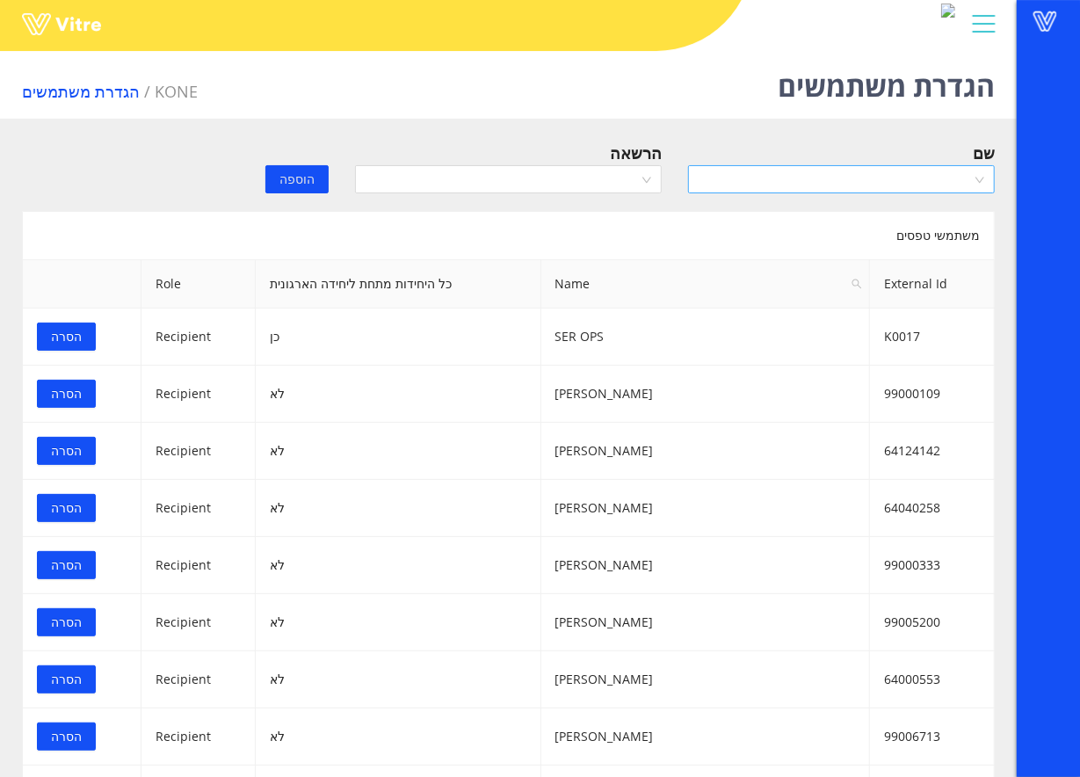
click at [904, 192] on div "שם" at bounding box center [841, 172] width 333 height 62
click at [904, 168] on input "search" at bounding box center [835, 179] width 273 height 26
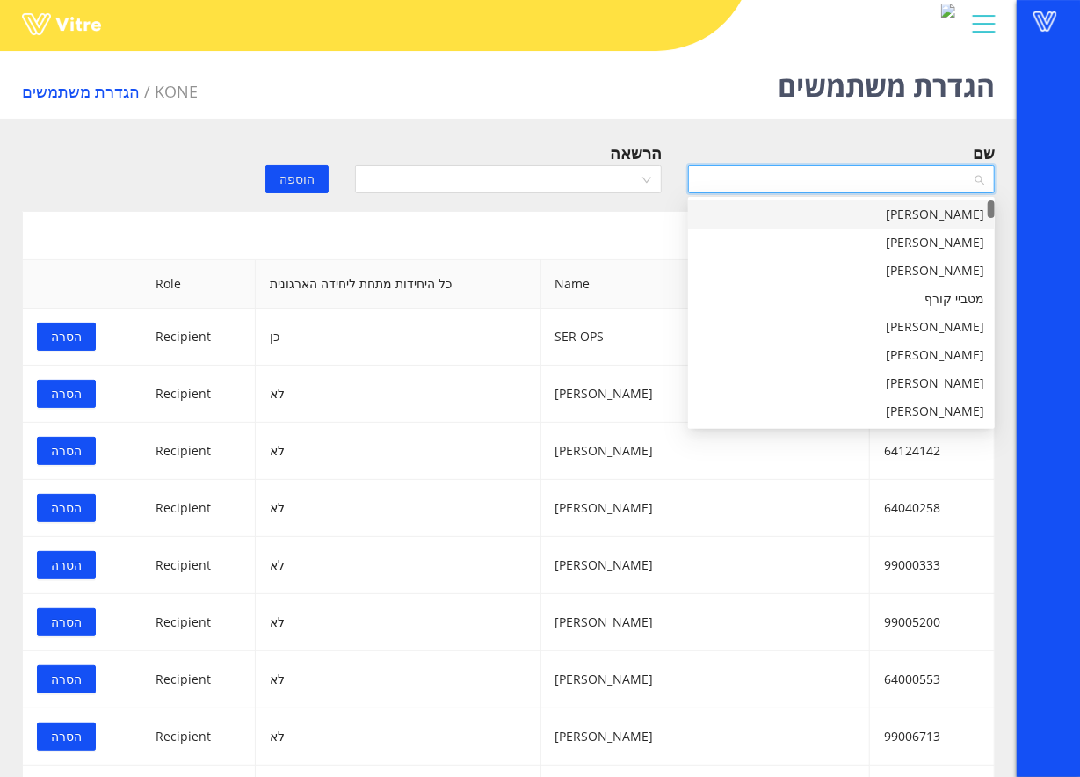
click at [915, 171] on input "search" at bounding box center [835, 179] width 273 height 26
type input "פרץ"
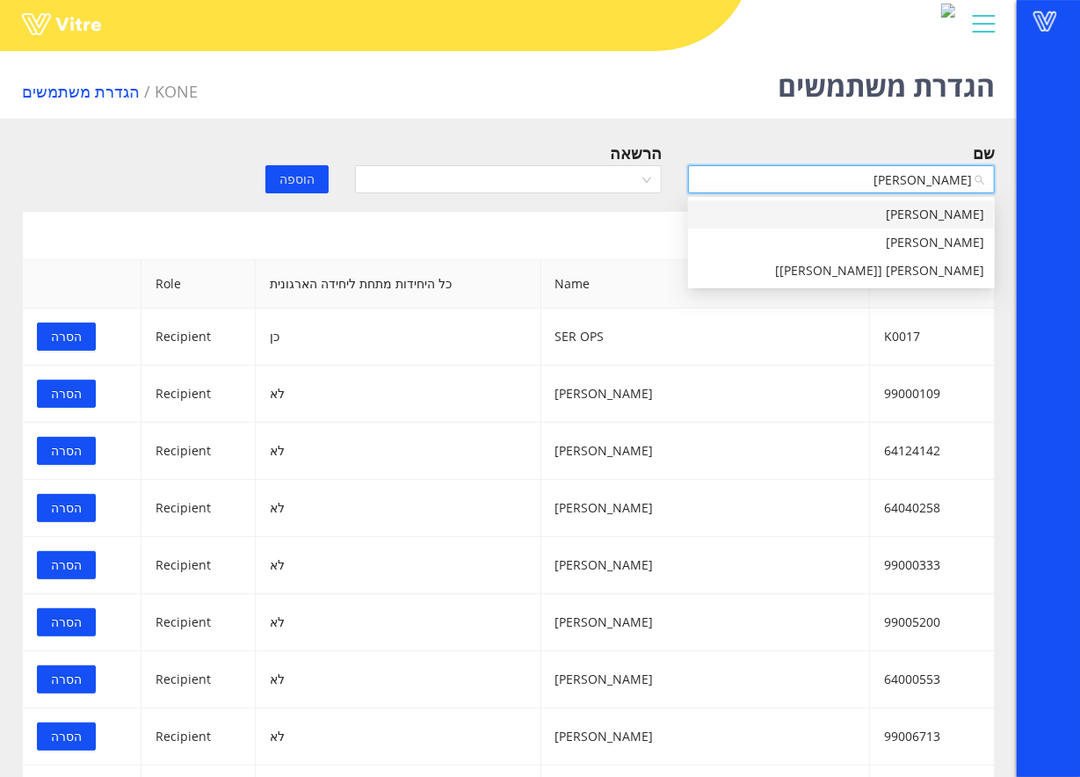
click at [901, 216] on div "[PERSON_NAME]" at bounding box center [842, 214] width 286 height 19
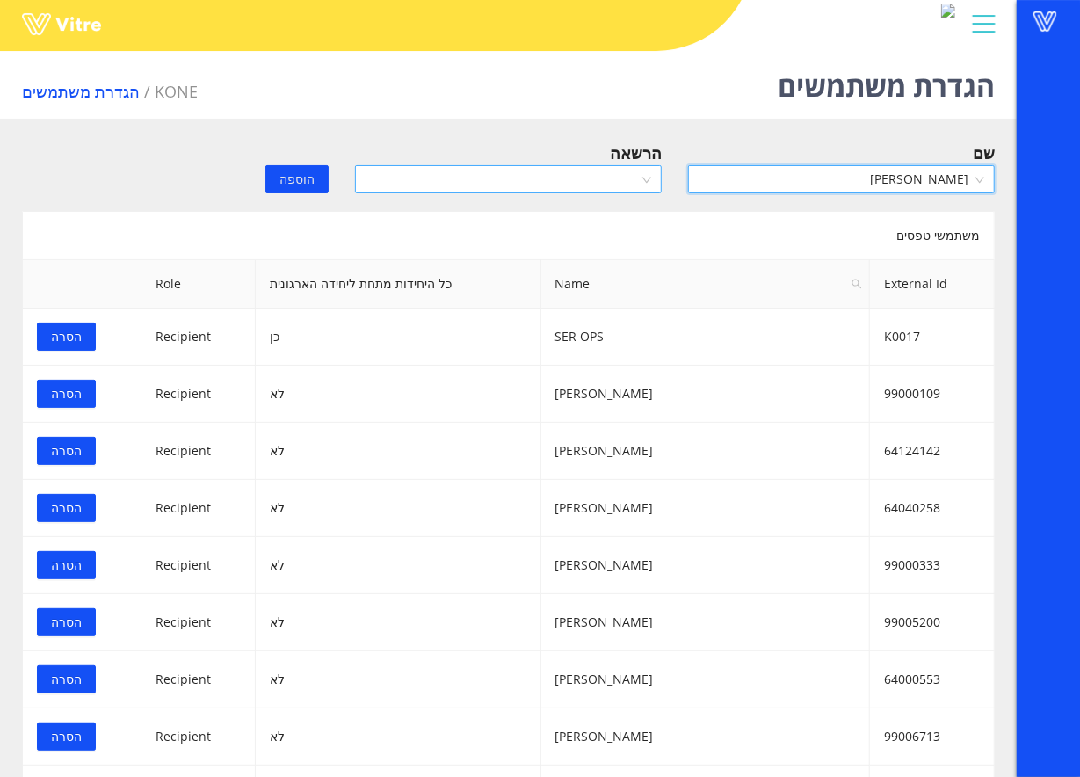
click at [577, 183] on input "search" at bounding box center [502, 179] width 273 height 26
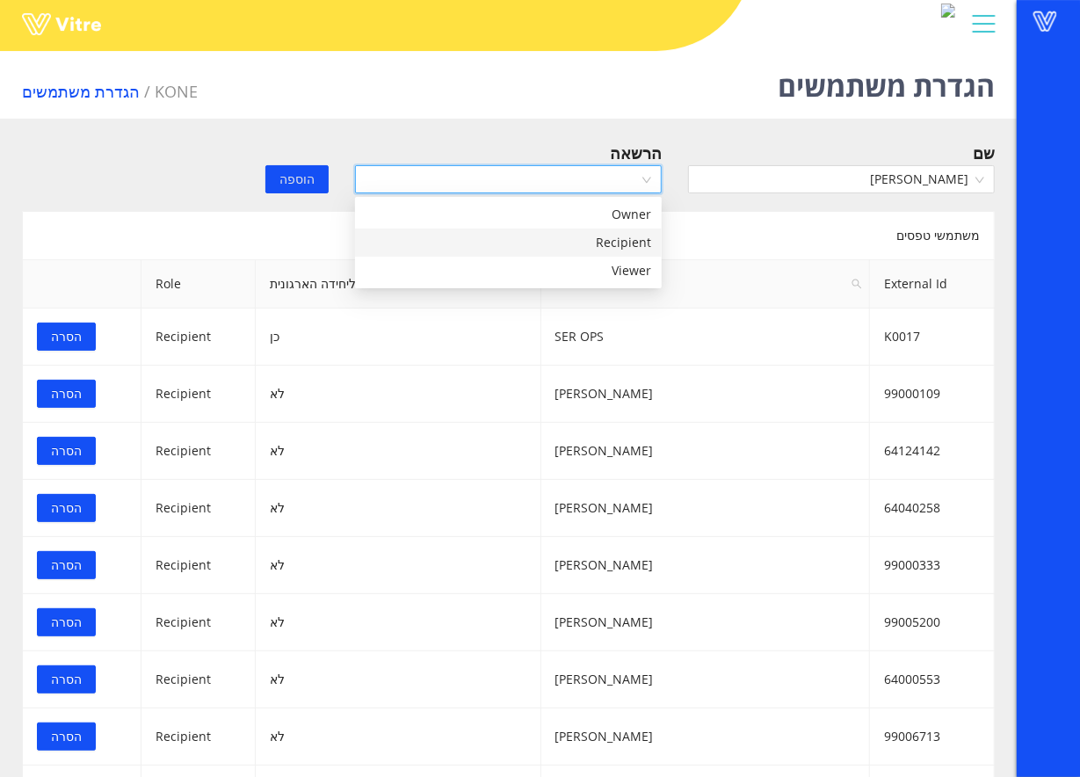
click at [564, 234] on div "Recipient" at bounding box center [509, 242] width 286 height 19
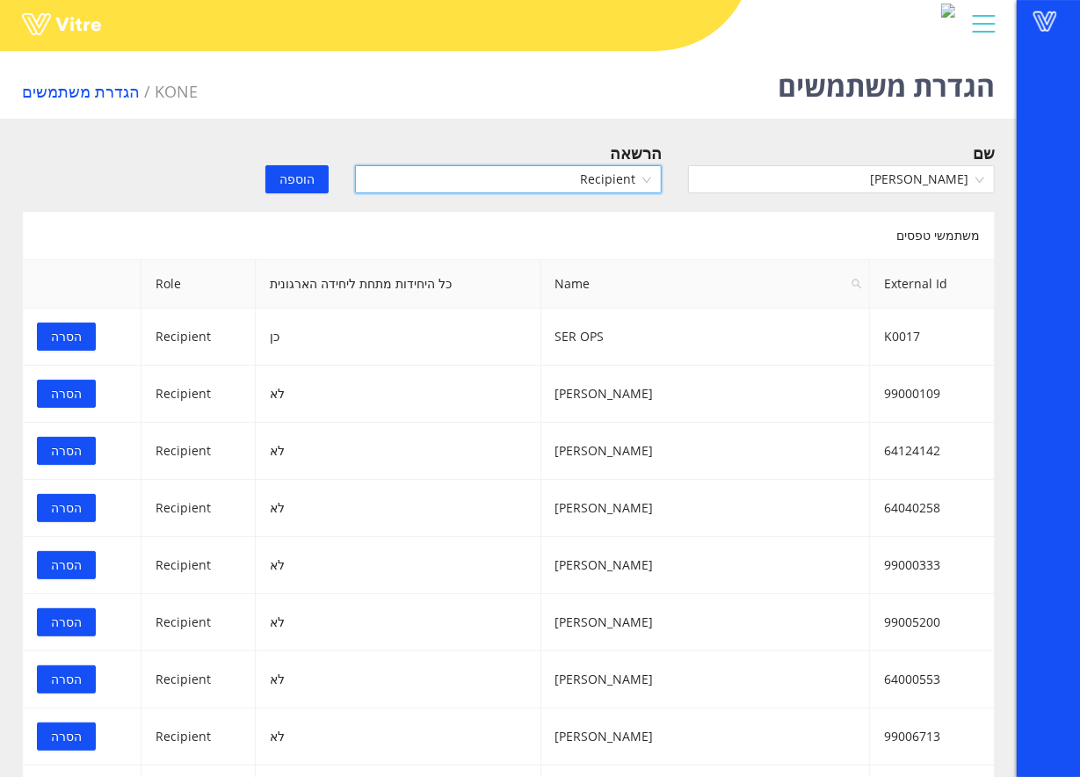
click at [304, 182] on span "הוספה" at bounding box center [297, 179] width 35 height 19
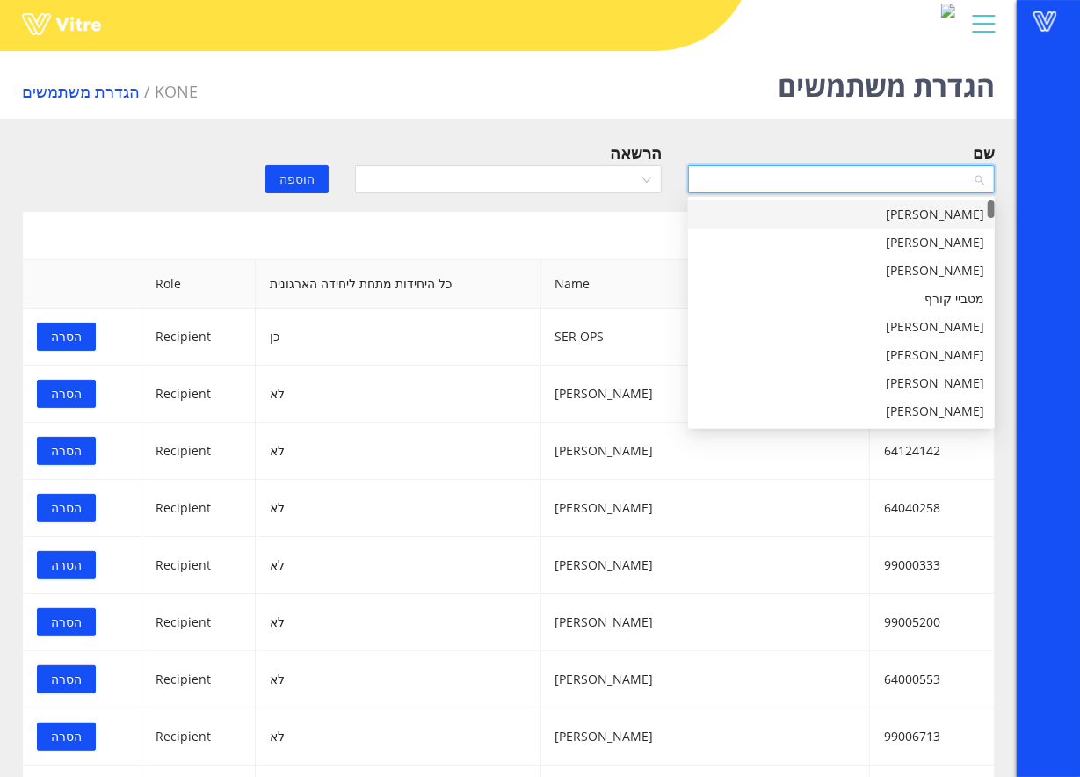
click at [870, 172] on input "search" at bounding box center [835, 179] width 273 height 26
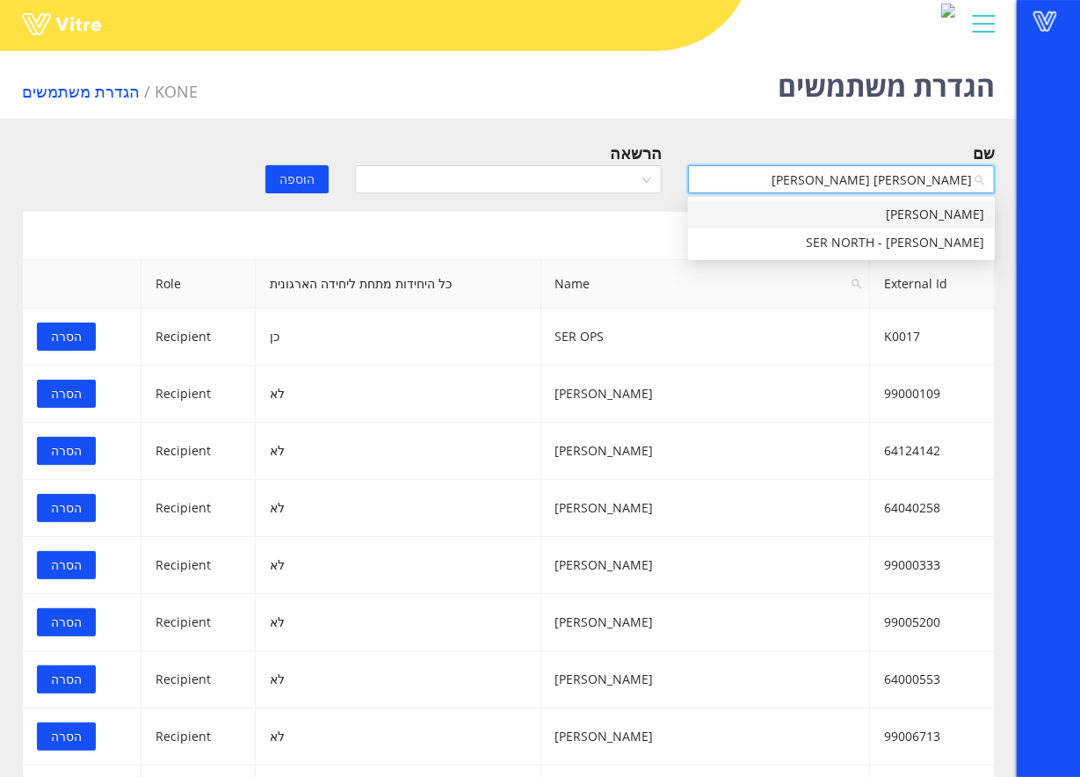
type input "רונן אורן"
click at [879, 202] on div "רונן אורן" at bounding box center [841, 214] width 307 height 28
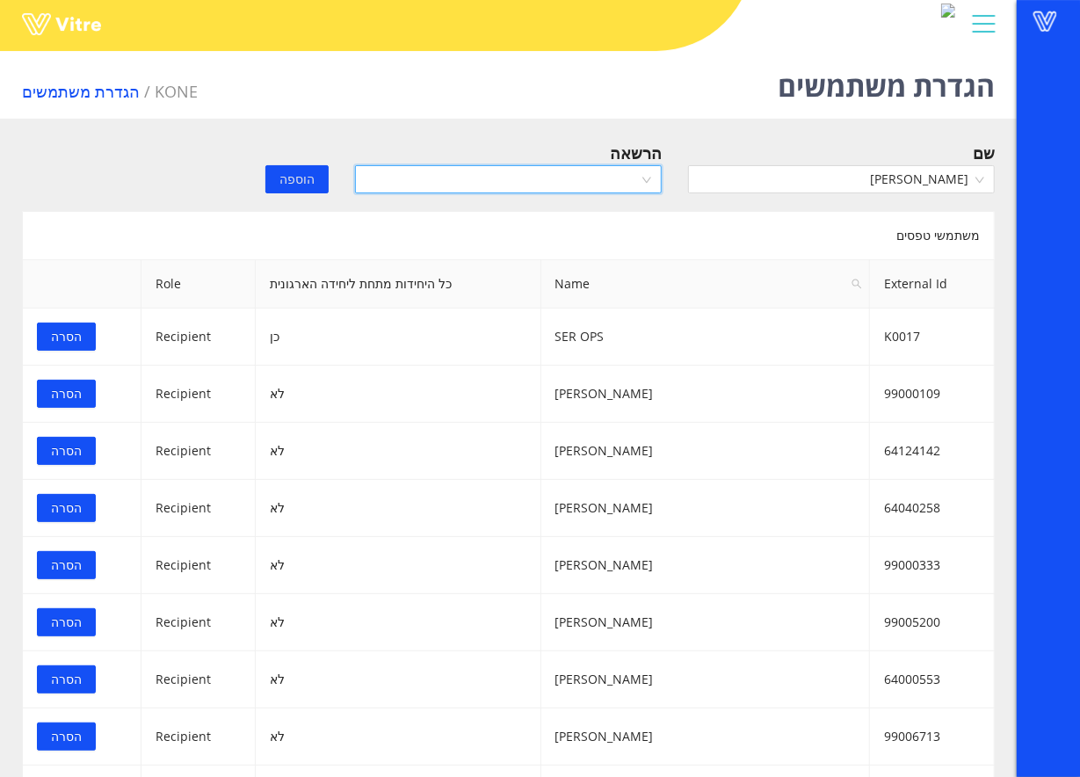
click at [584, 181] on input "search" at bounding box center [502, 179] width 273 height 26
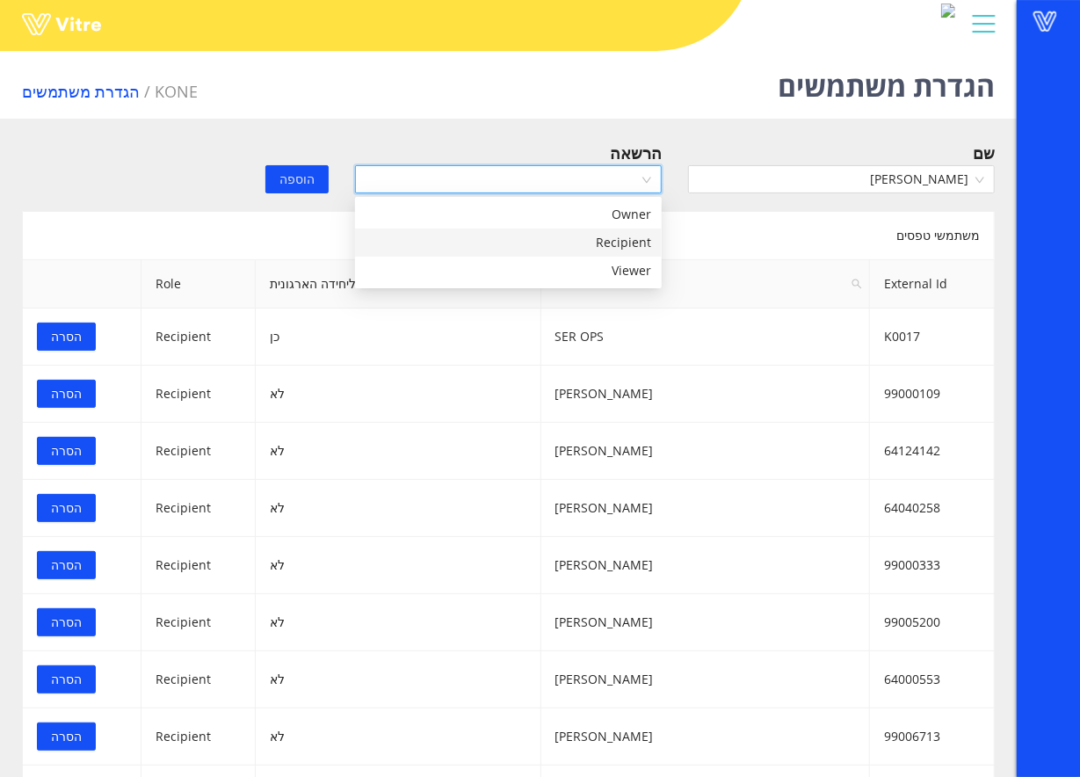
click at [581, 235] on div "Recipient" at bounding box center [509, 242] width 286 height 19
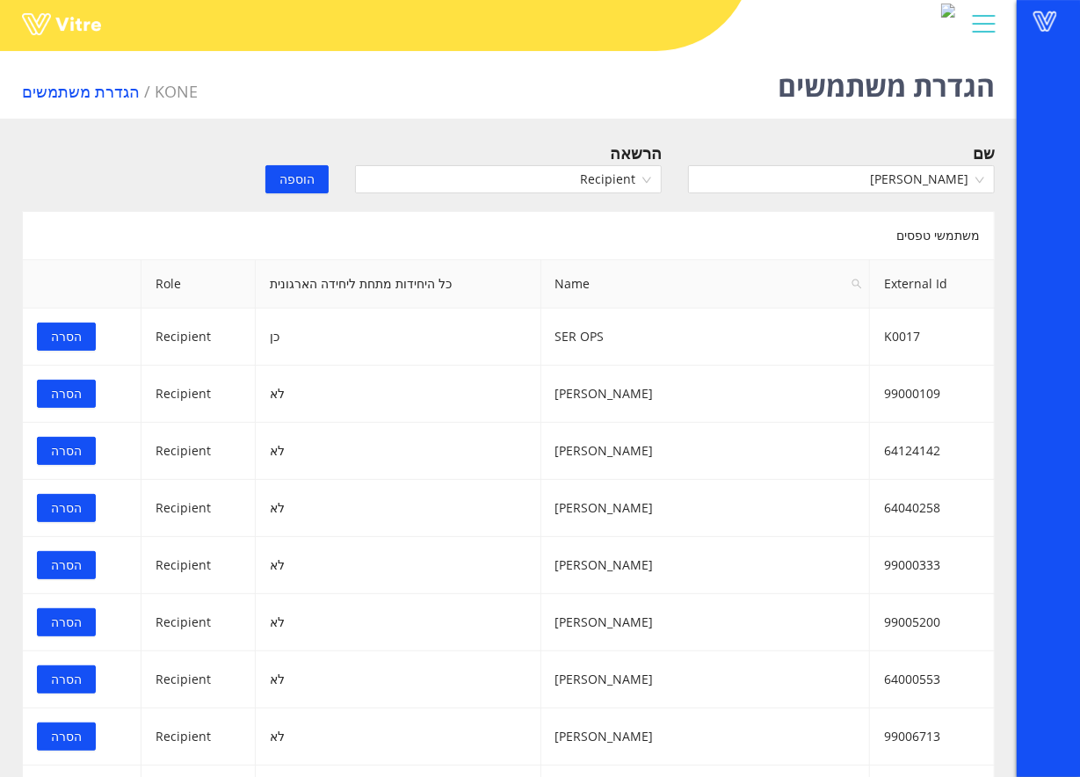
click at [294, 175] on span "הוספה" at bounding box center [297, 179] width 35 height 19
click at [834, 174] on input "search" at bounding box center [835, 179] width 273 height 26
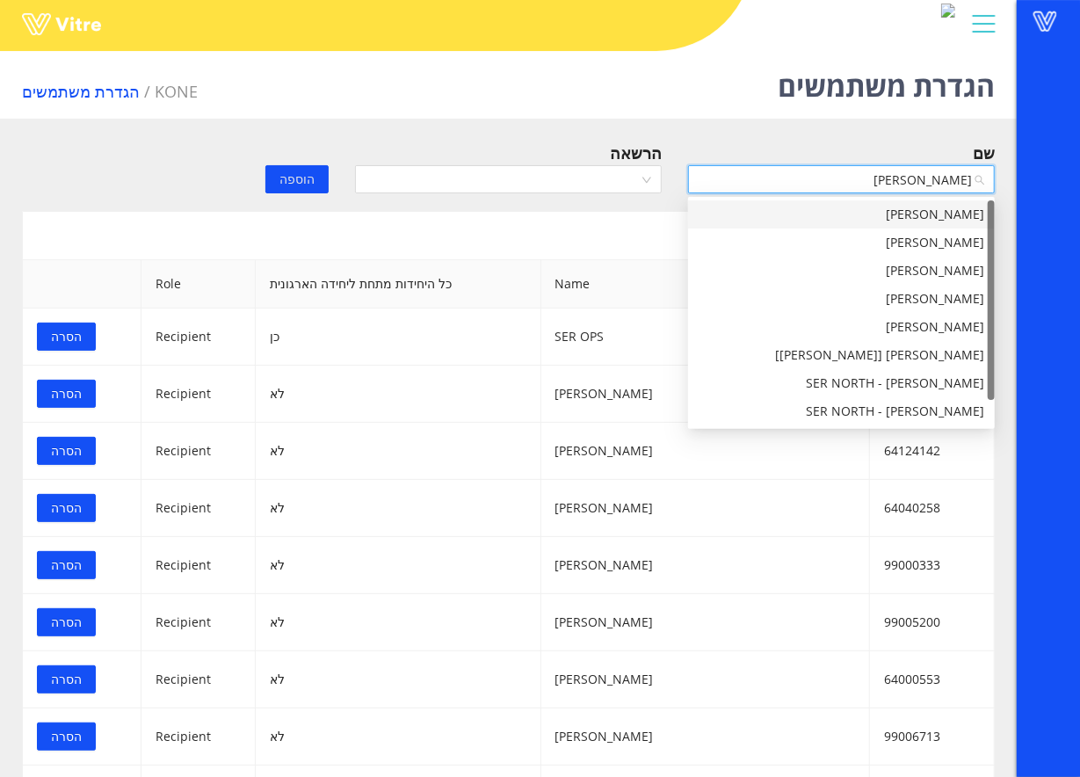
type input "רונ"
click at [890, 341] on div "רוני מרשי [שאדי אבו נסאר]" at bounding box center [841, 355] width 307 height 28
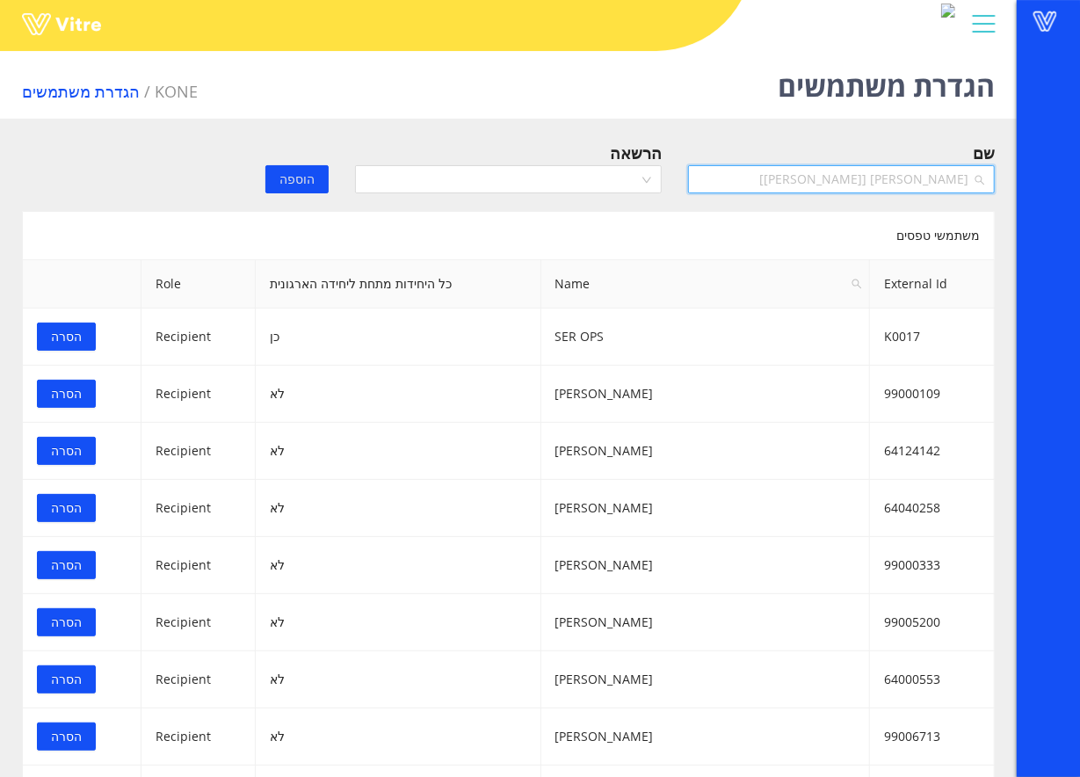
scroll to position [4128, 0]
click at [795, 185] on span "רוני מרשי [שאדי אבו נסאר]" at bounding box center [842, 179] width 286 height 26
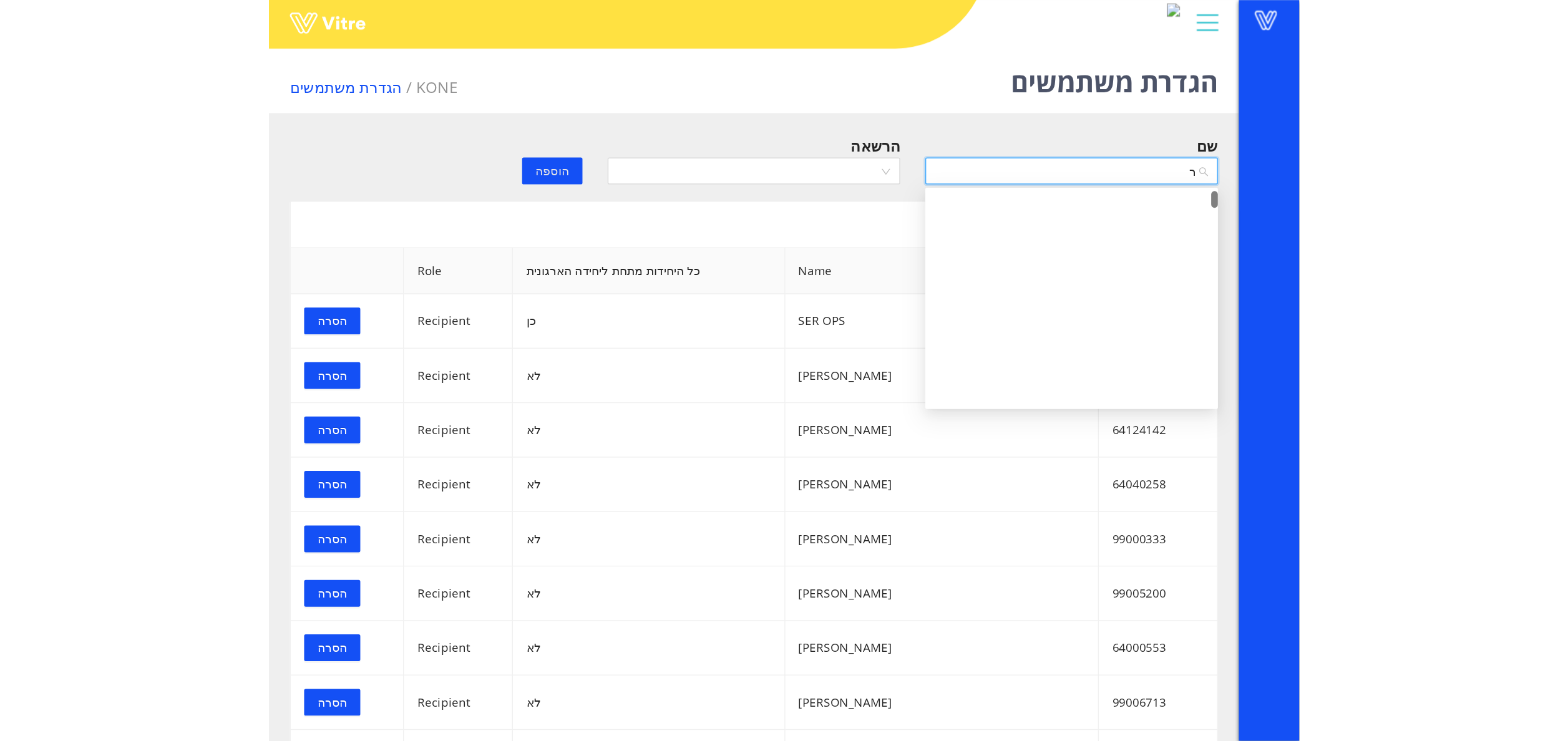
scroll to position [0, 0]
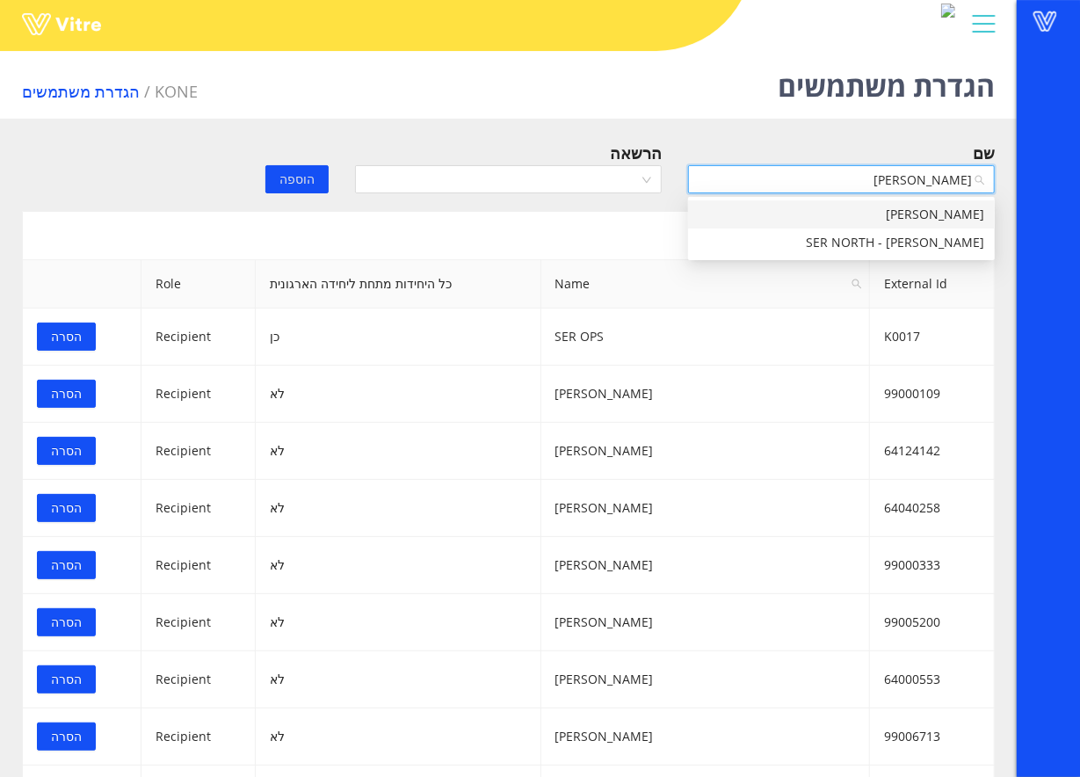
type input "רונן גמל"
click at [849, 218] on div "רונן גמליאל" at bounding box center [842, 214] width 286 height 19
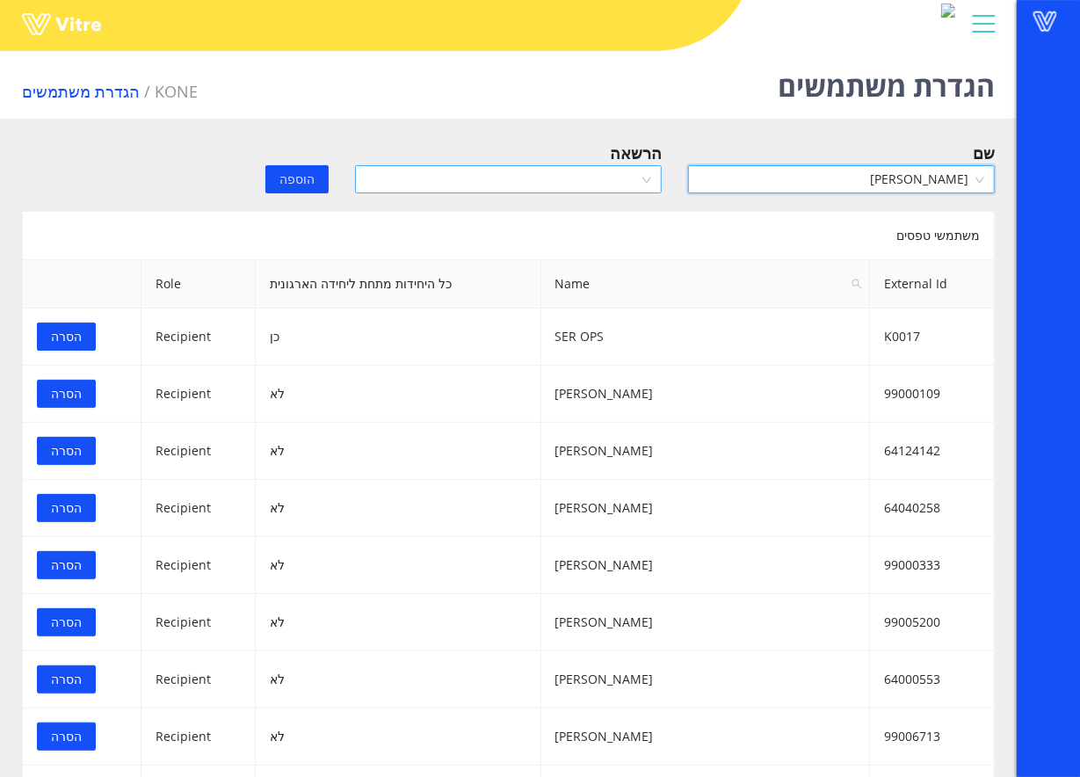
click at [582, 165] on div at bounding box center [508, 179] width 307 height 28
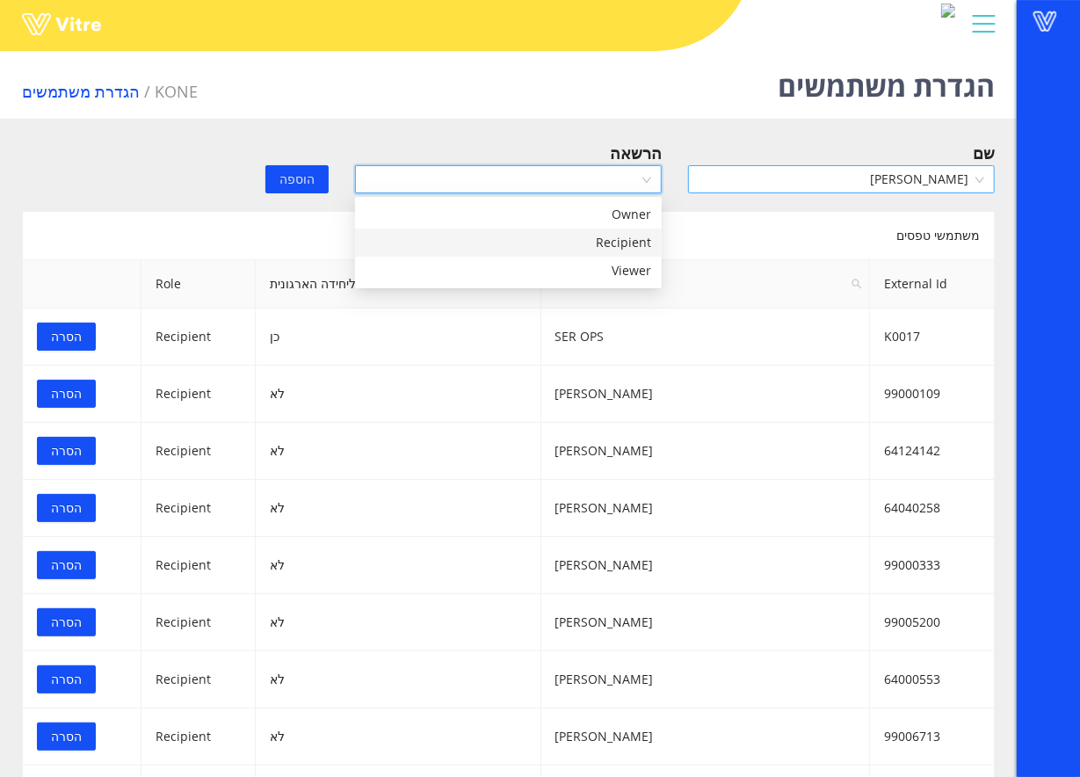
click at [566, 246] on div "Recipient" at bounding box center [509, 242] width 286 height 19
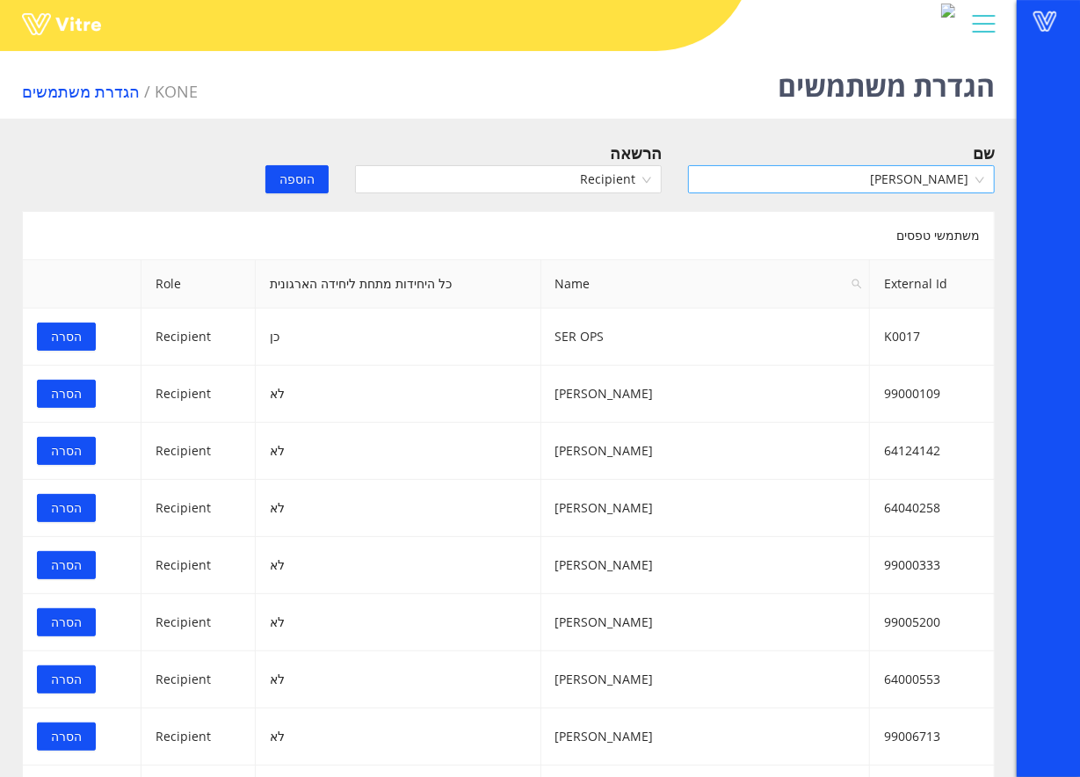
click at [302, 178] on span "הוספה" at bounding box center [297, 179] width 35 height 19
click at [902, 182] on input "search" at bounding box center [835, 179] width 273 height 26
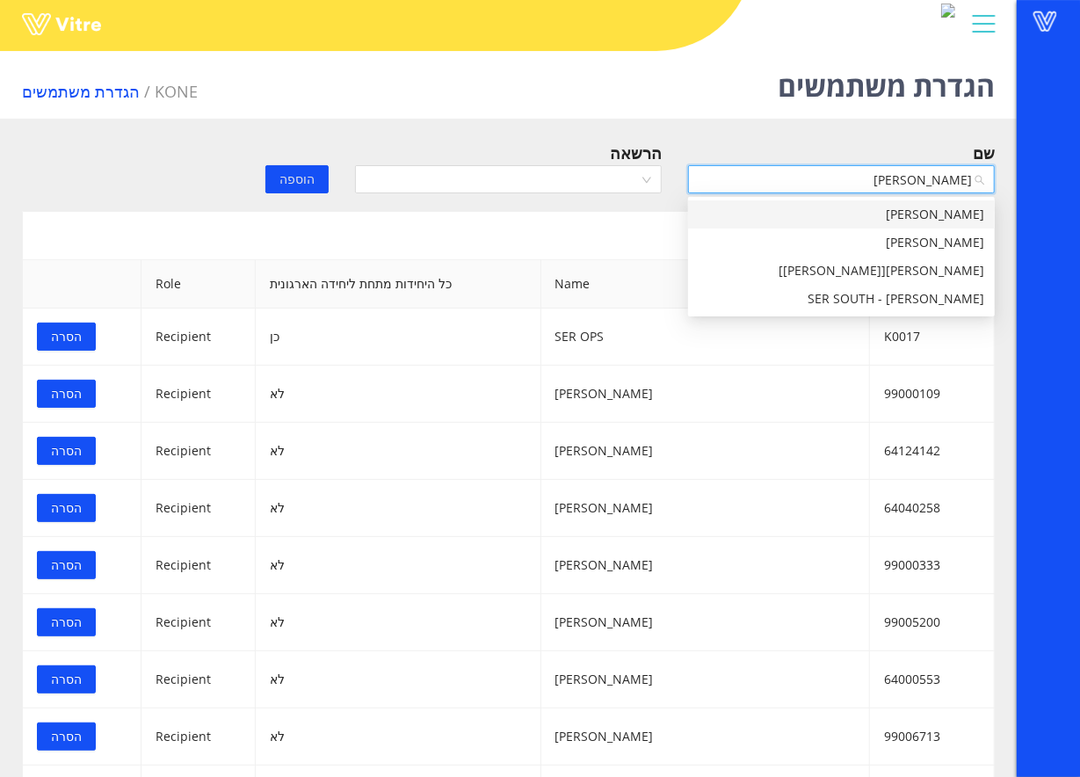
type input "לאון"
click at [909, 209] on div "לאון שרמן" at bounding box center [842, 214] width 286 height 19
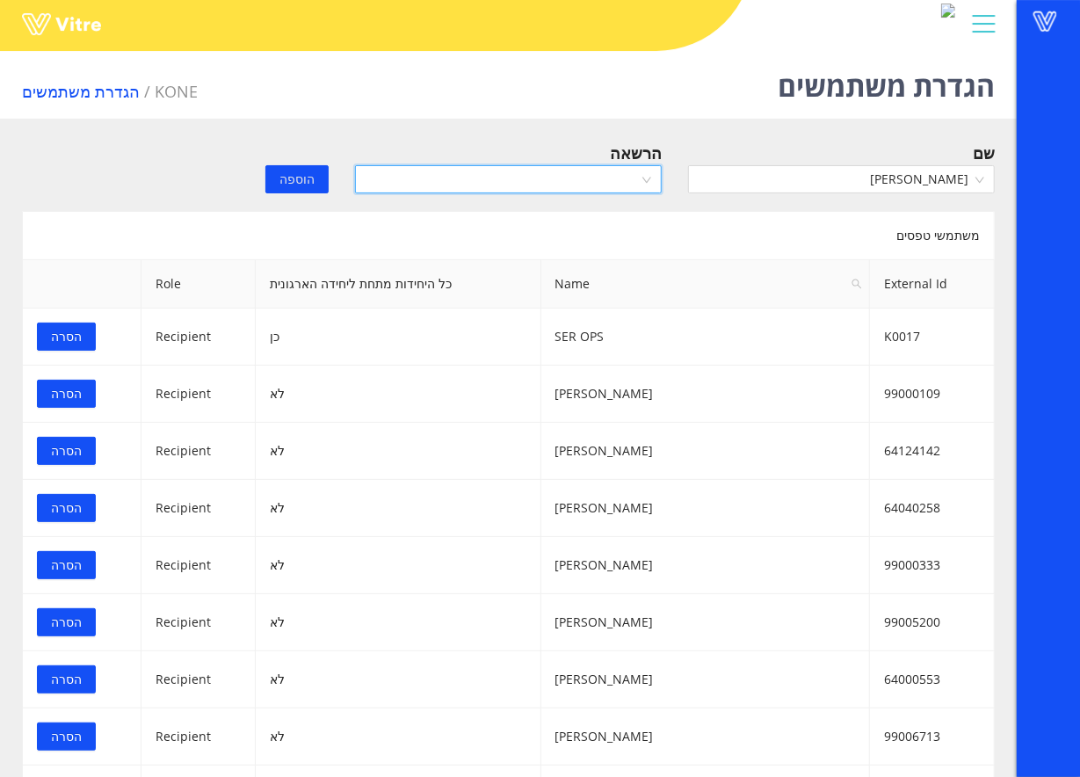
click at [580, 171] on input "search" at bounding box center [502, 179] width 273 height 26
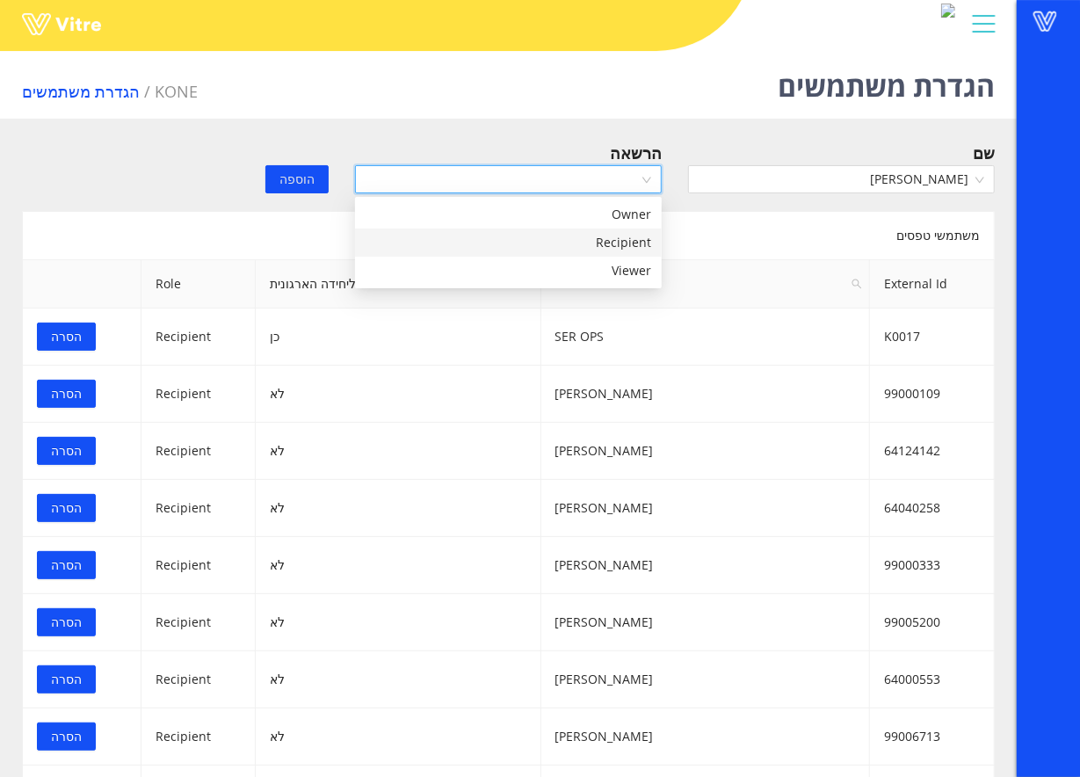
click at [566, 237] on div "Recipient" at bounding box center [509, 242] width 286 height 19
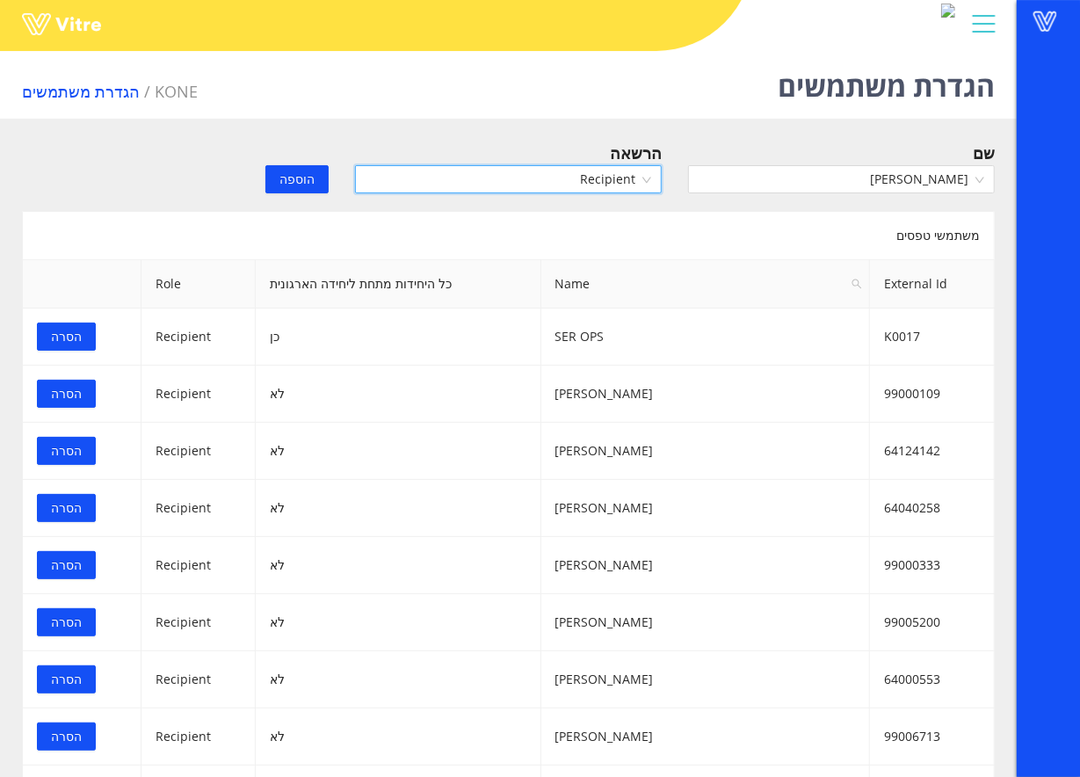
click at [300, 178] on span "הוספה" at bounding box center [297, 179] width 35 height 19
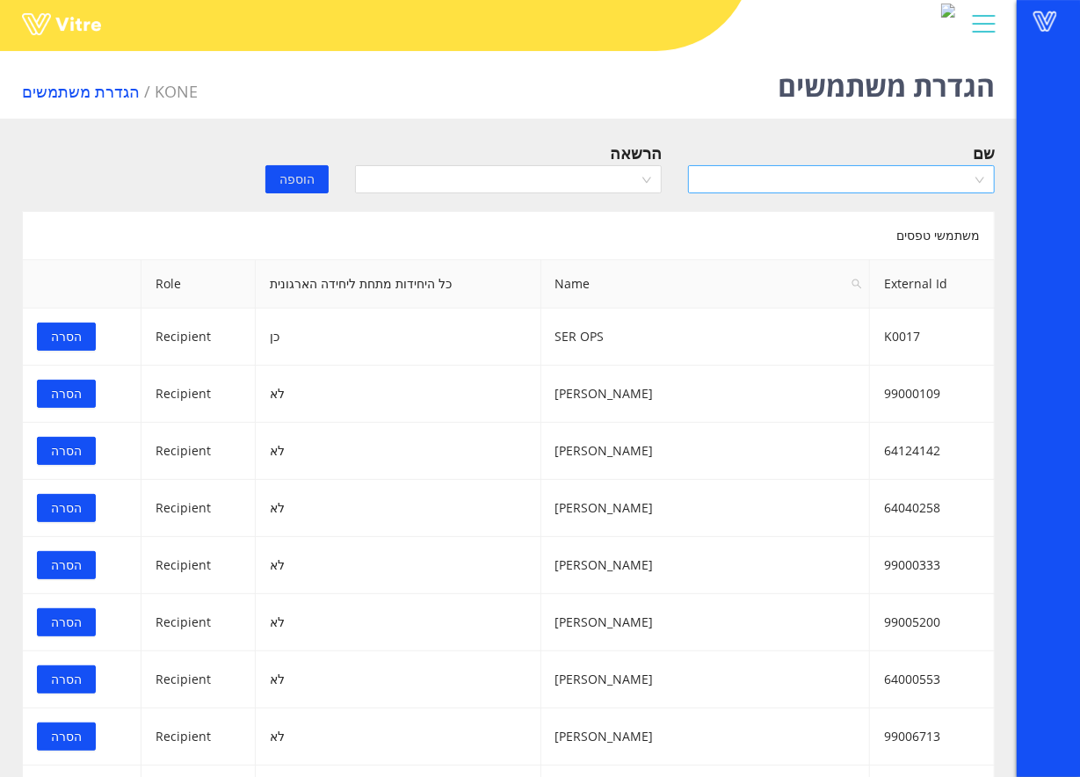
click at [865, 183] on input "search" at bounding box center [835, 179] width 273 height 26
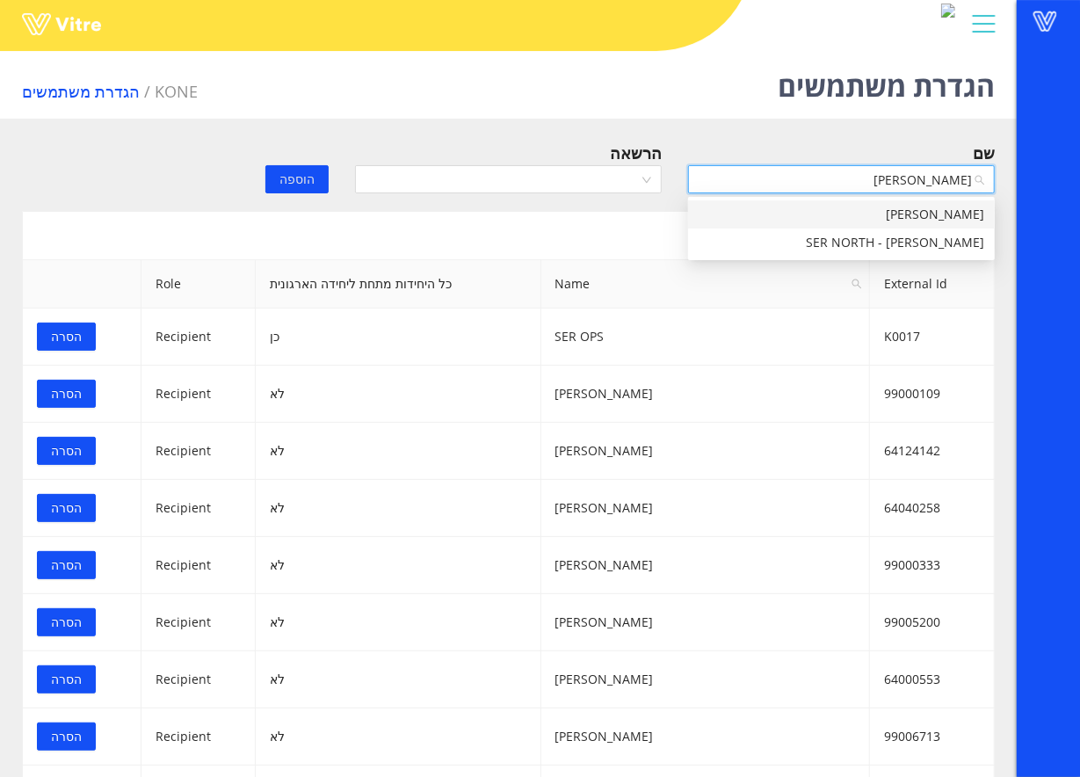
type input "אורן שר"
drag, startPoint x: 897, startPoint y: 206, endPoint x: 879, endPoint y: 203, distance: 18.6
click at [897, 206] on div "אורן שריקר" at bounding box center [842, 214] width 286 height 19
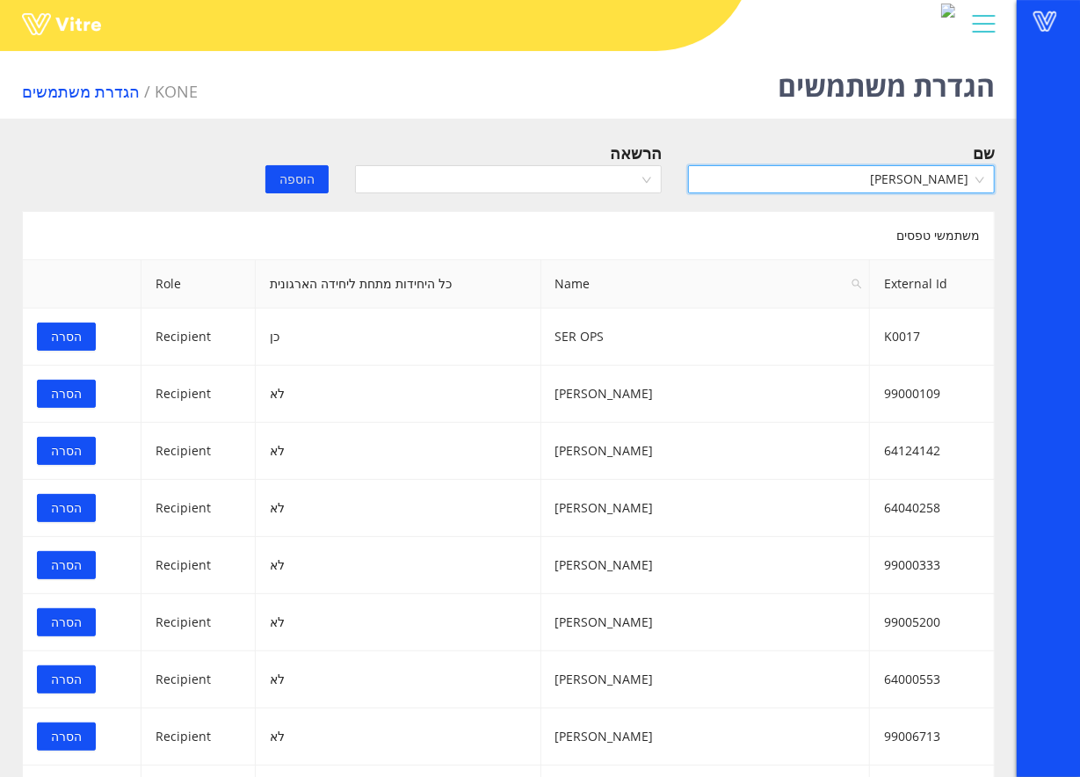
click at [564, 196] on div "הרשאה" at bounding box center [508, 172] width 333 height 62
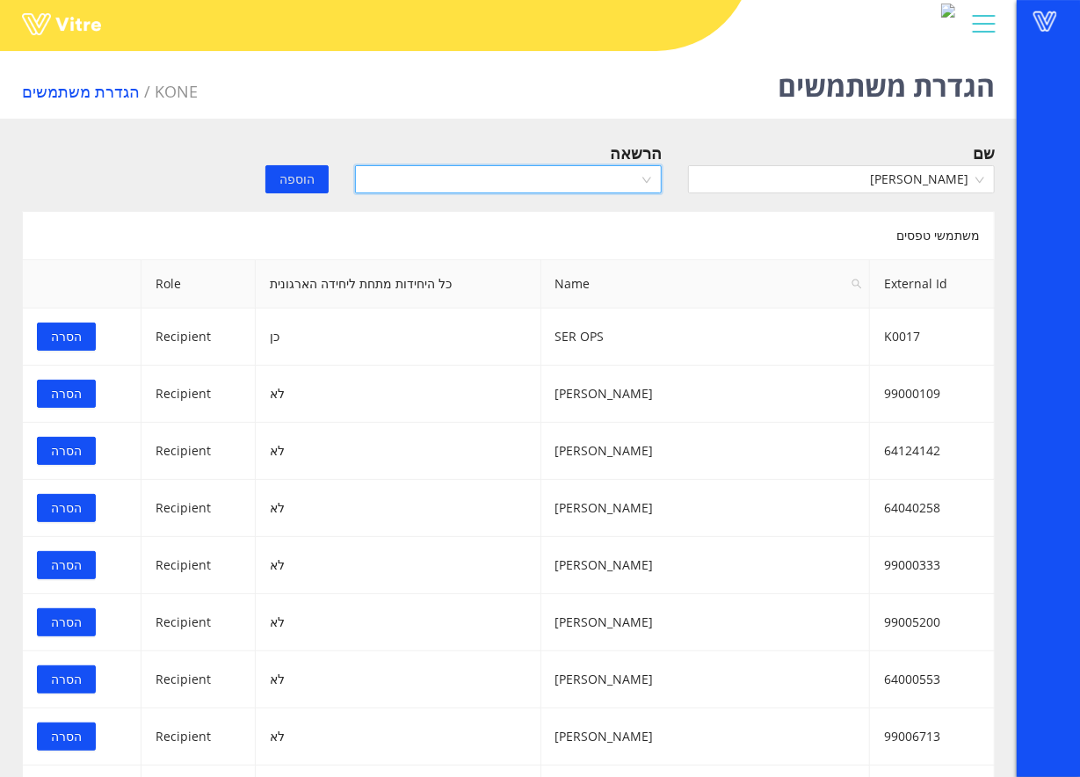
click at [570, 171] on input "search" at bounding box center [502, 179] width 273 height 26
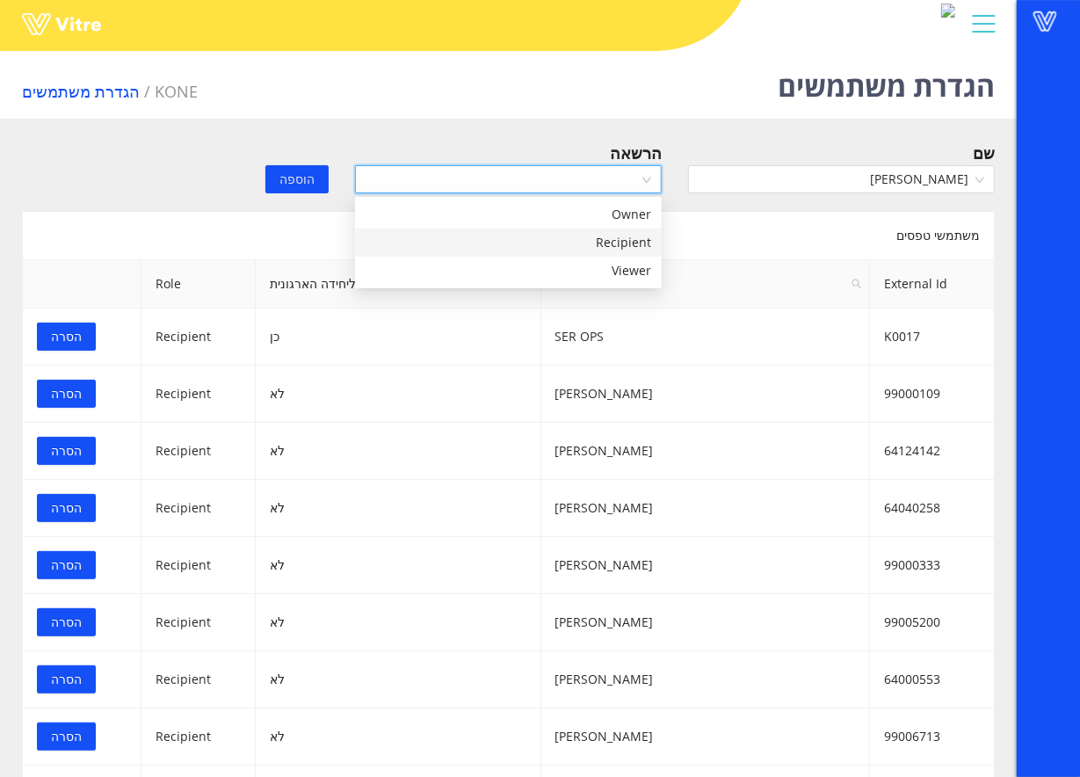
click at [573, 243] on div "Recipient" at bounding box center [509, 242] width 286 height 19
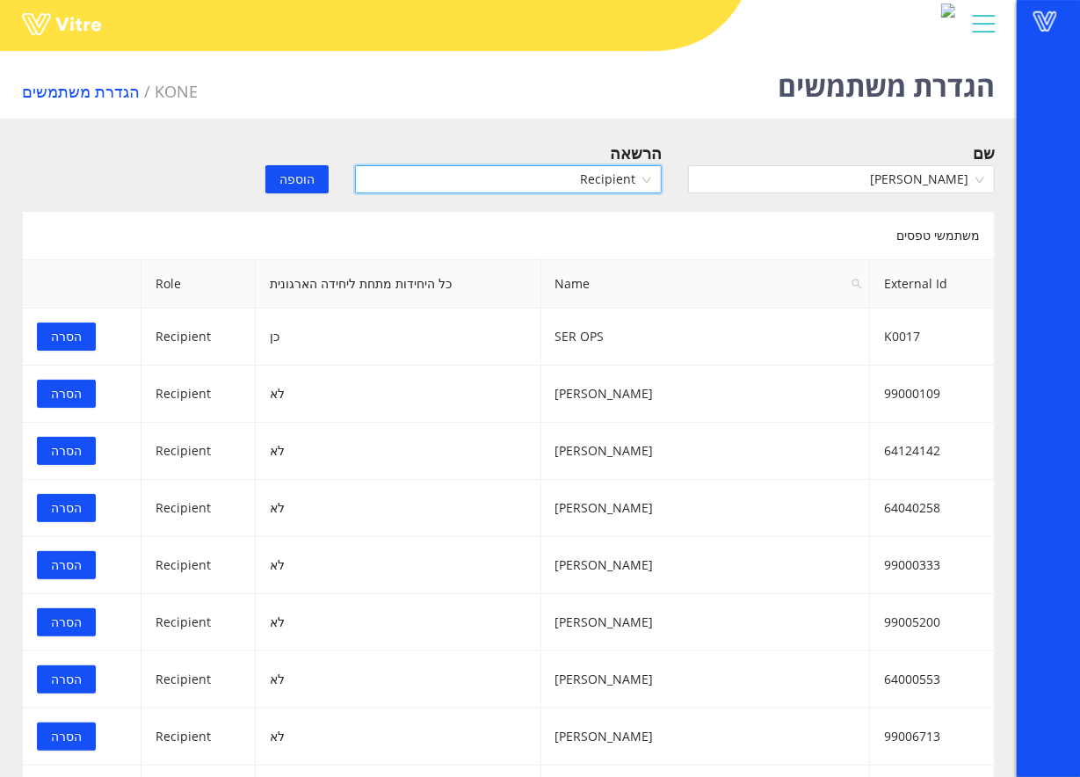
click at [311, 178] on span "הוספה" at bounding box center [297, 179] width 35 height 19
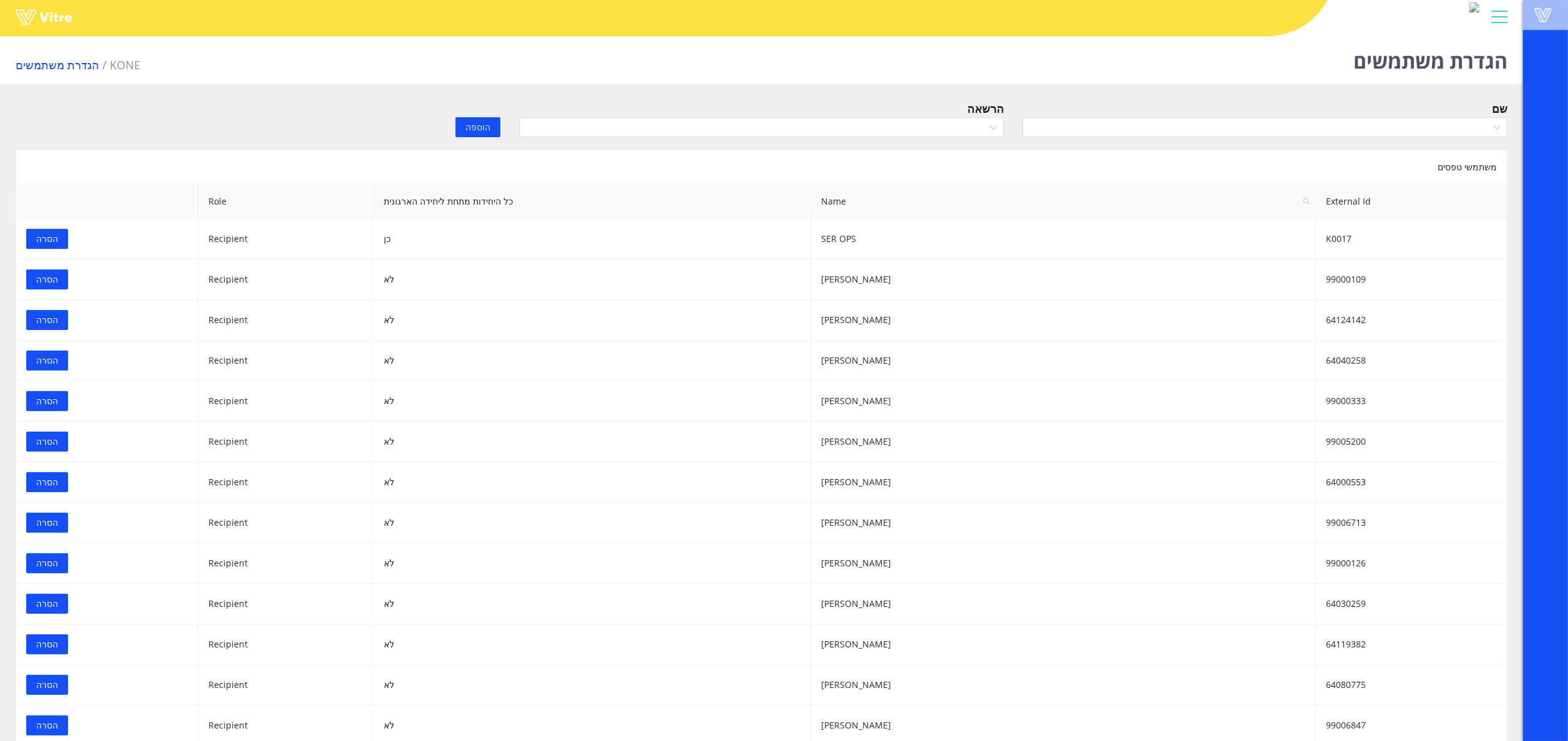
click at [1058, 18] on span at bounding box center [1543, 15] width 31 height 15
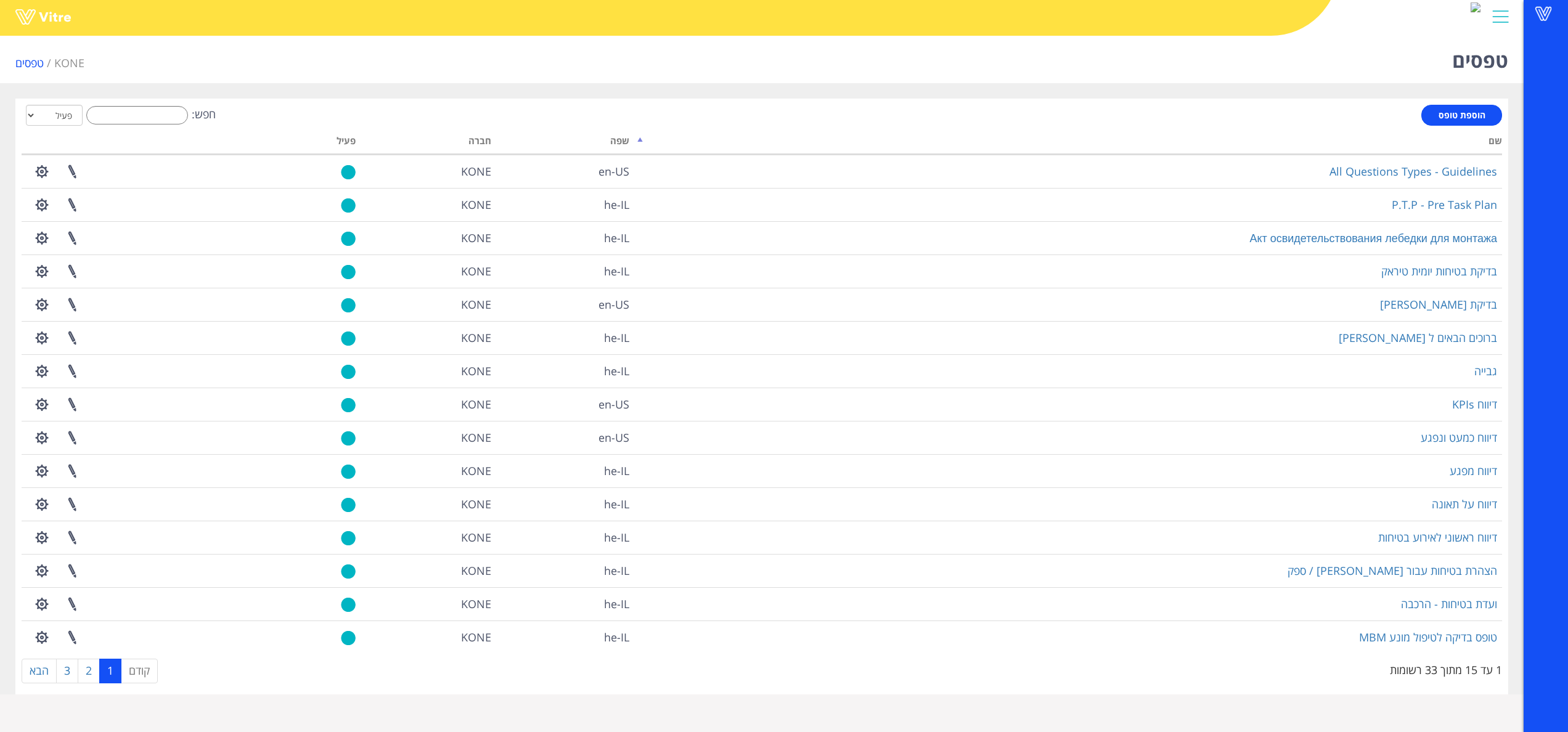
click at [107, 126] on div "חפש: הכל פעיל לא פעיל" at bounding box center [762, 116] width 1480 height 23
click at [131, 111] on input "חפש:" at bounding box center [137, 115] width 102 height 18
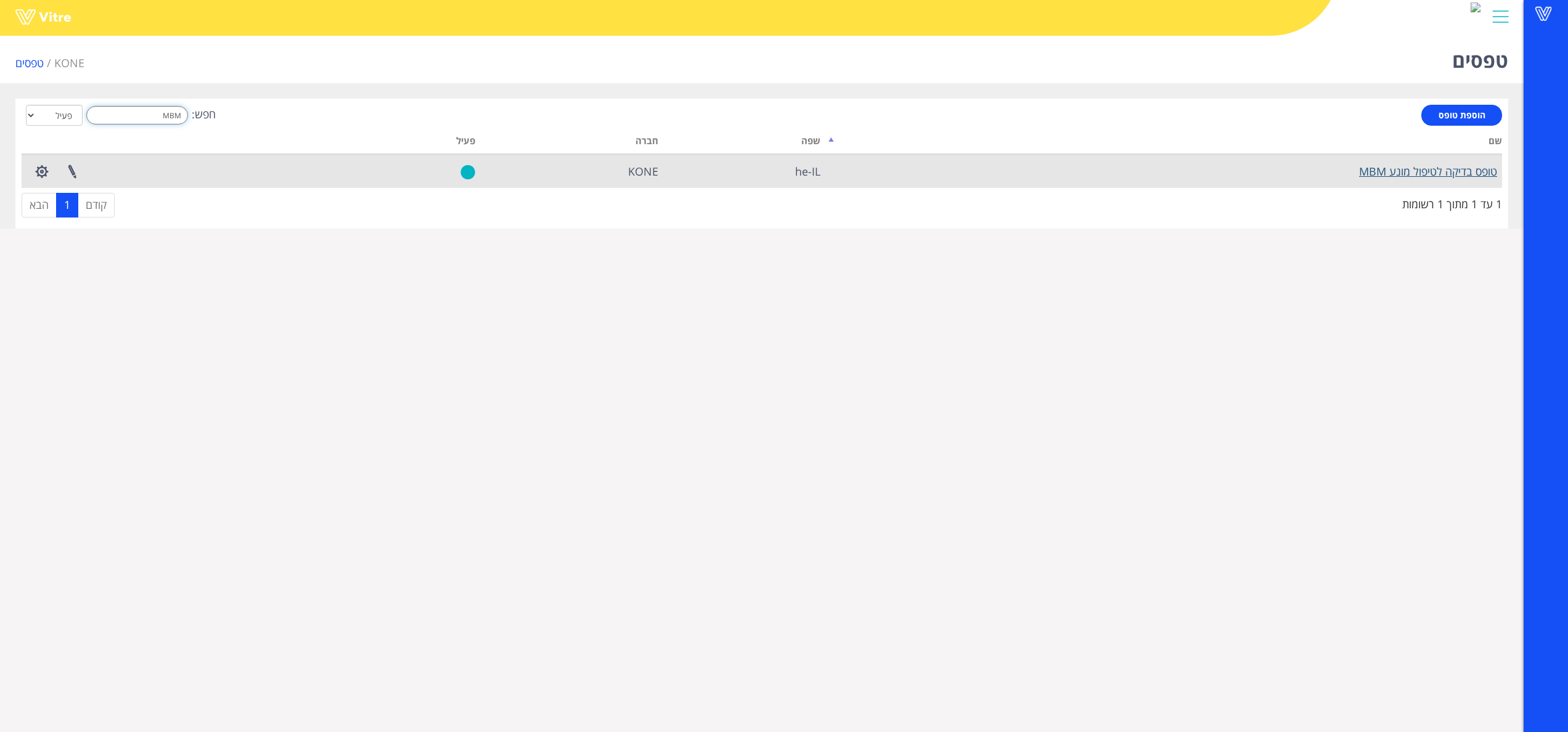
type input "MBM"
click at [1381, 173] on link "טופס בדיקה לטיפול מונע MBM" at bounding box center [1428, 171] width 138 height 15
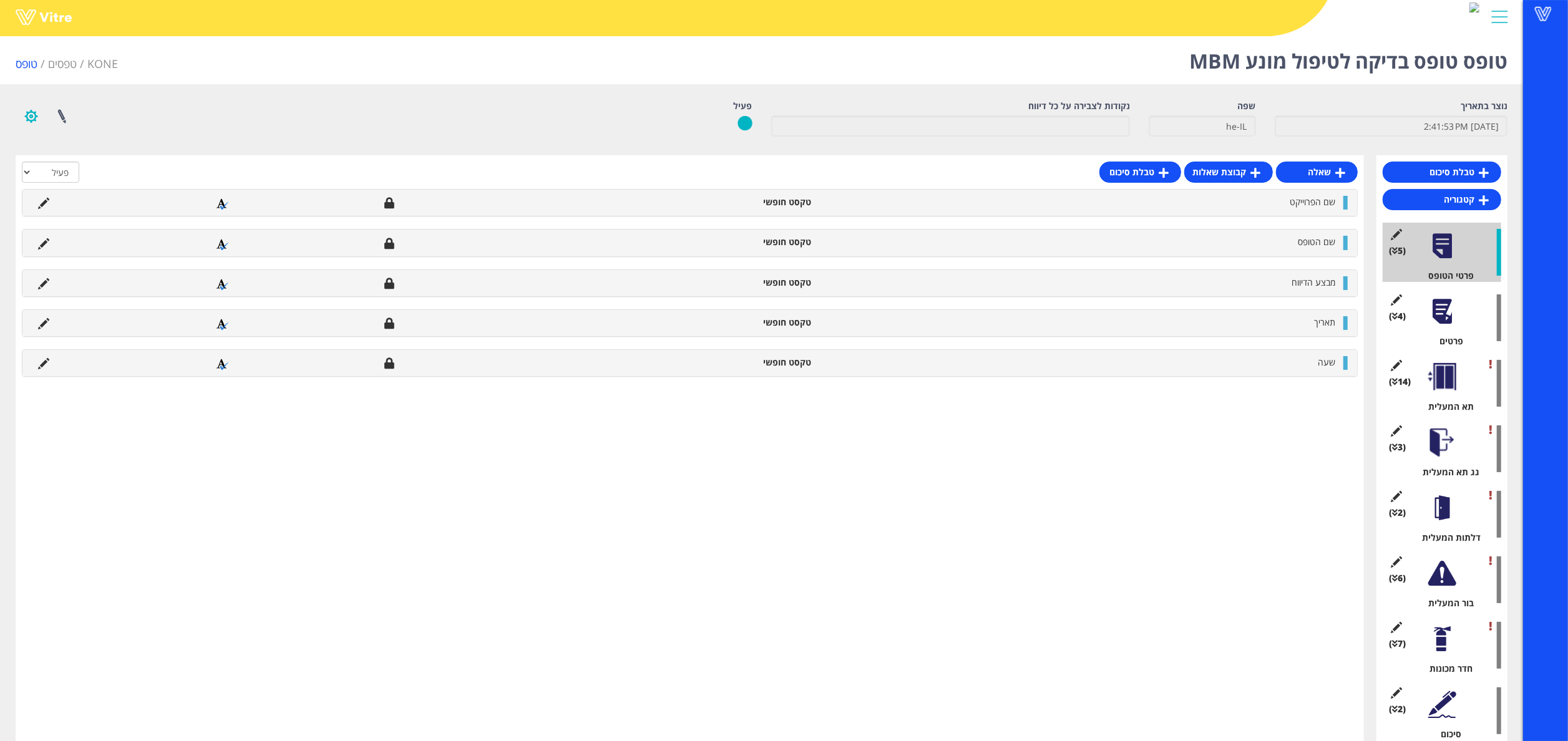
click at [28, 111] on button "button" at bounding box center [31, 116] width 31 height 33
click at [45, 165] on link "הגדרת משתמשים" at bounding box center [65, 162] width 99 height 16
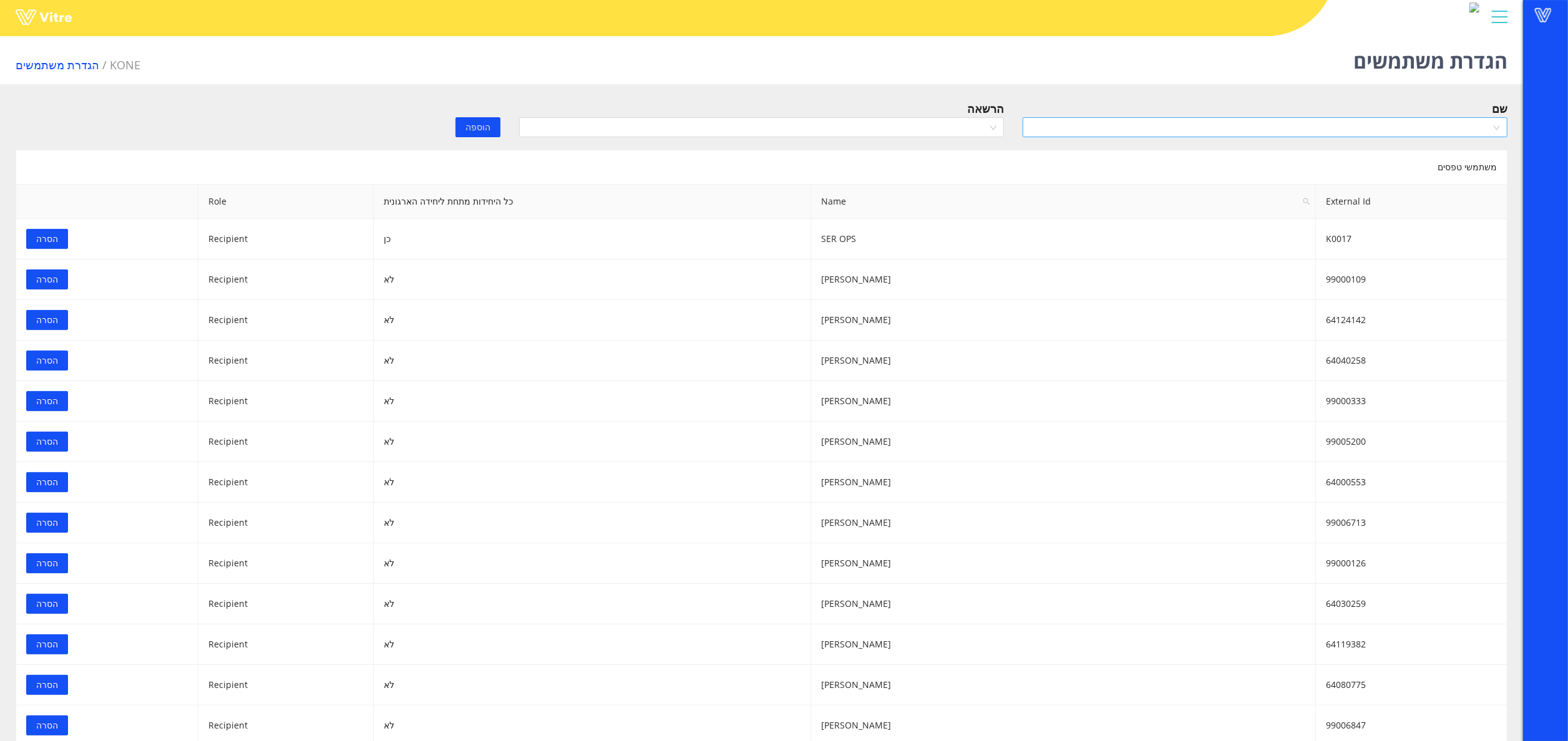
click at [1197, 130] on input "search" at bounding box center [1261, 127] width 461 height 18
type input "c"
type input "C"
type input "ؤ"
type input "בני רפ"
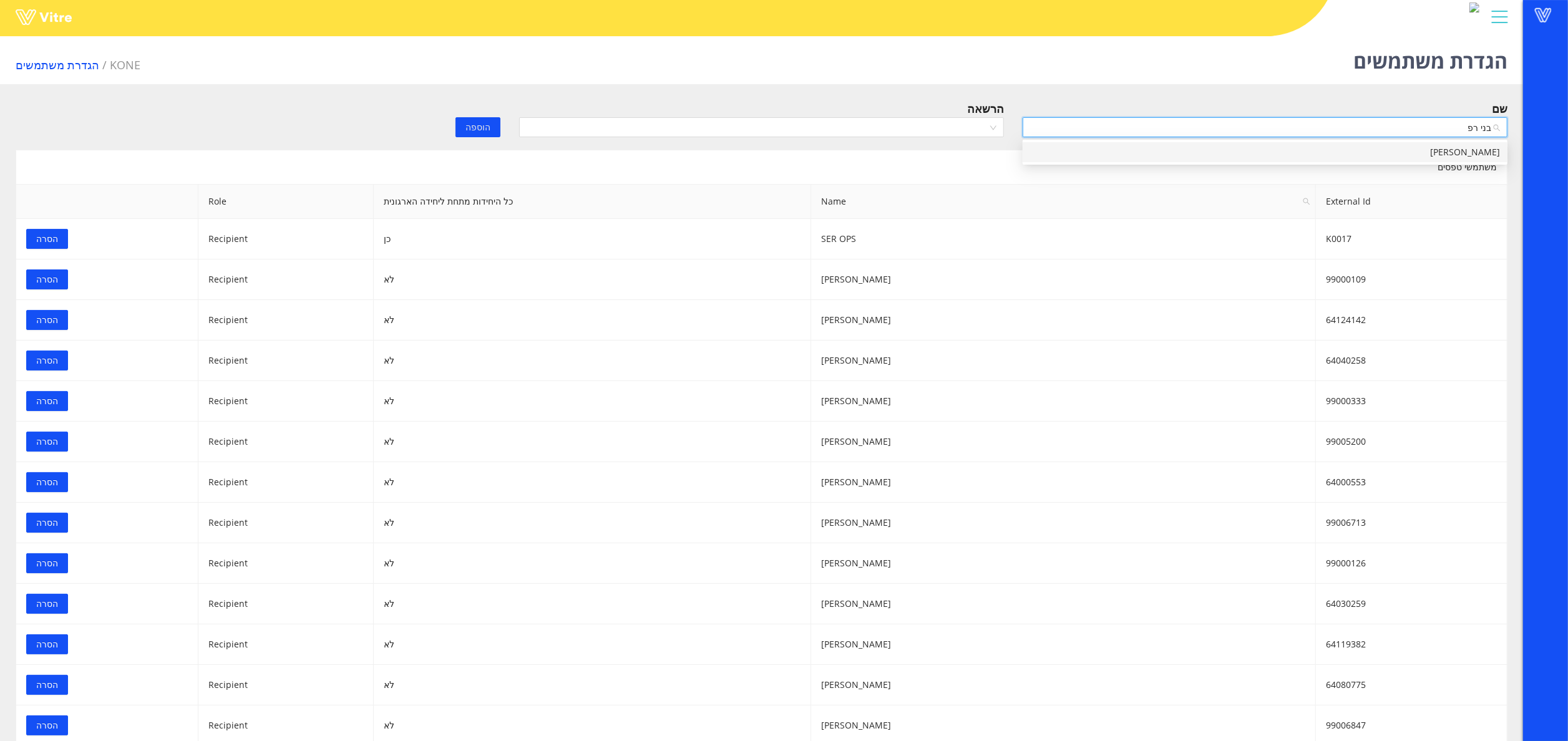
click at [1461, 151] on div "[PERSON_NAME]" at bounding box center [1265, 152] width 470 height 13
drag, startPoint x: 901, startPoint y: 126, endPoint x: 897, endPoint y: 136, distance: 10.8
click at [899, 125] on input "search" at bounding box center [757, 127] width 461 height 18
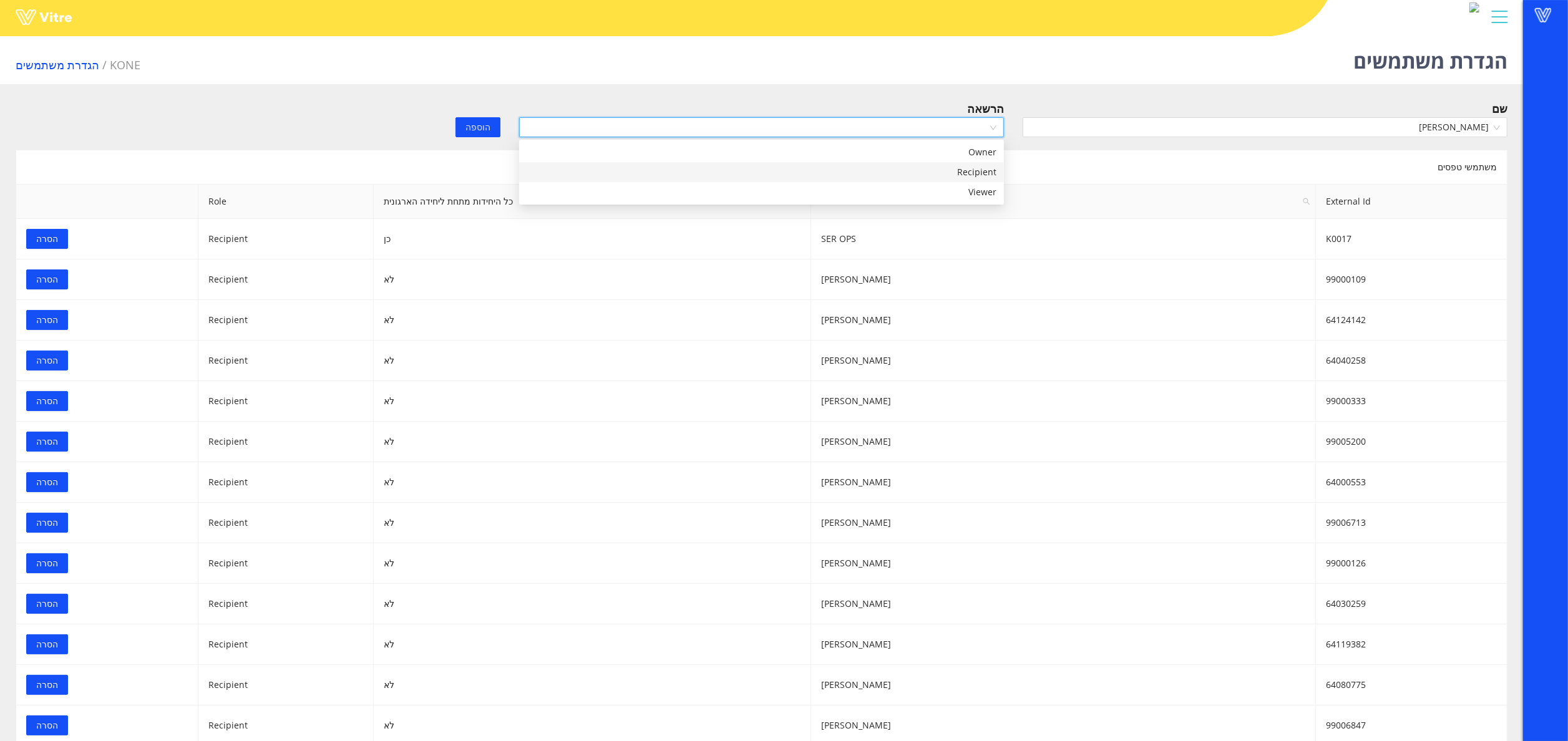
click at [897, 170] on div "Recipient" at bounding box center [762, 172] width 470 height 13
click at [482, 122] on span "הוספה" at bounding box center [478, 127] width 25 height 13
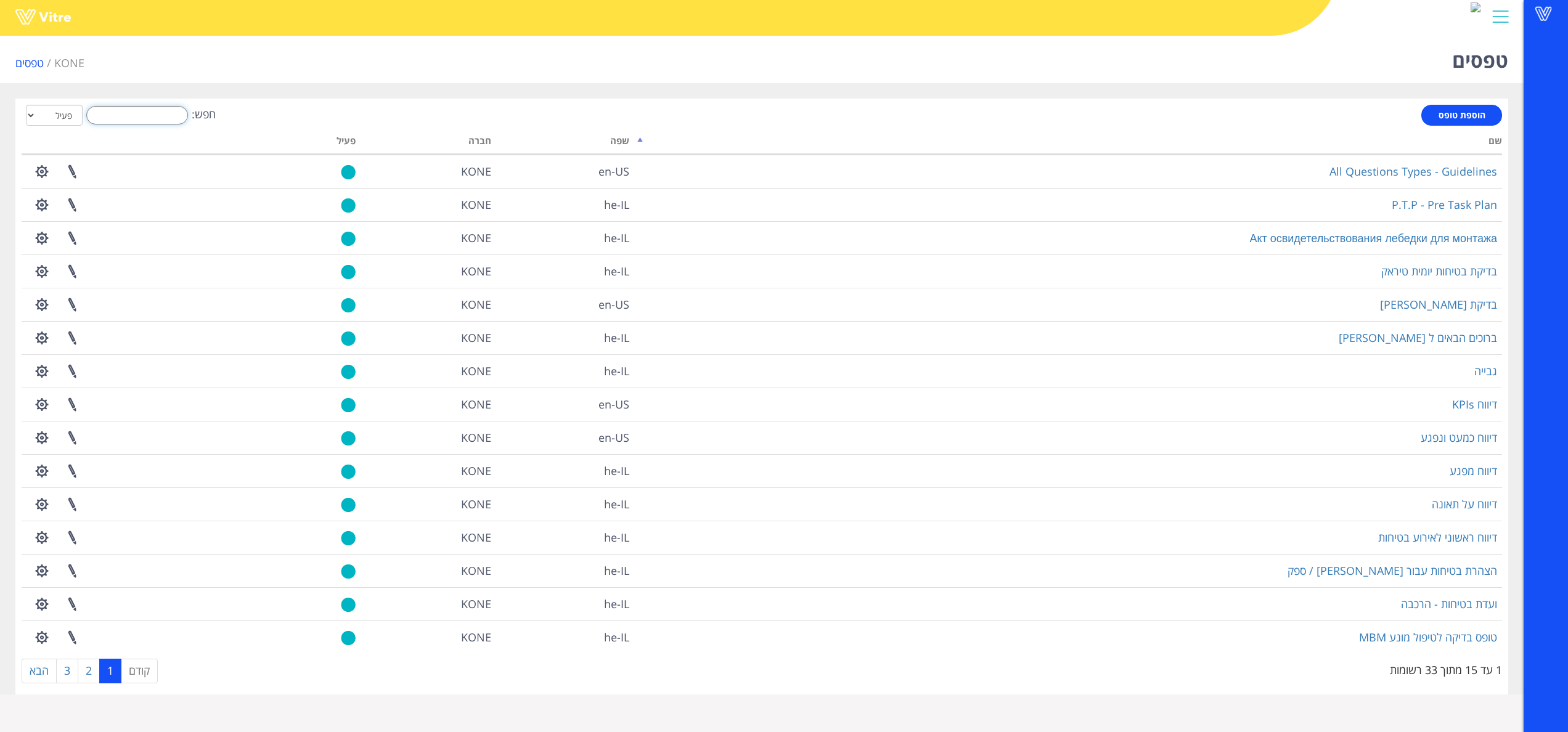
click at [135, 116] on input "חפש:" at bounding box center [137, 115] width 102 height 18
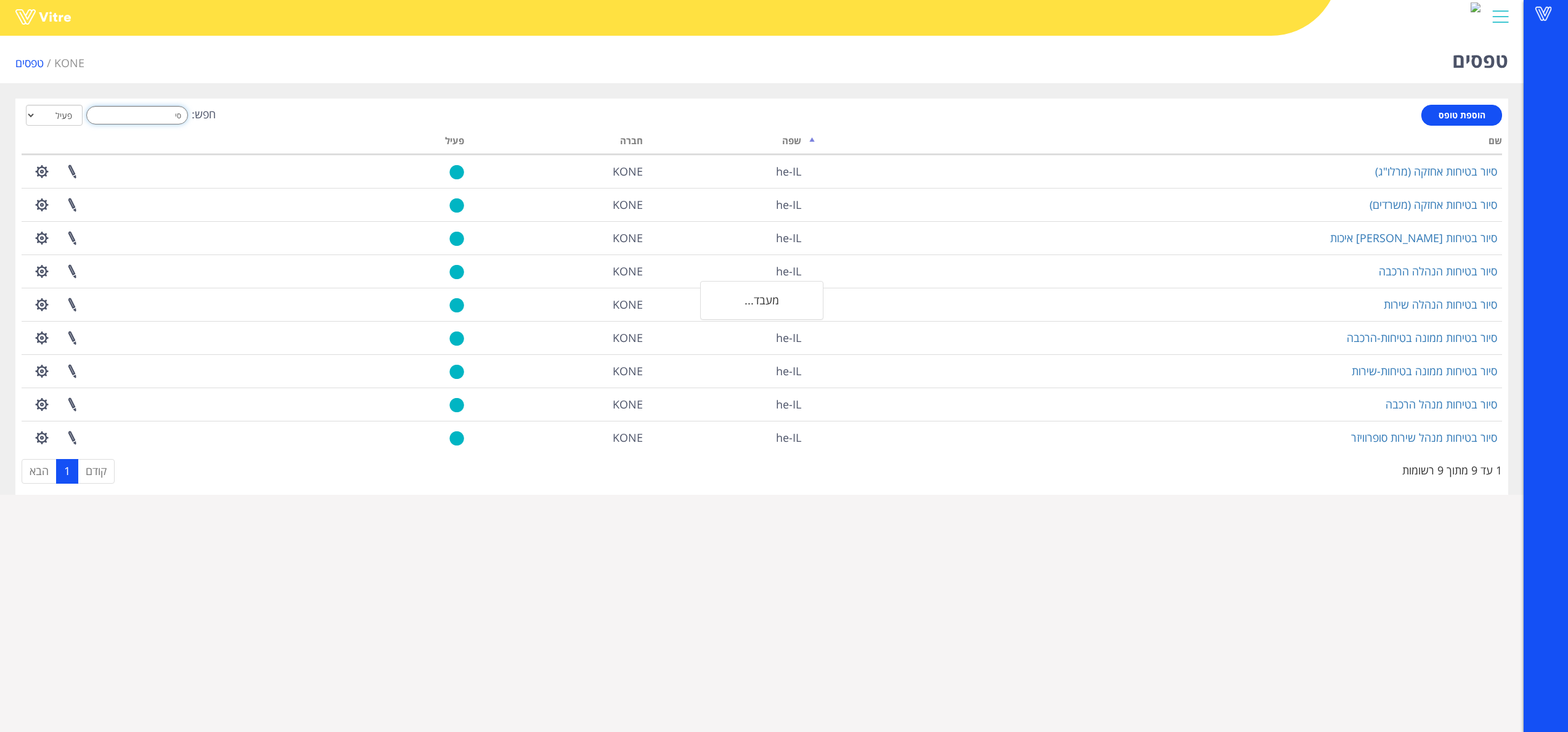
type input "ס"
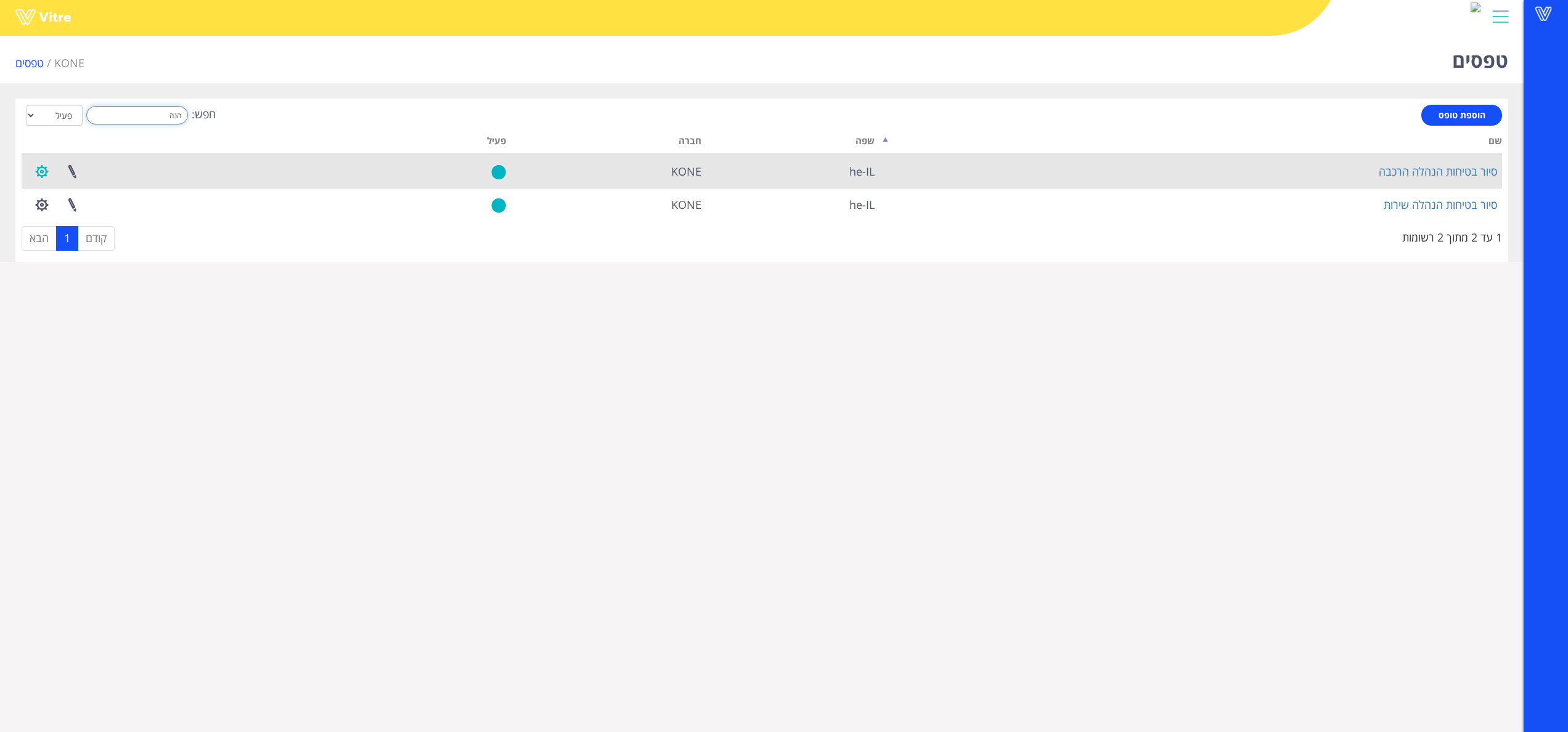
type input "הנה"
click at [38, 179] on button "button" at bounding box center [42, 171] width 31 height 33
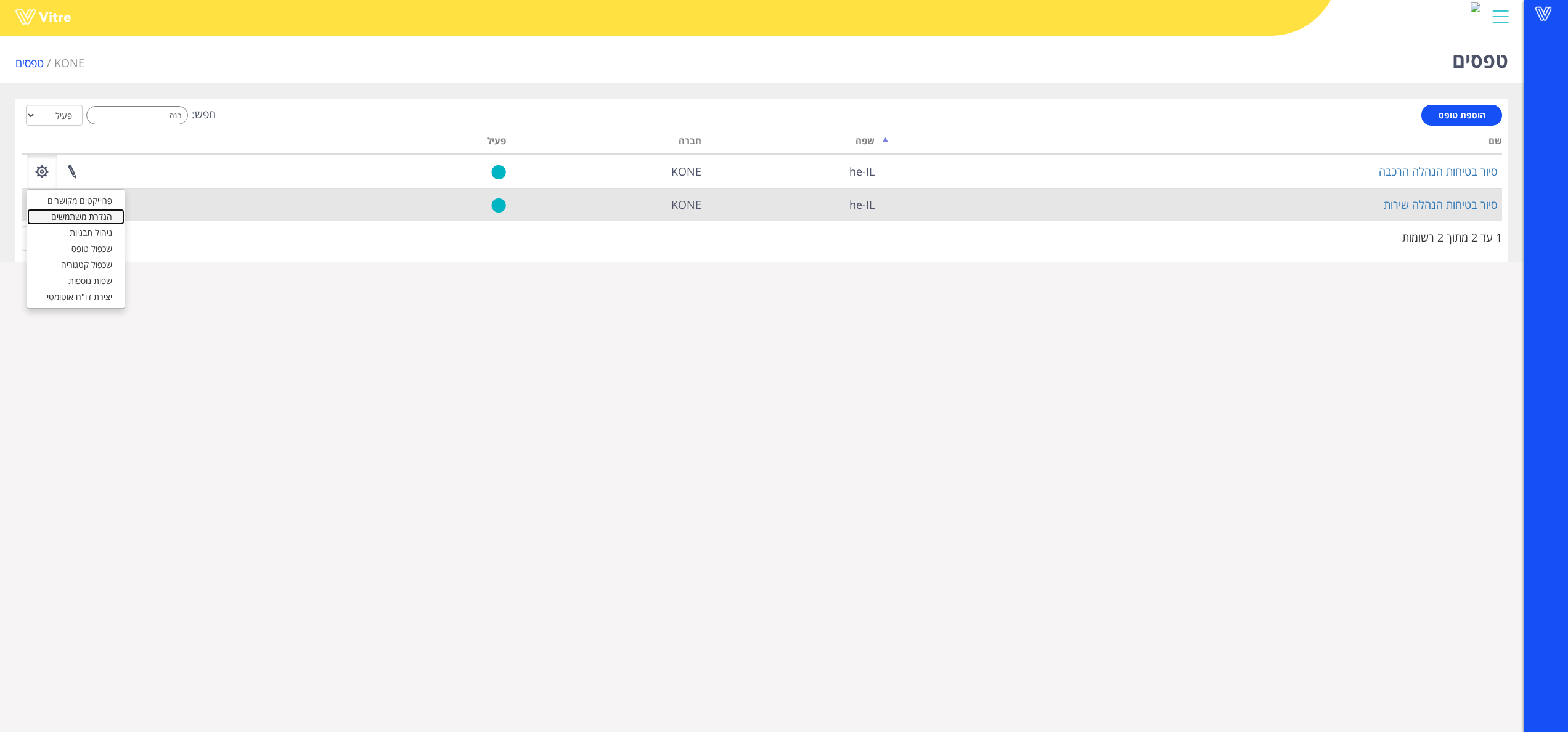
click at [69, 217] on link "הגדרת משתמשים" at bounding box center [76, 217] width 97 height 16
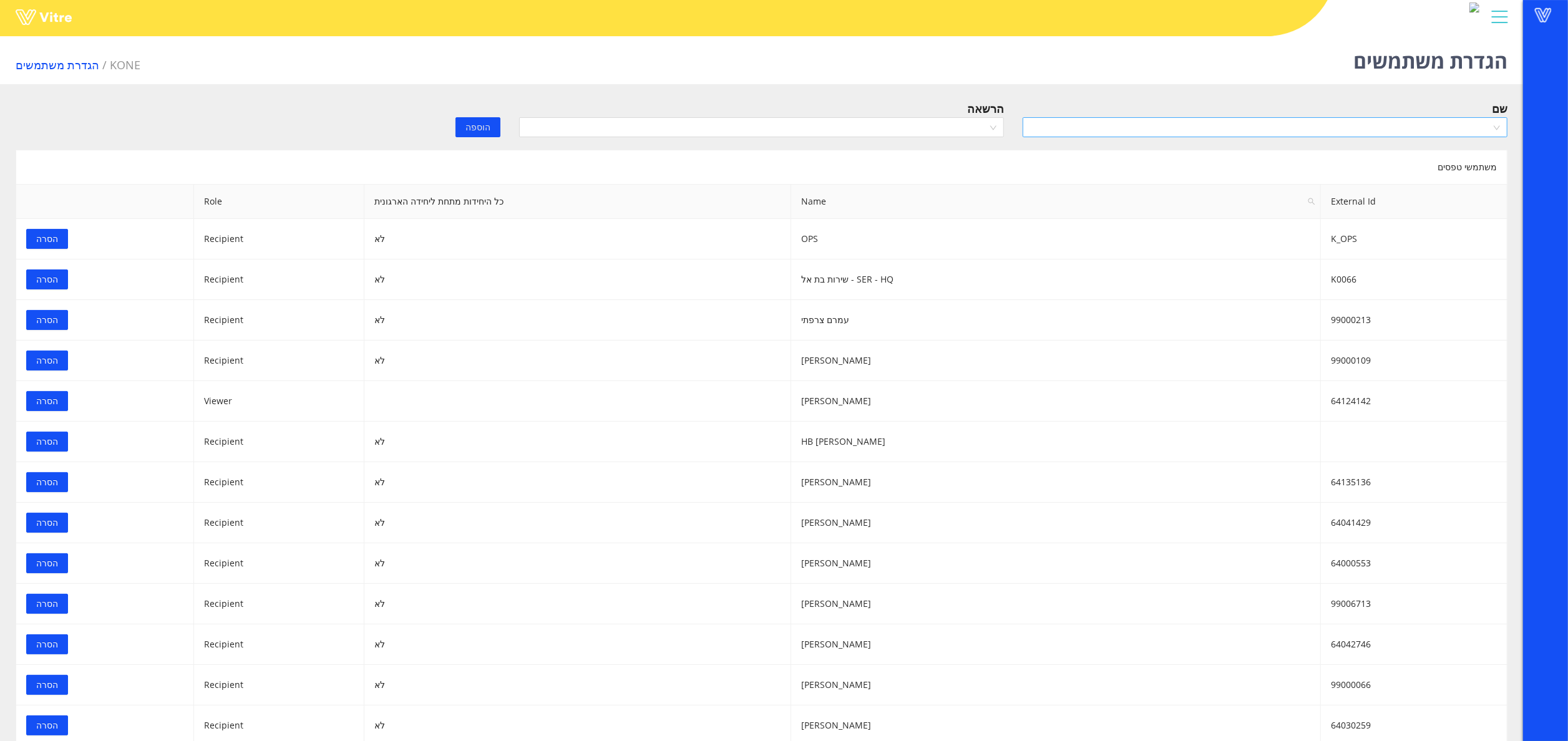
click at [1431, 131] on input "search" at bounding box center [1261, 127] width 461 height 18
type input "[PERSON_NAME]"
click at [1433, 147] on div "[PERSON_NAME]" at bounding box center [1265, 152] width 470 height 13
click at [823, 119] on input "search" at bounding box center [757, 127] width 461 height 18
click at [881, 170] on div "Recipient" at bounding box center [762, 172] width 470 height 13
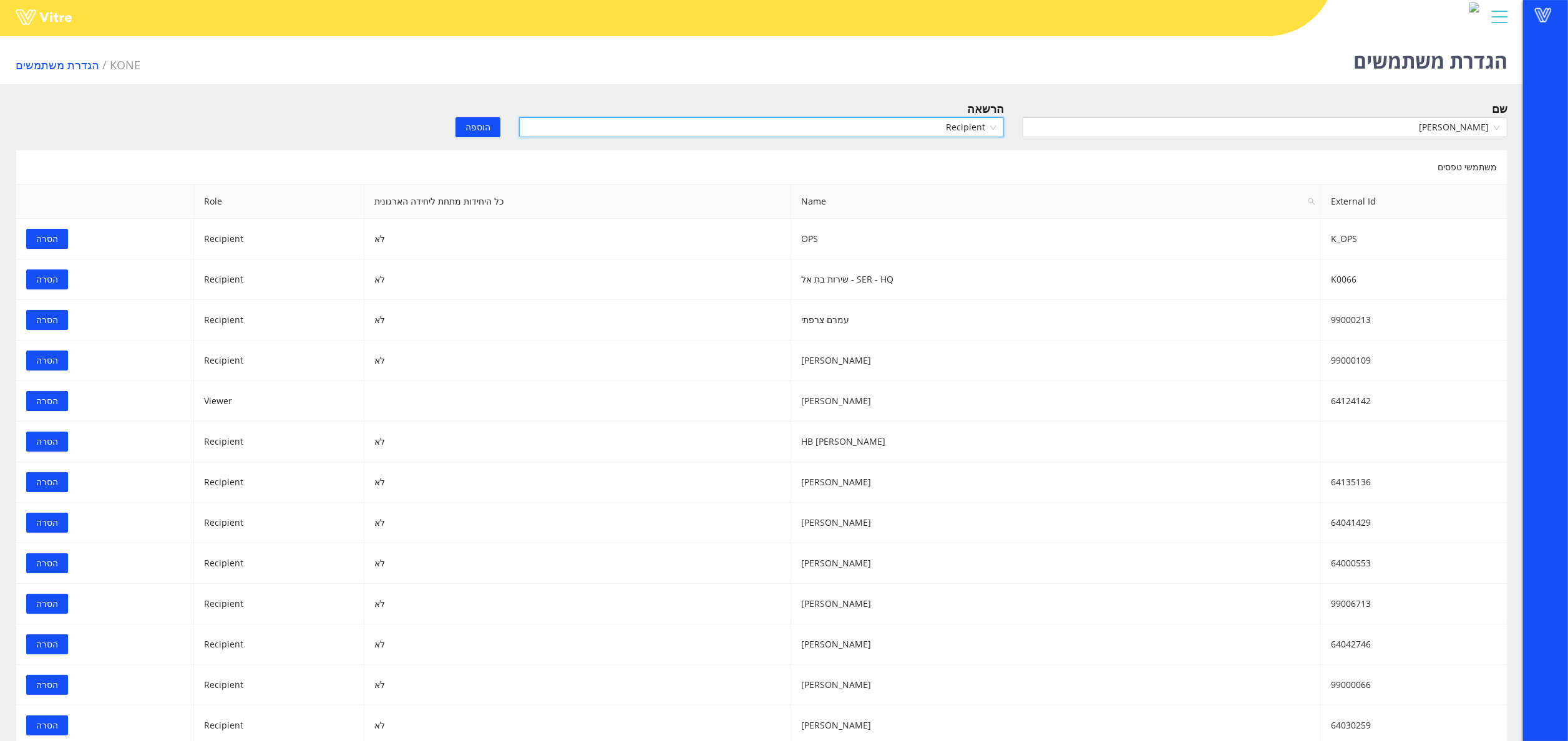
click at [479, 128] on span "הוספה" at bounding box center [478, 127] width 25 height 13
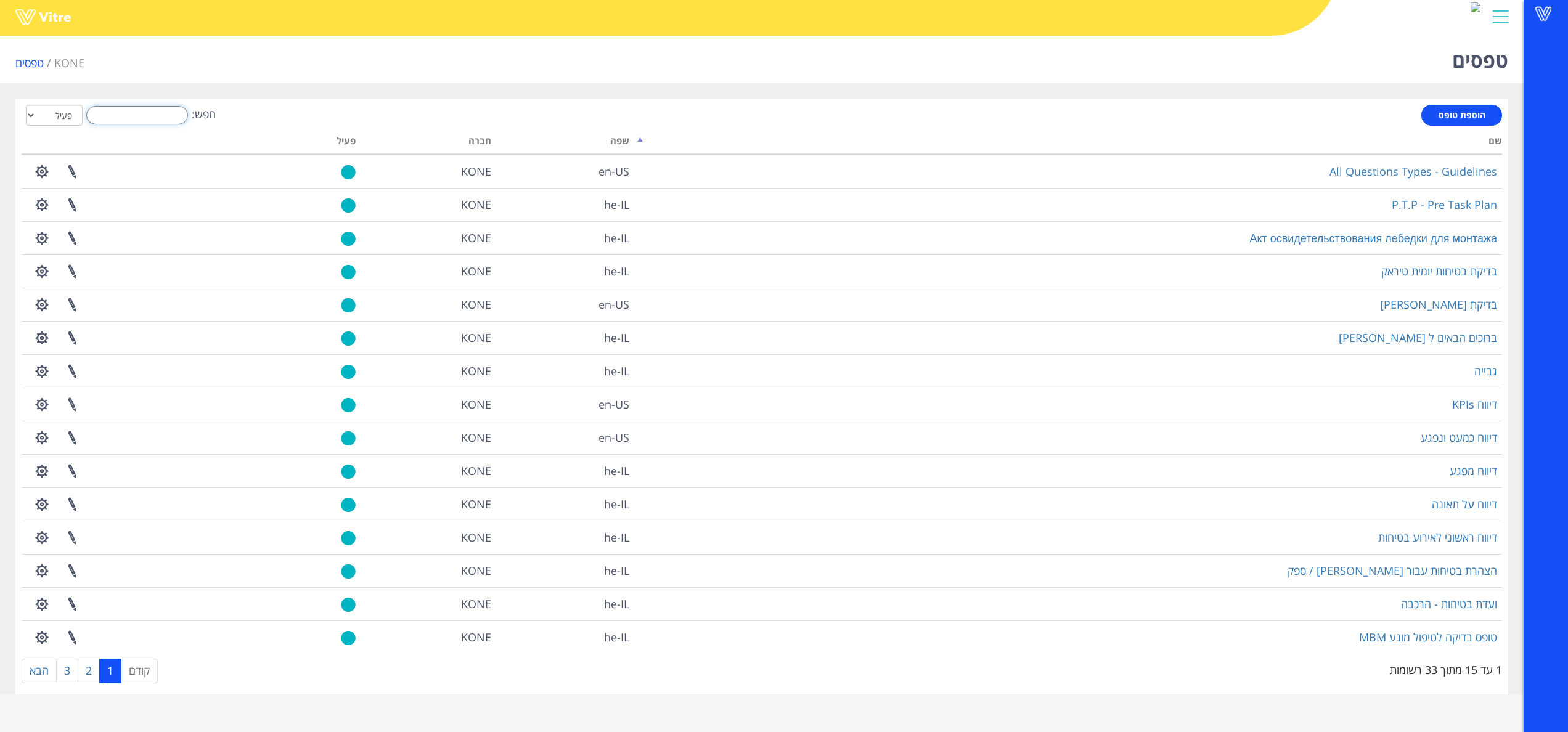
click at [114, 109] on input "חפש:" at bounding box center [137, 115] width 102 height 18
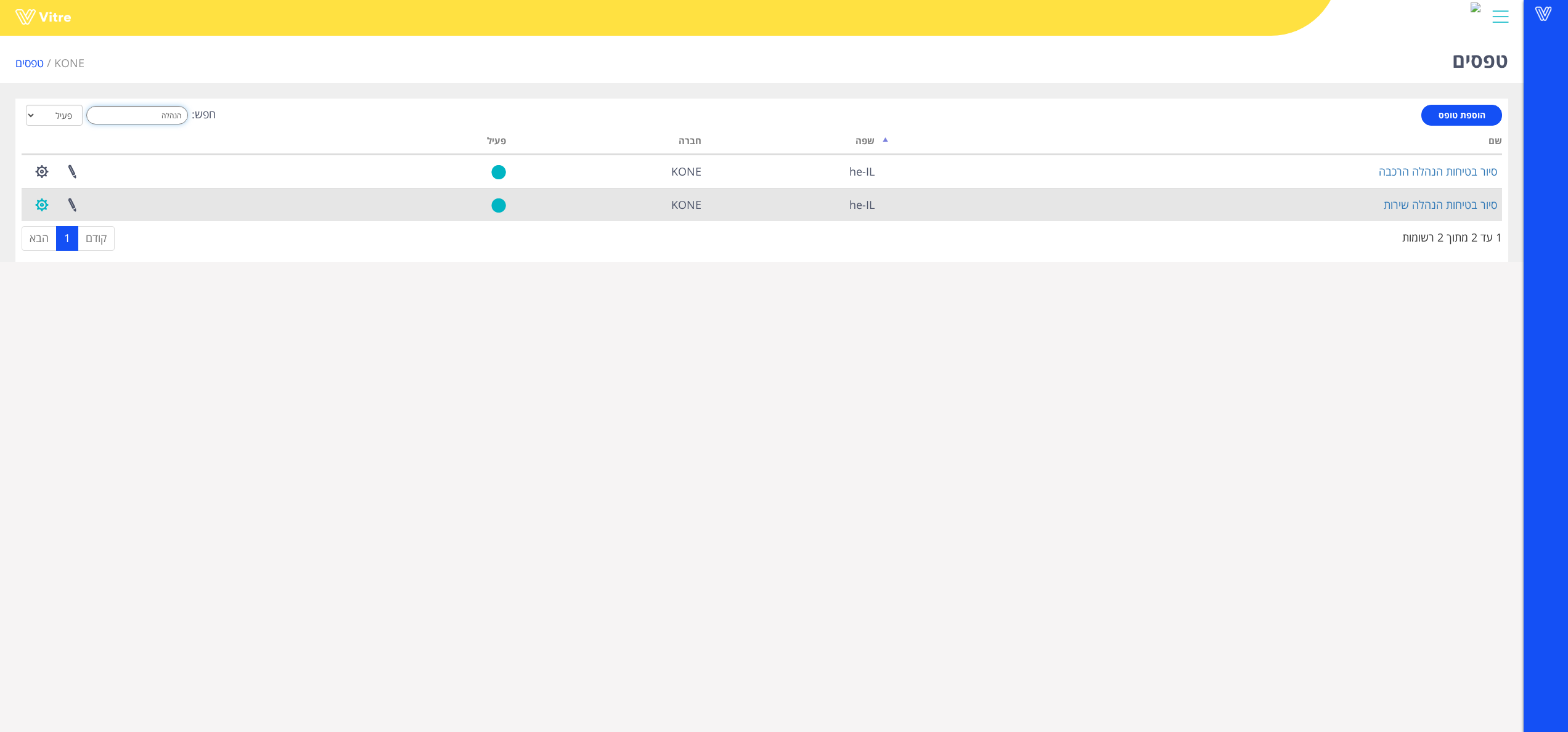
type input "הנהלה"
click at [37, 202] on button "button" at bounding box center [42, 205] width 31 height 33
click at [96, 242] on link "הגדרת משתמשים" at bounding box center [76, 250] width 97 height 16
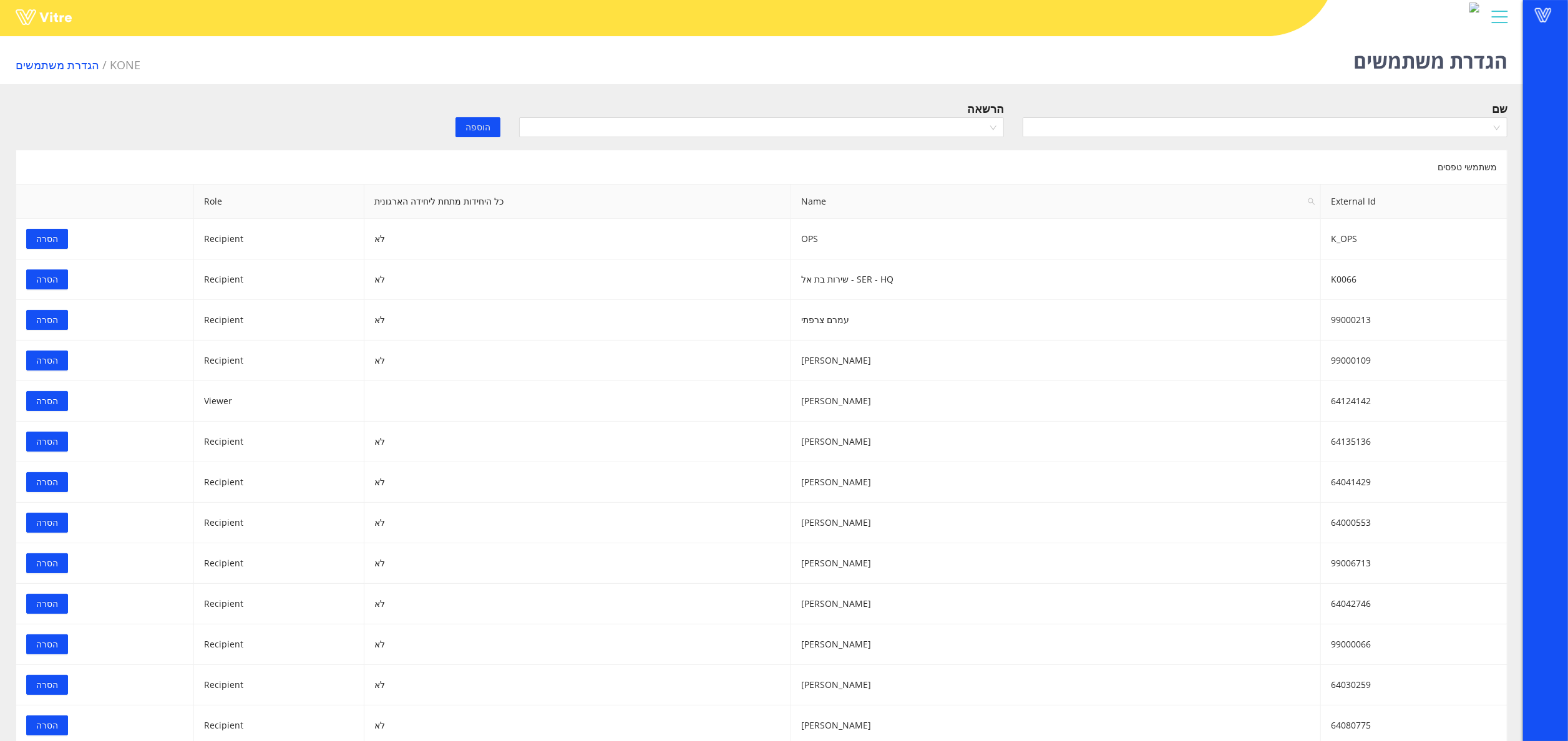
click at [1209, 114] on div "שם" at bounding box center [1265, 109] width 485 height 18
click at [1193, 130] on input "search" at bounding box center [1261, 127] width 461 height 18
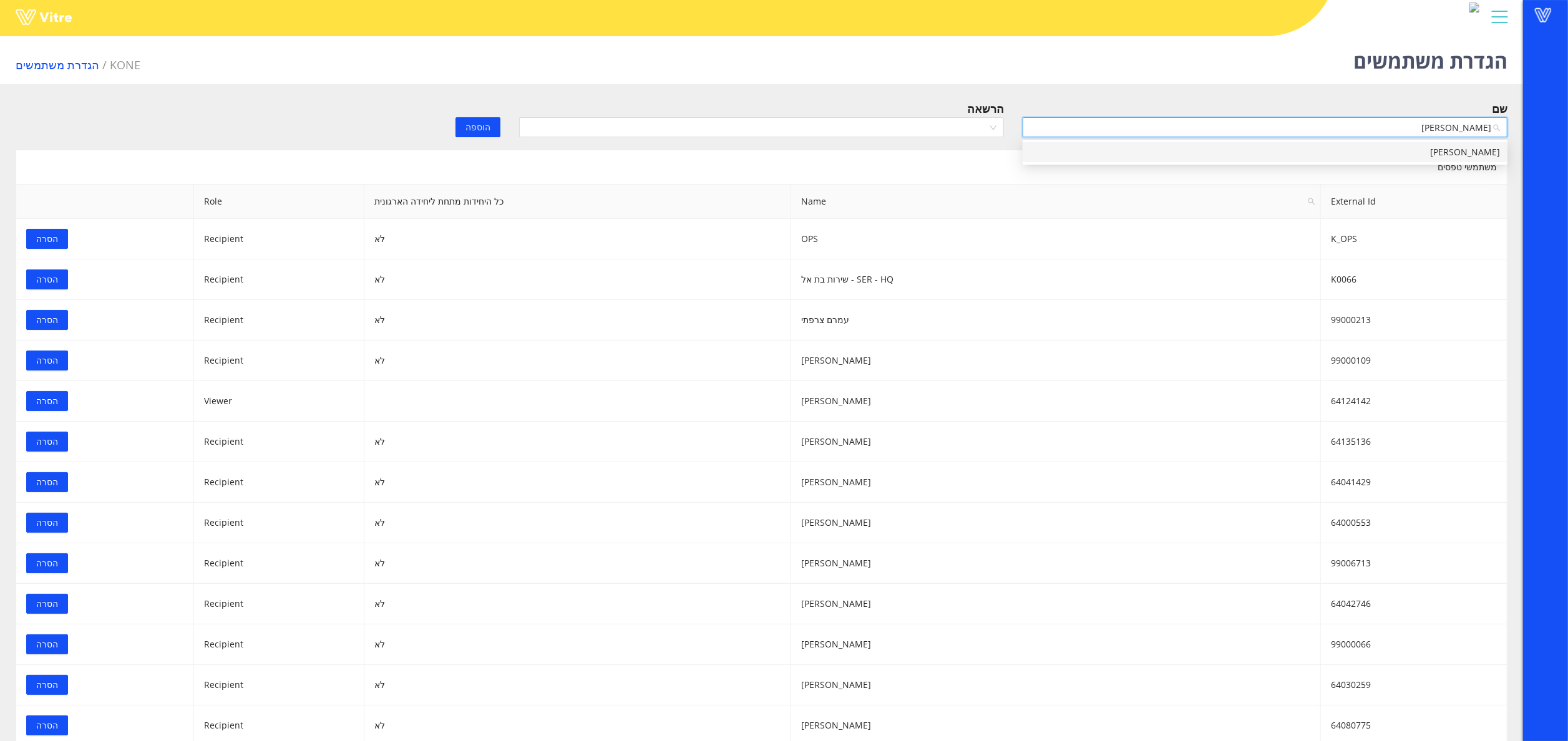
type input "רפפו"
click at [1505, 148] on div "[PERSON_NAME]" at bounding box center [1265, 152] width 485 height 20
click at [976, 128] on input "search" at bounding box center [757, 127] width 461 height 18
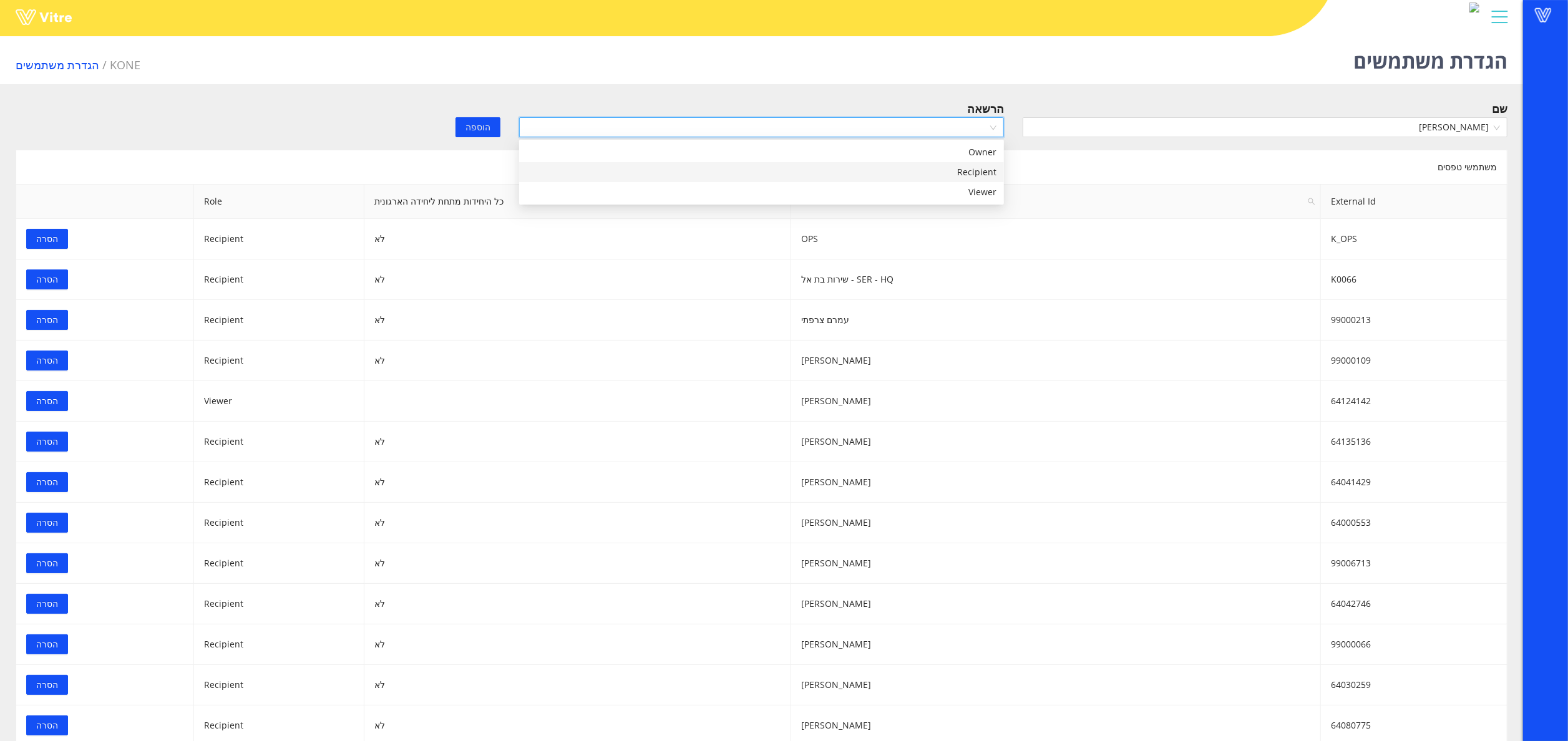
click at [958, 165] on div "Recipient" at bounding box center [762, 172] width 470 height 13
click at [466, 127] on button "הוספה" at bounding box center [478, 127] width 45 height 20
